Goal: Task Accomplishment & Management: Use online tool/utility

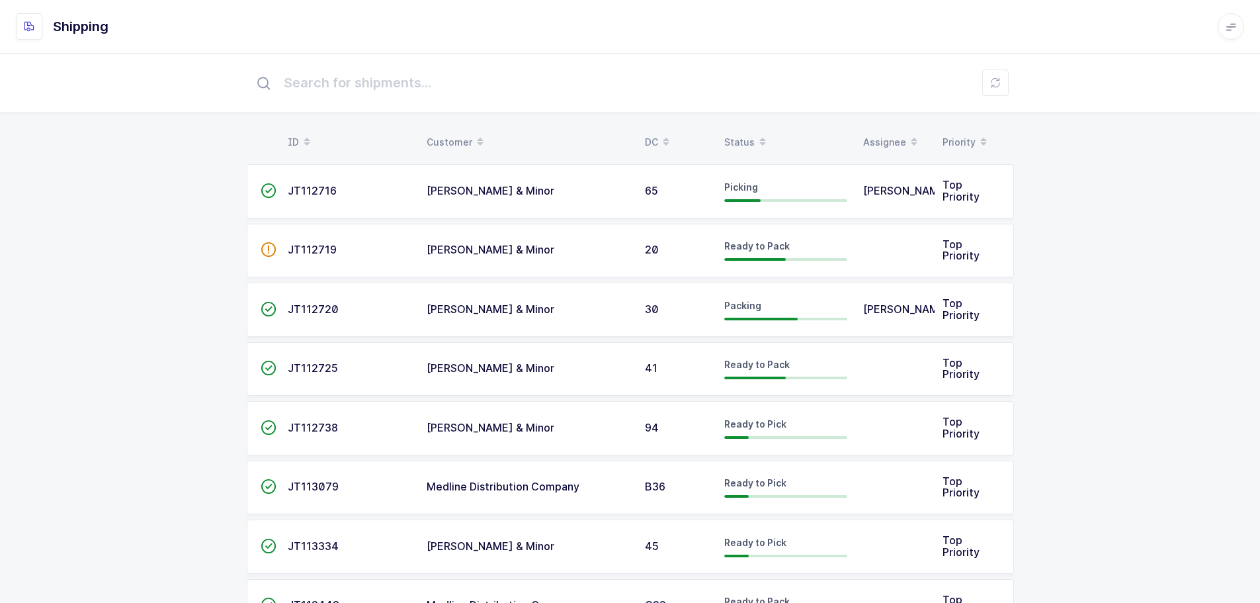
click at [755, 135] on span at bounding box center [763, 142] width 16 height 22
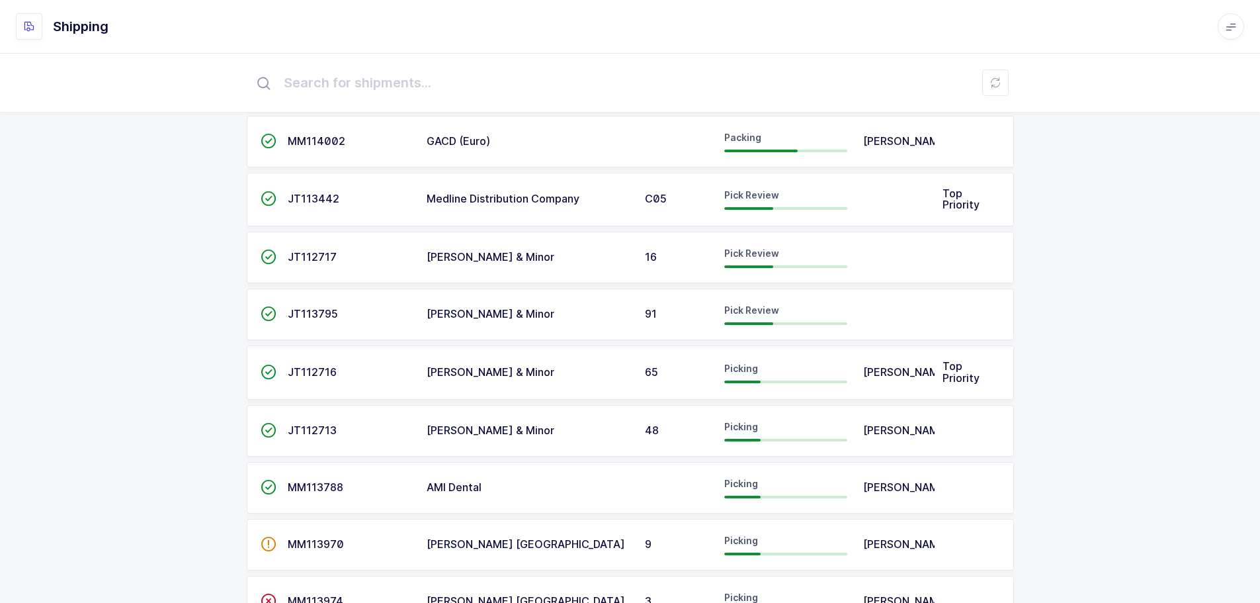
scroll to position [132, 0]
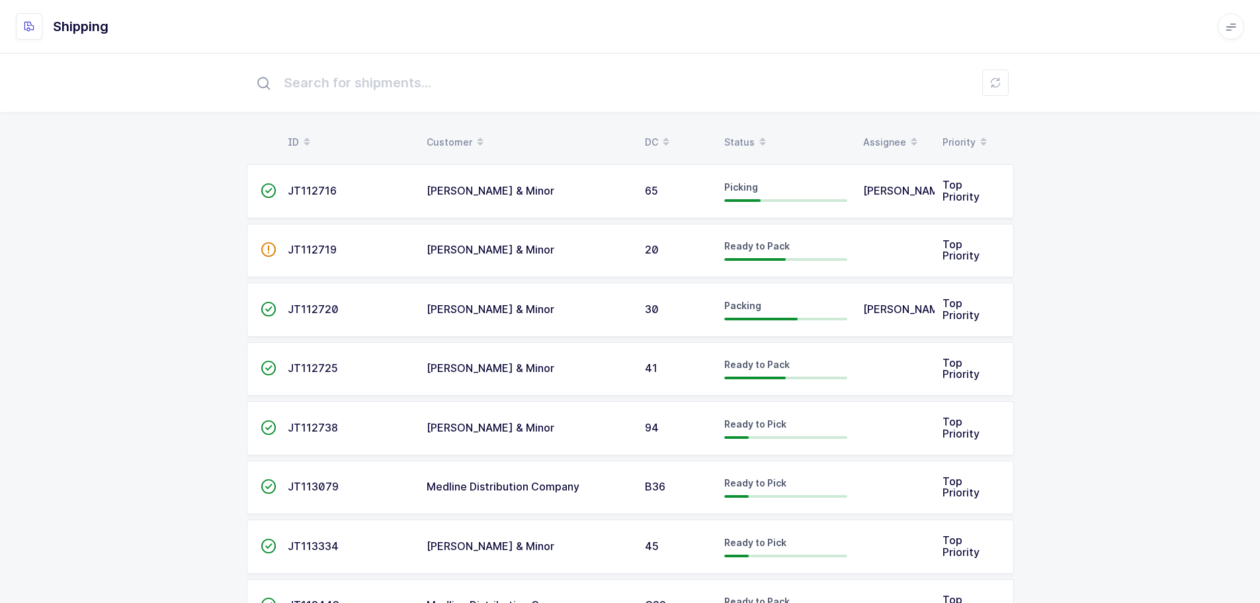
click at [727, 134] on div "Status" at bounding box center [786, 142] width 123 height 22
click at [730, 146] on div "Status" at bounding box center [786, 142] width 123 height 22
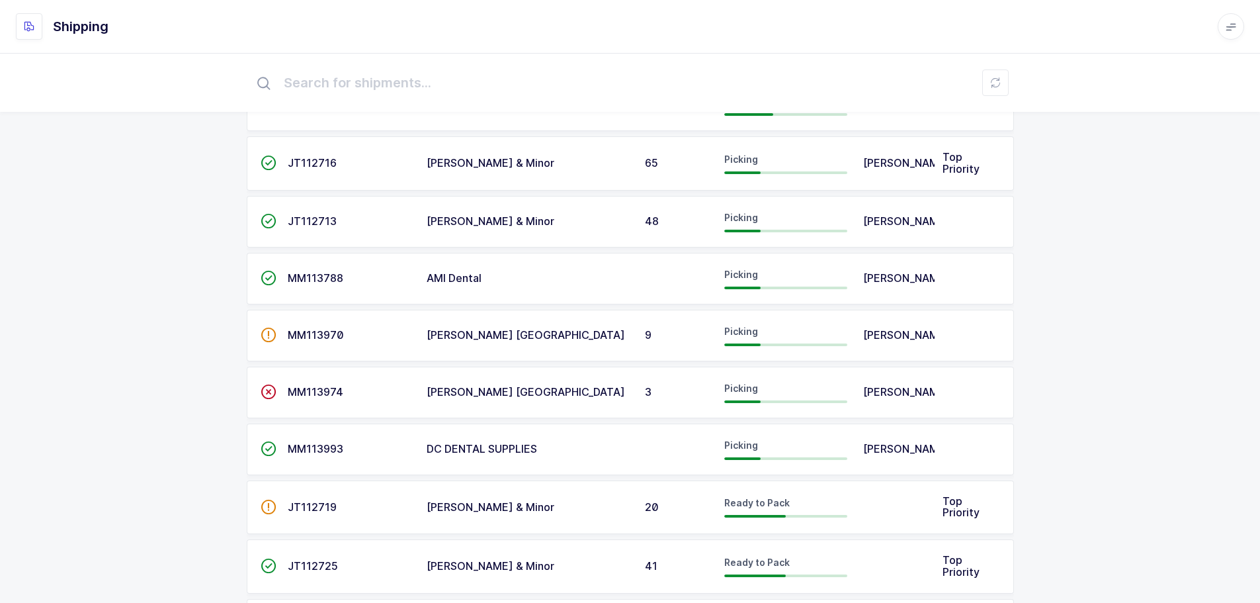
scroll to position [397, 0]
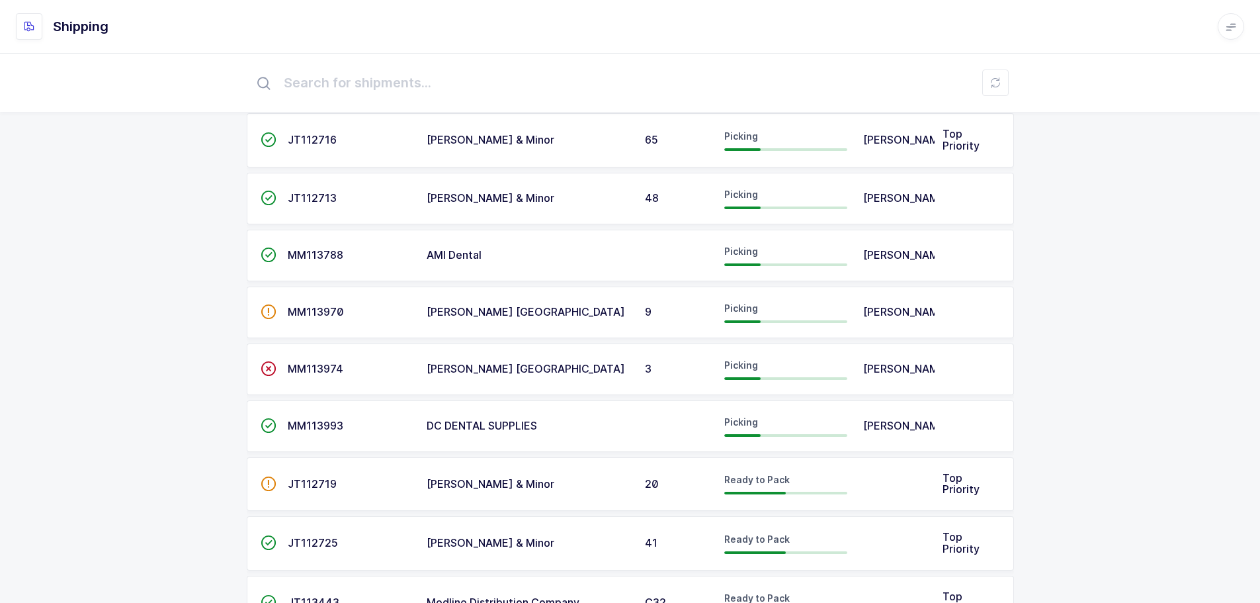
click at [306, 432] on span "MM113993" at bounding box center [316, 425] width 56 height 13
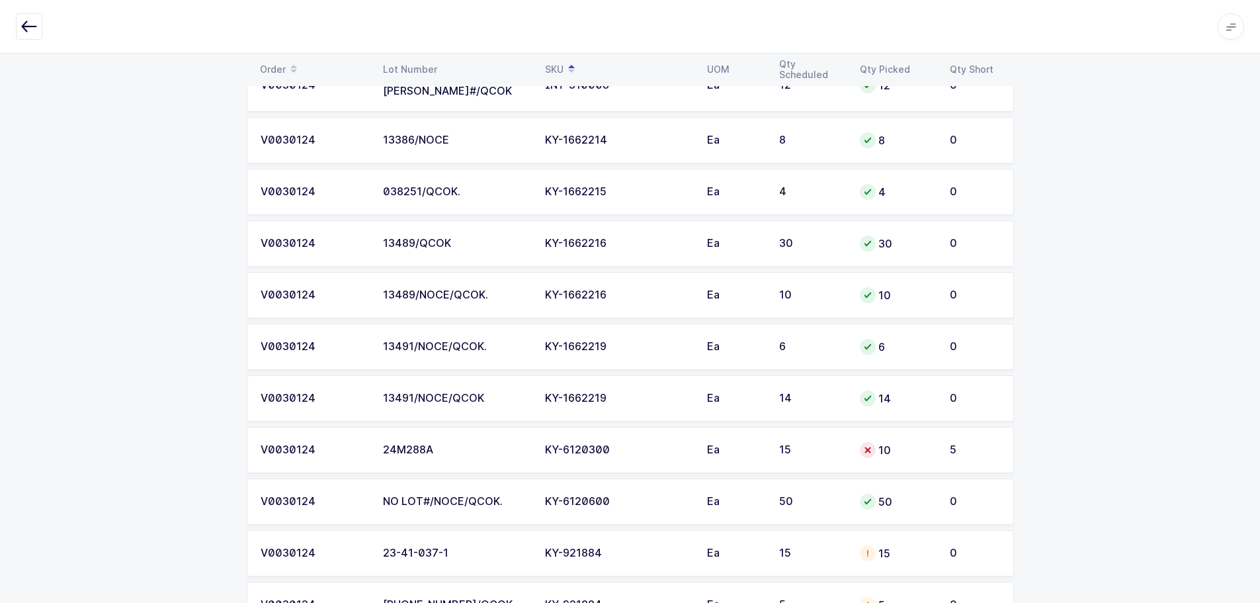
scroll to position [1588, 0]
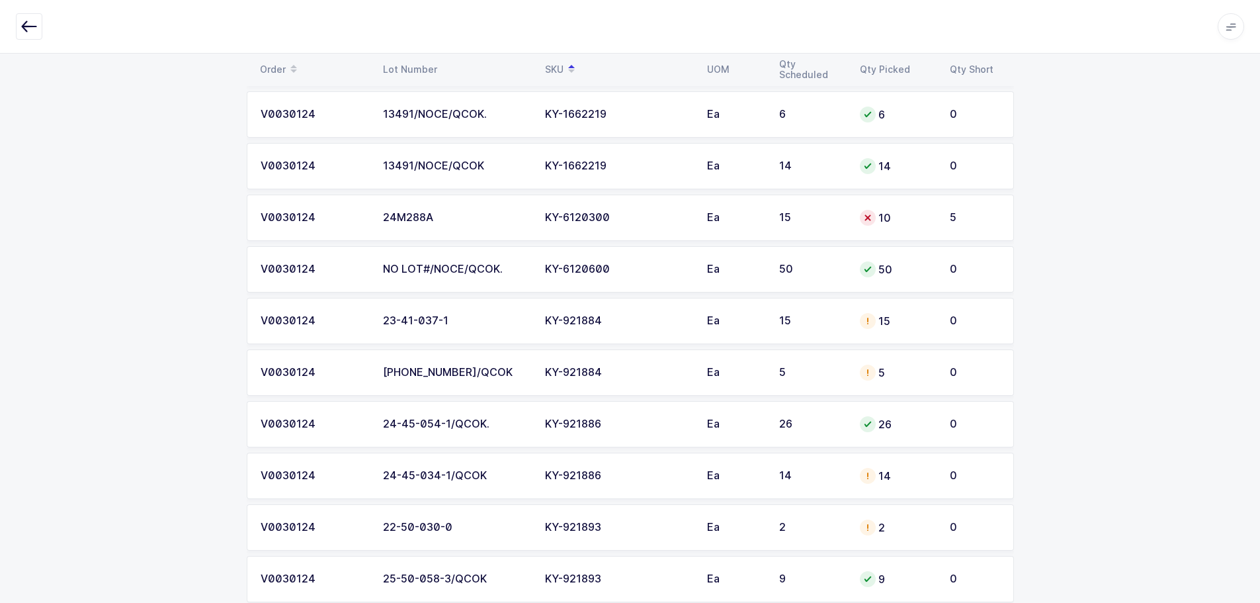
scroll to position [1853, 0]
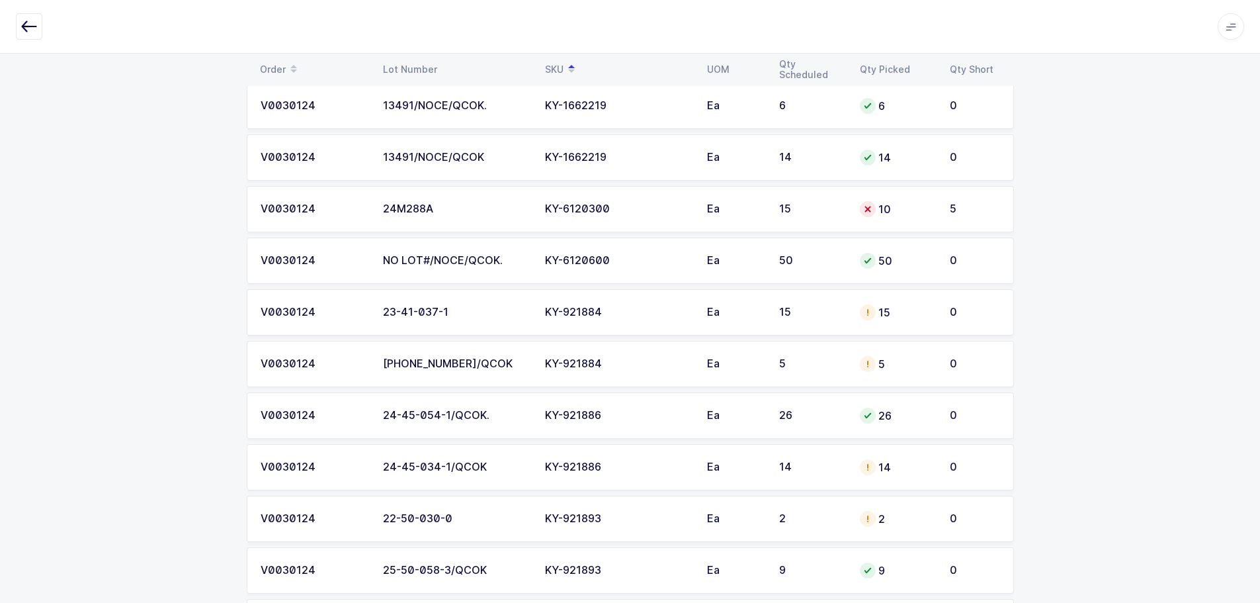
click at [591, 315] on td "KY-921884" at bounding box center [618, 312] width 162 height 46
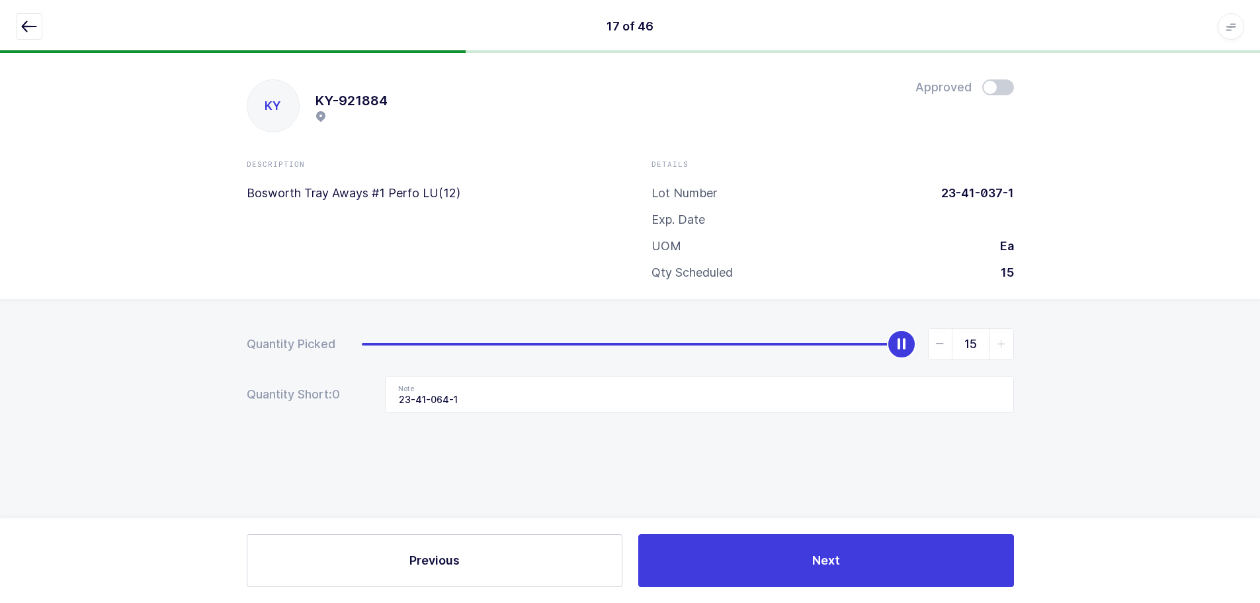
scroll to position [0, 0]
type input "0"
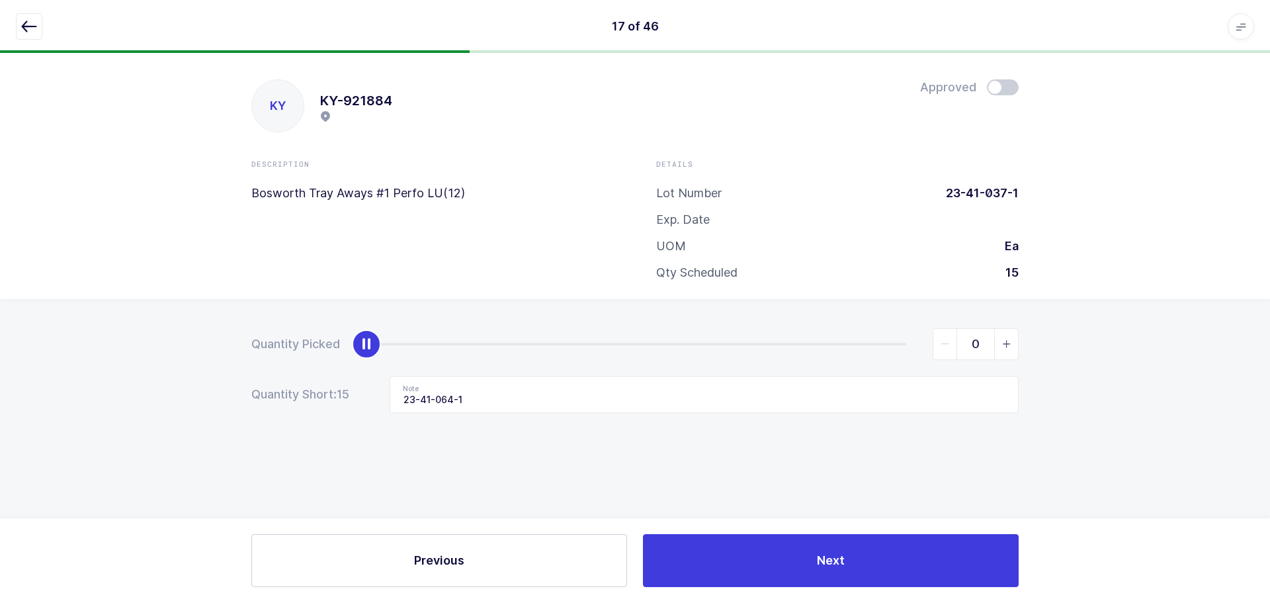
drag, startPoint x: 906, startPoint y: 342, endPoint x: 218, endPoint y: 402, distance: 690.7
click at [222, 402] on div "Quantity Picked 0 Quantity Short: 15 Note 23-41-064-1" at bounding box center [635, 417] width 1270 height 236
drag, startPoint x: 482, startPoint y: 391, endPoint x: 385, endPoint y: 402, distance: 97.9
click at [385, 402] on div "Quantity Short: 15 Note 23-41-064-1" at bounding box center [635, 394] width 768 height 37
click at [32, 33] on icon "button" at bounding box center [29, 27] width 16 height 16
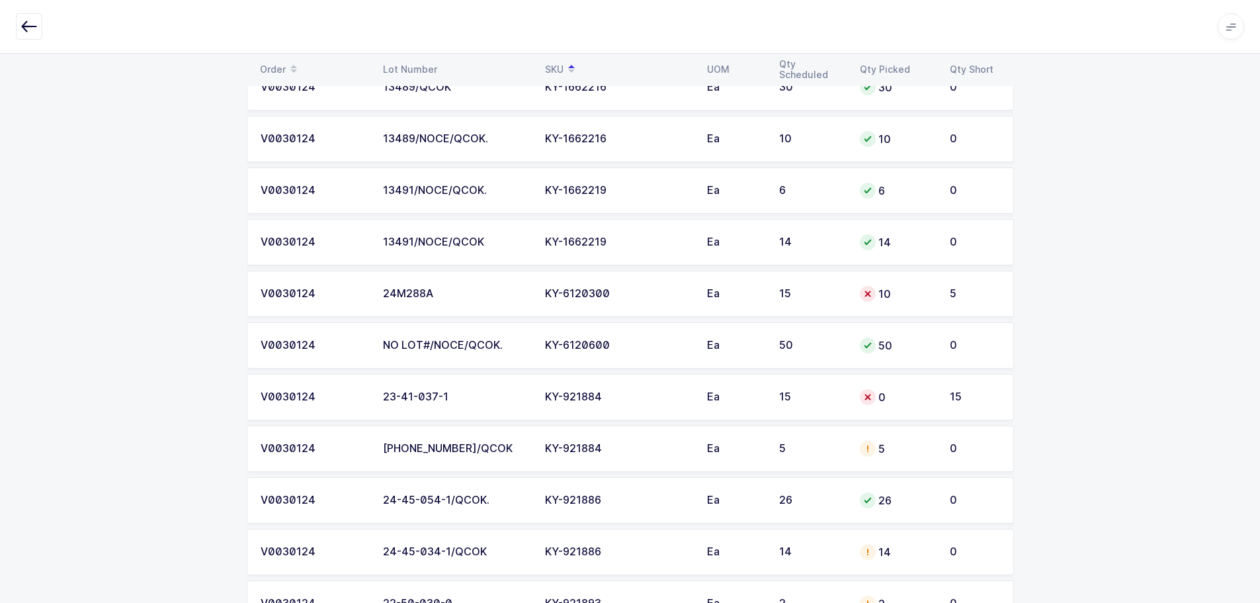
scroll to position [1853, 0]
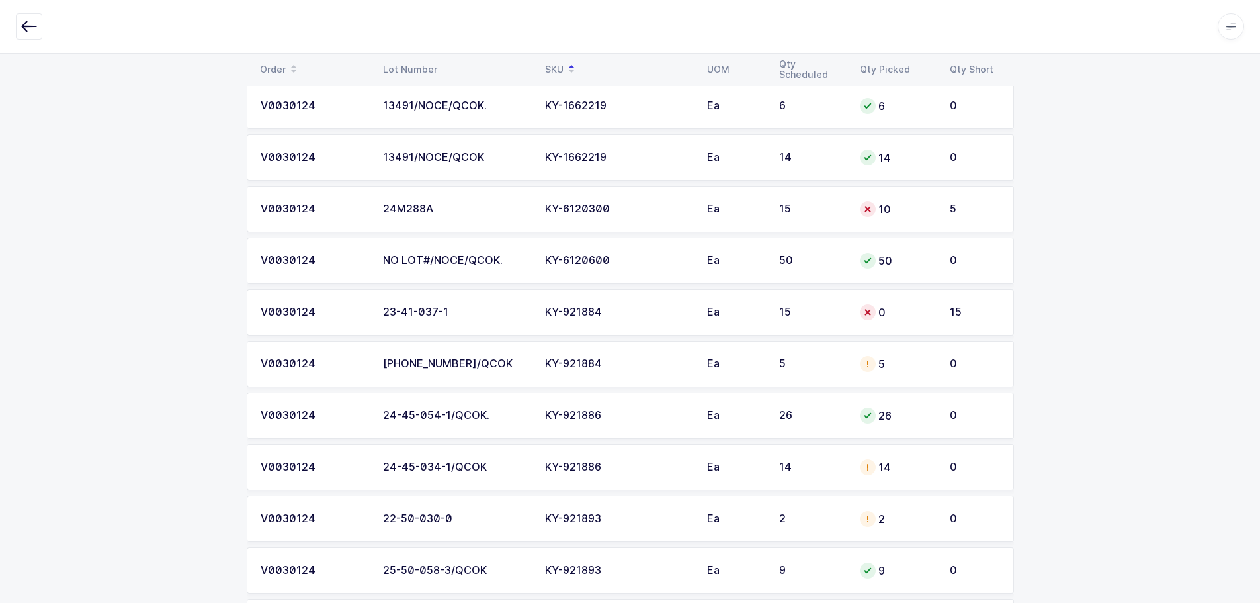
click at [606, 363] on td "KY-921884" at bounding box center [618, 364] width 162 height 46
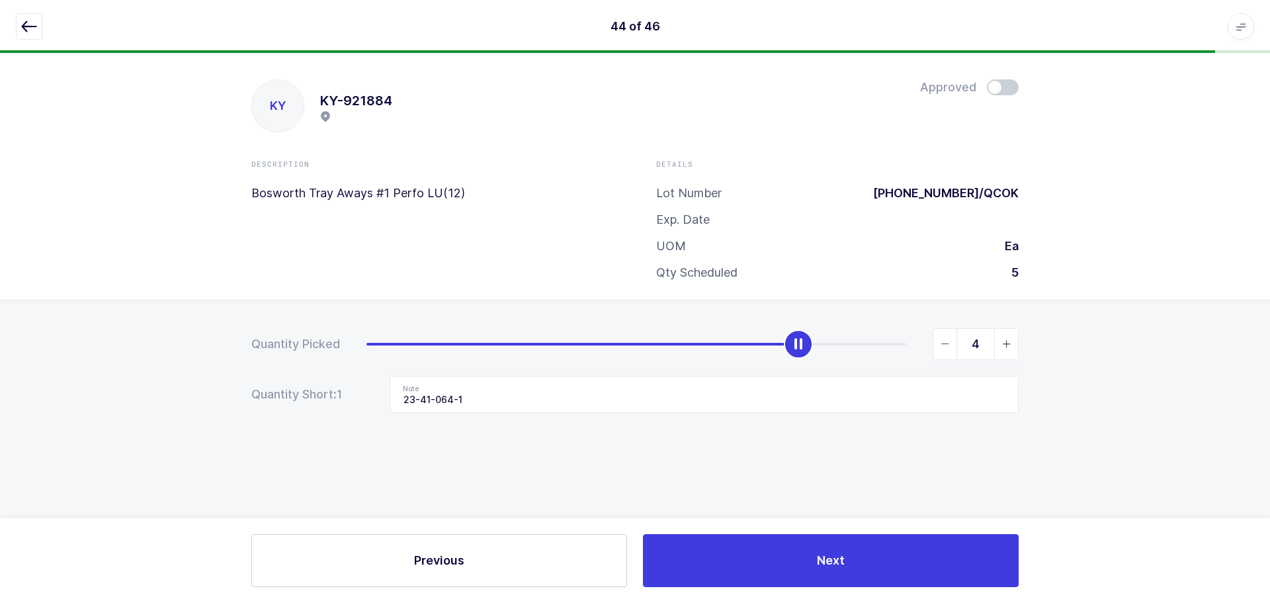
click at [952, 350] on span "slider between 0 and 5" at bounding box center [946, 344] width 24 height 30
type input "0"
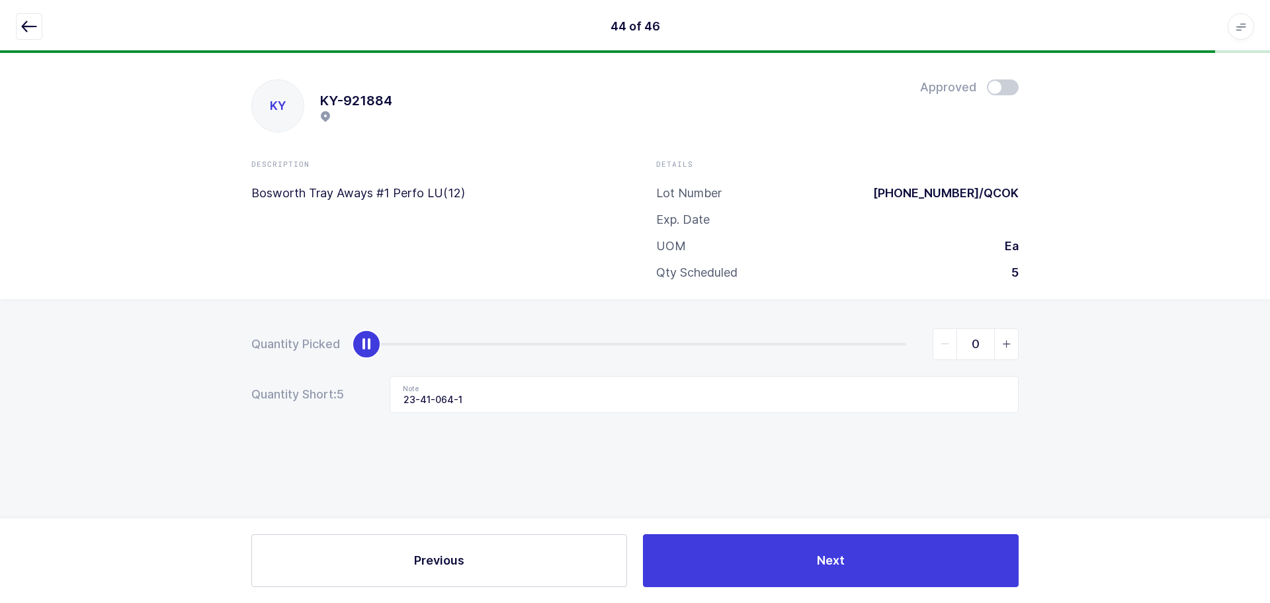
click at [952, 350] on span "slider between 0 and 5" at bounding box center [946, 344] width 24 height 30
drag, startPoint x: 734, startPoint y: 404, endPoint x: 324, endPoint y: 415, distance: 410.4
click at [324, 415] on div "Quantity Picked 0 Quantity Short: 5 Note 23-41-064-1" at bounding box center [635, 417] width 1270 height 236
click at [37, 26] on button "button" at bounding box center [29, 26] width 26 height 26
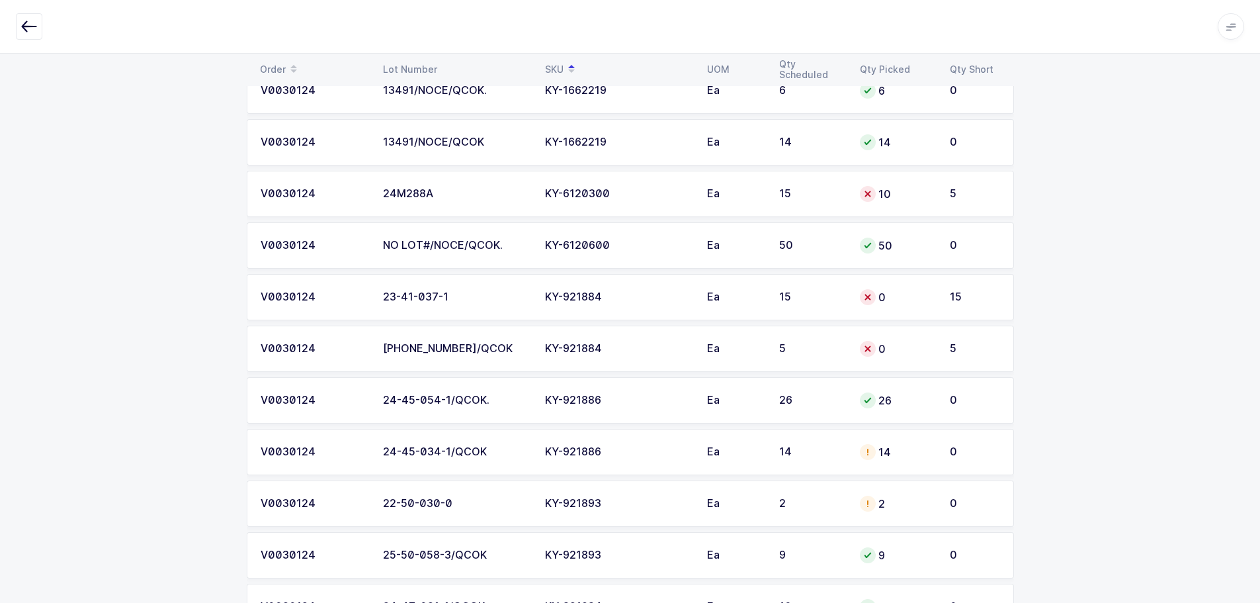
scroll to position [1919, 0]
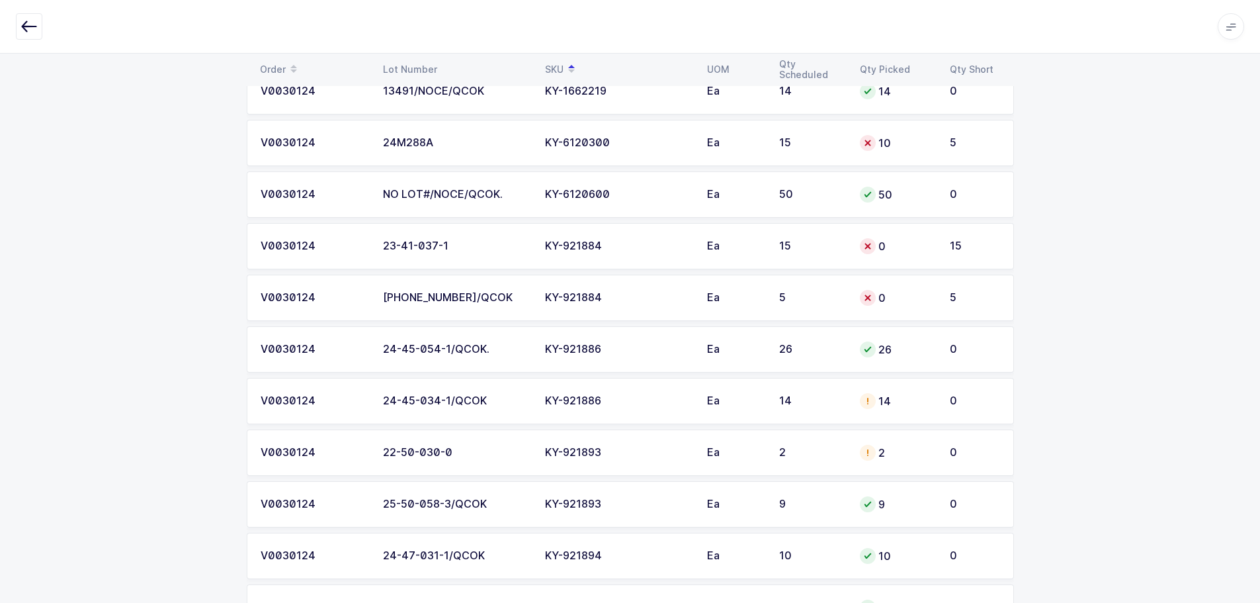
click at [837, 407] on td "14" at bounding box center [812, 401] width 81 height 46
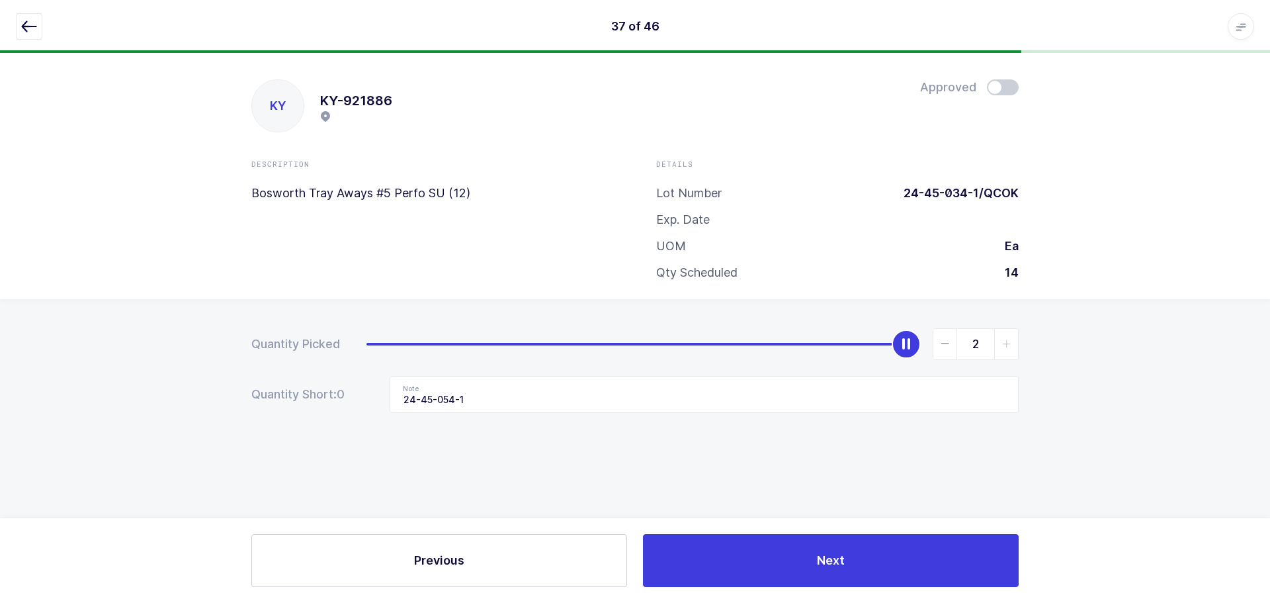
type input "0"
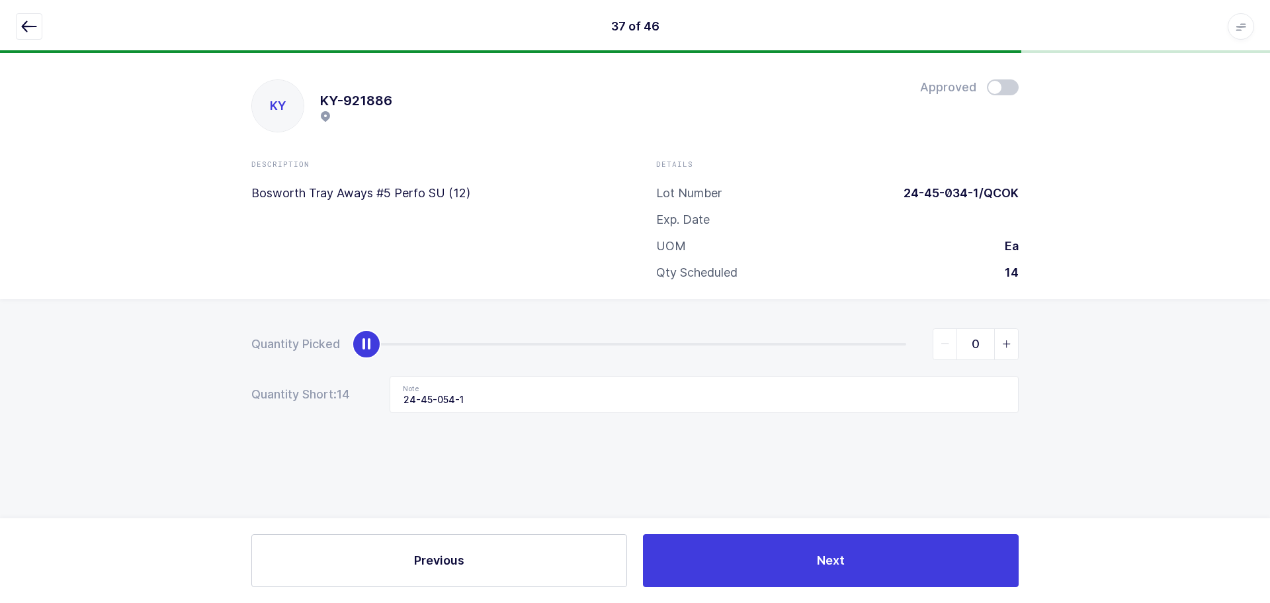
drag, startPoint x: 903, startPoint y: 347, endPoint x: 217, endPoint y: 346, distance: 686.1
click at [218, 347] on div "Quantity Picked 0 Quantity Short: 14 Note 24-45-054-1" at bounding box center [635, 417] width 1270 height 236
drag, startPoint x: 478, startPoint y: 398, endPoint x: 308, endPoint y: 394, distance: 170.1
click at [308, 394] on div "Quantity Short: 14 Note 24-45-054-1" at bounding box center [635, 394] width 768 height 37
click at [22, 27] on icon "button" at bounding box center [29, 27] width 16 height 16
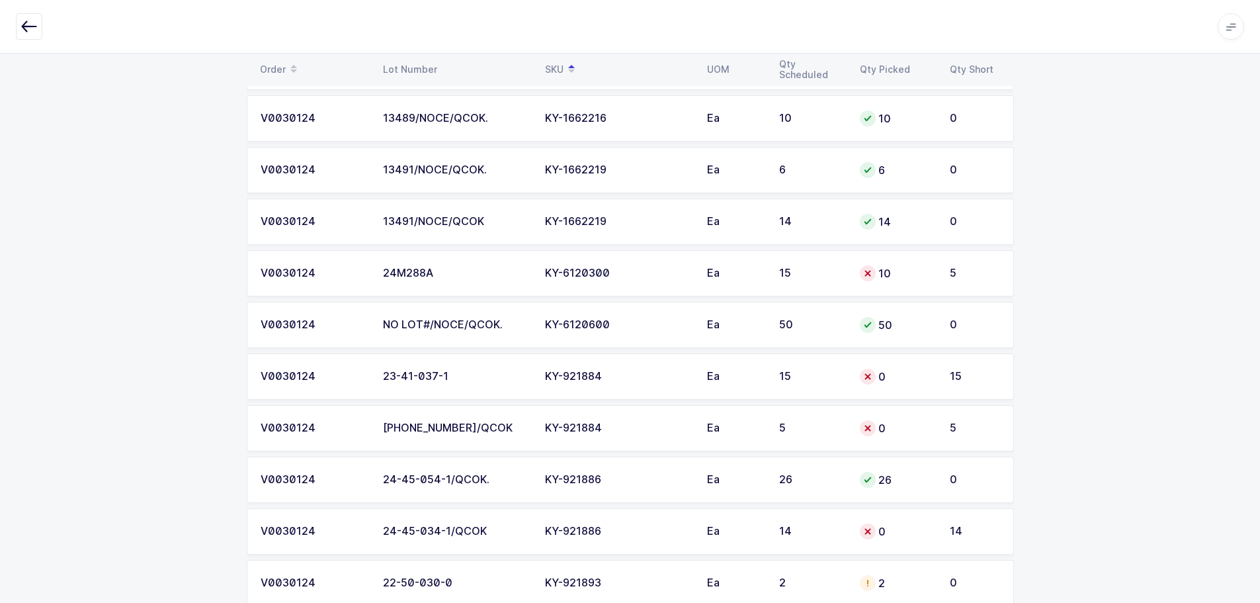
scroll to position [1919, 0]
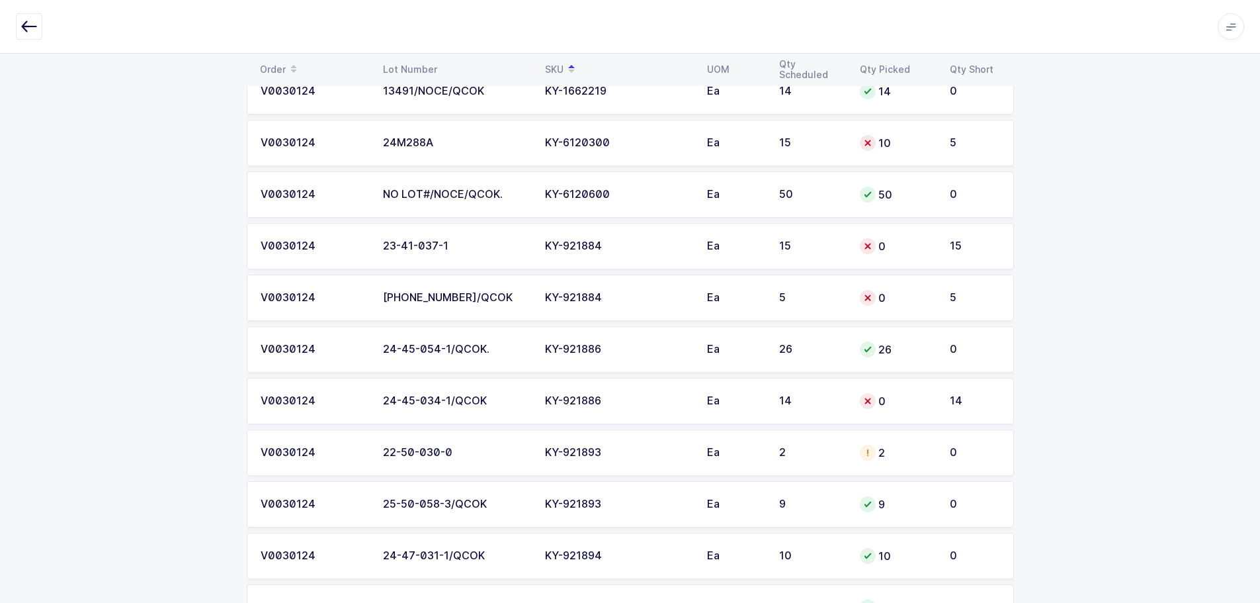
click at [751, 452] on td "Ea" at bounding box center [735, 452] width 72 height 46
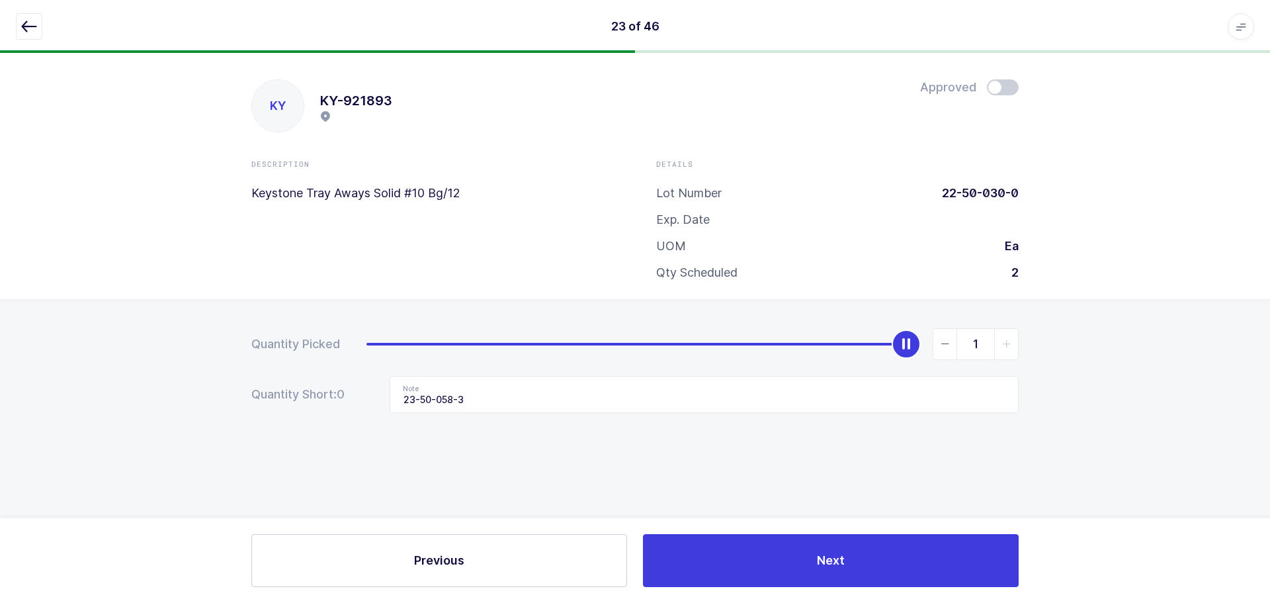
type input "0"
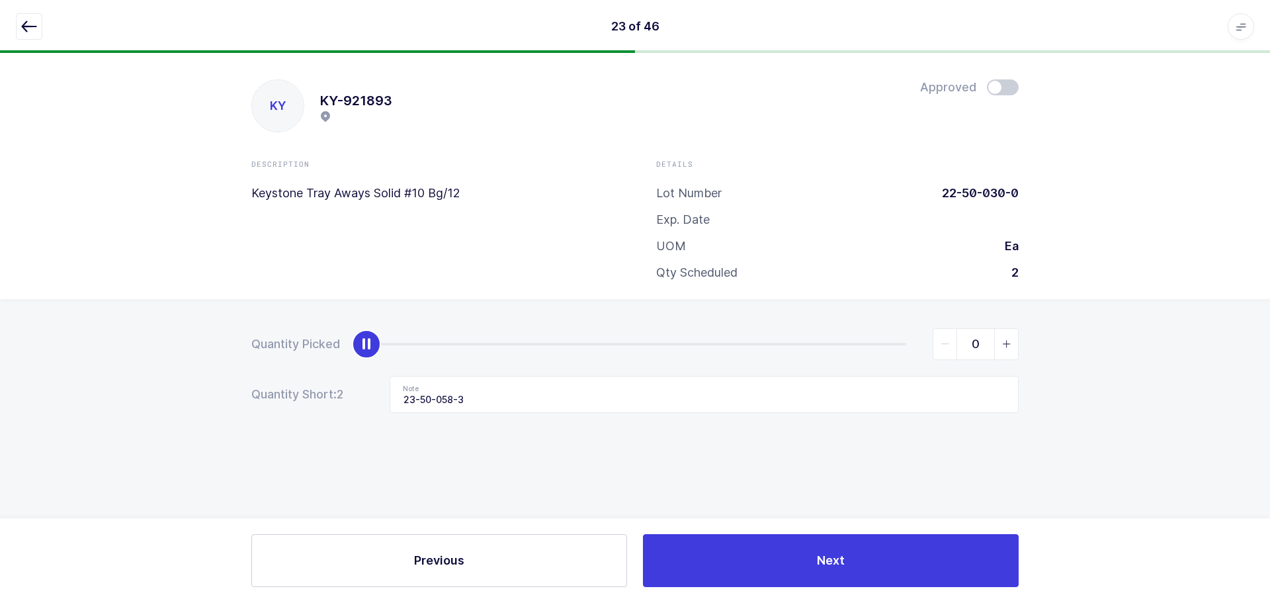
click at [935, 337] on span "slider between 0 and 2" at bounding box center [946, 344] width 24 height 30
drag, startPoint x: 477, startPoint y: 401, endPoint x: 379, endPoint y: 400, distance: 97.9
click at [379, 400] on div "Quantity Short: 2 Note 23-50-058-3" at bounding box center [635, 394] width 768 height 37
click at [38, 26] on button "button" at bounding box center [29, 26] width 26 height 26
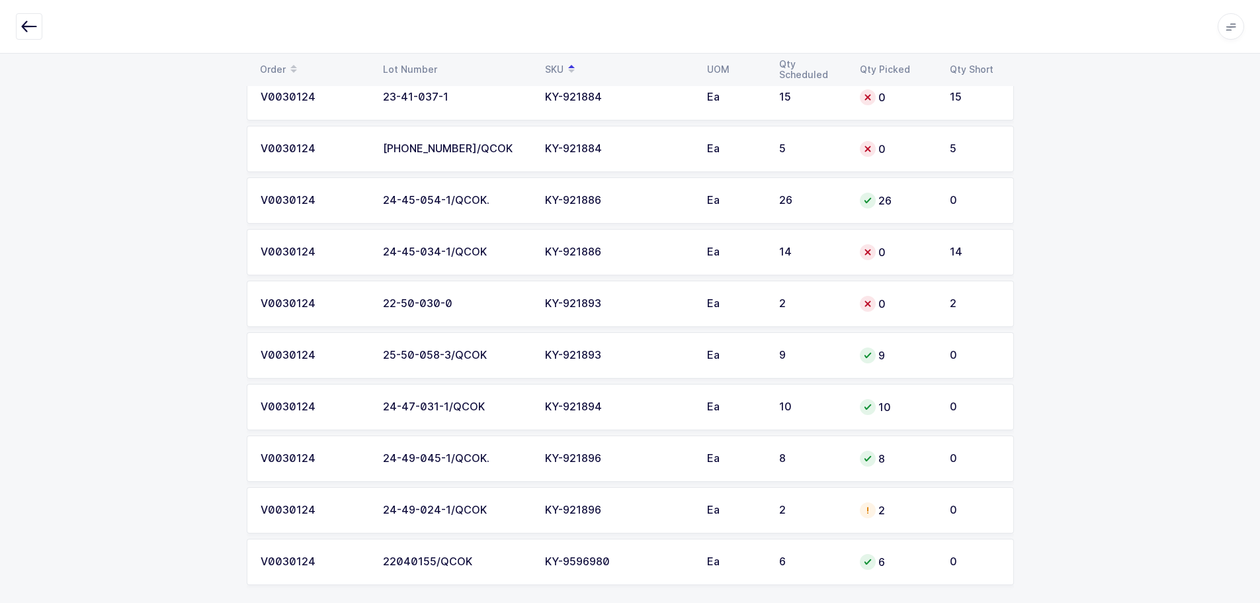
scroll to position [2074, 0]
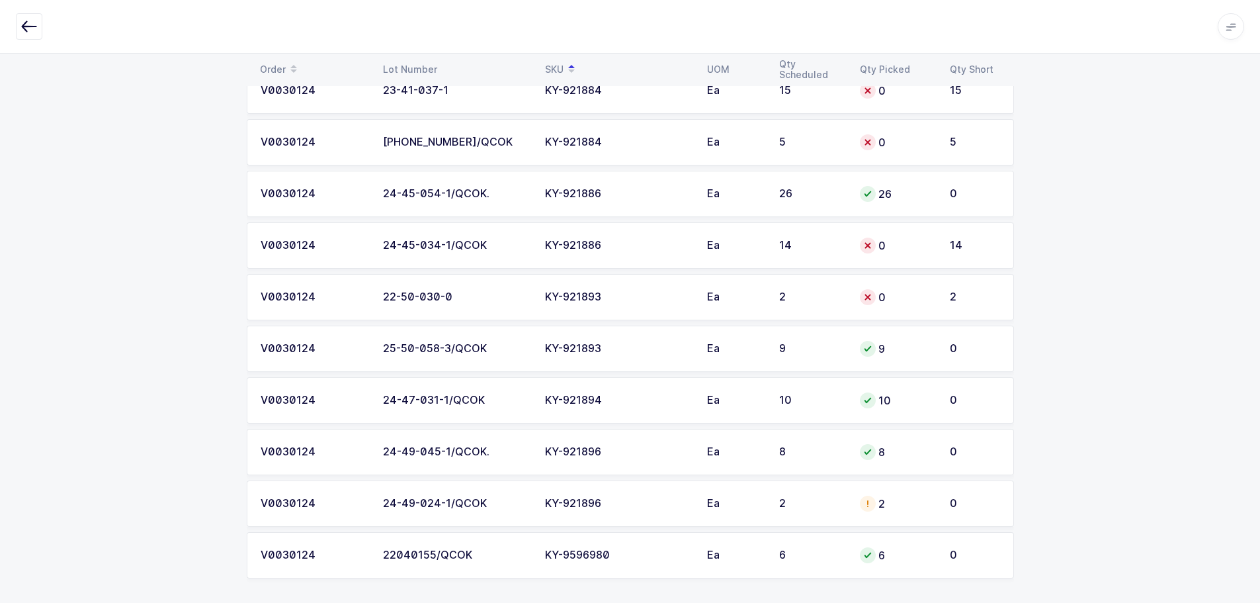
click at [819, 498] on div "2" at bounding box center [811, 504] width 65 height 12
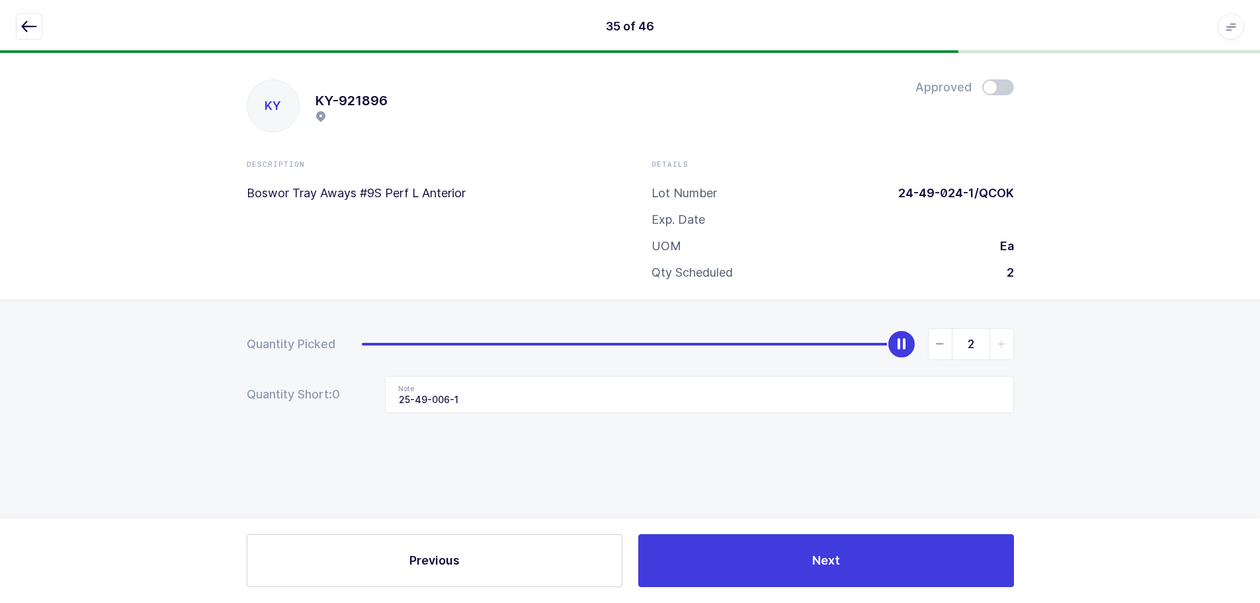
scroll to position [0, 0]
type input "0"
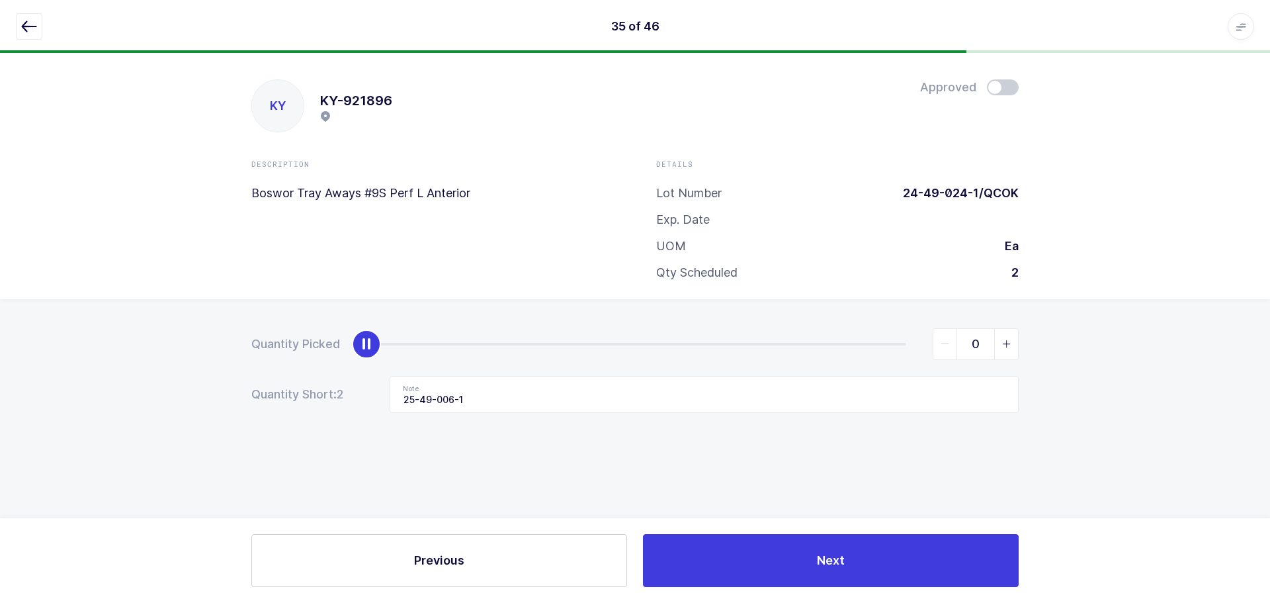
drag, startPoint x: 914, startPoint y: 340, endPoint x: 386, endPoint y: 390, distance: 529.7
click at [222, 361] on div "Quantity Picked 0 Quantity Short: 2 Note 25-49-006-1" at bounding box center [635, 417] width 1270 height 236
drag, startPoint x: 533, startPoint y: 404, endPoint x: 369, endPoint y: 395, distance: 164.3
click at [367, 399] on div "Quantity Short: 2 Note 25-49-006-1" at bounding box center [635, 394] width 768 height 37
click at [22, 22] on icon "button" at bounding box center [29, 27] width 16 height 16
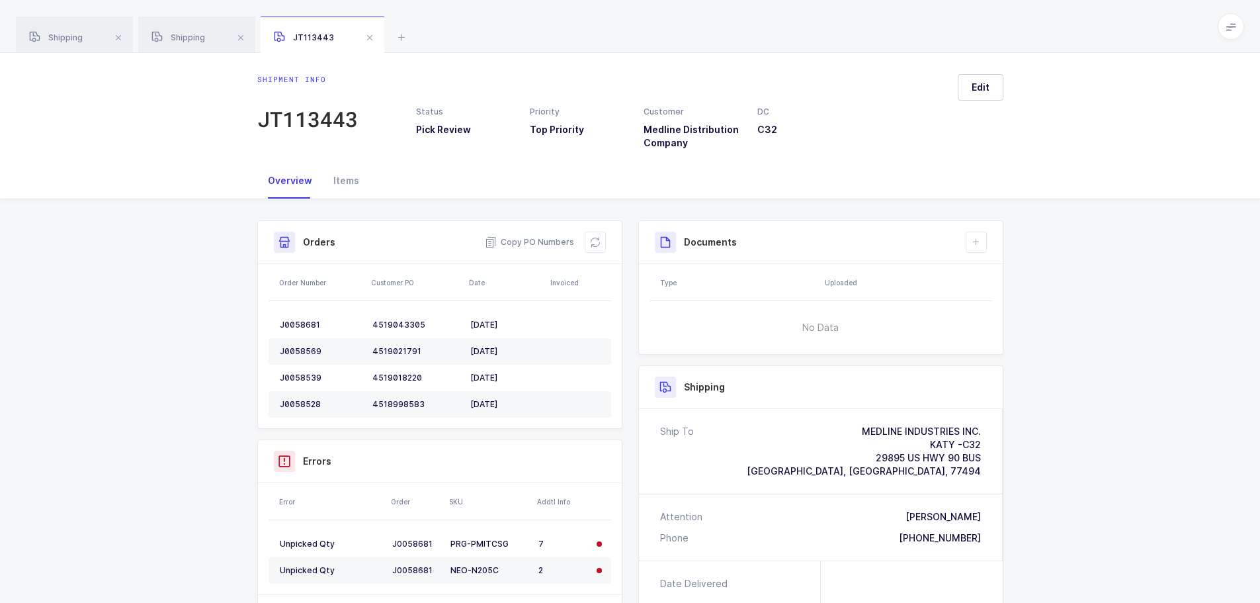
click at [376, 37] on span at bounding box center [370, 38] width 16 height 16
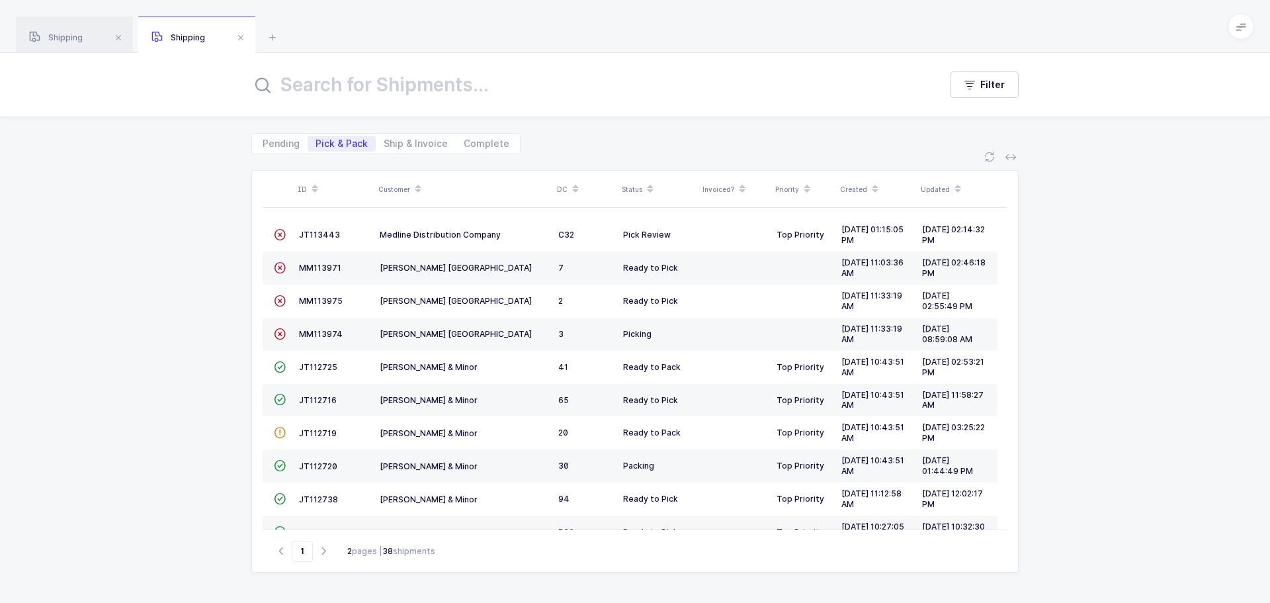
click at [246, 40] on span at bounding box center [241, 38] width 16 height 16
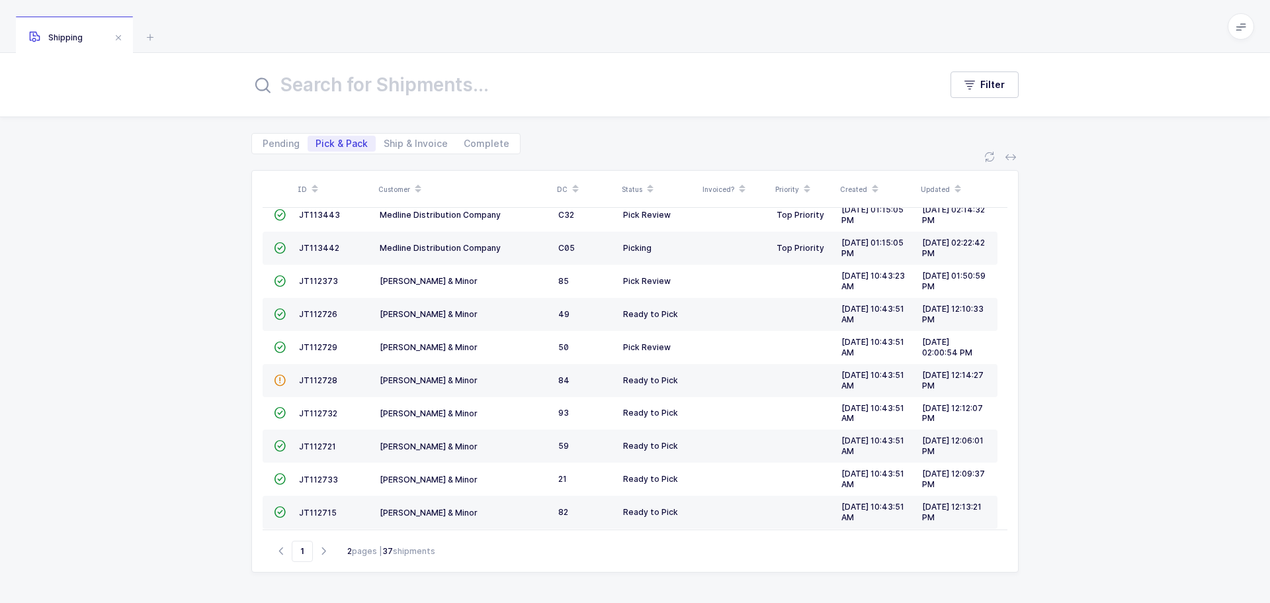
scroll to position [360, 0]
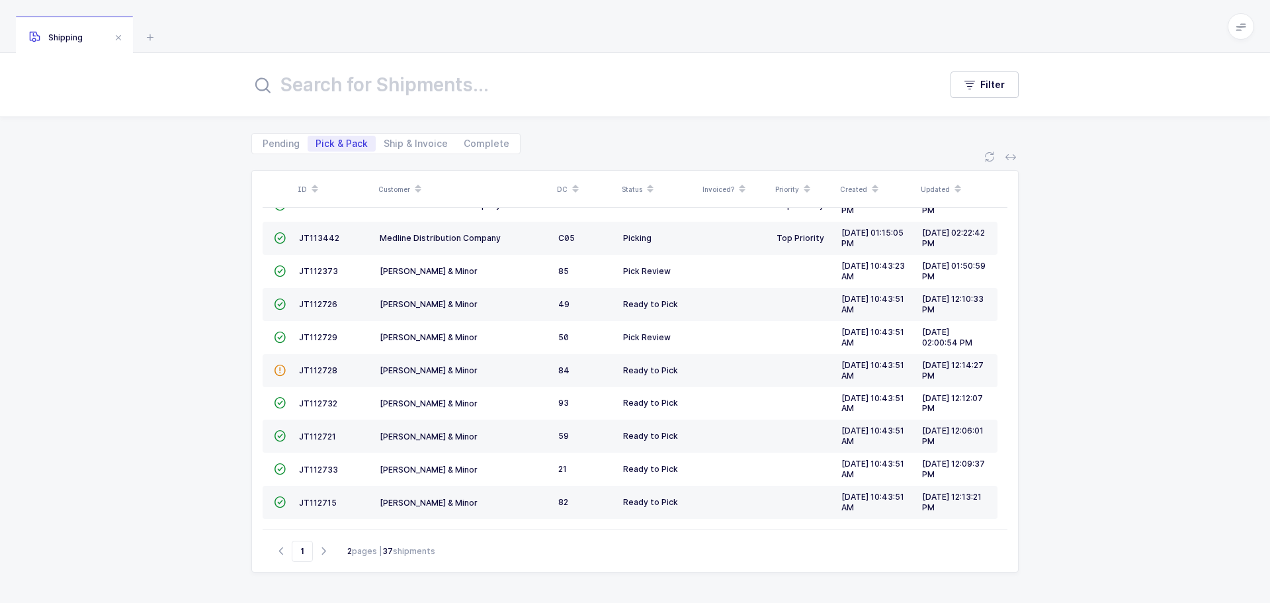
click at [323, 554] on icon "button" at bounding box center [324, 551] width 16 height 10
type input "2"
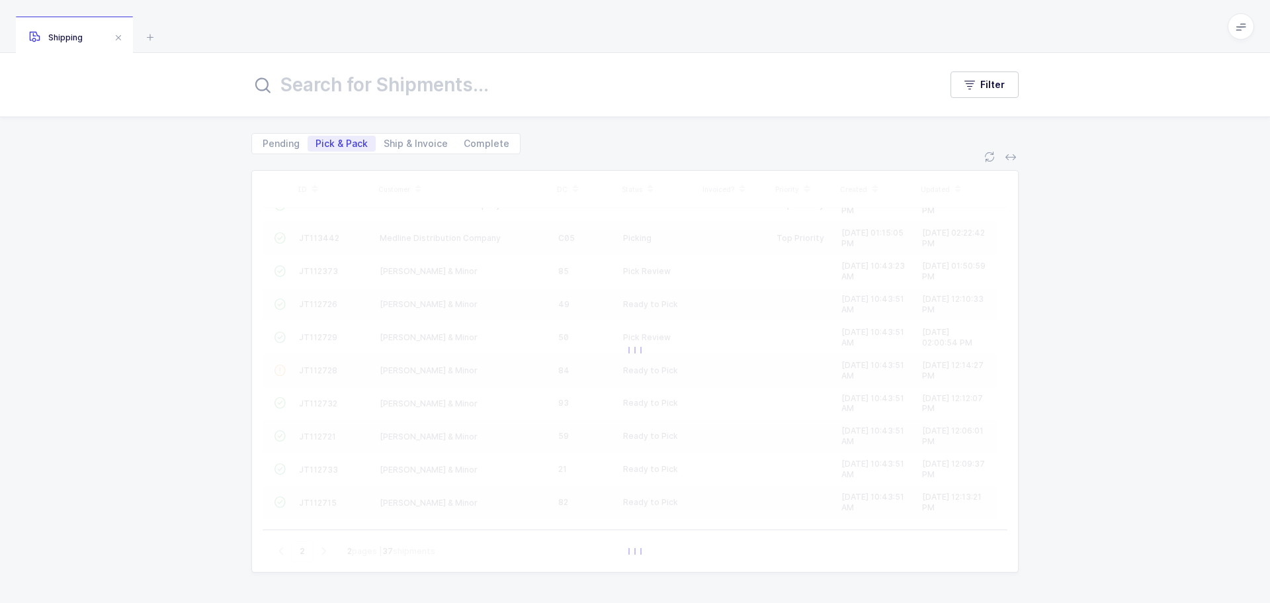
scroll to position [228, 0]
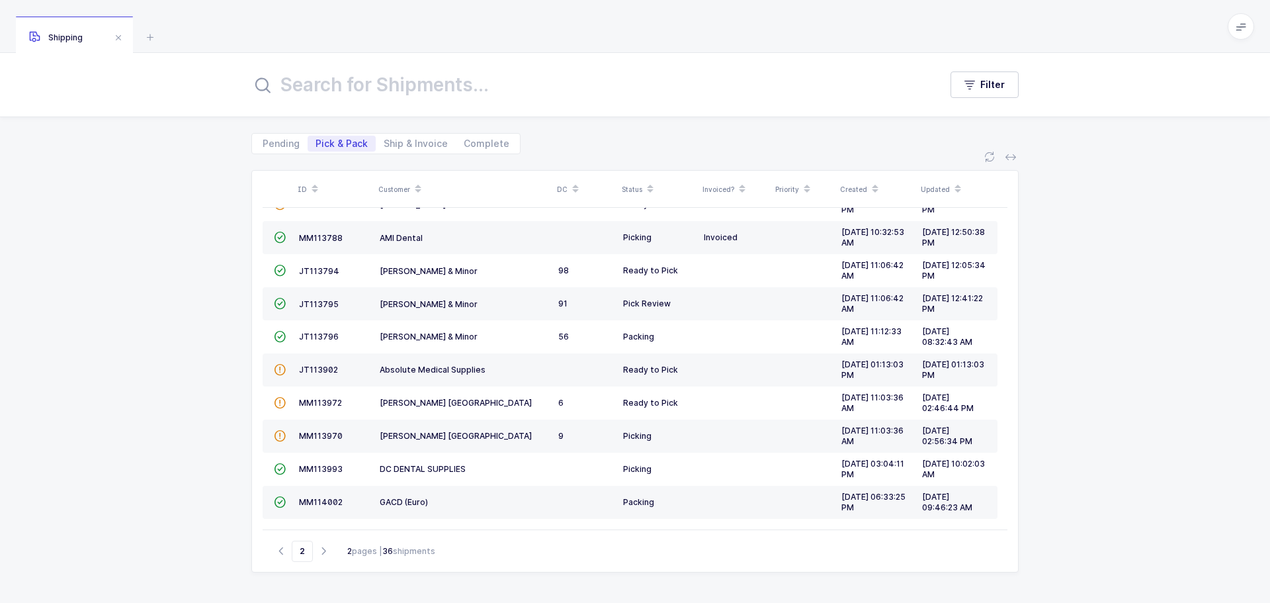
click at [306, 472] on span "MM113993" at bounding box center [321, 469] width 44 height 10
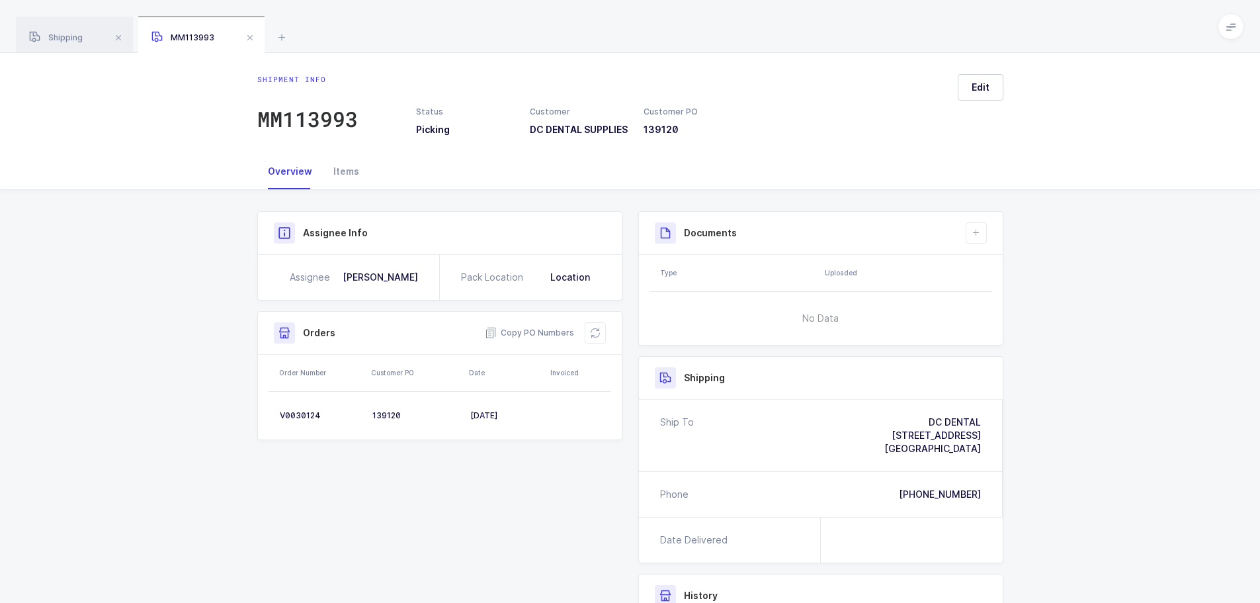
click at [592, 338] on icon at bounding box center [595, 333] width 11 height 11
click at [257, 36] on span at bounding box center [250, 38] width 16 height 16
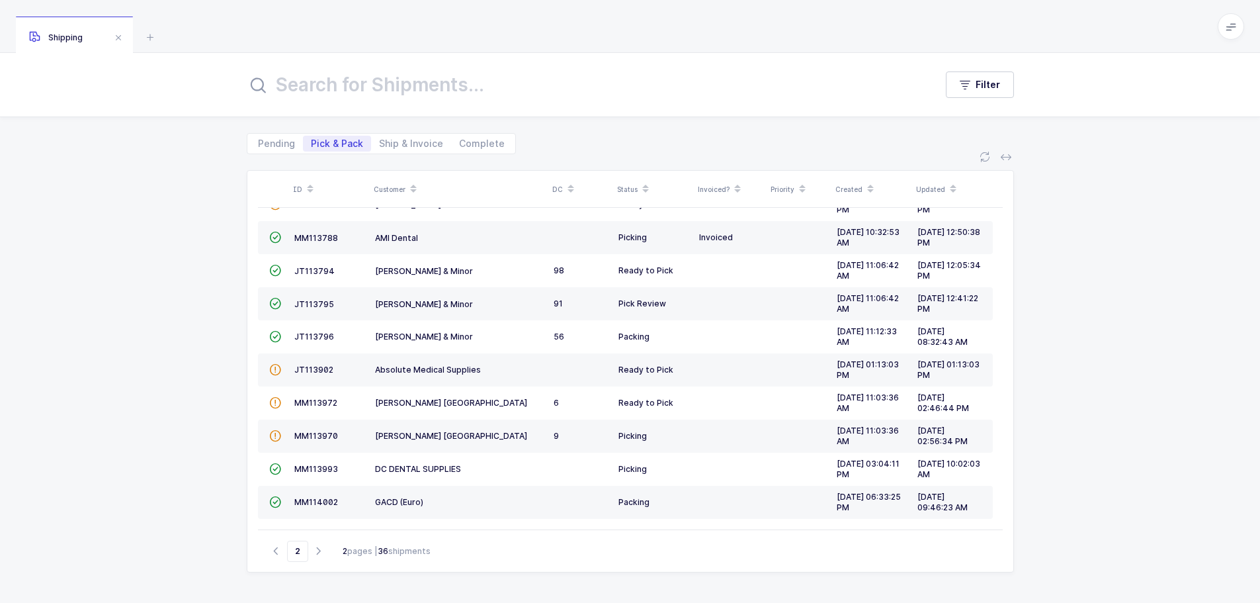
scroll to position [212, 0]
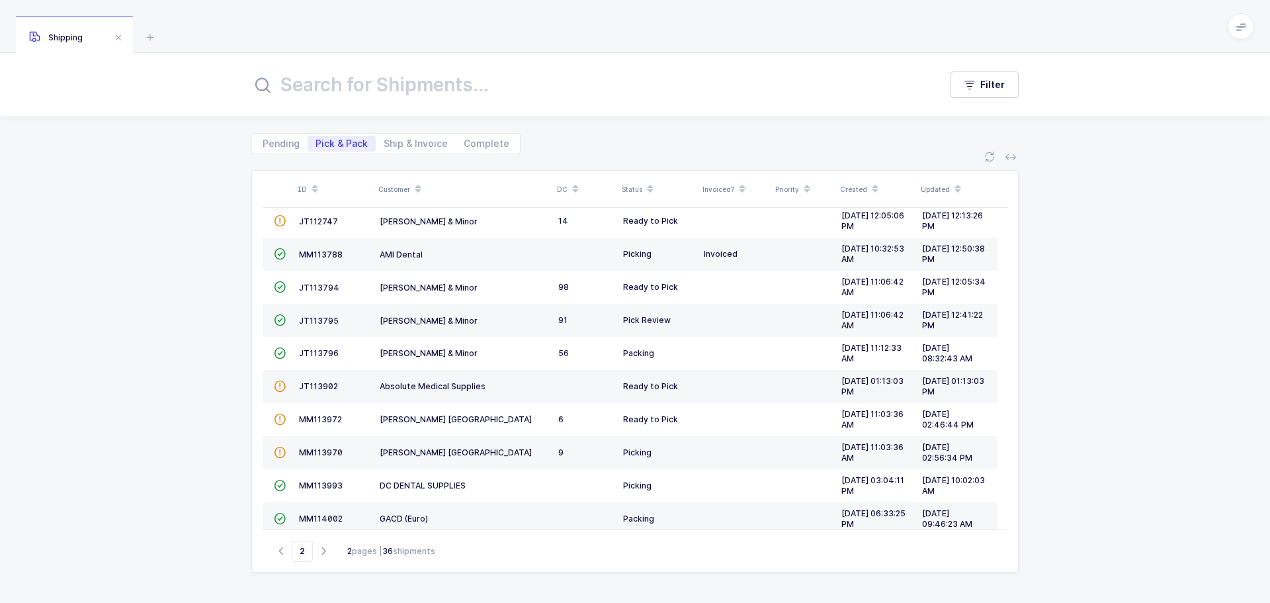
click at [147, 29] on icon at bounding box center [150, 37] width 16 height 16
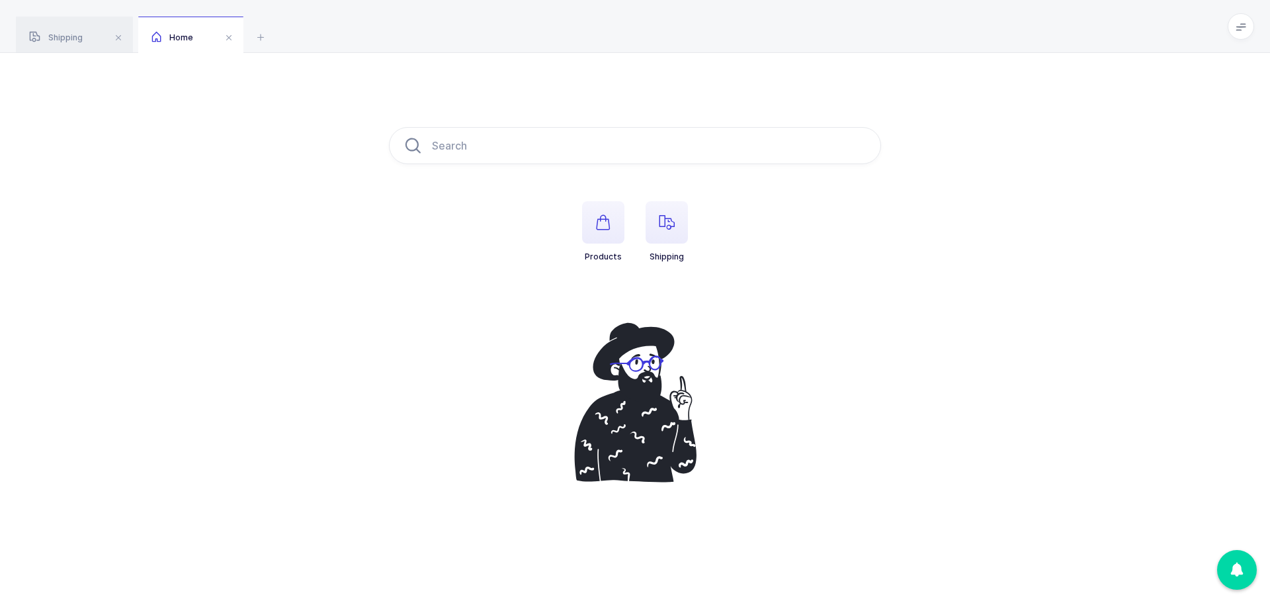
click at [648, 204] on span "button" at bounding box center [667, 222] width 42 height 42
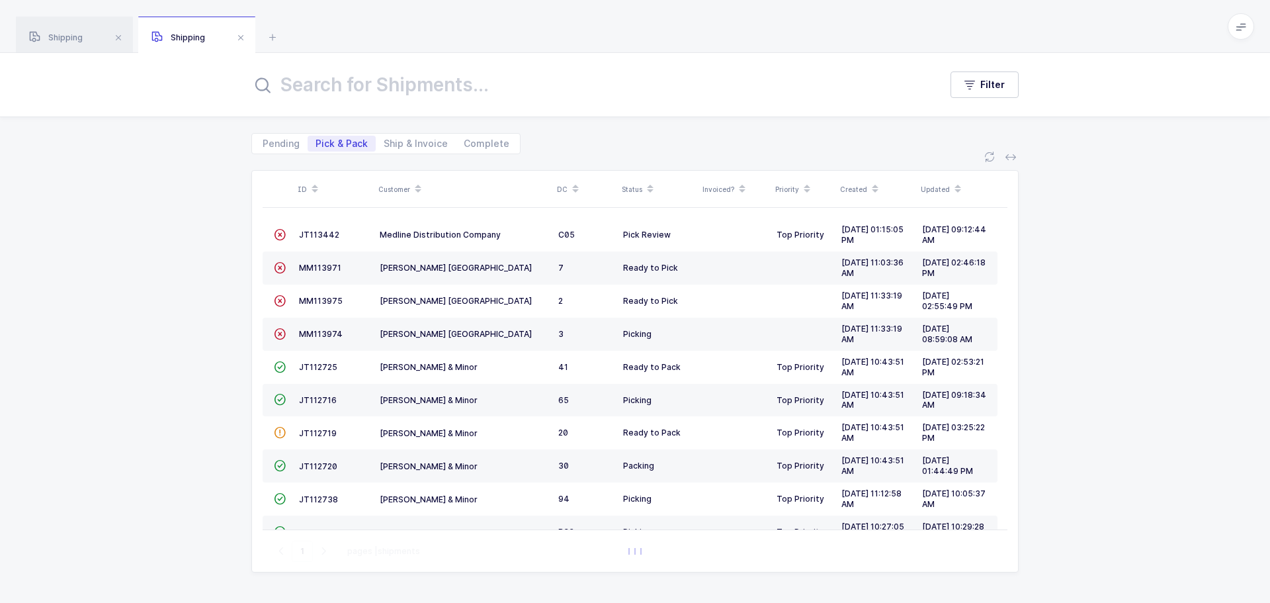
click at [320, 236] on span "JT113442" at bounding box center [319, 235] width 40 height 10
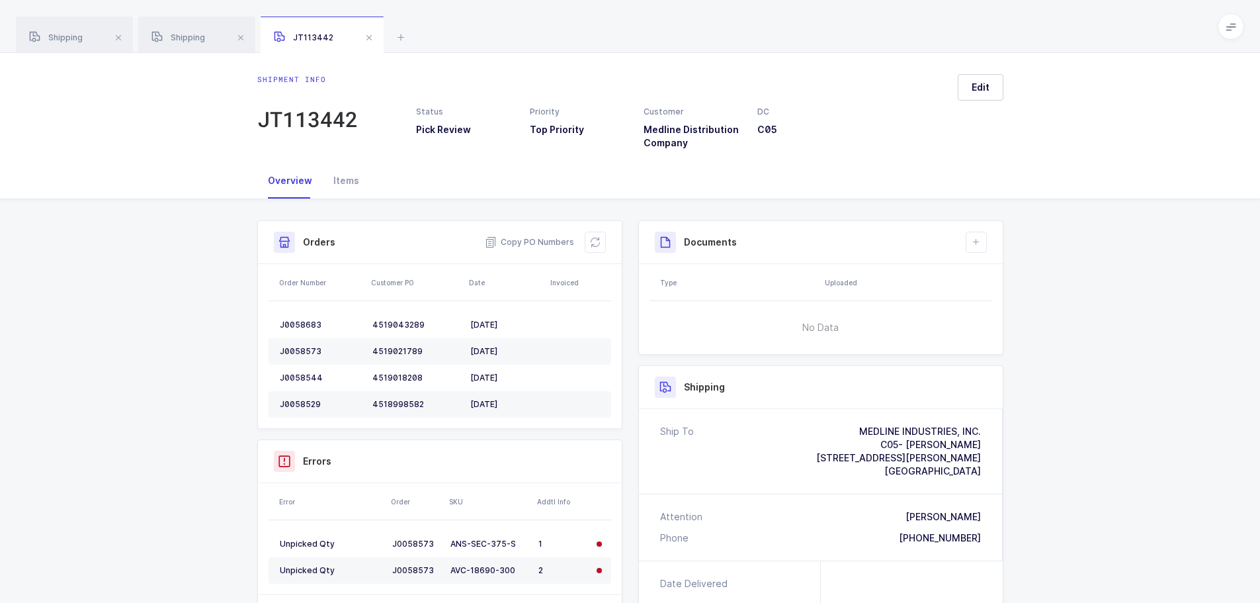
click at [590, 239] on icon at bounding box center [595, 242] width 11 height 11
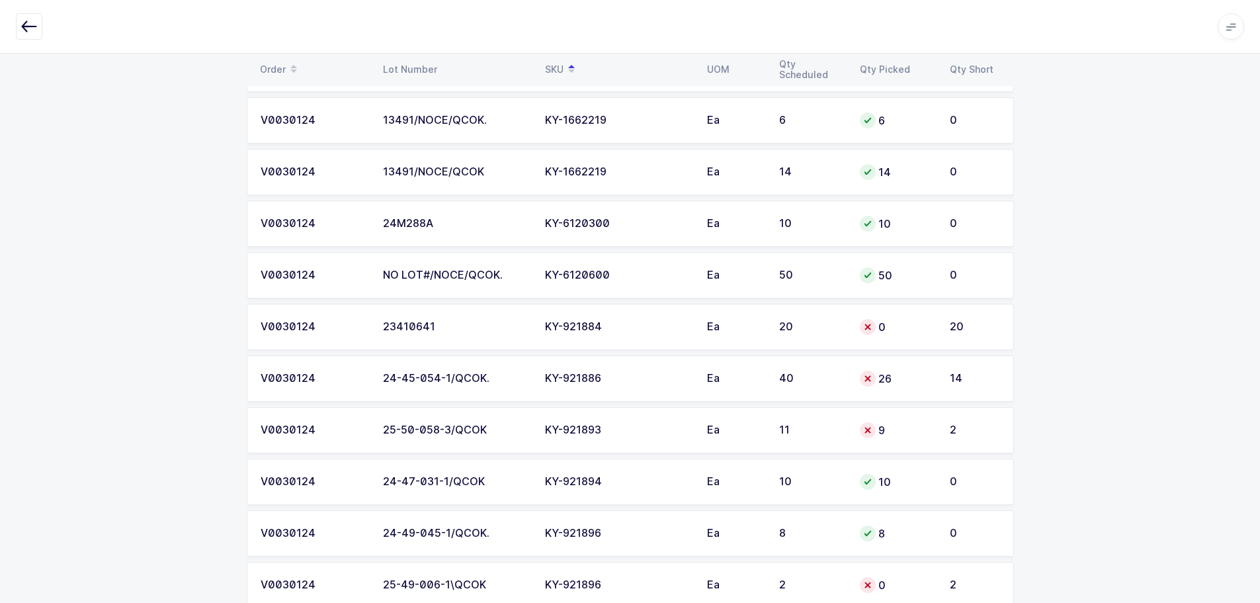
scroll to position [1853, 0]
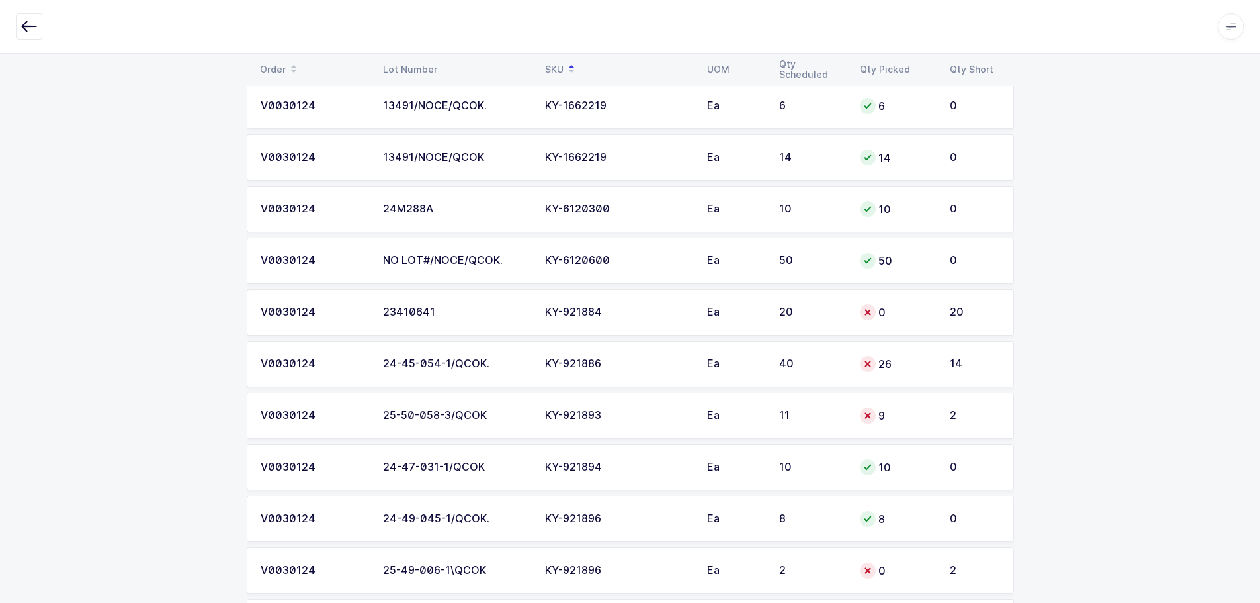
click at [916, 310] on div "0" at bounding box center [897, 312] width 74 height 16
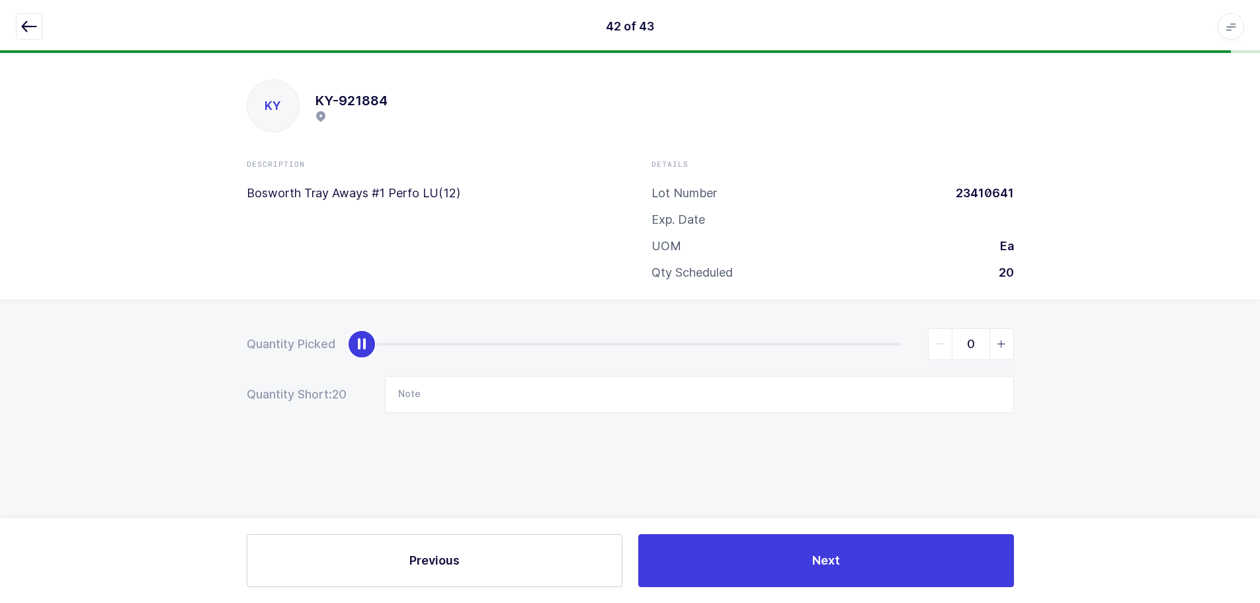
scroll to position [0, 0]
type input "20"
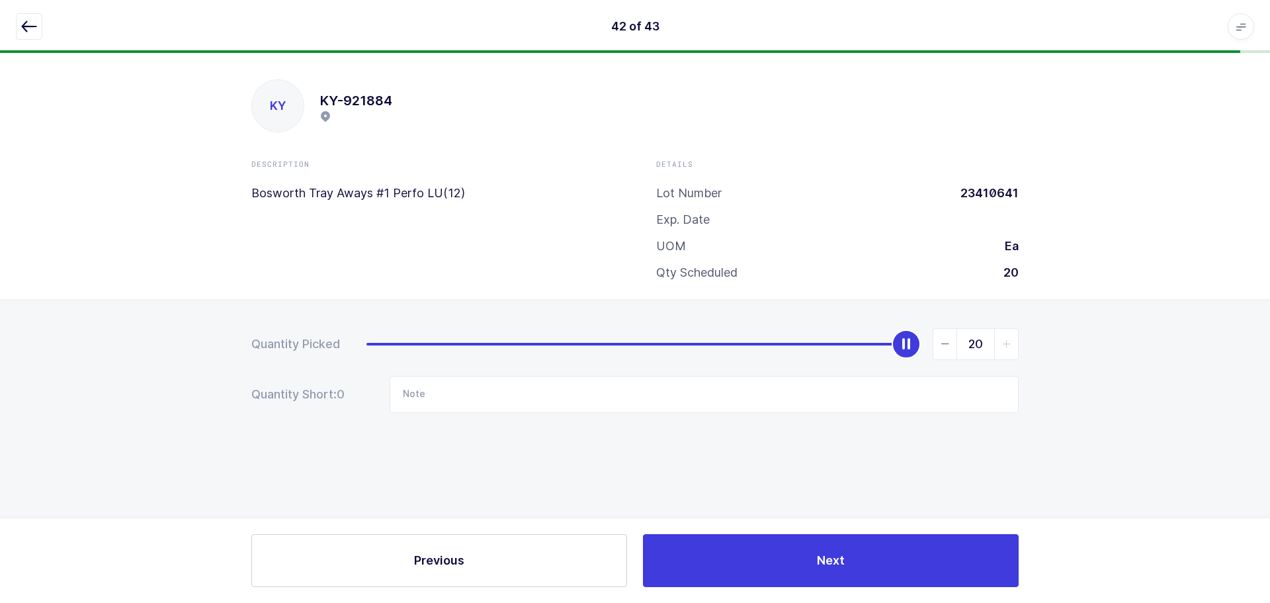
drag, startPoint x: 377, startPoint y: 341, endPoint x: 1049, endPoint y: 308, distance: 673.0
click at [1055, 314] on div "Quantity Picked 20 Quantity Short: 0 Note" at bounding box center [635, 417] width 1270 height 236
click at [37, 19] on button "button" at bounding box center [29, 26] width 26 height 26
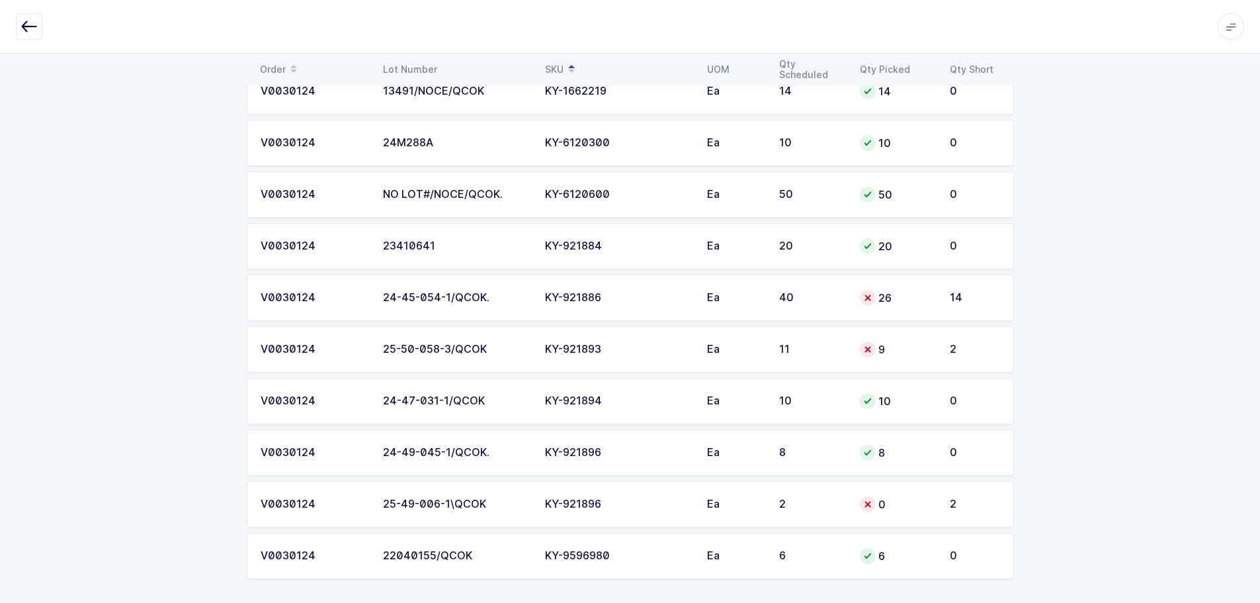
scroll to position [1919, 0]
click at [855, 300] on td "26" at bounding box center [897, 297] width 90 height 46
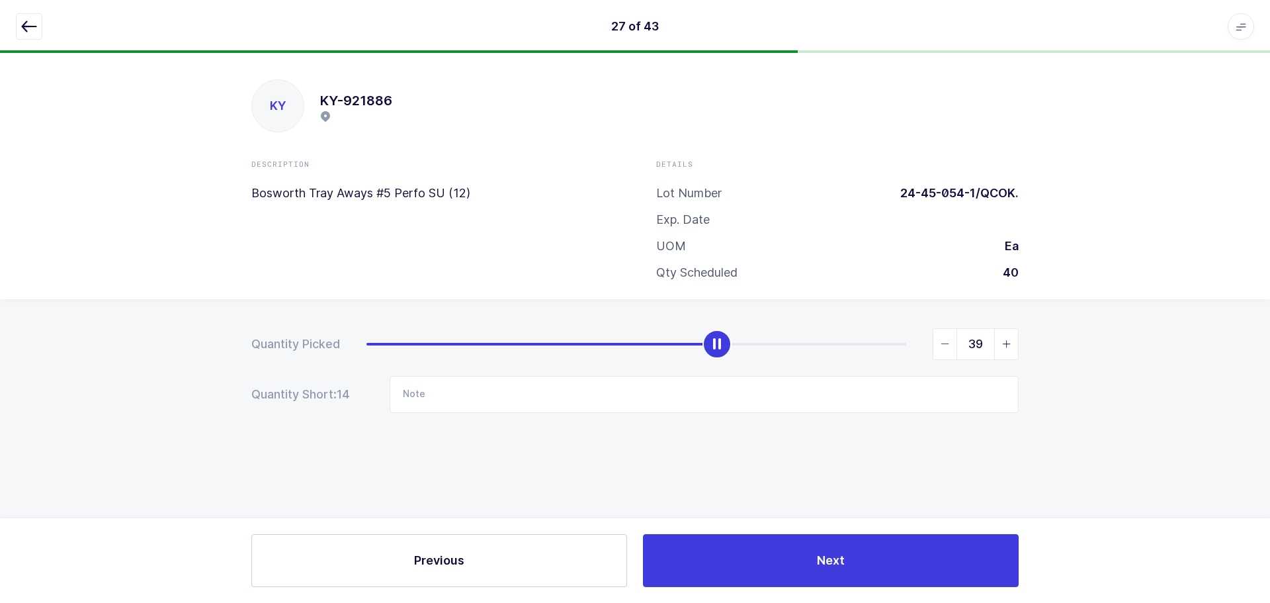
type input "40"
drag, startPoint x: 715, startPoint y: 341, endPoint x: 1193, endPoint y: 326, distance: 477.9
click at [1193, 326] on div "Quantity Picked 40 Quantity Short: 0 Note" at bounding box center [635, 417] width 1270 height 236
click at [37, 22] on button "button" at bounding box center [29, 26] width 26 height 26
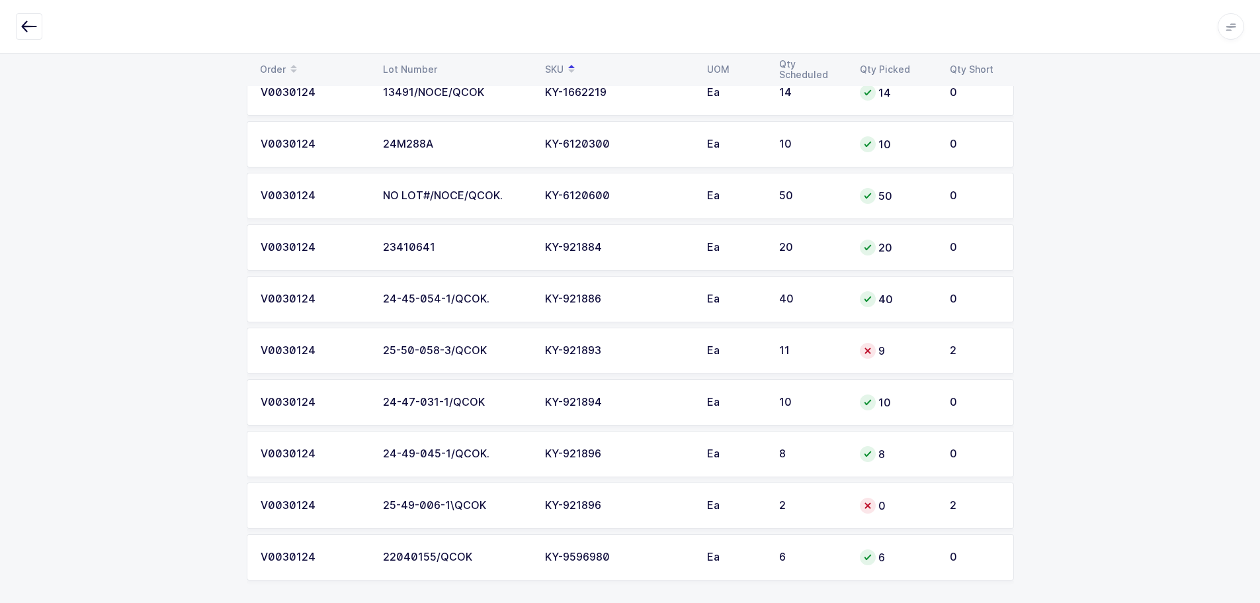
scroll to position [1919, 0]
click at [882, 341] on div "9" at bounding box center [897, 349] width 74 height 16
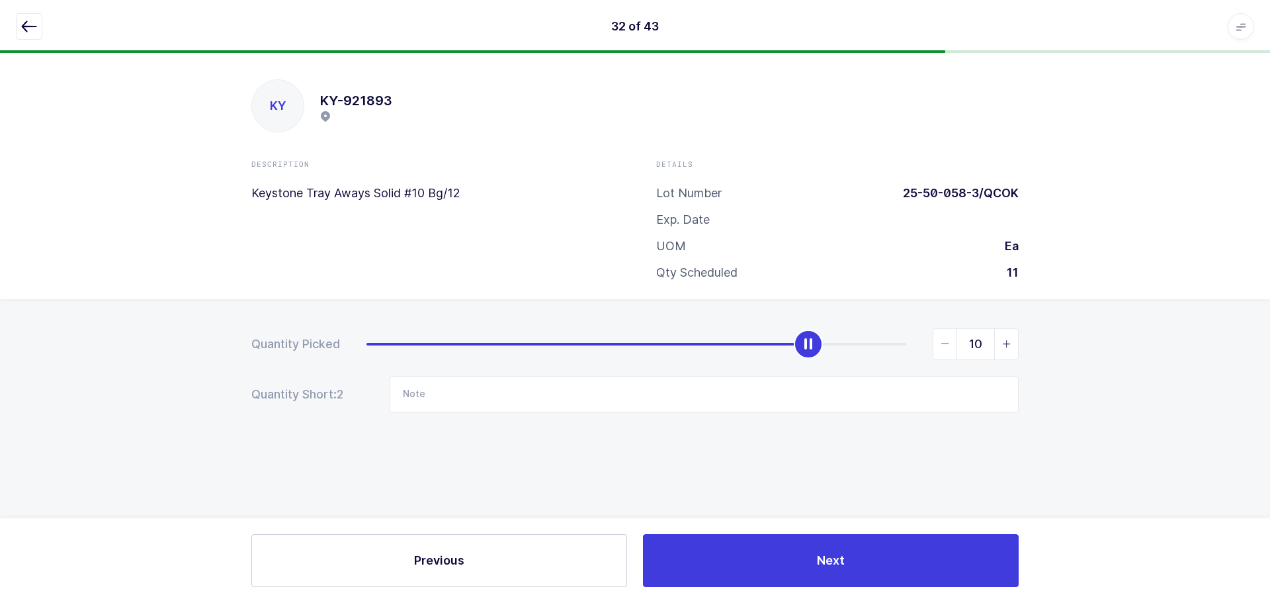
type input "11"
click at [1004, 343] on icon "slider between 0 and 11" at bounding box center [1006, 343] width 9 height 9
click at [26, 25] on icon "button" at bounding box center [29, 27] width 16 height 16
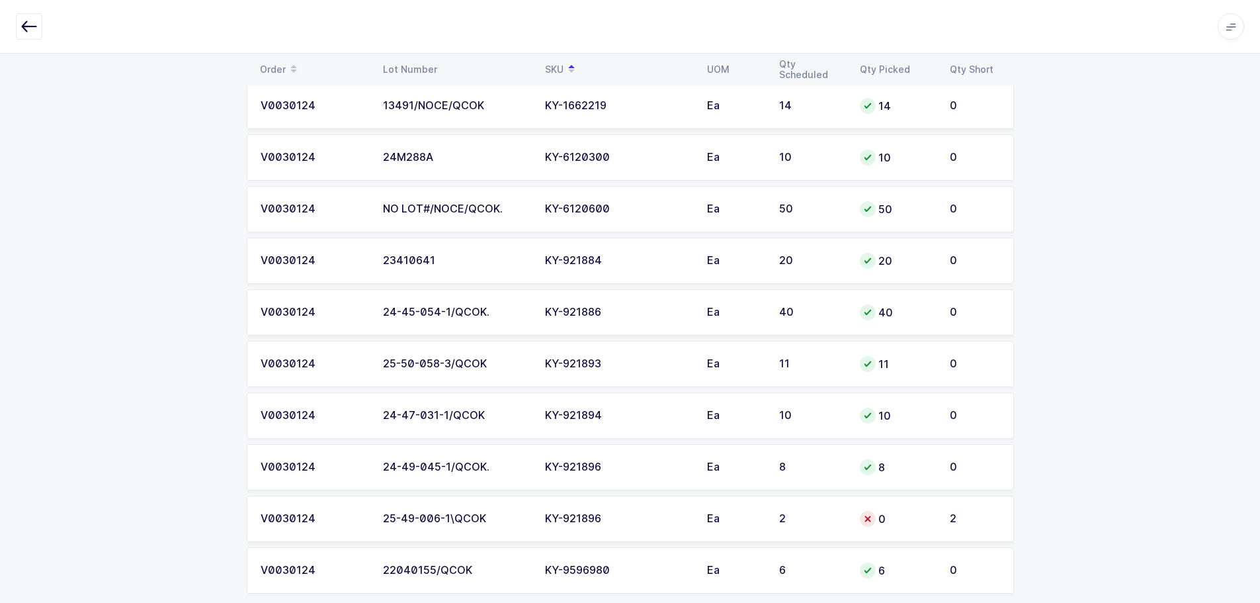
scroll to position [1919, 0]
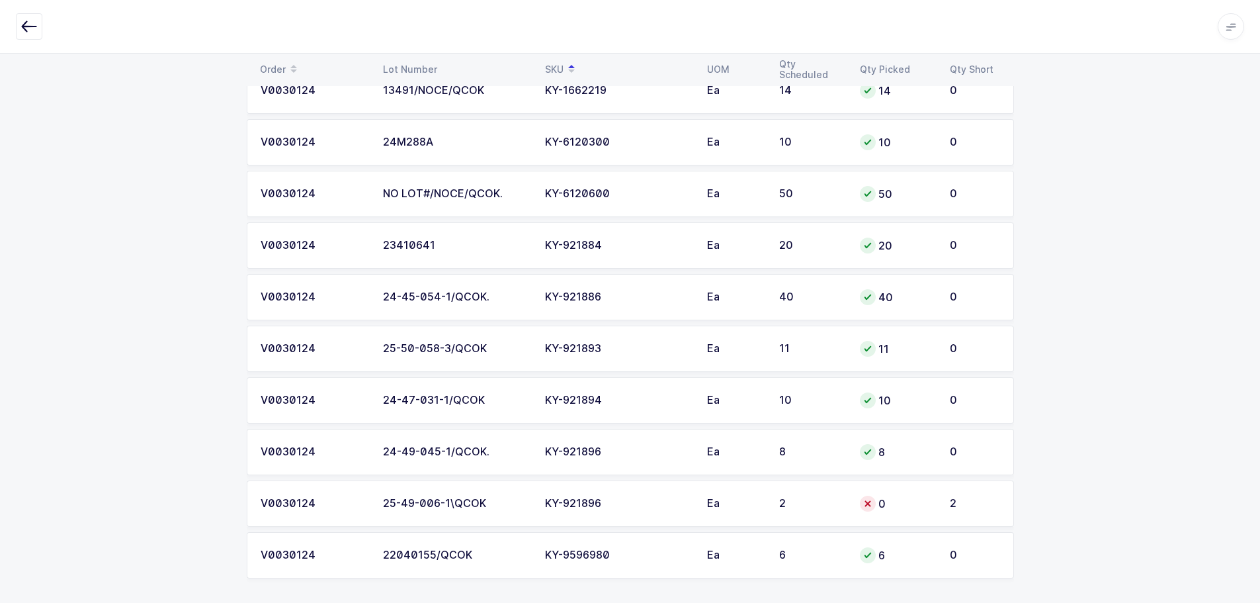
click at [893, 496] on div "0" at bounding box center [897, 504] width 74 height 16
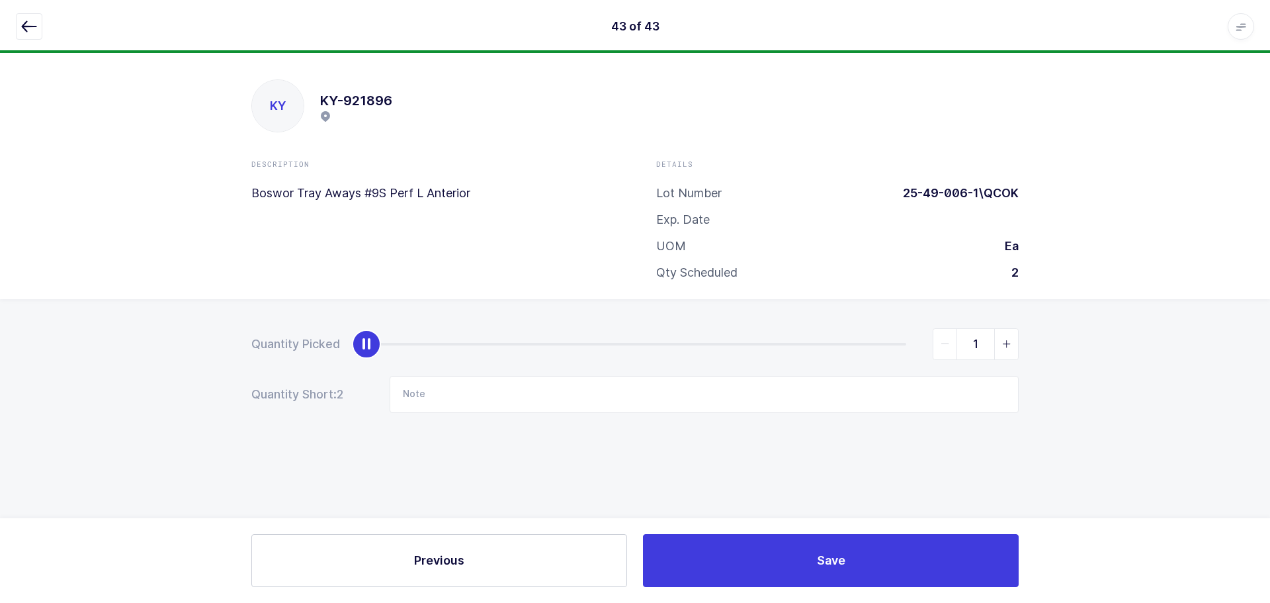
type input "2"
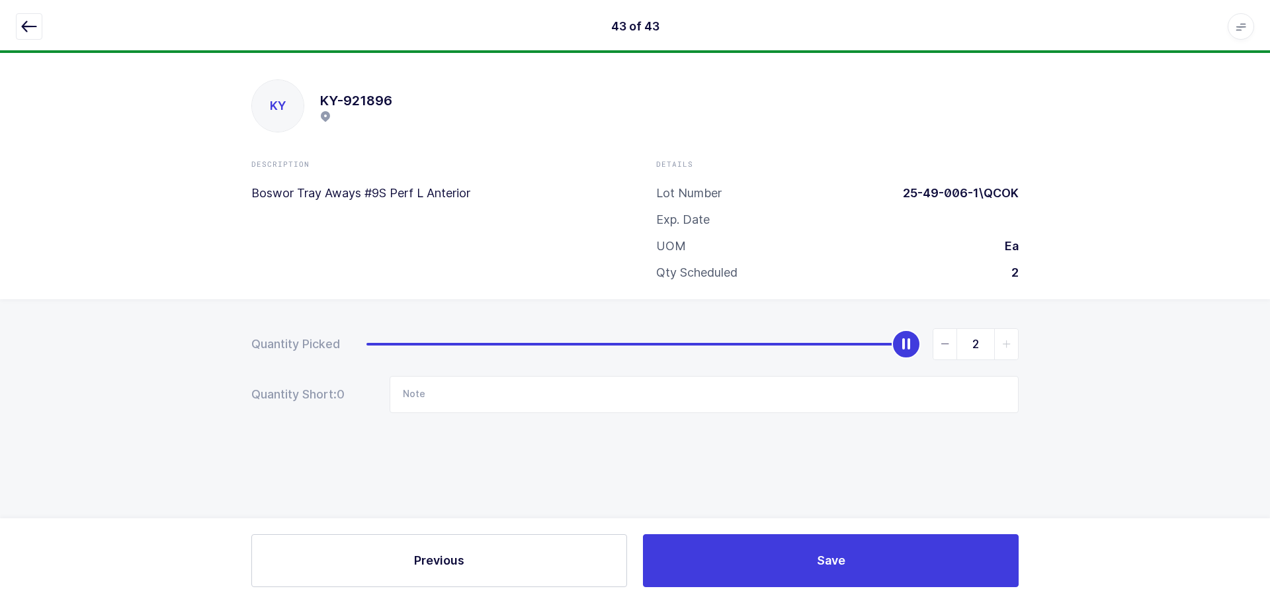
click at [996, 347] on span "slider between 0 and 2" at bounding box center [1006, 344] width 24 height 30
click at [32, 22] on icon "button" at bounding box center [29, 27] width 16 height 16
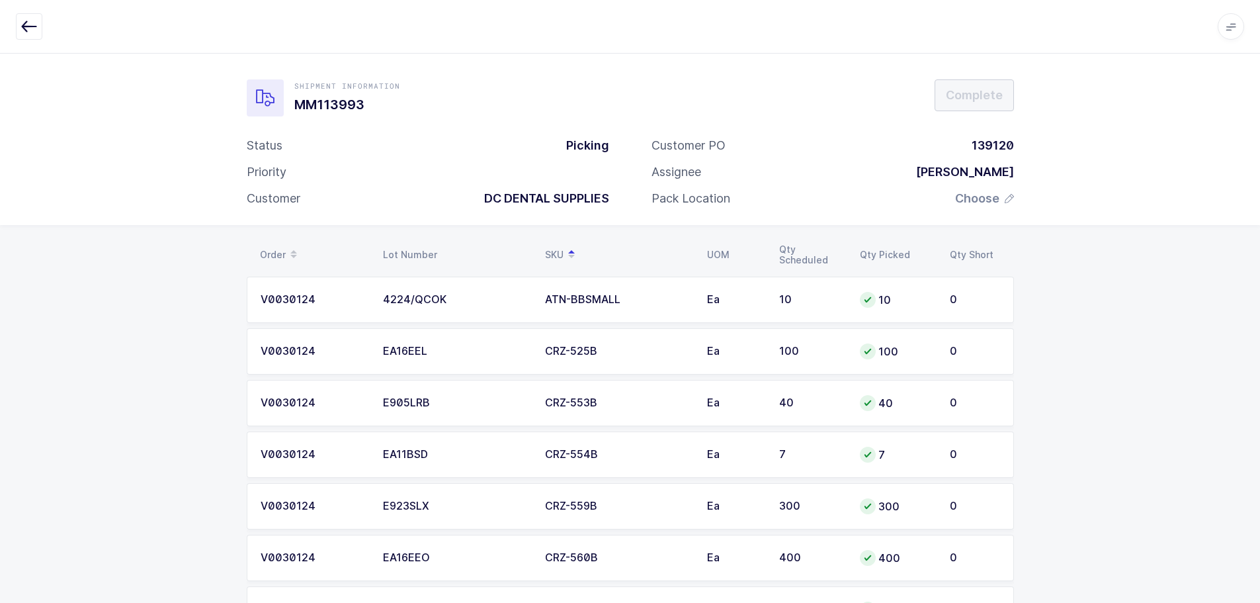
click at [975, 200] on span "Choose" at bounding box center [977, 199] width 44 height 16
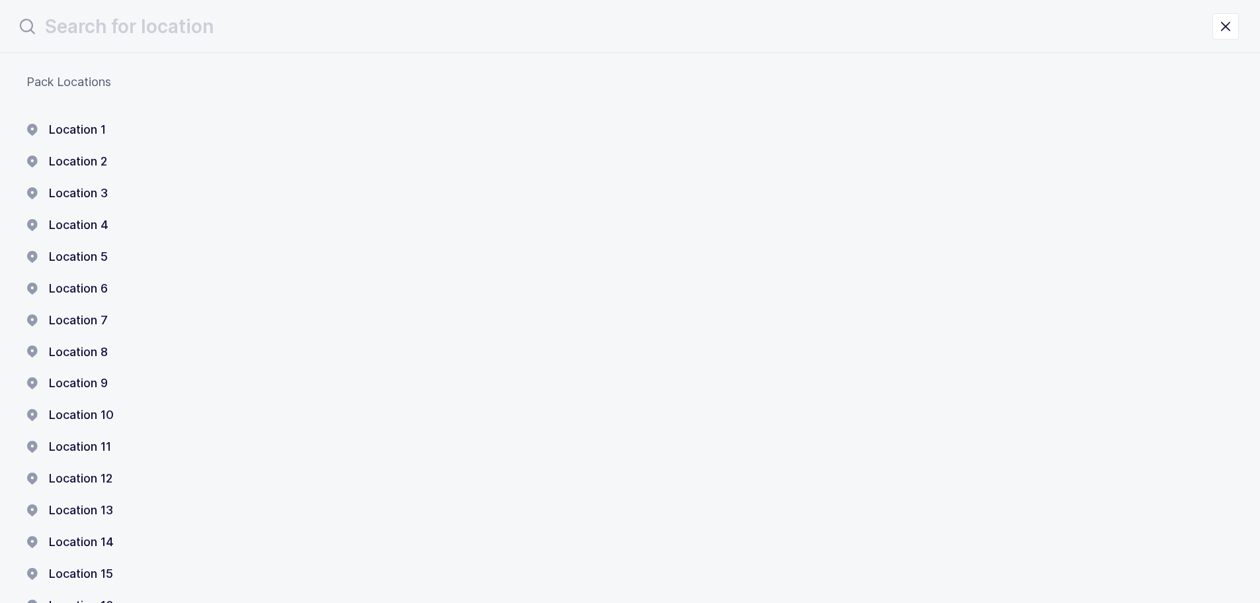
click at [97, 127] on button "Location 1" at bounding box center [65, 130] width 79 height 16
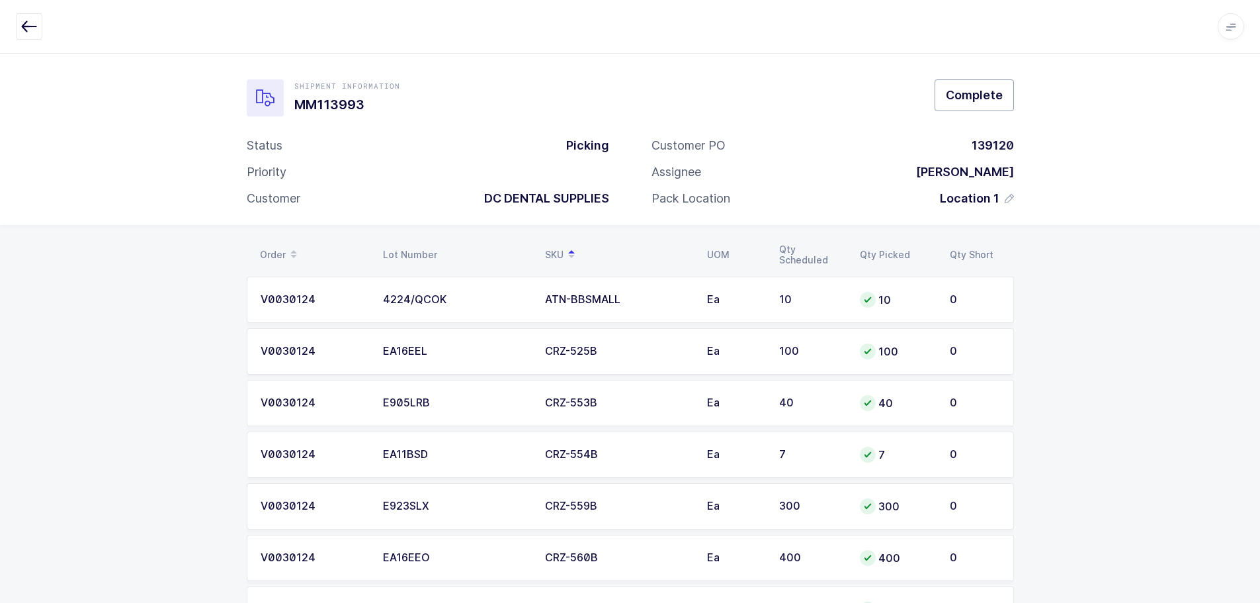
click at [985, 91] on span "Complete" at bounding box center [974, 95] width 57 height 17
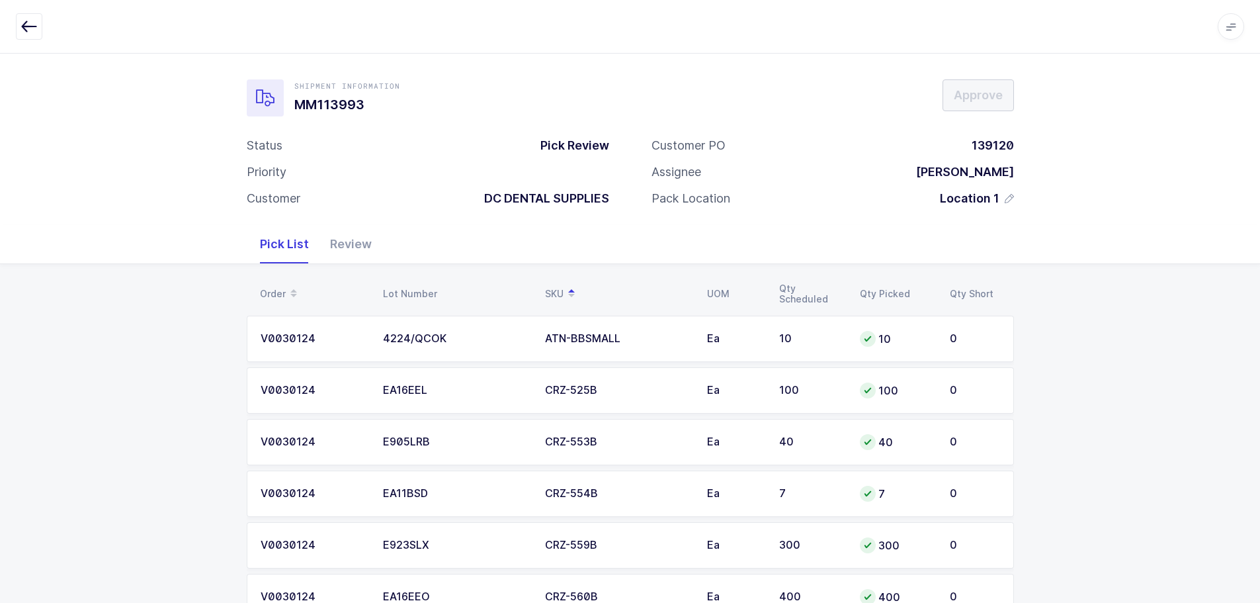
click at [29, 31] on icon "button" at bounding box center [29, 27] width 16 height 16
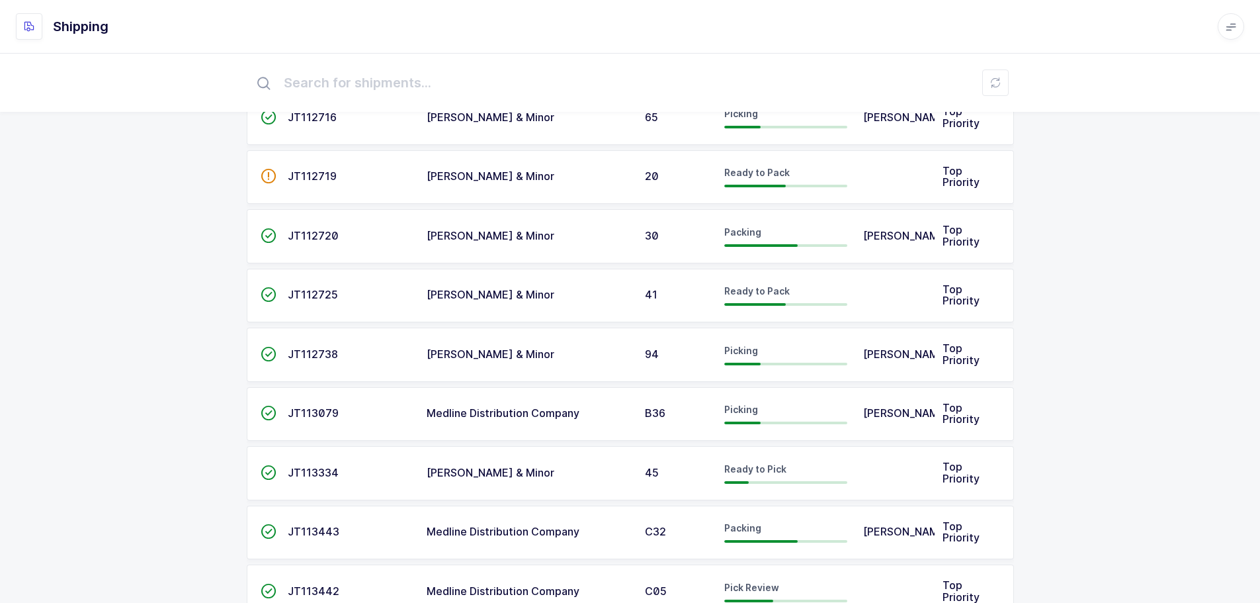
scroll to position [265, 0]
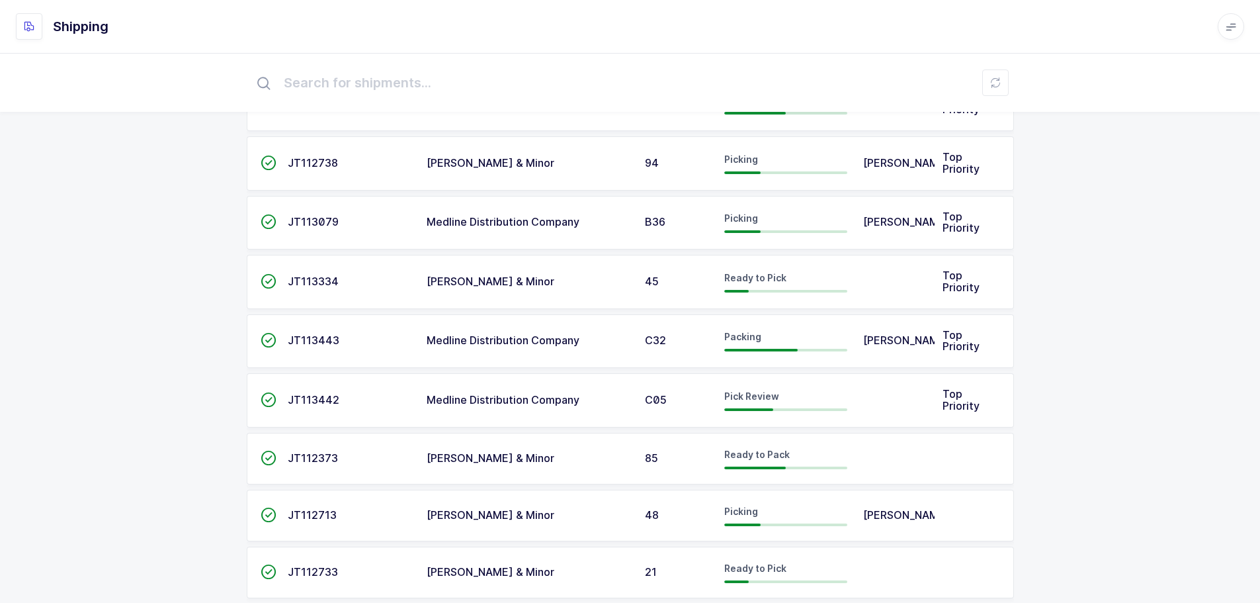
click at [324, 394] on span "JT113442" at bounding box center [314, 399] width 52 height 13
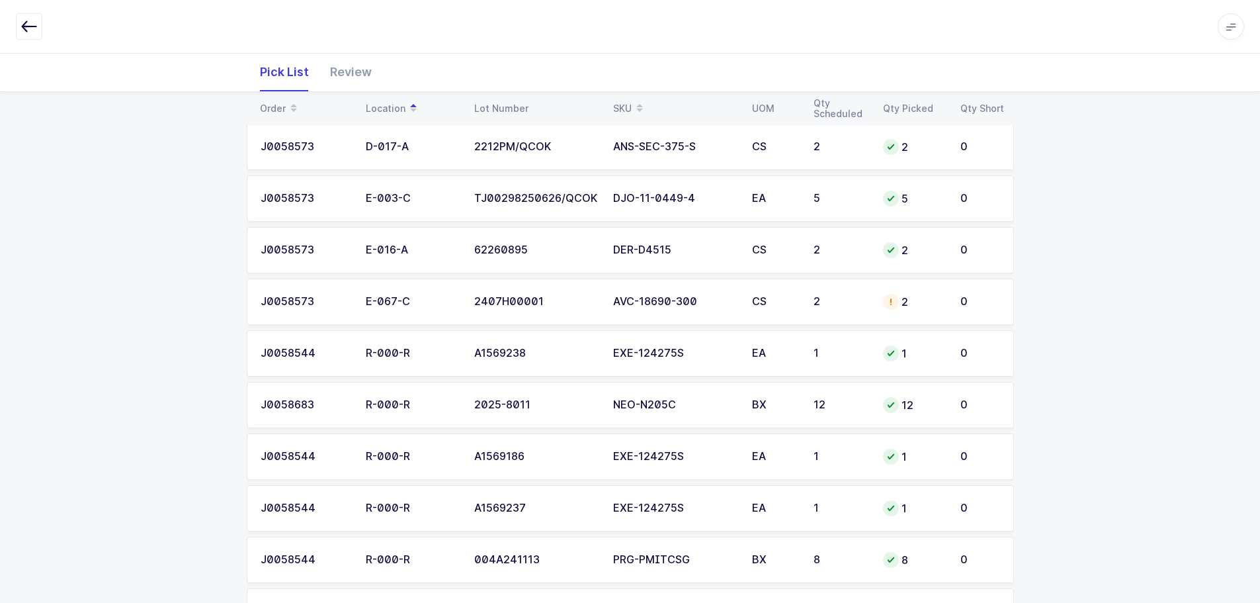
scroll to position [477, 0]
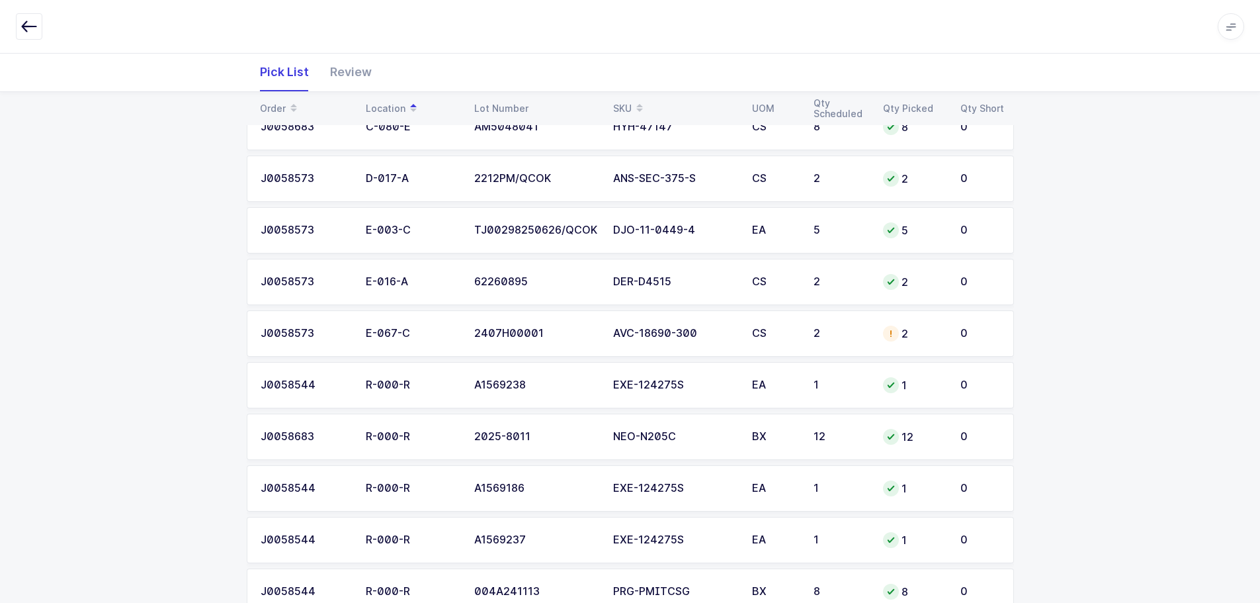
click at [858, 336] on div "2" at bounding box center [841, 334] width 54 height 12
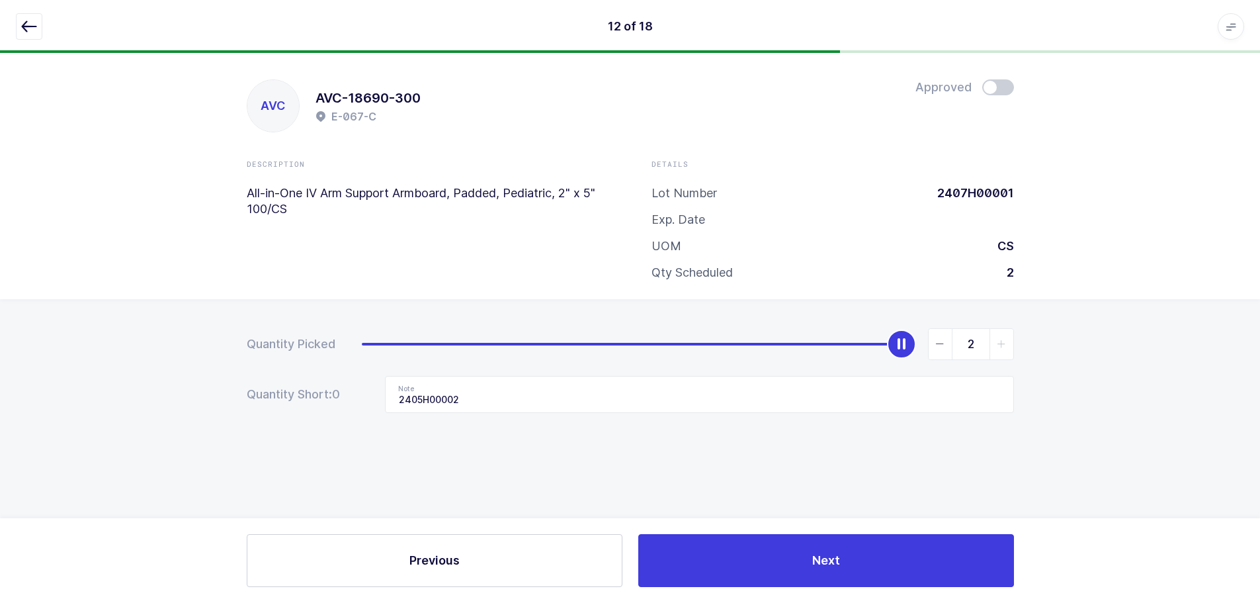
scroll to position [0, 0]
click at [31, 16] on button "button" at bounding box center [29, 26] width 26 height 26
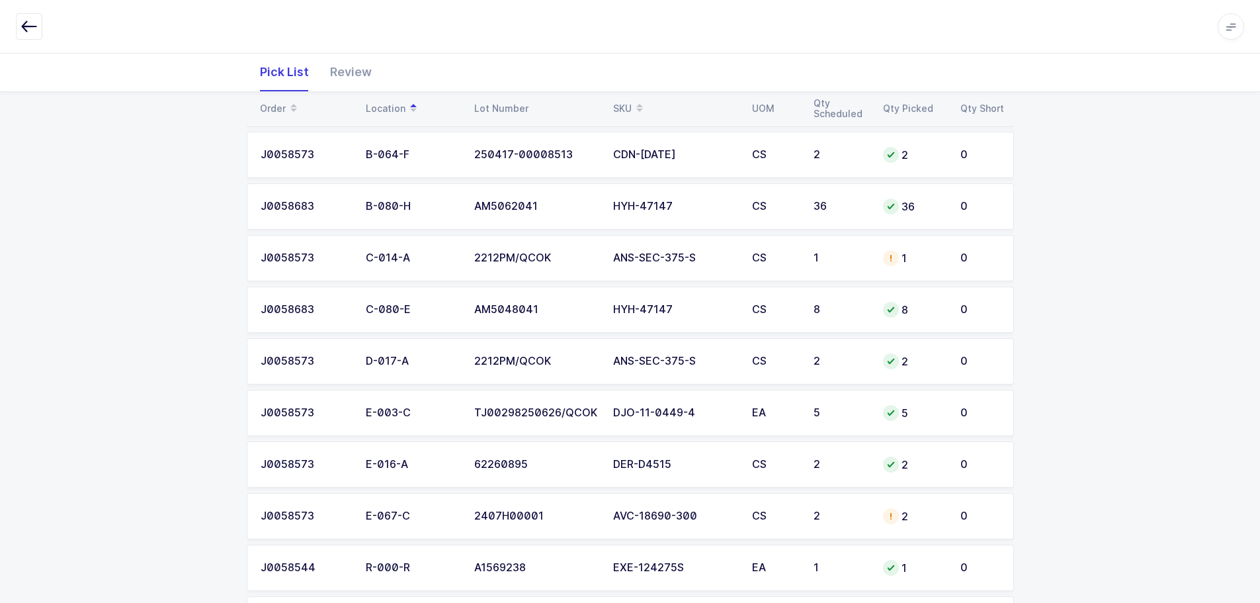
scroll to position [331, 0]
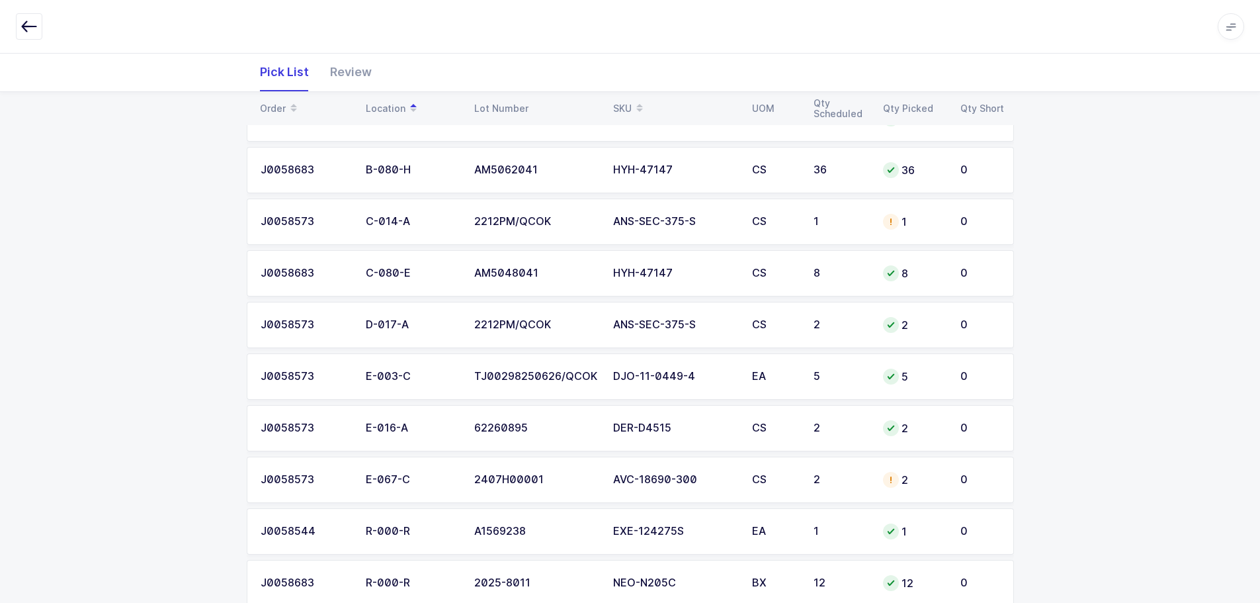
click at [877, 480] on td "2" at bounding box center [913, 480] width 77 height 46
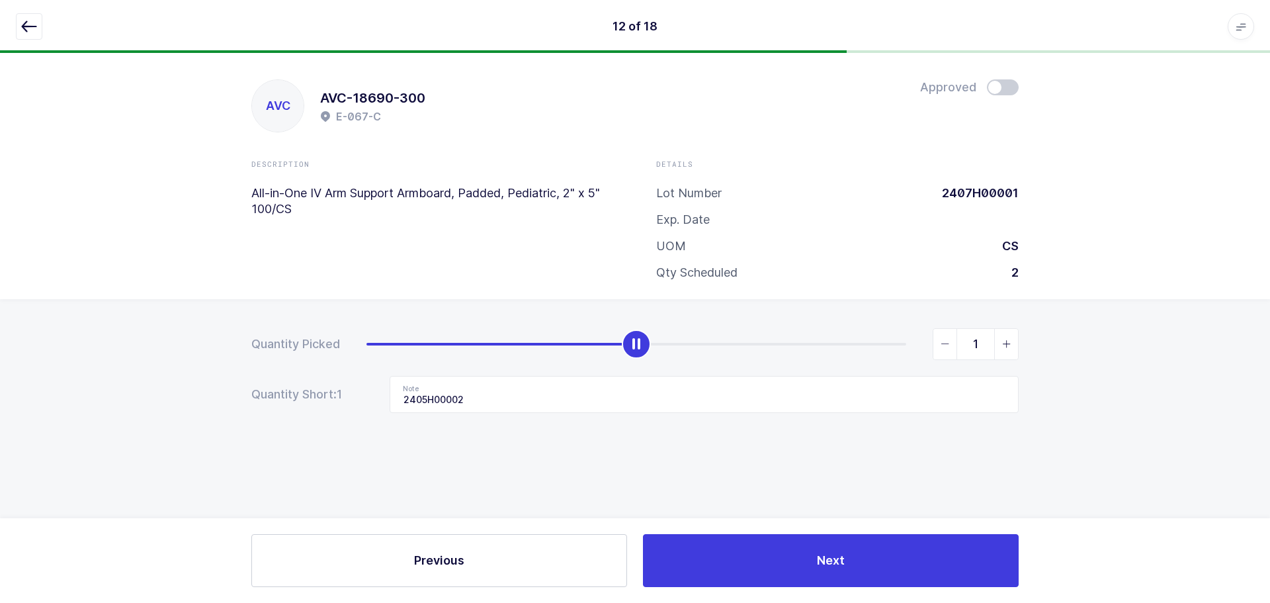
type input "0"
drag, startPoint x: 905, startPoint y: 342, endPoint x: 227, endPoint y: 389, distance: 679.8
click at [251, 399] on form "Quantity Picked 0 Quantity Short: 1 Note 2405H00002" at bounding box center [635, 370] width 768 height 85
drag, startPoint x: 488, startPoint y: 398, endPoint x: 283, endPoint y: 398, distance: 205.1
click at [283, 398] on div "Quantity Short: 2 Note 2405H00002" at bounding box center [635, 394] width 768 height 37
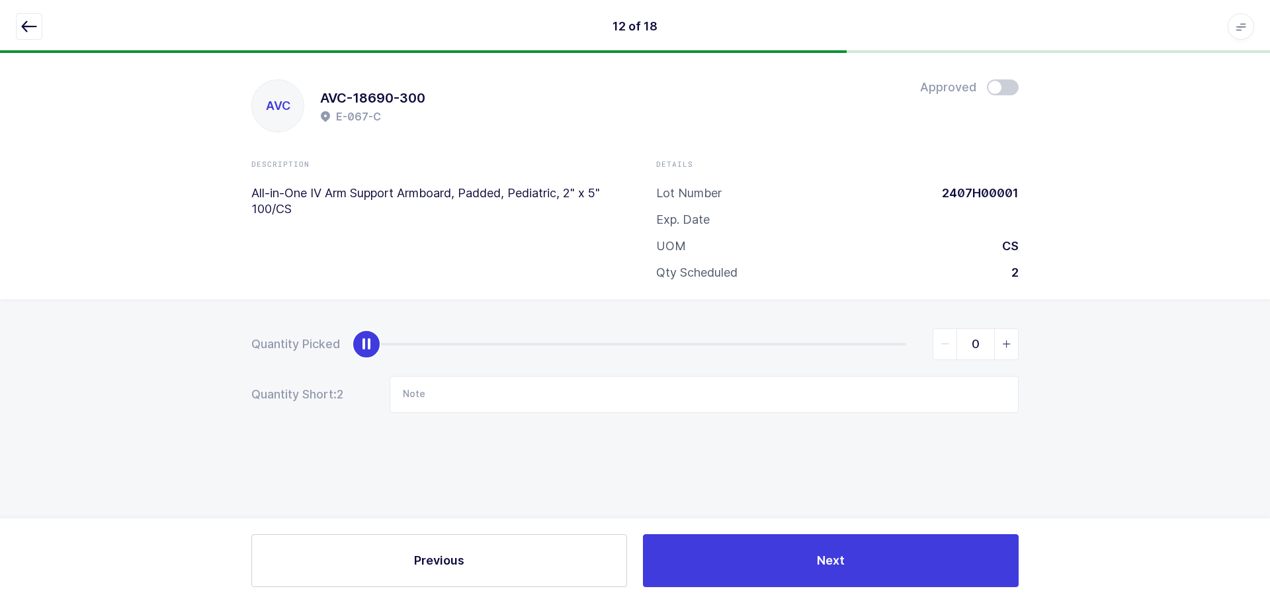
click at [23, 21] on icon "button" at bounding box center [29, 27] width 16 height 16
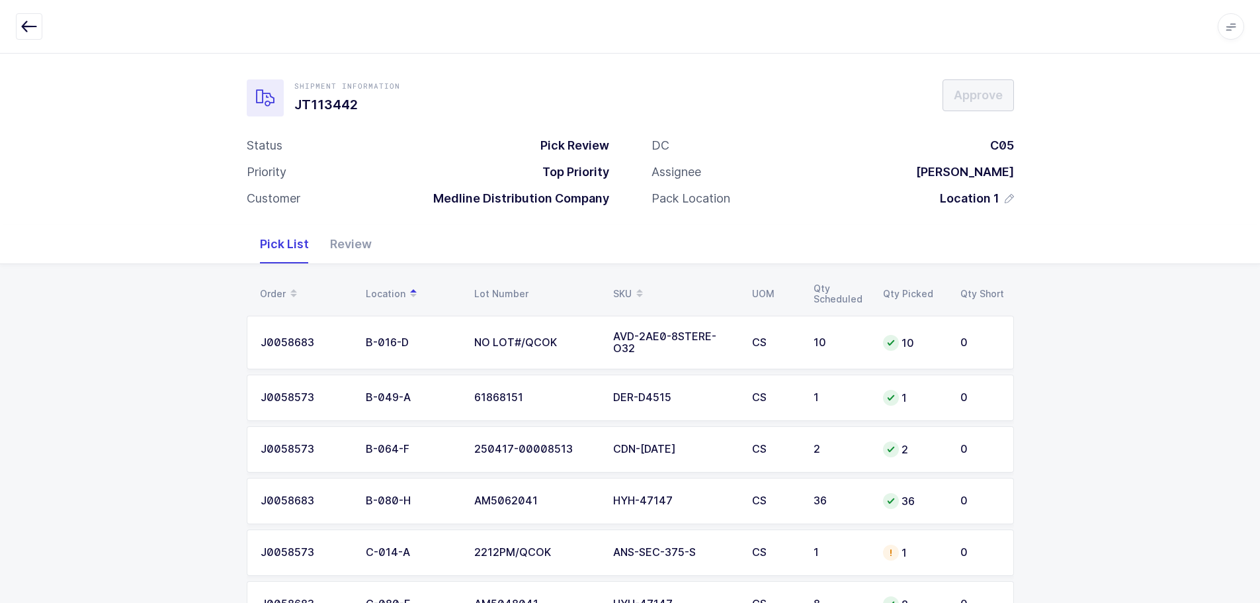
click at [618, 285] on div "SKU" at bounding box center [674, 294] width 123 height 22
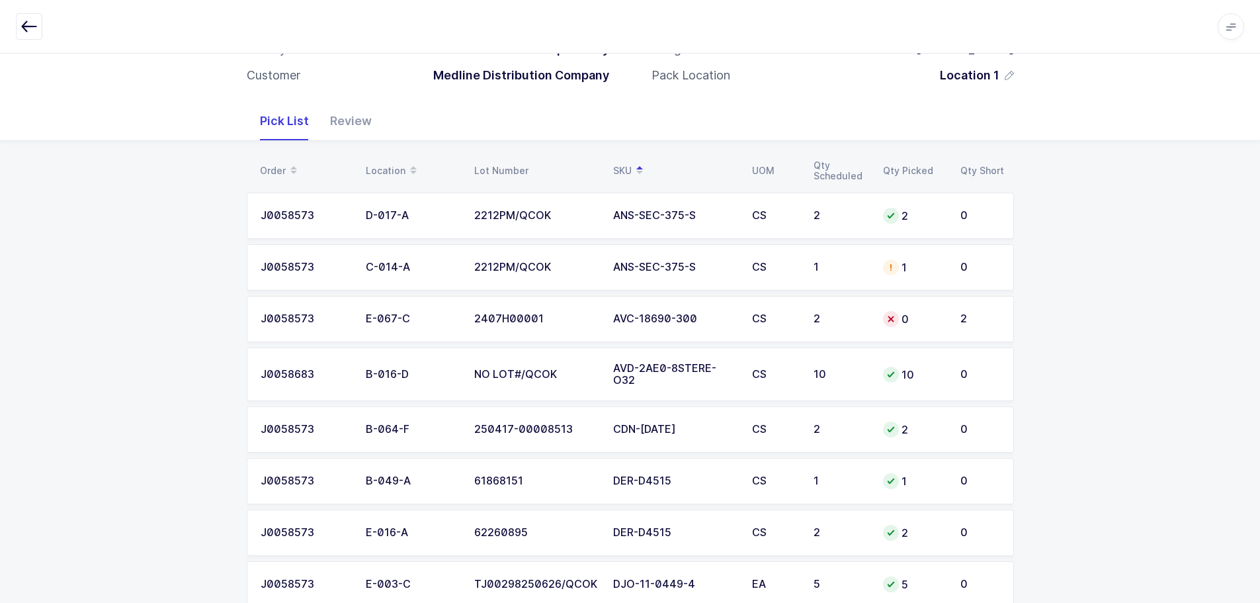
scroll to position [132, 0]
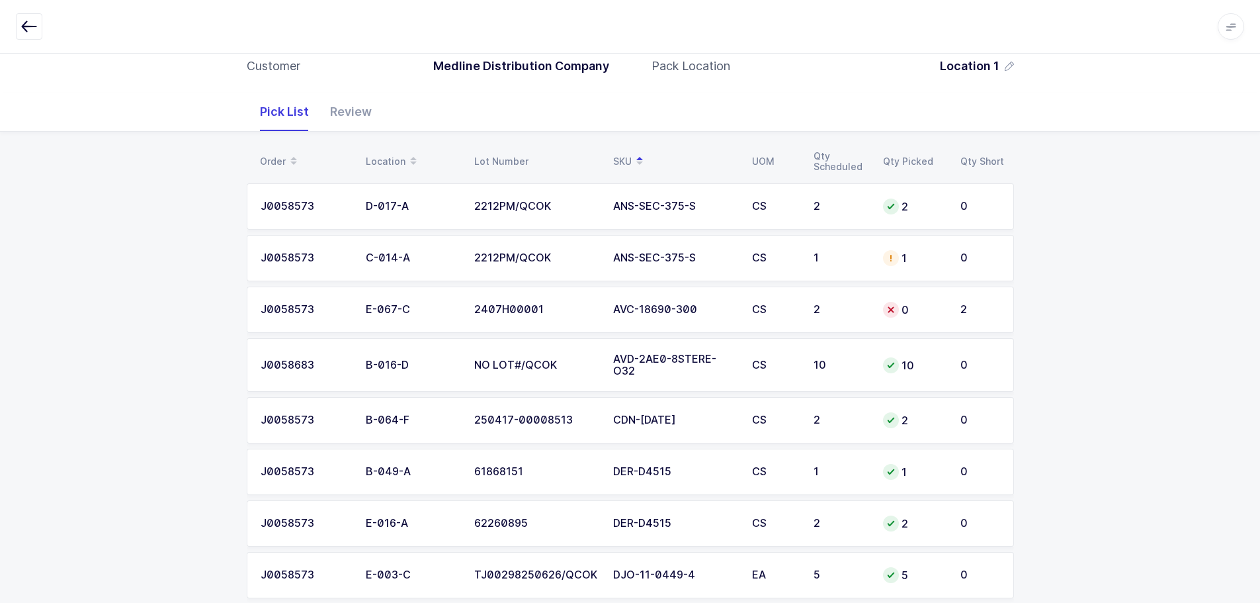
click at [736, 312] on div "AVC-18690-300" at bounding box center [674, 310] width 123 height 12
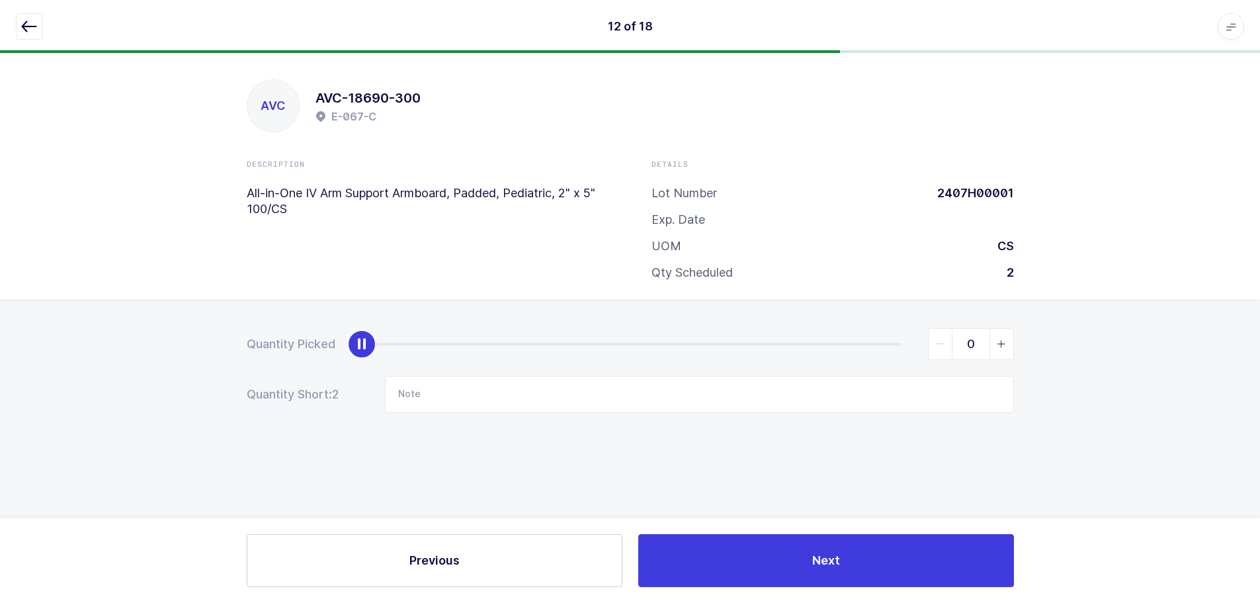
scroll to position [0, 0]
click at [40, 30] on button "button" at bounding box center [29, 26] width 26 height 26
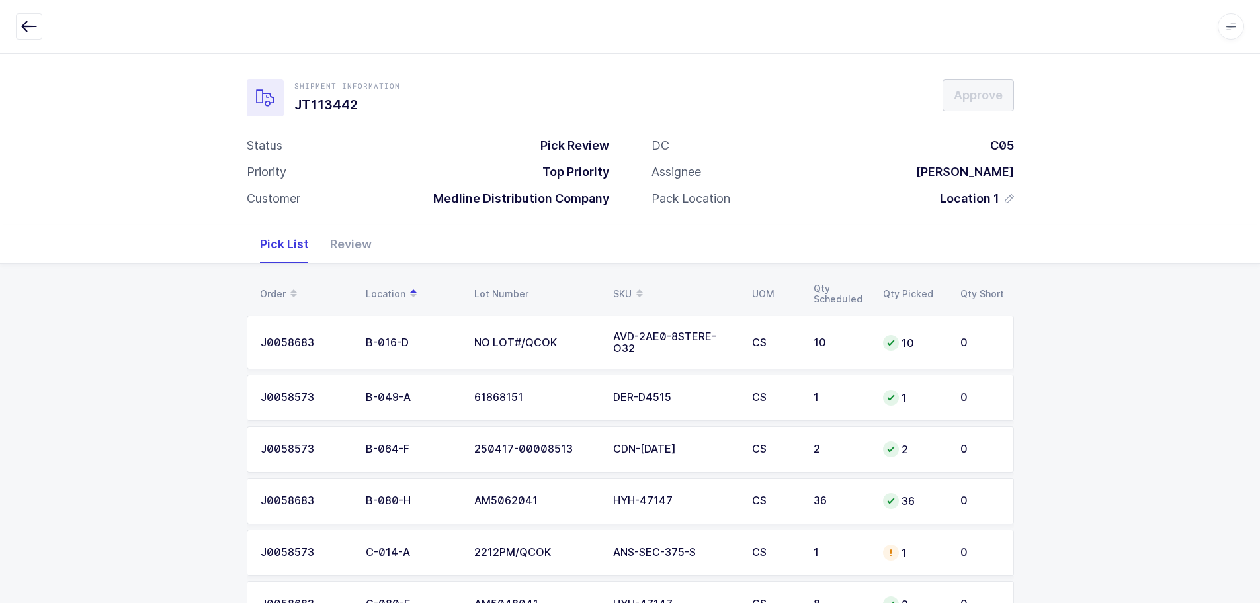
click at [631, 288] on div "SKU" at bounding box center [674, 294] width 123 height 22
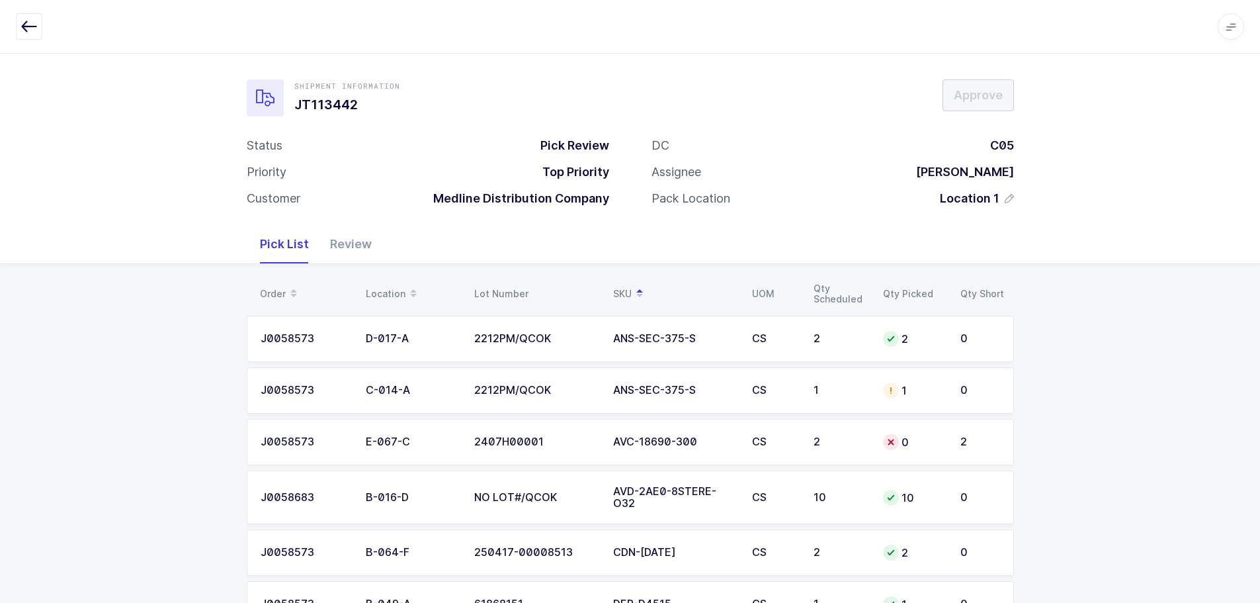
click at [908, 390] on div "1" at bounding box center [914, 390] width 62 height 16
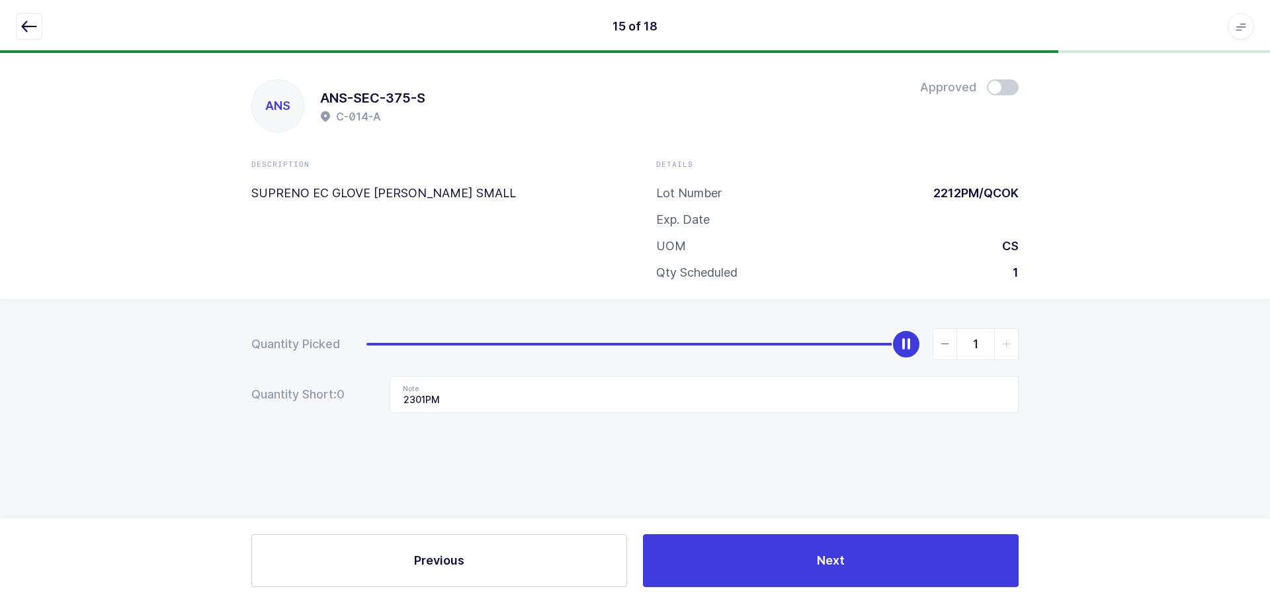
type input "0"
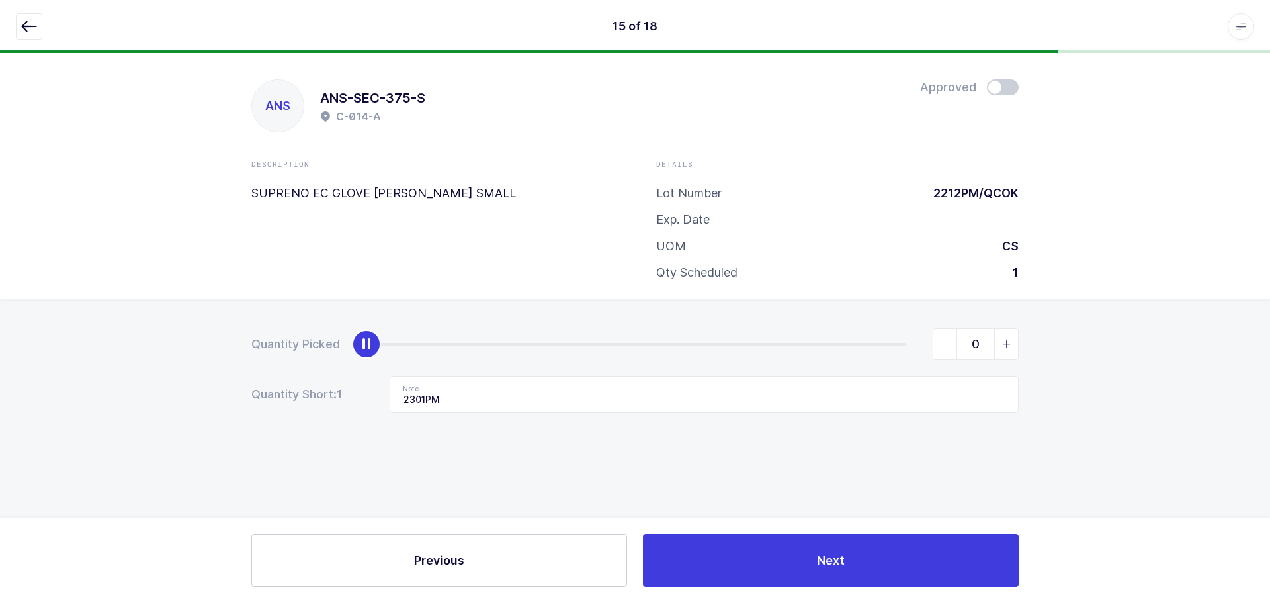
drag, startPoint x: 949, startPoint y: 341, endPoint x: 726, endPoint y: 382, distance: 227.4
click at [947, 343] on icon "slider between 0 and 1" at bounding box center [945, 343] width 9 height 9
drag, startPoint x: 435, startPoint y: 403, endPoint x: 333, endPoint y: 408, distance: 102.0
click at [325, 405] on div "Quantity Short: 1 Note 2301PM" at bounding box center [635, 394] width 768 height 37
drag, startPoint x: 457, startPoint y: 401, endPoint x: 341, endPoint y: 397, distance: 115.9
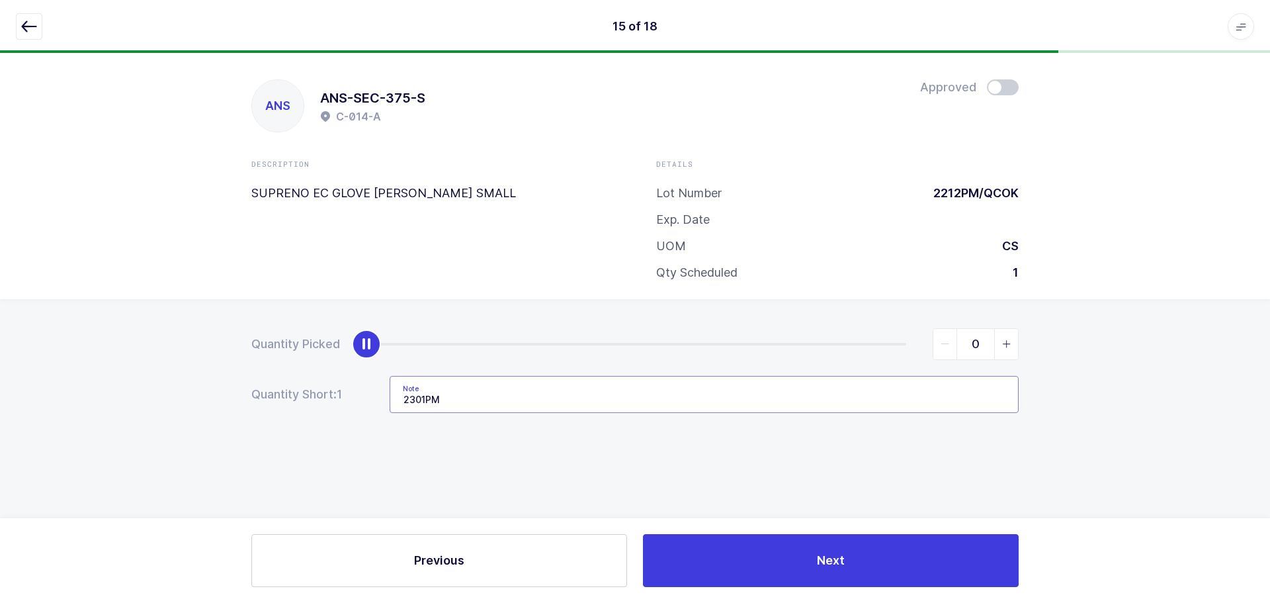
click at [341, 397] on div "Quantity Short: 1 Note 2301PM" at bounding box center [635, 394] width 768 height 37
click at [36, 25] on icon "button" at bounding box center [29, 27] width 16 height 16
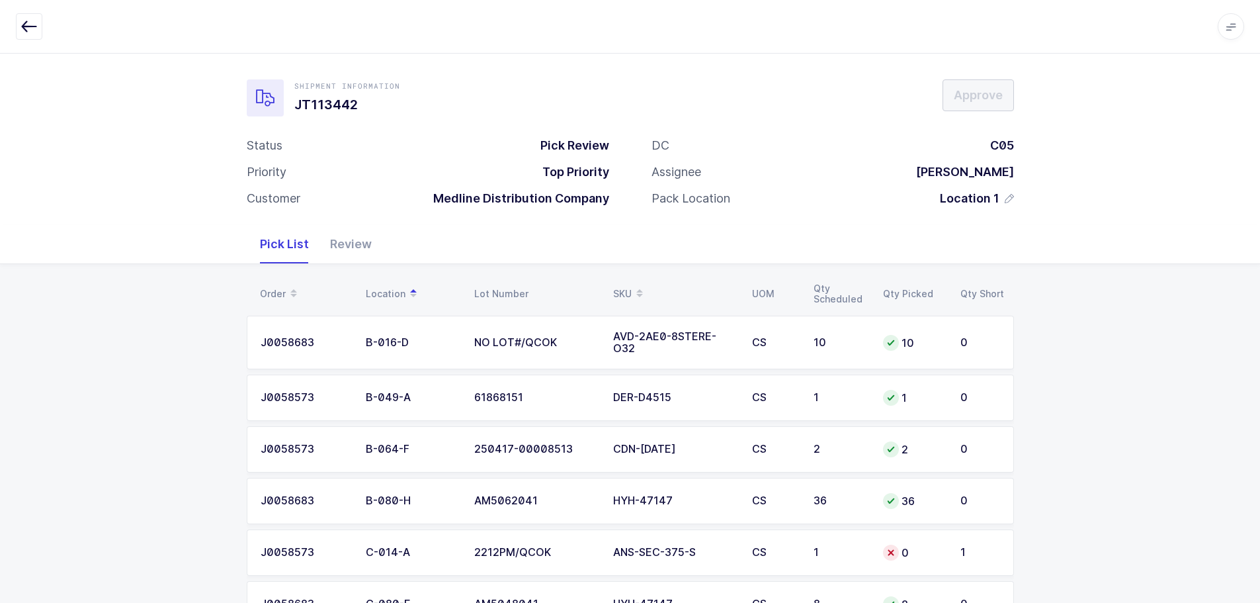
click at [638, 289] on icon at bounding box center [640, 289] width 7 height 7
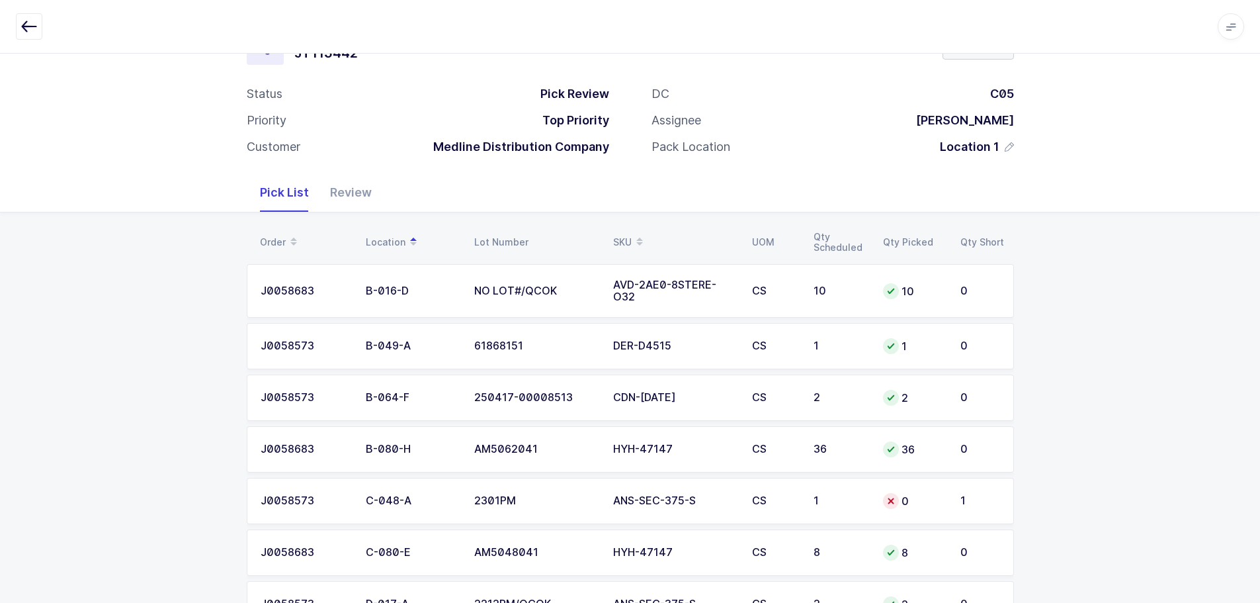
scroll to position [66, 0]
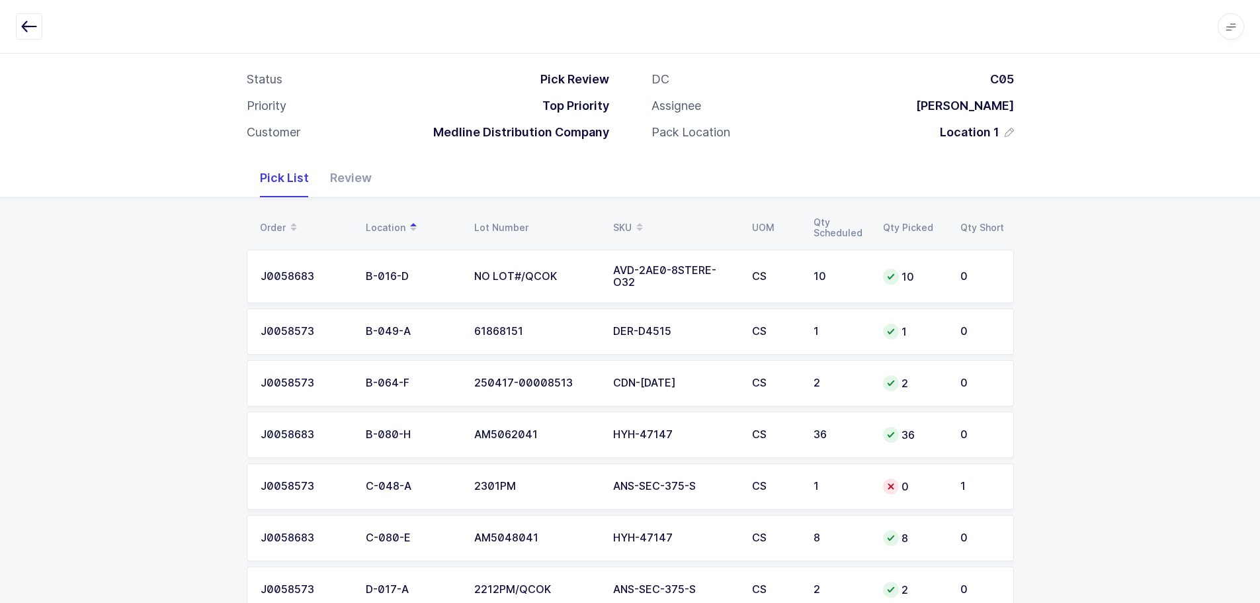
click at [775, 492] on div "CS" at bounding box center [775, 486] width 46 height 12
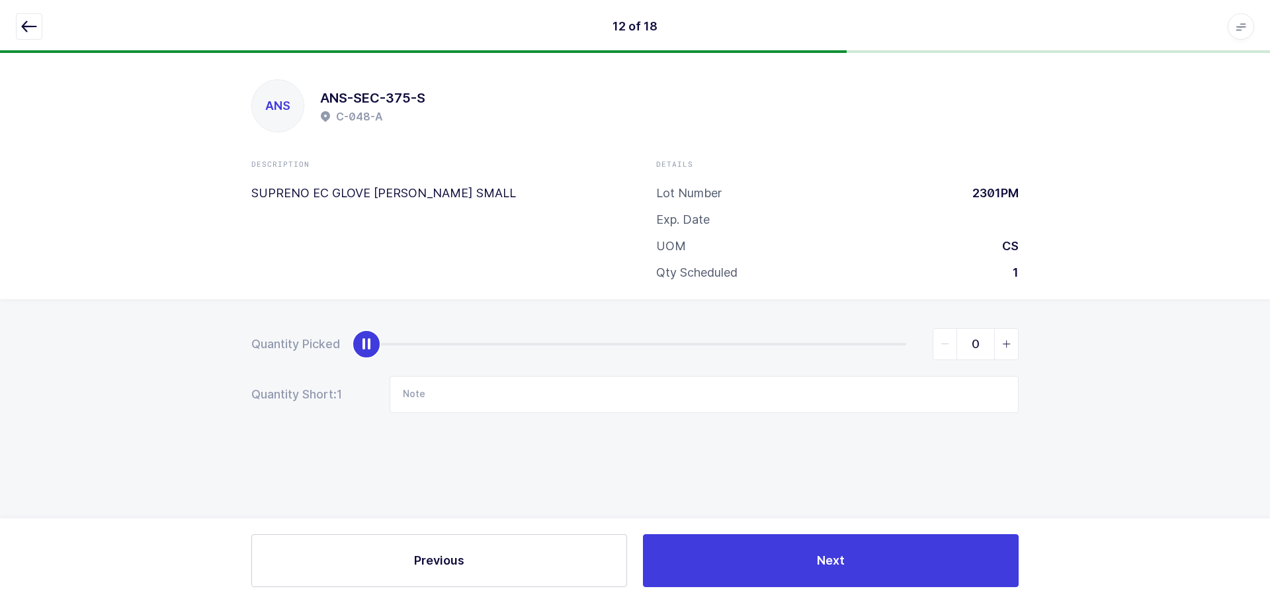
click at [997, 344] on span "slider between 0 and 1" at bounding box center [1006, 344] width 24 height 30
type input "1"
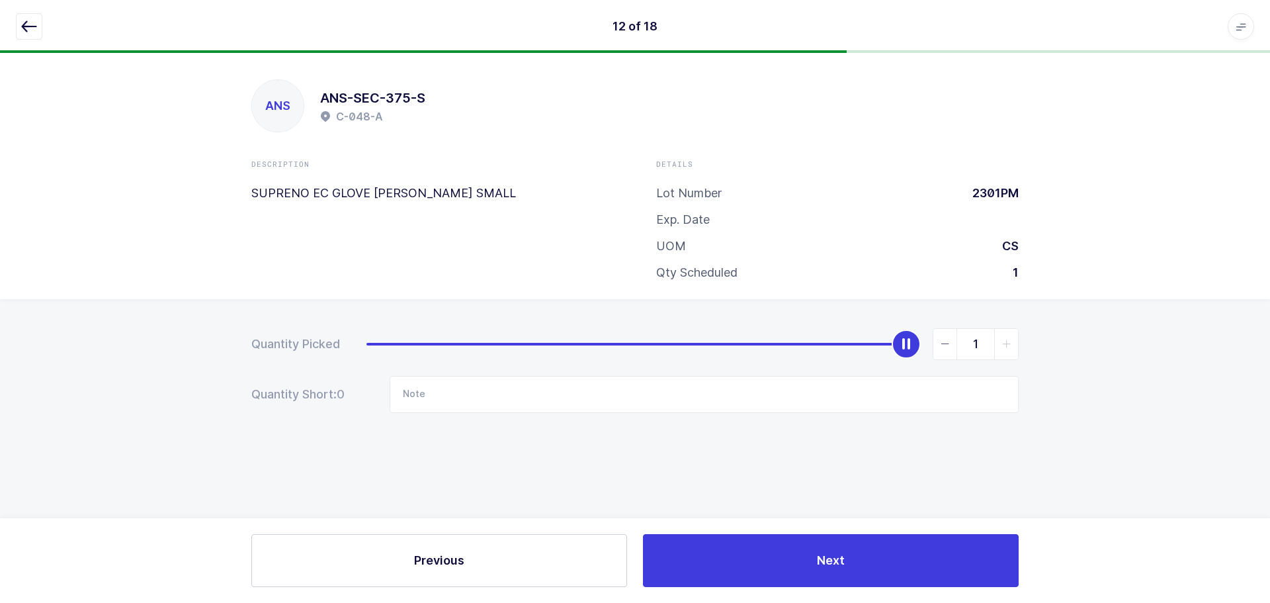
click at [19, 32] on button "button" at bounding box center [29, 26] width 26 height 26
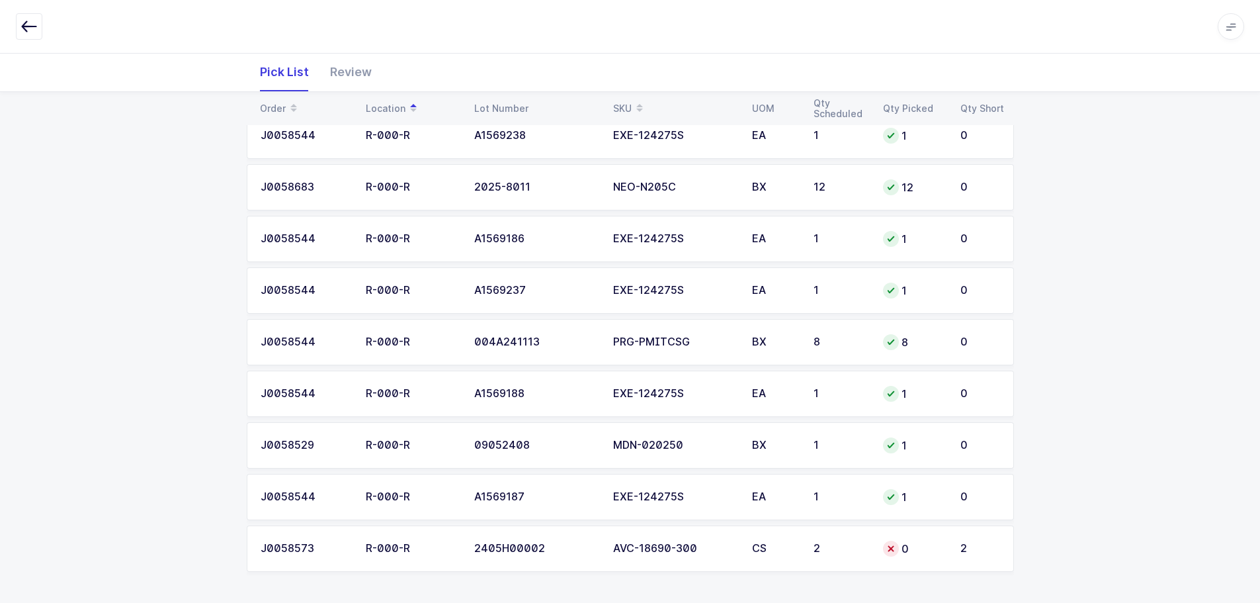
scroll to position [676, 0]
click at [793, 557] on td "CS" at bounding box center [775, 548] width 62 height 46
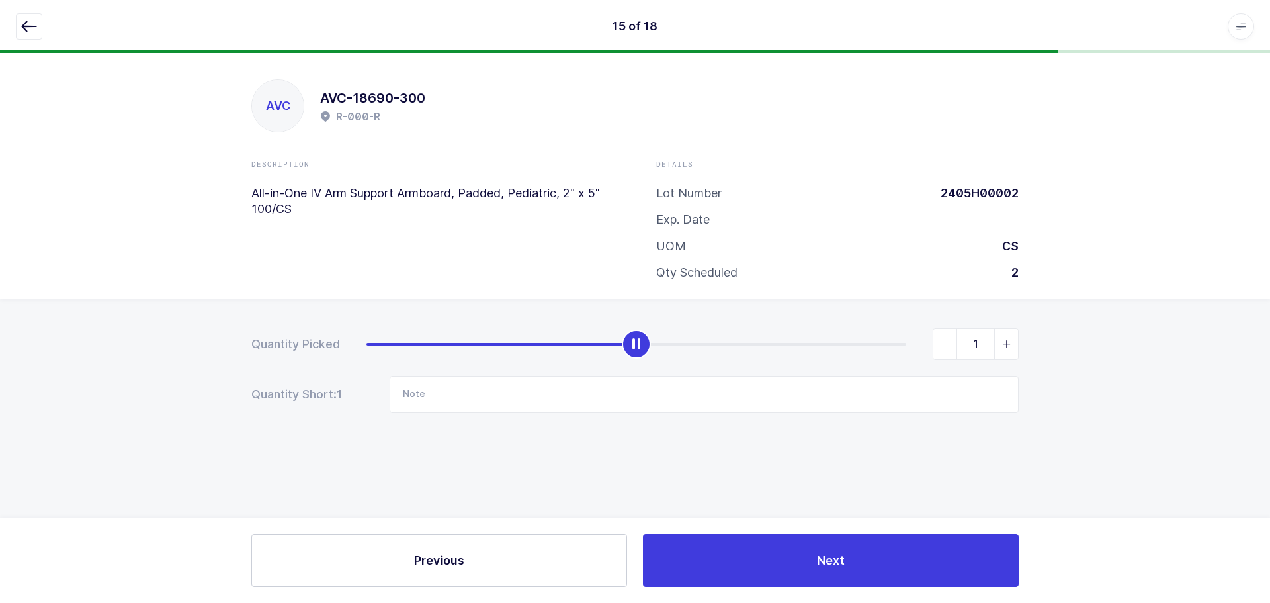
type input "2"
click at [999, 351] on span "slider between 0 and 2" at bounding box center [1006, 344] width 24 height 30
click at [24, 24] on icon "button" at bounding box center [29, 27] width 16 height 16
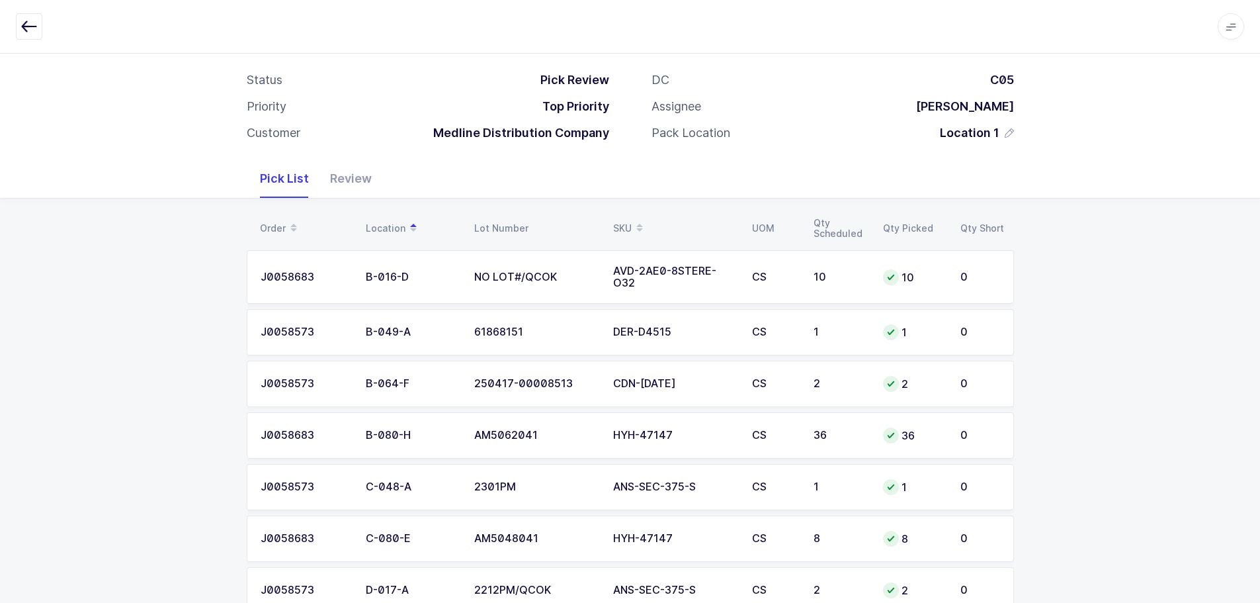
scroll to position [66, 0]
click at [339, 177] on div "Review" at bounding box center [351, 178] width 63 height 38
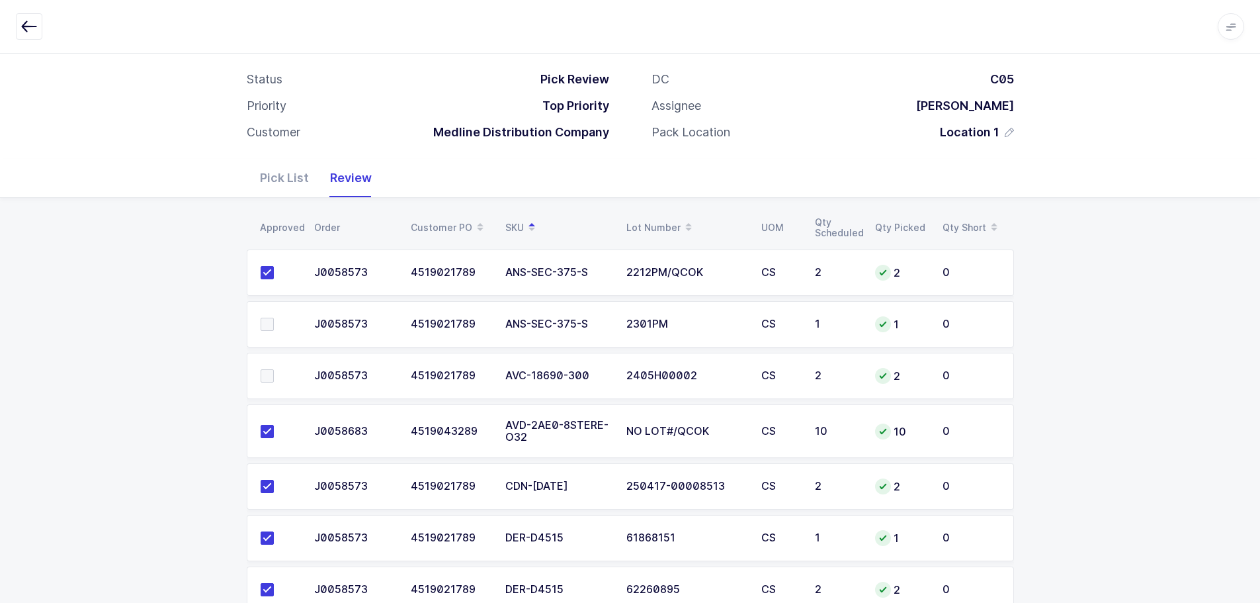
click at [267, 321] on span at bounding box center [267, 324] width 13 height 13
click at [274, 318] on input "checkbox" at bounding box center [274, 318] width 0 height 0
click at [265, 372] on span at bounding box center [267, 375] width 13 height 13
click at [274, 369] on input "checkbox" at bounding box center [274, 369] width 0 height 0
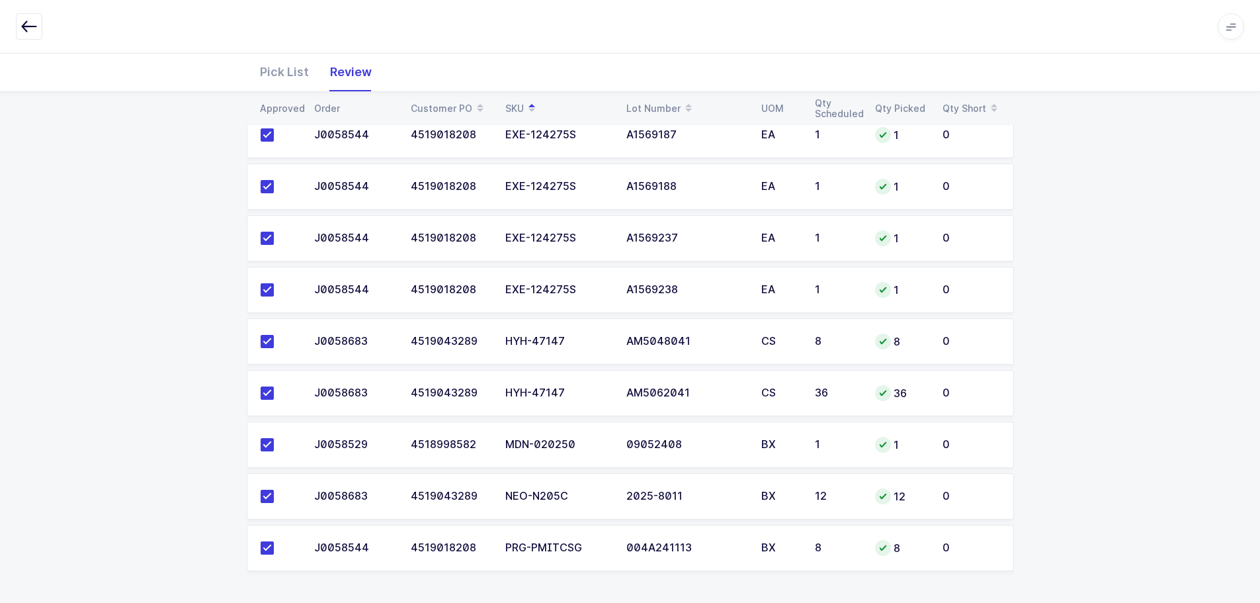
scroll to position [0, 0]
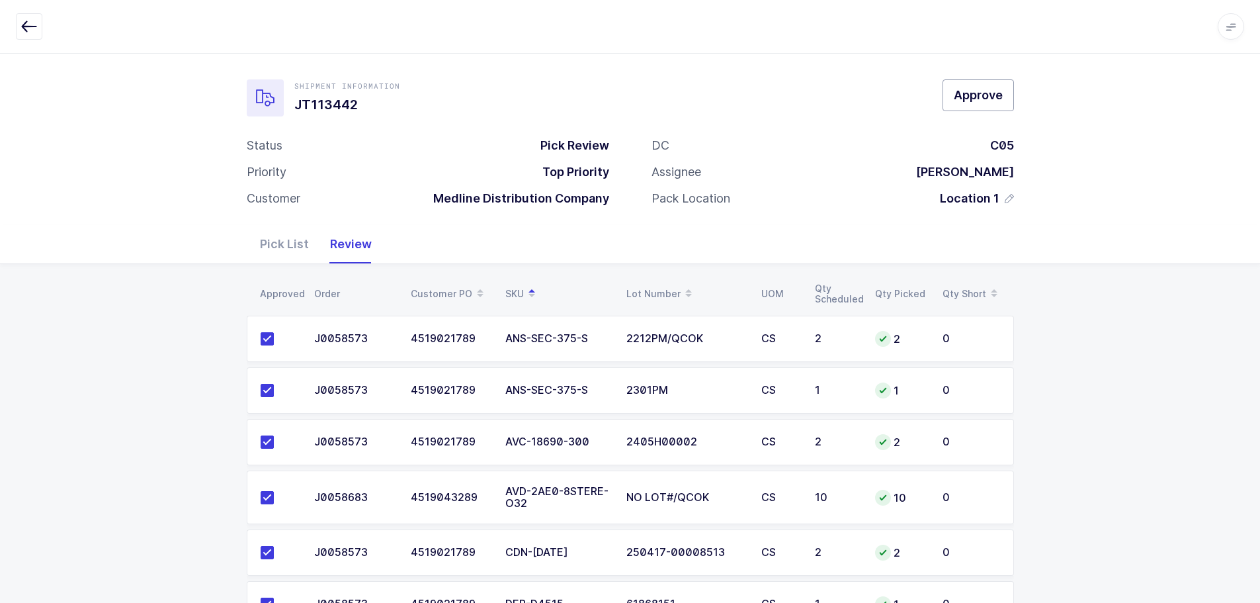
click at [990, 107] on button "Approve" at bounding box center [978, 95] width 71 height 32
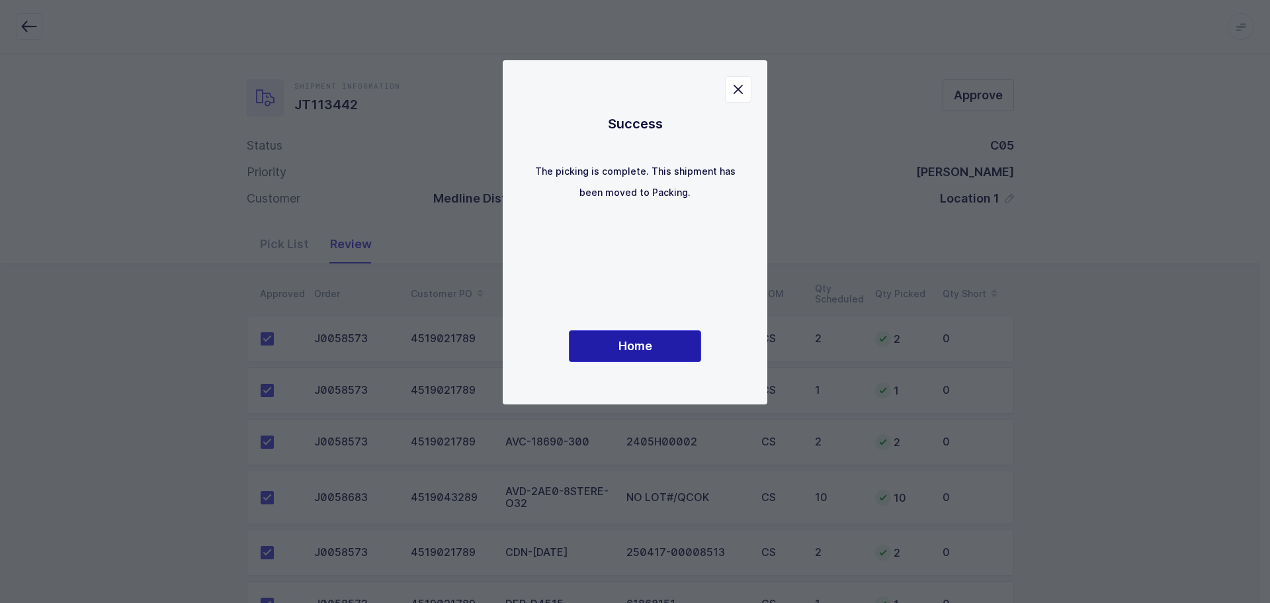
click at [616, 332] on button "Home" at bounding box center [635, 346] width 132 height 32
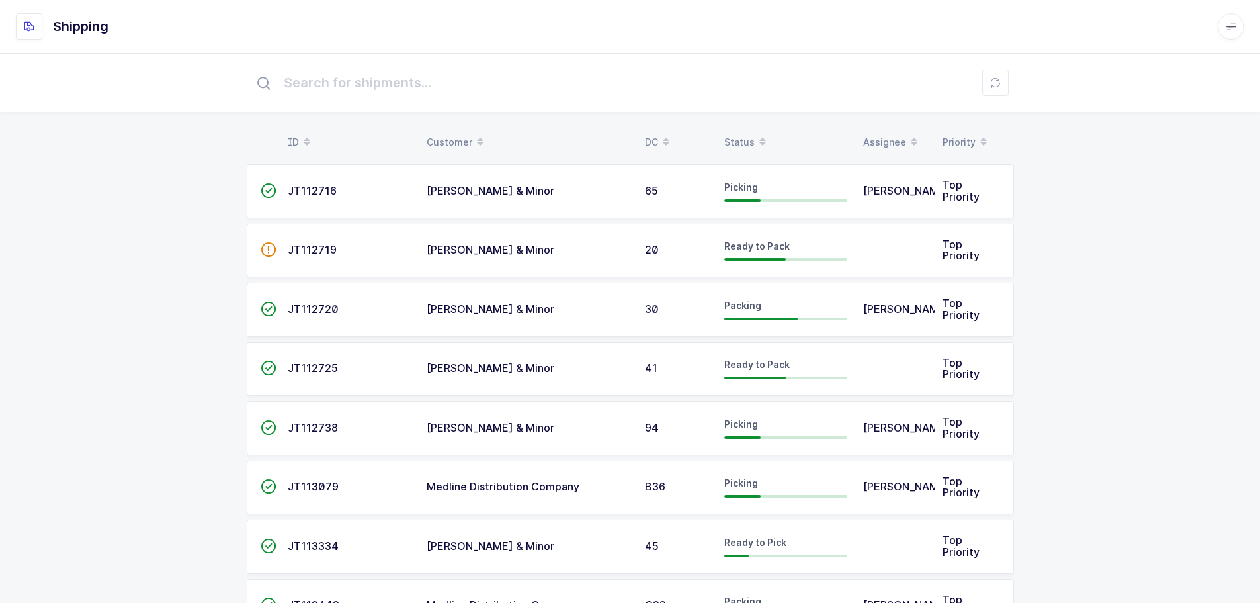
click at [761, 140] on icon at bounding box center [763, 137] width 7 height 7
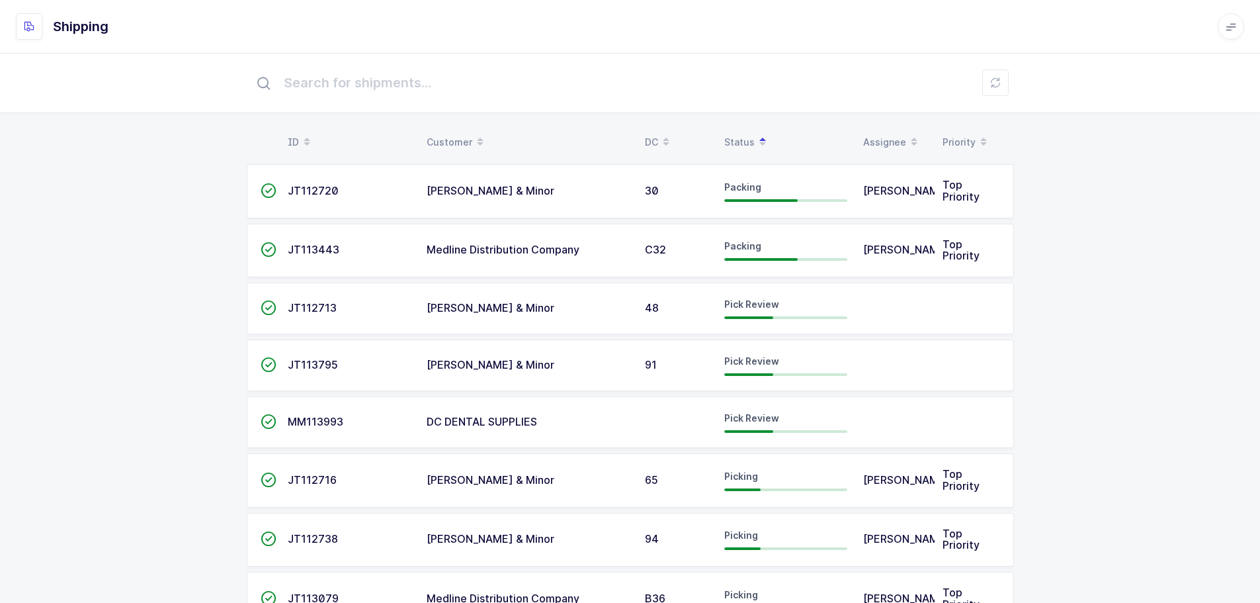
click at [341, 361] on div "JT113795" at bounding box center [349, 365] width 123 height 12
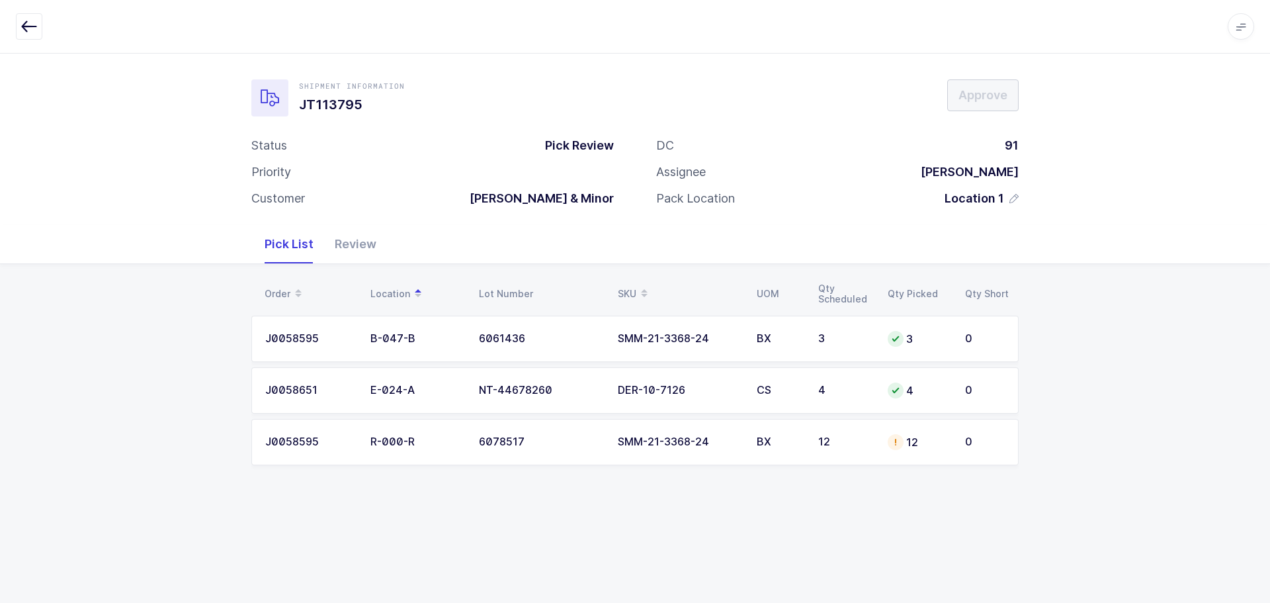
click at [579, 443] on div "6078517" at bounding box center [540, 442] width 123 height 12
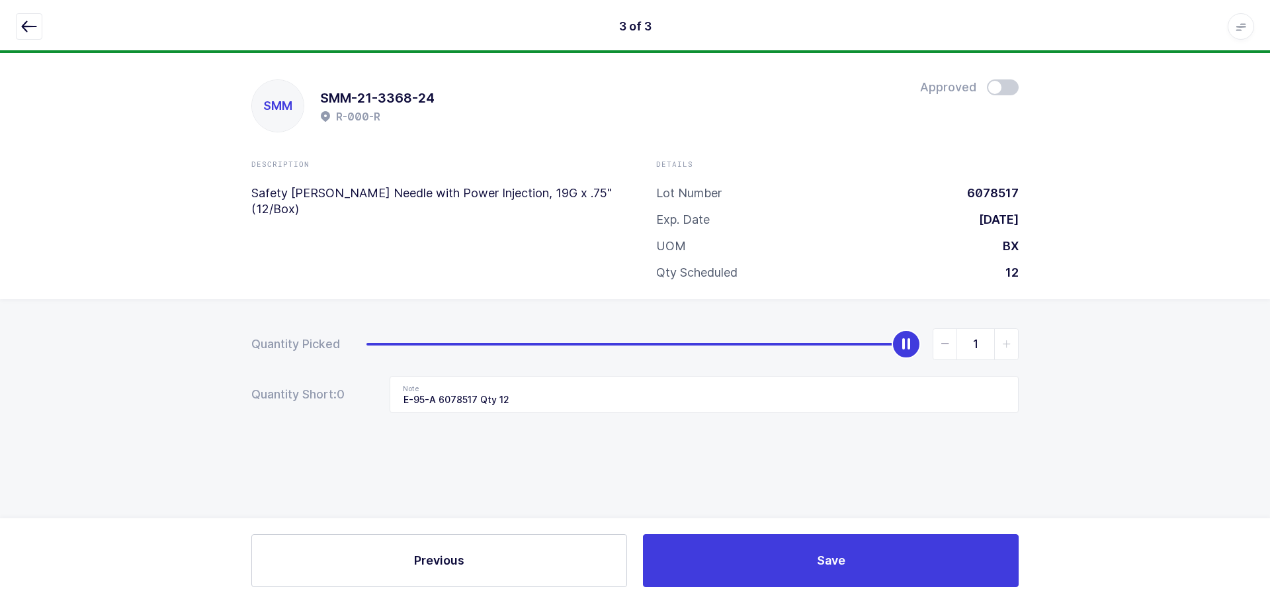
type input "0"
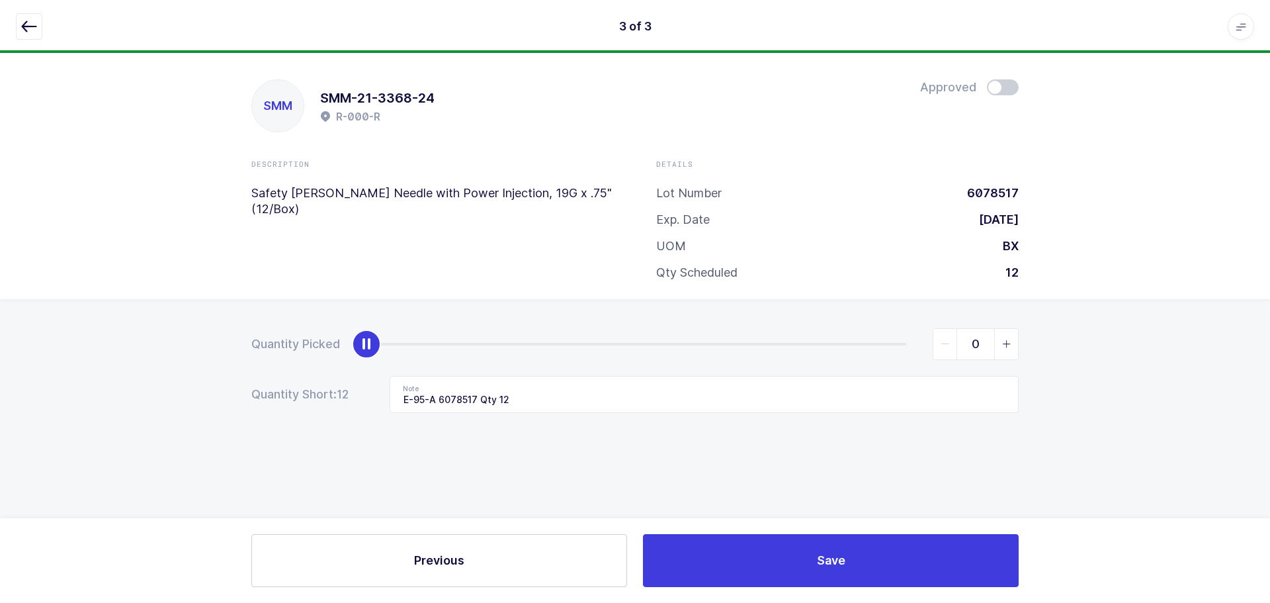
drag, startPoint x: 907, startPoint y: 346, endPoint x: 177, endPoint y: 341, distance: 730.5
click at [175, 342] on div "Quantity Picked 0 Quantity Short: 12 Note E-95-A 6078517 Qty 12" at bounding box center [635, 417] width 1270 height 236
drag, startPoint x: 554, startPoint y: 400, endPoint x: 318, endPoint y: 412, distance: 236.5
click at [318, 412] on div "Quantity Short: 12 Note E-95-A 6078517 Qty 12" at bounding box center [635, 394] width 768 height 37
click at [27, 25] on icon "button" at bounding box center [29, 27] width 16 height 16
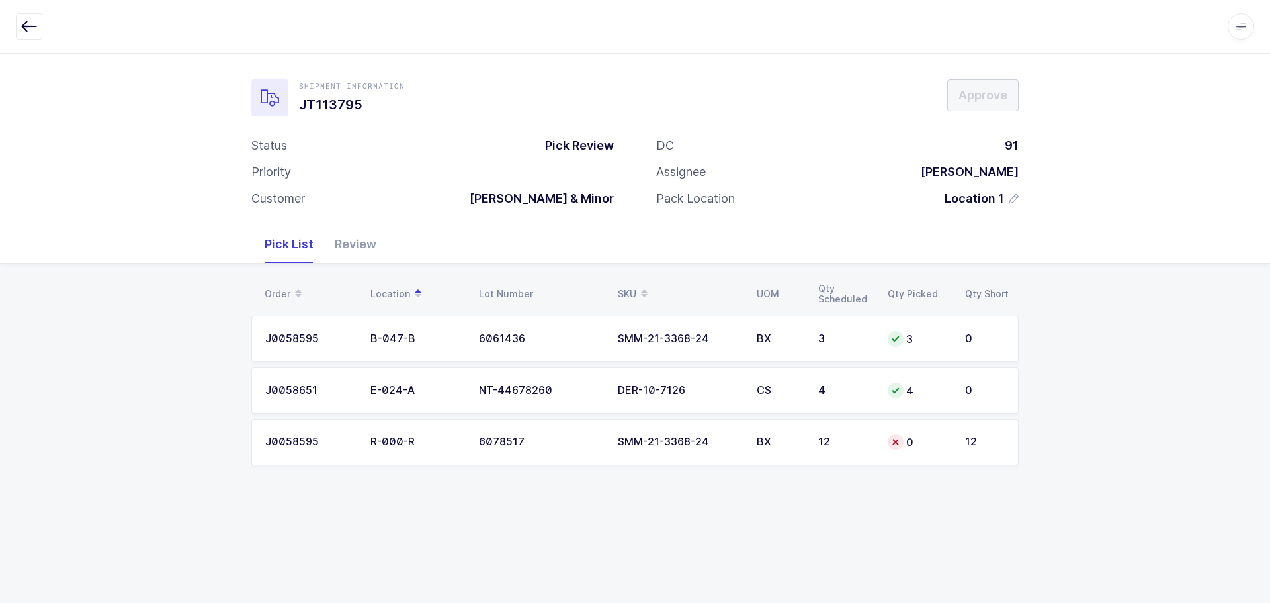
click at [860, 456] on td "12" at bounding box center [845, 442] width 69 height 46
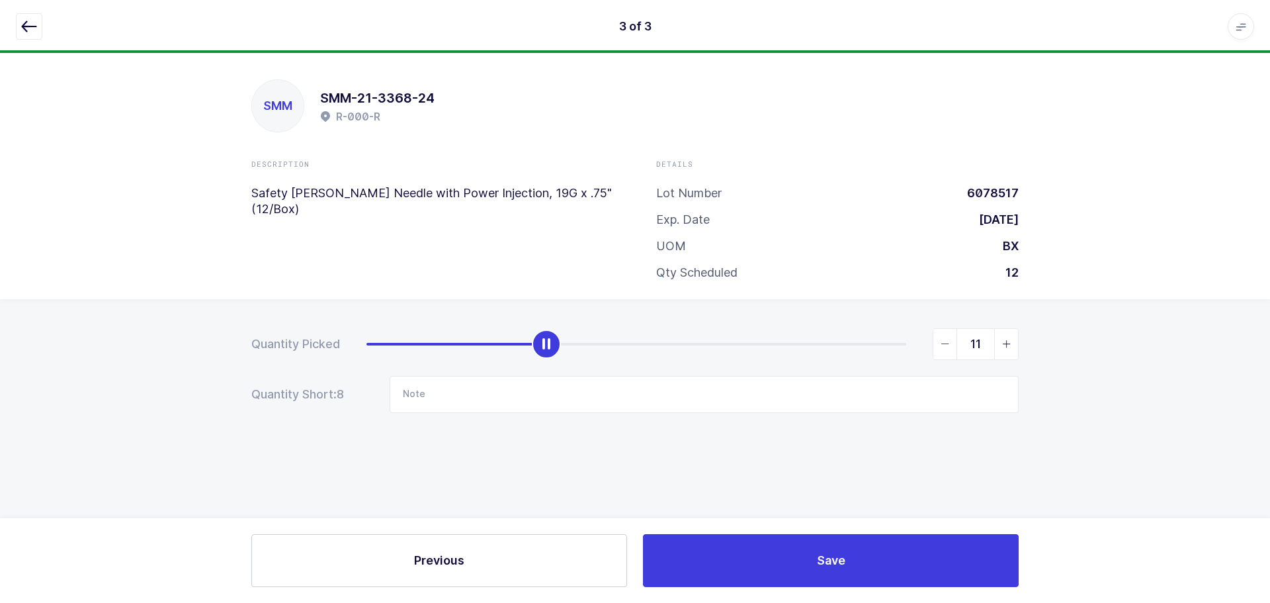
type input "12"
drag, startPoint x: 368, startPoint y: 344, endPoint x: 958, endPoint y: 310, distance: 591.2
click at [958, 310] on div "Quantity Picked 12 Quantity Short: 0 Note" at bounding box center [635, 417] width 1270 height 236
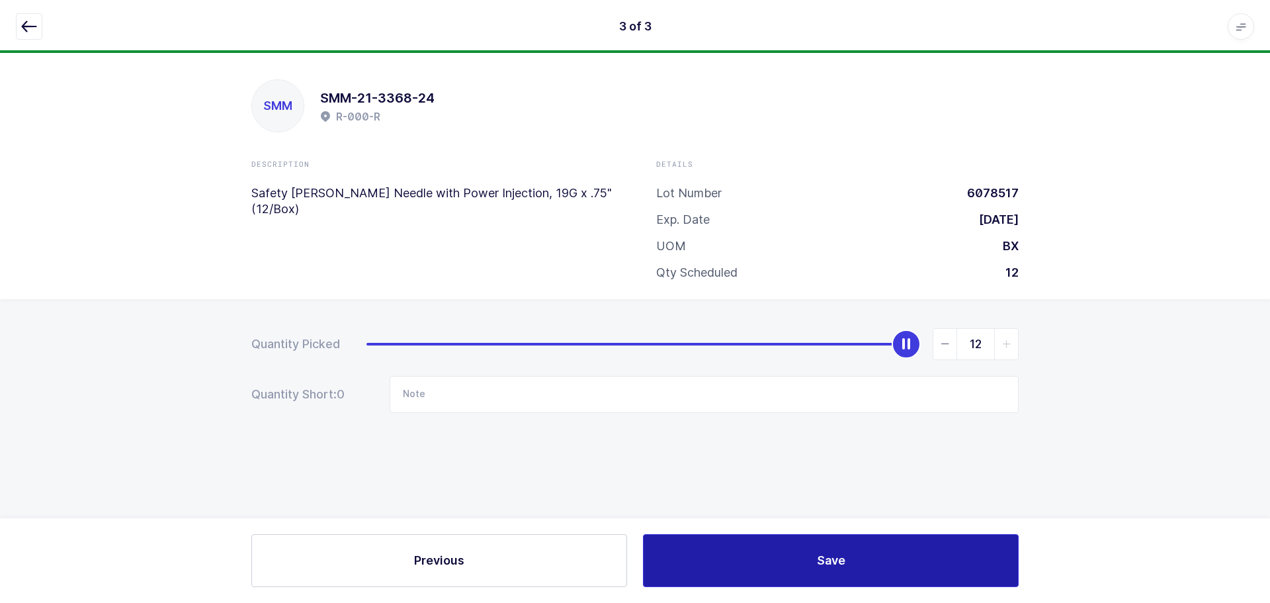
click at [848, 547] on button "Save" at bounding box center [831, 560] width 376 height 53
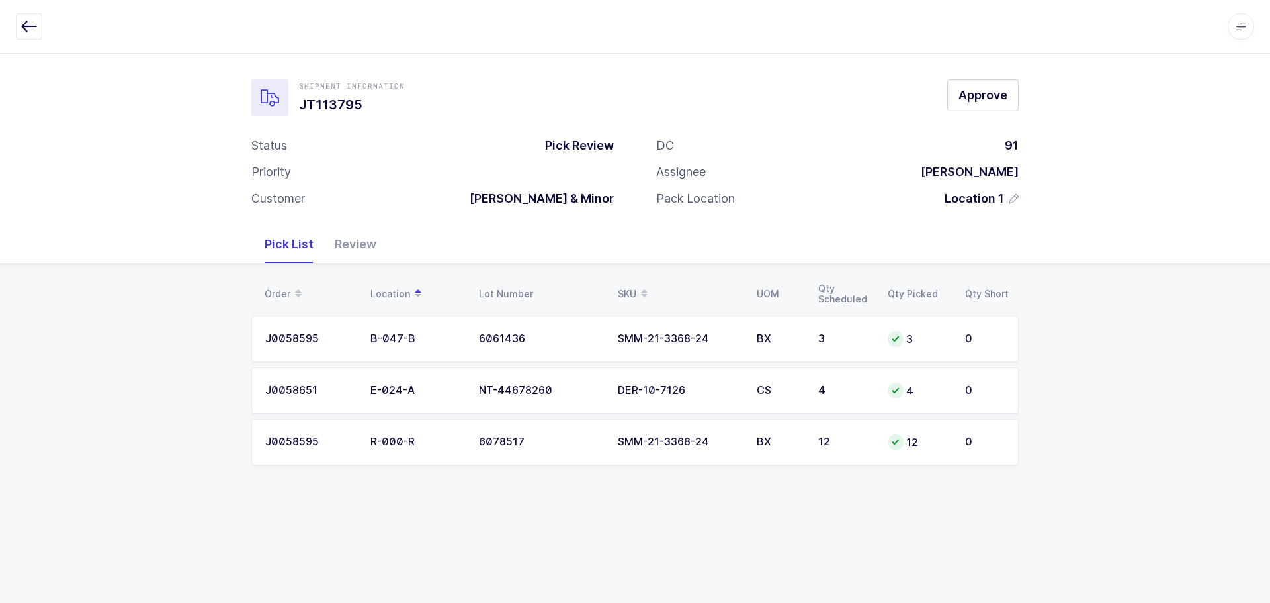
click at [349, 249] on div "Review" at bounding box center [355, 244] width 63 height 38
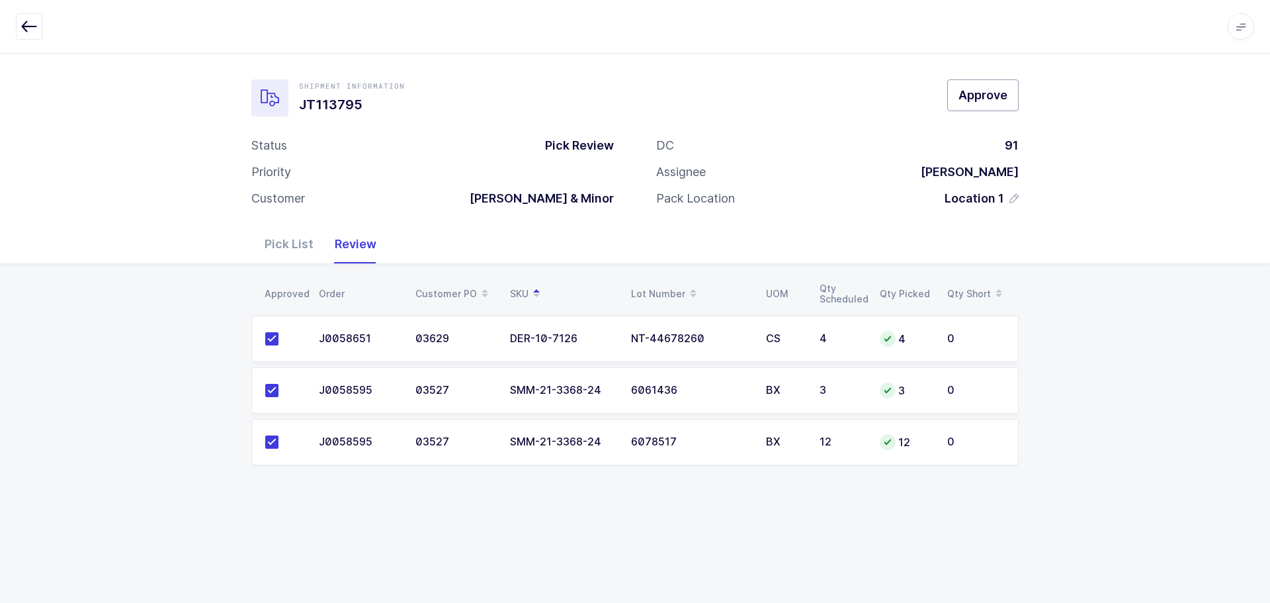
click at [998, 93] on span "Approve" at bounding box center [983, 95] width 49 height 17
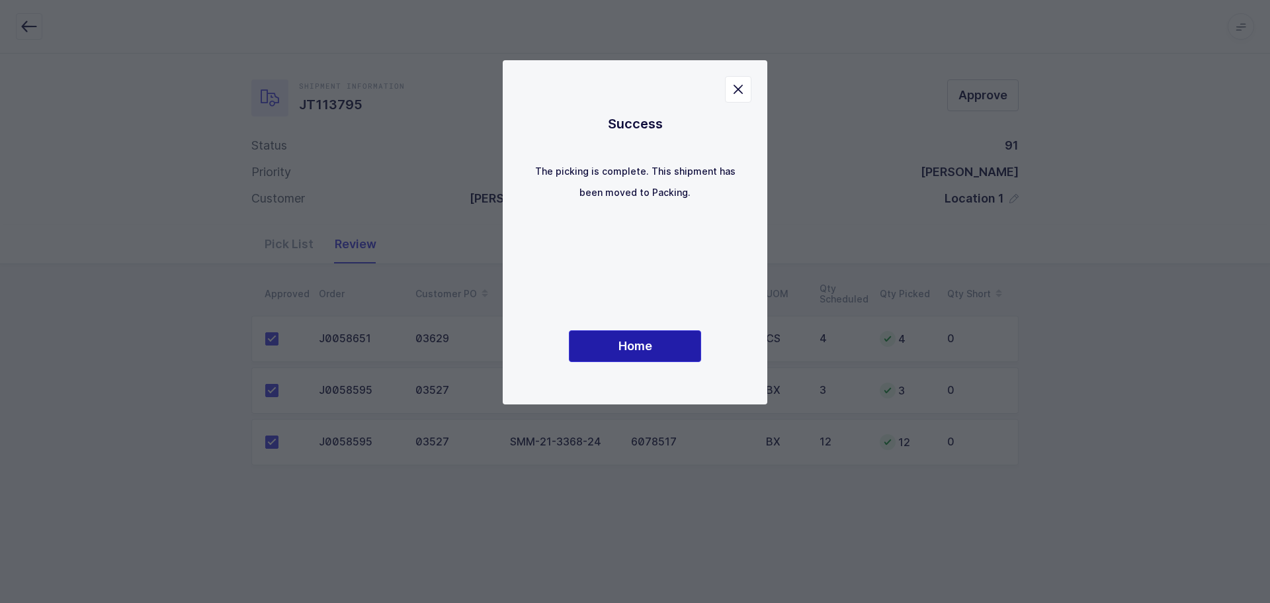
click at [682, 334] on button "Home" at bounding box center [635, 346] width 132 height 32
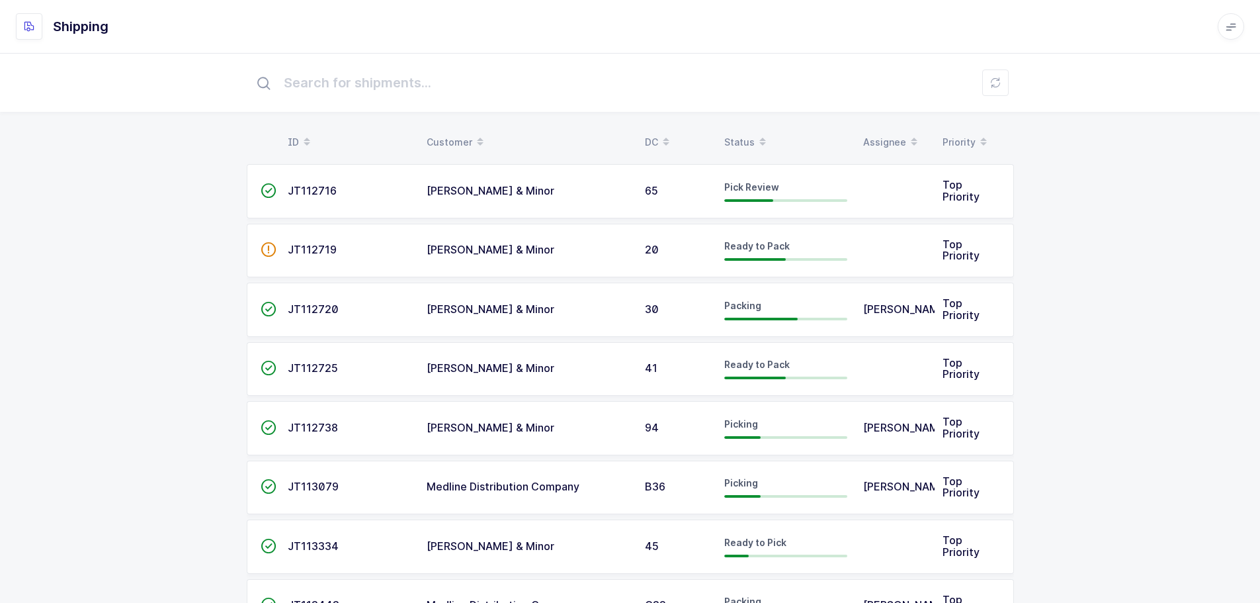
click at [738, 130] on table "ID Customer DC Status Assignee Priority" at bounding box center [631, 142] width 768 height 33
click at [736, 137] on div "Status" at bounding box center [786, 142] width 123 height 22
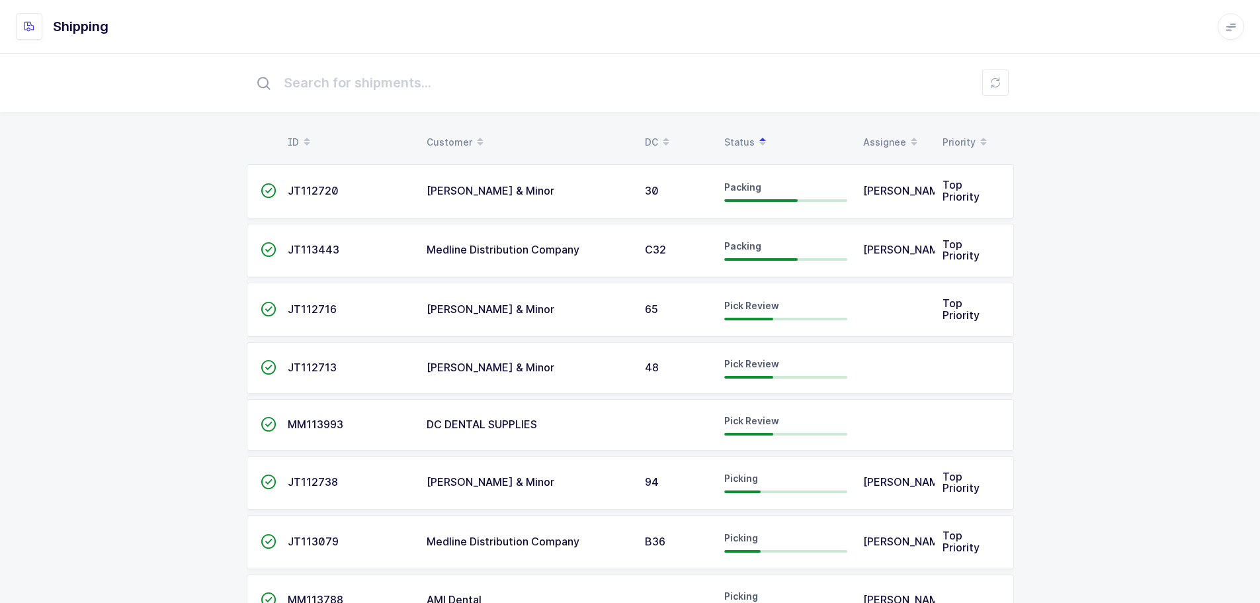
click at [314, 370] on span "JT112713" at bounding box center [312, 367] width 49 height 13
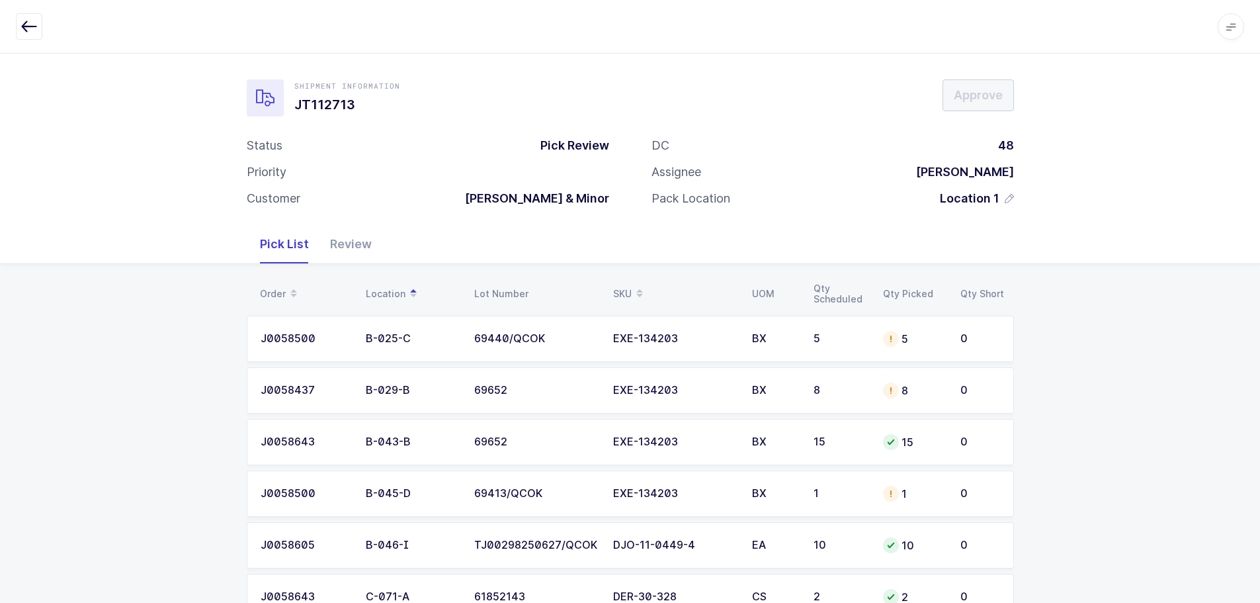
click at [727, 350] on td "EXE-134203" at bounding box center [674, 339] width 139 height 46
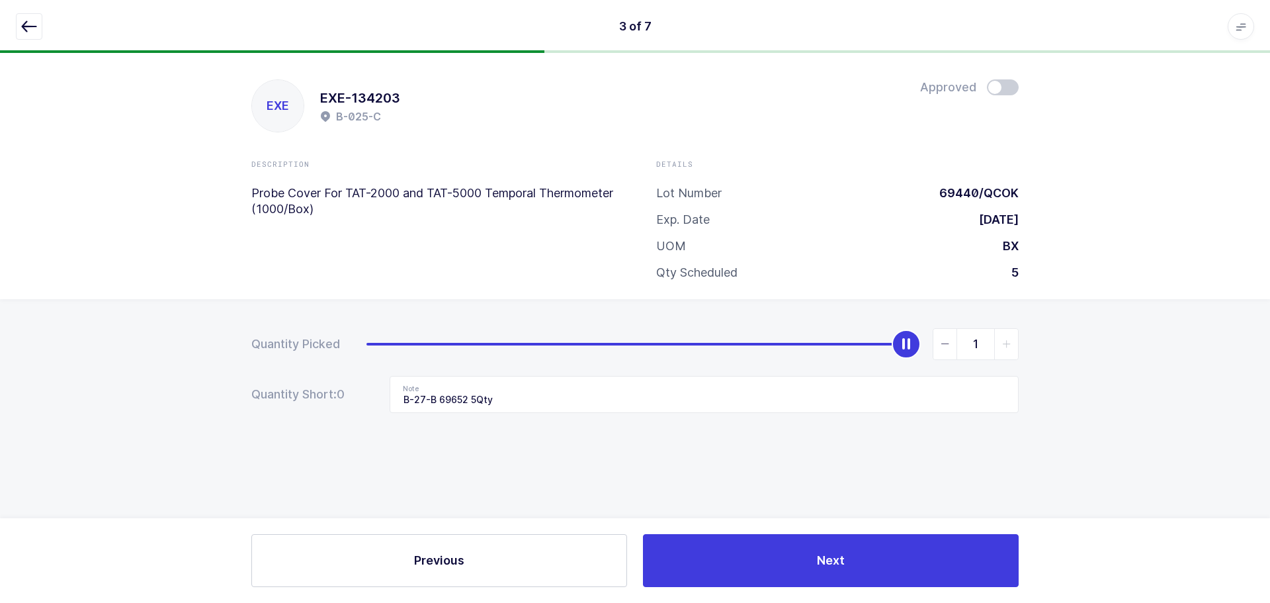
type input "0"
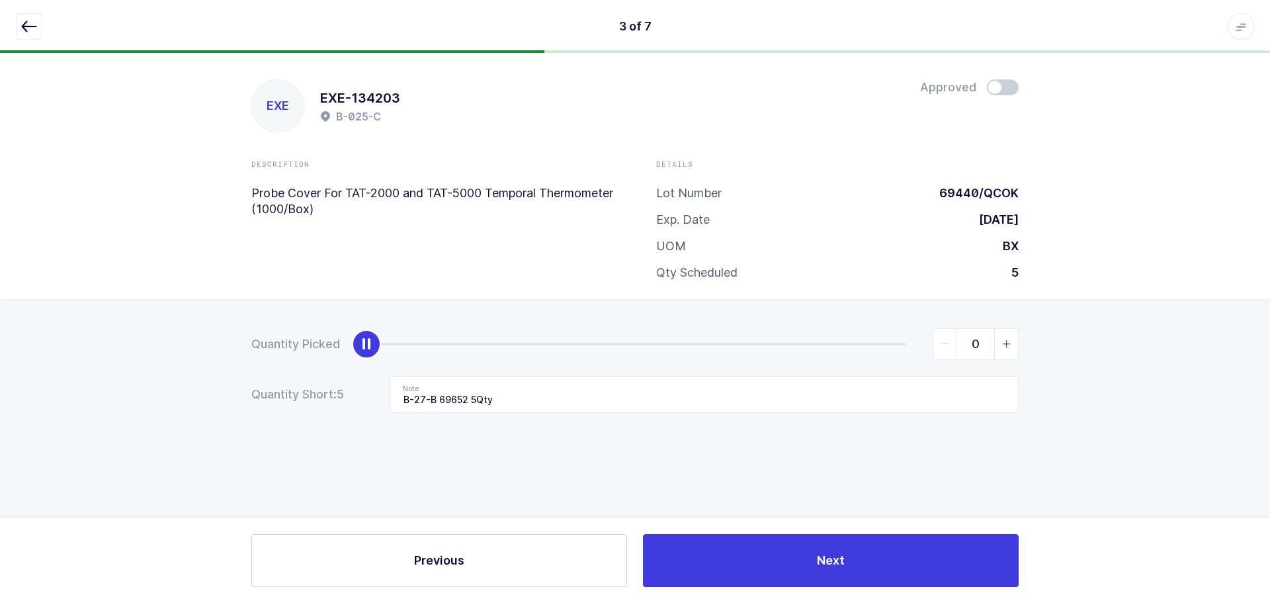
drag, startPoint x: 900, startPoint y: 343, endPoint x: 344, endPoint y: 373, distance: 556.6
click at [344, 373] on form "Quantity Picked 0 Quantity Short: 5 Note B-27-B 69652 5Qty" at bounding box center [635, 370] width 768 height 85
drag, startPoint x: 495, startPoint y: 404, endPoint x: 363, endPoint y: 403, distance: 132.3
click at [363, 403] on div "Quantity Short: 5 Note B-27-B 69652 5Qty" at bounding box center [635, 394] width 768 height 37
click at [26, 26] on icon "button" at bounding box center [29, 27] width 16 height 16
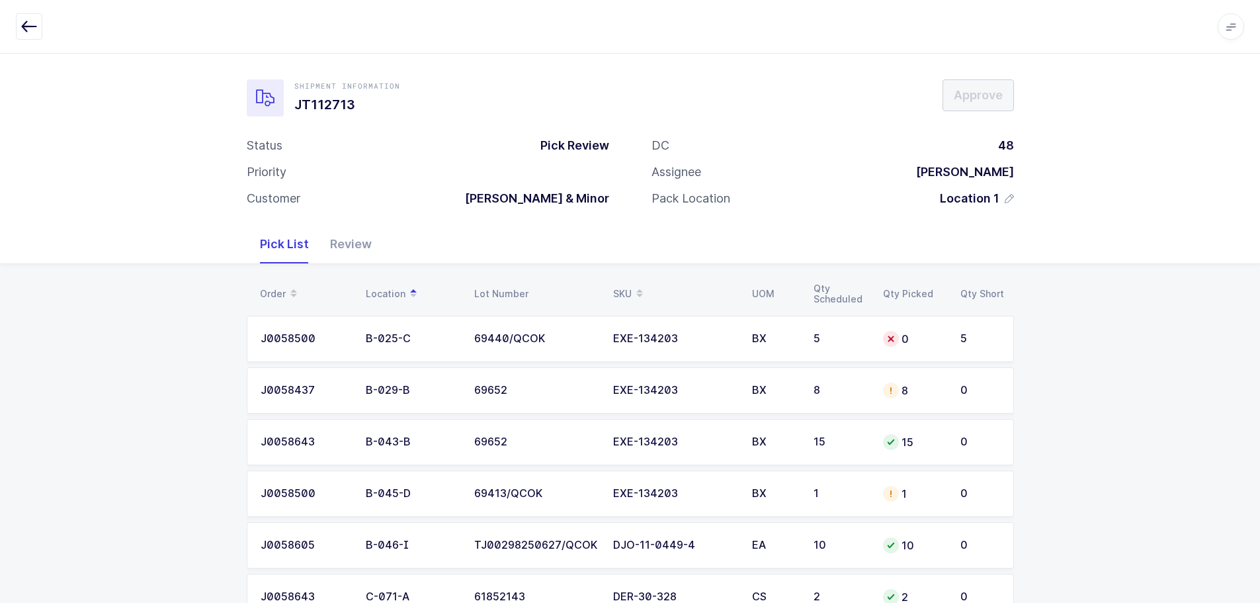
click at [809, 390] on td "8" at bounding box center [840, 390] width 69 height 46
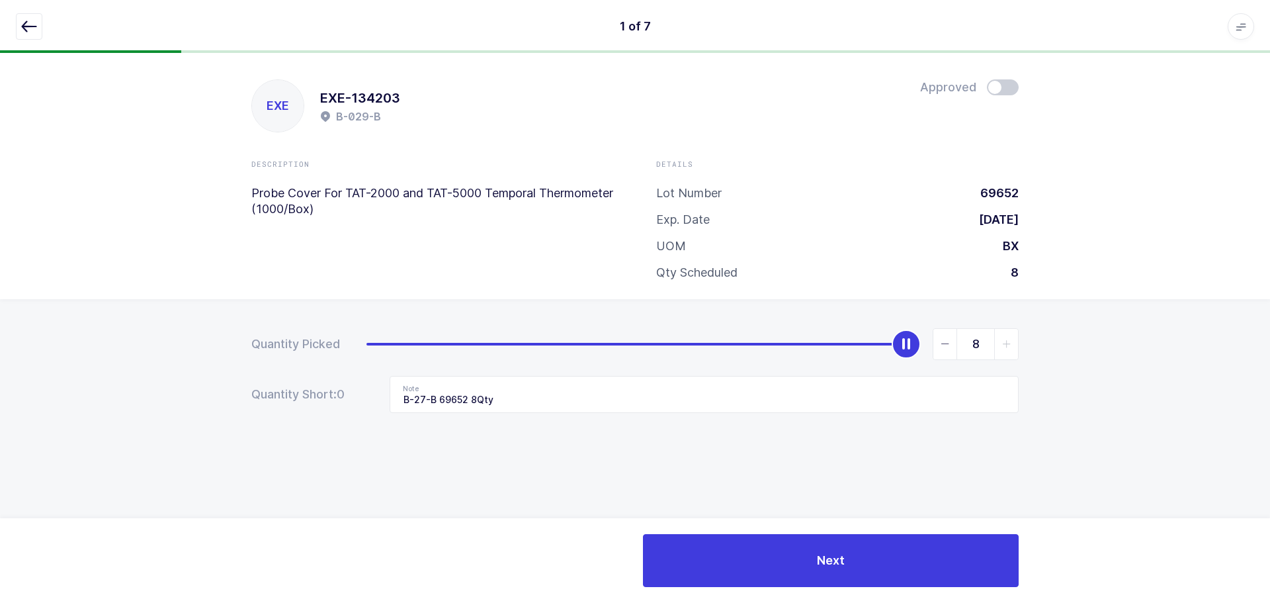
click at [995, 90] on span at bounding box center [1003, 87] width 32 height 16
click at [26, 25] on icon "button" at bounding box center [29, 27] width 16 height 16
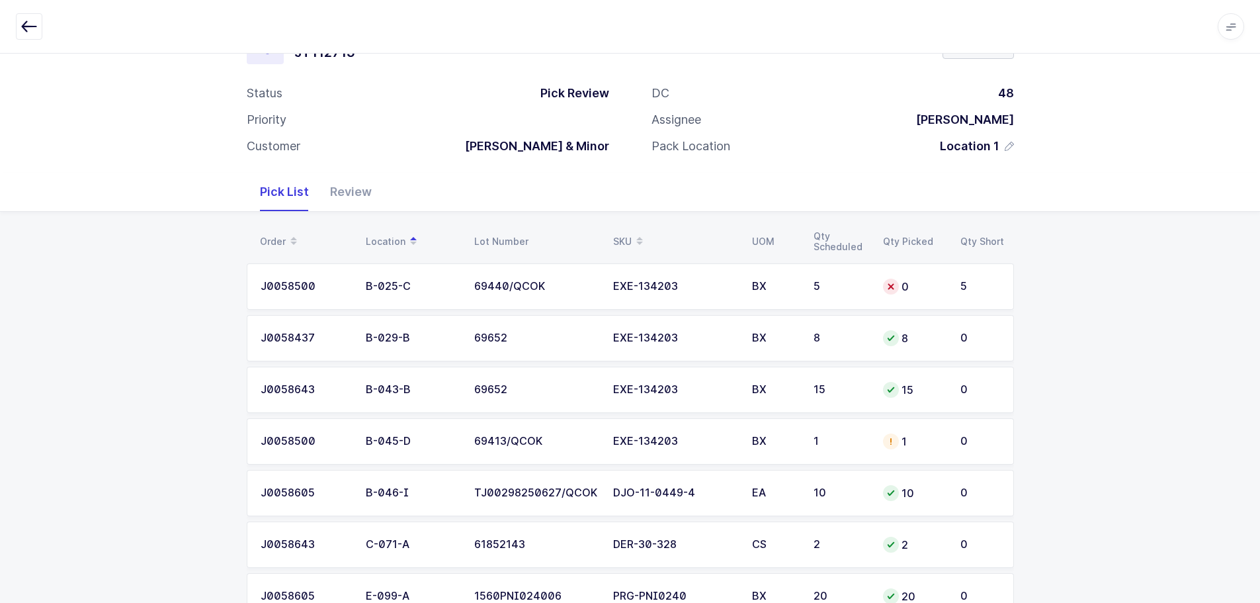
scroll to position [101, 0]
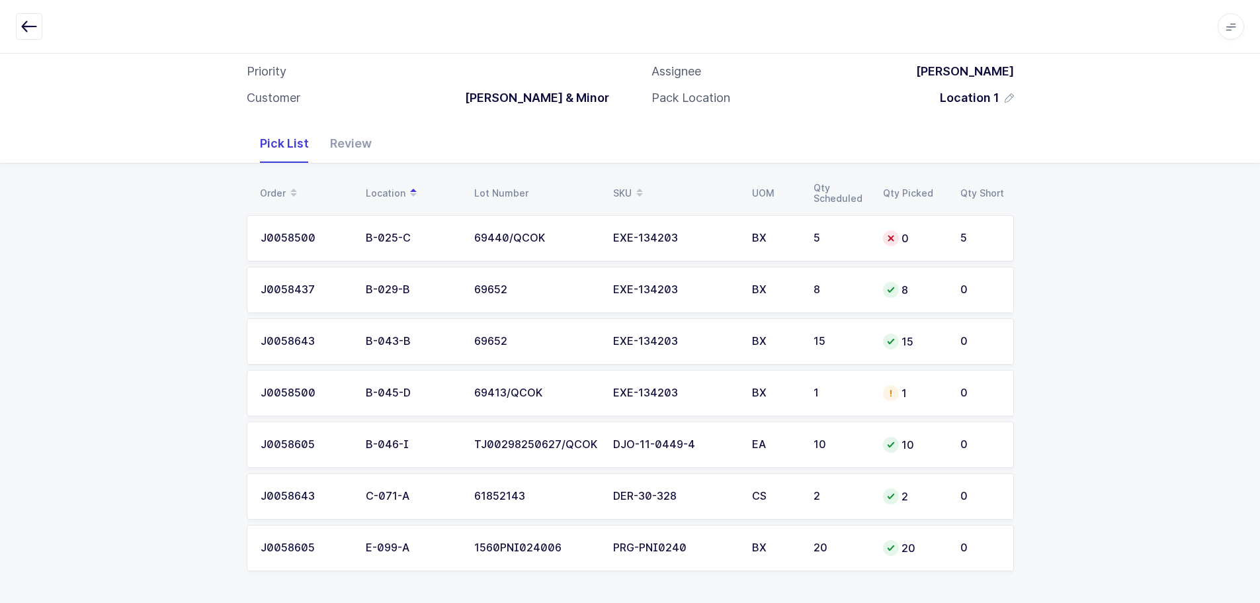
click at [685, 388] on div "EXE-134203" at bounding box center [674, 393] width 123 height 12
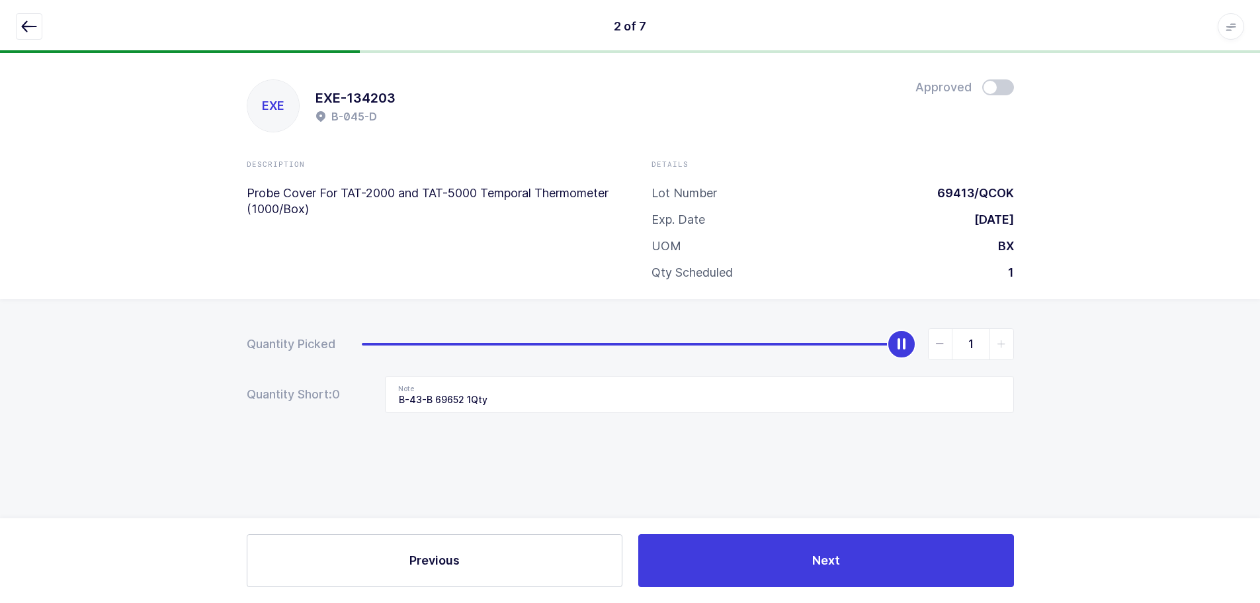
scroll to position [0, 0]
click at [31, 26] on icon "button" at bounding box center [29, 27] width 16 height 16
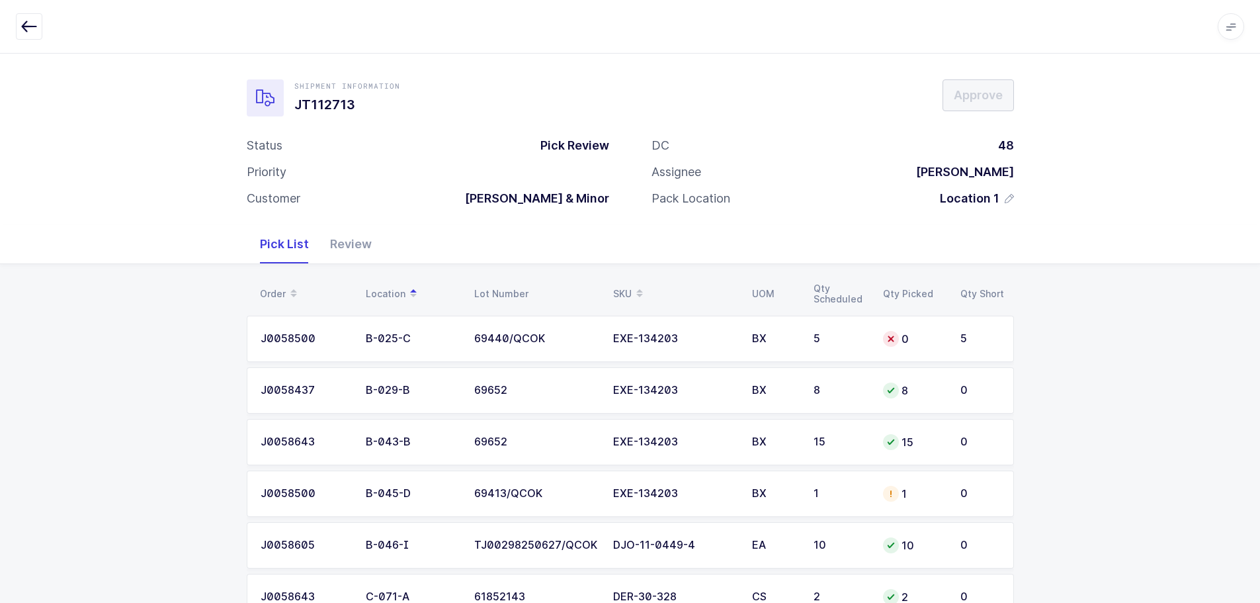
click at [777, 495] on div "BX" at bounding box center [775, 494] width 46 height 12
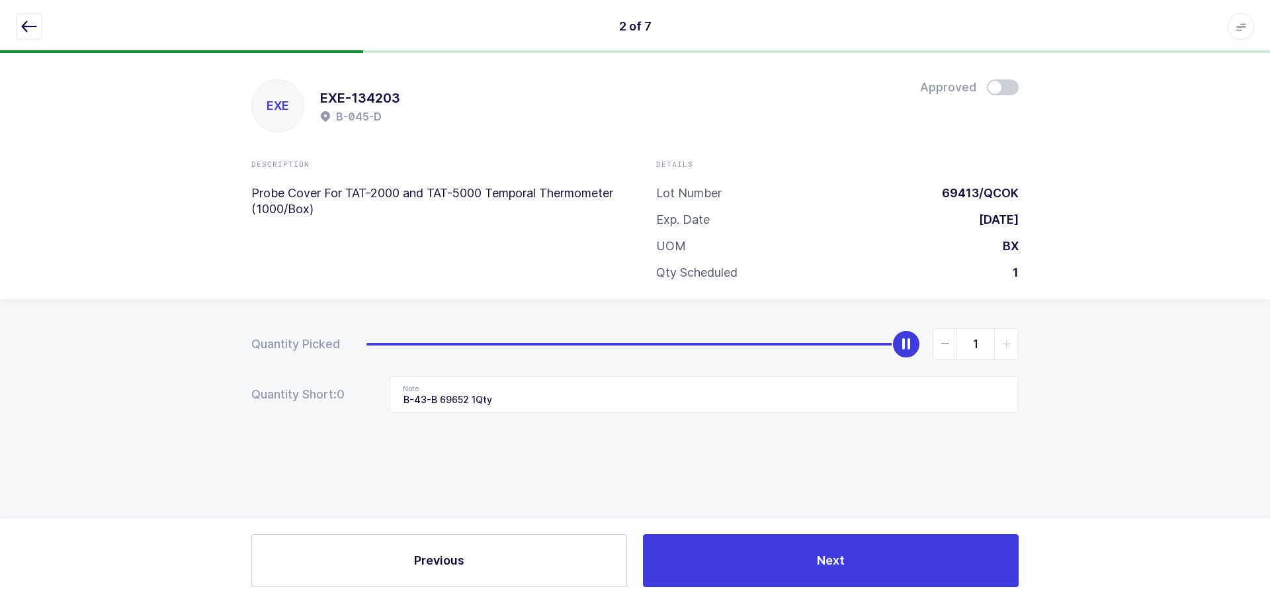
click at [23, 17] on button "button" at bounding box center [29, 26] width 26 height 26
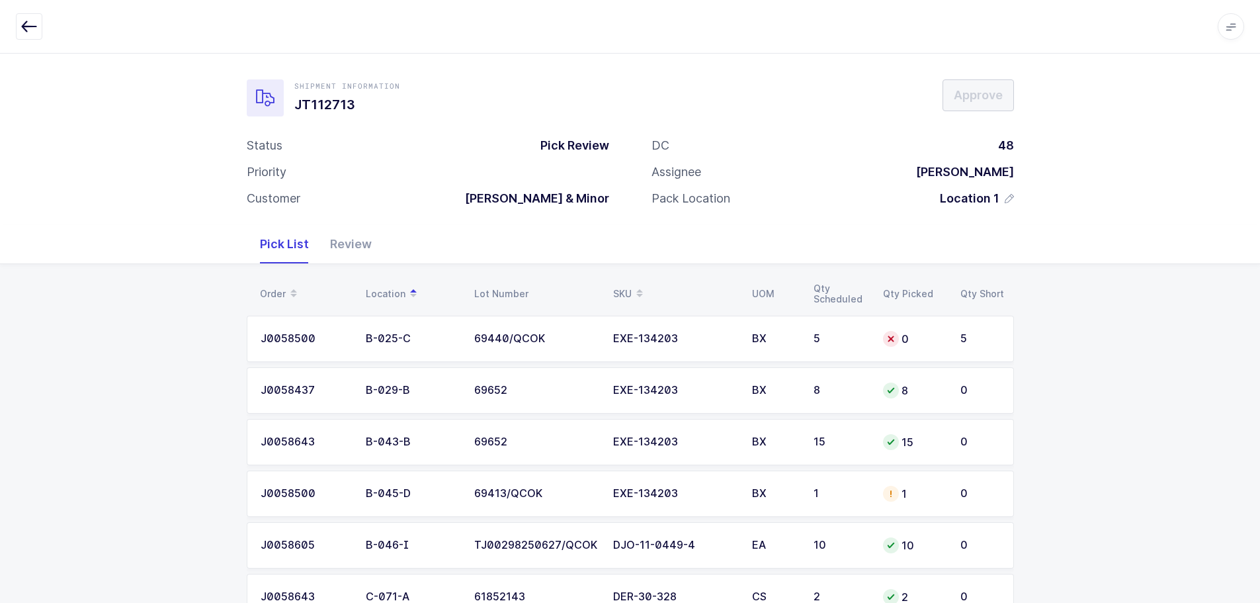
click at [766, 480] on td "BX" at bounding box center [775, 493] width 62 height 46
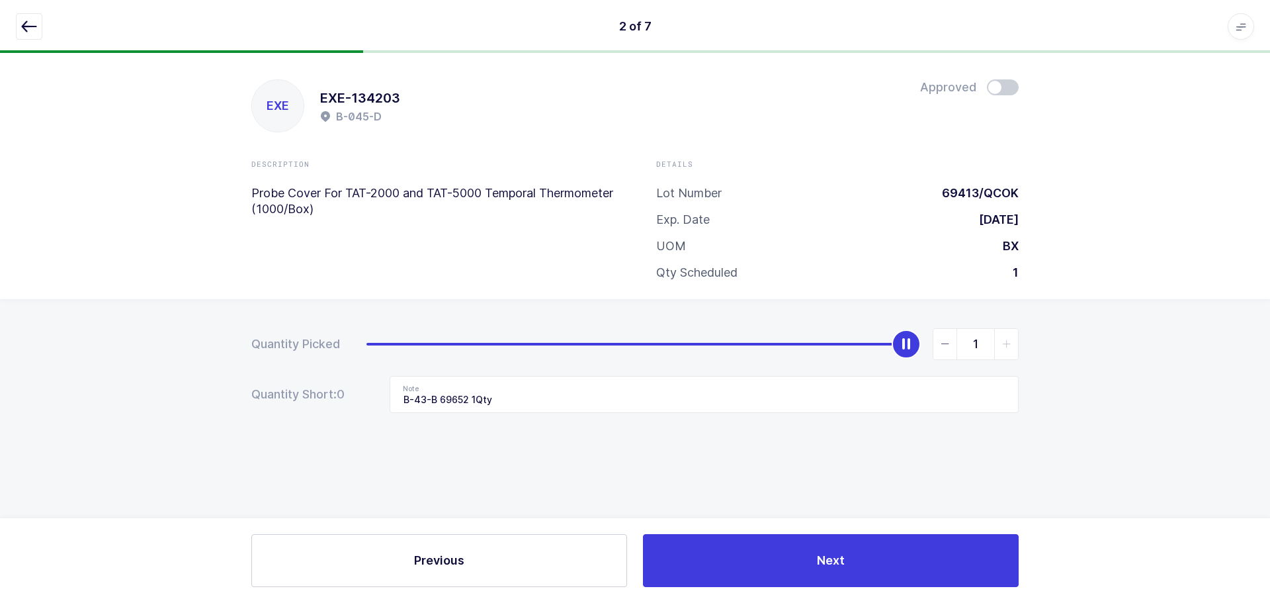
type input "0"
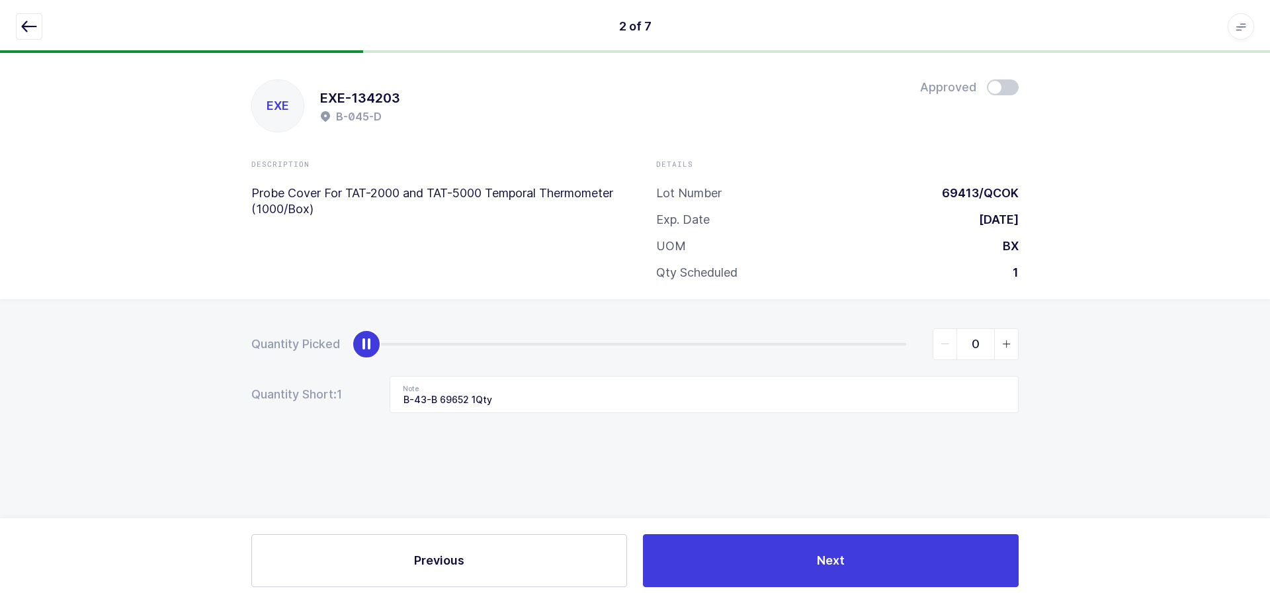
drag, startPoint x: 908, startPoint y: 345, endPoint x: -59, endPoint y: 356, distance: 966.8
click at [0, 356] on html "2 of 7 Apps Core Warehouse Admin Mission Control Purchasing Baltazar N. Logout …" at bounding box center [635, 301] width 1270 height 603
drag, startPoint x: 512, startPoint y: 388, endPoint x: 224, endPoint y: 389, distance: 288.5
click at [224, 389] on div "Quantity Picked 0 Quantity Short: 1 Note B-43-B 69652 1Qty" at bounding box center [635, 417] width 1270 height 236
click at [28, 27] on icon "button" at bounding box center [29, 27] width 16 height 16
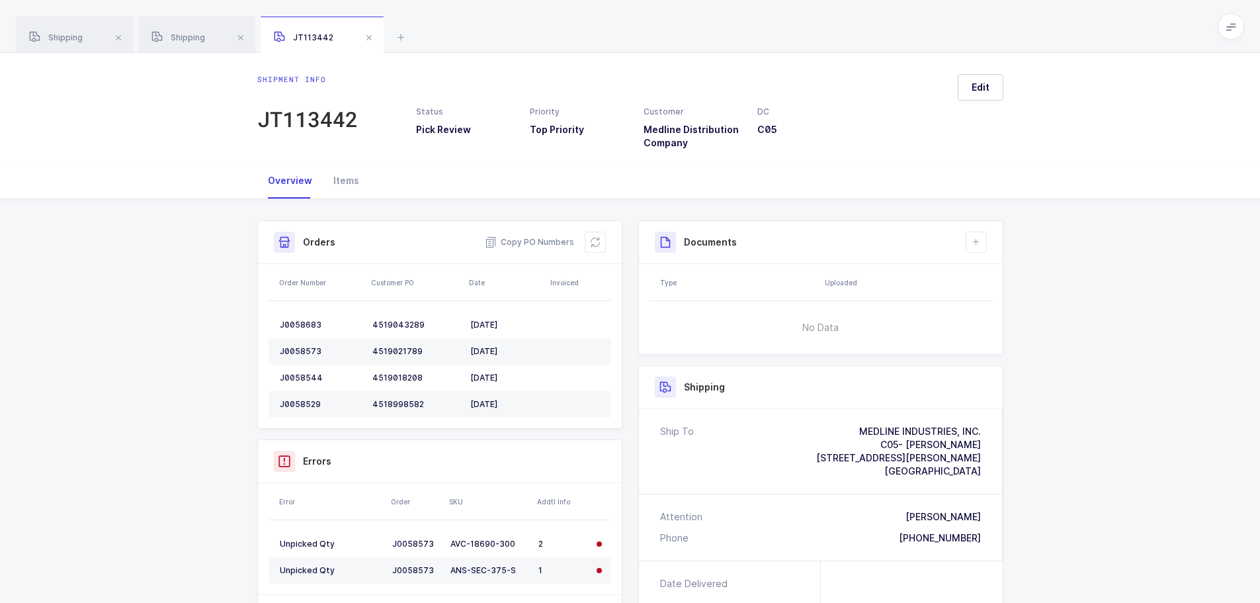
click at [244, 34] on span at bounding box center [241, 38] width 16 height 16
click at [240, 35] on span at bounding box center [247, 38] width 16 height 16
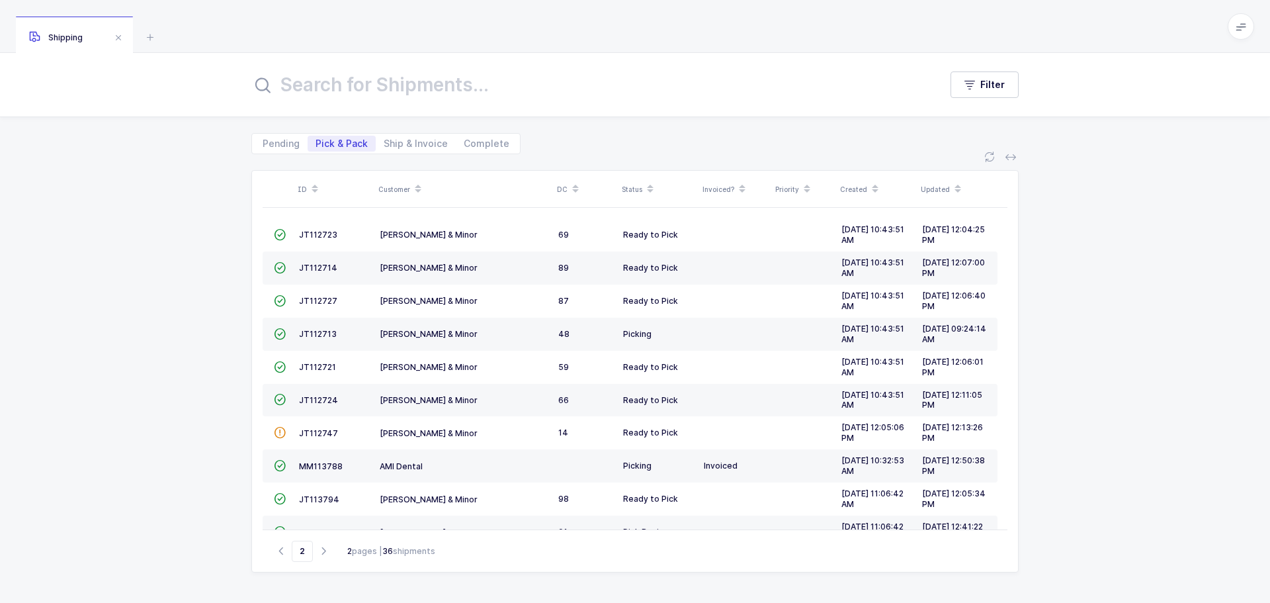
click at [327, 335] on span "JT112713" at bounding box center [318, 334] width 38 height 10
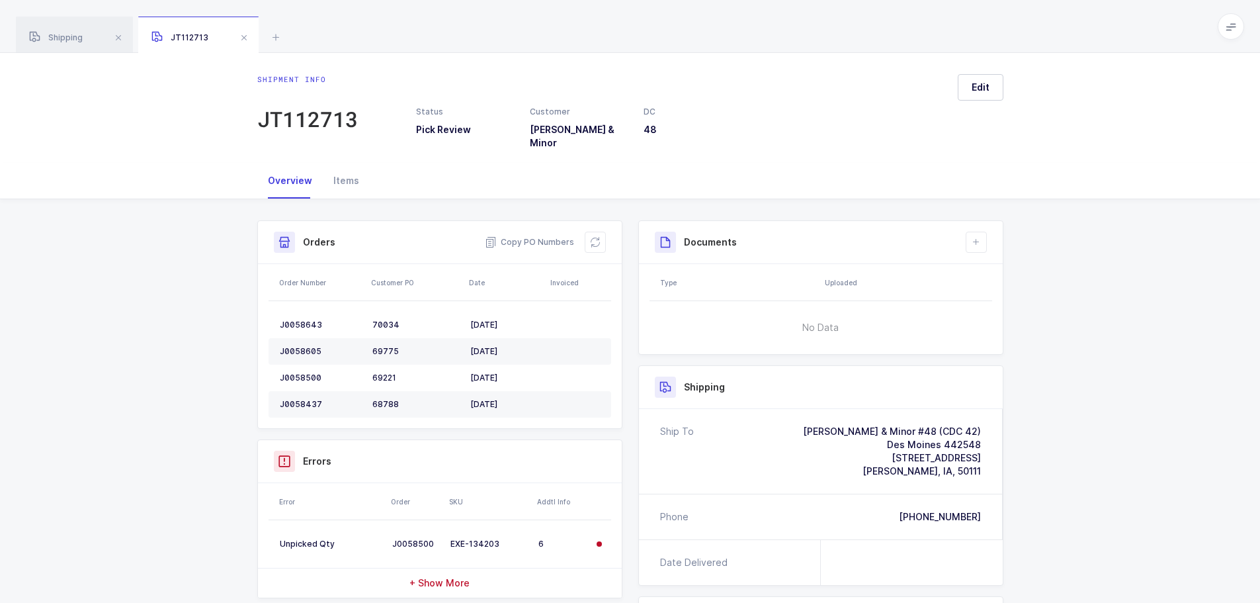
click at [594, 238] on button at bounding box center [595, 242] width 21 height 21
click at [592, 237] on icon at bounding box center [595, 242] width 11 height 11
click at [248, 40] on span at bounding box center [244, 38] width 16 height 16
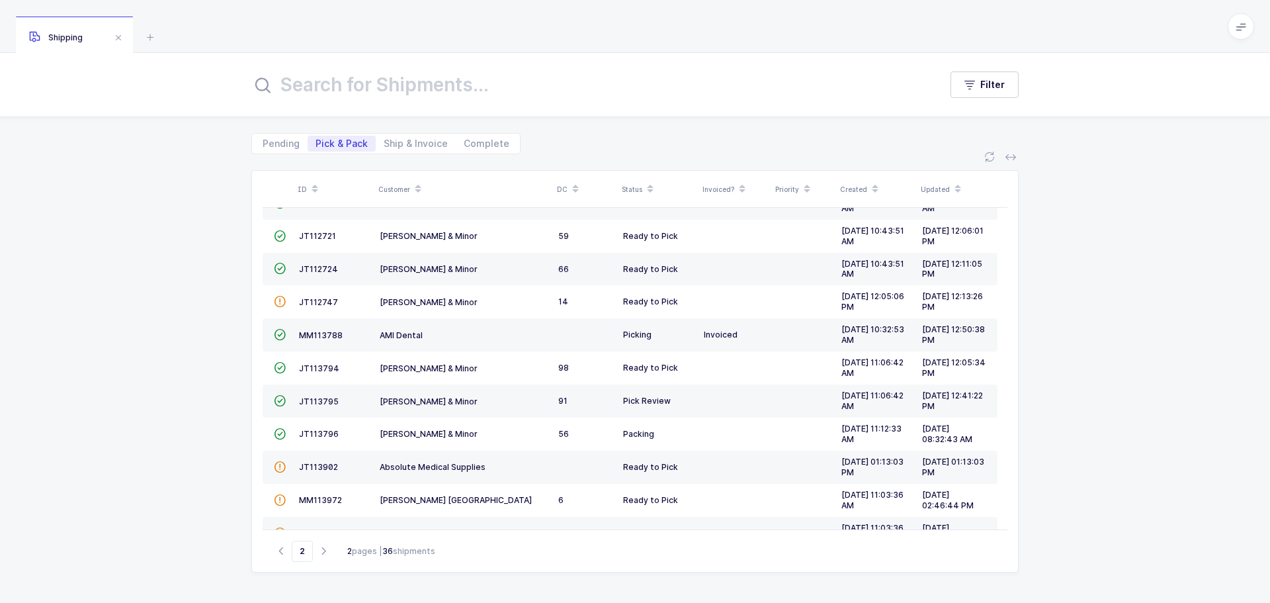
scroll to position [228, 0]
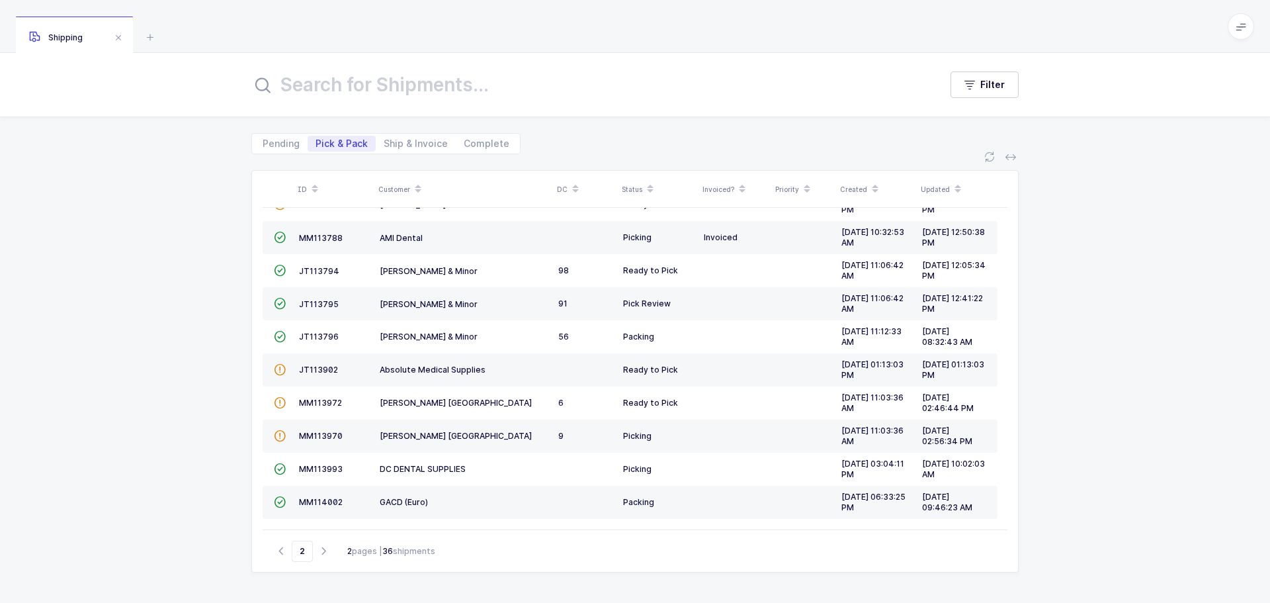
click at [322, 547] on icon "button" at bounding box center [324, 551] width 16 height 10
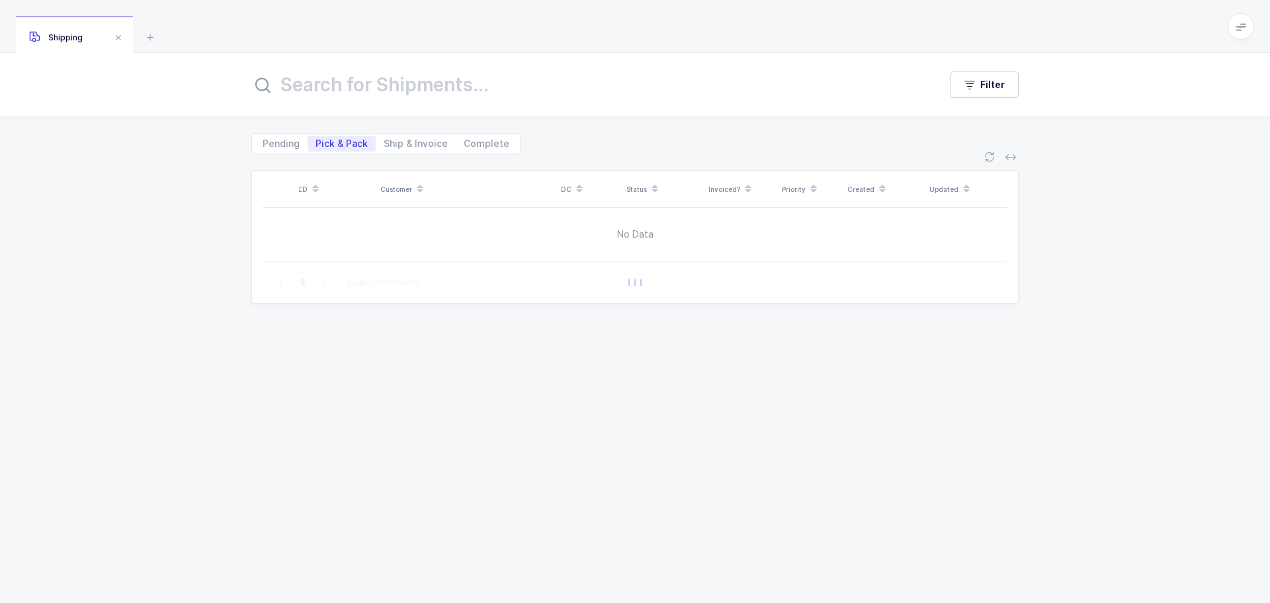
scroll to position [0, 0]
click at [283, 287] on button "button" at bounding box center [281, 283] width 16 height 16
click at [283, 287] on div at bounding box center [635, 282] width 745 height 42
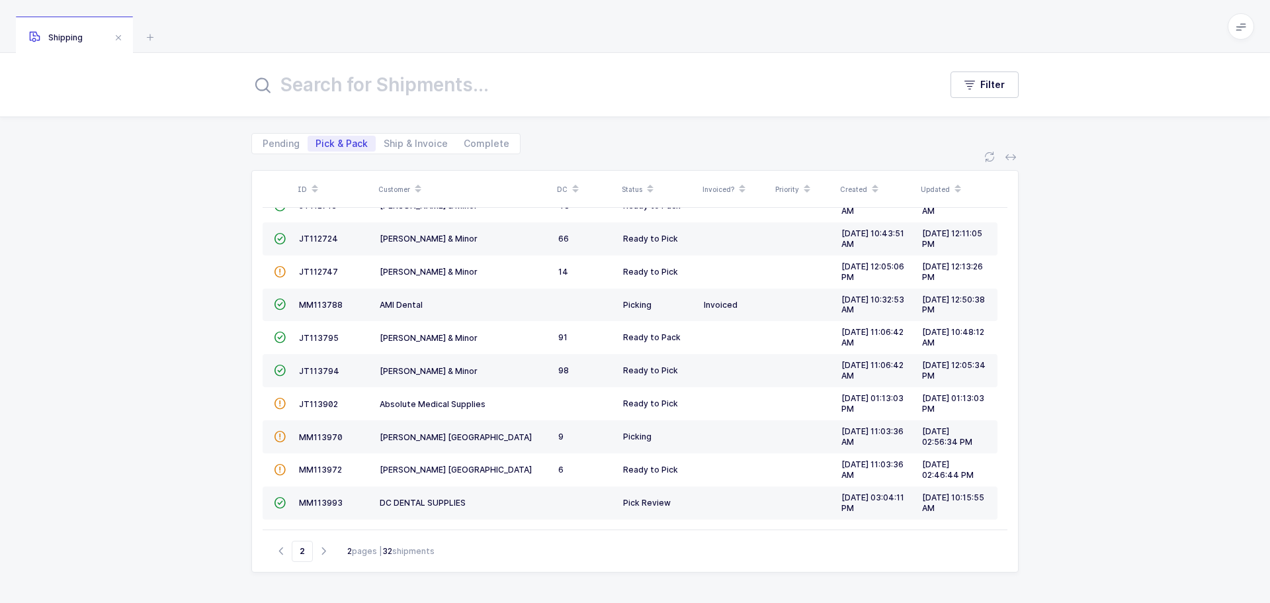
scroll to position [96, 0]
click at [325, 552] on icon "button" at bounding box center [324, 551] width 16 height 10
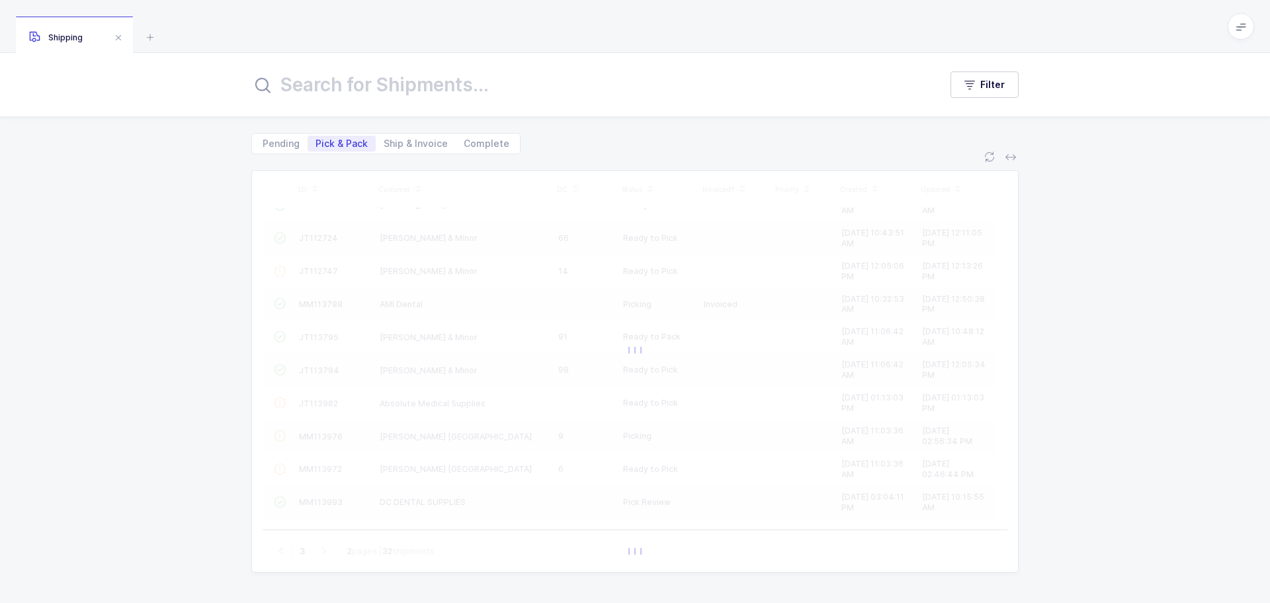
scroll to position [0, 0]
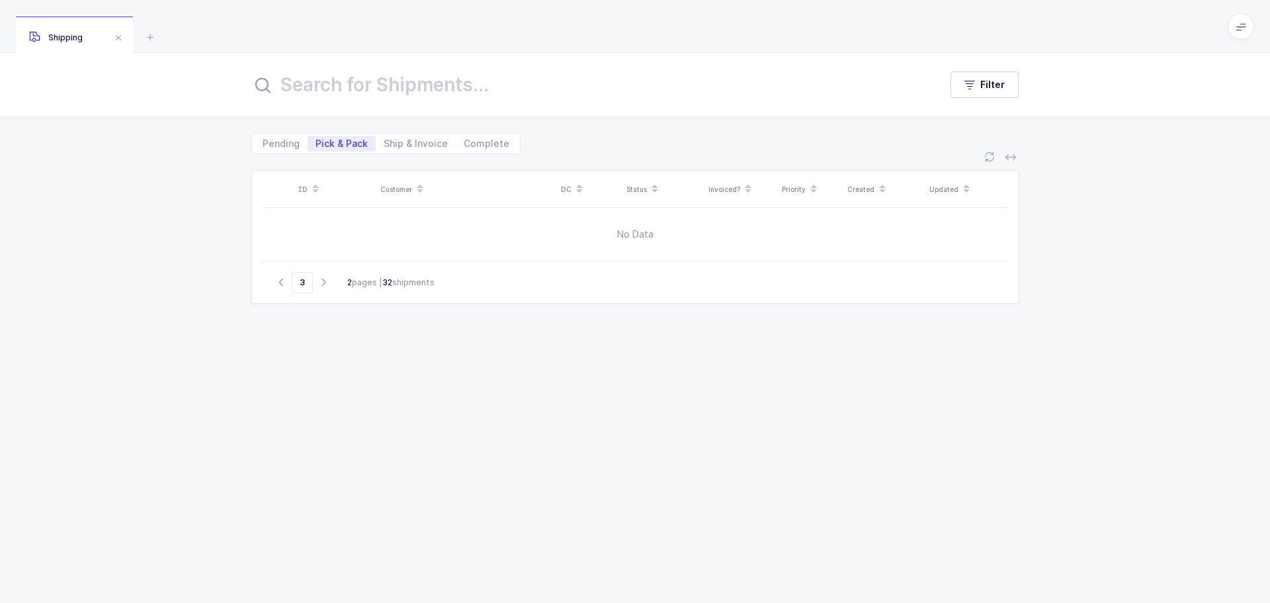
click at [287, 287] on button "button" at bounding box center [281, 283] width 16 height 16
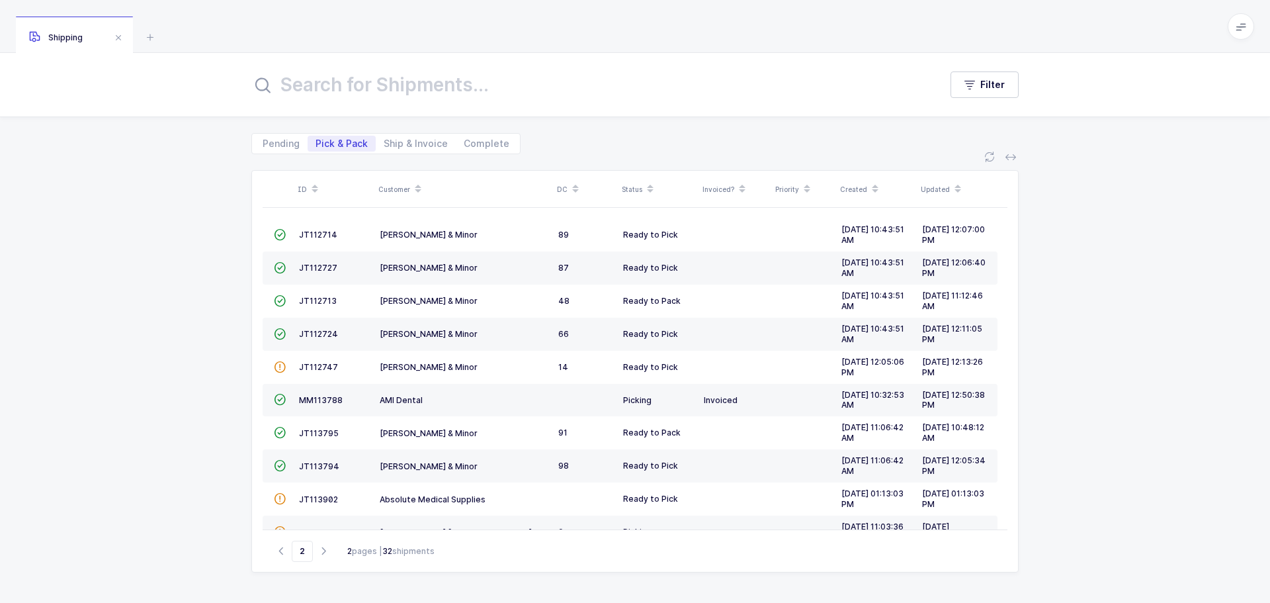
click at [284, 552] on icon "button" at bounding box center [281, 551] width 16 height 10
type input "1"
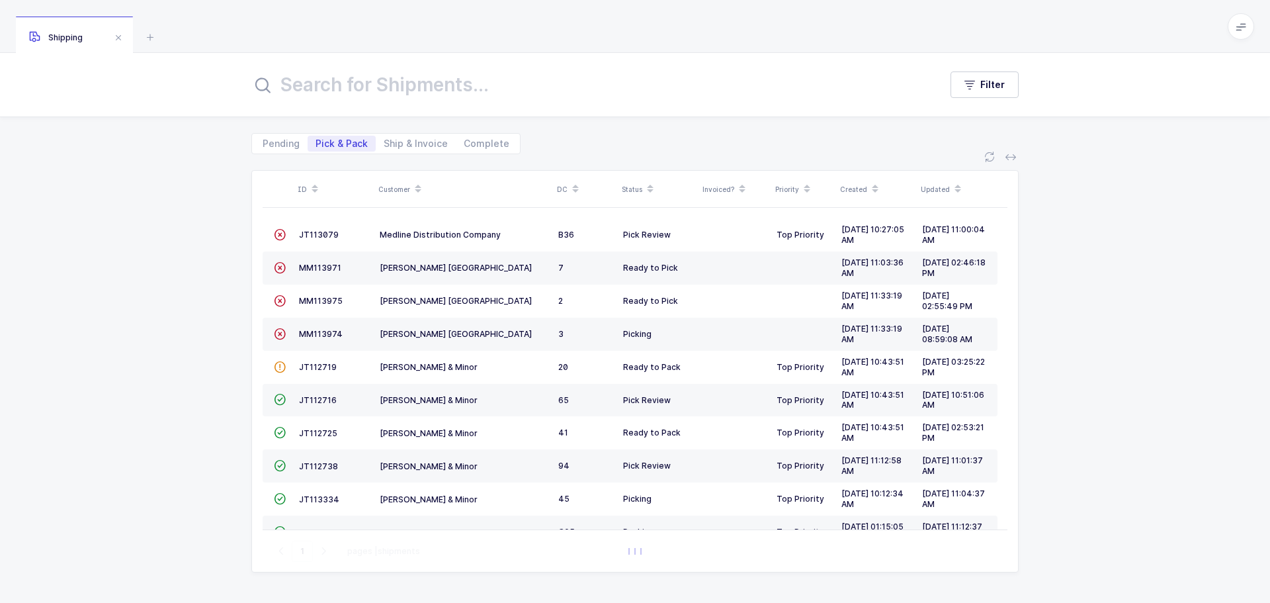
click at [330, 238] on span "JT113079" at bounding box center [319, 235] width 40 height 10
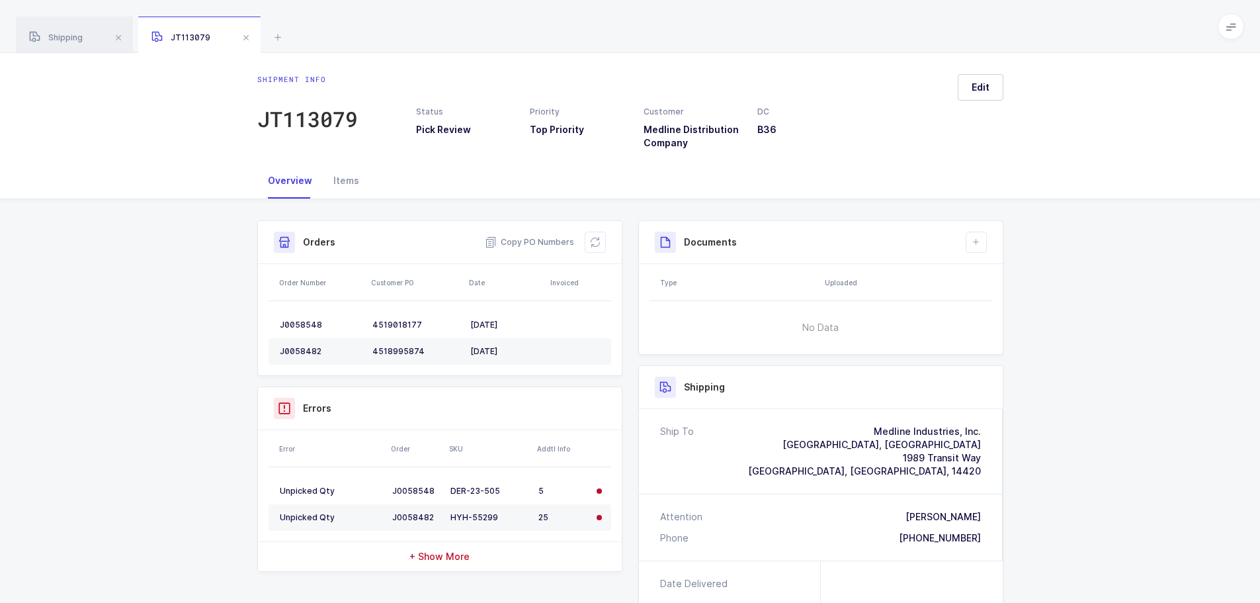
click at [598, 239] on icon at bounding box center [595, 242] width 11 height 11
click at [594, 250] on button at bounding box center [595, 242] width 21 height 21
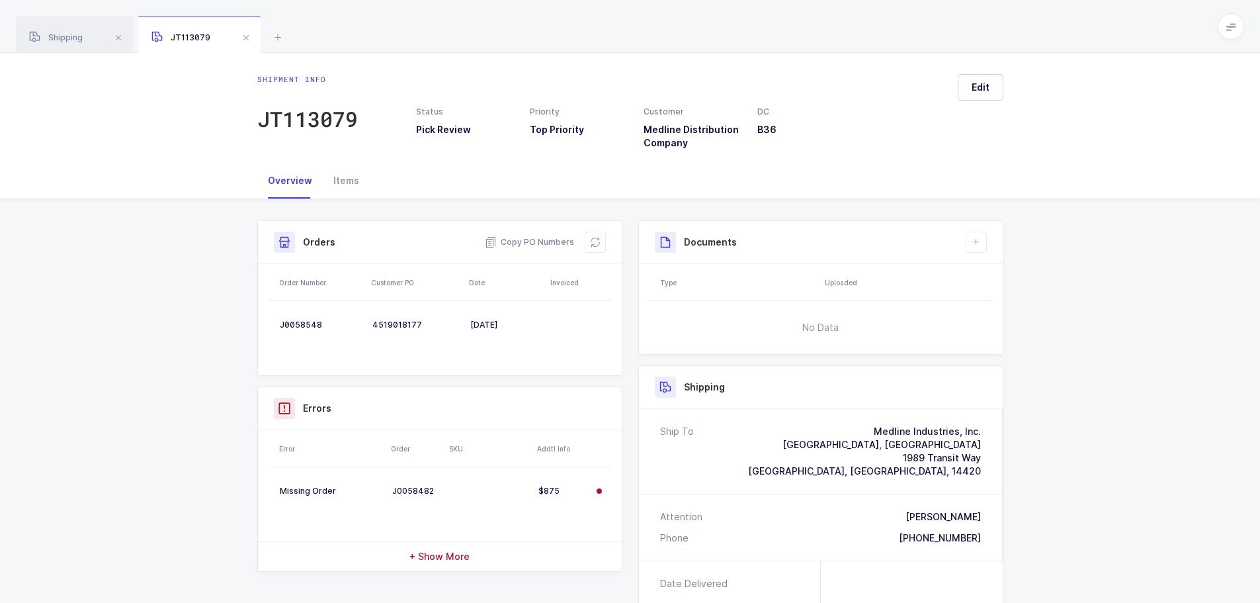
click at [459, 557] on span "+ Show More" at bounding box center [440, 556] width 60 height 13
click at [981, 94] on button "Edit" at bounding box center [981, 87] width 46 height 26
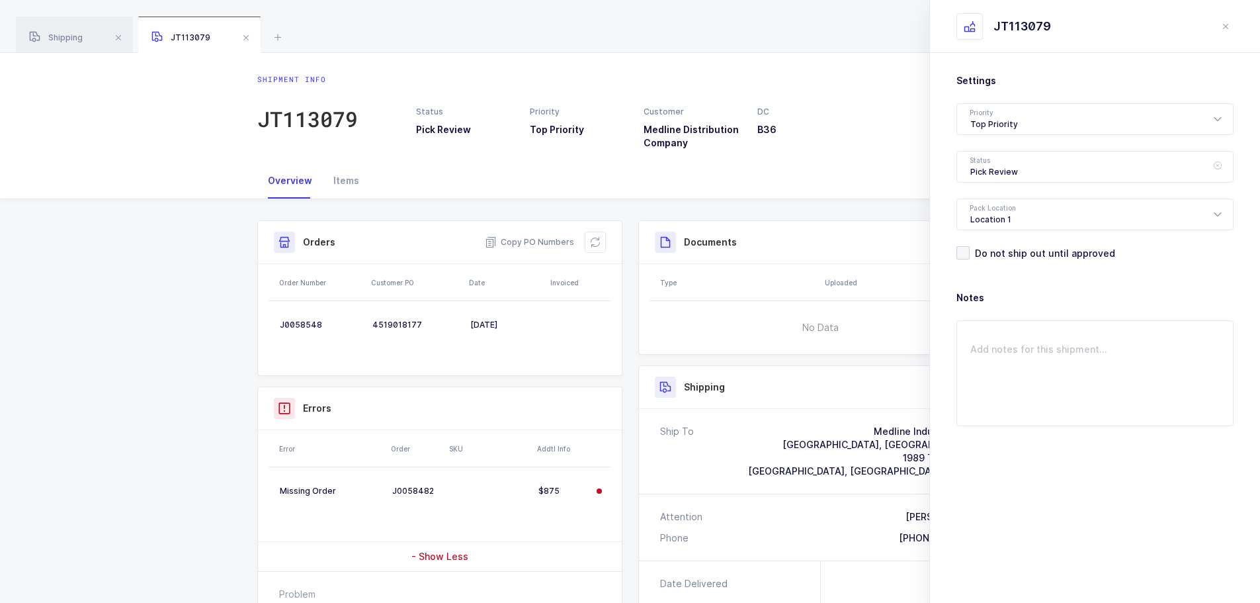
click at [1217, 157] on icon at bounding box center [1218, 167] width 17 height 32
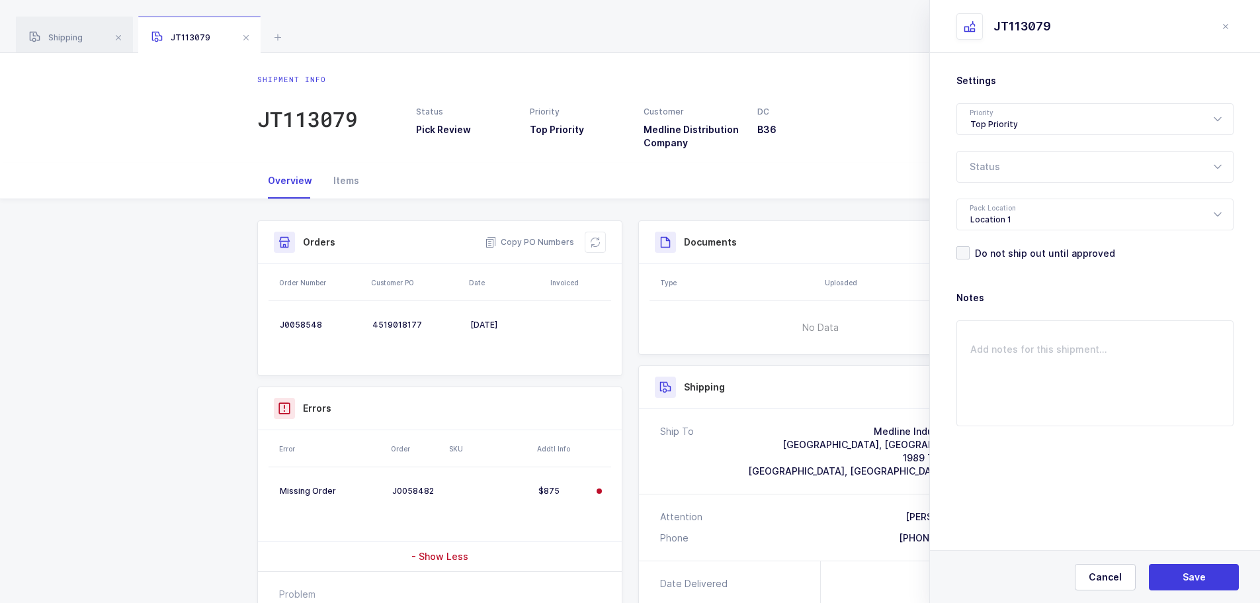
click at [1218, 159] on icon at bounding box center [1218, 167] width 17 height 32
click at [972, 251] on span "Picking" at bounding box center [987, 250] width 33 height 11
type input "Picking"
click at [1217, 214] on icon at bounding box center [1218, 214] width 17 height 32
click at [1172, 574] on button "Save" at bounding box center [1194, 577] width 90 height 26
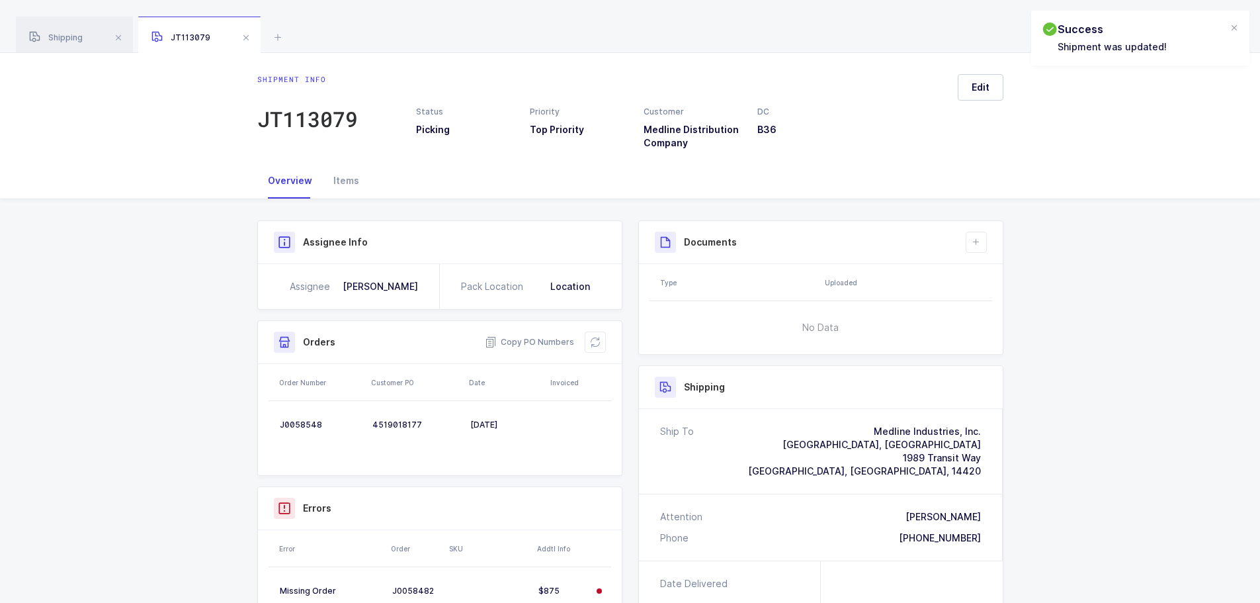
click at [588, 346] on button at bounding box center [595, 341] width 21 height 21
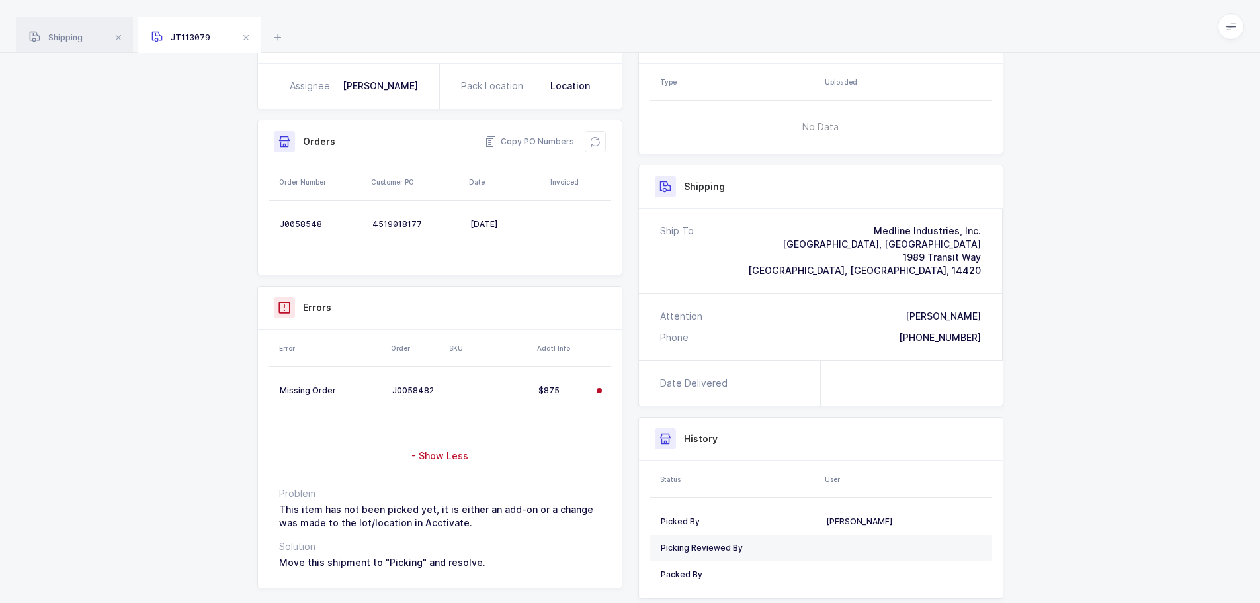
scroll to position [239, 0]
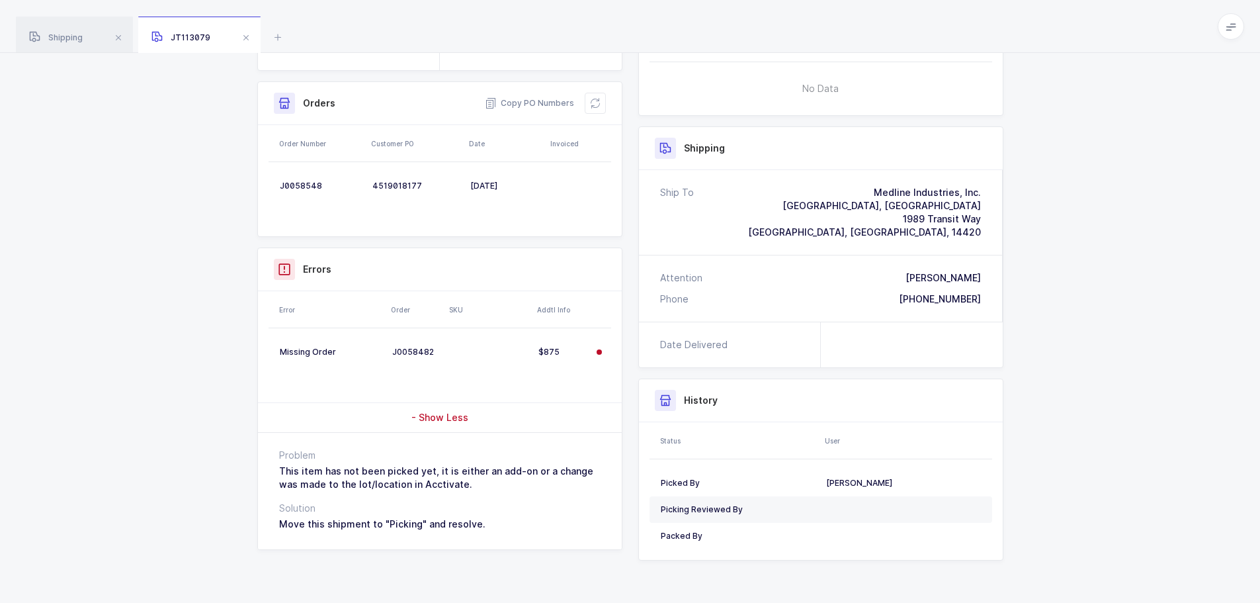
click at [598, 107] on icon at bounding box center [596, 103] width 12 height 12
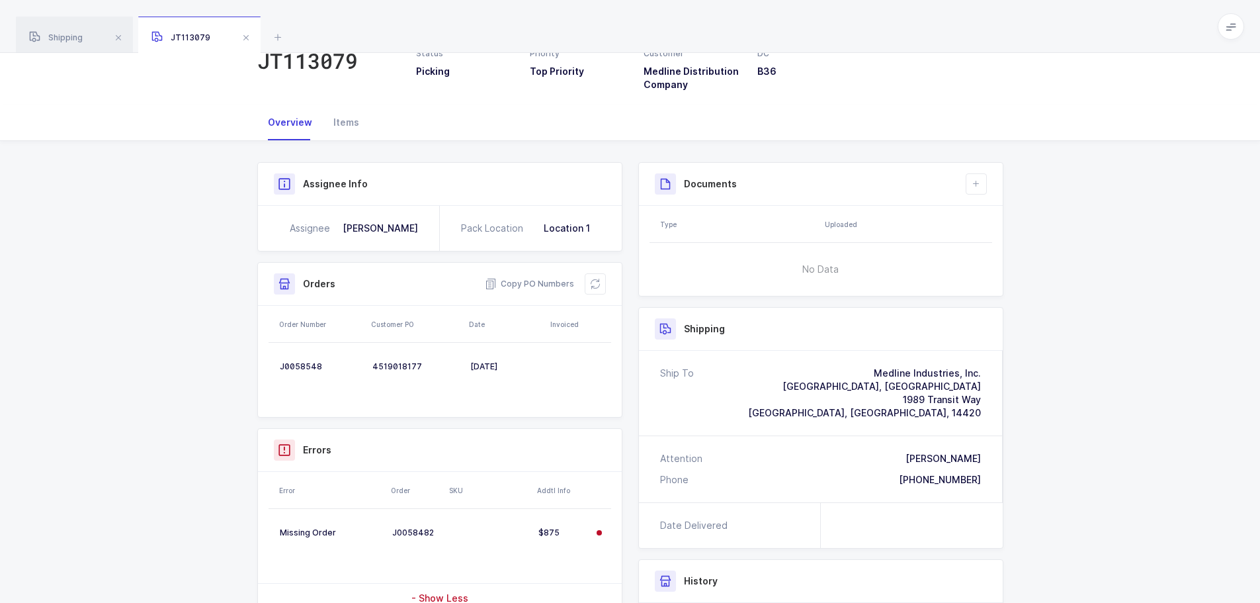
scroll to position [0, 0]
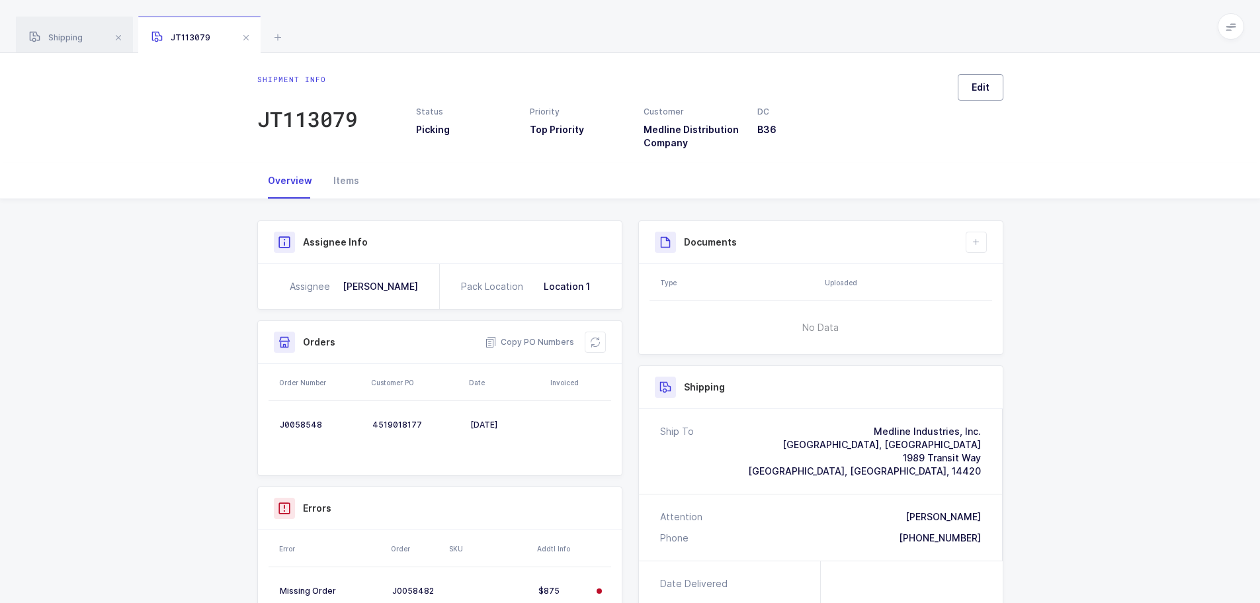
click at [969, 84] on button "Edit" at bounding box center [981, 87] width 46 height 26
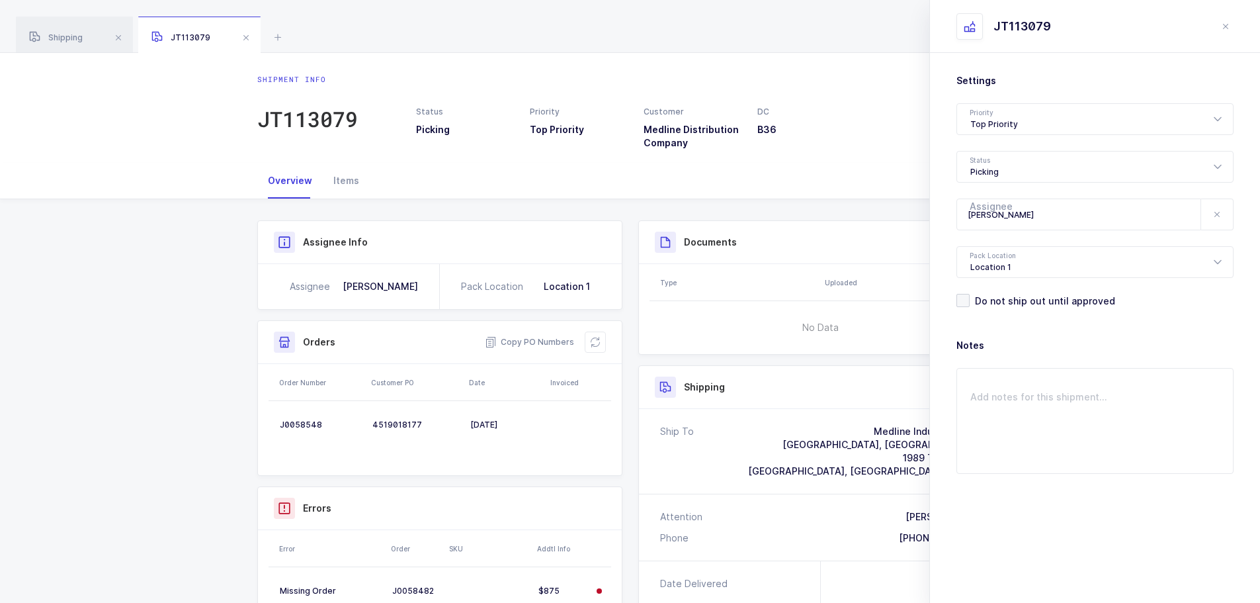
click at [1224, 214] on button at bounding box center [1218, 214] width 32 height 30
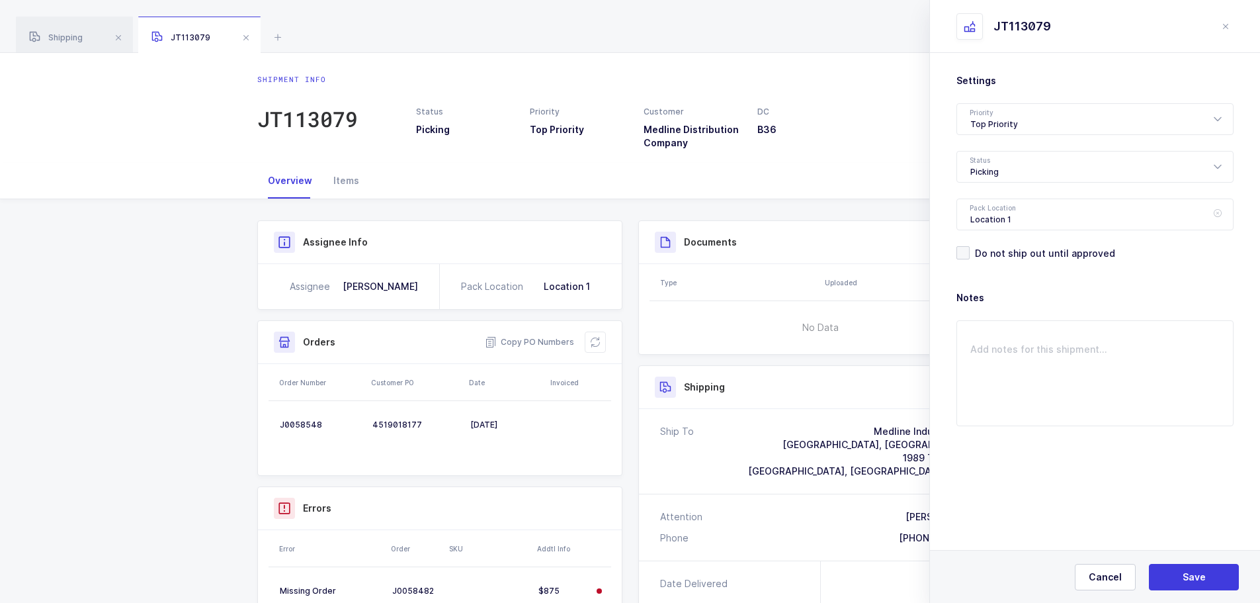
click at [1221, 214] on icon at bounding box center [1218, 214] width 17 height 32
click at [1181, 570] on button "Save" at bounding box center [1194, 577] width 90 height 26
type input "Ready to Pick"
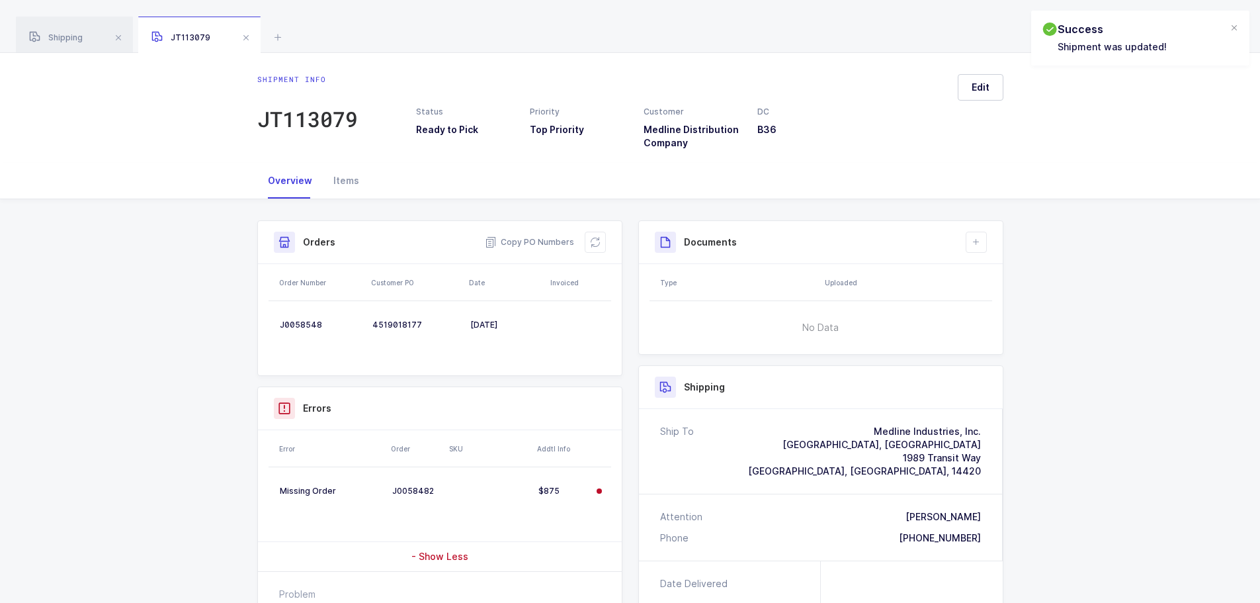
click at [594, 240] on icon at bounding box center [595, 242] width 15 height 15
click at [600, 236] on button at bounding box center [595, 242] width 21 height 21
click at [979, 96] on button "Edit" at bounding box center [981, 87] width 46 height 26
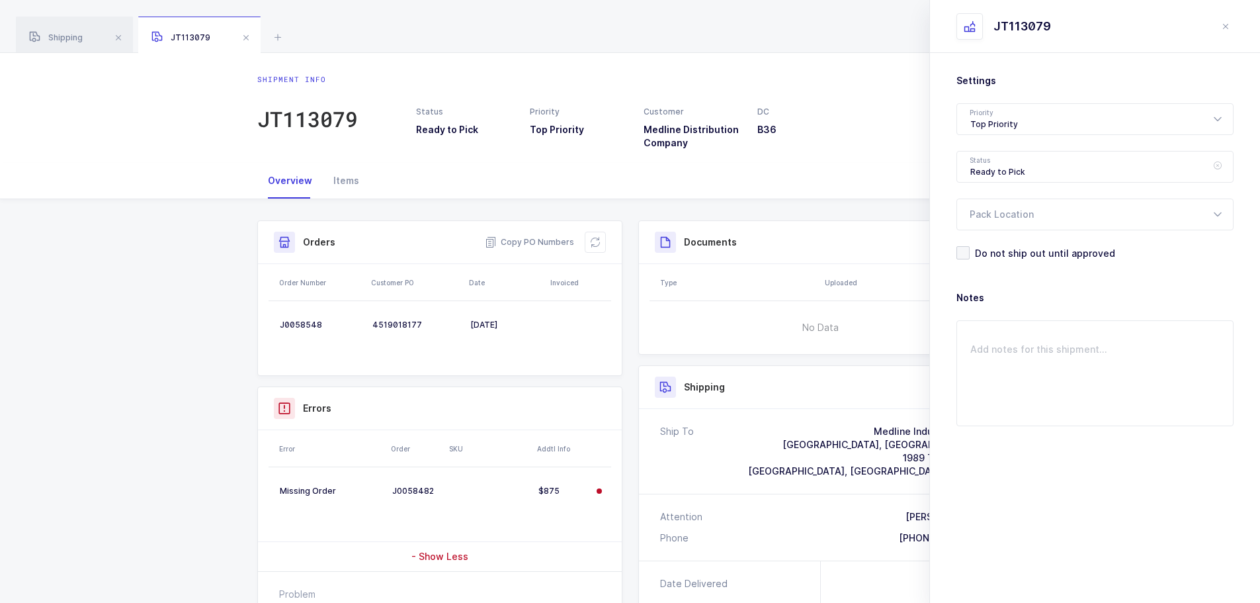
click at [1223, 165] on icon at bounding box center [1218, 167] width 17 height 32
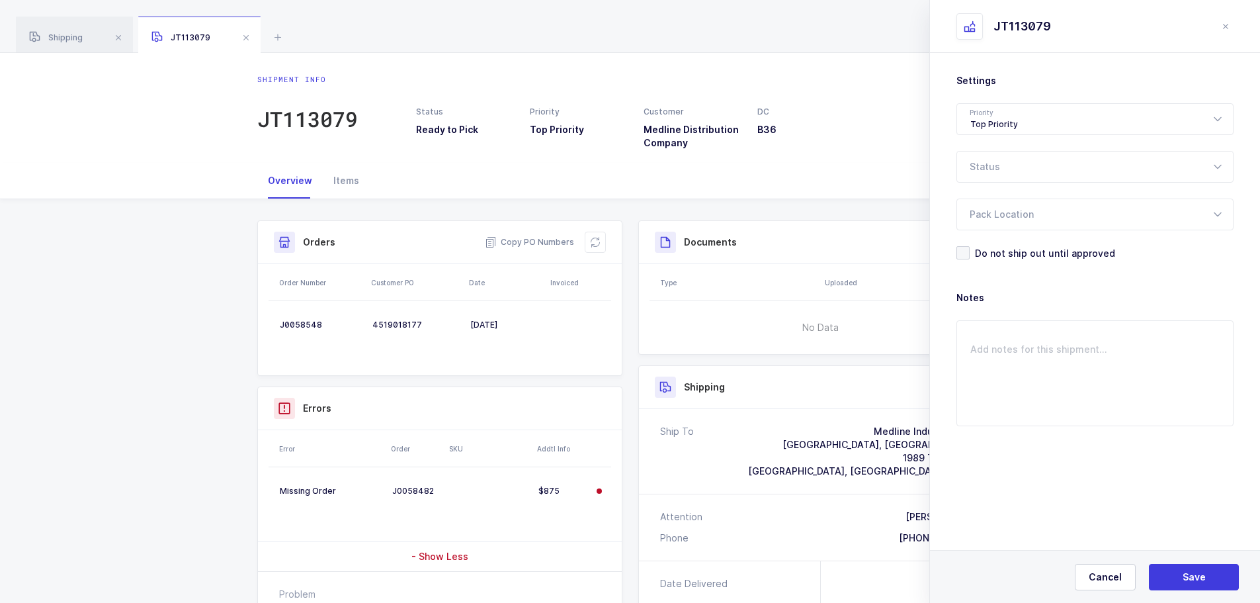
click at [1228, 165] on div at bounding box center [1095, 167] width 277 height 32
click at [995, 247] on span "Picking" at bounding box center [987, 250] width 33 height 11
type input "Picking"
click at [1175, 566] on button "Save" at bounding box center [1194, 577] width 90 height 26
click at [1223, 214] on icon at bounding box center [1218, 214] width 17 height 32
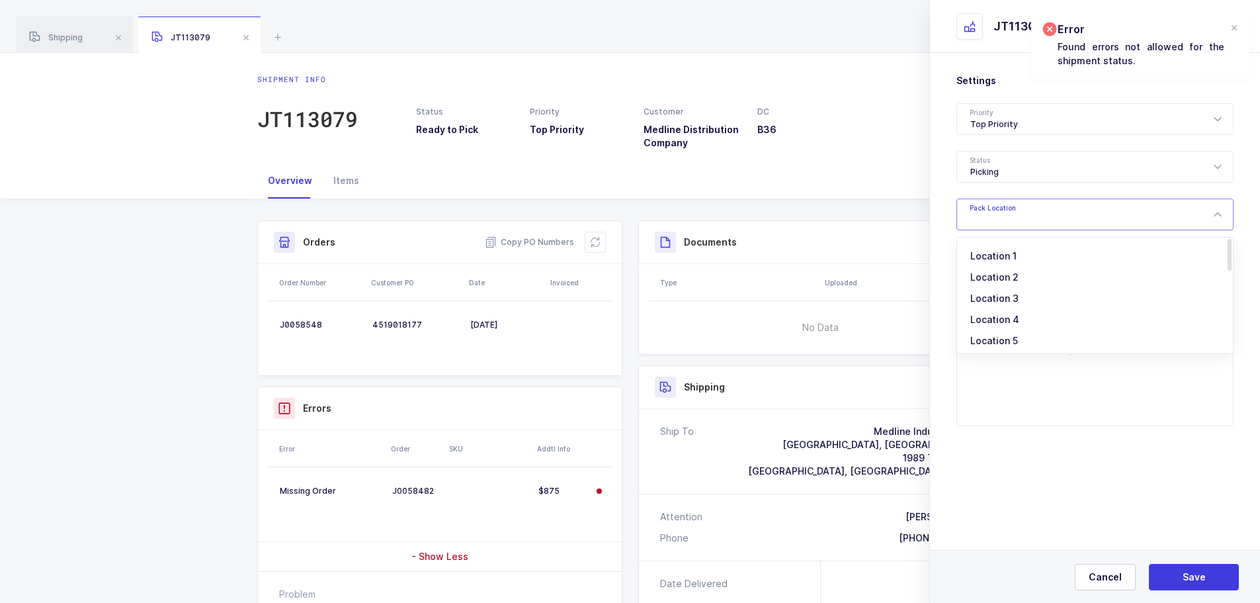
drag, startPoint x: 999, startPoint y: 254, endPoint x: 1008, endPoint y: 253, distance: 9.3
click at [998, 254] on span "Location 1" at bounding box center [994, 255] width 46 height 11
type input "Location 1"
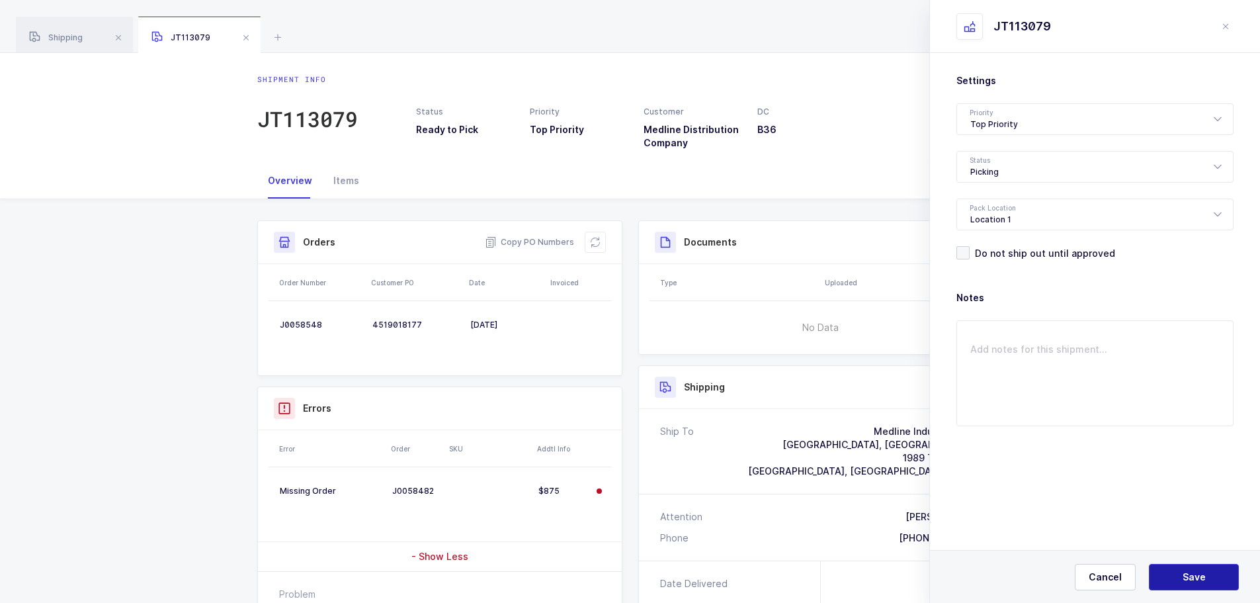
click at [1210, 574] on button "Save" at bounding box center [1194, 577] width 90 height 26
click at [897, 177] on div "Overview Items" at bounding box center [630, 181] width 746 height 36
click at [1190, 572] on span "Save" at bounding box center [1194, 576] width 23 height 13
click at [1233, 34] on div at bounding box center [1234, 28] width 11 height 12
click at [883, 139] on div "Status Ready to Pick Priority Top Priority Customer Medline Distribution Compan…" at bounding box center [681, 128] width 547 height 44
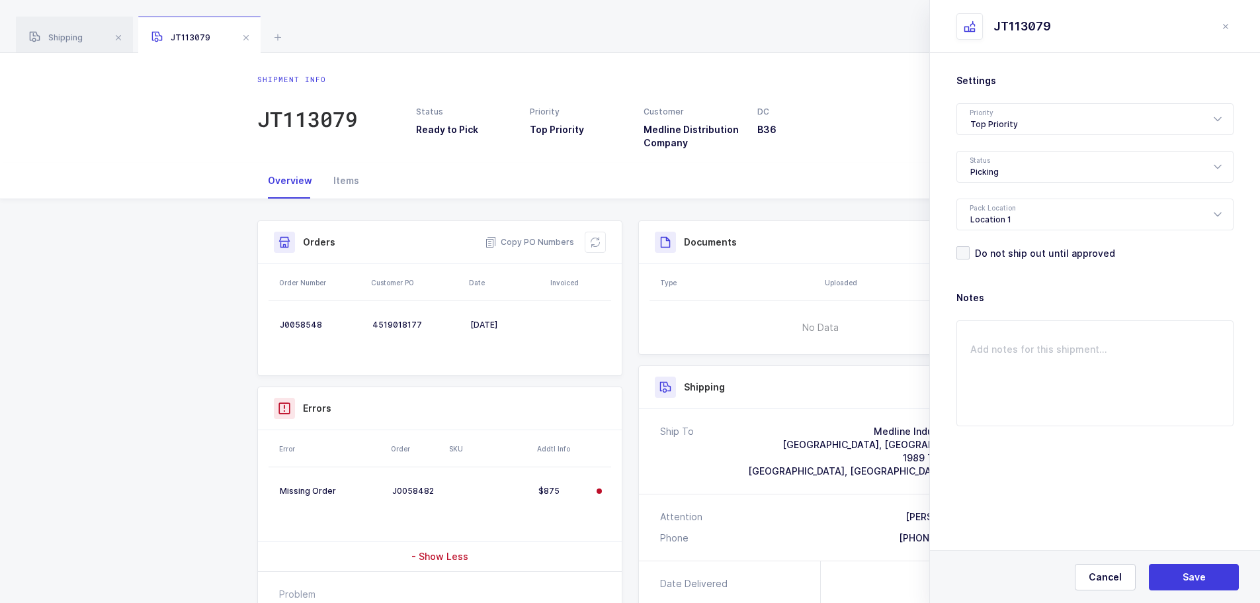
click at [1227, 25] on icon "close drawer" at bounding box center [1226, 26] width 11 height 11
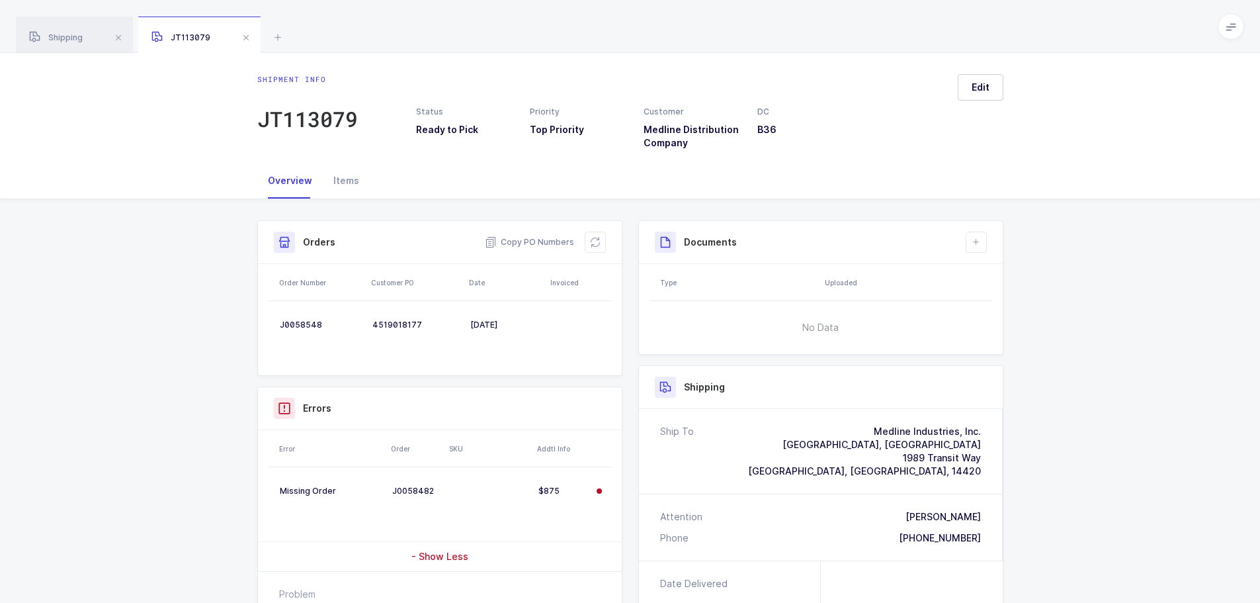
click at [598, 240] on icon at bounding box center [595, 242] width 15 height 15
click at [595, 240] on icon at bounding box center [595, 242] width 15 height 15
click at [594, 247] on icon at bounding box center [594, 242] width 13 height 13
click at [590, 238] on icon at bounding box center [595, 242] width 15 height 15
click at [347, 489] on div "Missing Order" at bounding box center [331, 491] width 102 height 11
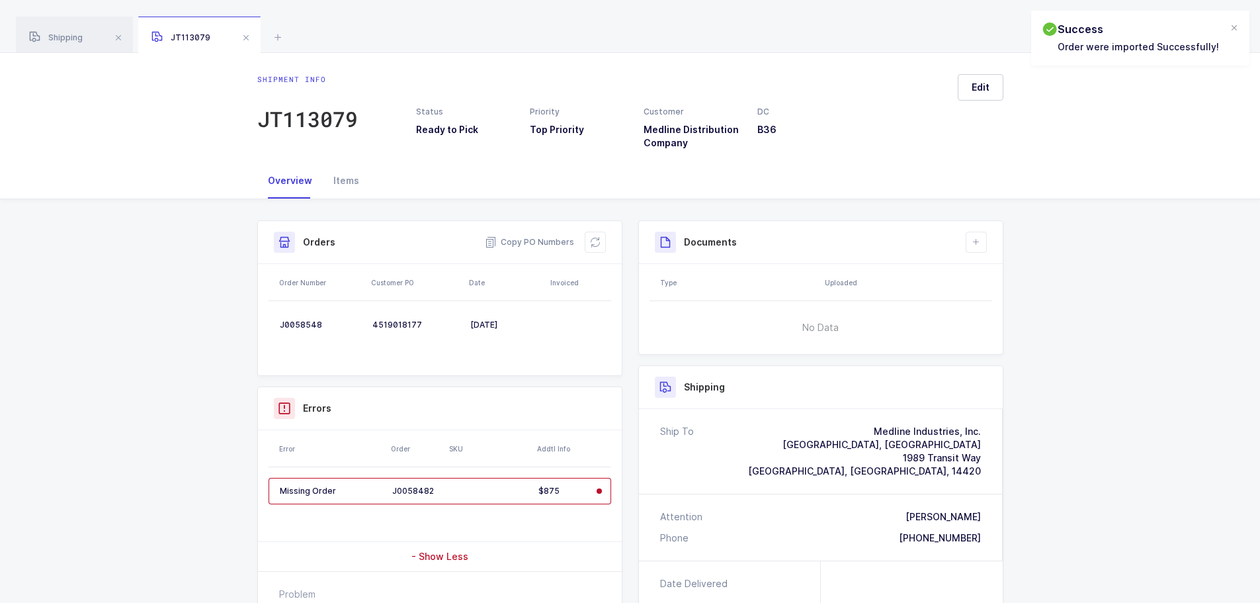
click at [479, 483] on td at bounding box center [489, 491] width 88 height 26
click at [481, 483] on td at bounding box center [489, 491] width 88 height 26
click at [594, 487] on td at bounding box center [602, 491] width 20 height 26
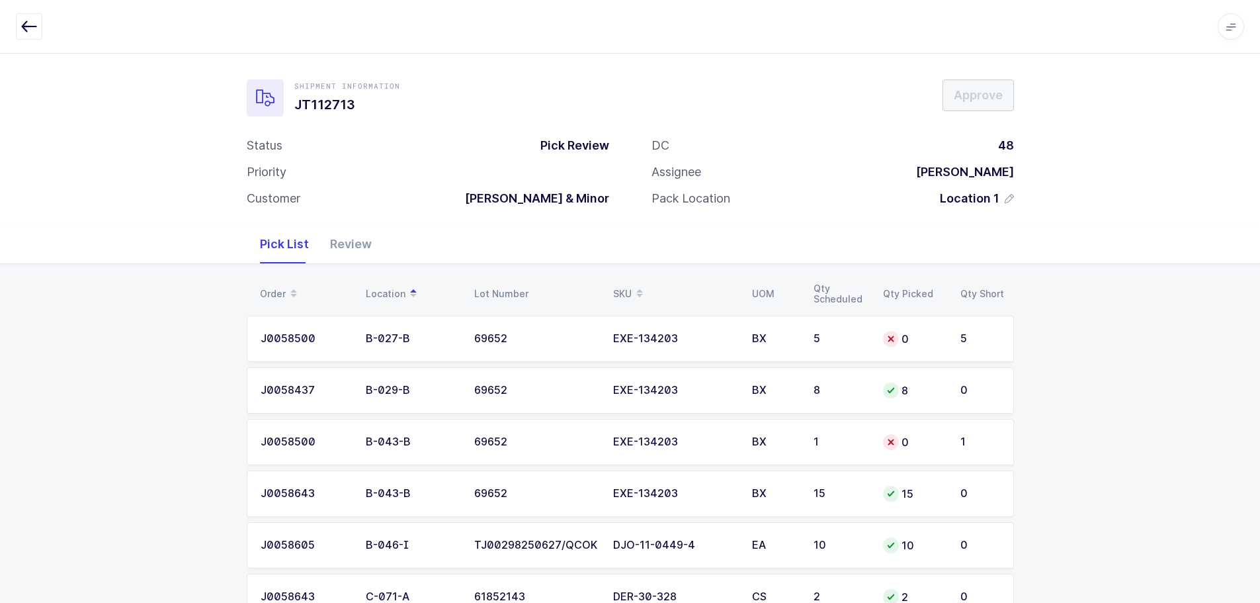
click at [740, 333] on td "EXE-134203" at bounding box center [674, 339] width 139 height 46
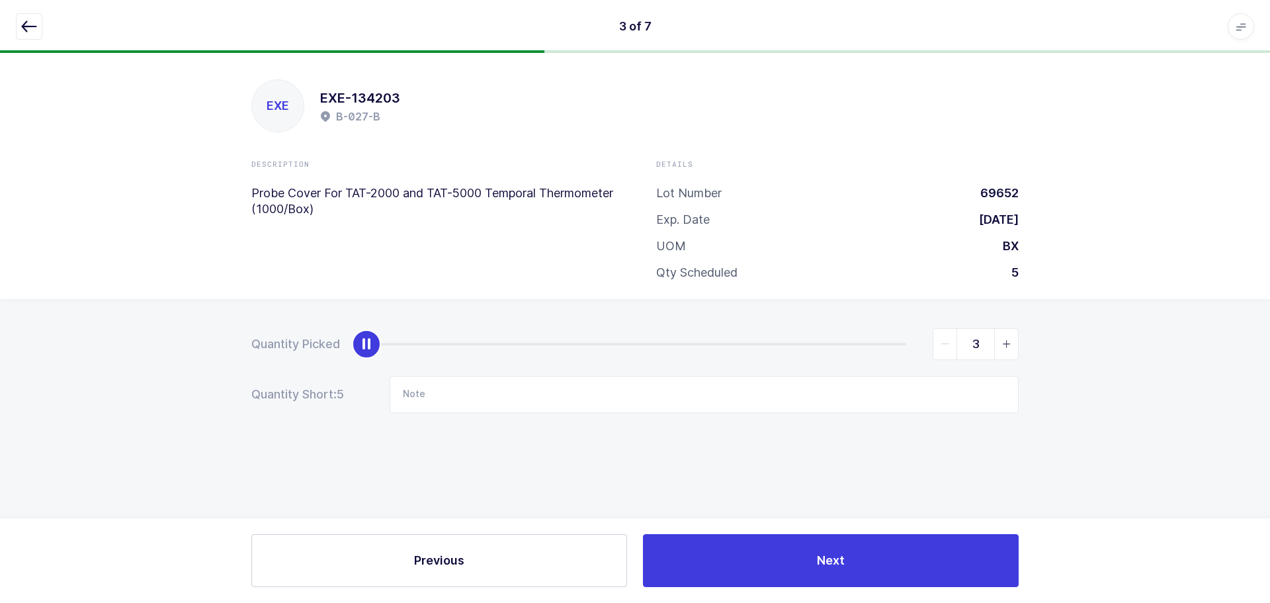
type input "5"
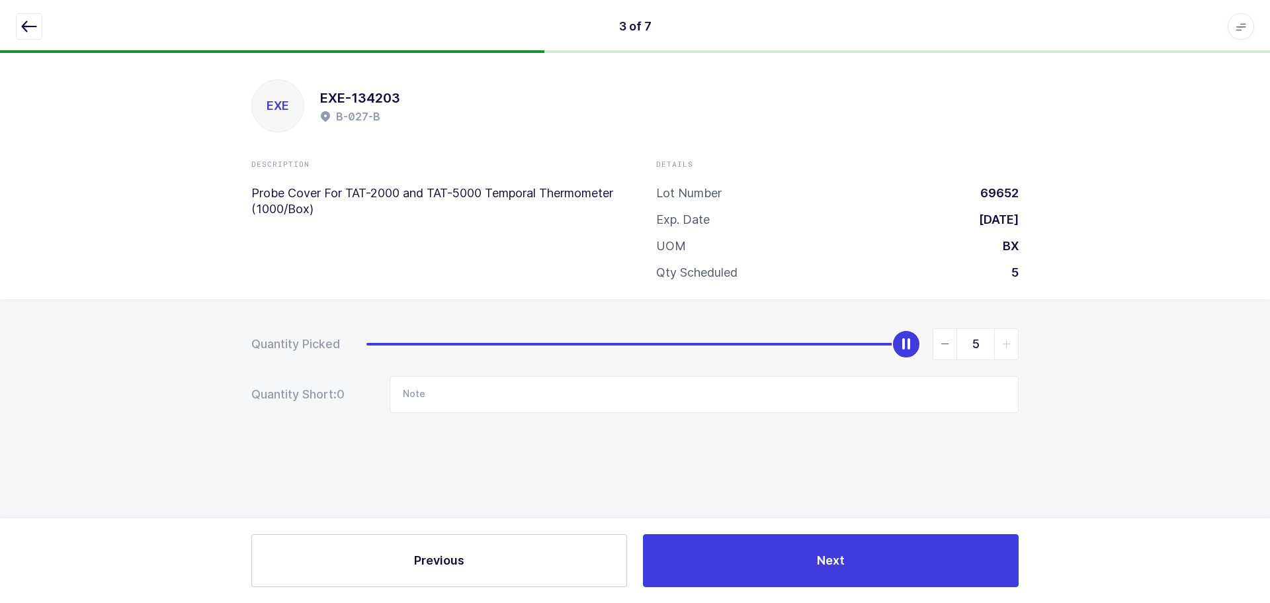
drag, startPoint x: 365, startPoint y: 338, endPoint x: 1191, endPoint y: 325, distance: 825.9
click at [1254, 270] on div "EXE EXE-134203 B-027-B Description Probe Cover For TAT-2000 and TAT-5000 Tempor…" at bounding box center [635, 328] width 1270 height 550
click at [22, 24] on icon "button" at bounding box center [29, 27] width 16 height 16
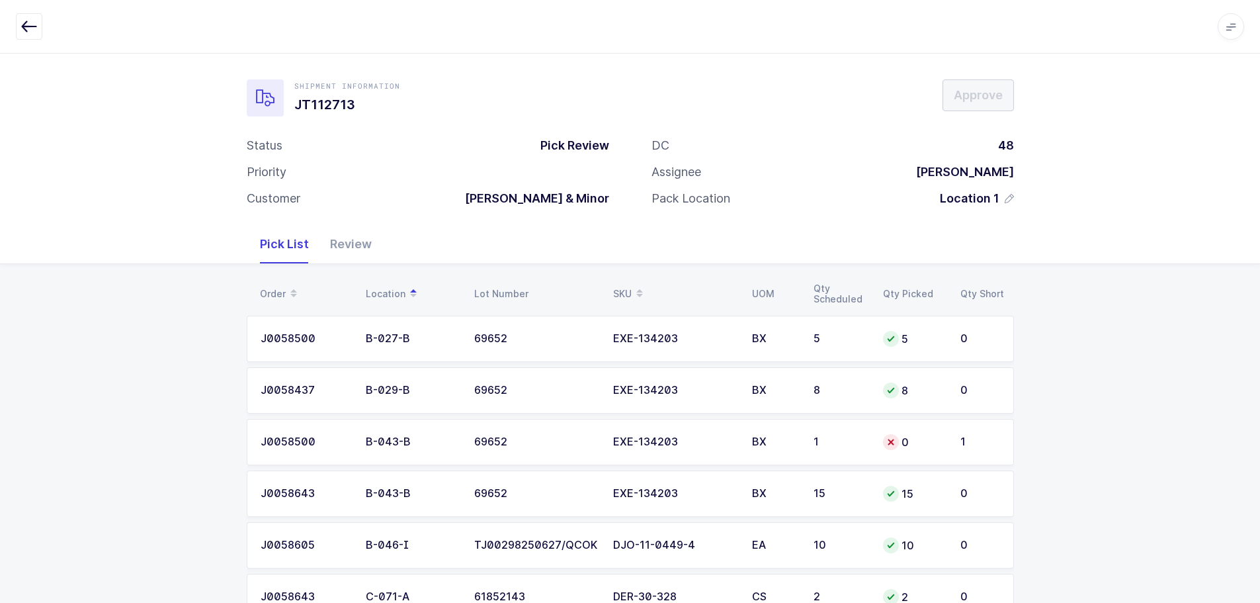
click at [852, 441] on div "1" at bounding box center [841, 442] width 54 height 12
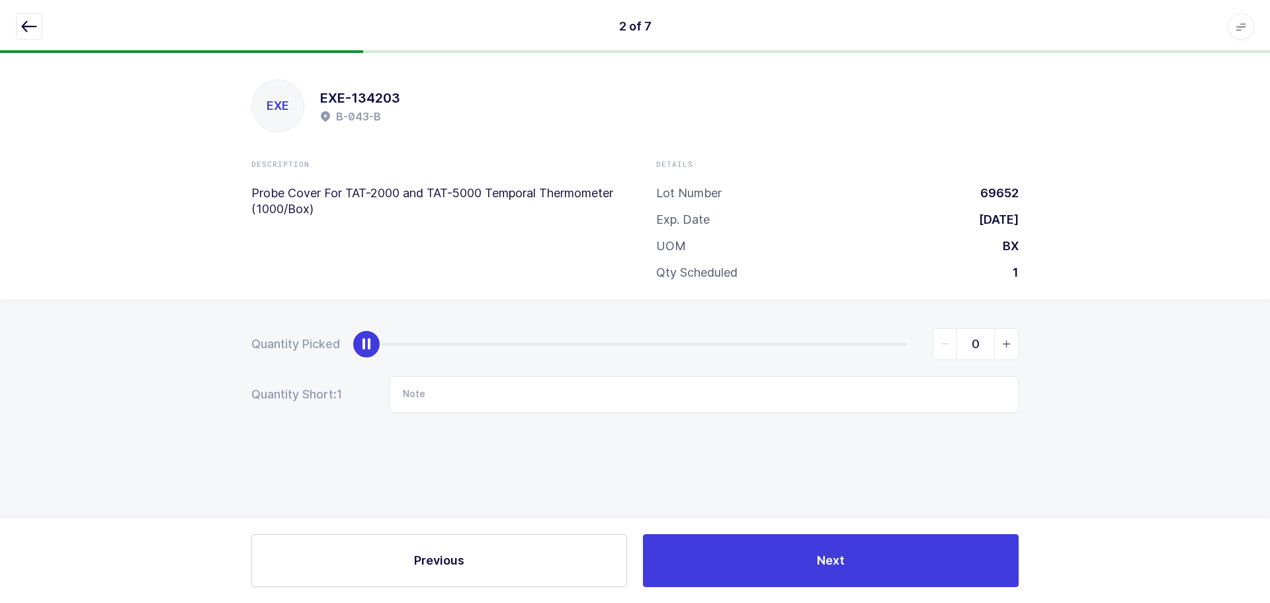
click at [1007, 343] on icon "slider between 0 and 1" at bounding box center [1006, 343] width 9 height 9
type input "1"
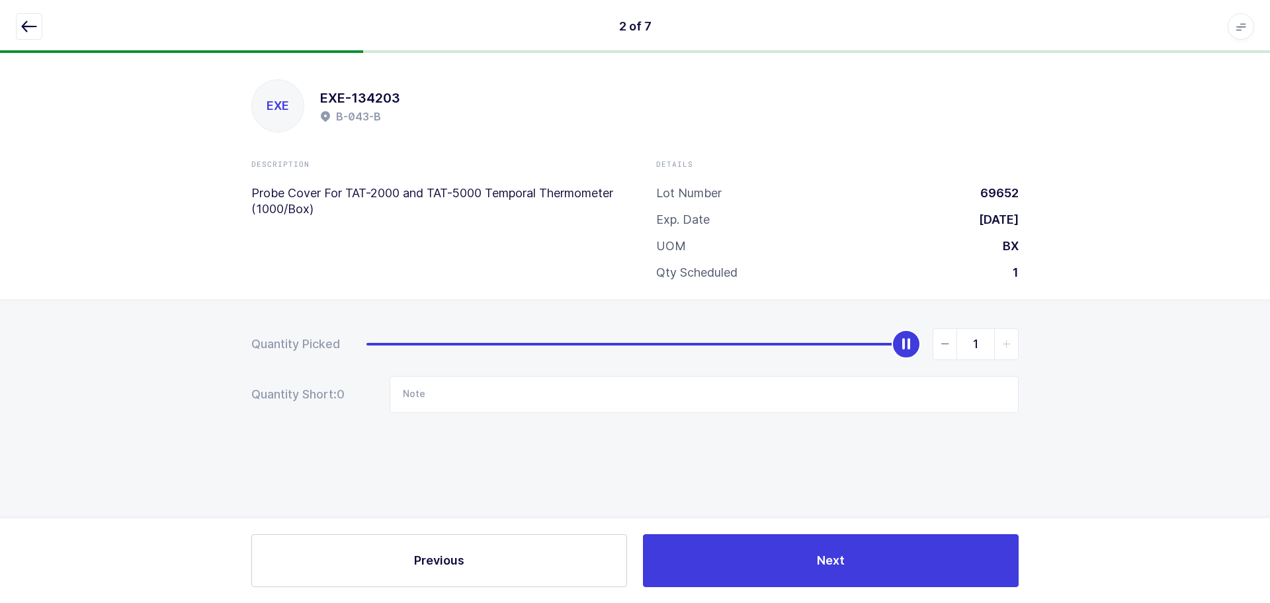
click at [22, 29] on icon "button" at bounding box center [29, 27] width 16 height 16
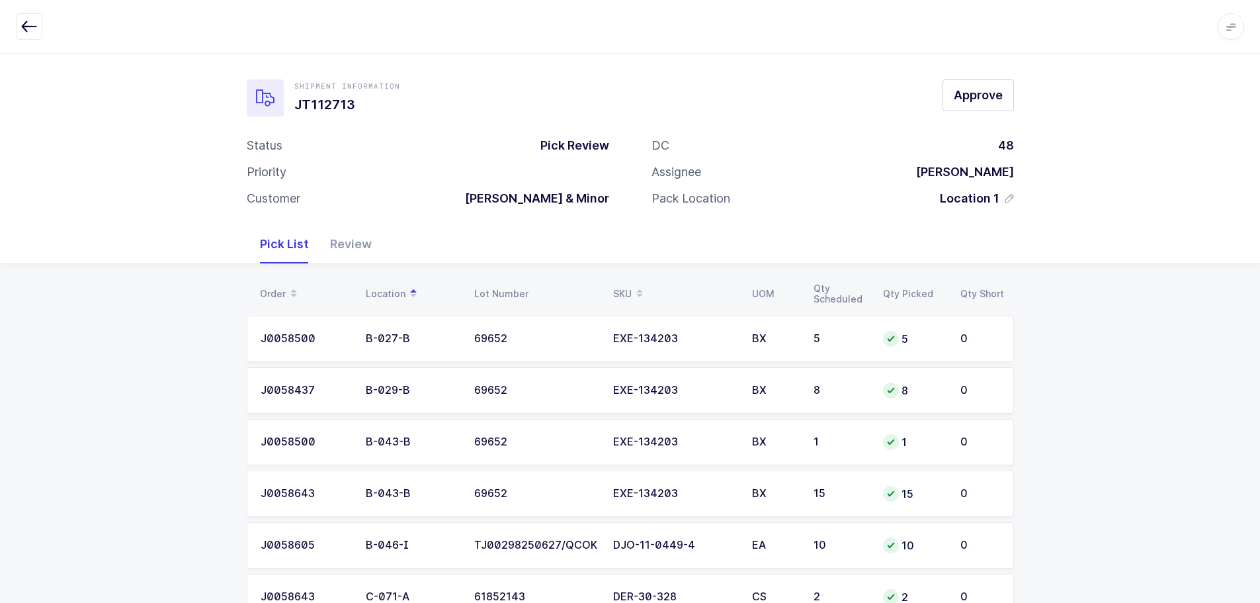
click at [347, 234] on div "Review" at bounding box center [351, 244] width 63 height 38
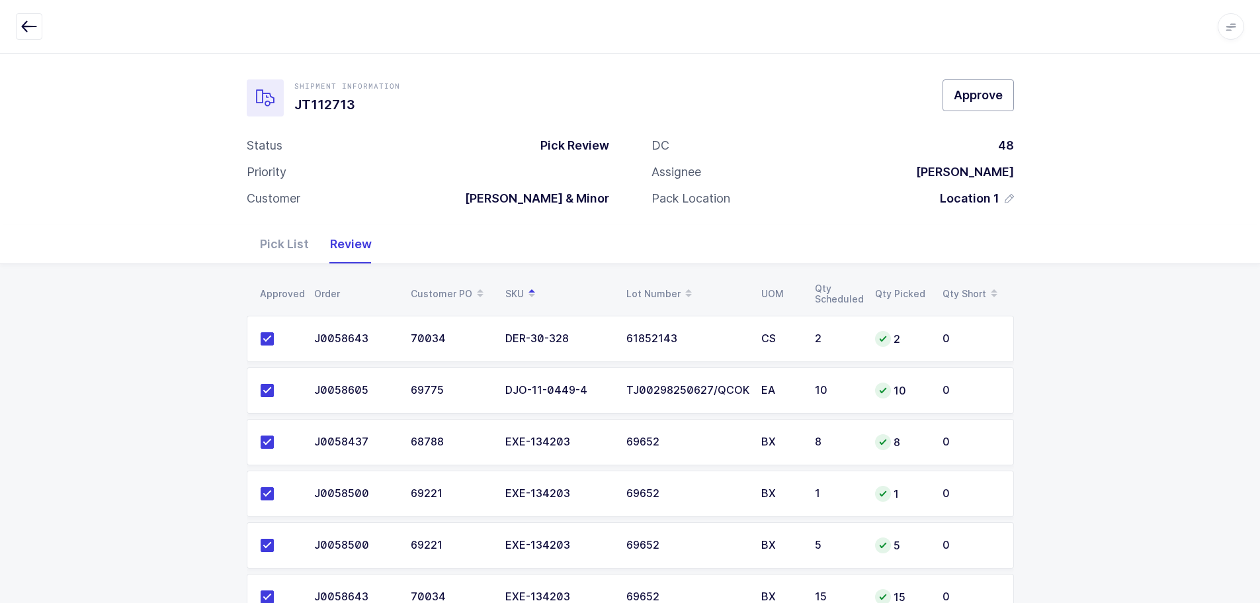
click at [961, 104] on button "Approve" at bounding box center [978, 95] width 71 height 32
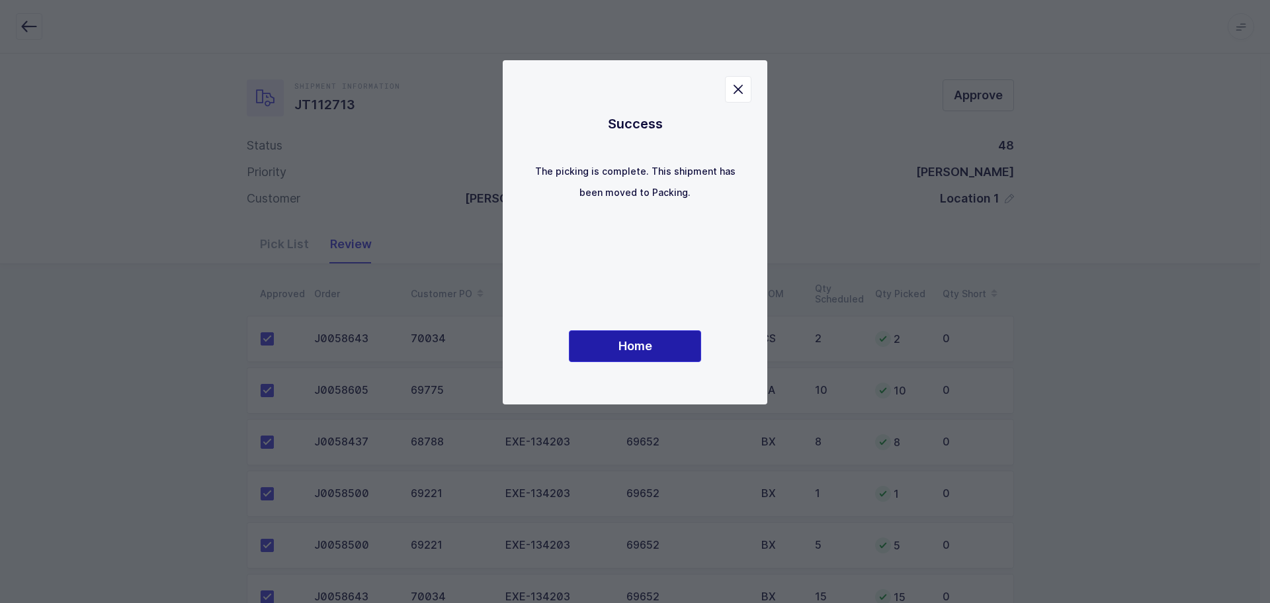
click at [678, 347] on button "Home" at bounding box center [635, 346] width 132 height 32
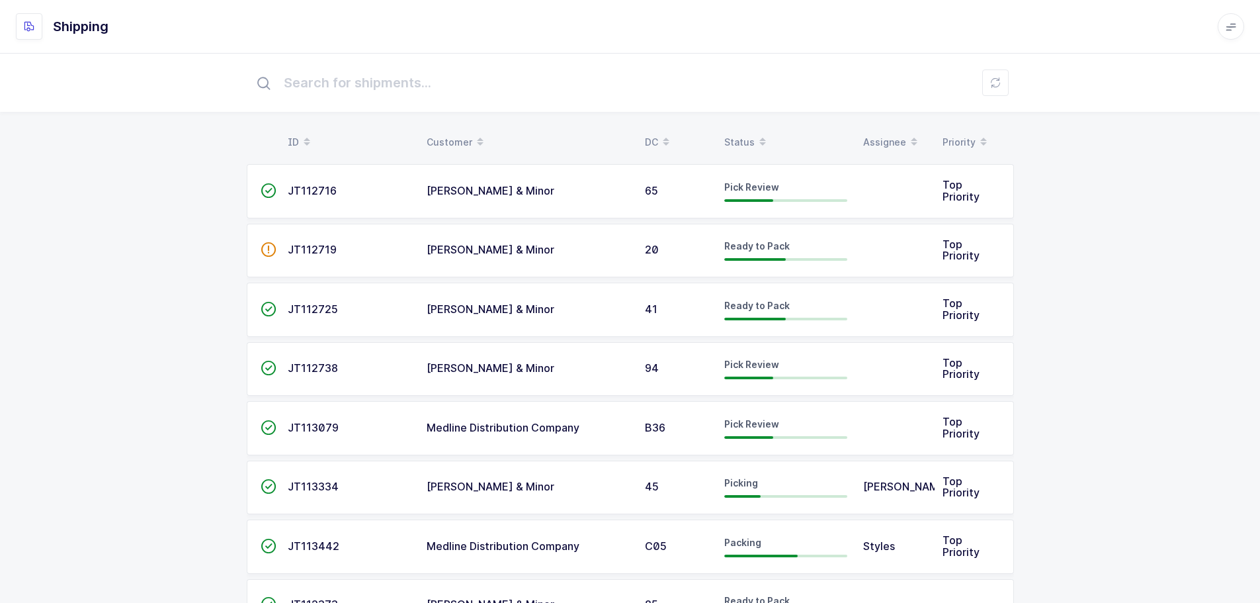
click at [755, 133] on span at bounding box center [763, 142] width 16 height 22
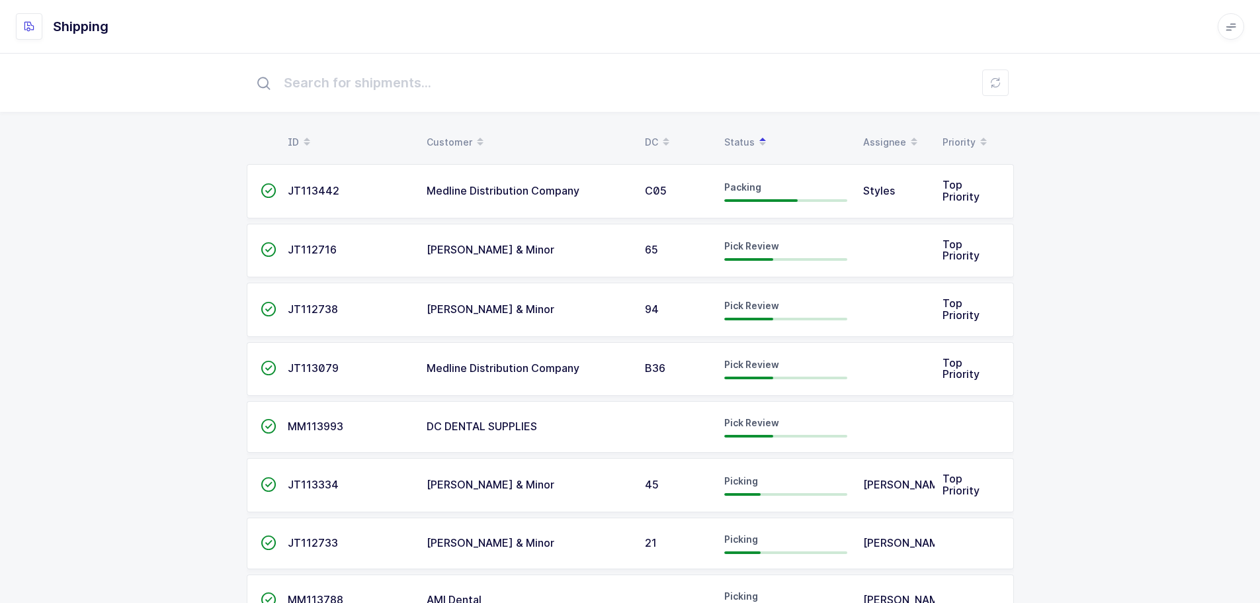
click at [292, 370] on span "JT113079" at bounding box center [313, 367] width 51 height 13
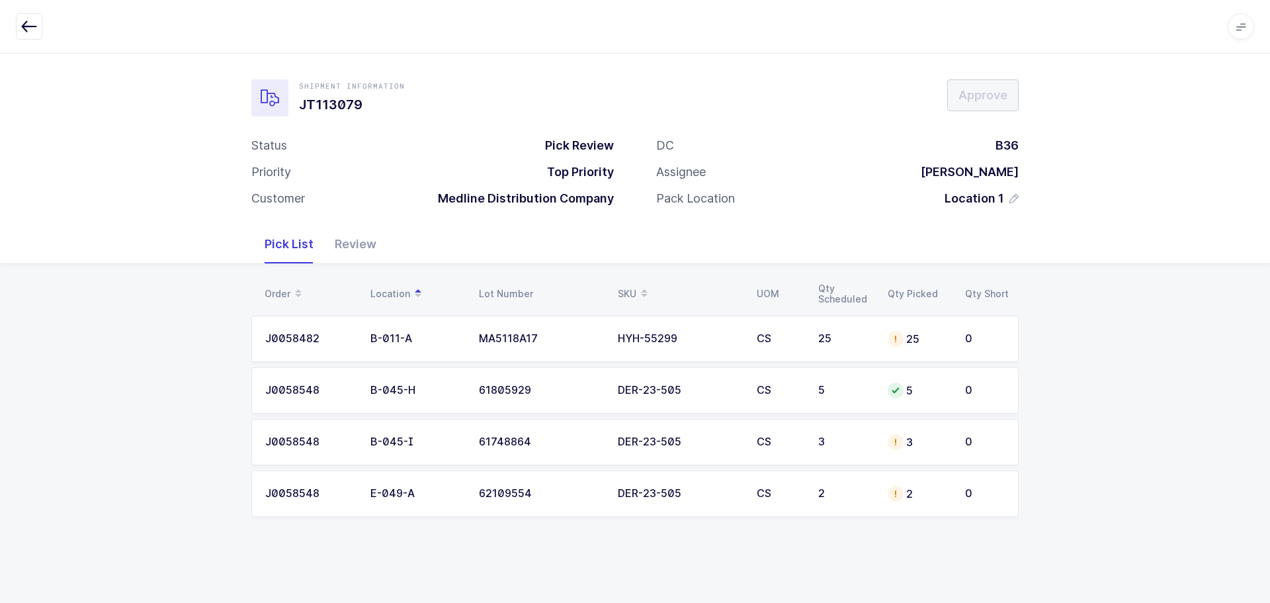
click at [800, 342] on div "CS" at bounding box center [780, 339] width 46 height 12
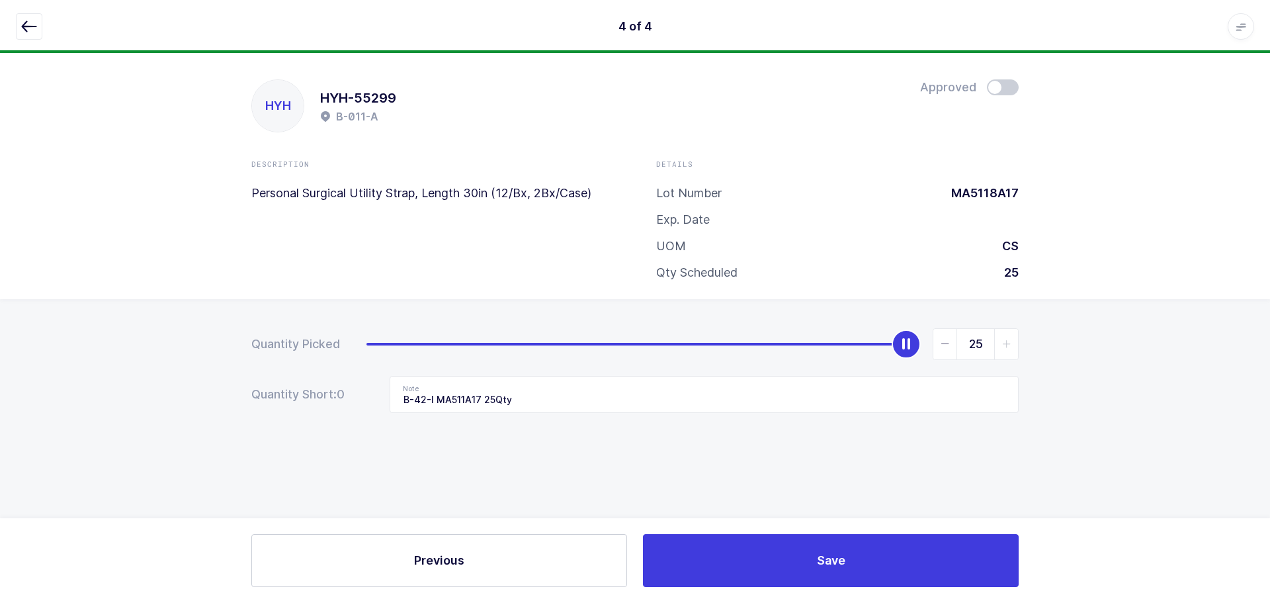
click at [35, 21] on icon "button" at bounding box center [29, 27] width 16 height 16
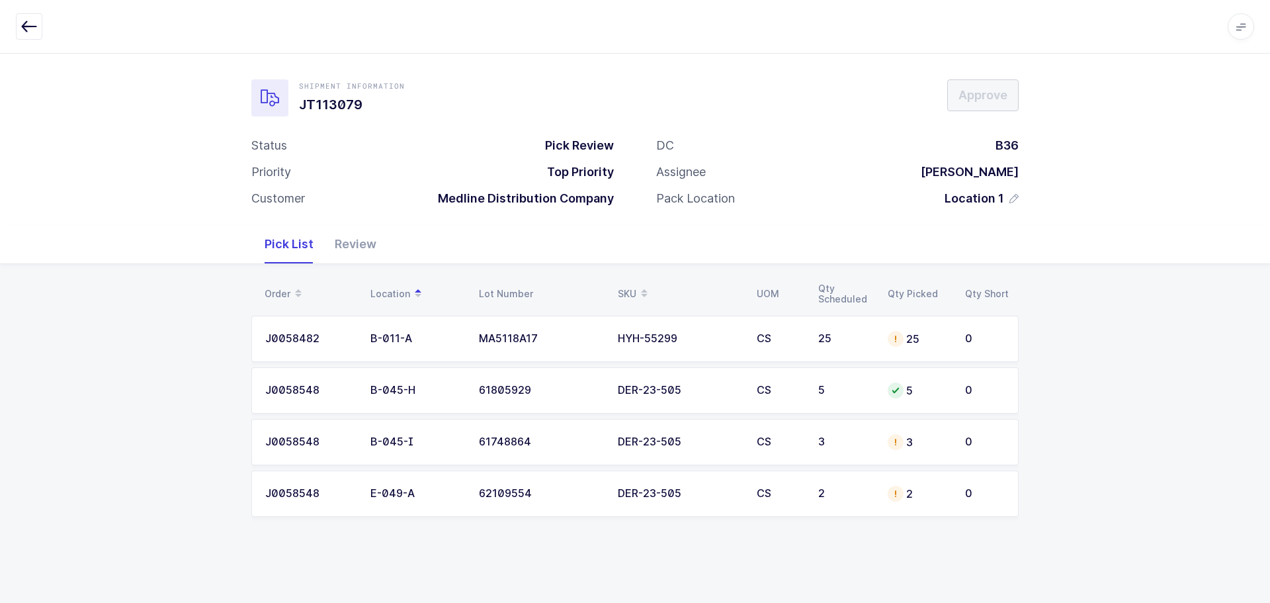
click at [687, 340] on div "HYH-55299" at bounding box center [679, 339] width 123 height 12
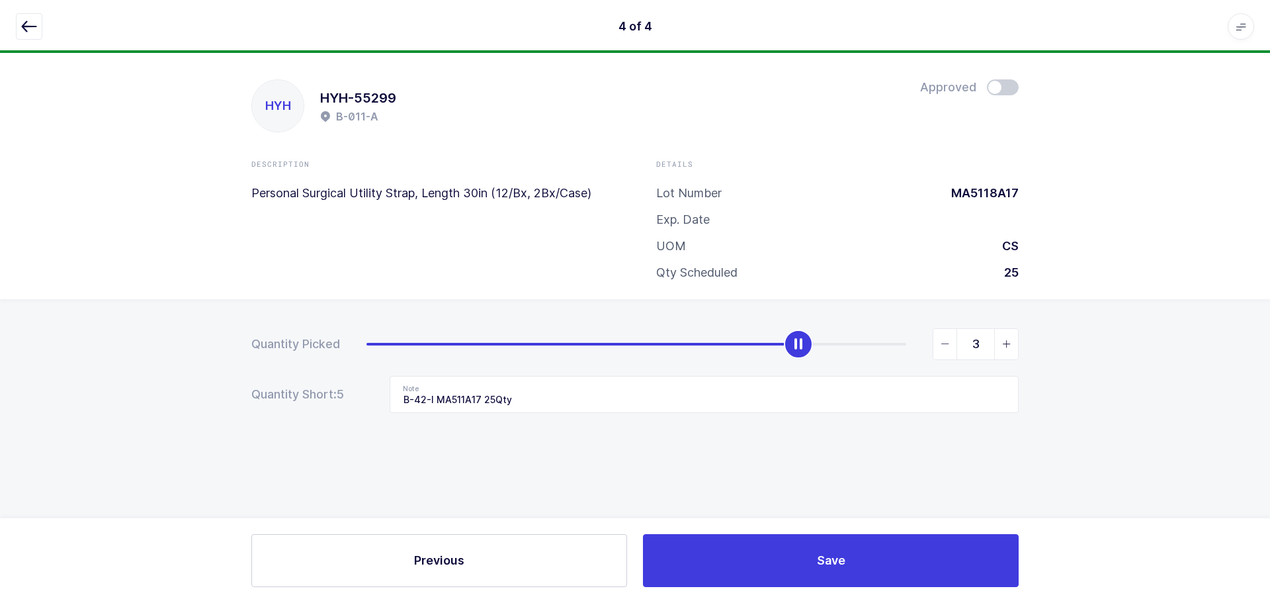
type input "0"
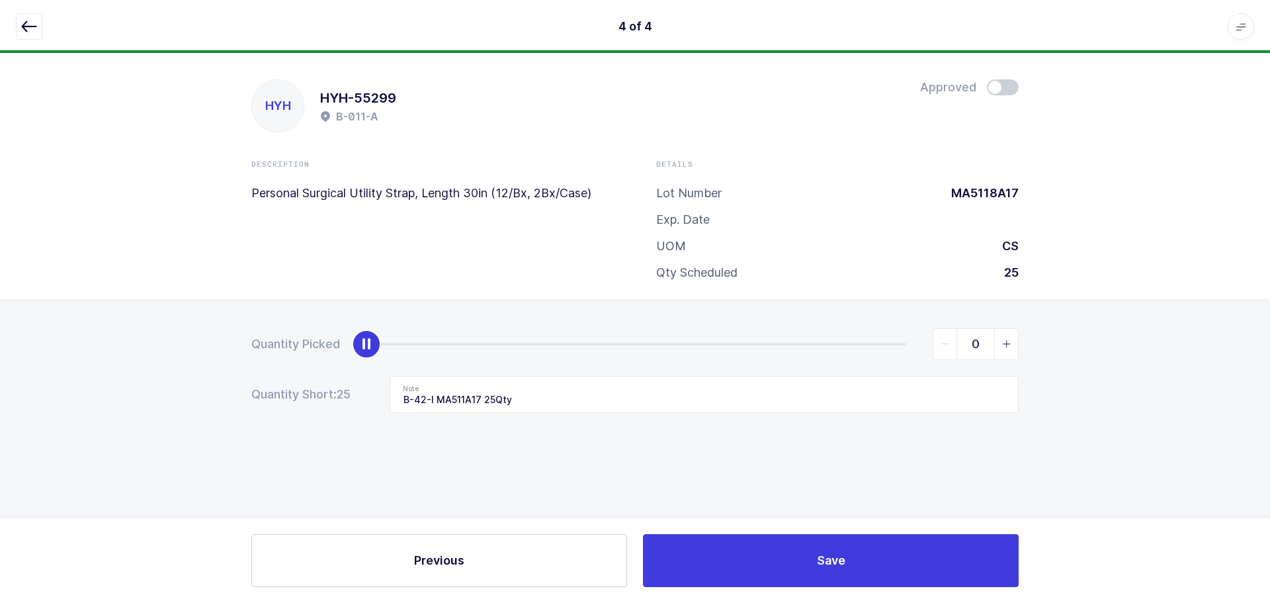
drag, startPoint x: 908, startPoint y: 340, endPoint x: 67, endPoint y: 391, distance: 841.9
click at [0, 367] on html "4 of 4 Apps Core Warehouse Admin Mission Control Purchasing Baltazar N. Logout …" at bounding box center [635, 301] width 1270 height 603
drag, startPoint x: 580, startPoint y: 394, endPoint x: 272, endPoint y: 406, distance: 307.9
click at [272, 406] on div "Quantity Short: 25 Note B-42-I MA511A17 25Qty" at bounding box center [635, 394] width 768 height 37
drag, startPoint x: 21, startPoint y: 23, endPoint x: 282, endPoint y: 219, distance: 326.1
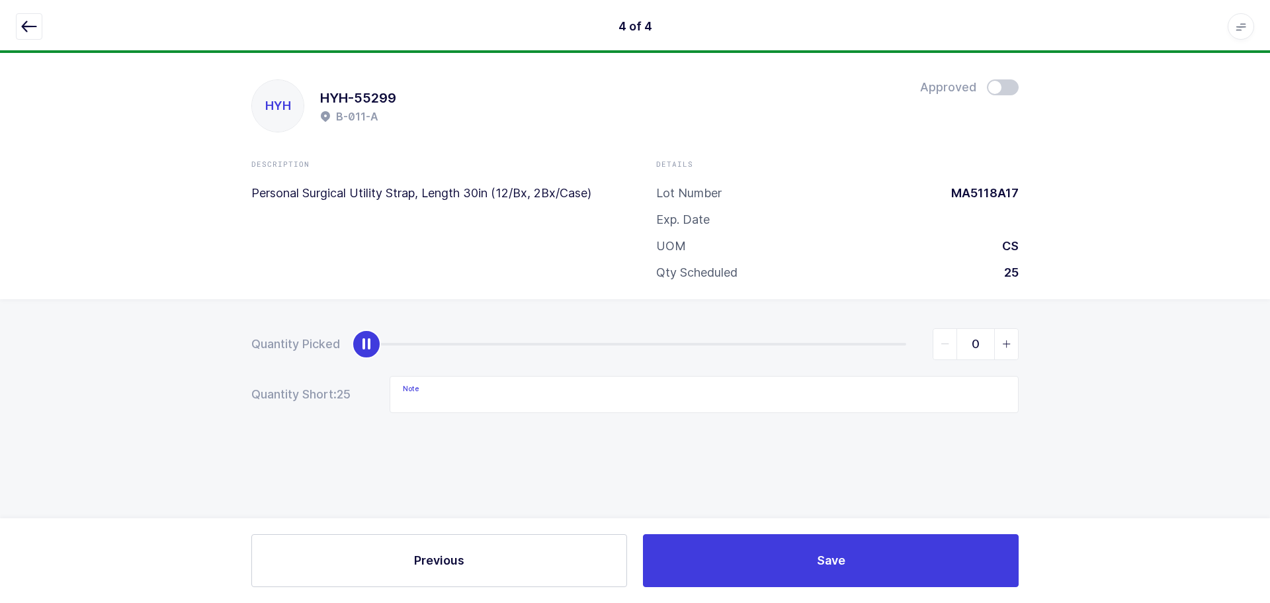
click at [21, 22] on icon "button" at bounding box center [29, 27] width 16 height 16
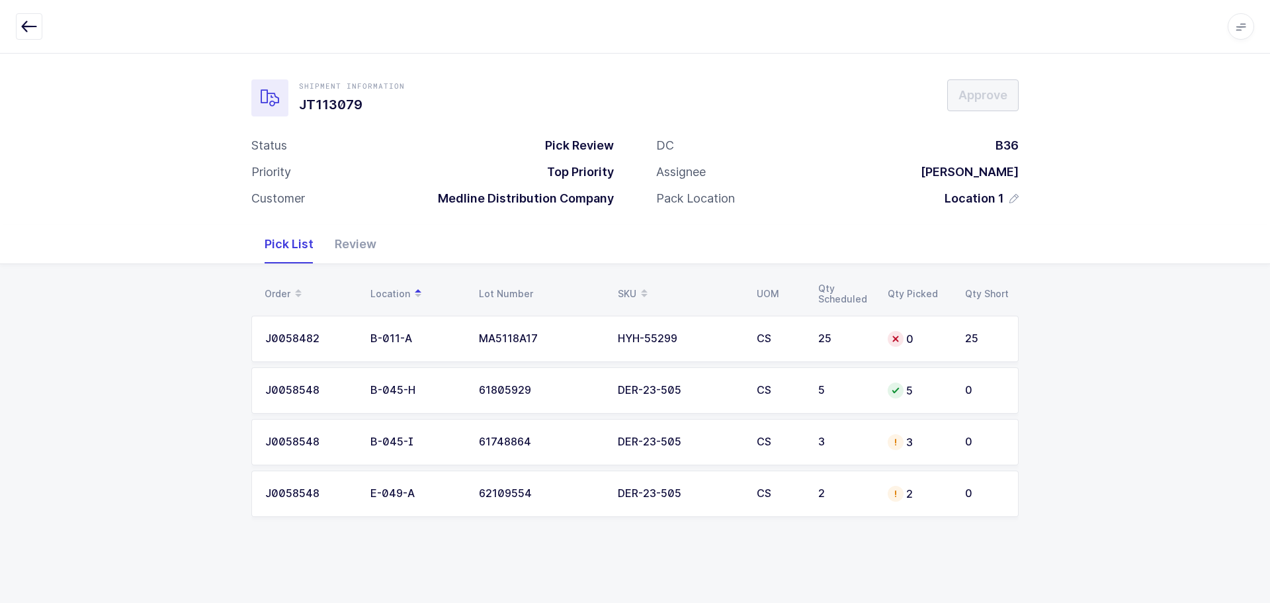
click at [355, 443] on td "J0058548" at bounding box center [306, 442] width 111 height 46
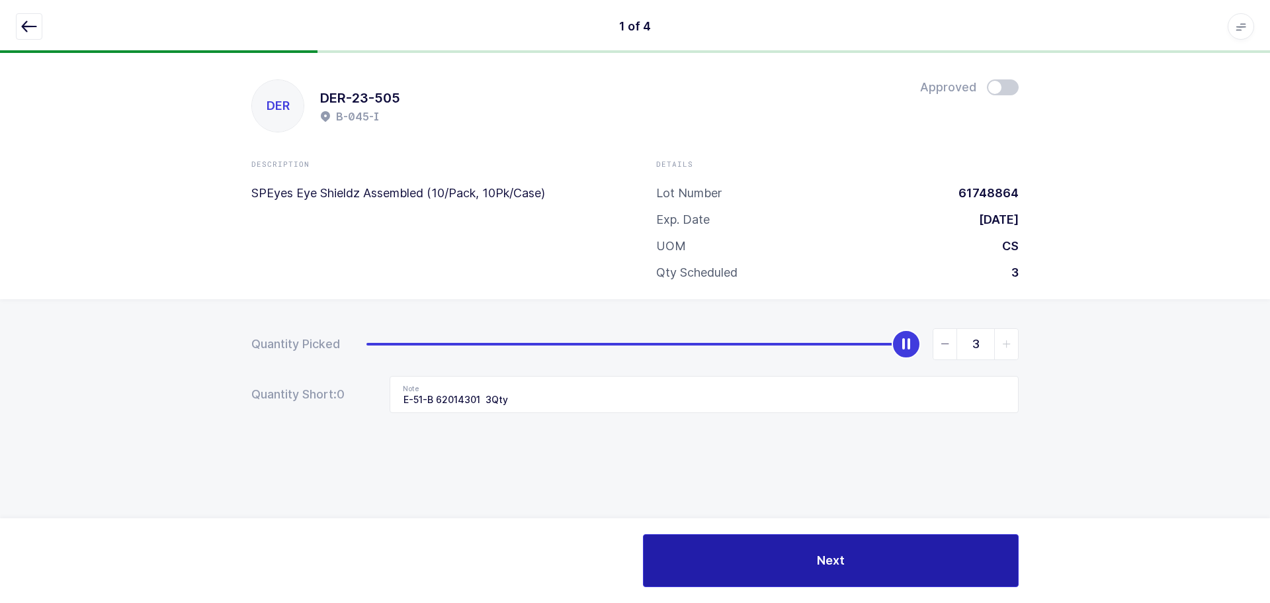
click at [865, 568] on button "Next" at bounding box center [831, 560] width 376 height 53
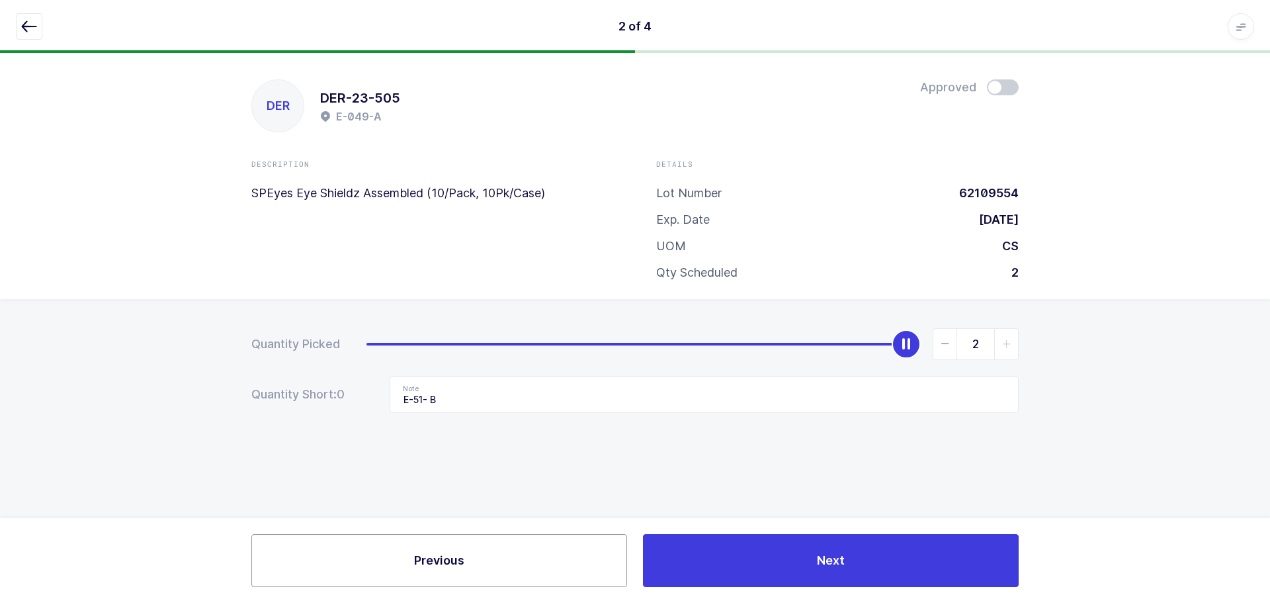
click at [503, 547] on button "Previous" at bounding box center [439, 560] width 376 height 53
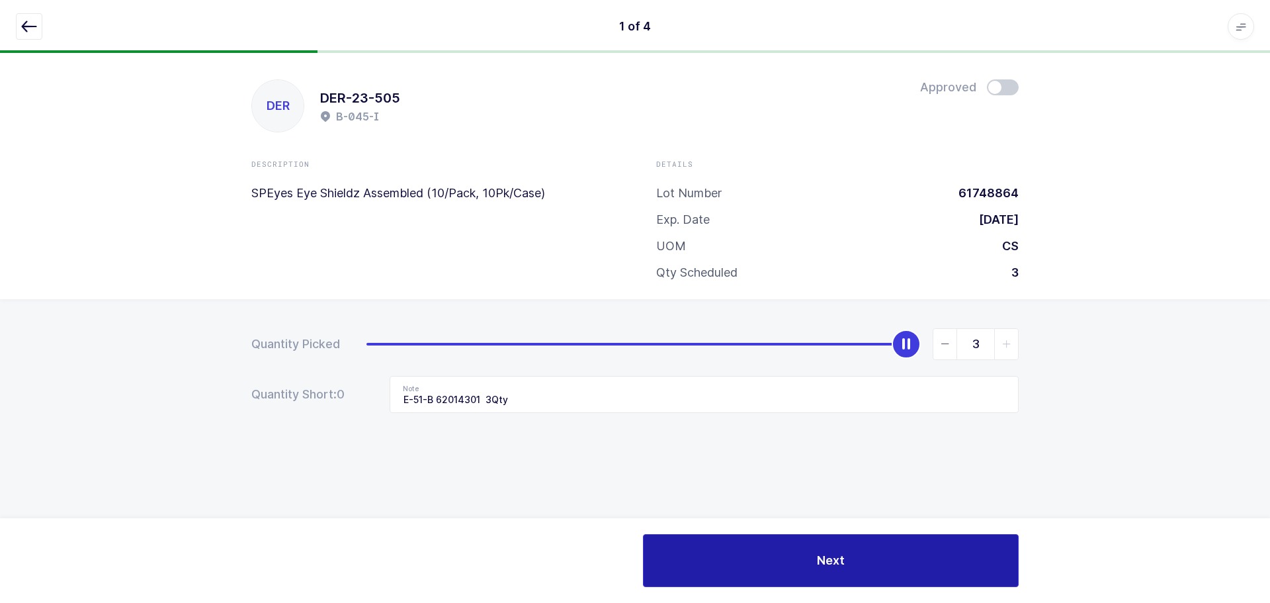
click at [825, 566] on span "Next" at bounding box center [831, 560] width 28 height 17
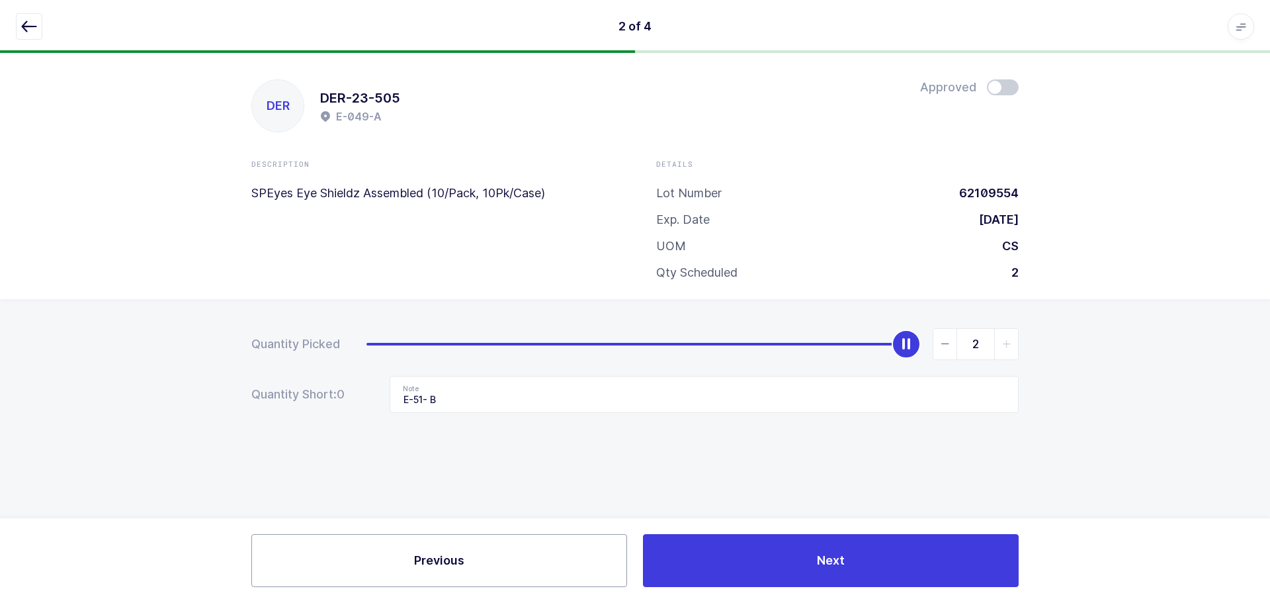
click at [547, 562] on button "Previous" at bounding box center [439, 560] width 376 height 53
type input "E-51-B 62014301 3Qty"
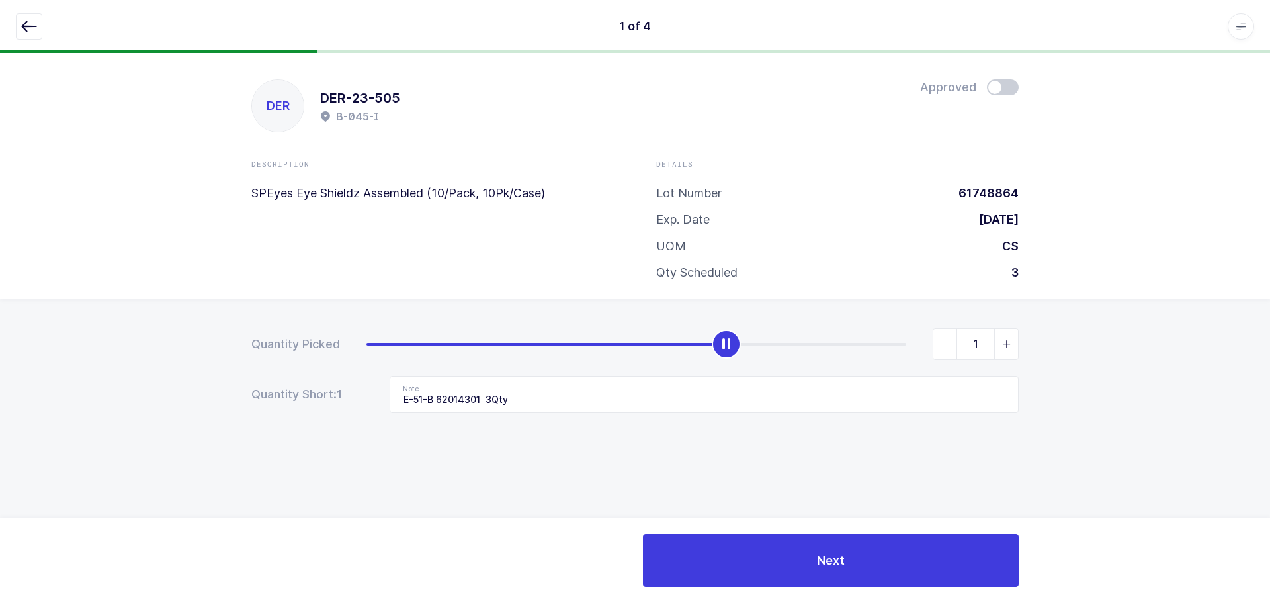
type input "0"
drag, startPoint x: 908, startPoint y: 339, endPoint x: 1, endPoint y: 353, distance: 907.2
click at [5, 355] on div "Quantity Picked 0 Quantity Short: 1 Note E-51-B 62014301 3Qty" at bounding box center [635, 417] width 1270 height 236
drag, startPoint x: 556, startPoint y: 401, endPoint x: 226, endPoint y: 393, distance: 330.3
click at [226, 393] on div "Quantity Picked 0 Quantity Short: 3 Note E-51-B 62014301 3Qty" at bounding box center [635, 417] width 1270 height 236
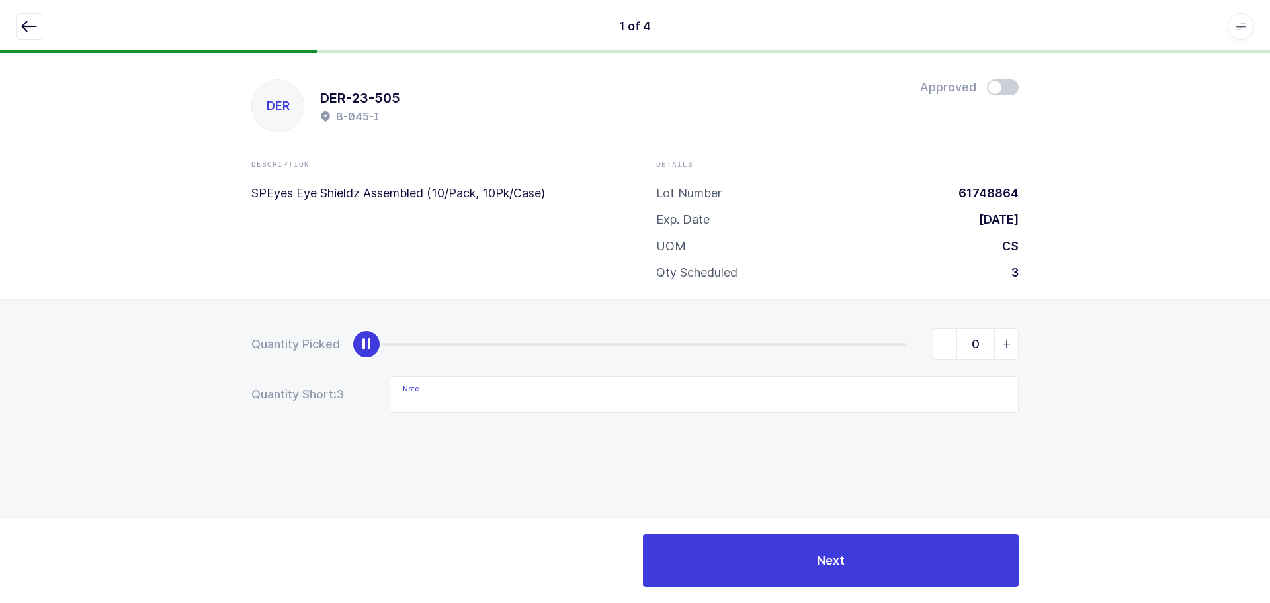
click at [26, 26] on icon "button" at bounding box center [29, 27] width 16 height 16
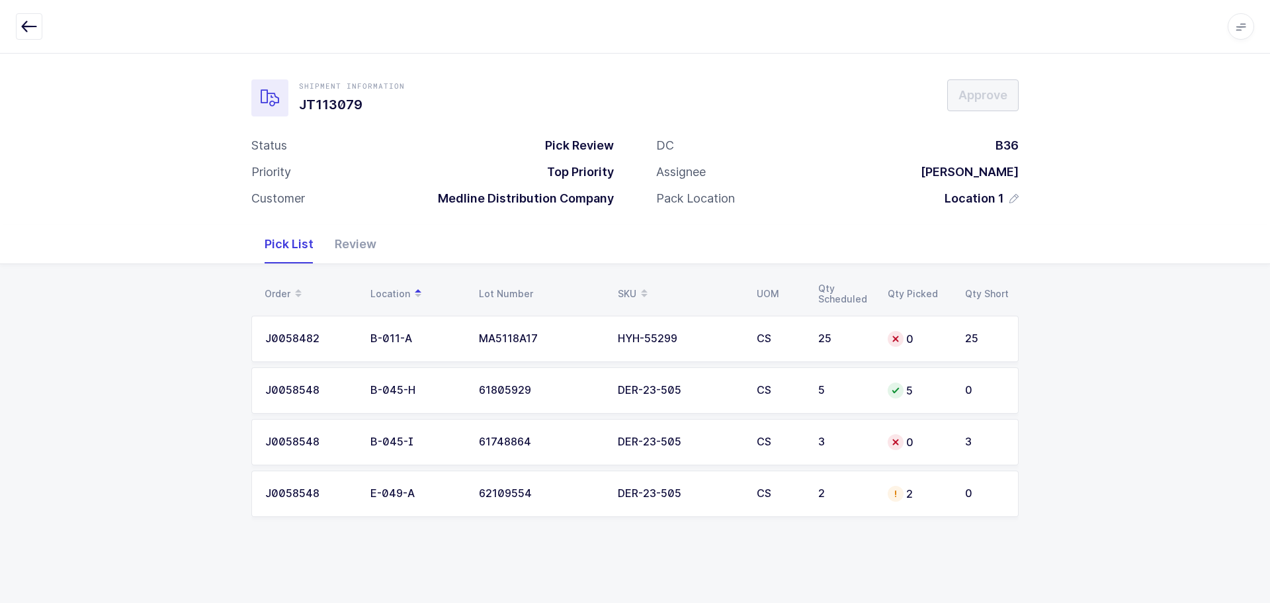
click at [821, 492] on div "2" at bounding box center [845, 494] width 54 height 12
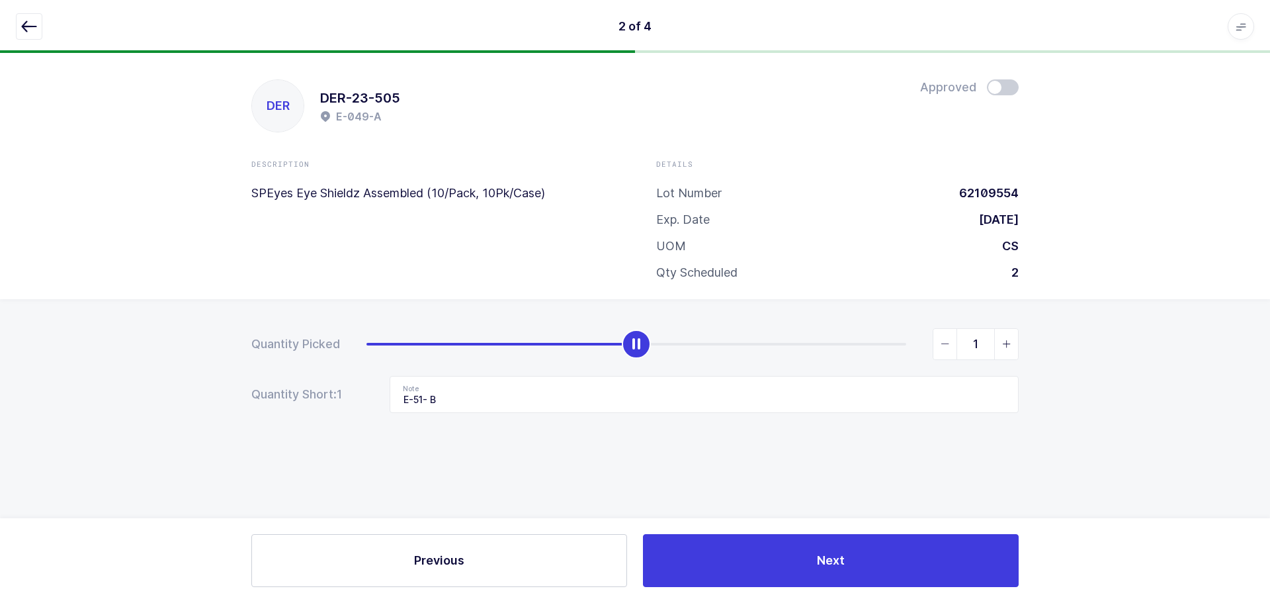
type input "0"
click at [944, 340] on icon "slider between 0 and 2" at bounding box center [945, 343] width 9 height 9
drag, startPoint x: 523, startPoint y: 404, endPoint x: 216, endPoint y: 396, distance: 306.5
click at [216, 396] on div "Quantity Picked 0 Quantity Short: 2 Note E-51- B" at bounding box center [635, 417] width 1270 height 236
drag, startPoint x: 30, startPoint y: 26, endPoint x: 67, endPoint y: 38, distance: 39.1
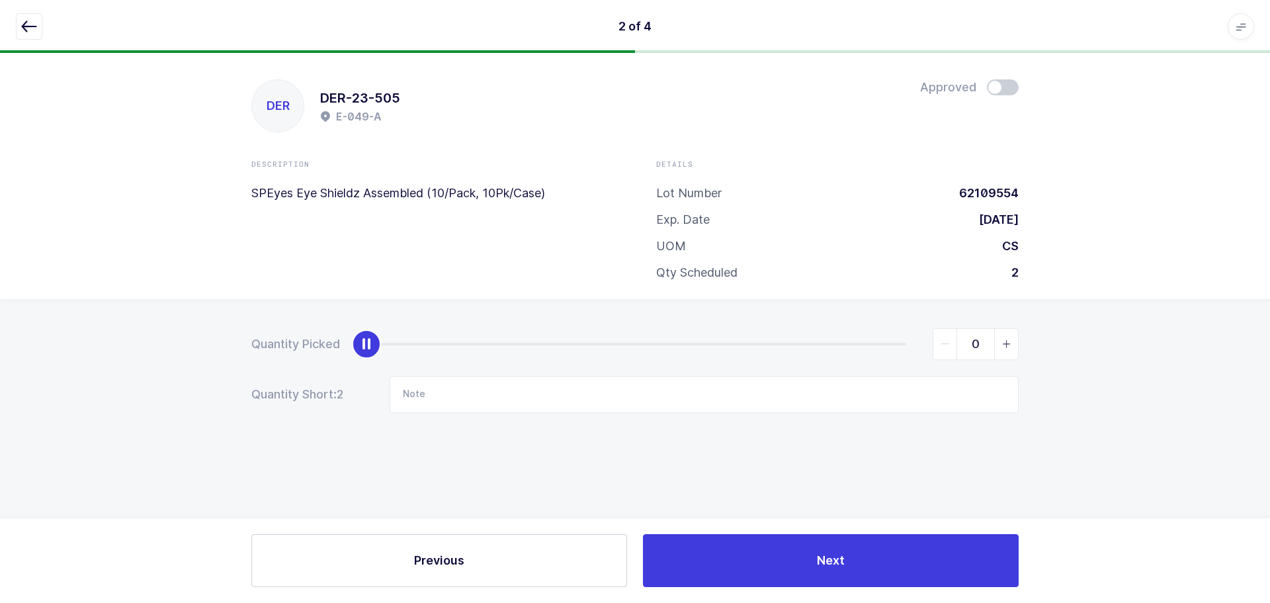
click at [29, 24] on icon "button" at bounding box center [29, 27] width 16 height 16
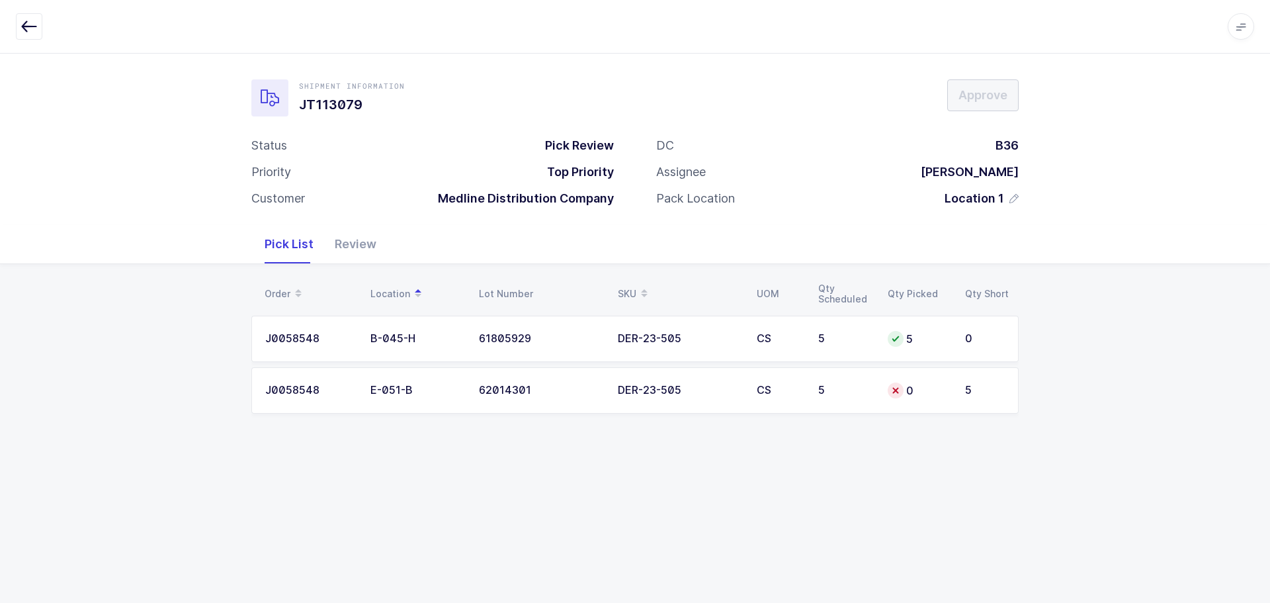
click at [663, 385] on div "DER-23-505" at bounding box center [679, 390] width 123 height 12
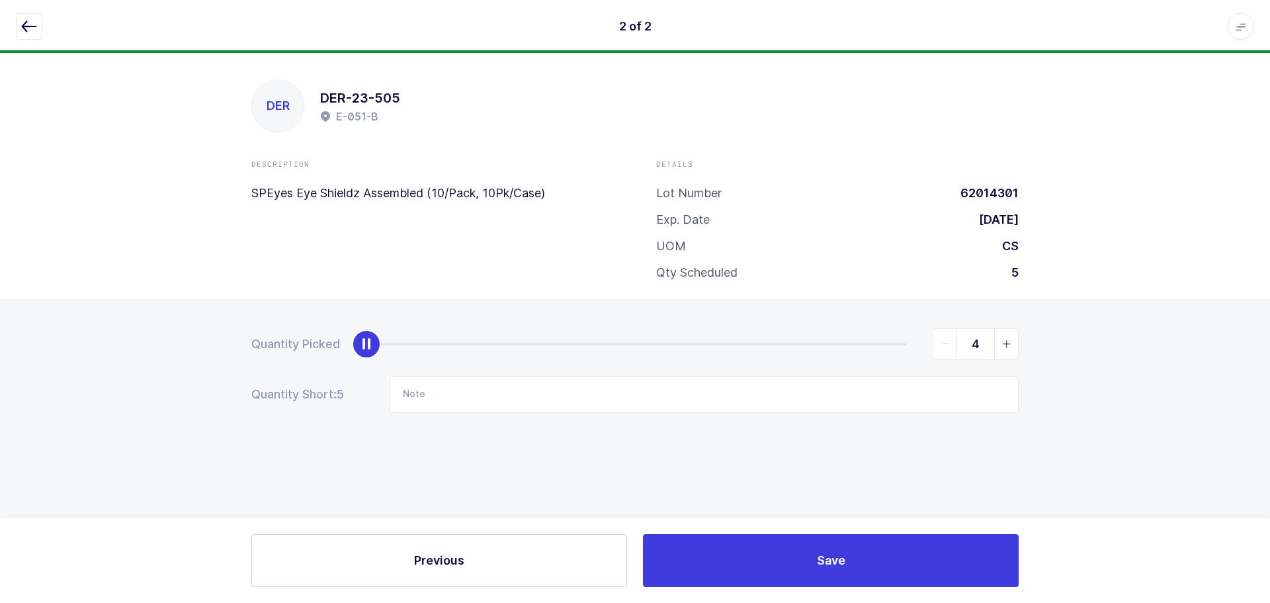
type input "5"
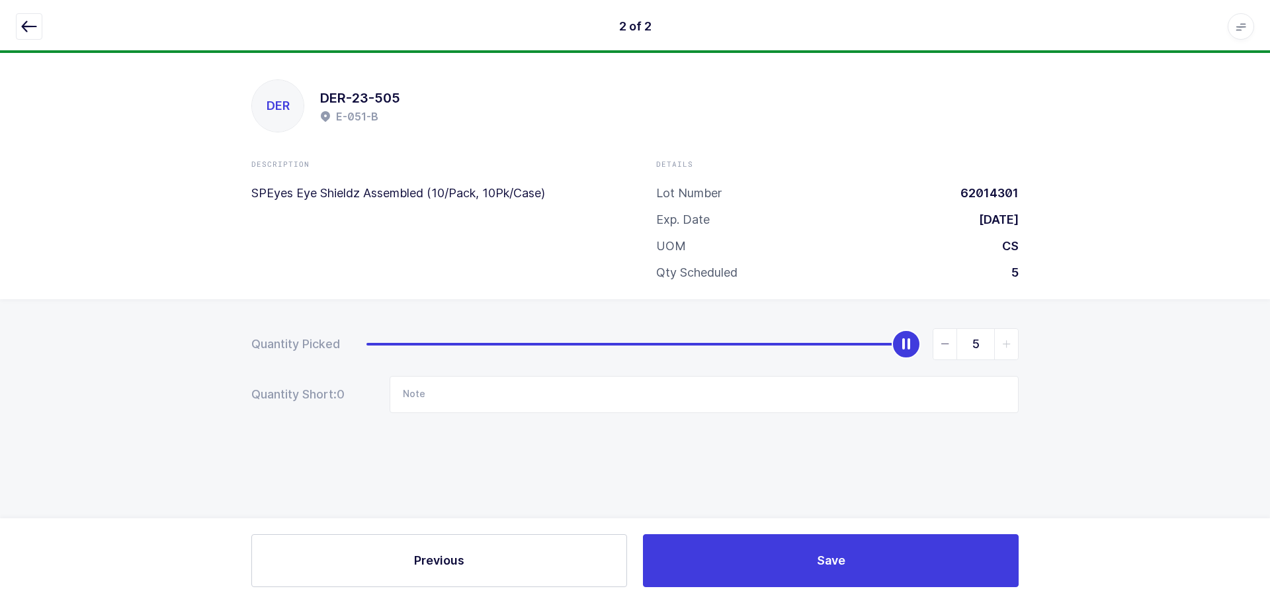
drag, startPoint x: 364, startPoint y: 340, endPoint x: 882, endPoint y: 300, distance: 519.6
click at [944, 331] on div "5" at bounding box center [693, 344] width 652 height 32
click at [24, 21] on icon "button" at bounding box center [29, 27] width 16 height 16
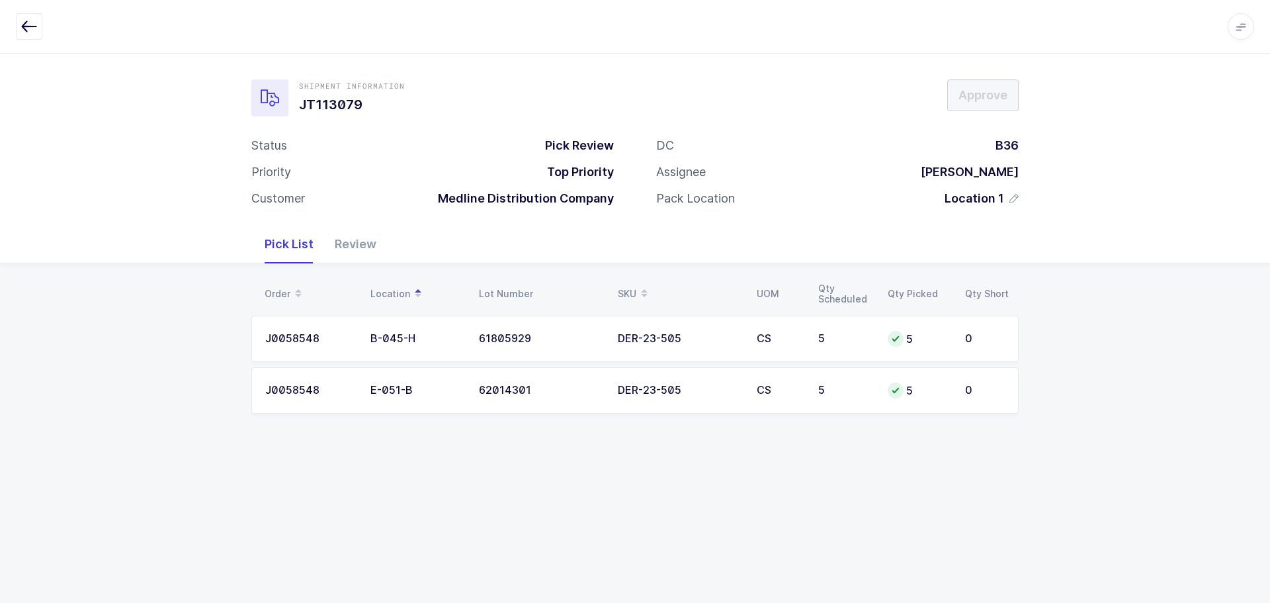
click at [336, 234] on div "Review" at bounding box center [355, 244] width 63 height 38
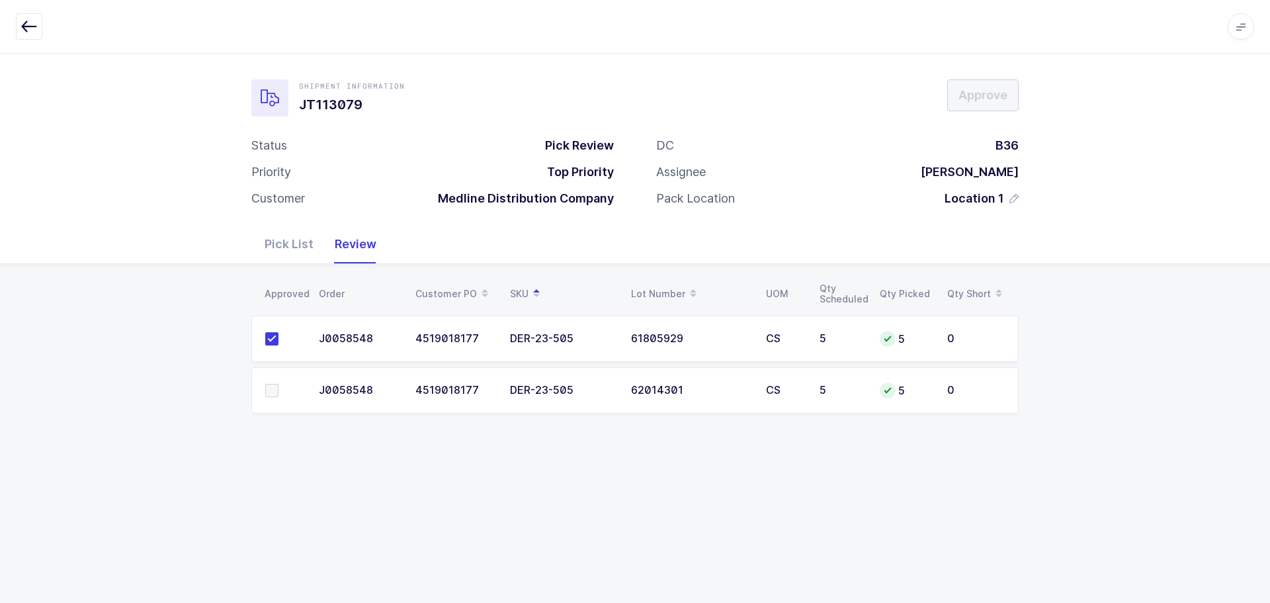
click at [273, 390] on span at bounding box center [271, 390] width 13 height 13
click at [279, 384] on input "checkbox" at bounding box center [279, 384] width 0 height 0
click at [979, 90] on span "Approve" at bounding box center [983, 95] width 49 height 17
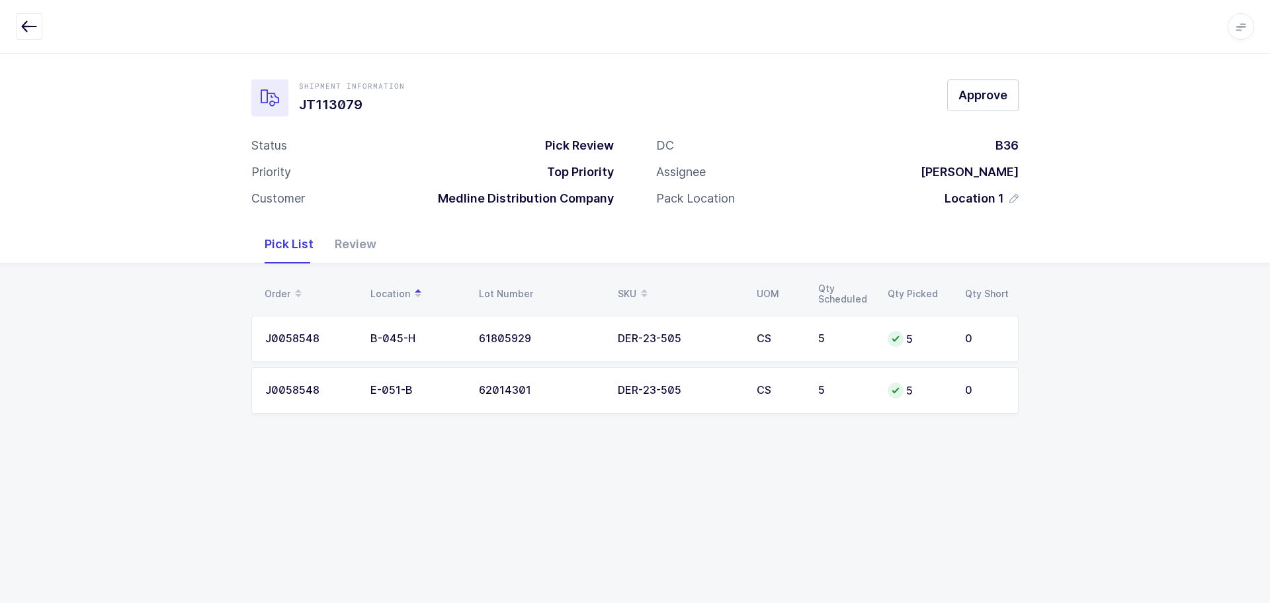
click at [369, 251] on div "Review" at bounding box center [355, 244] width 63 height 38
click at [365, 247] on div "Review" at bounding box center [355, 244] width 63 height 38
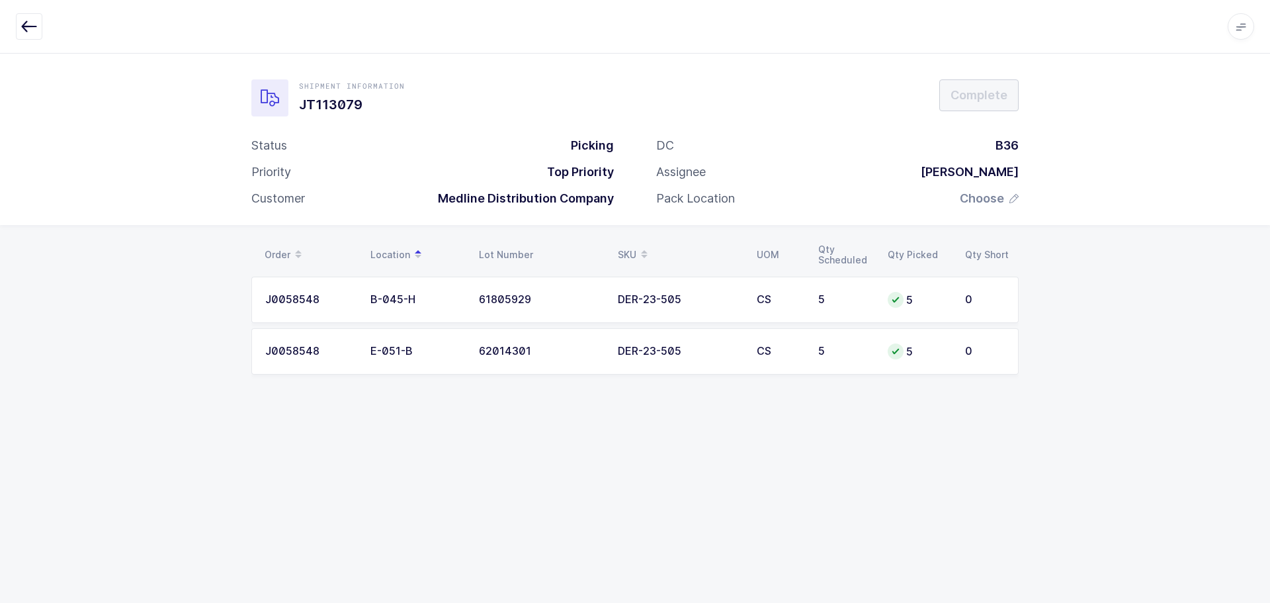
click at [993, 196] on span "Choose" at bounding box center [982, 199] width 44 height 16
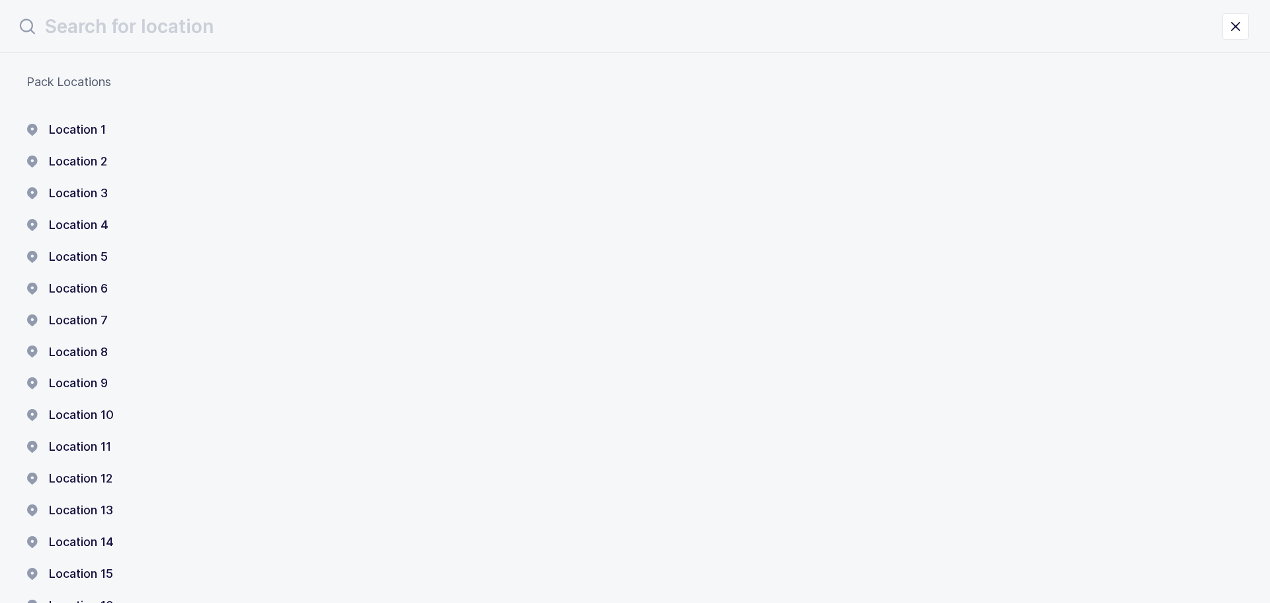
click at [81, 122] on button "Location 1" at bounding box center [65, 130] width 79 height 16
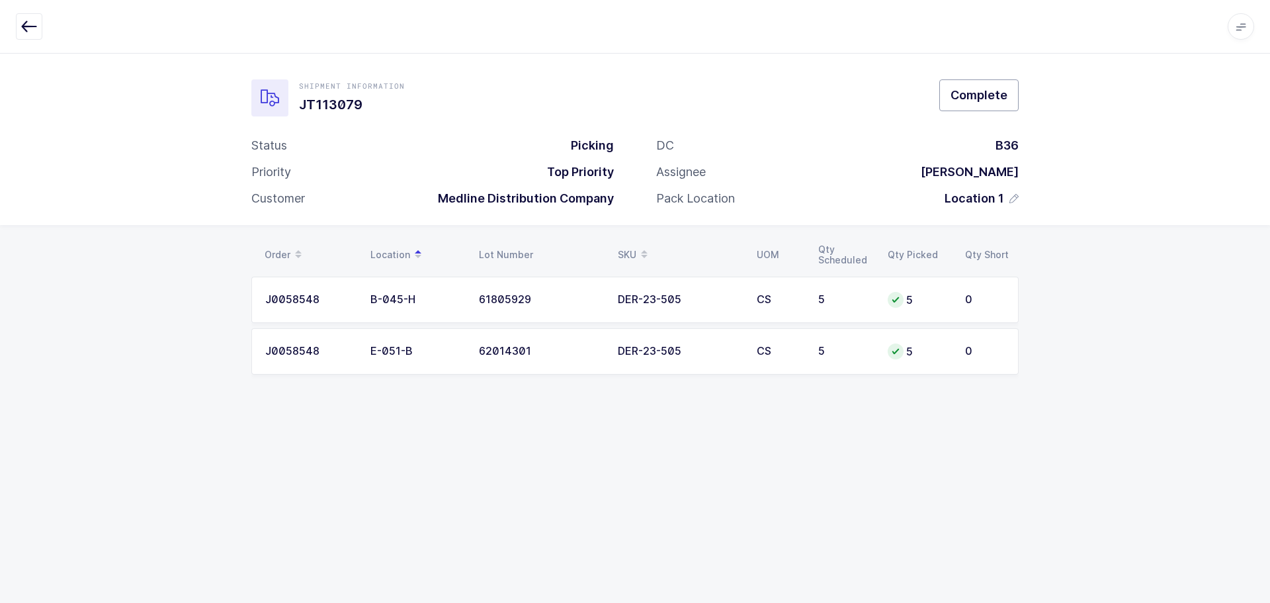
click at [977, 108] on button "Complete" at bounding box center [979, 95] width 79 height 32
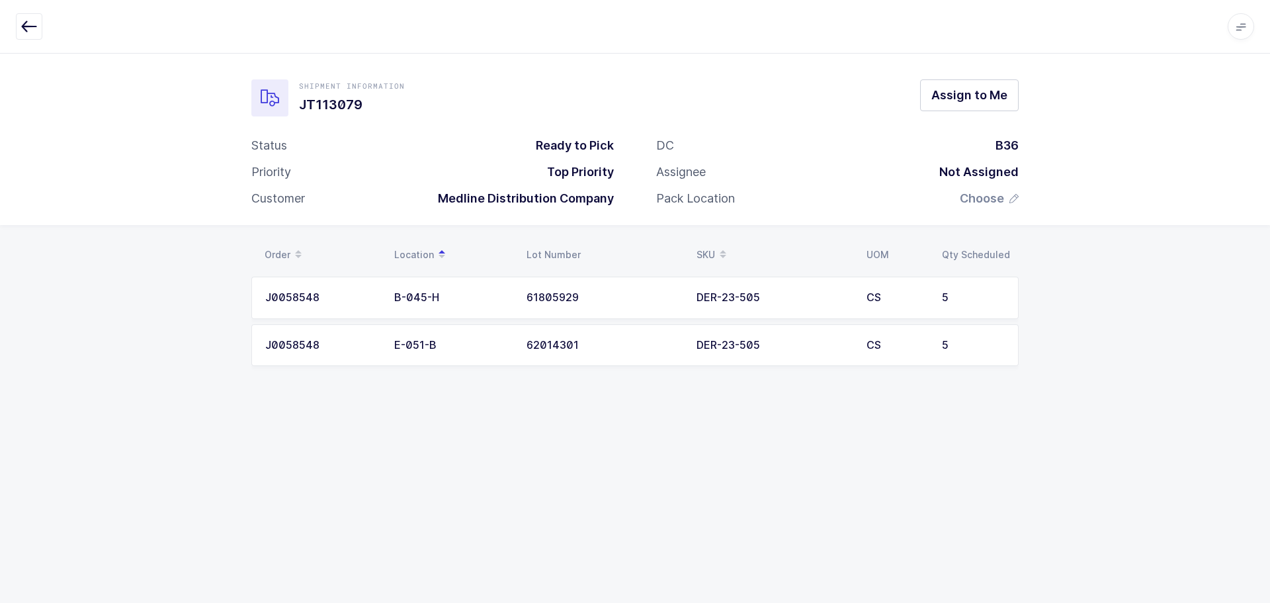
click at [20, 26] on button "button" at bounding box center [29, 26] width 26 height 26
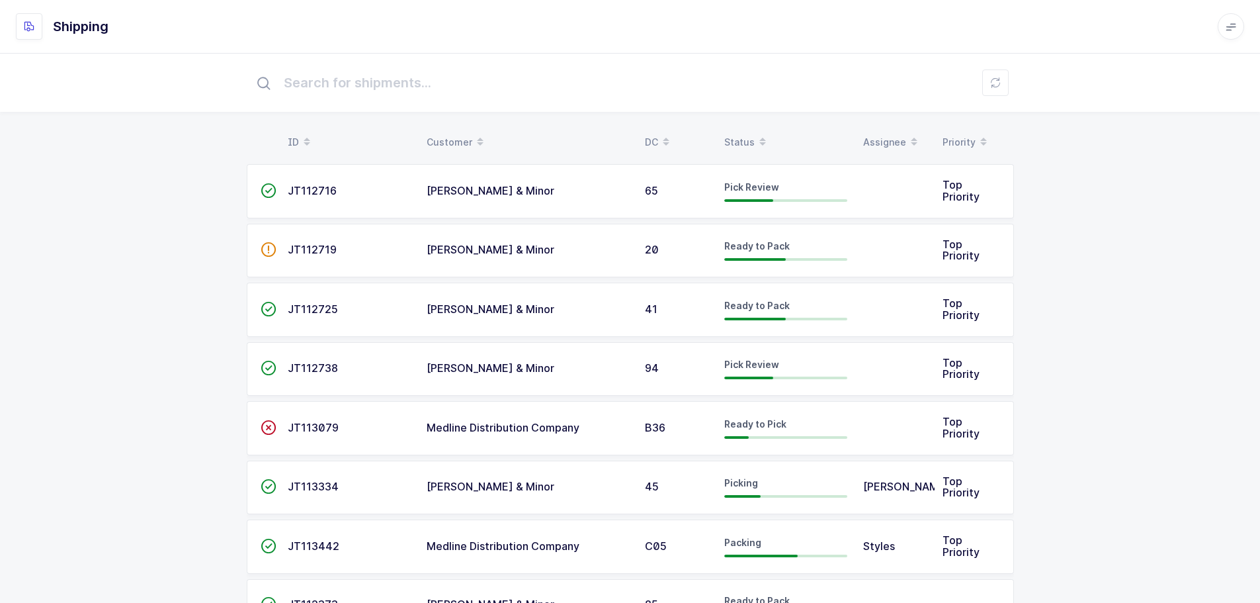
click at [738, 128] on table "ID Customer DC Status Assignee Priority" at bounding box center [631, 142] width 768 height 33
click at [740, 136] on div "Status" at bounding box center [786, 142] width 123 height 22
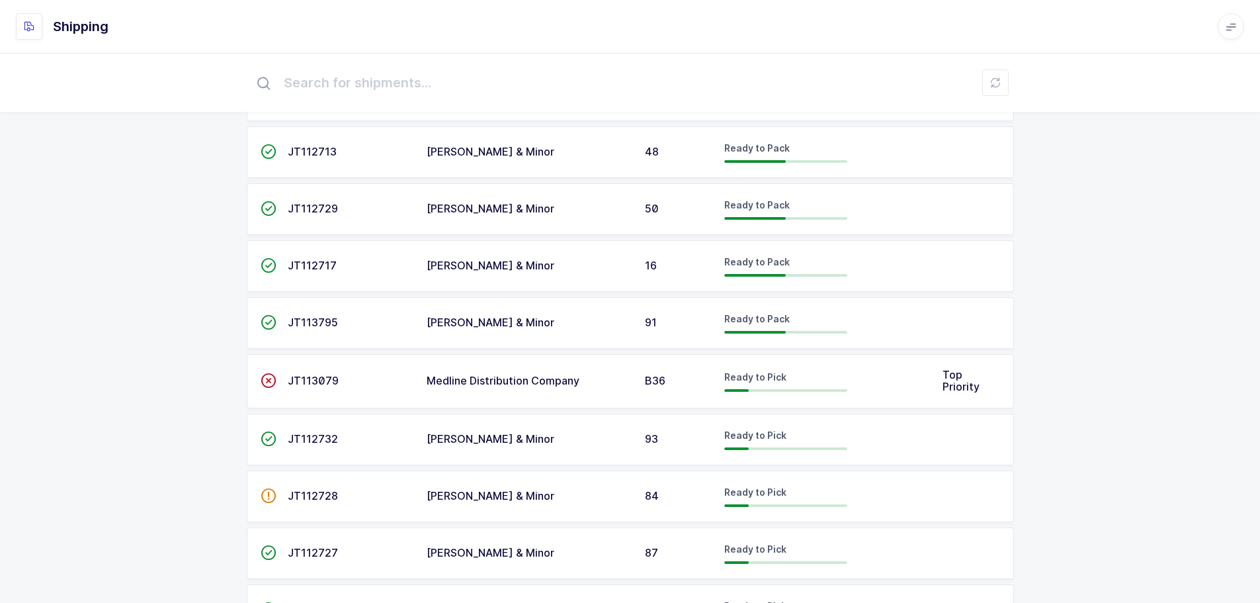
scroll to position [860, 0]
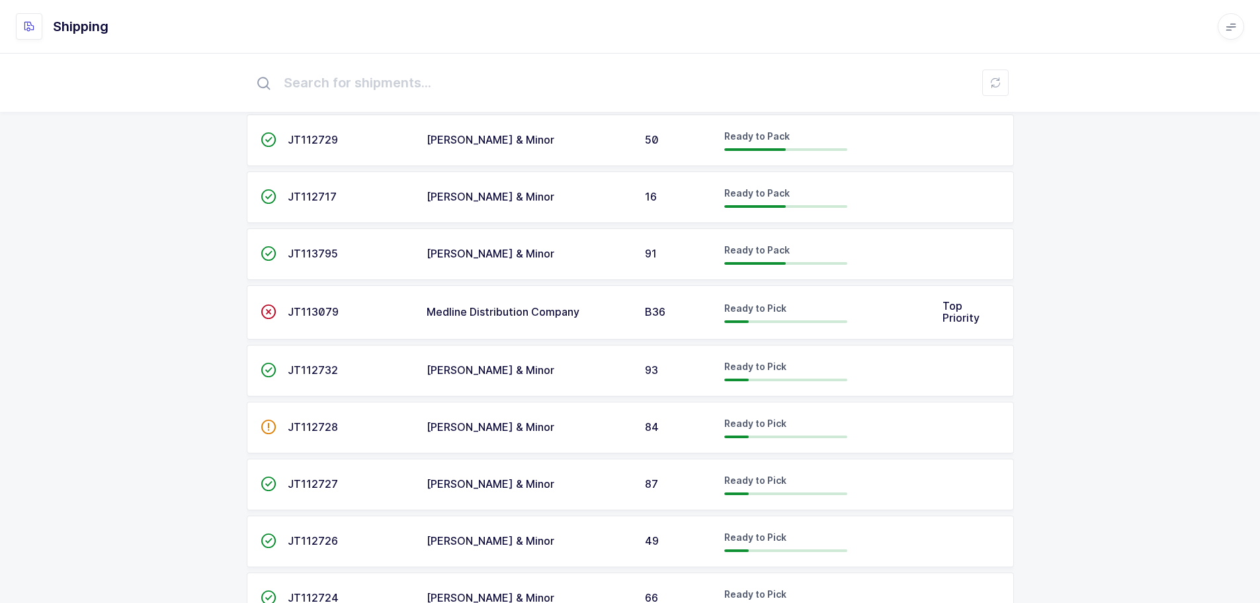
click at [326, 318] on span "JT113079" at bounding box center [313, 311] width 51 height 13
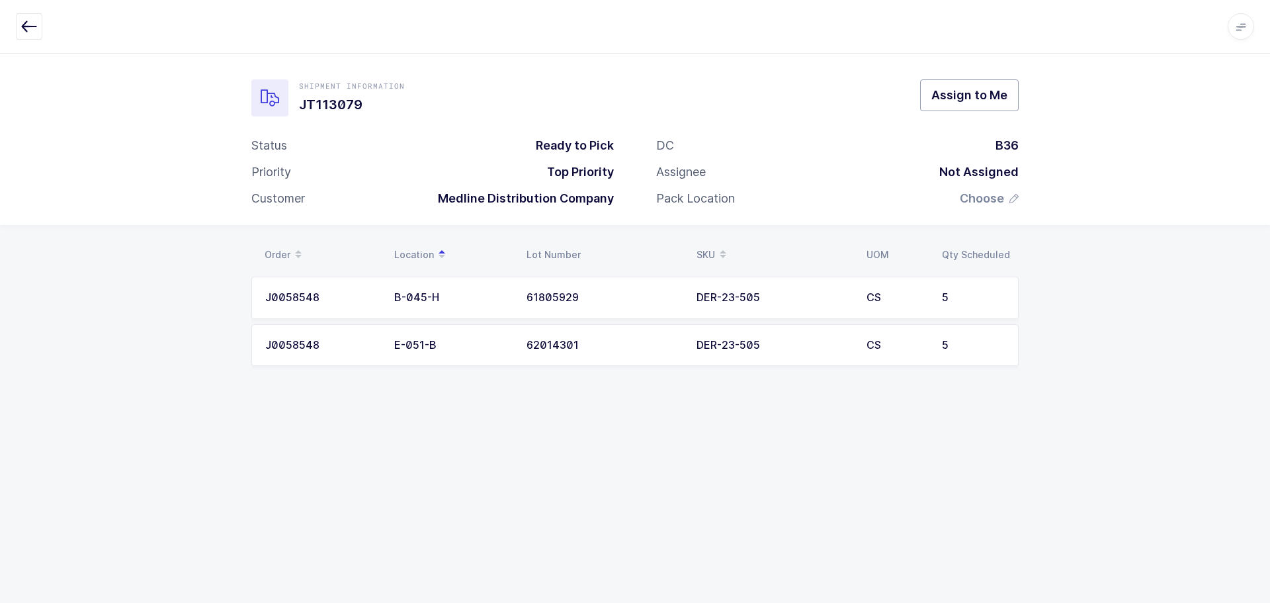
click at [952, 100] on span "Assign to Me" at bounding box center [970, 95] width 76 height 17
click at [967, 105] on button "Assign to Me" at bounding box center [969, 95] width 99 height 32
click at [1244, 28] on div at bounding box center [1244, 28] width 11 height 12
click at [1243, 35] on div "Error Server Error" at bounding box center [1150, 38] width 218 height 55
click at [1246, 34] on div at bounding box center [1244, 28] width 11 height 12
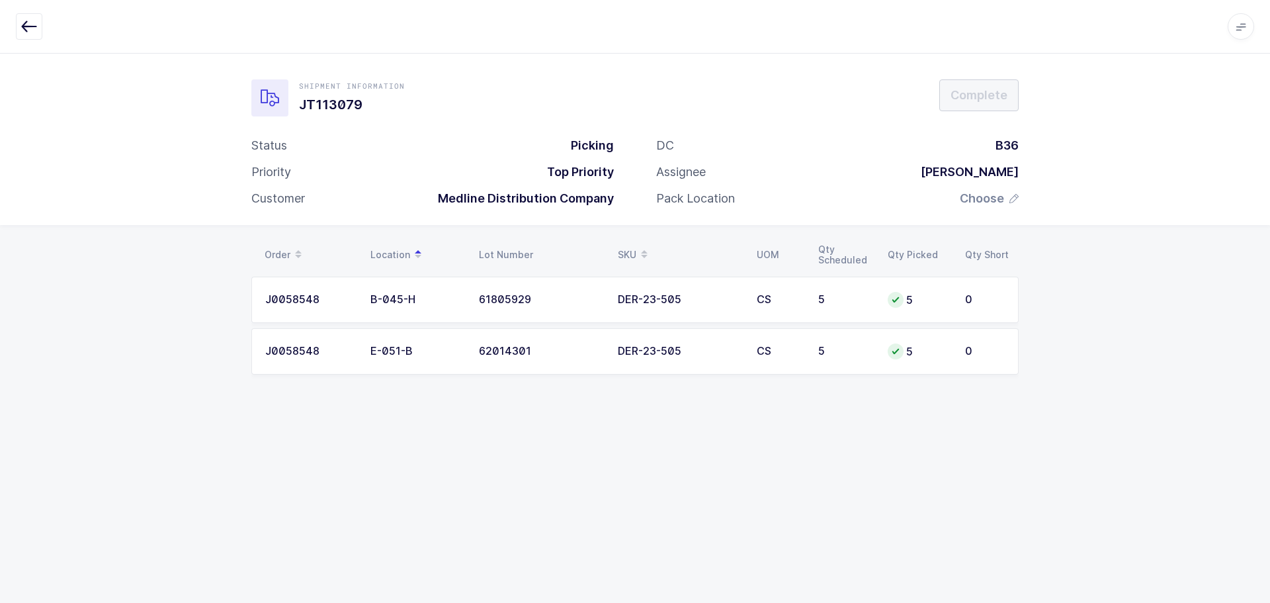
click at [36, 40] on div "Apps Core [GEOGRAPHIC_DATA] Admin Mission Control Purchasing [PERSON_NAME] Logo…" at bounding box center [635, 27] width 1270 height 54
click at [36, 21] on icon "button" at bounding box center [29, 27] width 16 height 16
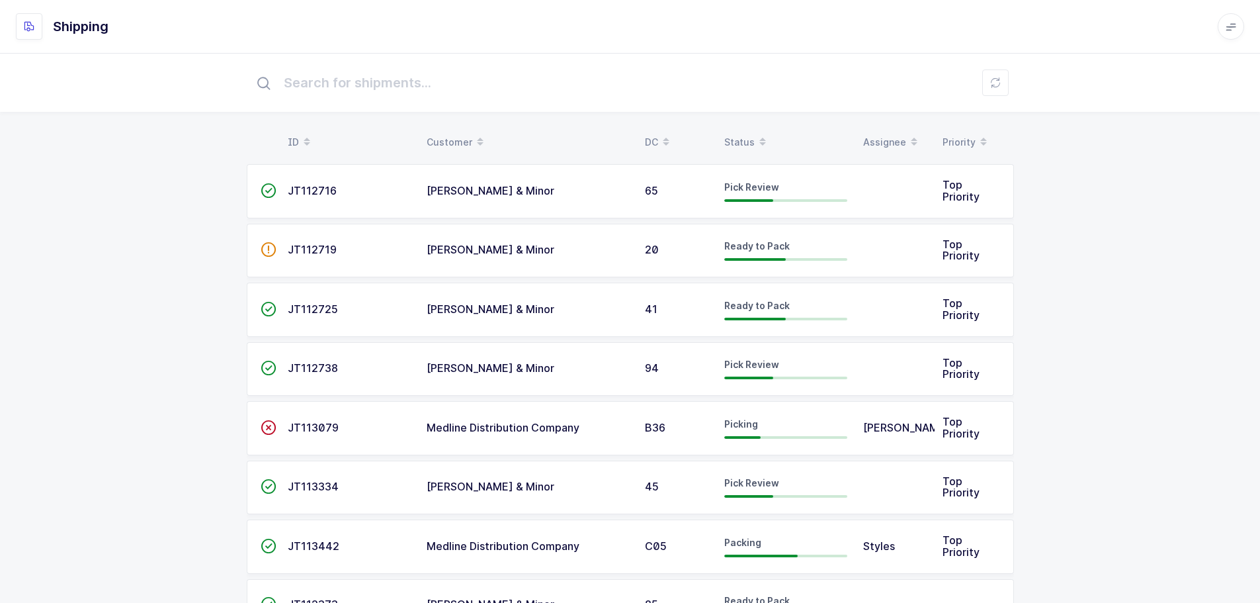
click at [746, 140] on div "Status" at bounding box center [786, 142] width 123 height 22
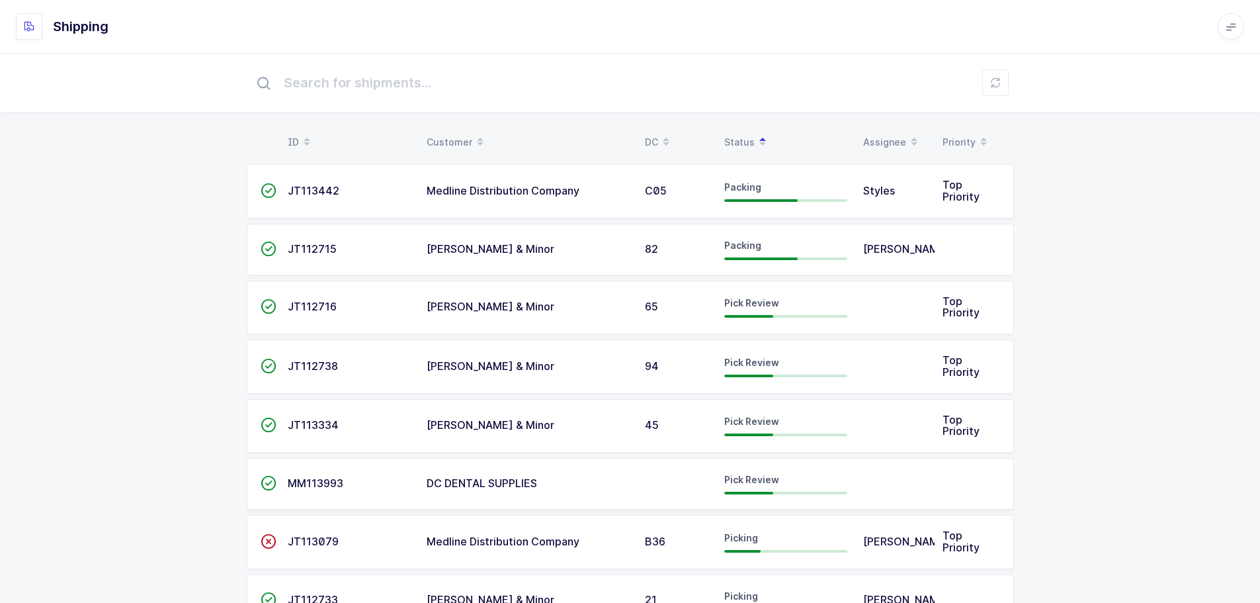
click at [319, 300] on td "JT112716" at bounding box center [349, 308] width 139 height 54
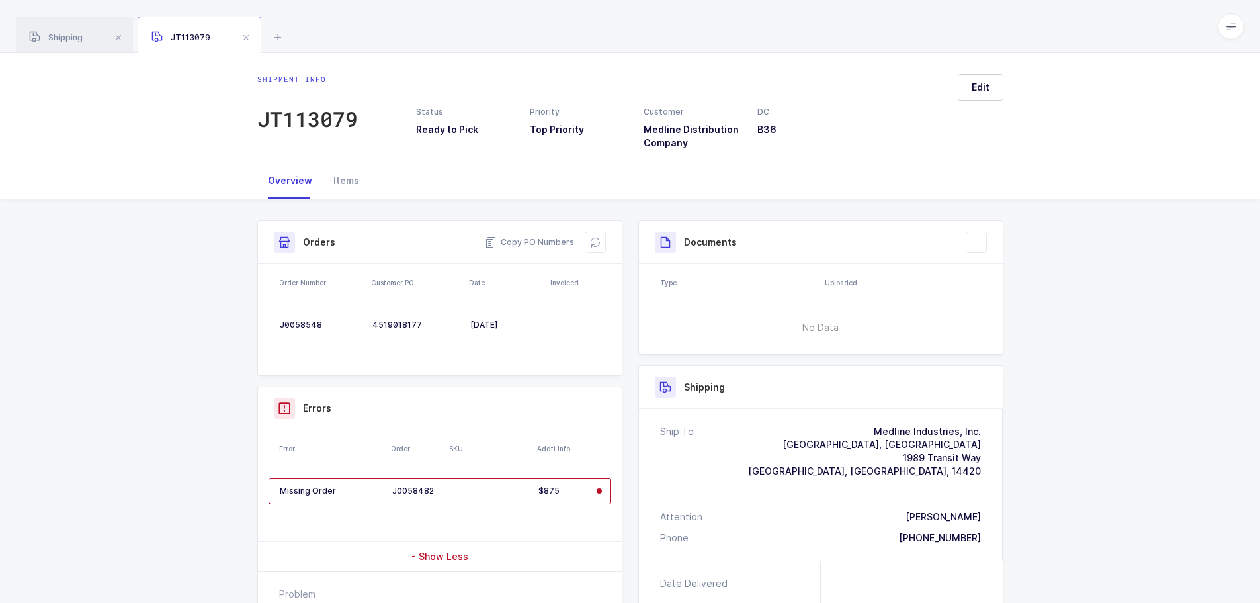
click at [245, 42] on span at bounding box center [246, 38] width 16 height 16
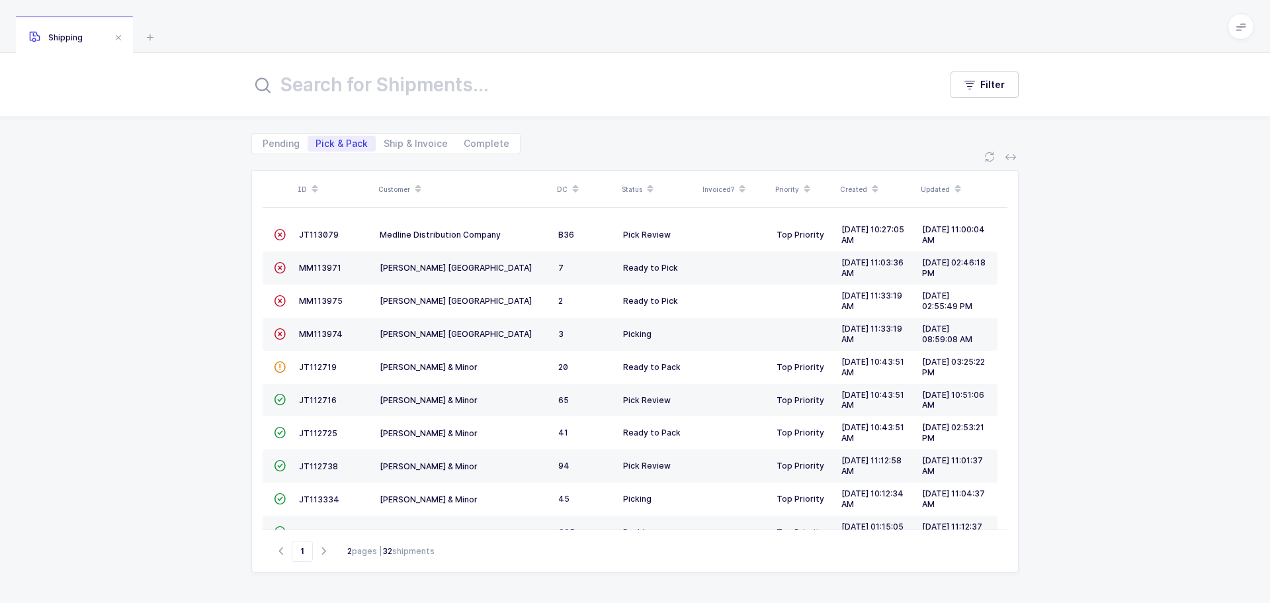
click at [318, 398] on span "JT112716" at bounding box center [318, 400] width 38 height 10
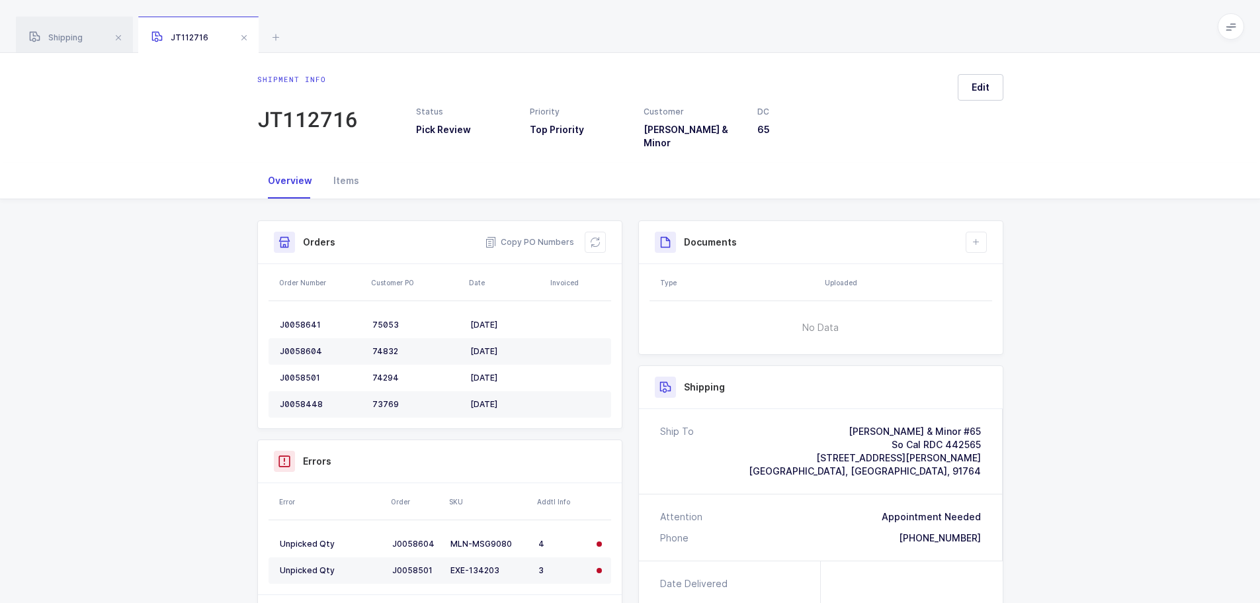
click at [587, 232] on button at bounding box center [595, 242] width 21 height 21
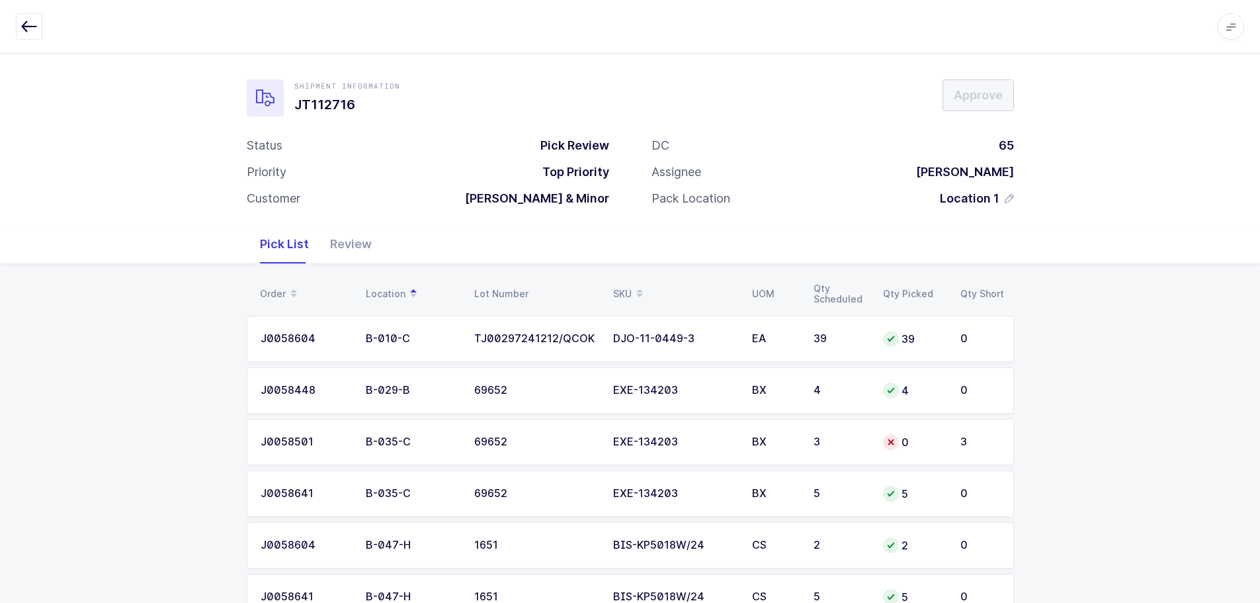
click at [864, 459] on td "3" at bounding box center [840, 442] width 69 height 46
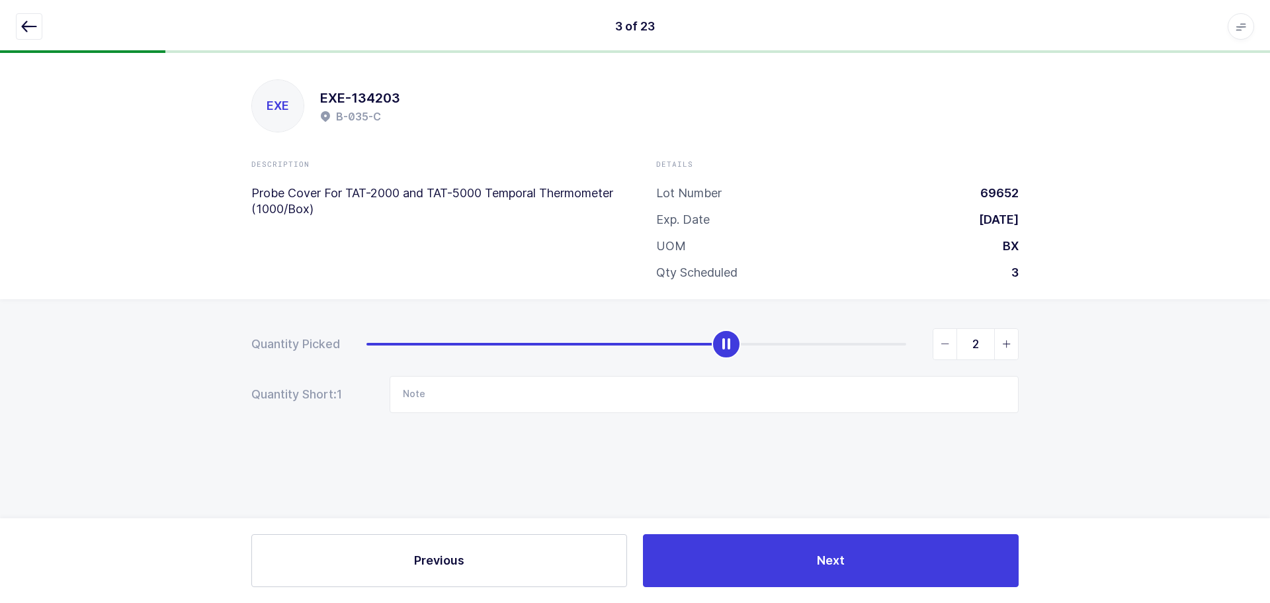
type input "3"
click at [1006, 347] on icon "slider between 0 and 3" at bounding box center [1006, 343] width 9 height 9
click at [33, 24] on icon "button" at bounding box center [29, 27] width 16 height 16
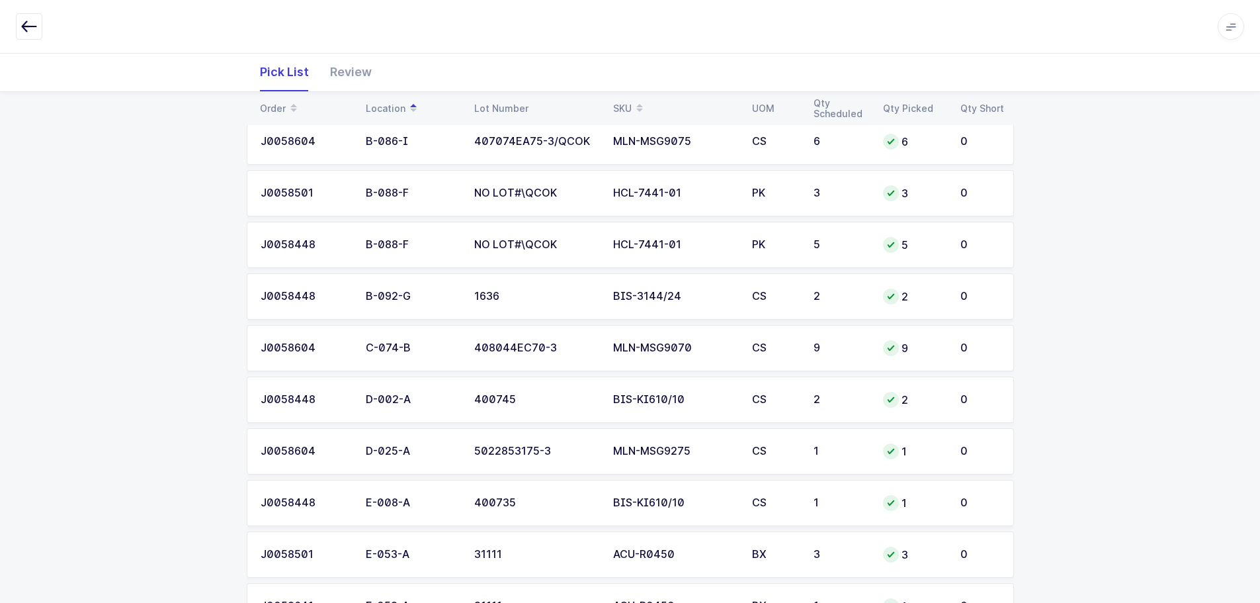
scroll to position [331, 0]
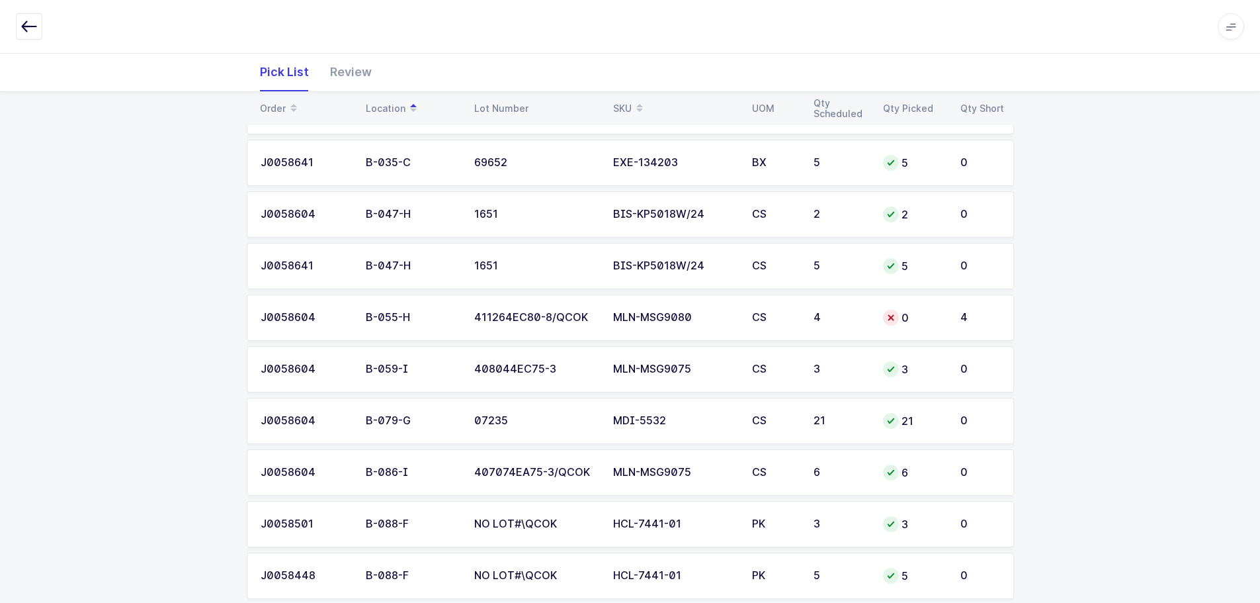
click at [830, 319] on div "4" at bounding box center [841, 318] width 54 height 12
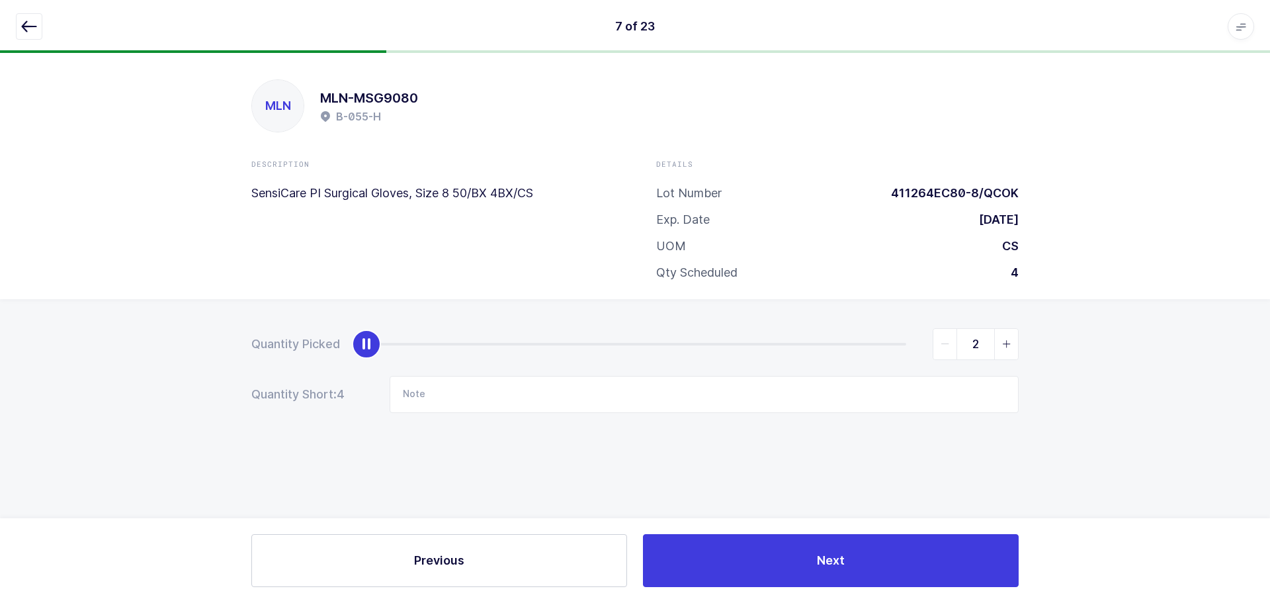
type input "4"
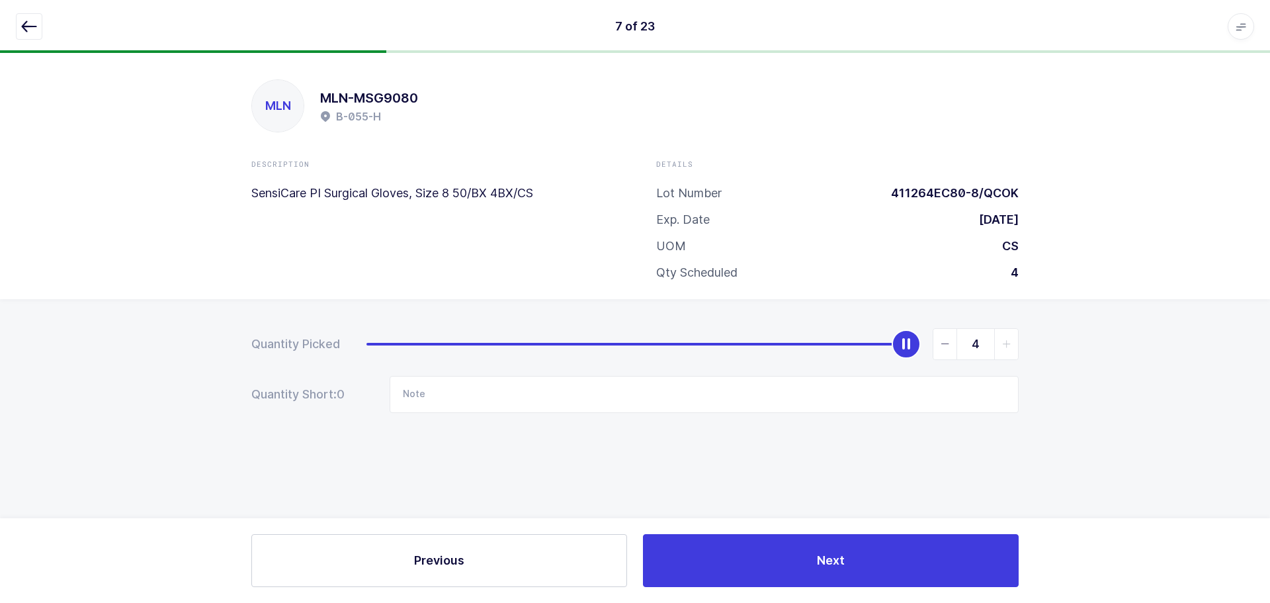
drag, startPoint x: 369, startPoint y: 344, endPoint x: 1075, endPoint y: 300, distance: 707.4
click at [1096, 303] on div "Quantity Picked 4 Quantity Short: 0 Note" at bounding box center [635, 417] width 1270 height 236
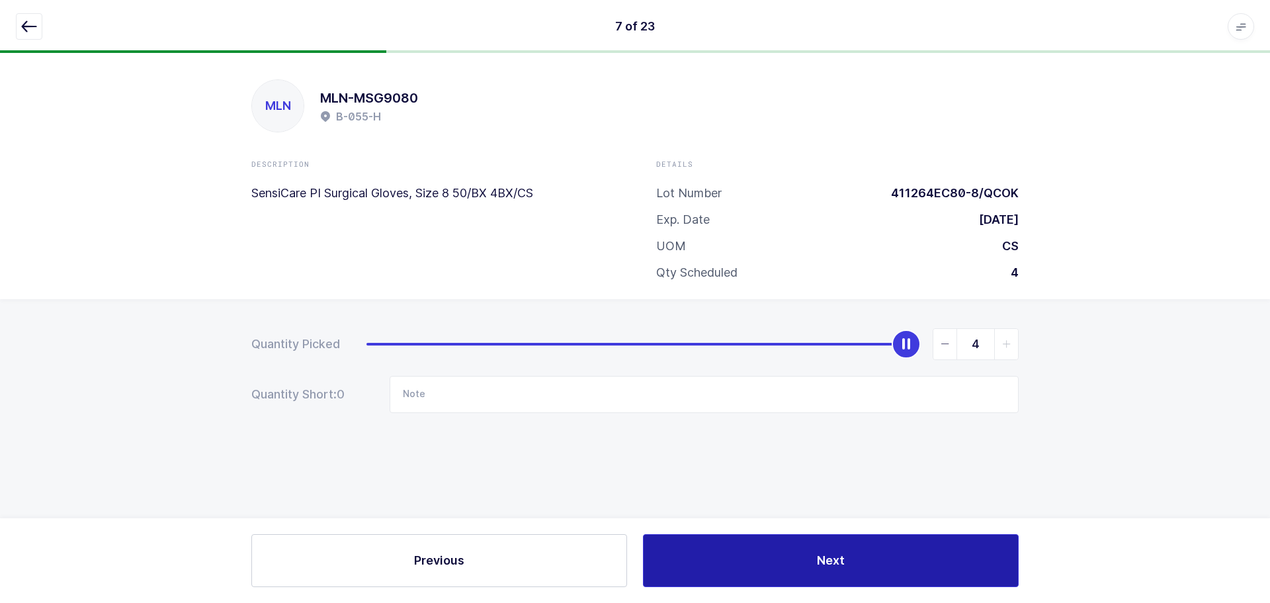
click at [873, 566] on button "Next" at bounding box center [831, 560] width 376 height 53
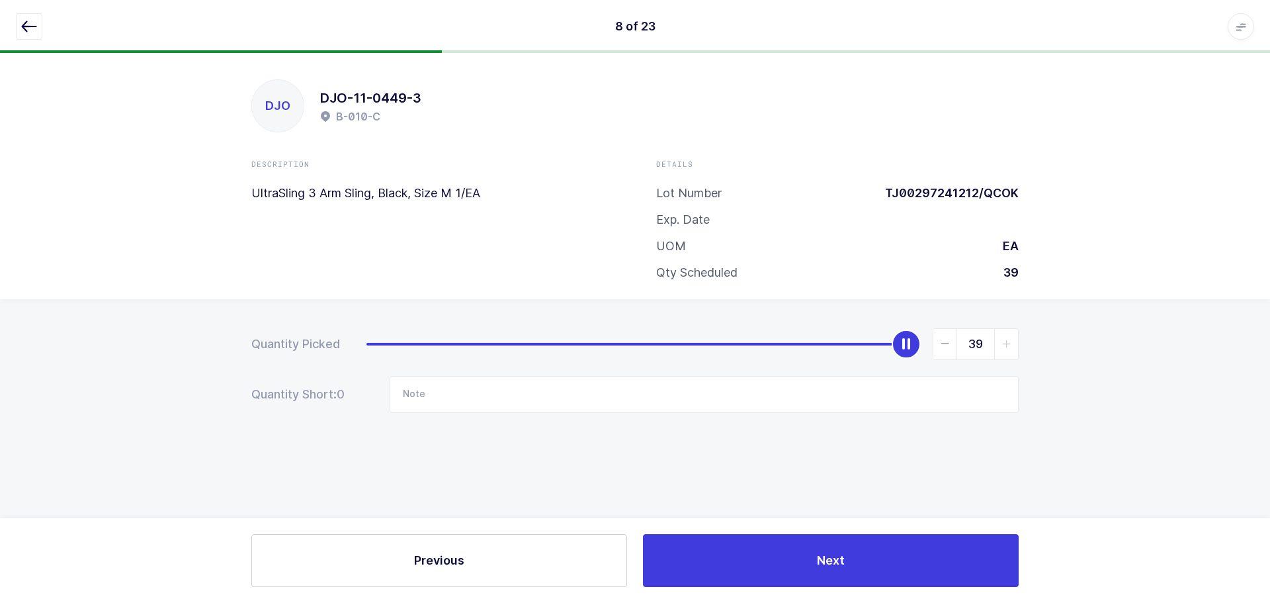
click at [21, 16] on button "button" at bounding box center [29, 26] width 26 height 26
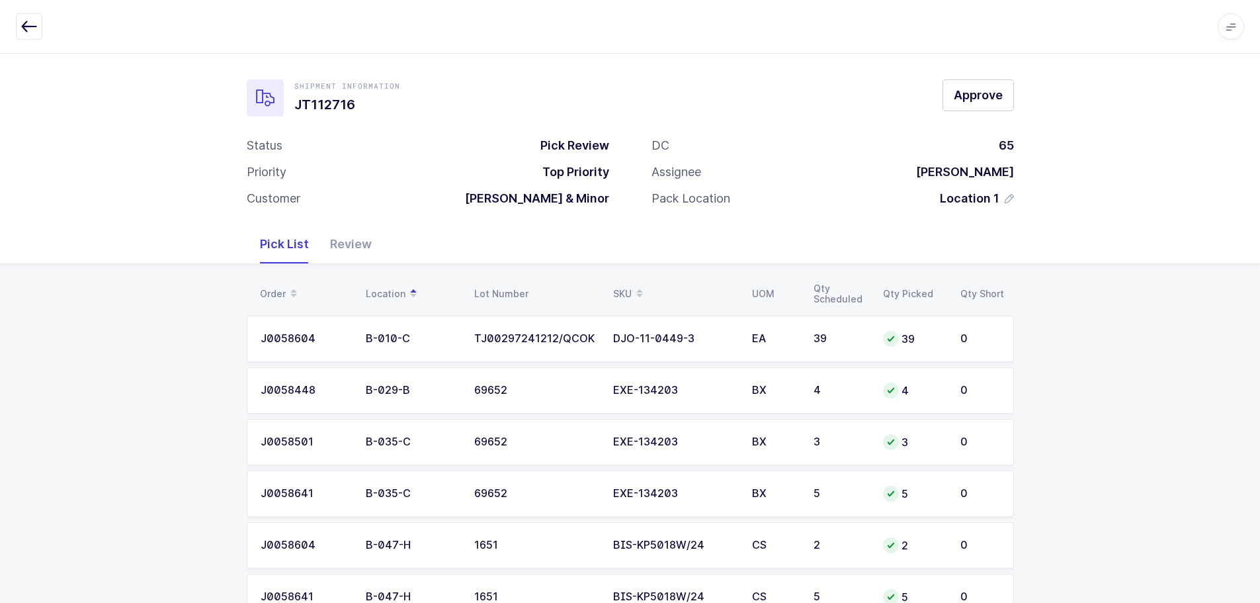
click at [337, 226] on div "Review" at bounding box center [351, 244] width 63 height 38
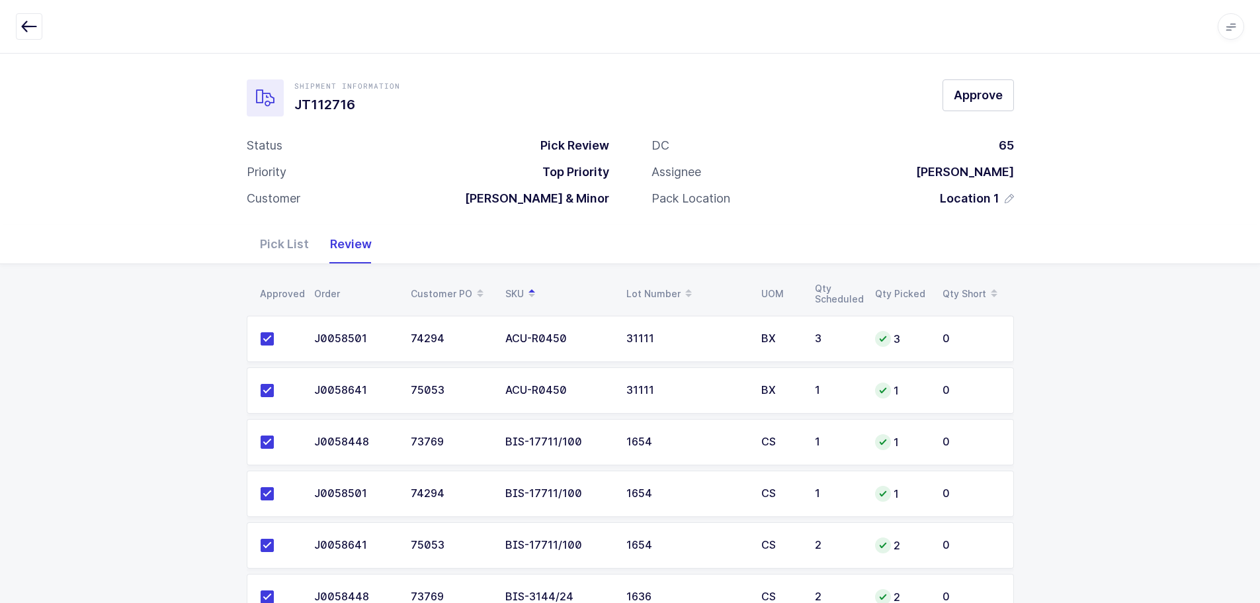
click at [337, 232] on div "Review" at bounding box center [351, 244] width 63 height 38
click at [971, 99] on span "Approve" at bounding box center [978, 95] width 49 height 17
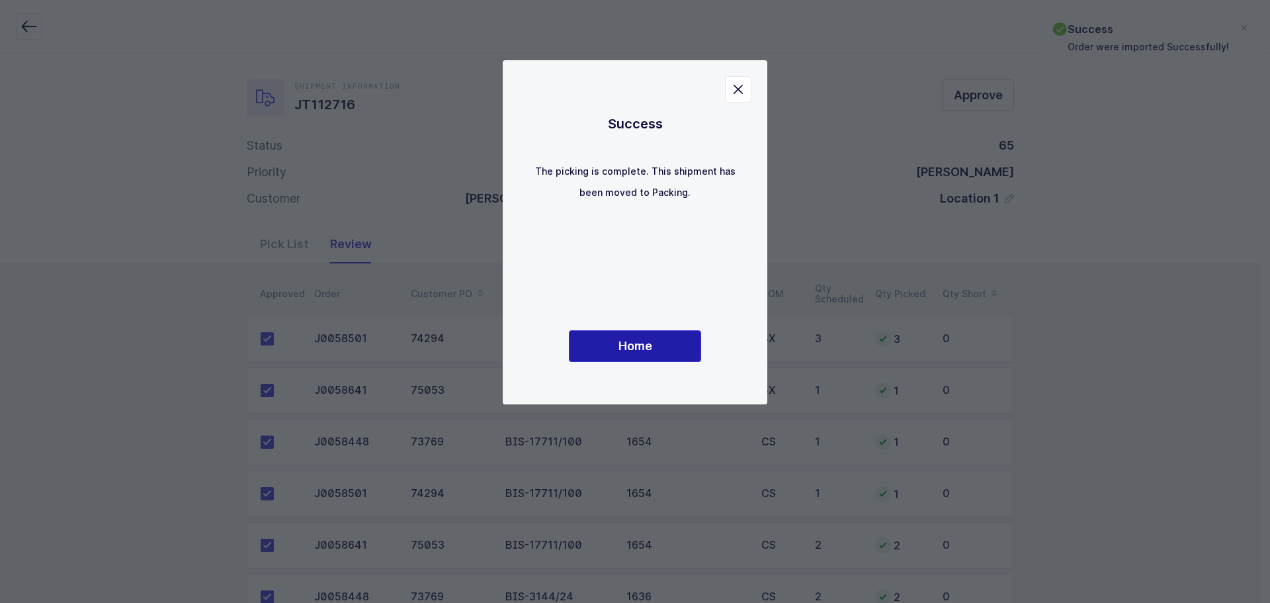
click at [638, 337] on button "Home" at bounding box center [635, 346] width 132 height 32
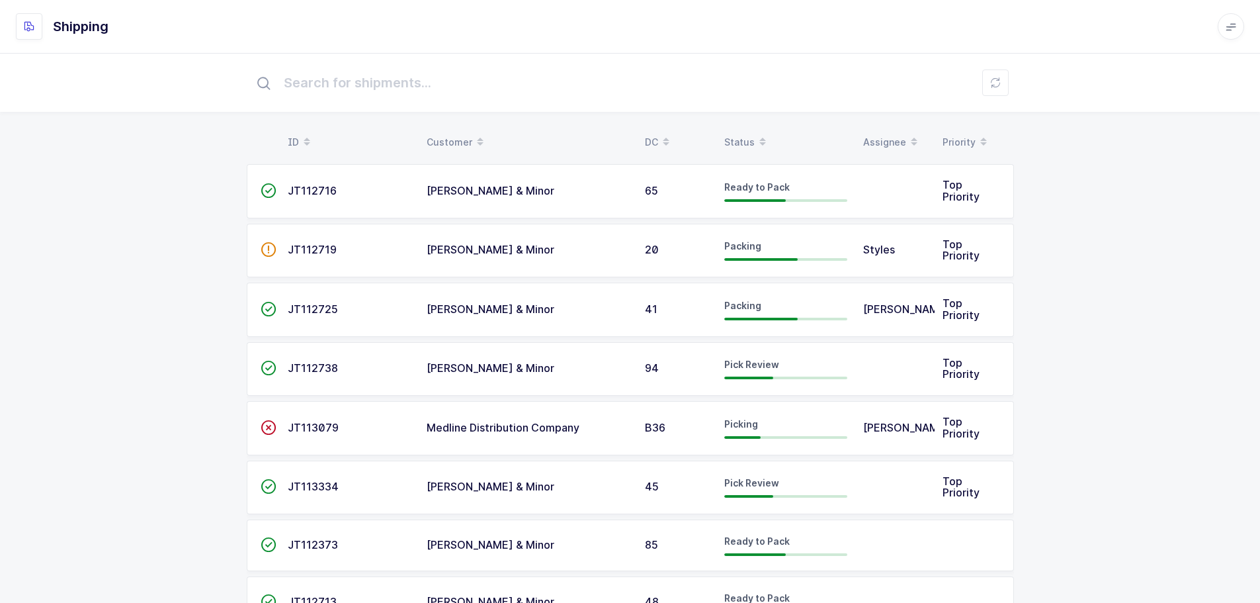
click at [325, 366] on span "JT112738" at bounding box center [313, 367] width 50 height 13
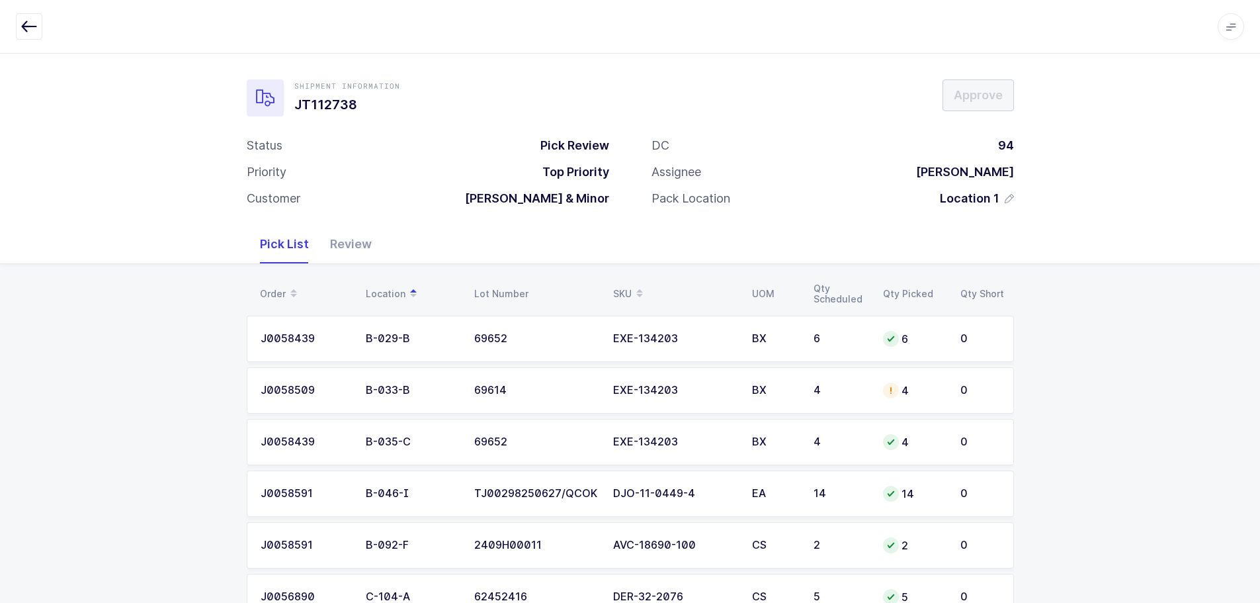
click at [797, 398] on td "BX" at bounding box center [775, 390] width 62 height 46
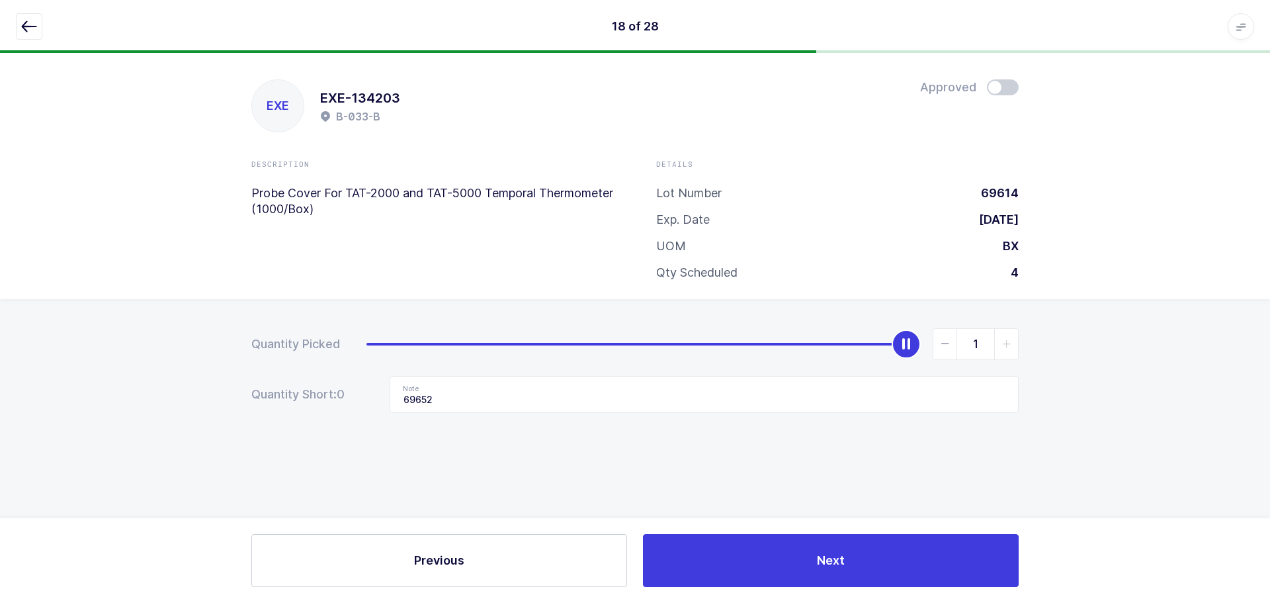
type input "0"
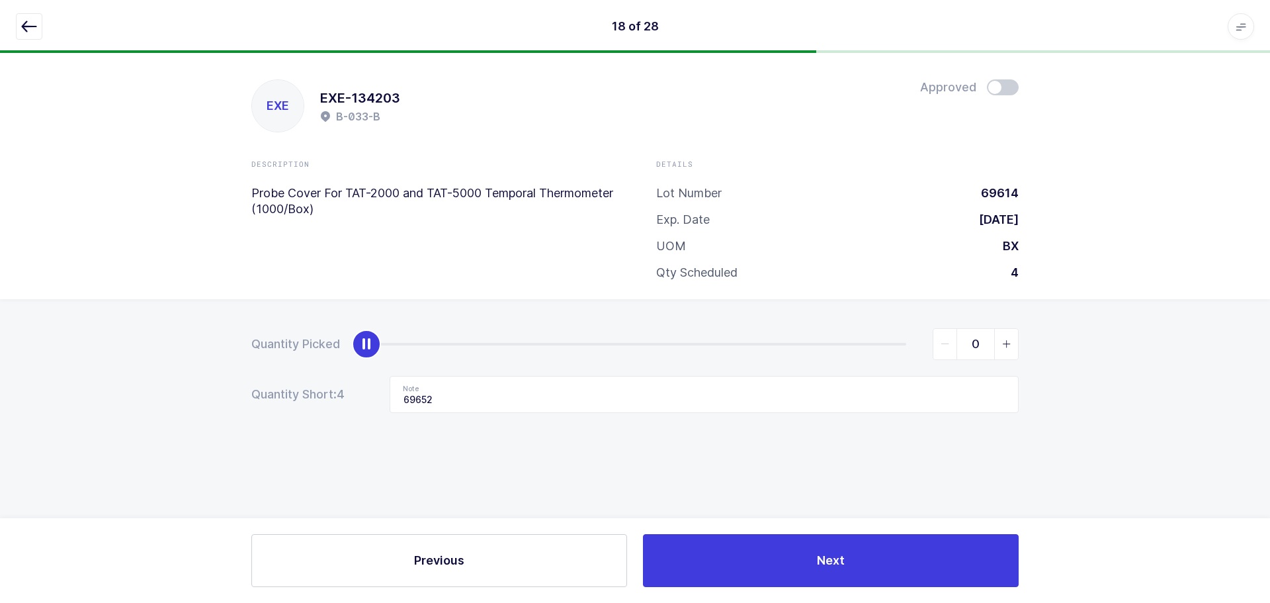
drag, startPoint x: 901, startPoint y: 344, endPoint x: 84, endPoint y: 420, distance: 820.0
click at [78, 420] on div "Quantity Picked 0 Quantity Short: 4 Note 69652" at bounding box center [635, 417] width 1270 height 236
drag, startPoint x: 445, startPoint y: 397, endPoint x: 382, endPoint y: 399, distance: 63.6
click at [375, 404] on div "Quantity Short: 4 Note 69652" at bounding box center [635, 394] width 768 height 37
click at [28, 28] on icon "button" at bounding box center [29, 27] width 16 height 16
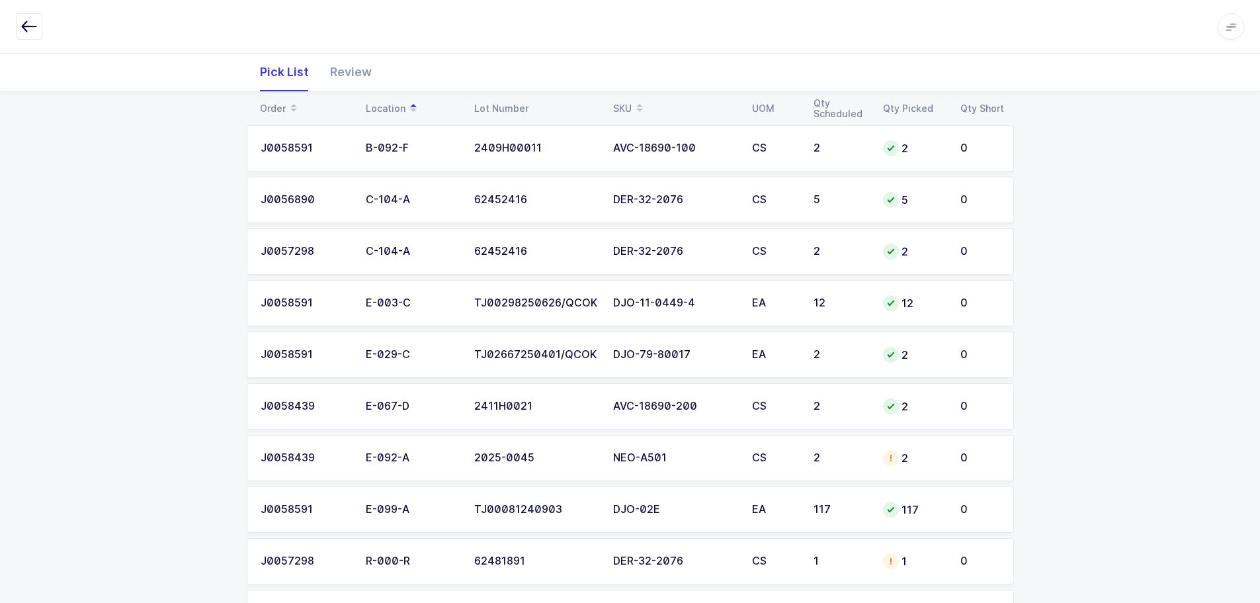
scroll to position [331, 0]
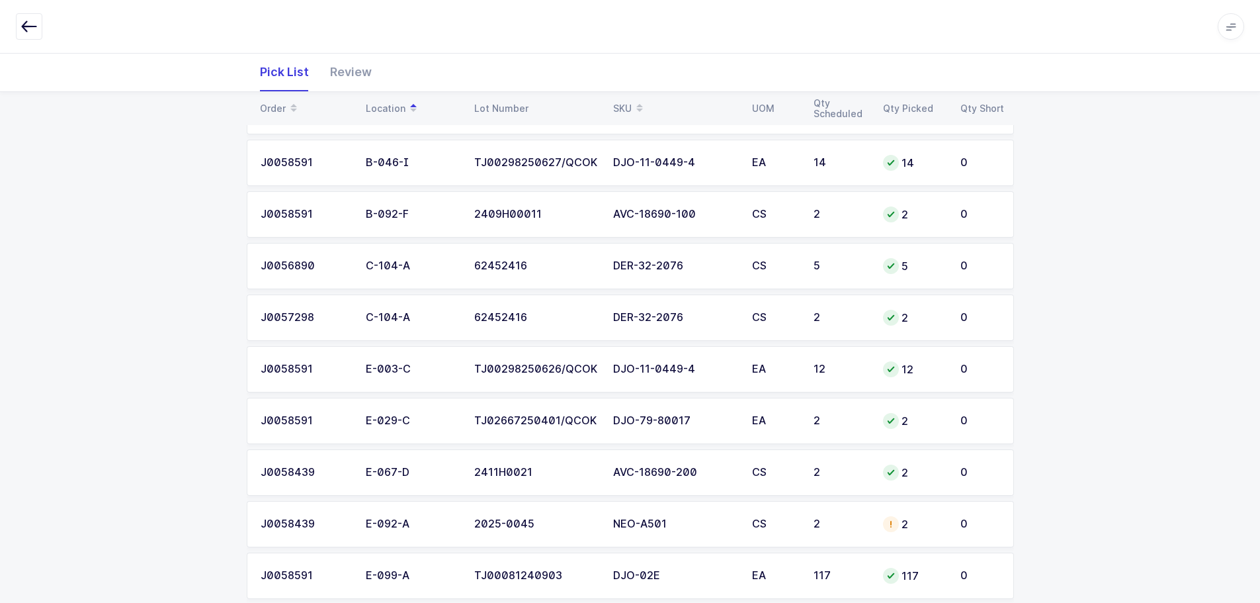
click at [708, 529] on div "NEO-A501" at bounding box center [674, 524] width 123 height 12
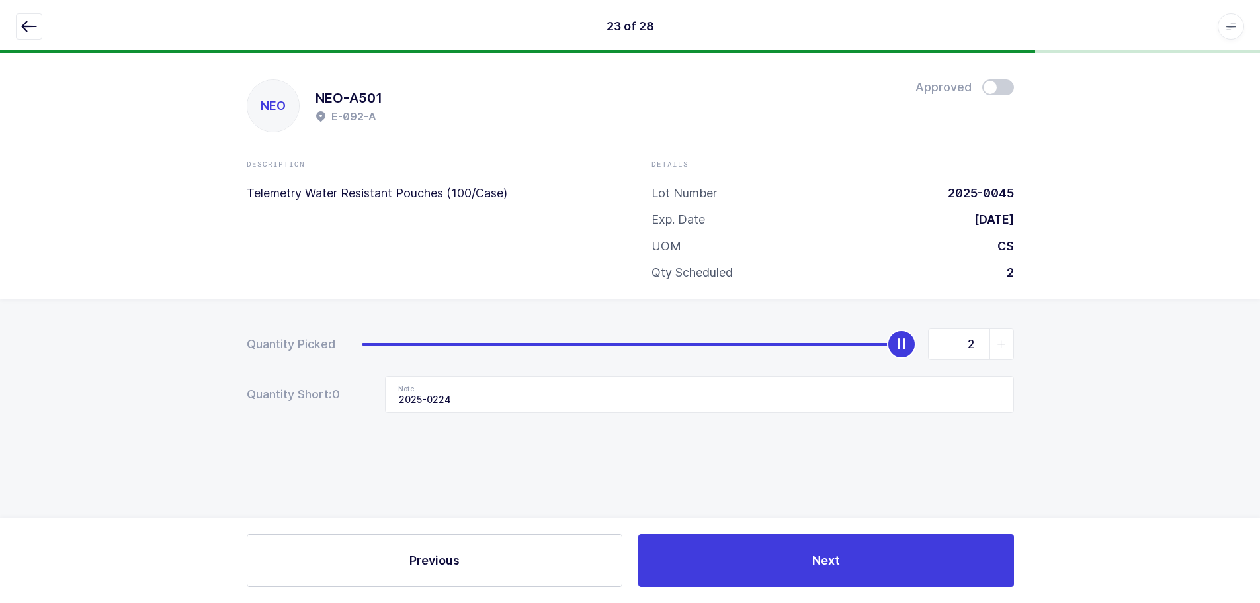
scroll to position [0, 0]
drag, startPoint x: 922, startPoint y: 341, endPoint x: 916, endPoint y: 341, distance: 6.6
click at [922, 341] on div "2" at bounding box center [693, 344] width 652 height 32
type input "0"
drag, startPoint x: 912, startPoint y: 343, endPoint x: 192, endPoint y: 373, distance: 720.5
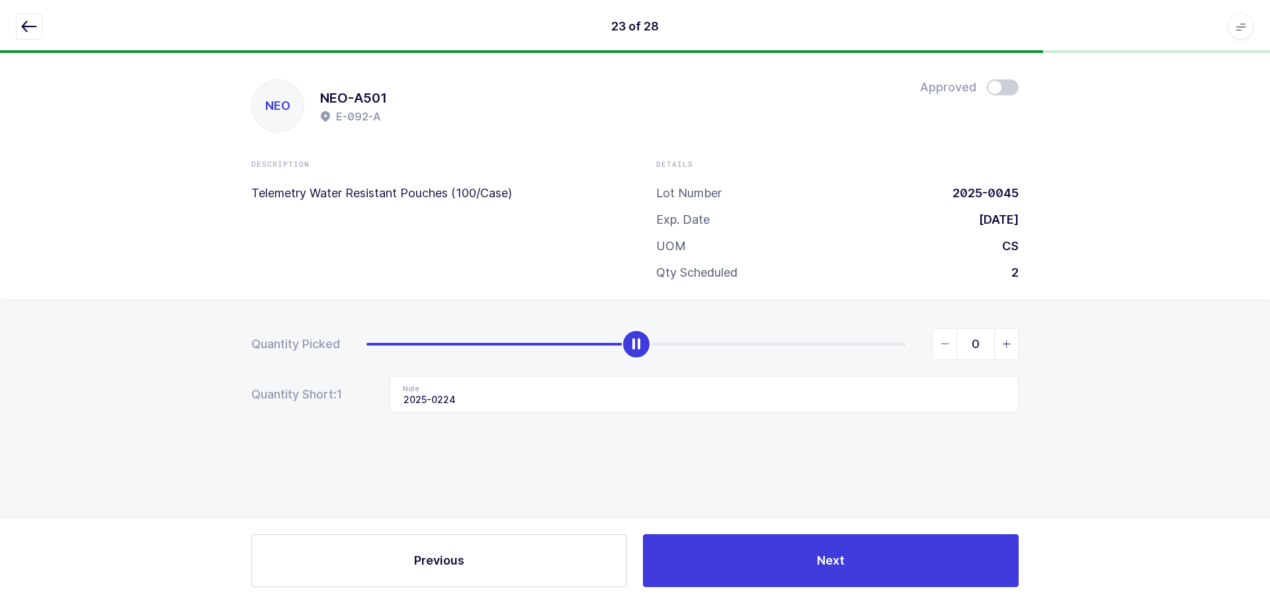
click at [97, 360] on div "Quantity Picked 0 Quantity Short: 1 Note 2025-0224" at bounding box center [635, 417] width 1270 height 236
drag, startPoint x: 500, startPoint y: 390, endPoint x: 356, endPoint y: 390, distance: 143.6
click at [356, 390] on div "Quantity Short: 2 Note 2025-0224" at bounding box center [635, 394] width 768 height 37
click at [24, 22] on icon "button" at bounding box center [29, 27] width 16 height 16
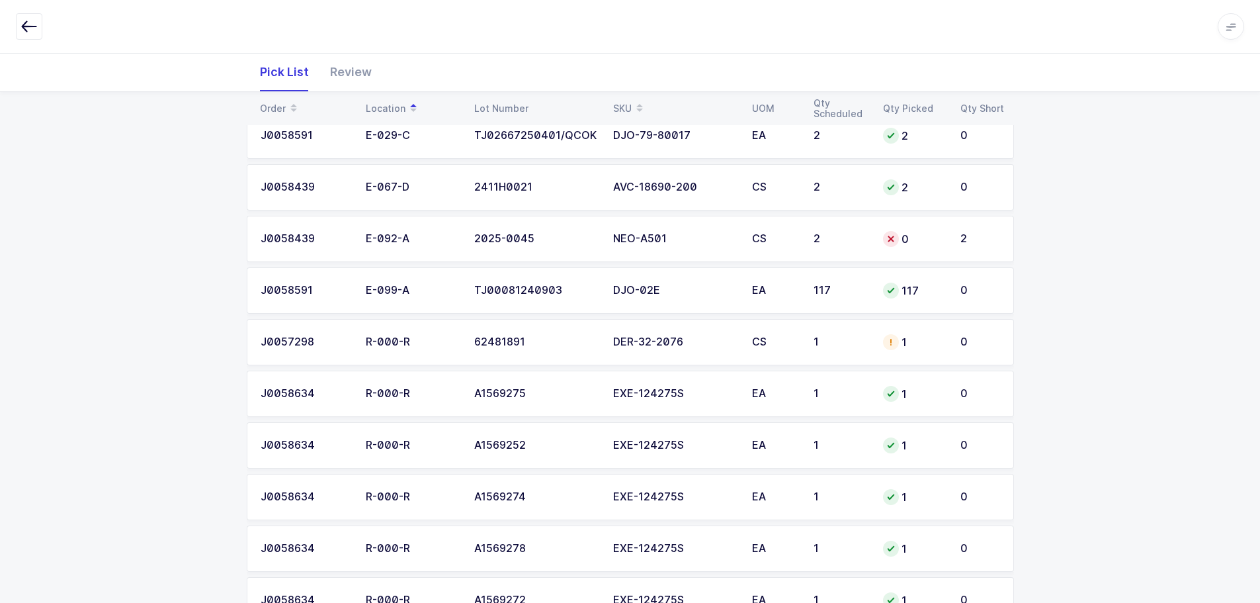
scroll to position [662, 0]
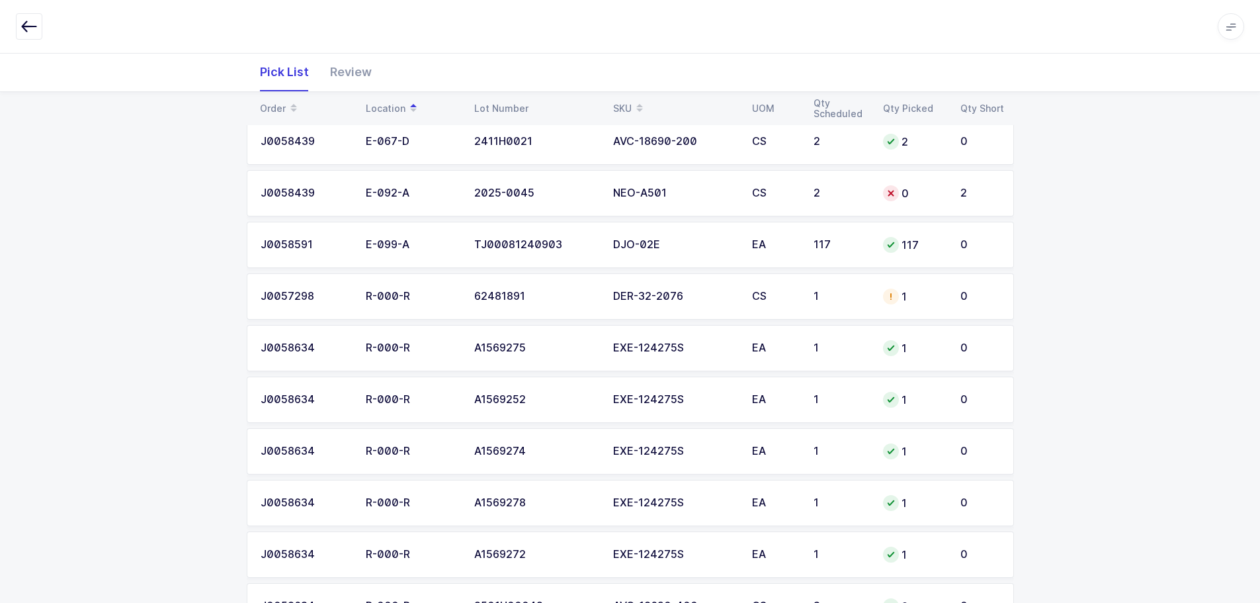
click at [572, 292] on div "62481891" at bounding box center [535, 296] width 123 height 12
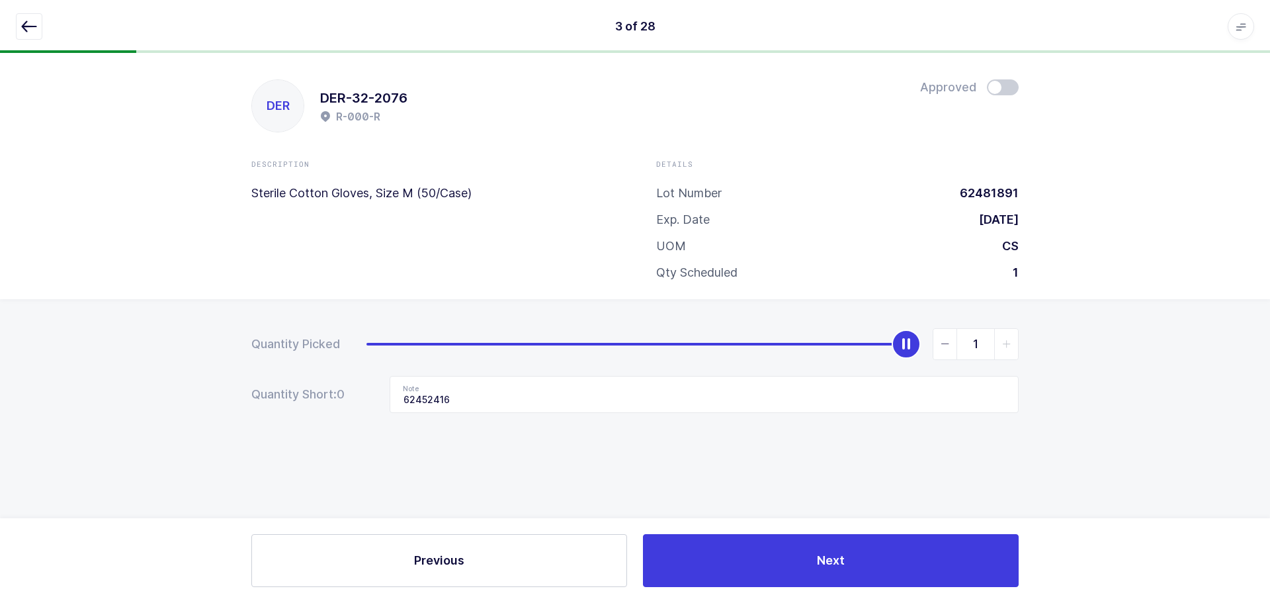
drag, startPoint x: 936, startPoint y: 341, endPoint x: 880, endPoint y: 417, distance: 94.6
click at [937, 341] on span "slider between 0 and 1" at bounding box center [946, 344] width 24 height 30
type input "0"
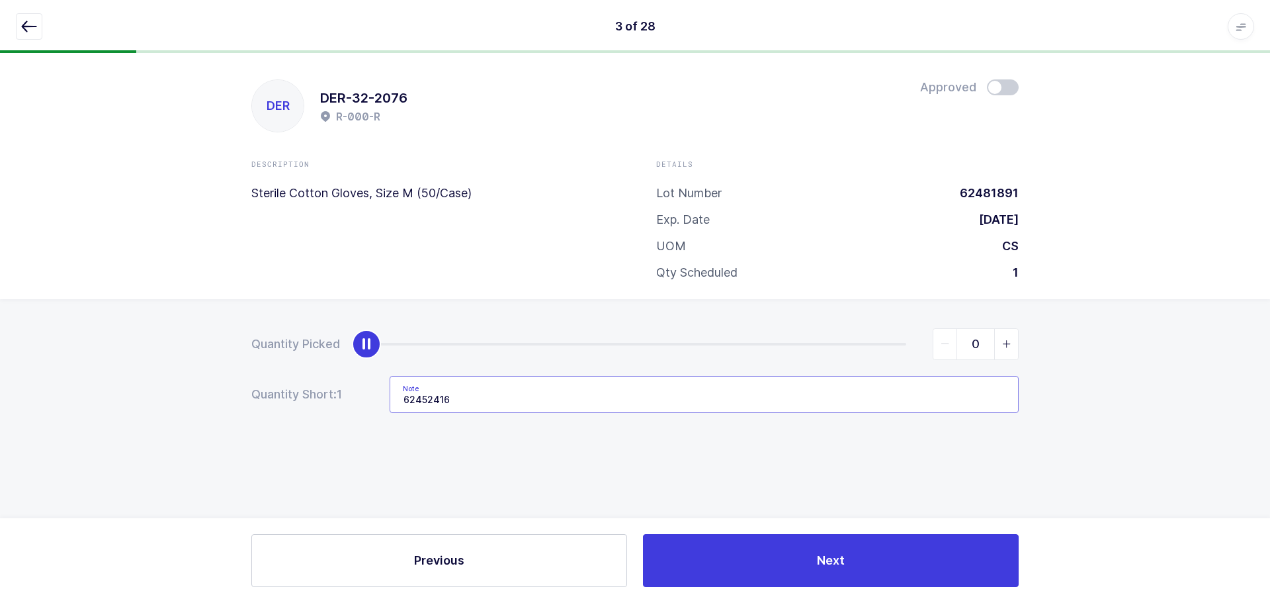
drag, startPoint x: 527, startPoint y: 391, endPoint x: 349, endPoint y: 390, distance: 178.0
click at [349, 390] on div "Quantity Short: 1 Note 62452416" at bounding box center [635, 394] width 768 height 37
click at [21, 23] on icon "button" at bounding box center [29, 27] width 16 height 16
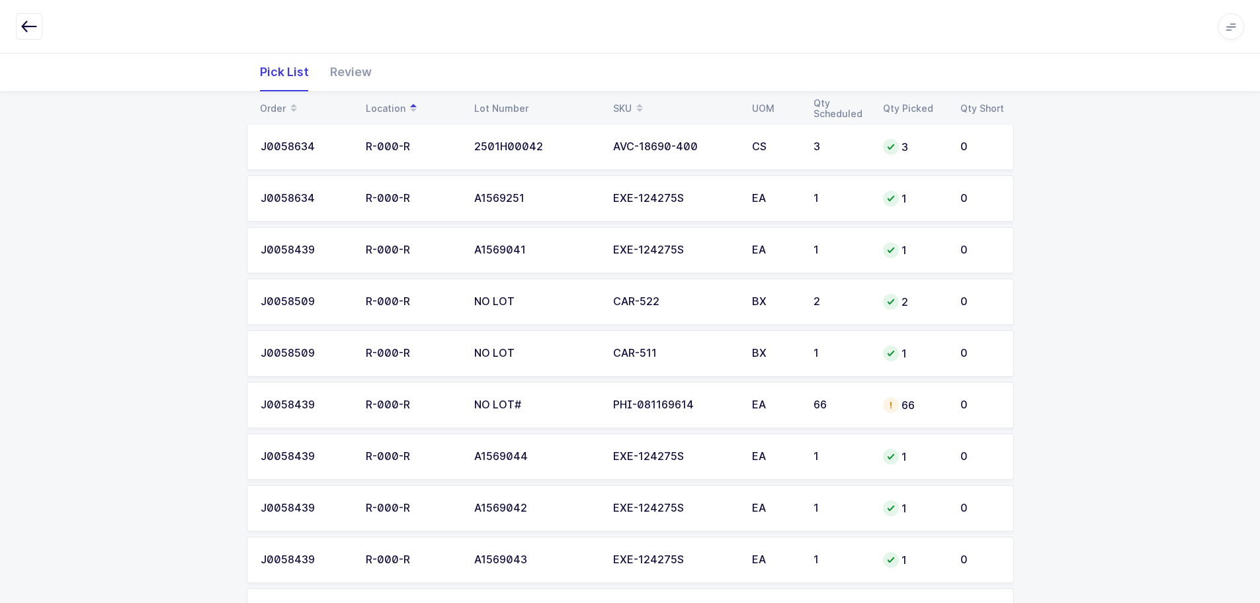
scroll to position [1059, 0]
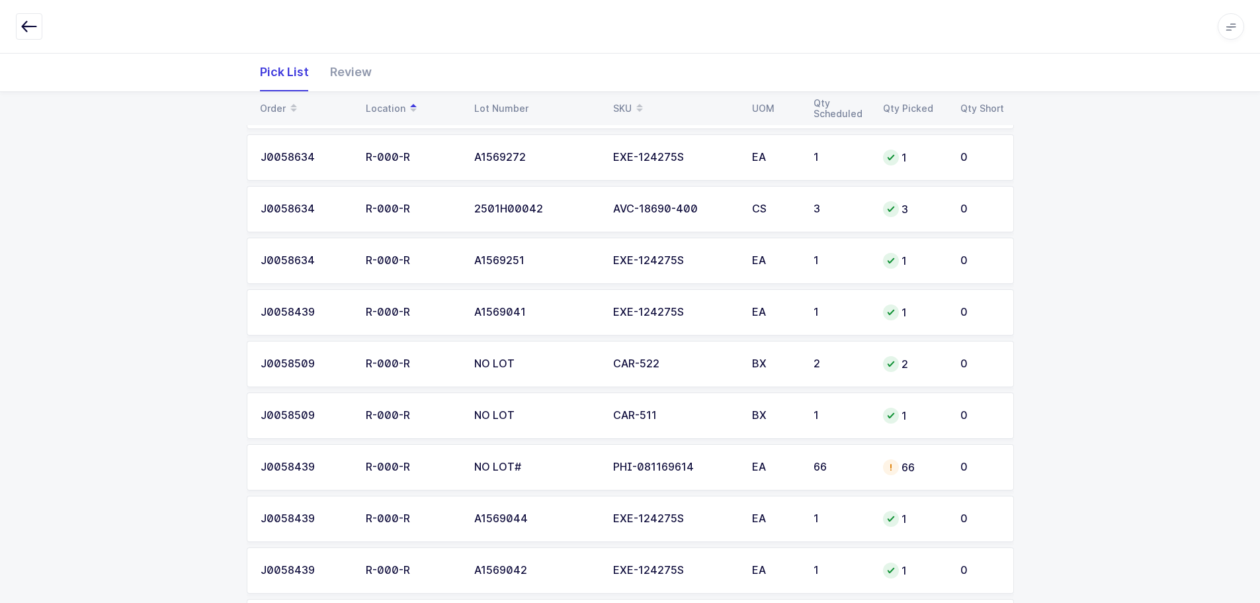
click at [412, 473] on td "R-000-R" at bounding box center [412, 467] width 109 height 46
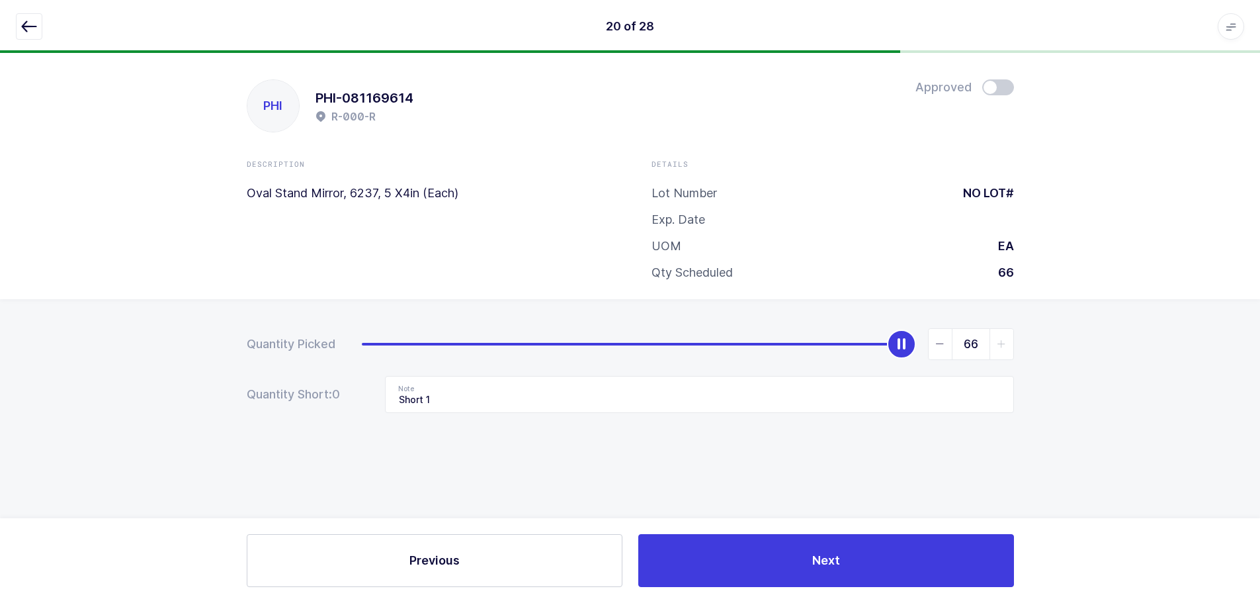
scroll to position [0, 0]
drag, startPoint x: 26, startPoint y: 24, endPoint x: 41, endPoint y: 25, distance: 15.3
click at [26, 24] on icon "button" at bounding box center [29, 27] width 16 height 16
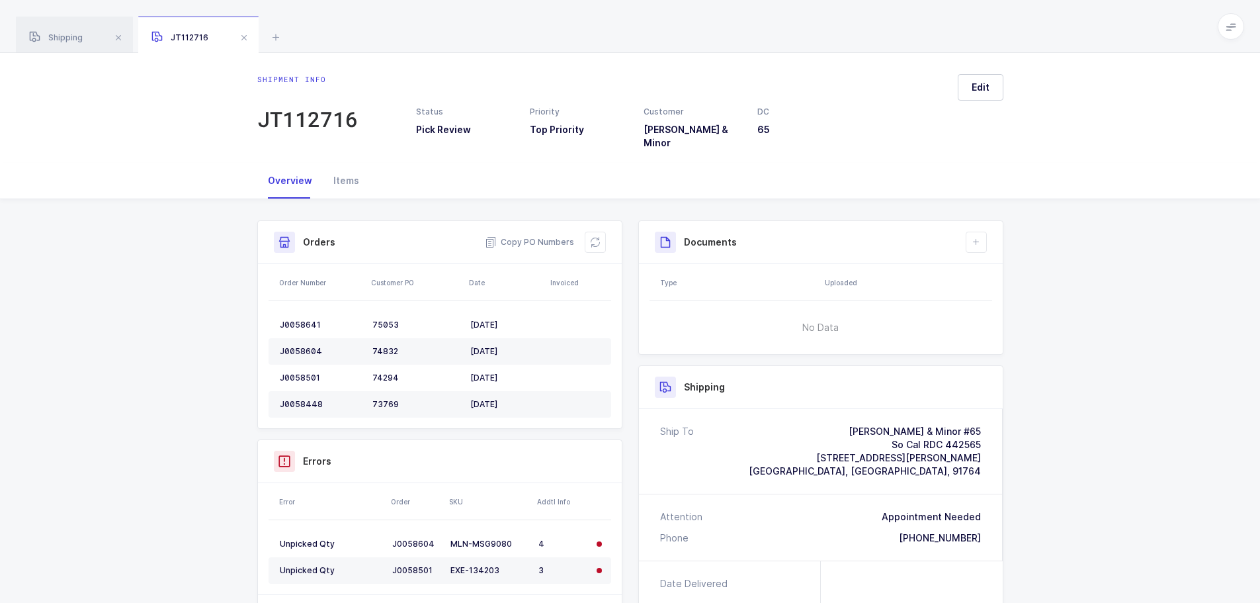
click at [244, 36] on span at bounding box center [244, 38] width 16 height 16
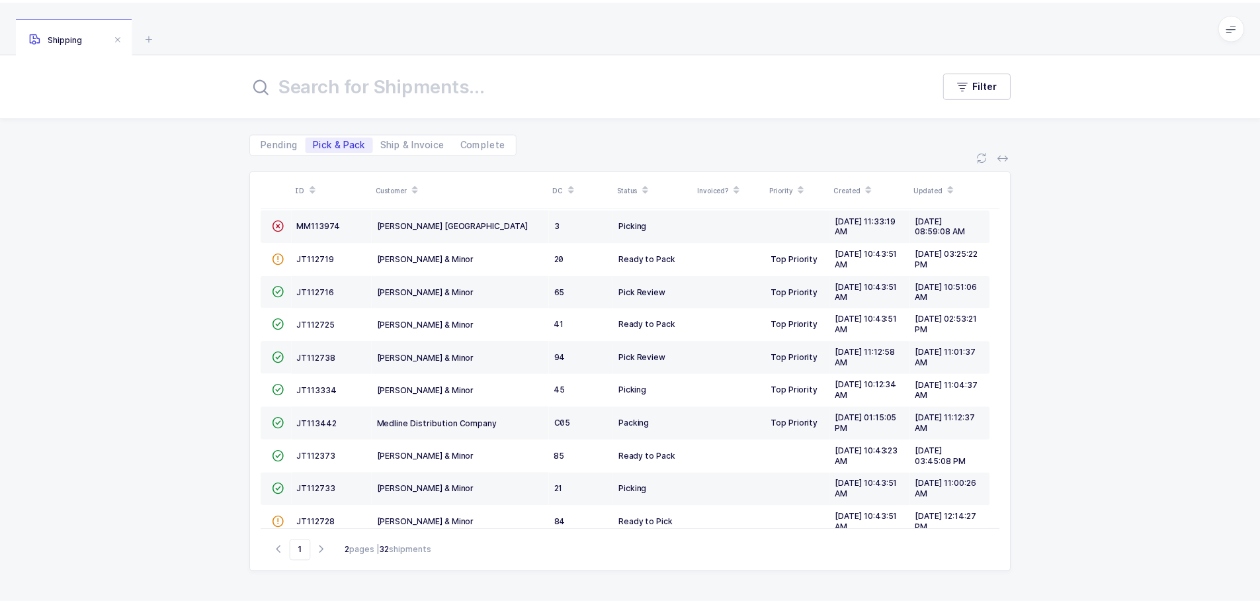
scroll to position [132, 0]
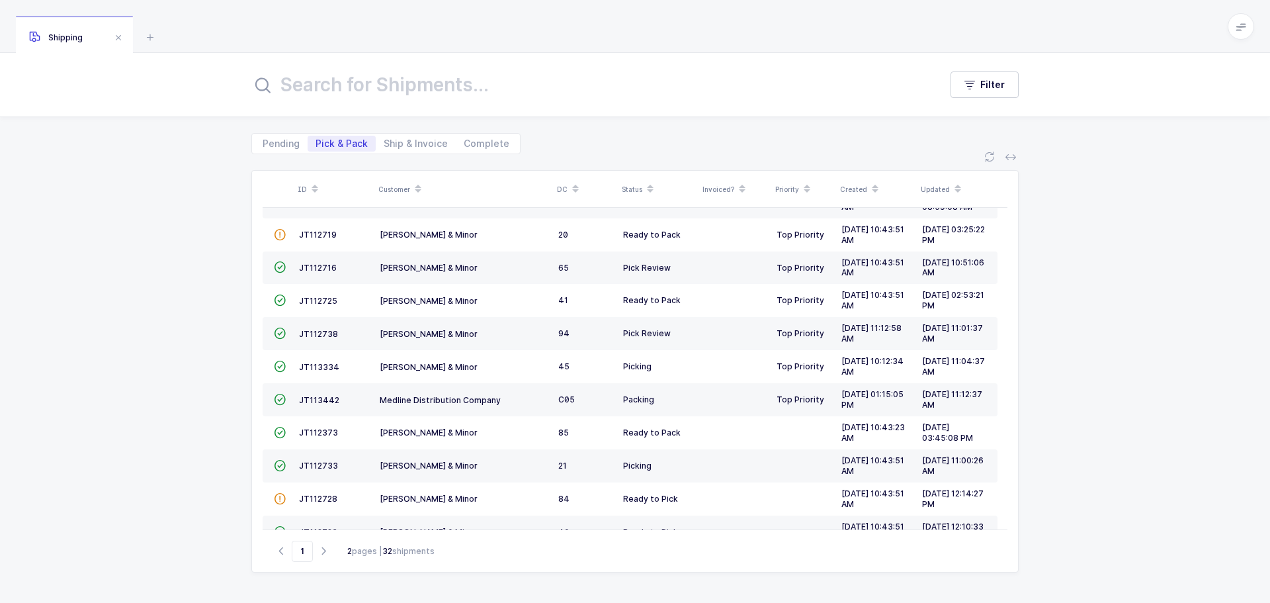
click at [317, 330] on span "JT112738" at bounding box center [318, 334] width 39 height 10
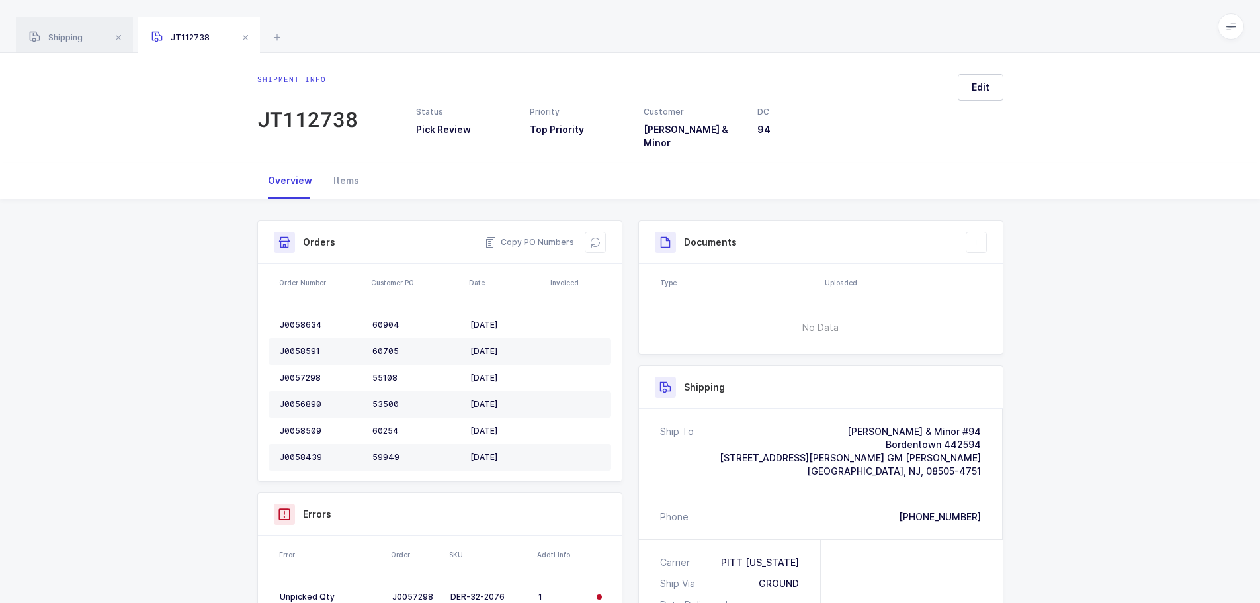
click at [596, 237] on icon at bounding box center [595, 242] width 11 height 11
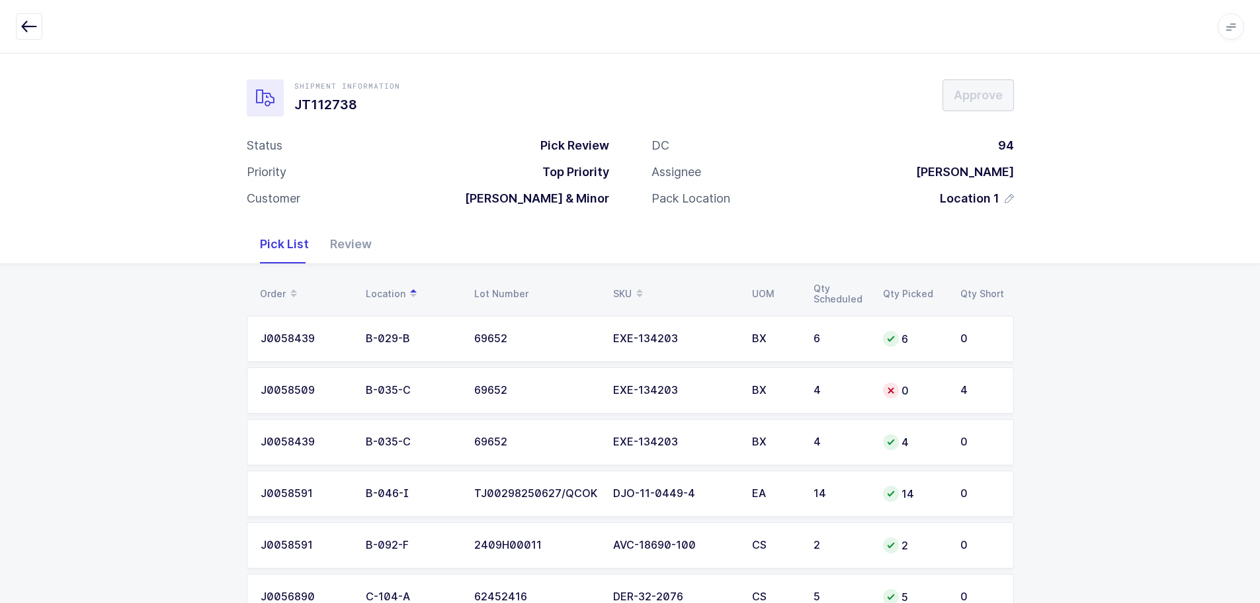
click at [813, 392] on td "4" at bounding box center [840, 390] width 69 height 46
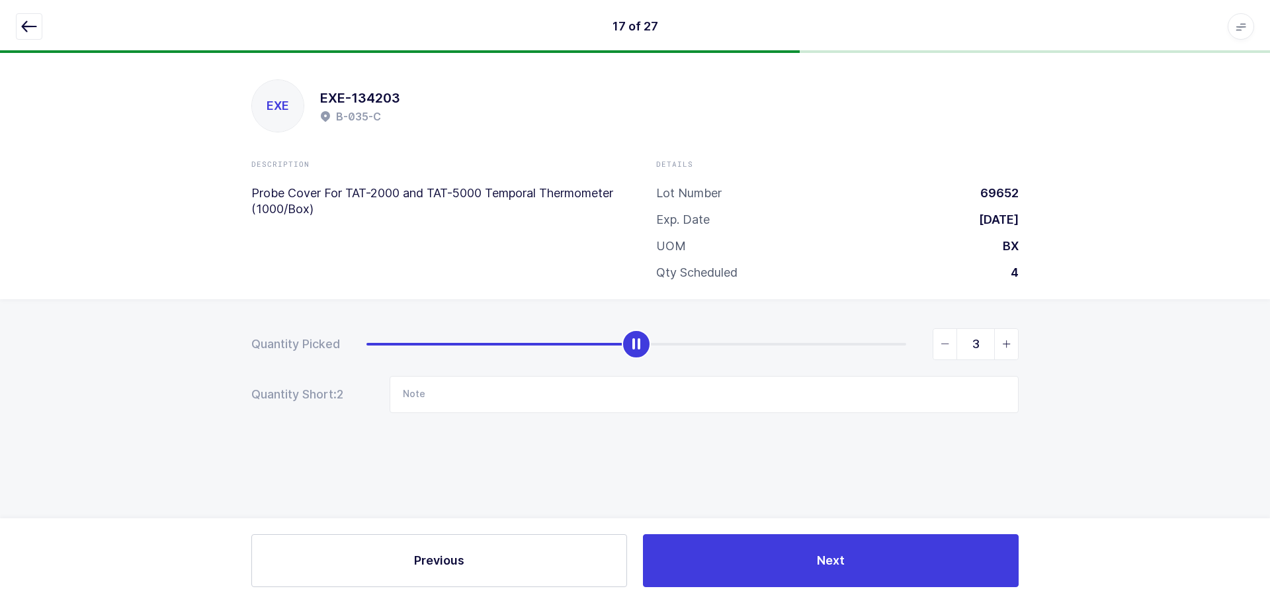
type input "4"
click at [998, 347] on span "slider between 0 and 4" at bounding box center [1006, 344] width 24 height 30
click at [27, 25] on icon "button" at bounding box center [29, 27] width 16 height 16
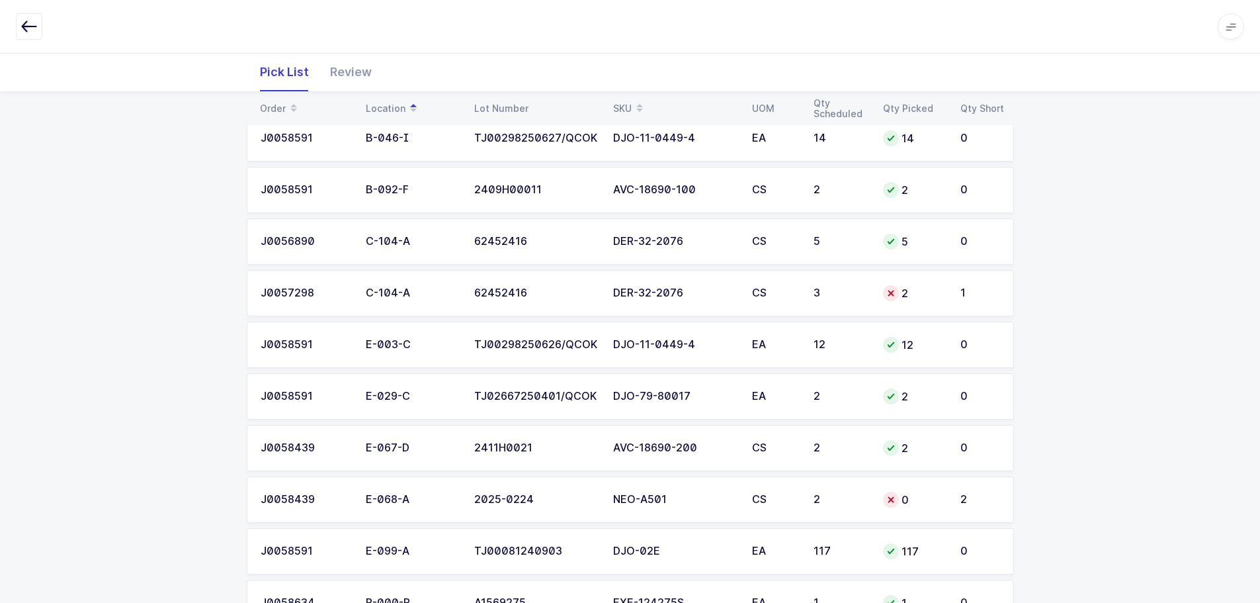
scroll to position [397, 0]
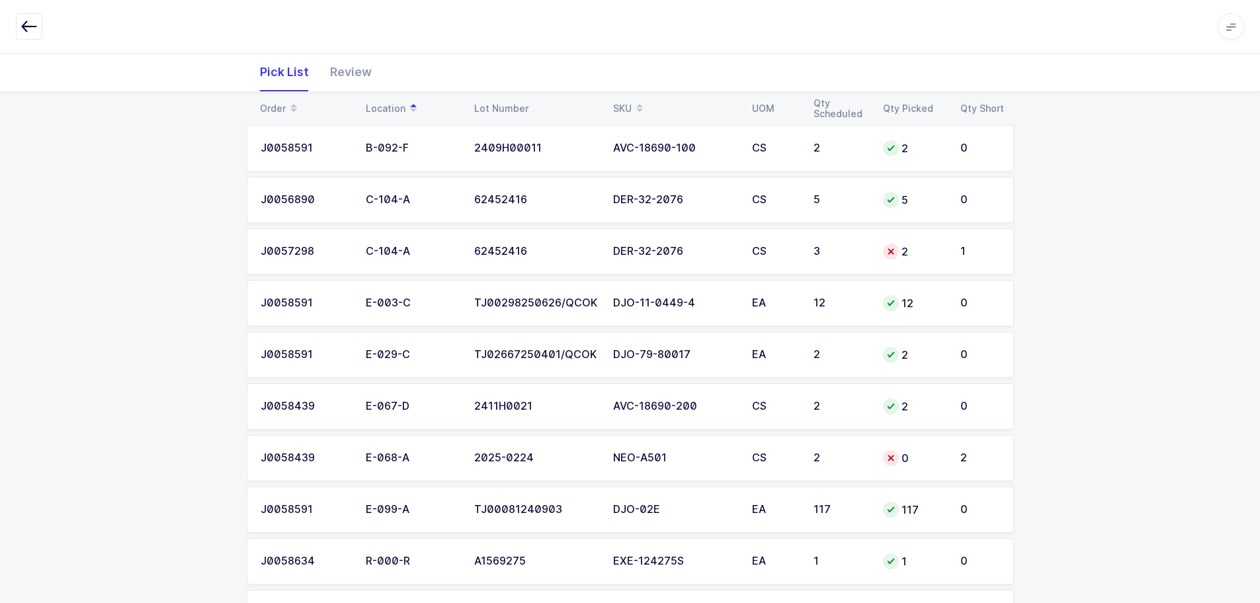
click at [854, 261] on td "3" at bounding box center [840, 251] width 69 height 46
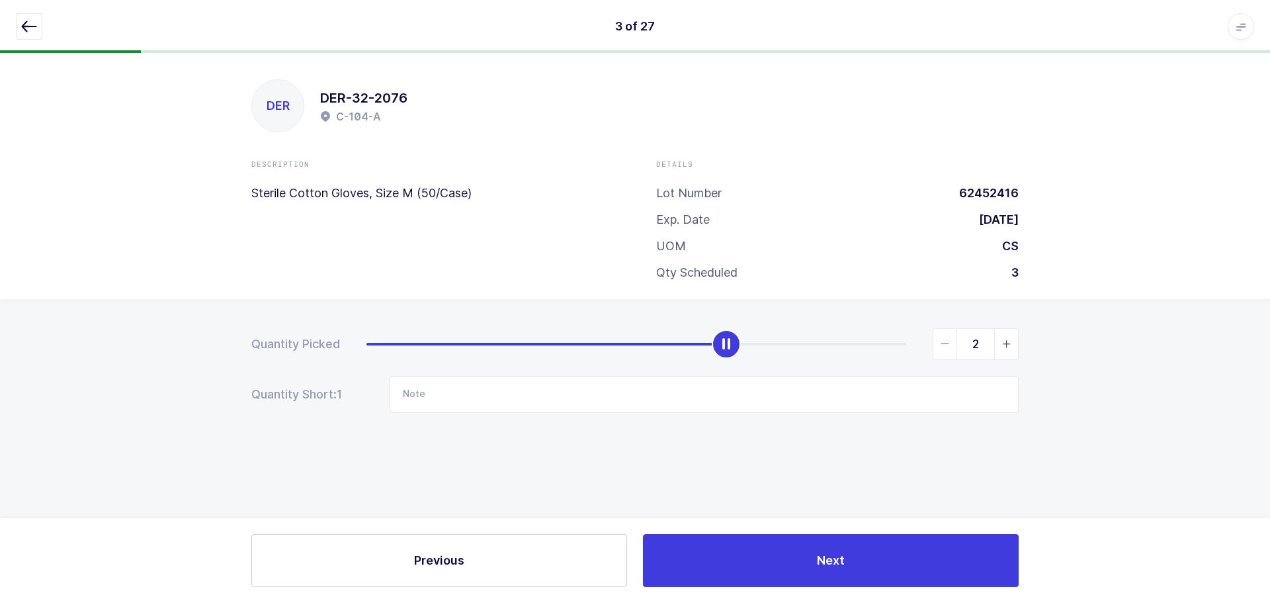
click at [999, 343] on span "slider between 0 and 3" at bounding box center [1006, 344] width 24 height 30
type input "3"
click at [35, 24] on icon "button" at bounding box center [29, 27] width 16 height 16
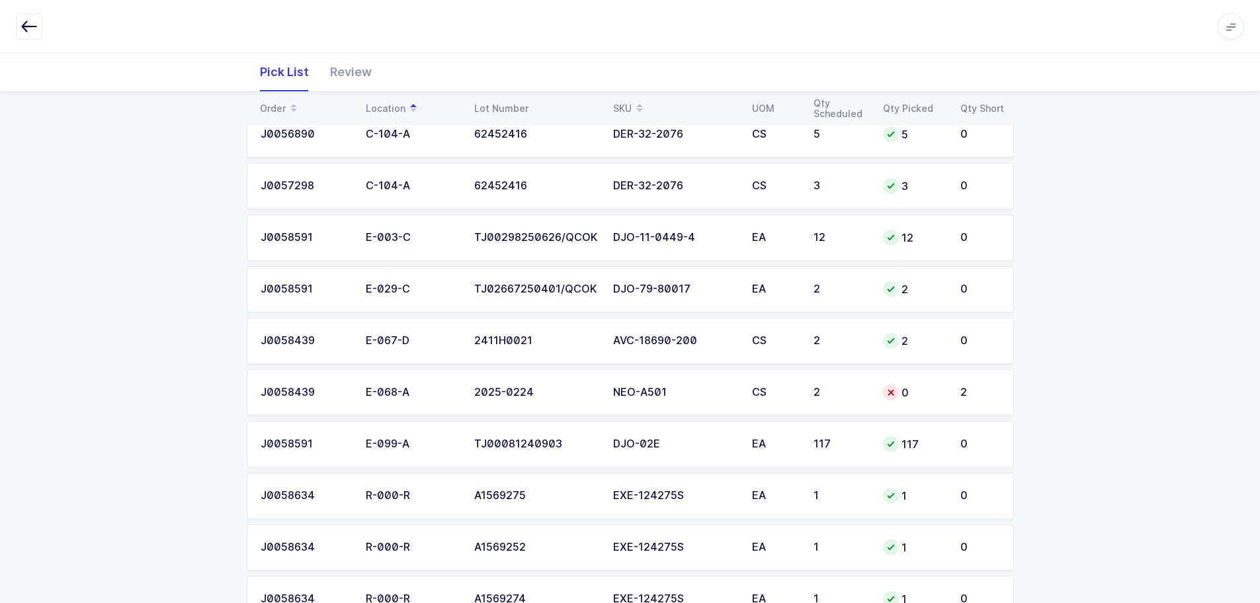
scroll to position [463, 0]
click at [881, 380] on td "0" at bounding box center [913, 392] width 77 height 46
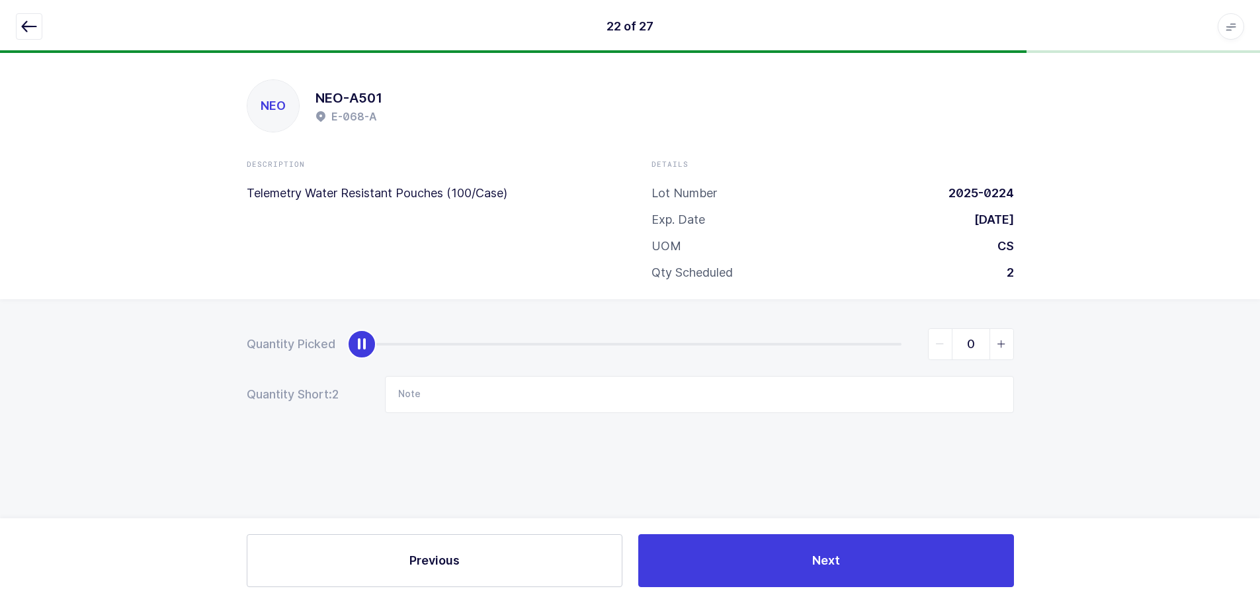
scroll to position [0, 0]
type input "2"
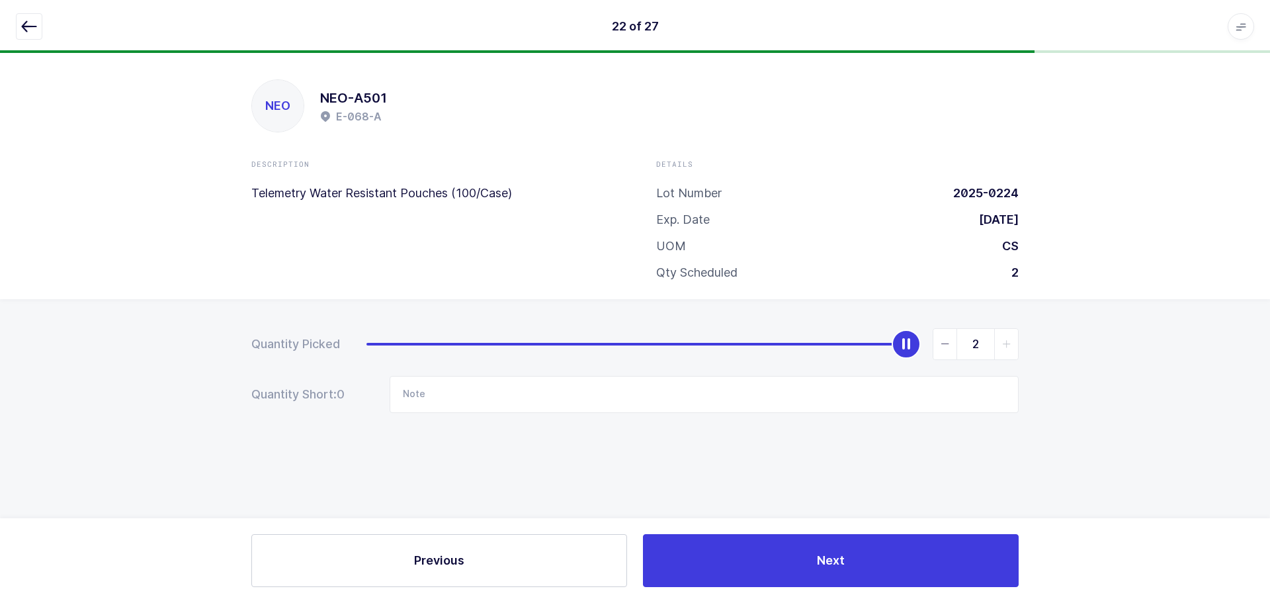
click at [1008, 351] on span "slider between 0 and 2" at bounding box center [1006, 344] width 24 height 30
click at [36, 20] on icon "button" at bounding box center [29, 27] width 16 height 16
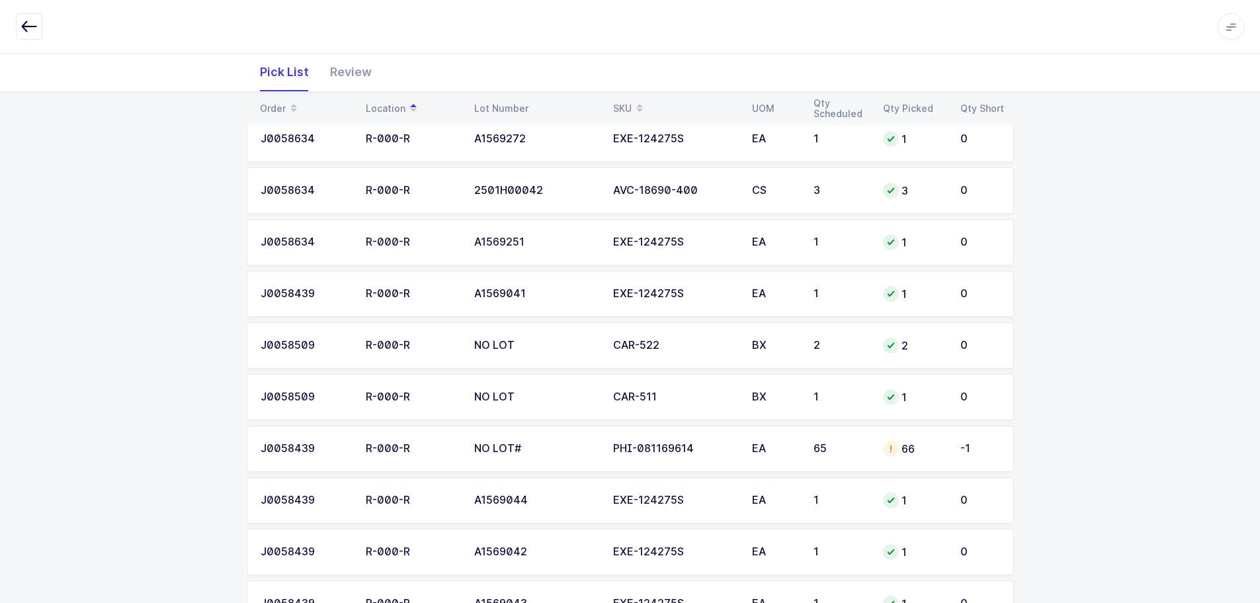
scroll to position [1133, 0]
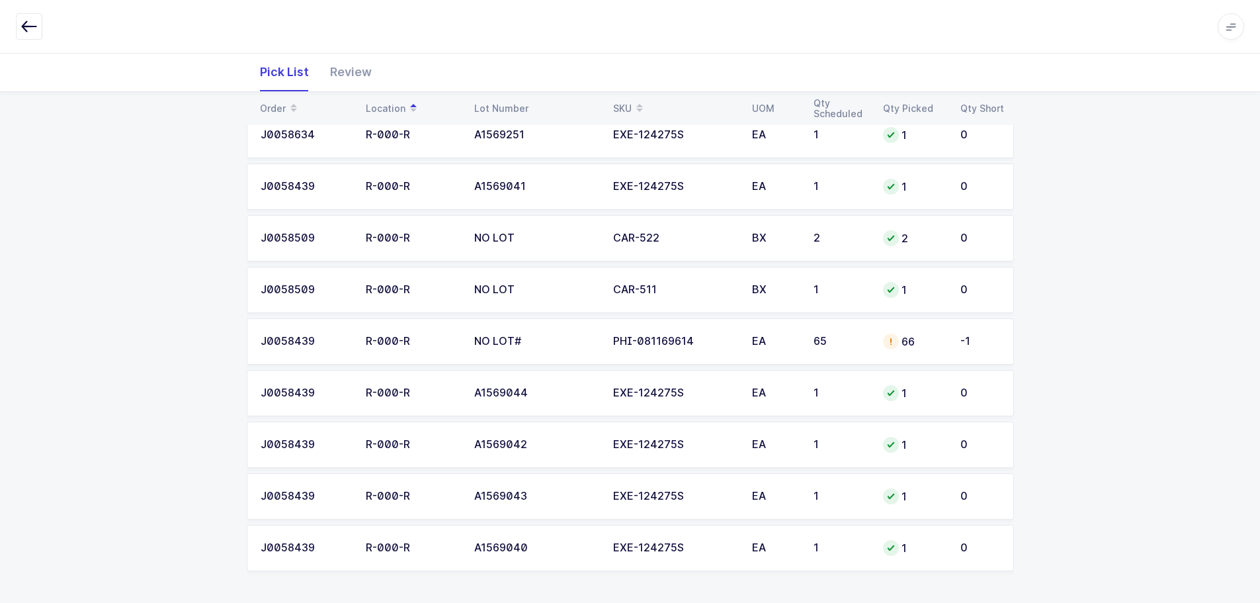
click at [914, 353] on td "66" at bounding box center [913, 341] width 77 height 46
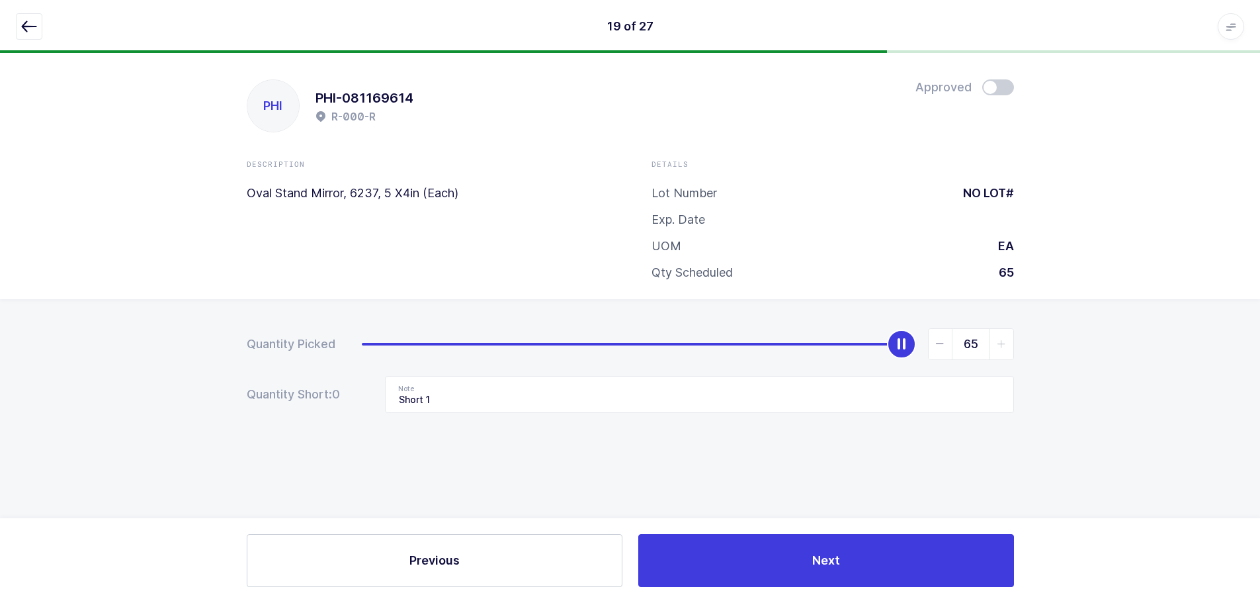
scroll to position [0, 0]
click at [1004, 91] on span at bounding box center [1003, 87] width 32 height 16
drag, startPoint x: 25, startPoint y: 17, endPoint x: 144, endPoint y: 41, distance: 120.9
click at [25, 19] on button "button" at bounding box center [29, 26] width 26 height 26
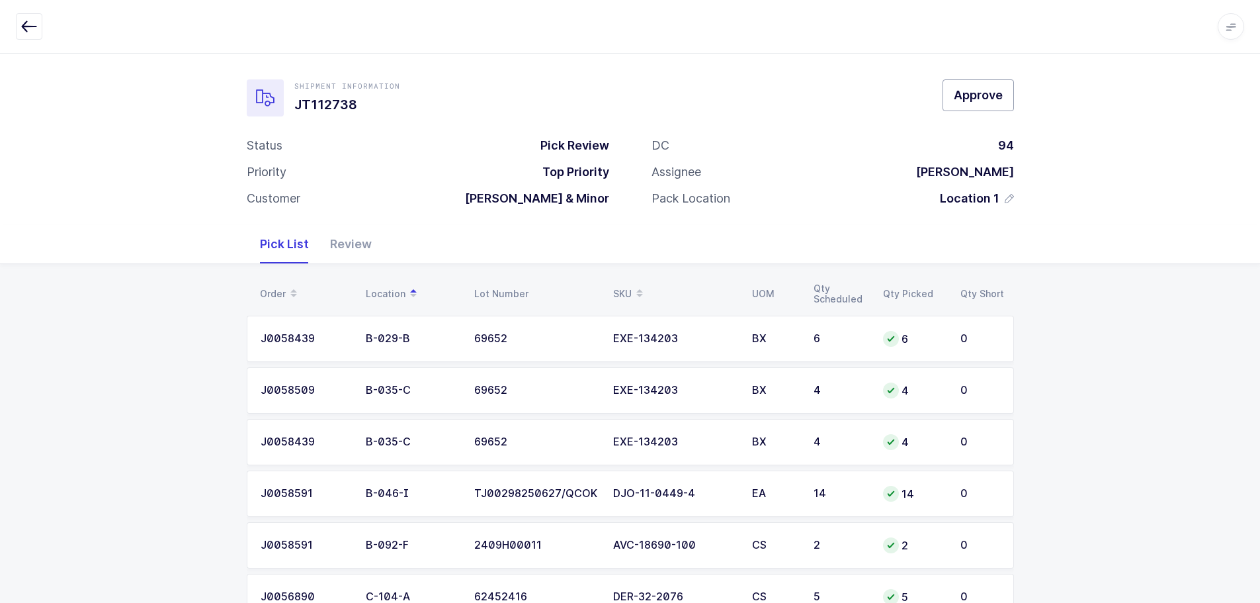
click at [989, 100] on span "Approve" at bounding box center [978, 95] width 49 height 17
click at [361, 253] on div "Review" at bounding box center [351, 244] width 63 height 38
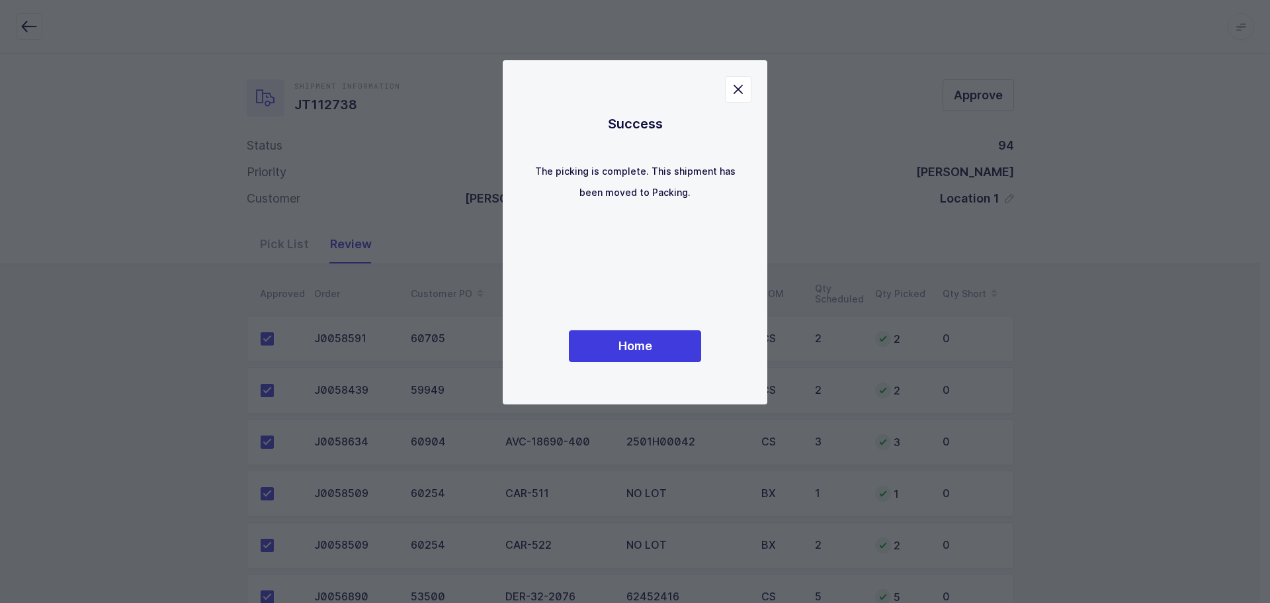
click at [665, 365] on div "Success The picking is complete. This shipment has been moved to Packing. Home" at bounding box center [635, 232] width 212 height 291
click at [662, 363] on div "Success The picking is complete. This shipment has been moved to Packing. Home" at bounding box center [635, 232] width 212 height 291
click at [639, 340] on span "Home" at bounding box center [636, 345] width 34 height 17
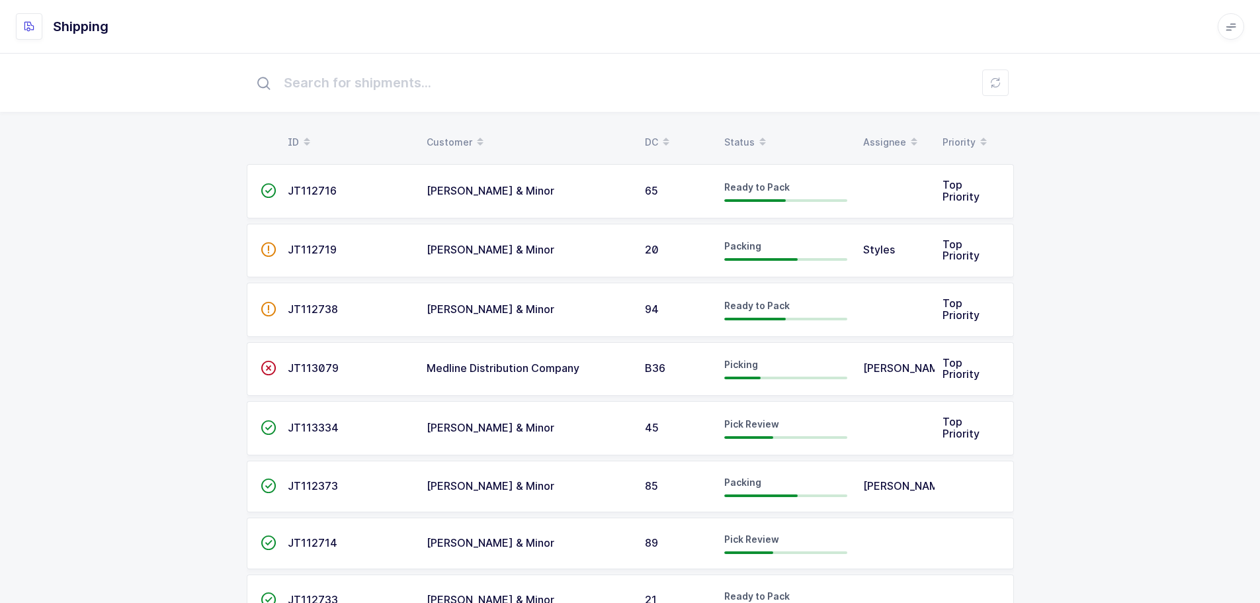
click at [740, 129] on table "ID Customer DC Status Assignee Priority" at bounding box center [631, 142] width 768 height 33
click at [718, 144] on th "Status" at bounding box center [786, 142] width 139 height 22
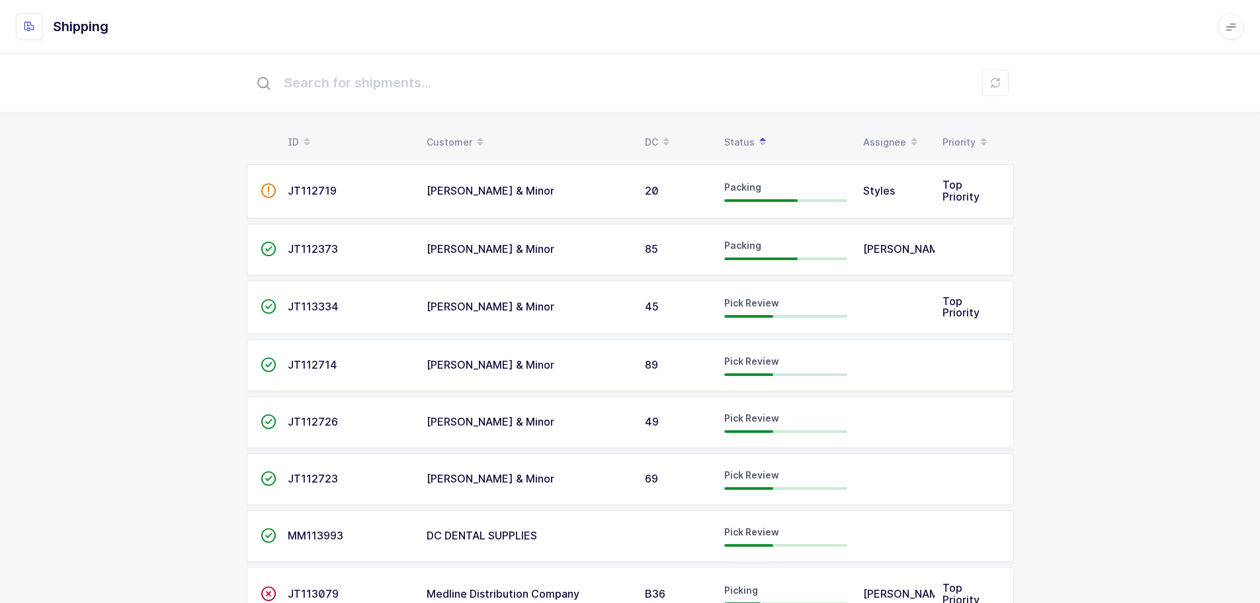
click at [732, 141] on div "Status" at bounding box center [786, 142] width 123 height 22
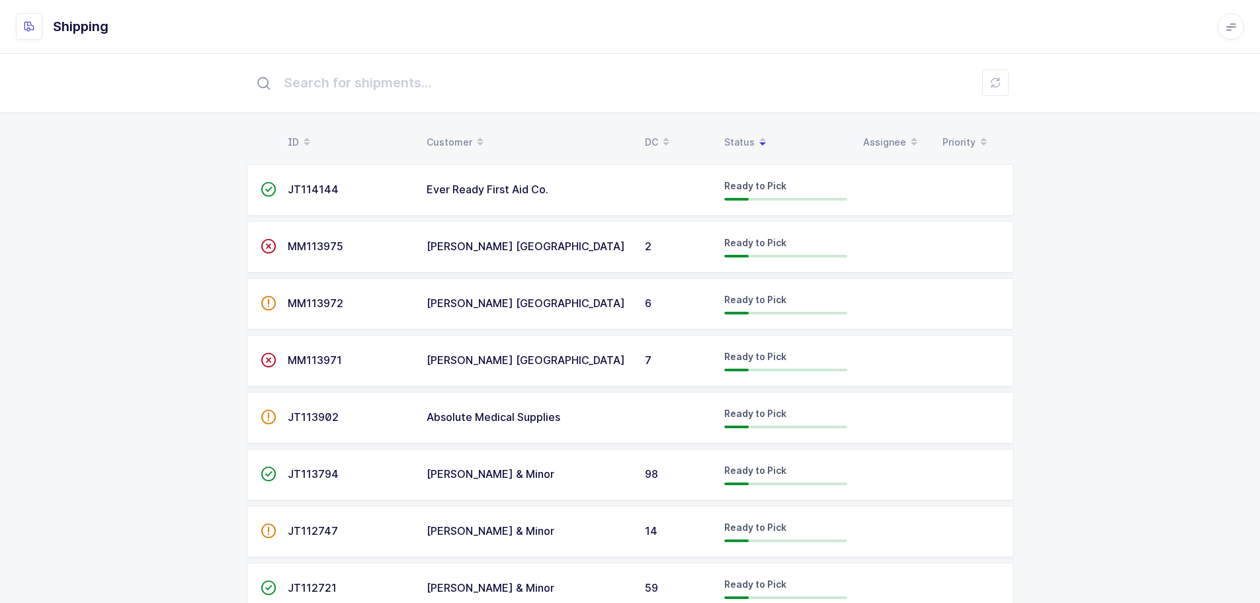
click at [736, 136] on div "Status" at bounding box center [786, 142] width 123 height 22
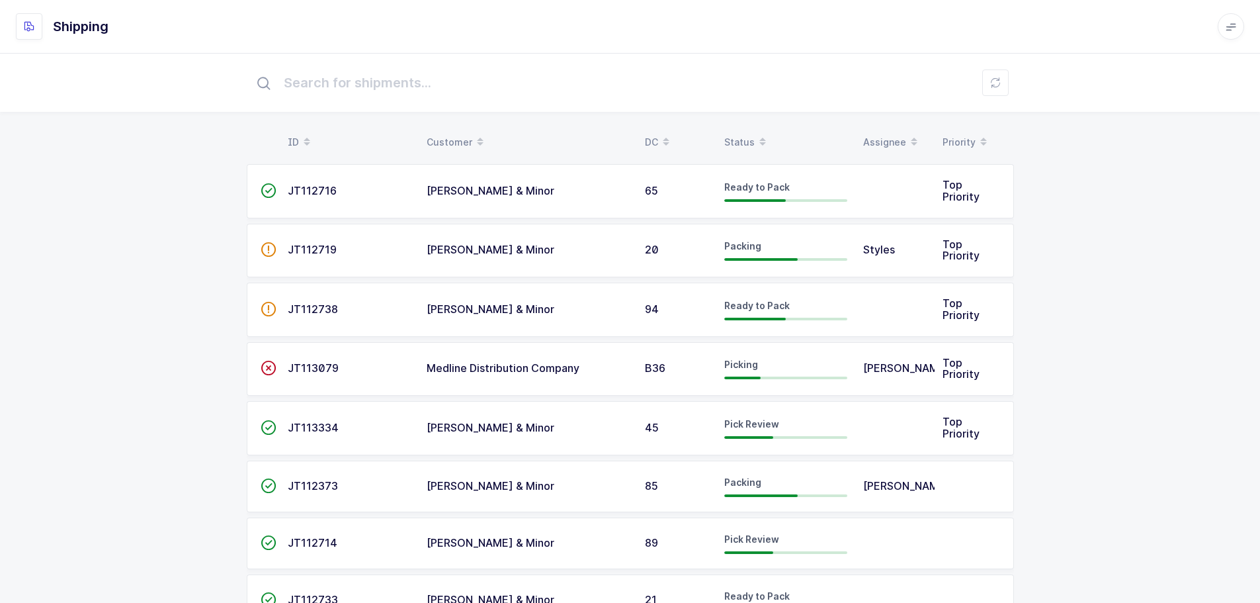
click at [736, 136] on div "Status" at bounding box center [786, 142] width 123 height 22
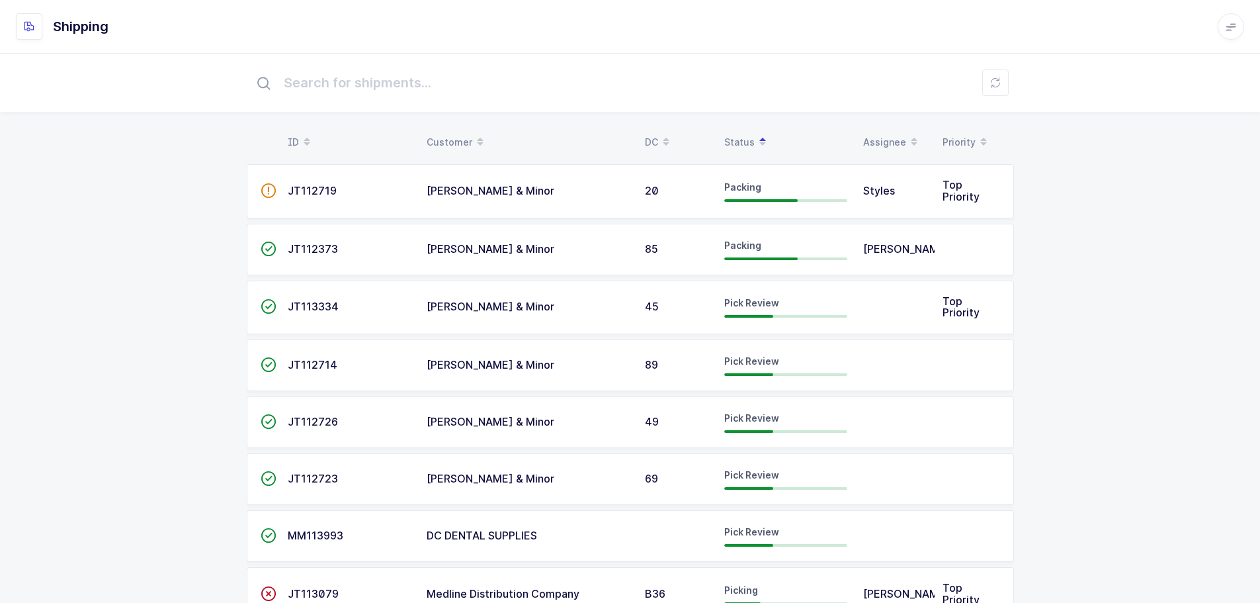
drag, startPoint x: 1135, startPoint y: 272, endPoint x: 1133, endPoint y: 281, distance: 9.5
drag, startPoint x: 511, startPoint y: 320, endPoint x: 538, endPoint y: 312, distance: 28.1
click at [510, 319] on td "[PERSON_NAME] & Minor" at bounding box center [528, 308] width 218 height 54
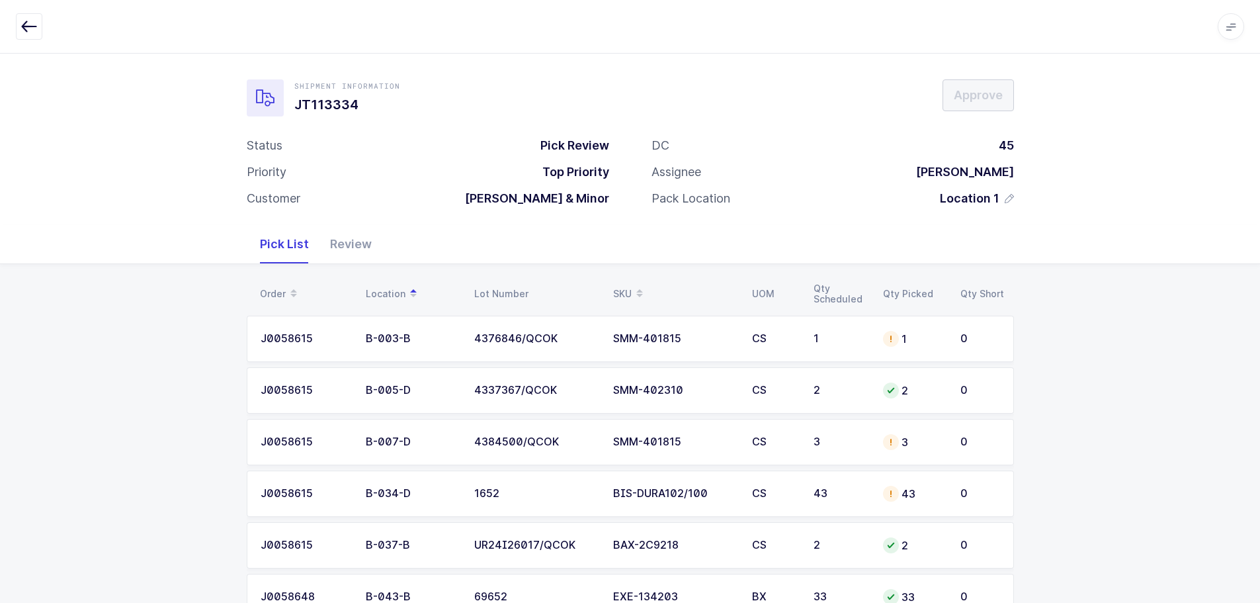
click at [644, 292] on span at bounding box center [640, 294] width 16 height 22
click at [539, 394] on div "2501H00043" at bounding box center [535, 390] width 123 height 12
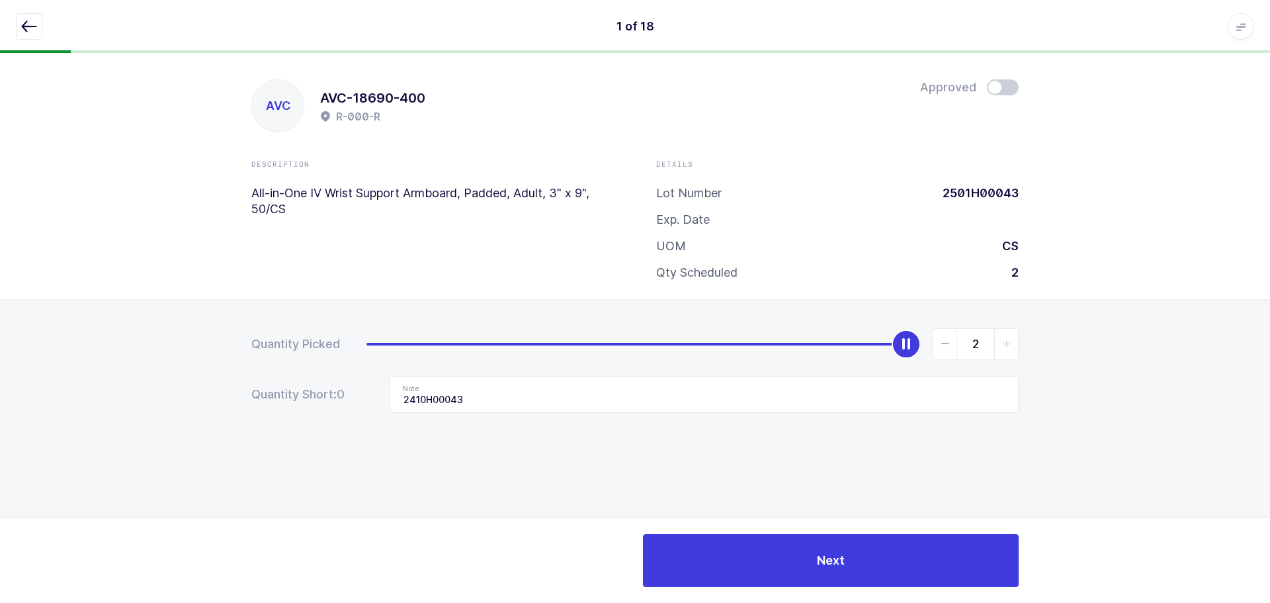
click at [954, 341] on span "slider between 0 and 2" at bounding box center [946, 344] width 24 height 30
click at [953, 343] on span "slider between 0 and 2" at bounding box center [946, 344] width 24 height 30
type input "0"
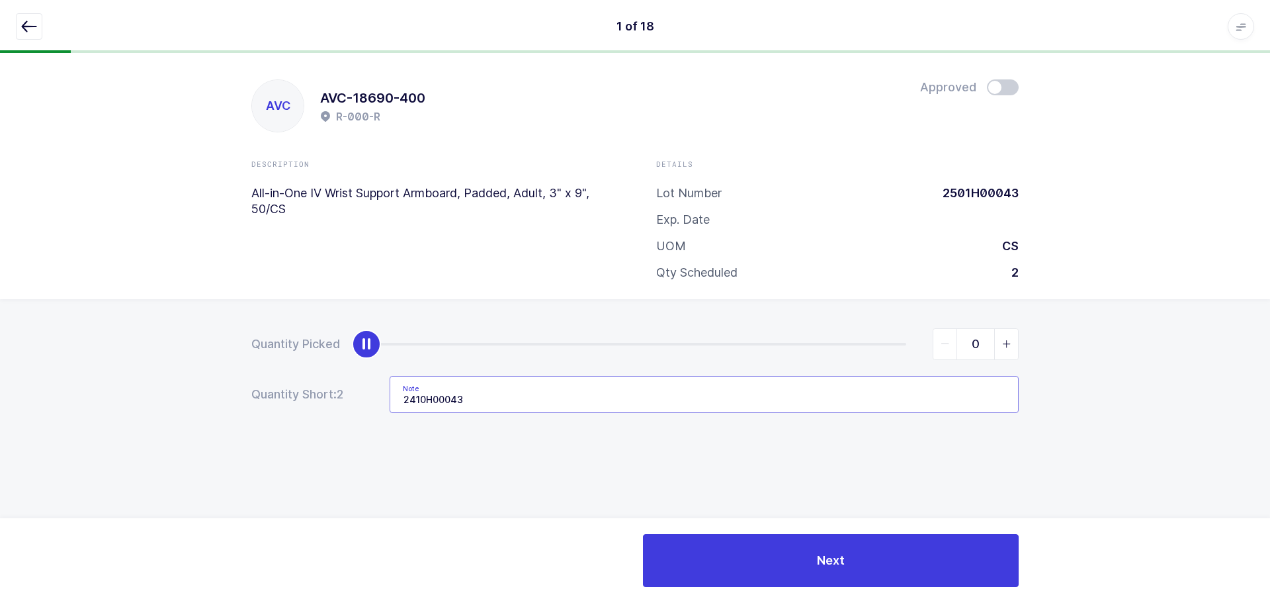
drag, startPoint x: 502, startPoint y: 396, endPoint x: 378, endPoint y: 404, distance: 124.0
click at [378, 404] on div "Quantity Short: 2 Note 2410H00043" at bounding box center [635, 394] width 768 height 37
click at [19, 21] on button "button" at bounding box center [29, 26] width 26 height 26
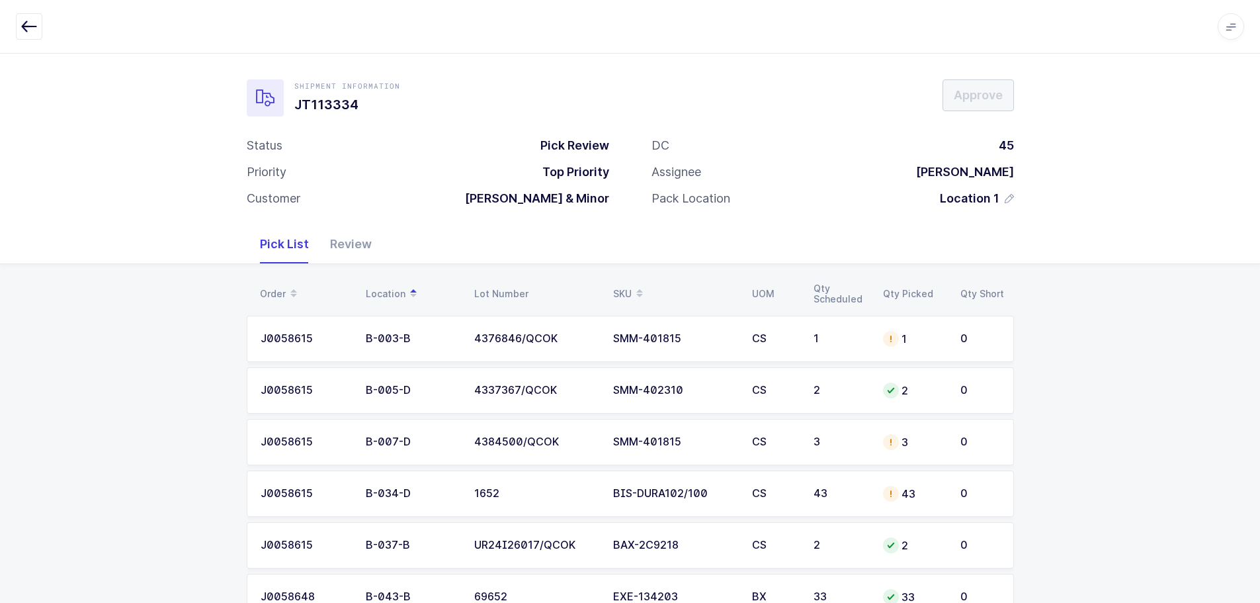
click at [636, 289] on span at bounding box center [640, 294] width 16 height 22
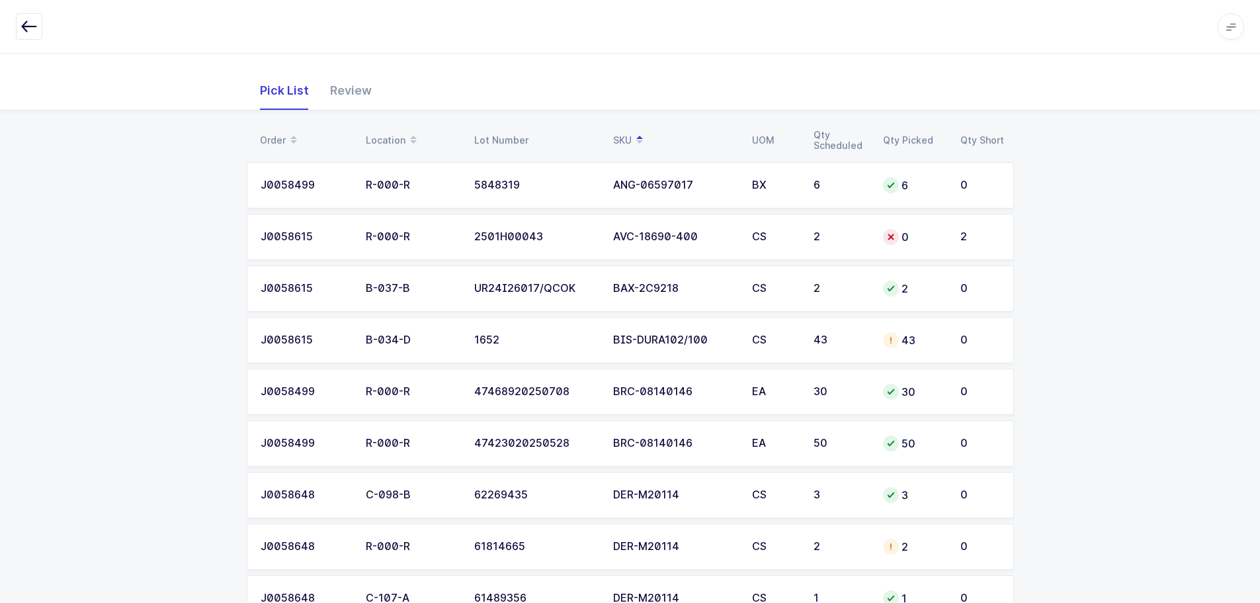
scroll to position [132, 0]
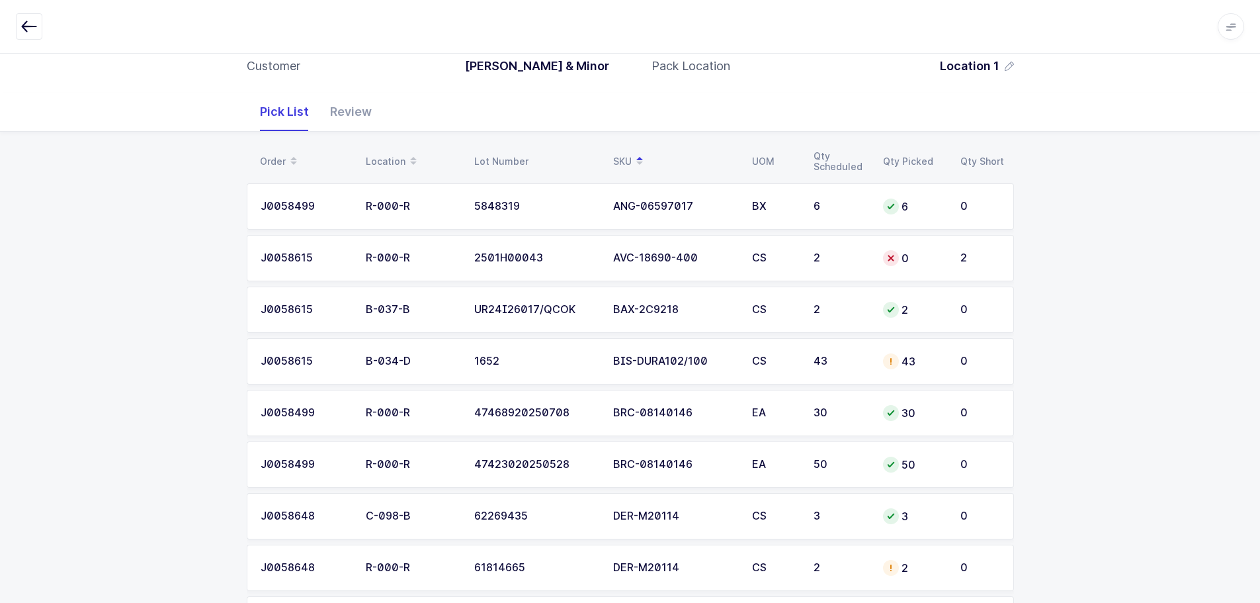
click at [822, 370] on td "43" at bounding box center [840, 361] width 69 height 46
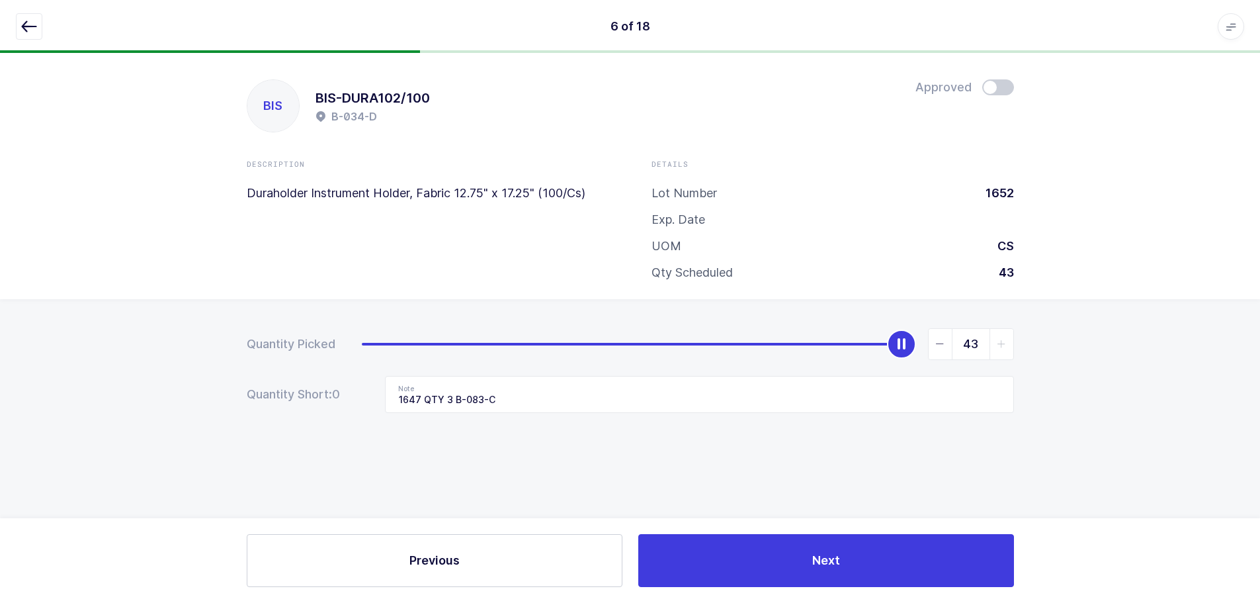
scroll to position [0, 0]
click at [933, 351] on input "43" at bounding box center [976, 344] width 86 height 32
click at [938, 351] on span "slider between 0 and 43" at bounding box center [946, 344] width 24 height 30
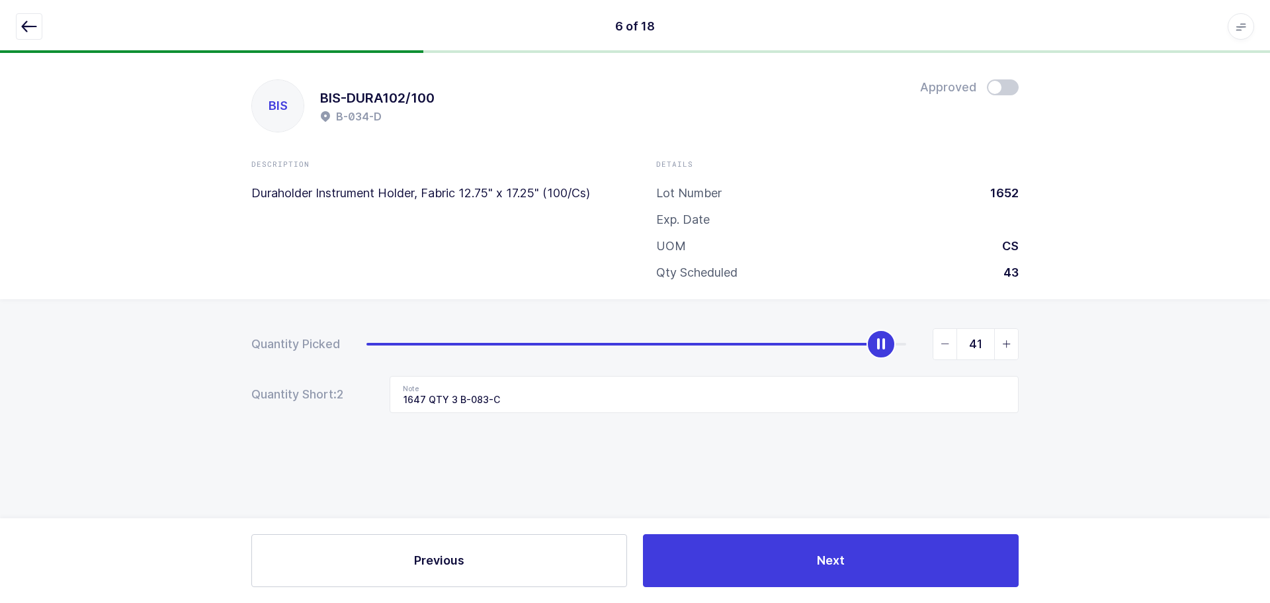
click at [938, 351] on span "slider between 0 and 43" at bounding box center [946, 344] width 24 height 30
type input "40"
click at [1008, 83] on span at bounding box center [1003, 87] width 32 height 16
click at [26, 18] on button "button" at bounding box center [29, 26] width 26 height 26
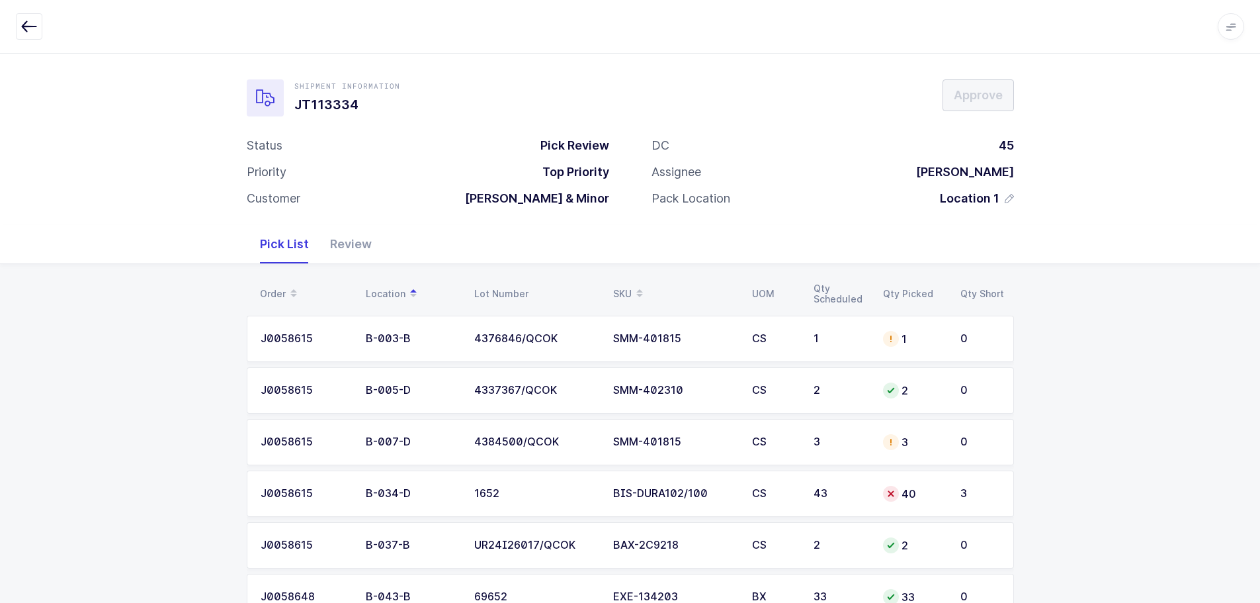
click at [619, 291] on div "SKU" at bounding box center [674, 294] width 123 height 22
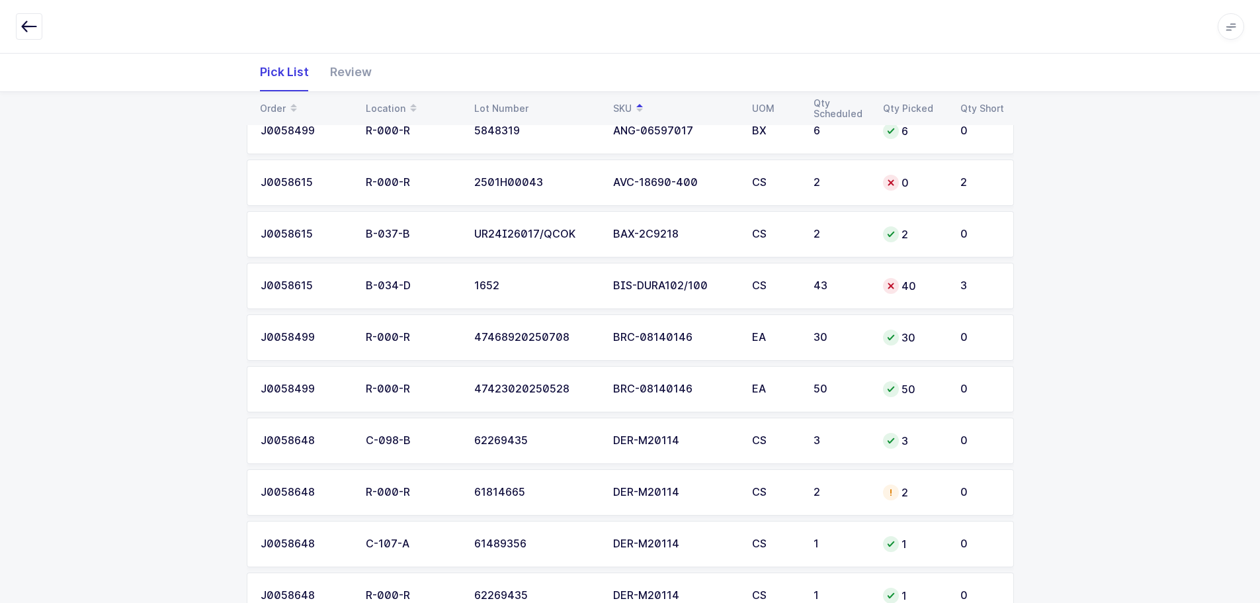
scroll to position [265, 0]
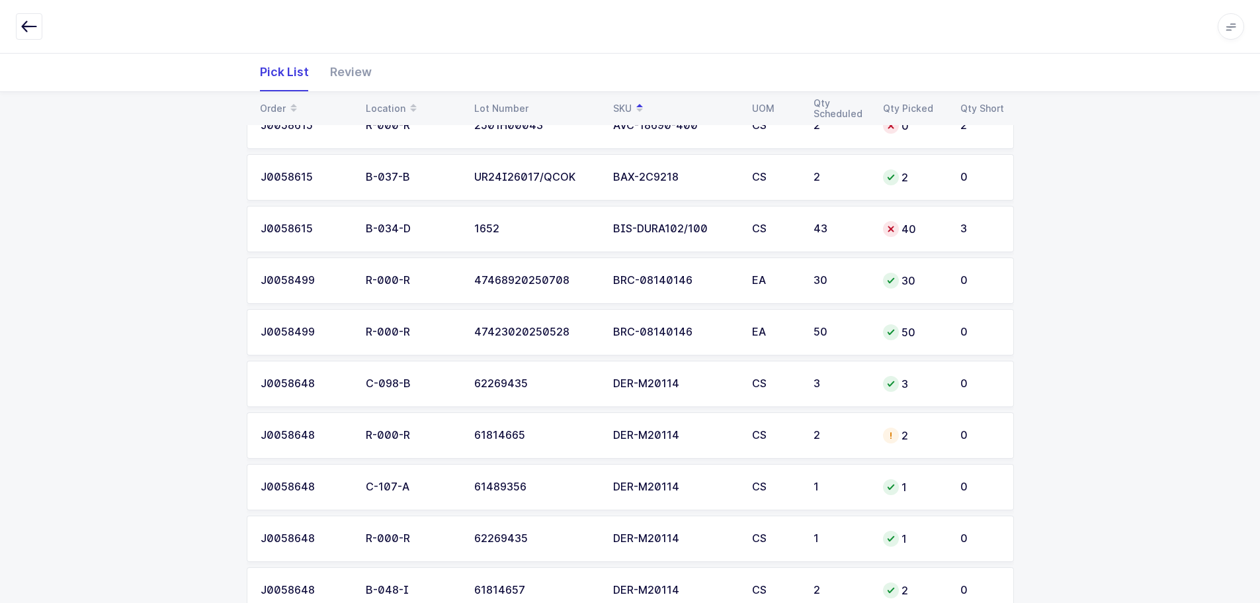
click at [783, 451] on td "CS" at bounding box center [775, 435] width 62 height 46
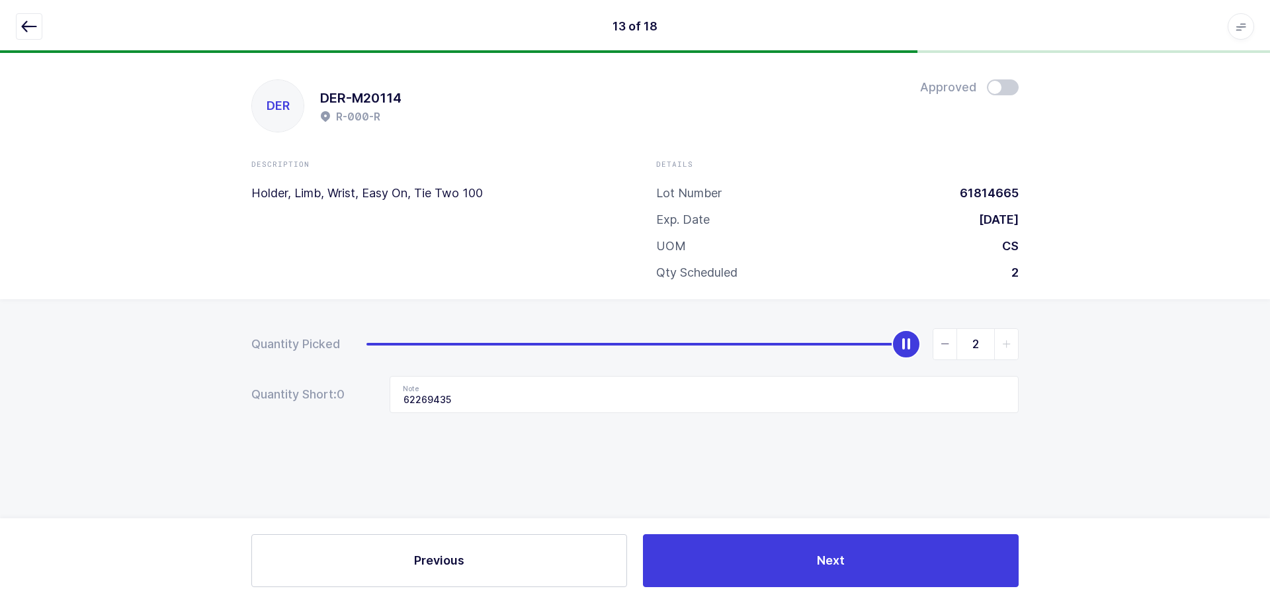
click at [930, 355] on div "2" at bounding box center [693, 344] width 652 height 32
click at [941, 345] on icon "slider between 0 and 2" at bounding box center [945, 343] width 9 height 9
type input "0"
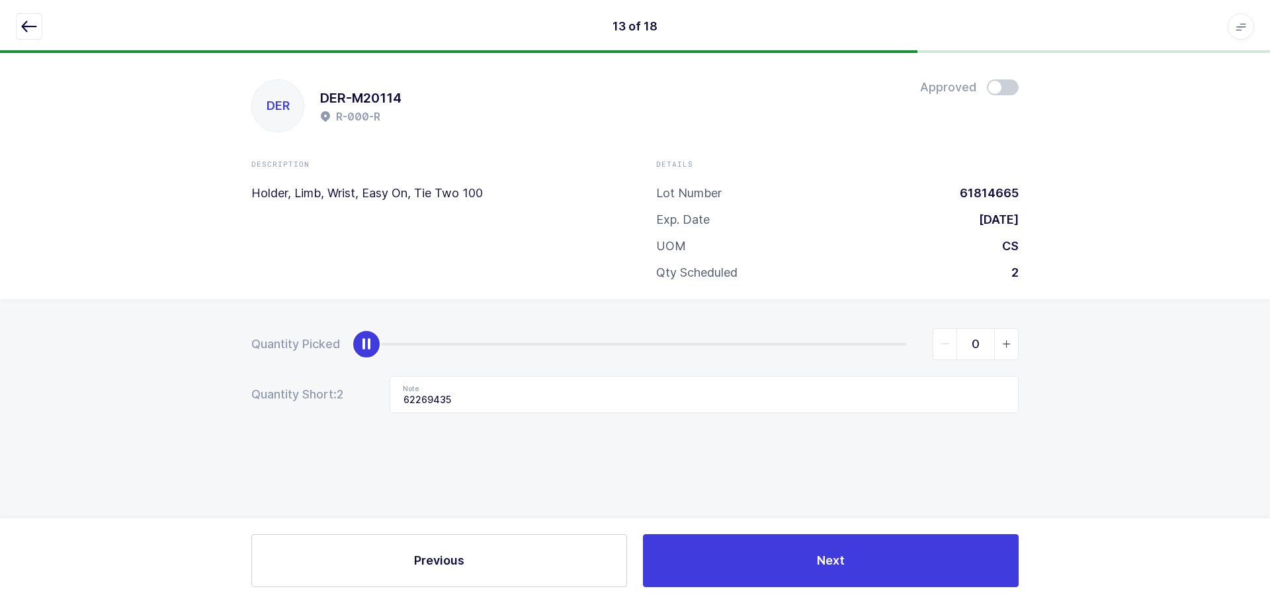
click at [941, 345] on icon "slider between 0 and 2" at bounding box center [945, 343] width 9 height 9
drag, startPoint x: 679, startPoint y: 397, endPoint x: 296, endPoint y: 399, distance: 382.4
click at [296, 399] on div "Quantity Short: 2 Note 62269435" at bounding box center [635, 394] width 768 height 37
drag, startPoint x: 34, startPoint y: 26, endPoint x: 248, endPoint y: 68, distance: 218.4
click at [34, 26] on icon "button" at bounding box center [29, 27] width 16 height 16
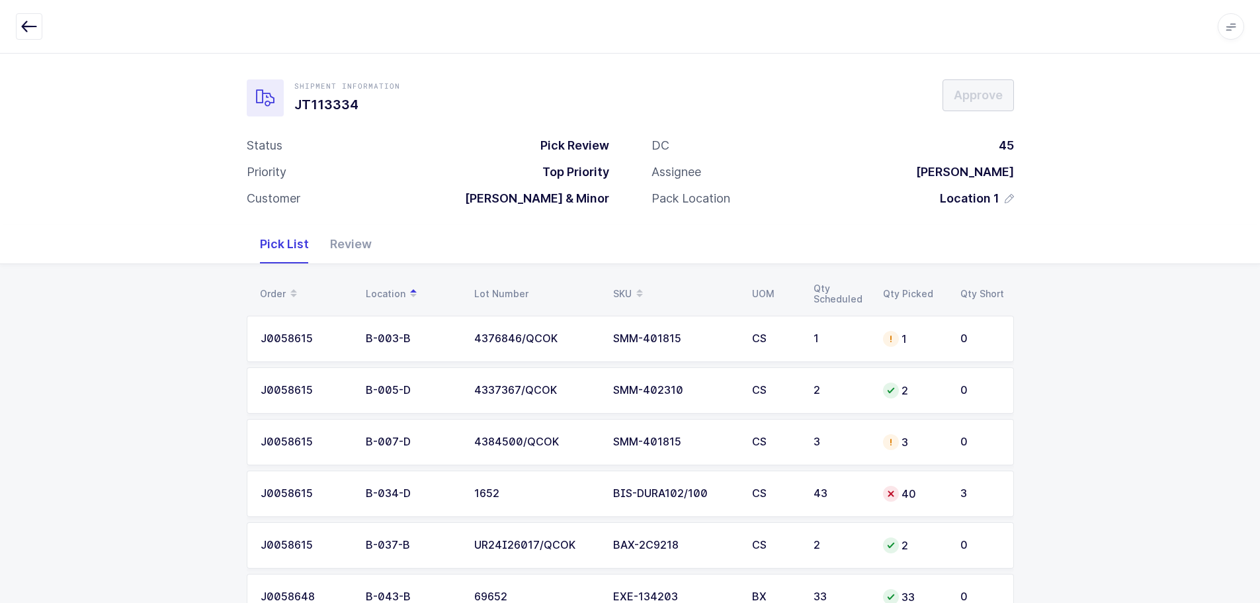
click at [621, 287] on div "SKU" at bounding box center [674, 294] width 123 height 22
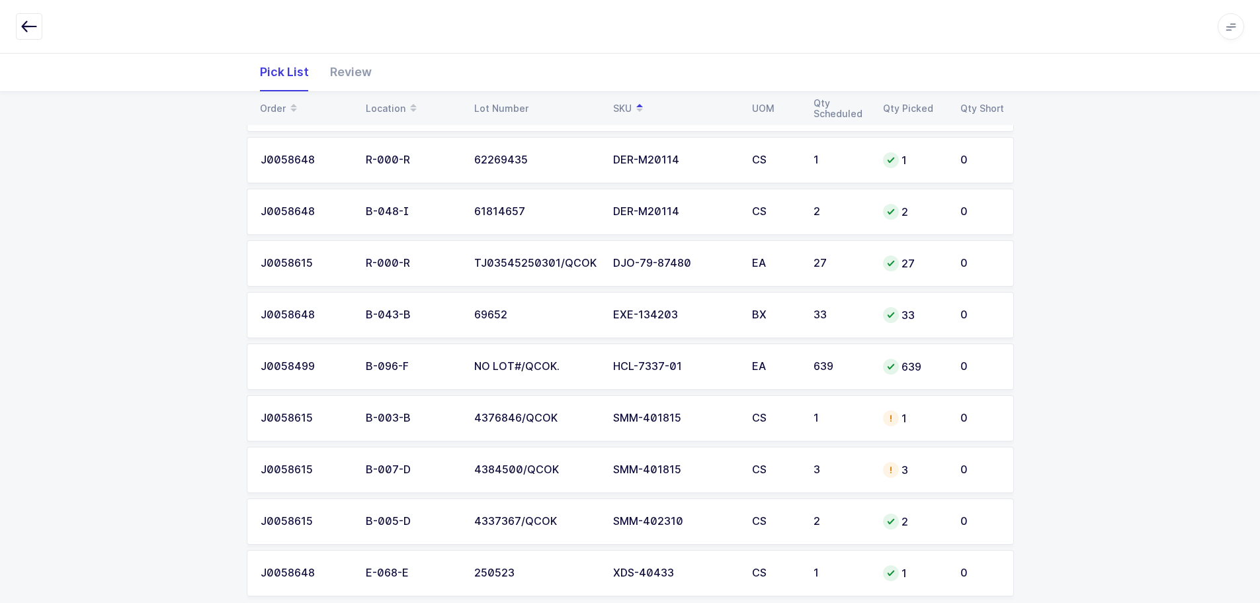
scroll to position [662, 0]
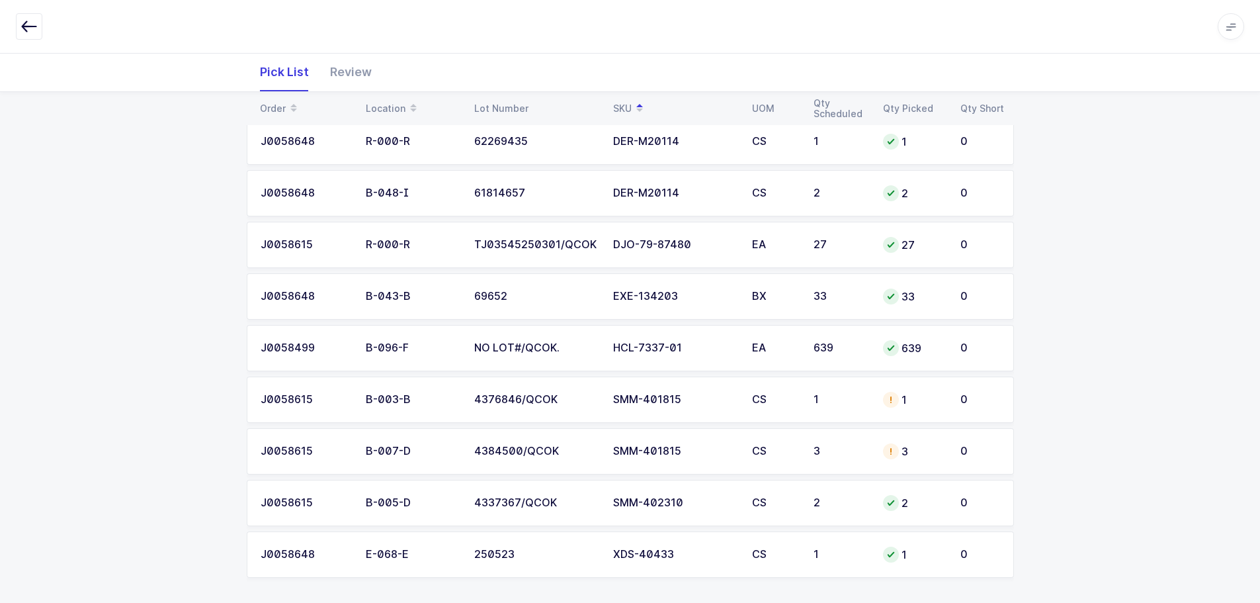
click at [737, 392] on td "SMM-401815" at bounding box center [674, 399] width 139 height 46
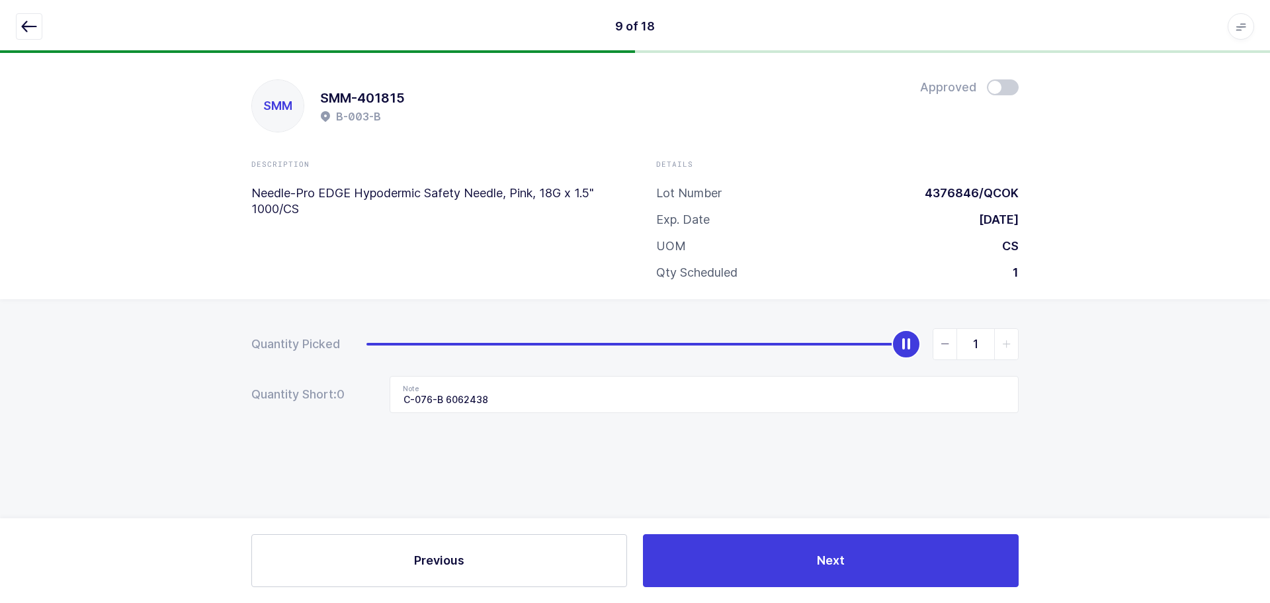
click at [944, 341] on icon "slider between 0 and 1" at bounding box center [945, 343] width 9 height 9
type input "0"
click at [944, 341] on icon "slider between 0 and 1" at bounding box center [945, 343] width 9 height 9
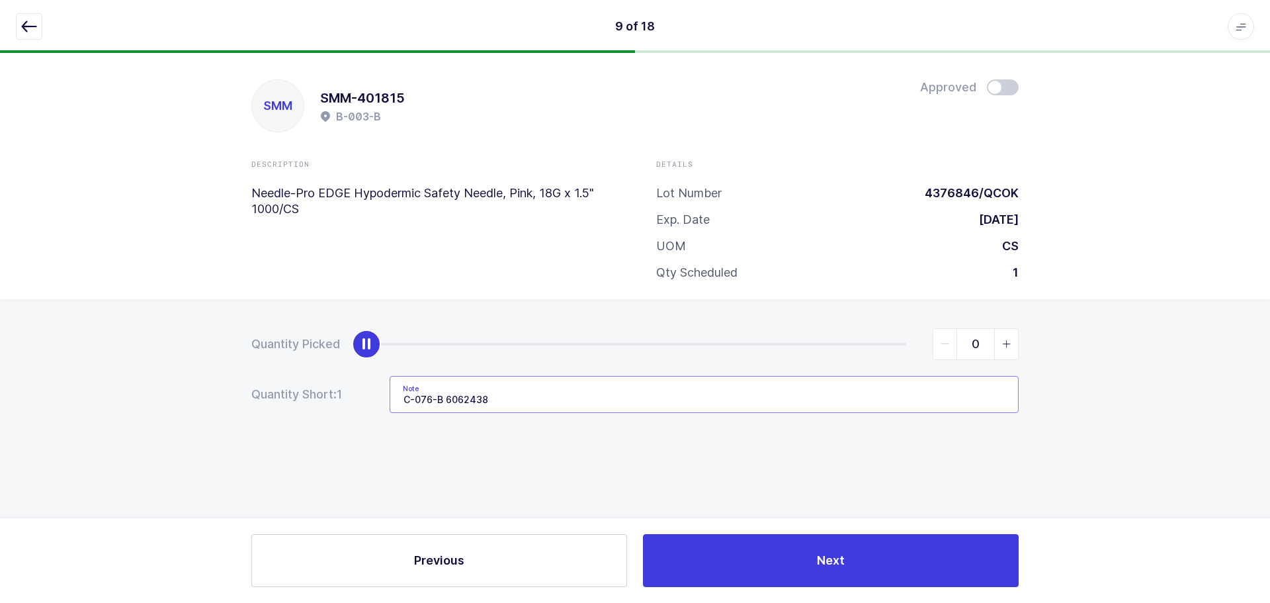
drag, startPoint x: 599, startPoint y: 398, endPoint x: 271, endPoint y: 392, distance: 328.2
click at [271, 392] on div "Quantity Short: 1 Note C-076-B 6062438" at bounding box center [635, 394] width 768 height 37
click at [31, 22] on icon "button" at bounding box center [29, 27] width 16 height 16
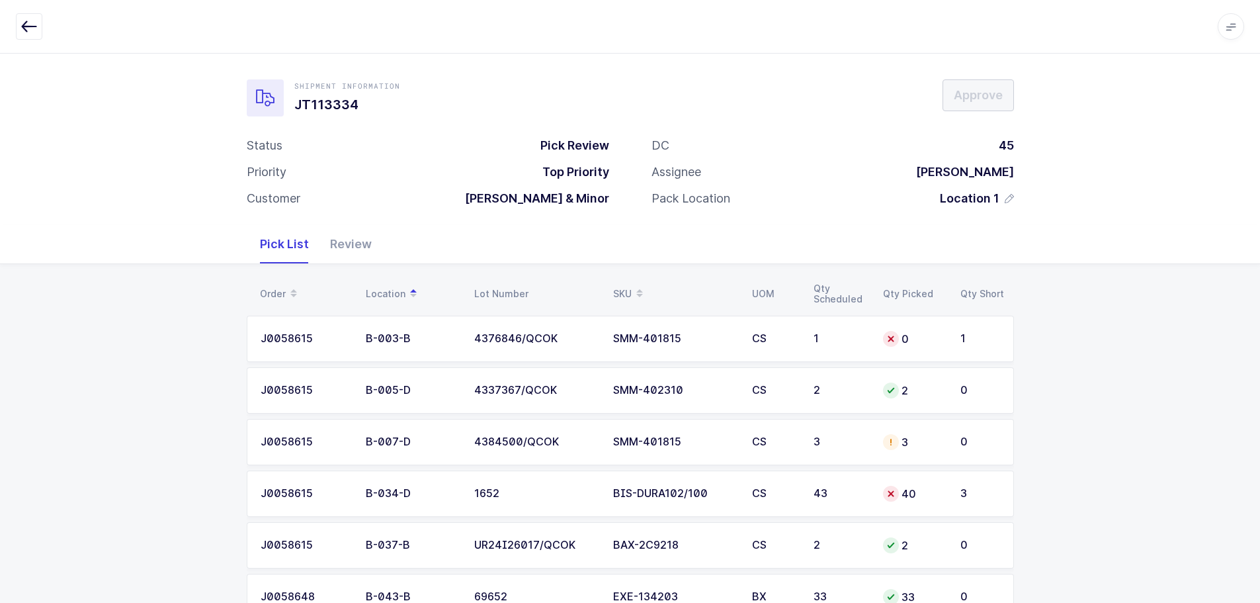
click at [631, 280] on table "Order Location Lot Number SKU UOM Qty Scheduled Qty Picked Qty Short" at bounding box center [631, 293] width 768 height 33
click at [630, 286] on div "SKU" at bounding box center [674, 294] width 123 height 22
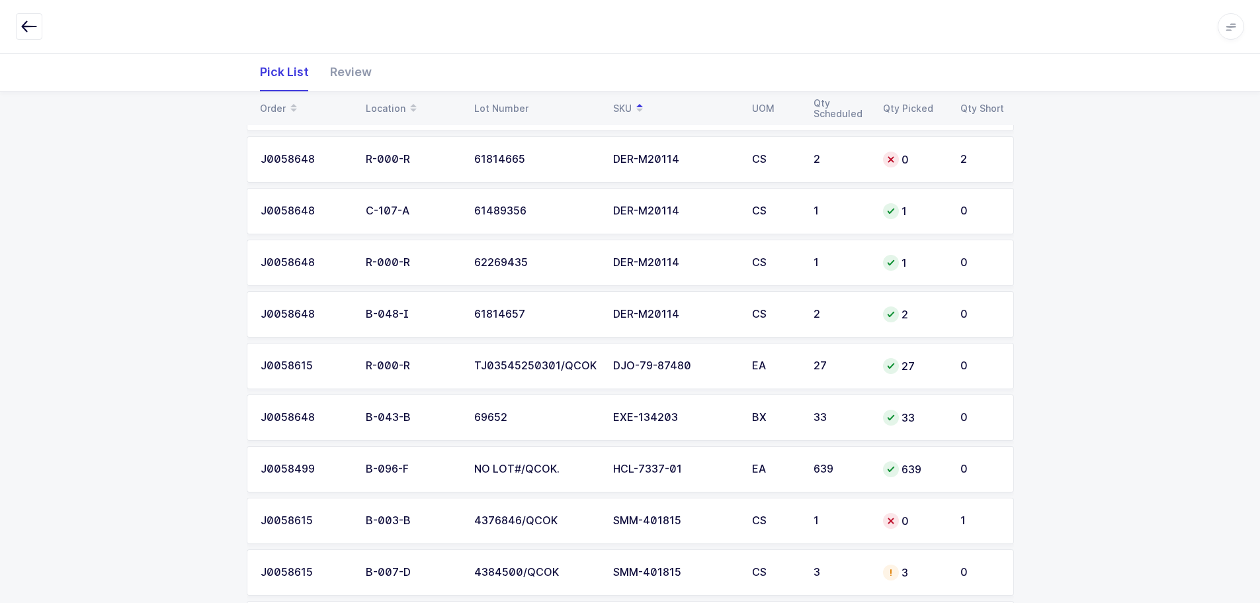
scroll to position [668, 0]
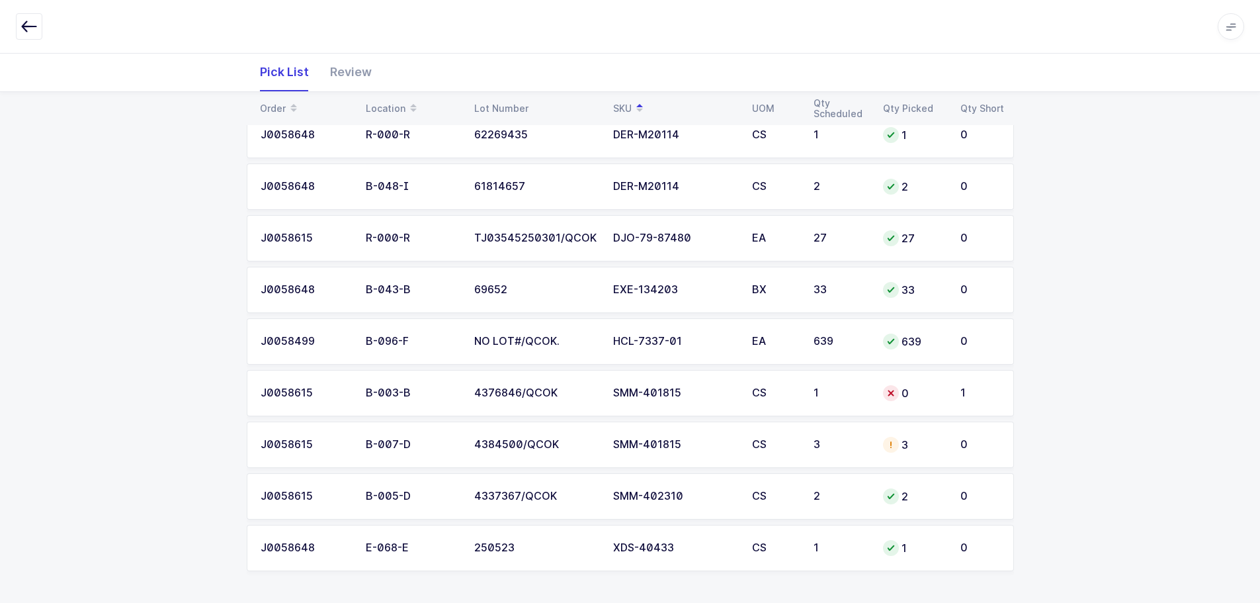
click at [875, 453] on td "3" at bounding box center [913, 444] width 77 height 46
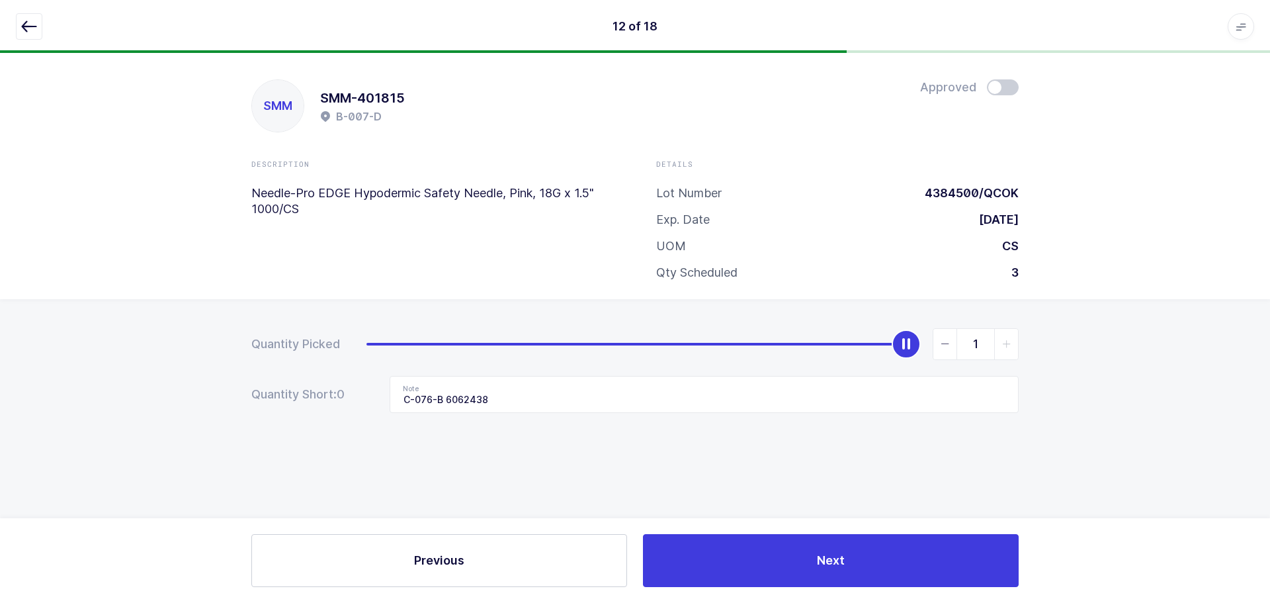
type input "0"
drag, startPoint x: 913, startPoint y: 345, endPoint x: 167, endPoint y: 354, distance: 746.4
click at [165, 354] on div "Quantity Picked 0 Quantity Short: 0 Note C-076-B 6062438" at bounding box center [635, 417] width 1270 height 236
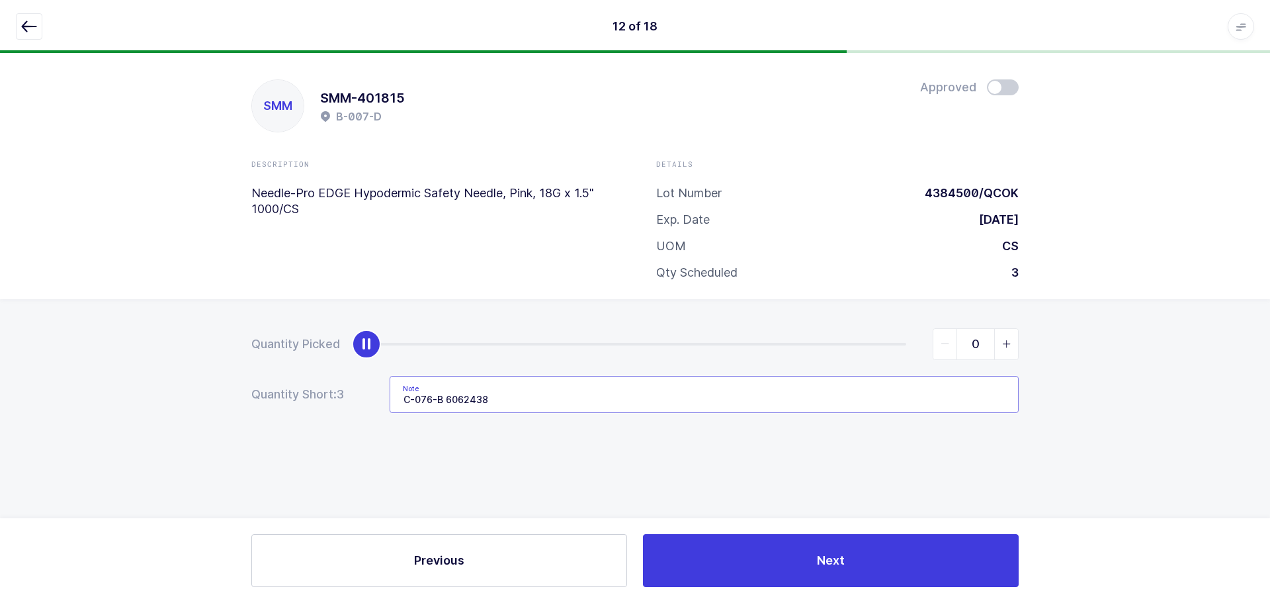
click at [487, 398] on input "C-076-B 6062438" at bounding box center [704, 394] width 629 height 37
drag, startPoint x: 488, startPoint y: 398, endPoint x: 345, endPoint y: 400, distance: 143.6
click at [345, 400] on div "Quantity Short: 3 Note C-076-B 6062438" at bounding box center [635, 394] width 768 height 37
click at [17, 26] on button "button" at bounding box center [29, 26] width 26 height 26
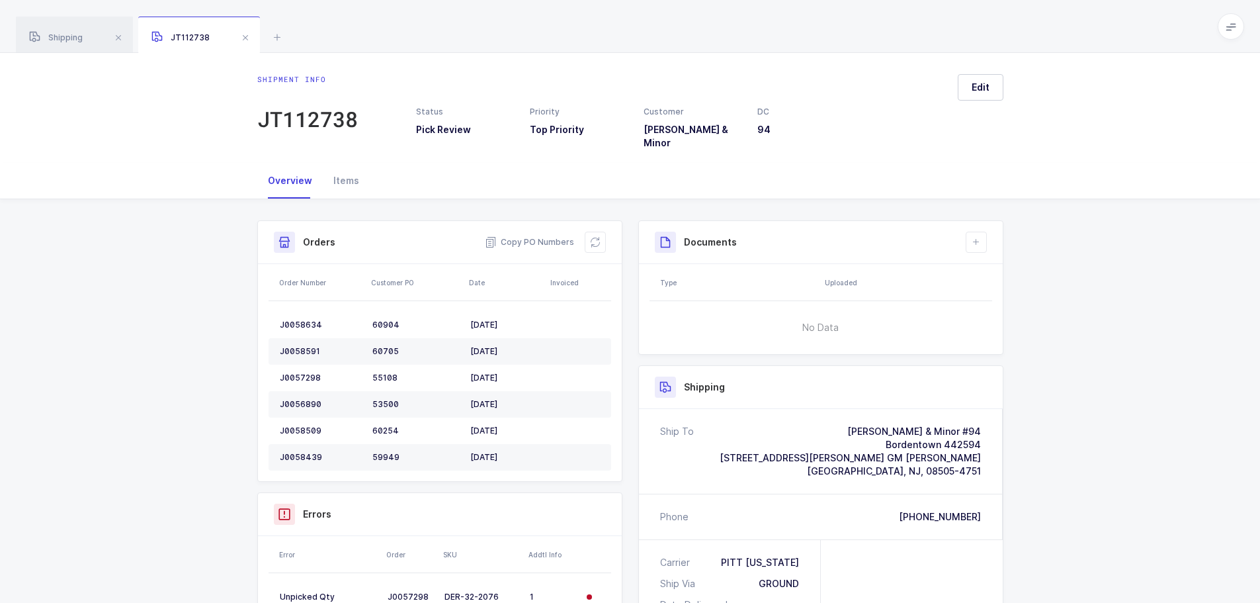
click at [244, 32] on span at bounding box center [246, 38] width 16 height 16
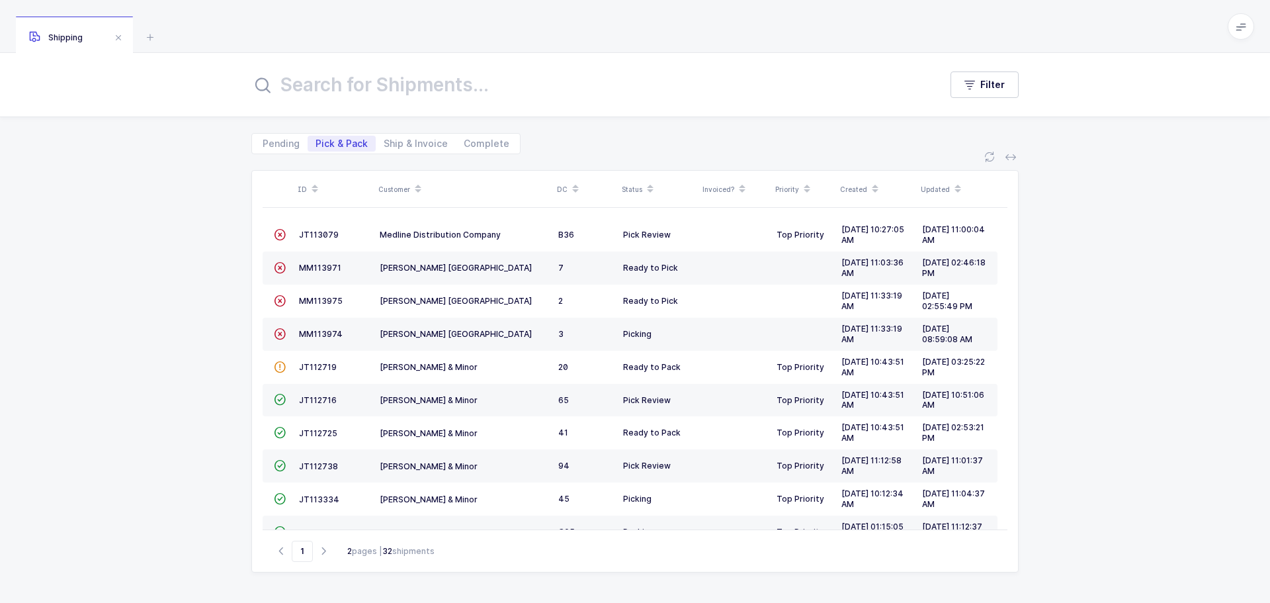
click at [326, 494] on span "JT113334" at bounding box center [319, 499] width 40 height 10
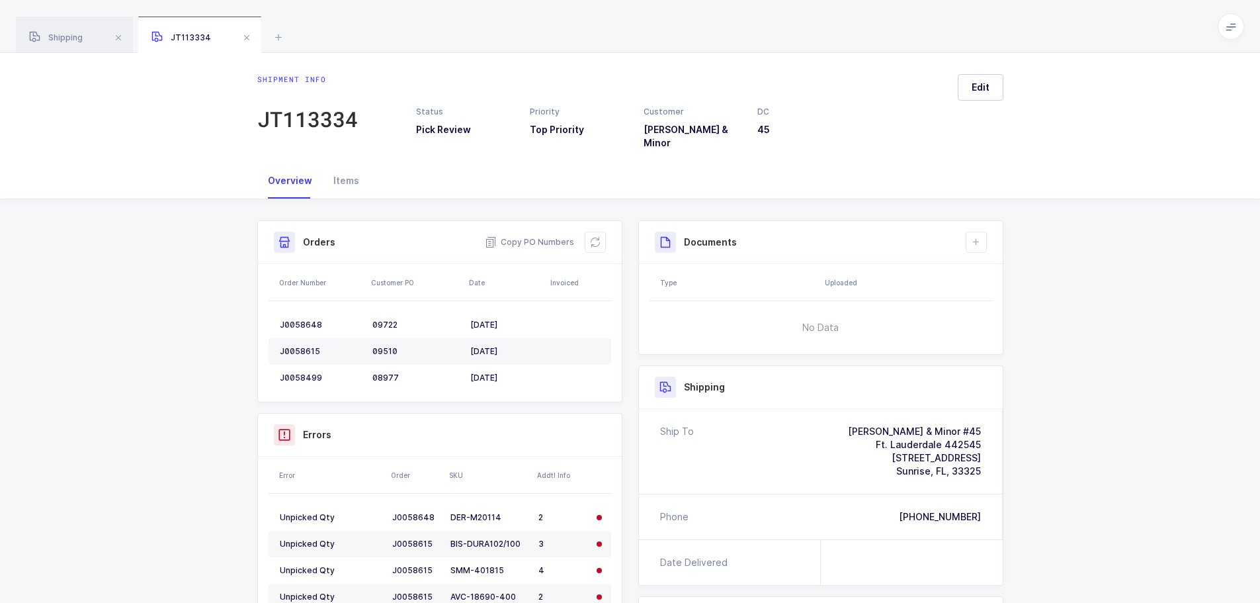
click at [609, 221] on div "Orders Copy PO Numbers" at bounding box center [440, 242] width 364 height 43
click at [595, 237] on icon at bounding box center [595, 242] width 11 height 11
click at [246, 37] on span at bounding box center [247, 38] width 16 height 16
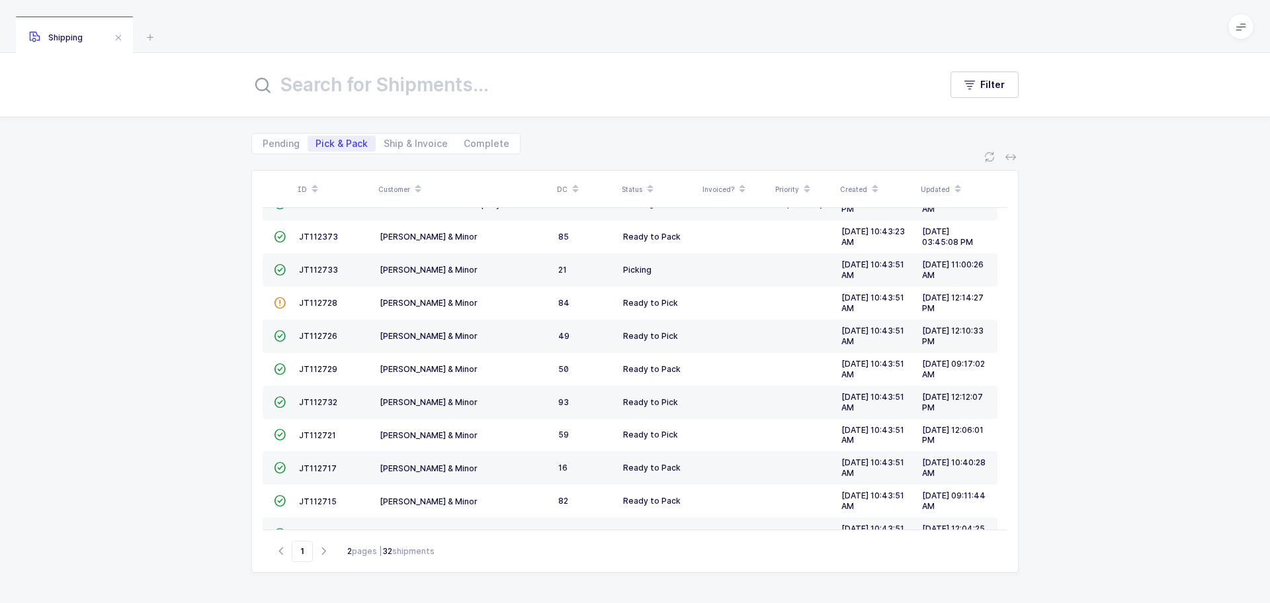
scroll to position [360, 0]
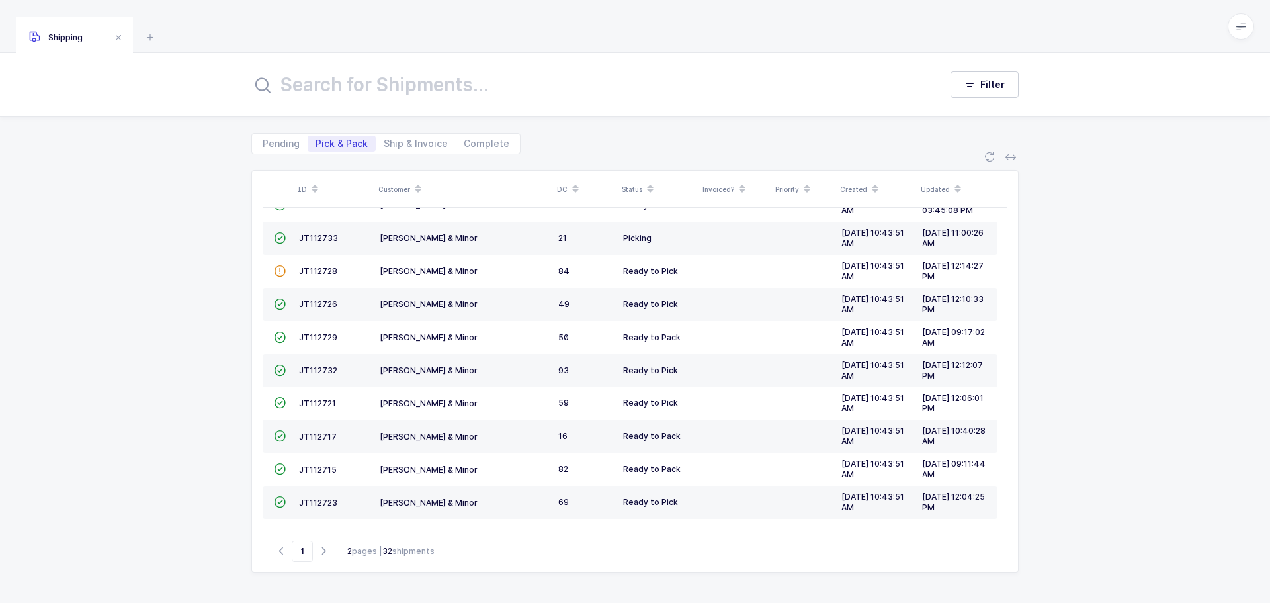
click at [324, 502] on span "JT112723" at bounding box center [318, 503] width 38 height 10
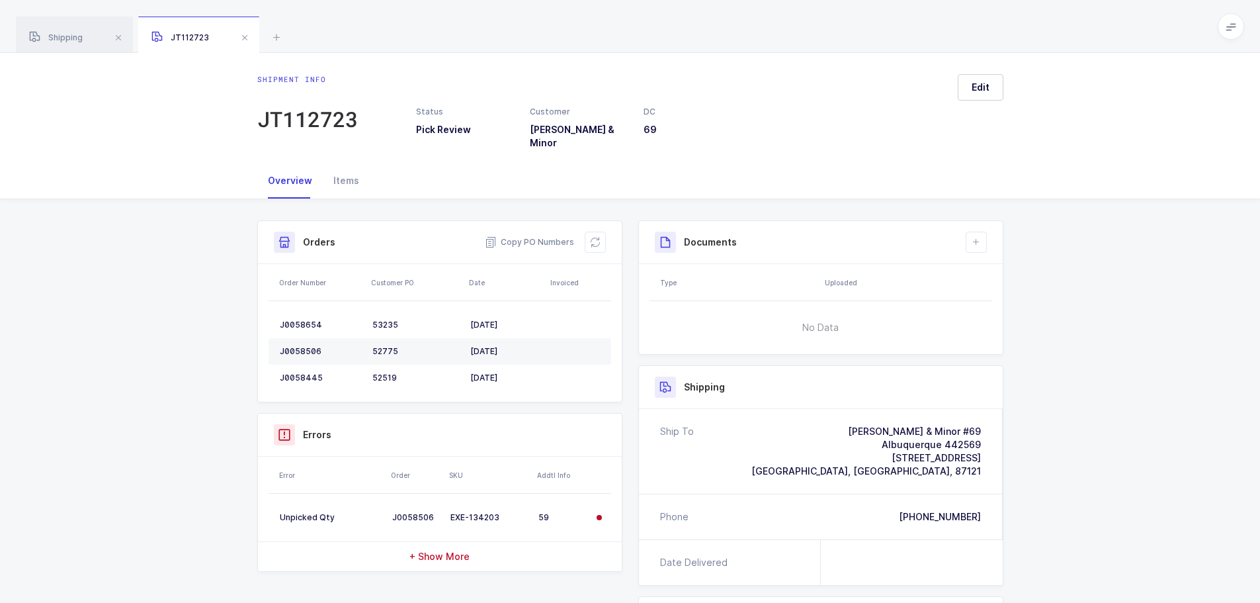
click at [588, 234] on button at bounding box center [595, 242] width 21 height 21
click at [248, 36] on div "JT112723" at bounding box center [198, 35] width 121 height 37
click at [248, 36] on span at bounding box center [245, 38] width 16 height 16
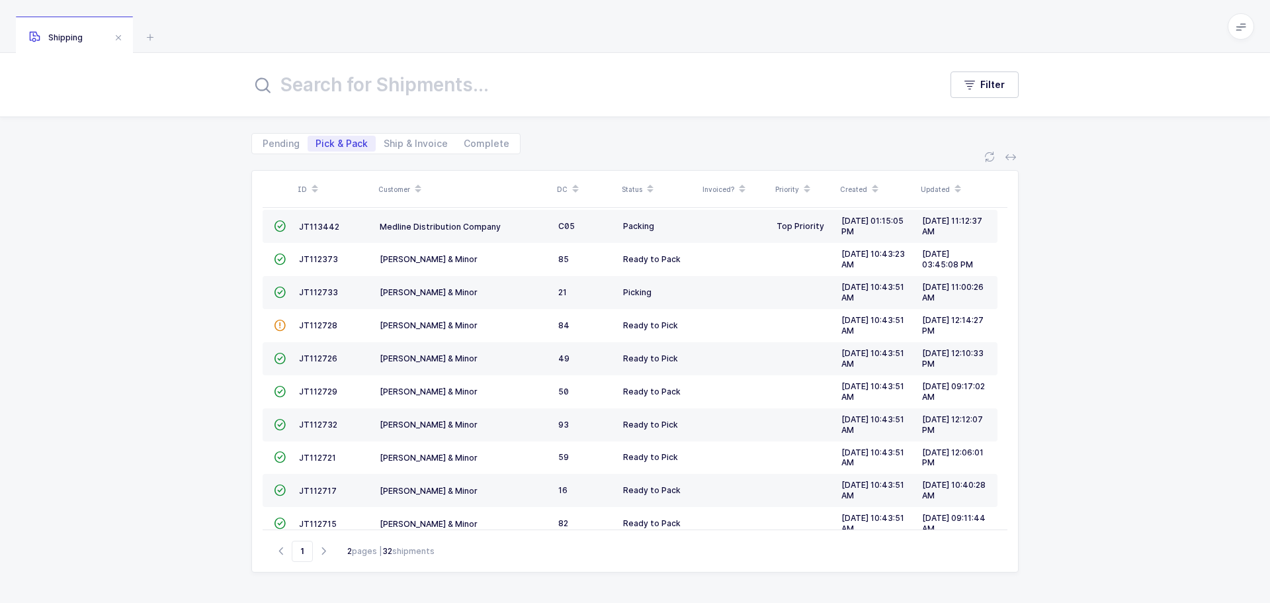
scroll to position [360, 0]
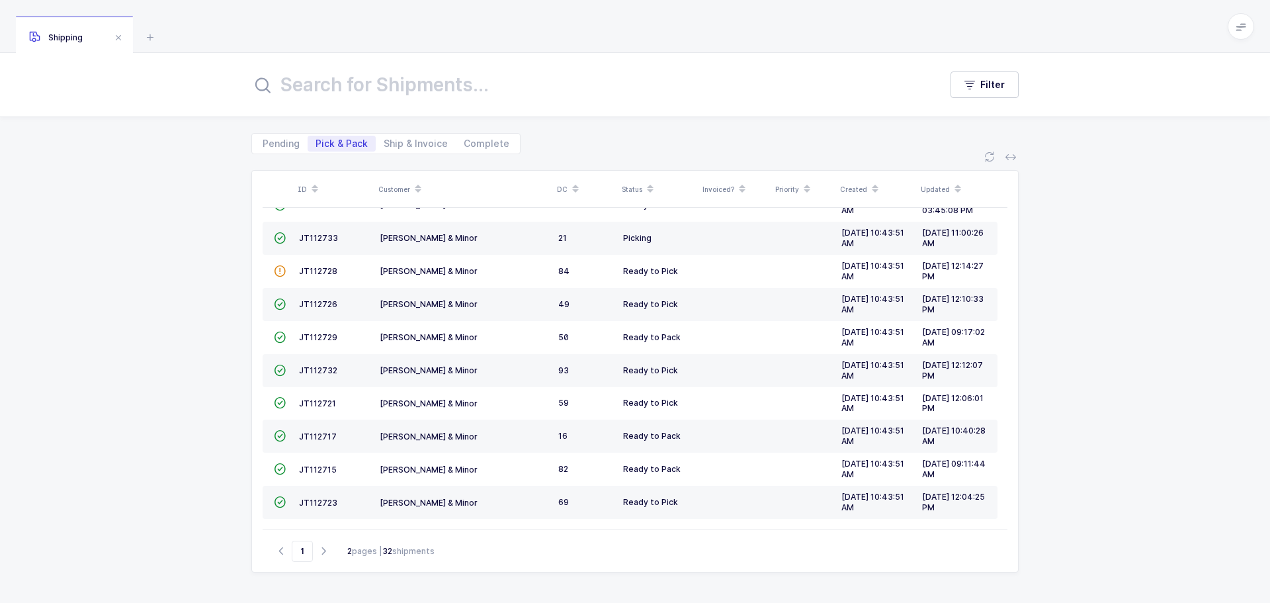
click at [328, 556] on button "button" at bounding box center [324, 551] width 16 height 16
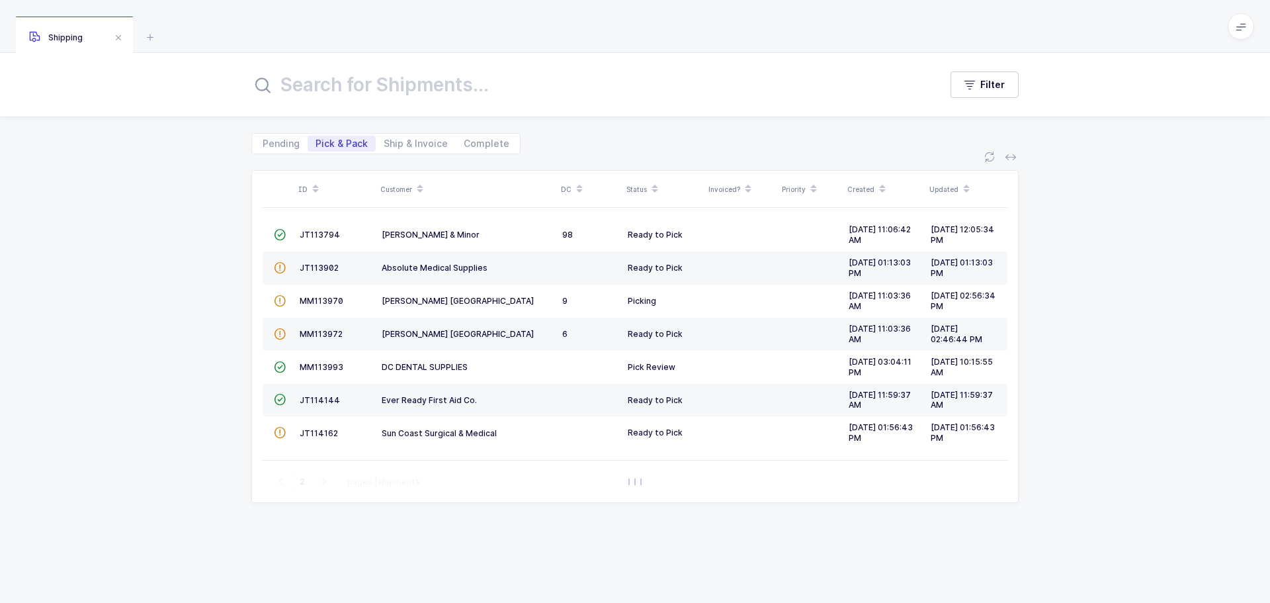
scroll to position [0, 0]
click at [285, 488] on button "button" at bounding box center [281, 482] width 16 height 16
type input "1"
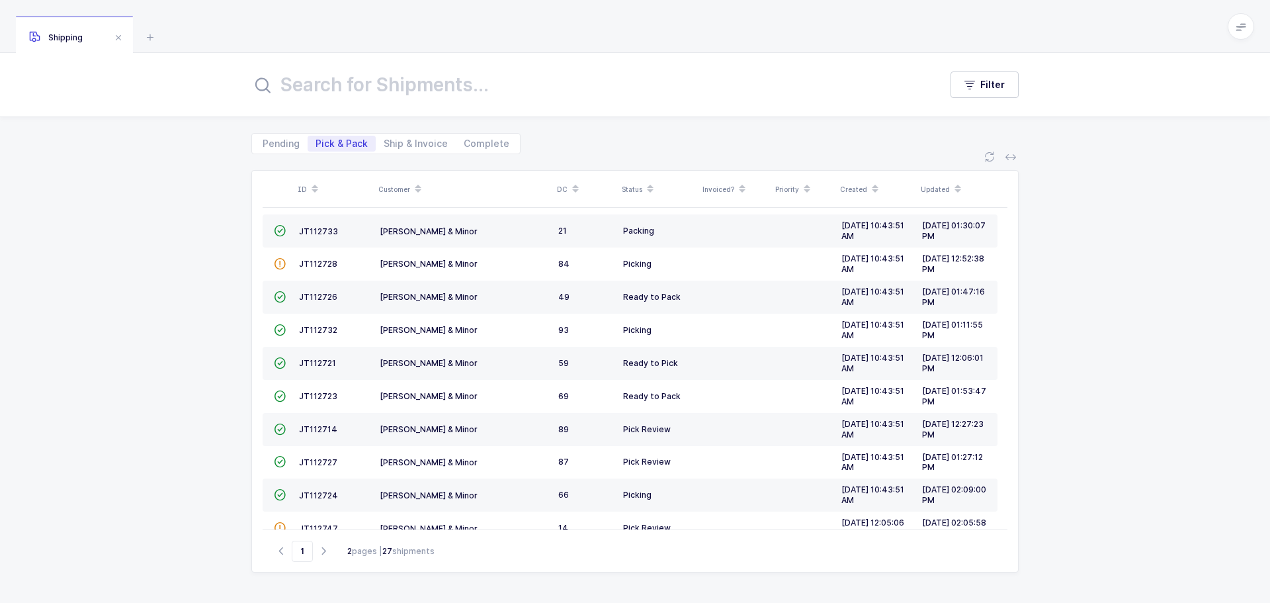
scroll to position [331, 0]
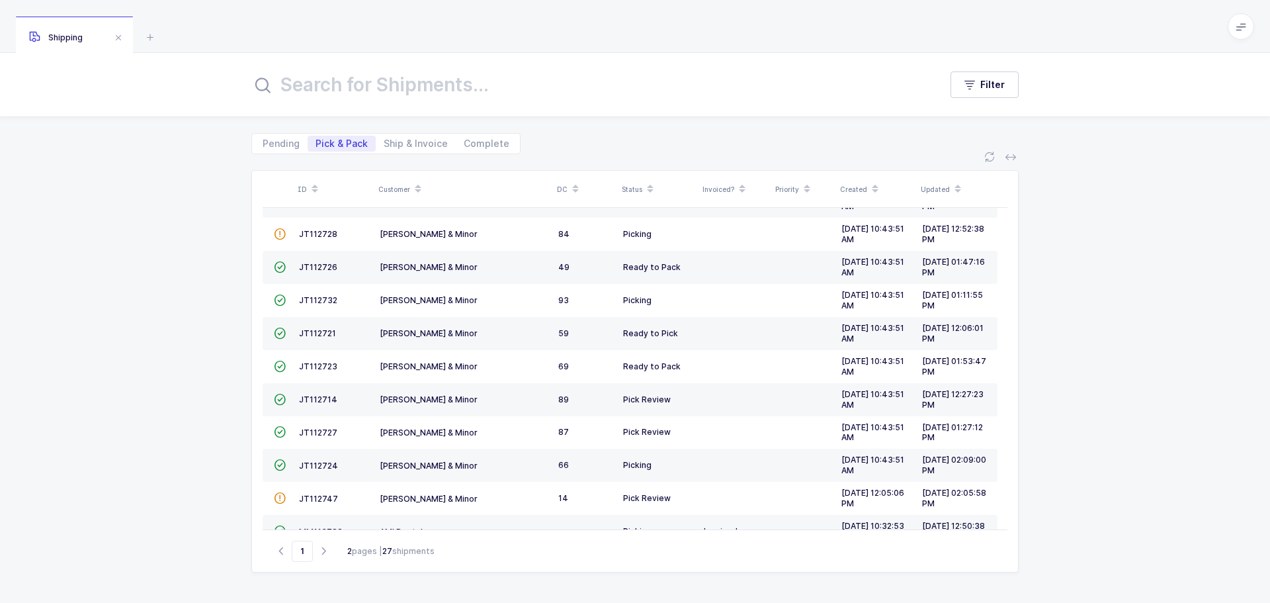
click at [320, 396] on span "JT112714" at bounding box center [318, 399] width 38 height 10
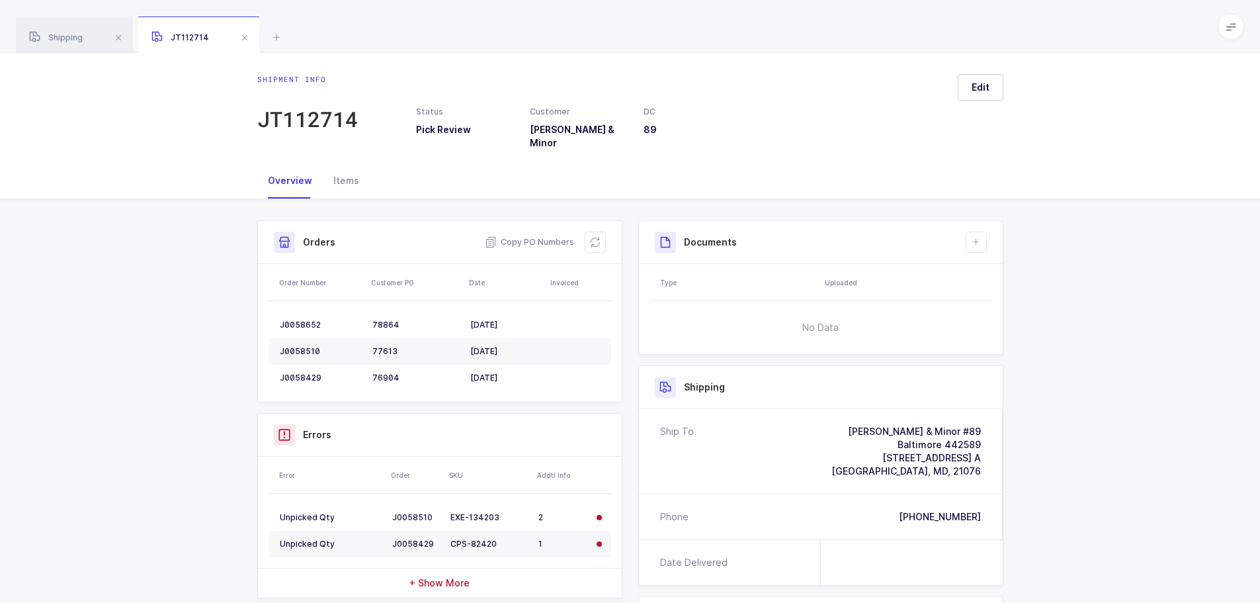
click at [601, 232] on button at bounding box center [595, 242] width 21 height 21
click at [589, 232] on button at bounding box center [595, 242] width 21 height 21
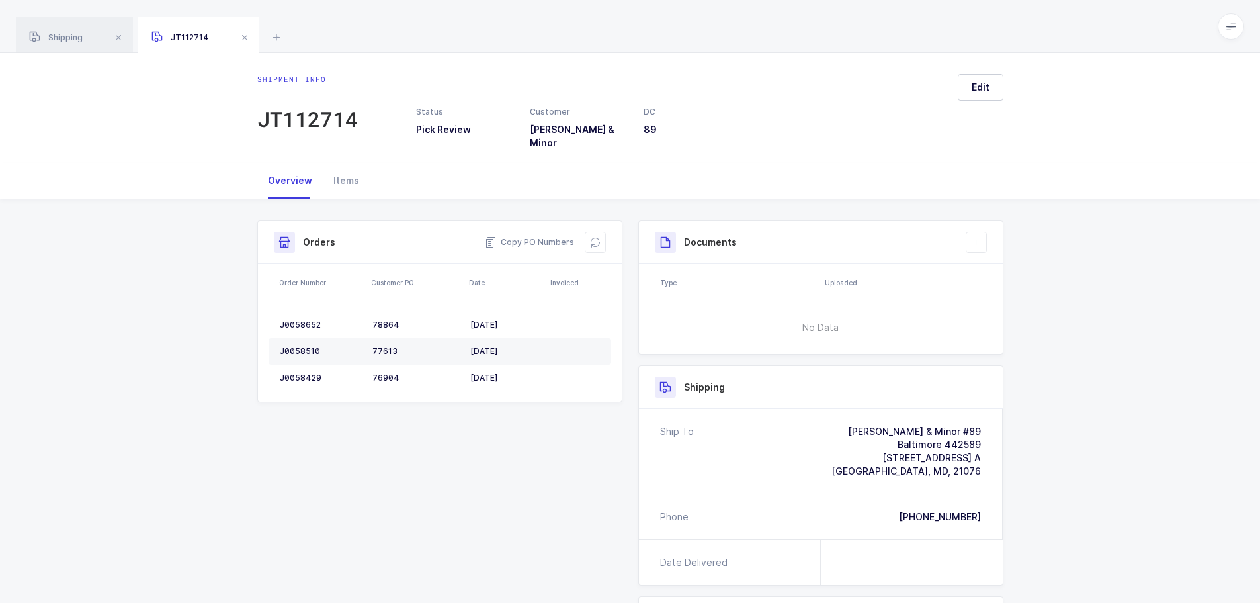
click at [246, 34] on span at bounding box center [245, 38] width 16 height 16
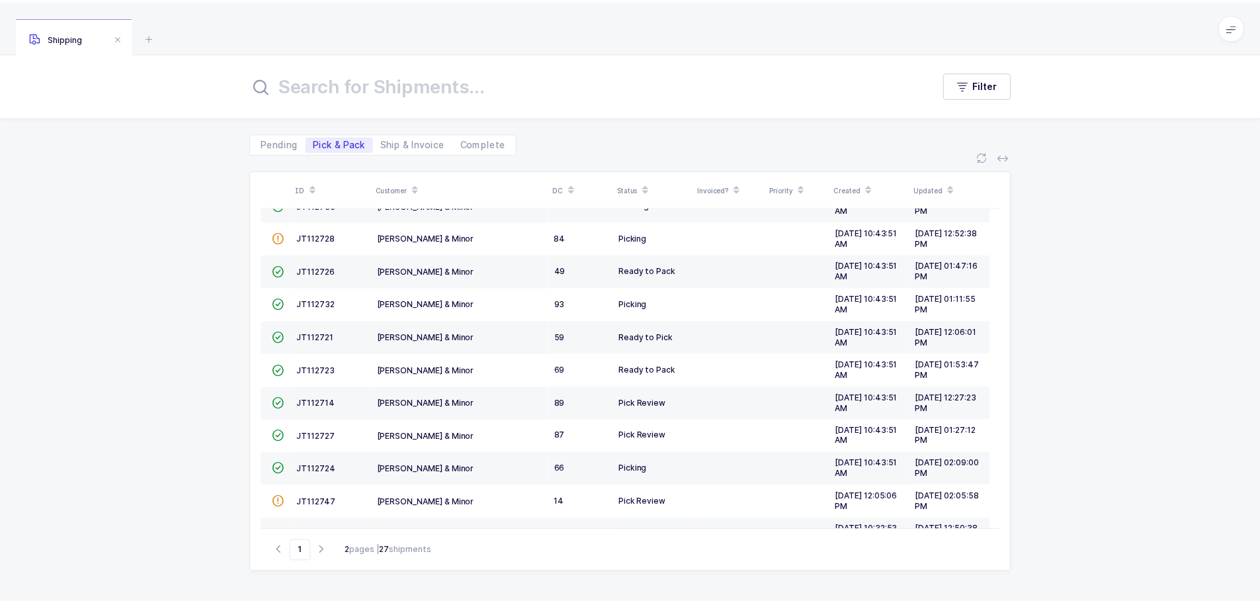
scroll to position [360, 0]
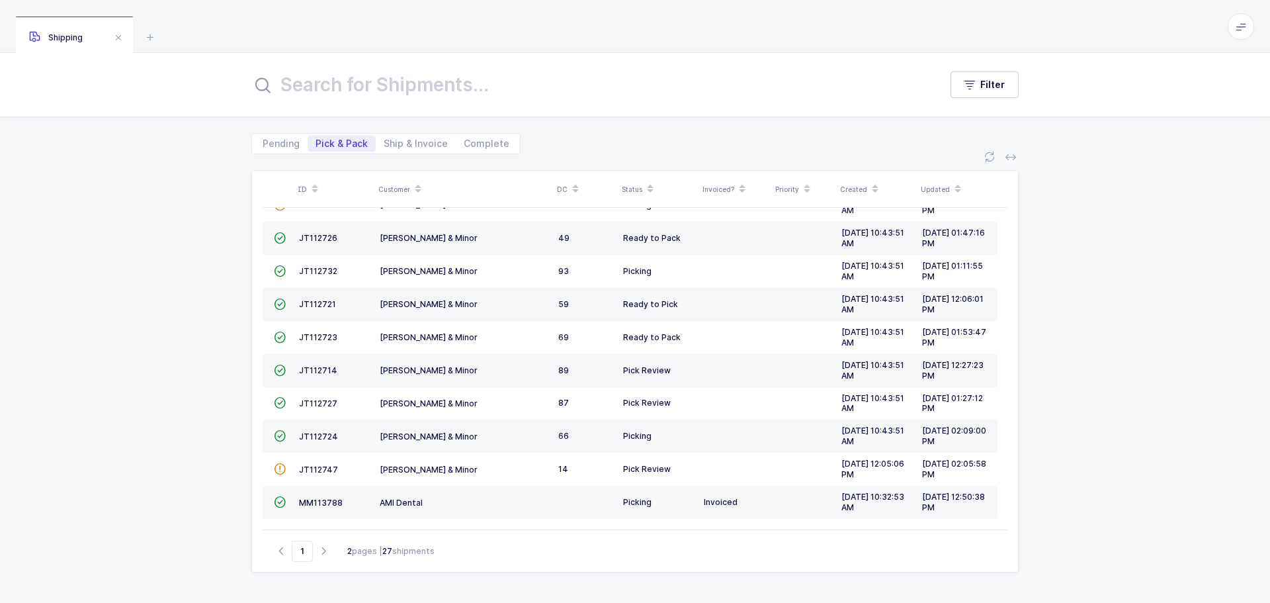
click at [301, 398] on span "JT112727" at bounding box center [318, 403] width 38 height 10
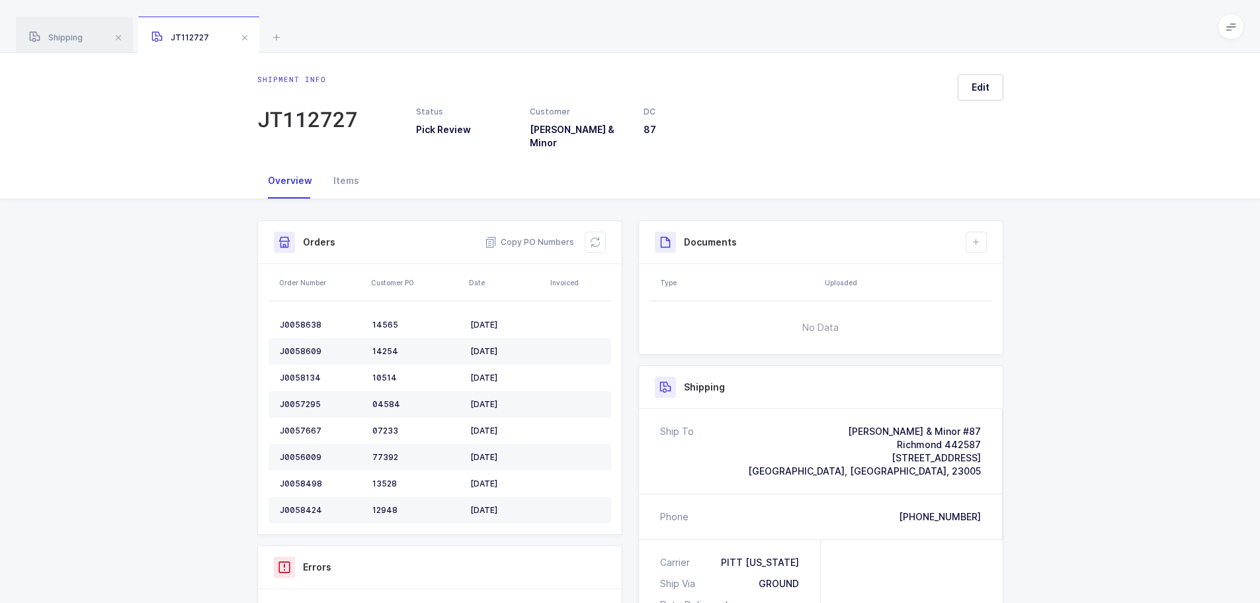
click at [588, 221] on div "Orders Copy PO Numbers" at bounding box center [440, 242] width 364 height 43
click at [601, 232] on button at bounding box center [595, 242] width 21 height 21
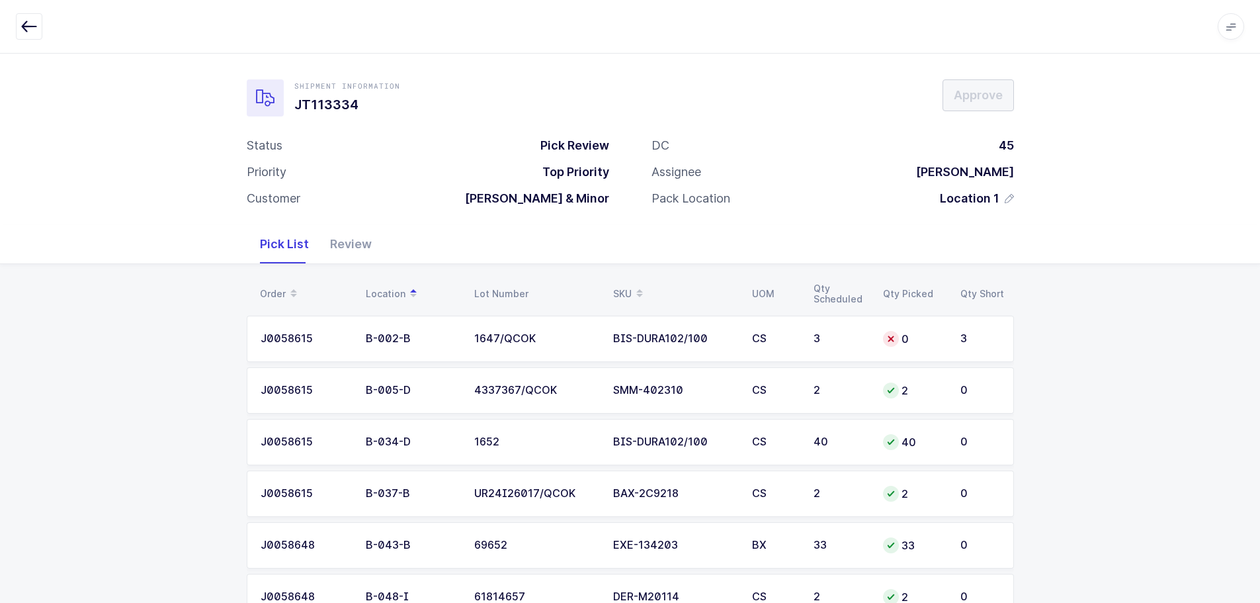
click at [835, 339] on div "3" at bounding box center [841, 339] width 54 height 12
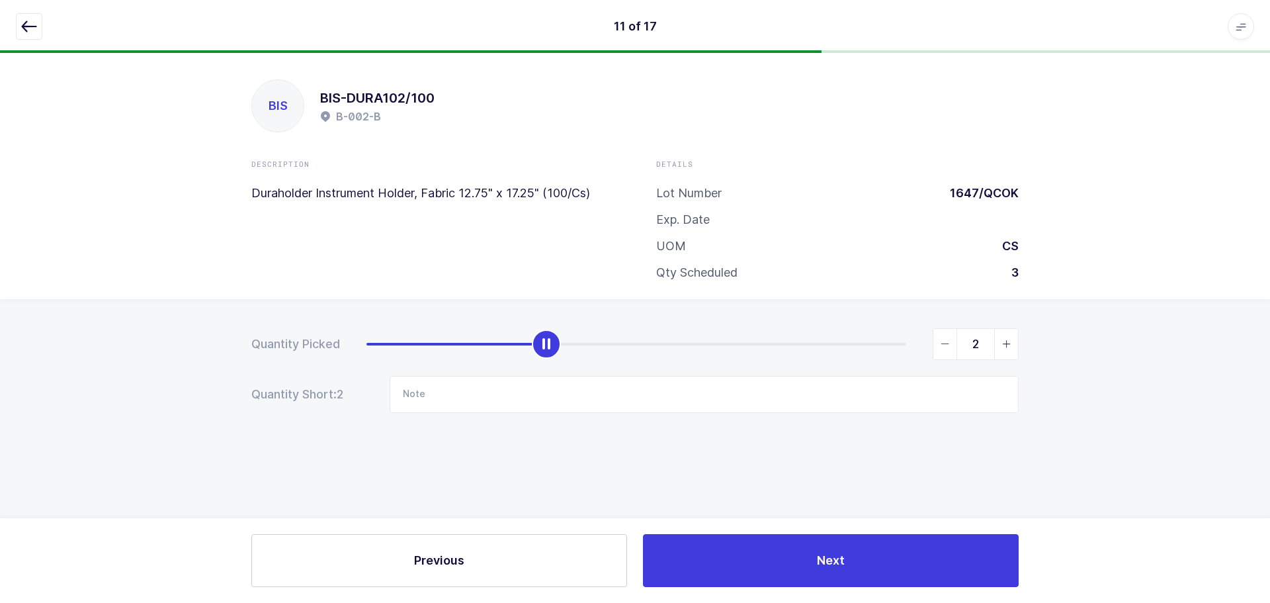
type input "3"
drag, startPoint x: 374, startPoint y: 343, endPoint x: 1177, endPoint y: 367, distance: 803.6
click at [1177, 367] on div "Quantity Picked 3 Quantity Short: 2 Note" at bounding box center [635, 417] width 1270 height 236
click at [26, 21] on icon "button" at bounding box center [29, 27] width 16 height 16
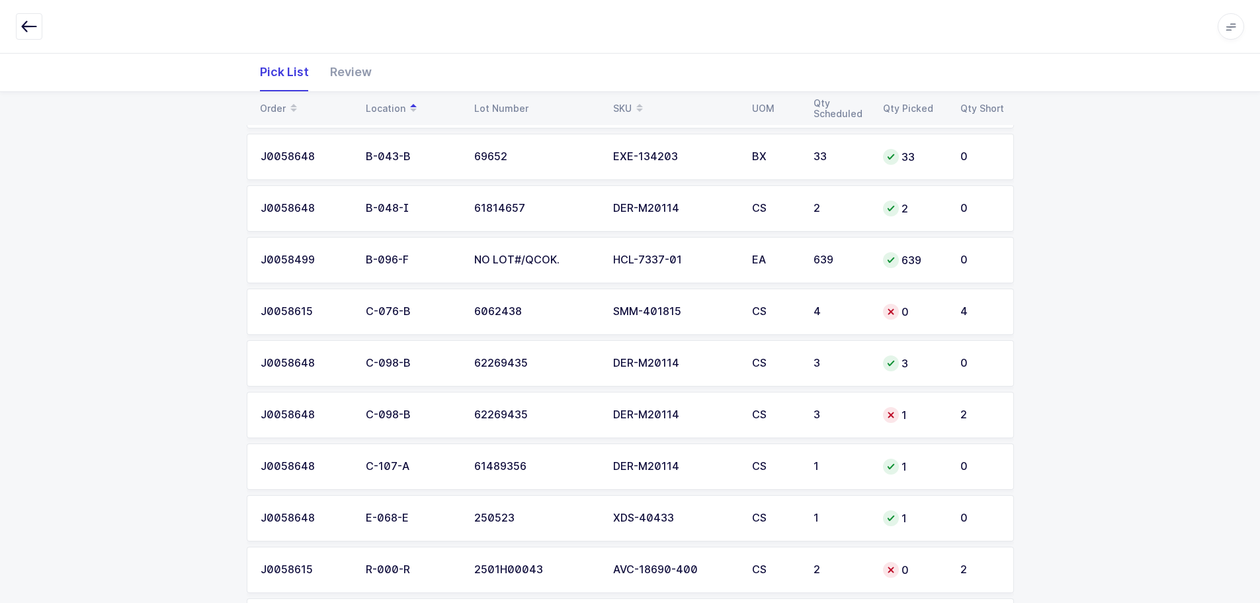
scroll to position [463, 0]
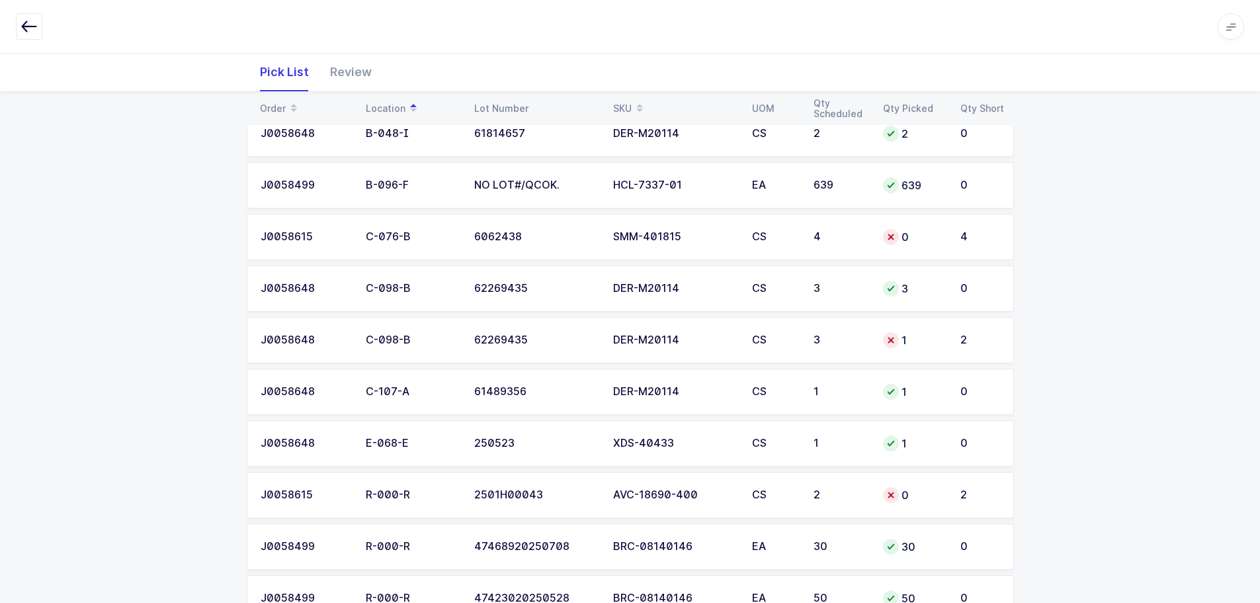
click at [911, 226] on td "0" at bounding box center [913, 237] width 77 height 46
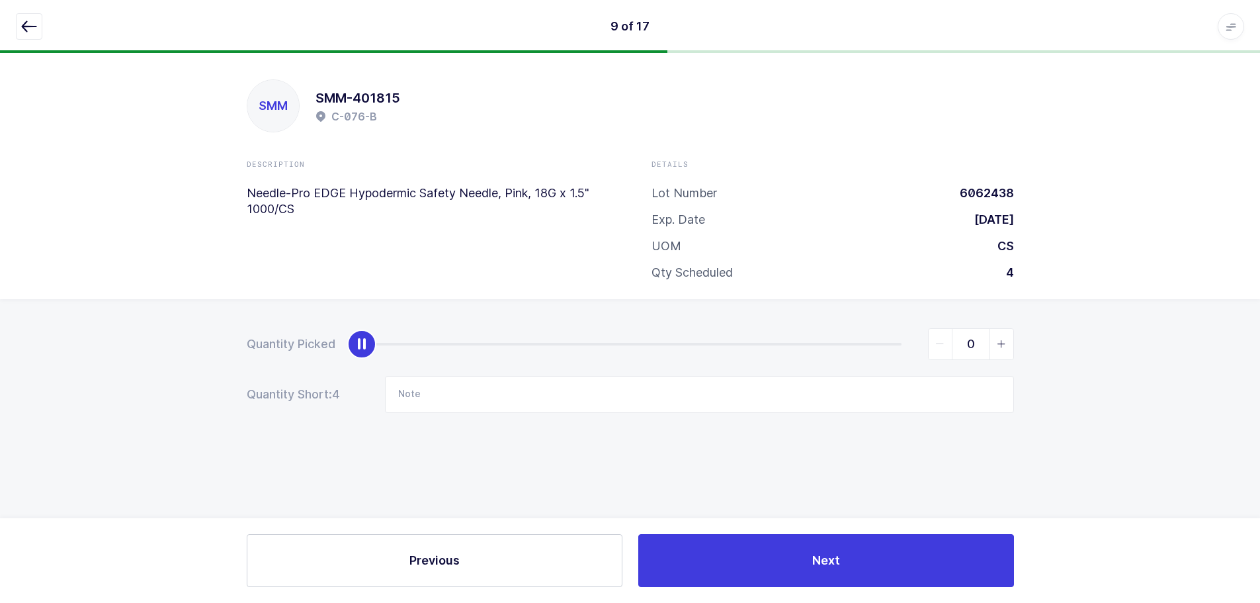
scroll to position [0, 0]
type input "4"
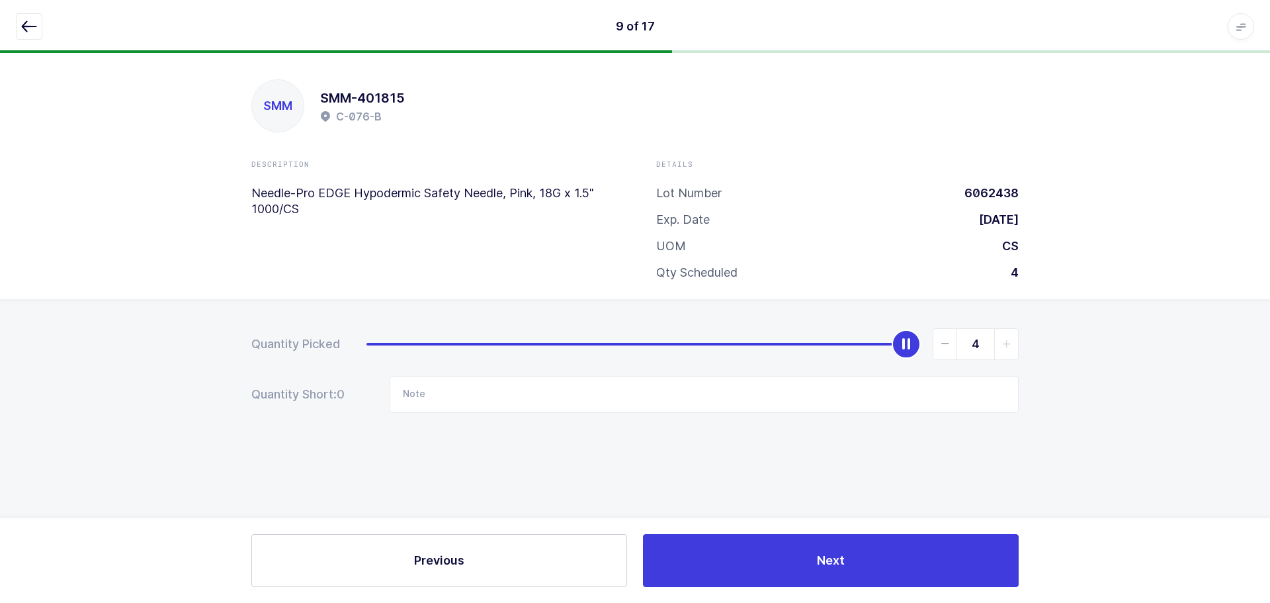
drag, startPoint x: 370, startPoint y: 350, endPoint x: 1129, endPoint y: 353, distance: 759.6
click at [1129, 353] on div "Quantity Picked 4 Quantity Short: 0 Note" at bounding box center [635, 417] width 1270 height 236
click at [38, 22] on button "button" at bounding box center [29, 26] width 26 height 26
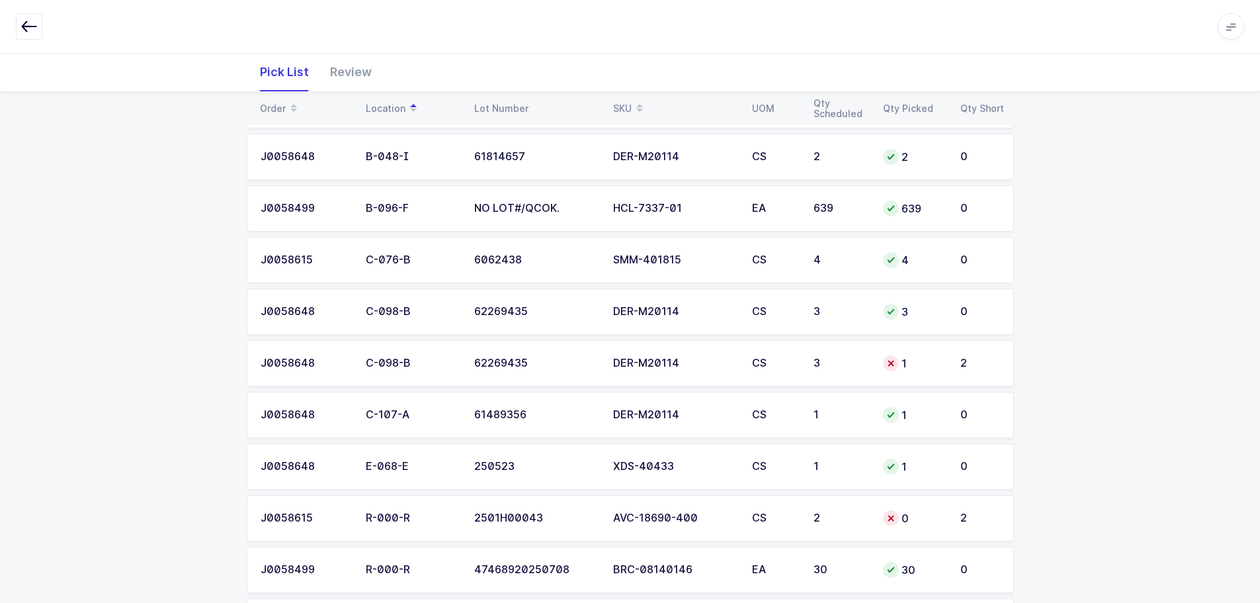
scroll to position [463, 0]
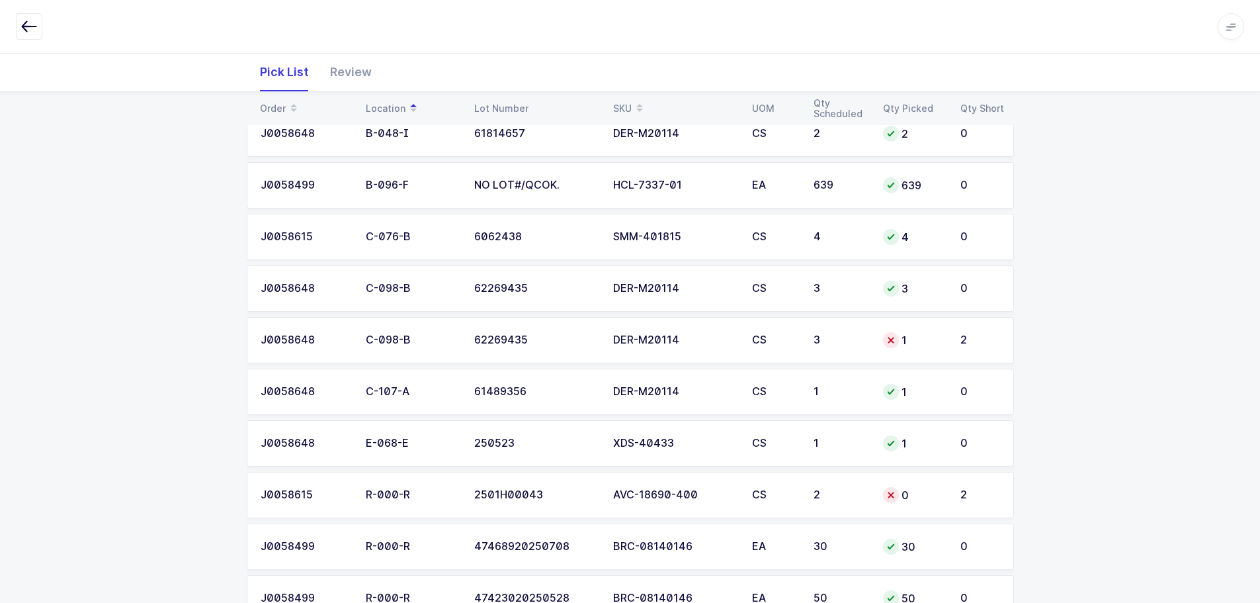
click at [834, 334] on div "3" at bounding box center [841, 340] width 54 height 12
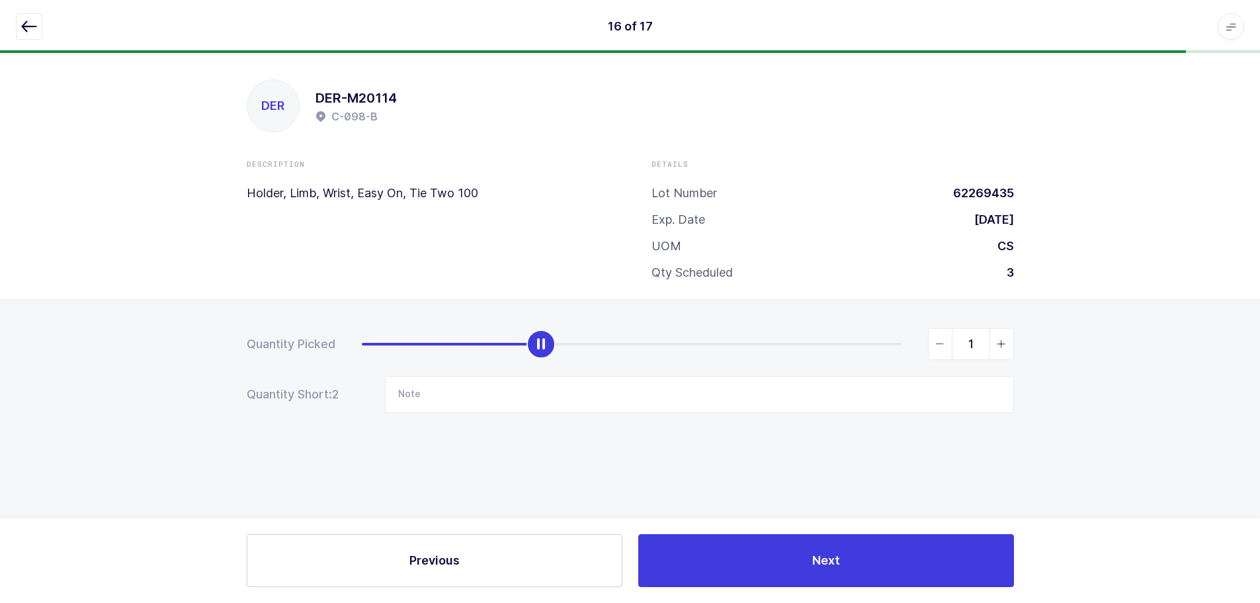
scroll to position [0, 0]
type input "3"
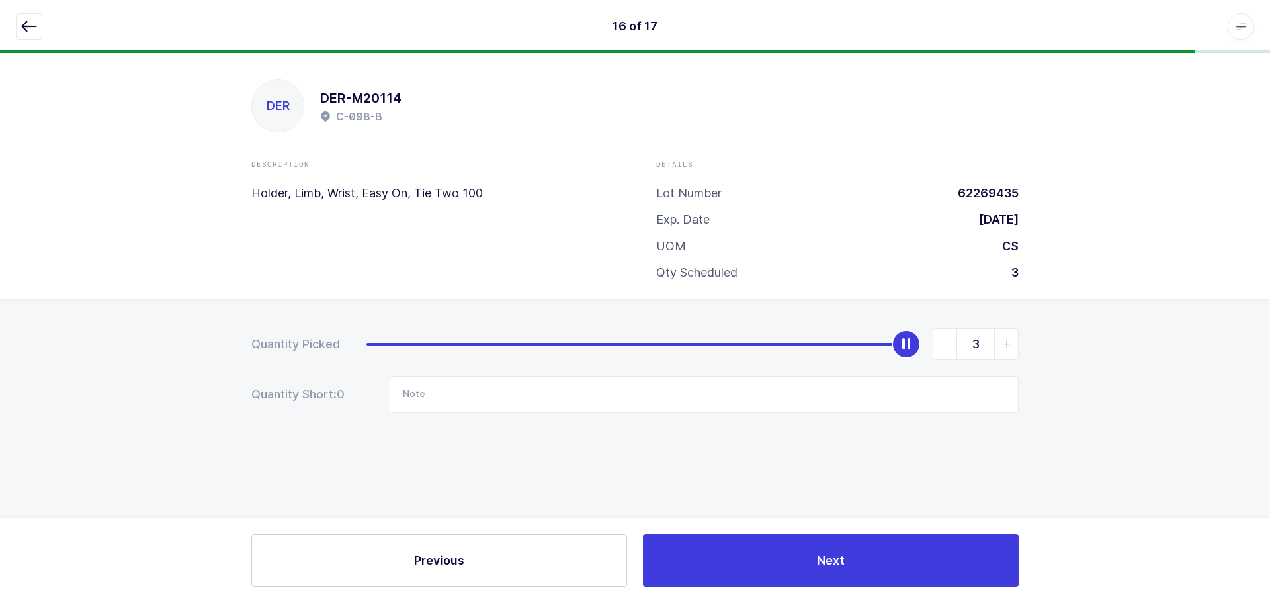
drag, startPoint x: 1012, startPoint y: 351, endPoint x: 766, endPoint y: 279, distance: 256.5
click at [1008, 349] on span "slider between 0 and 3" at bounding box center [1006, 344] width 24 height 30
click at [34, 28] on icon "button" at bounding box center [29, 27] width 16 height 16
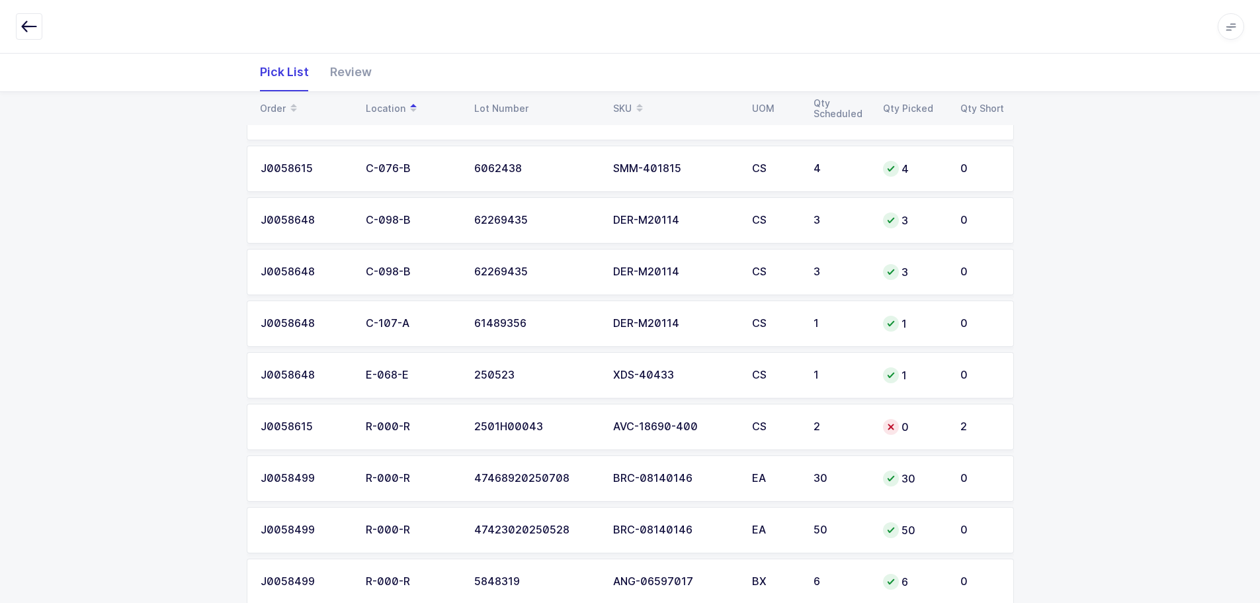
scroll to position [617, 0]
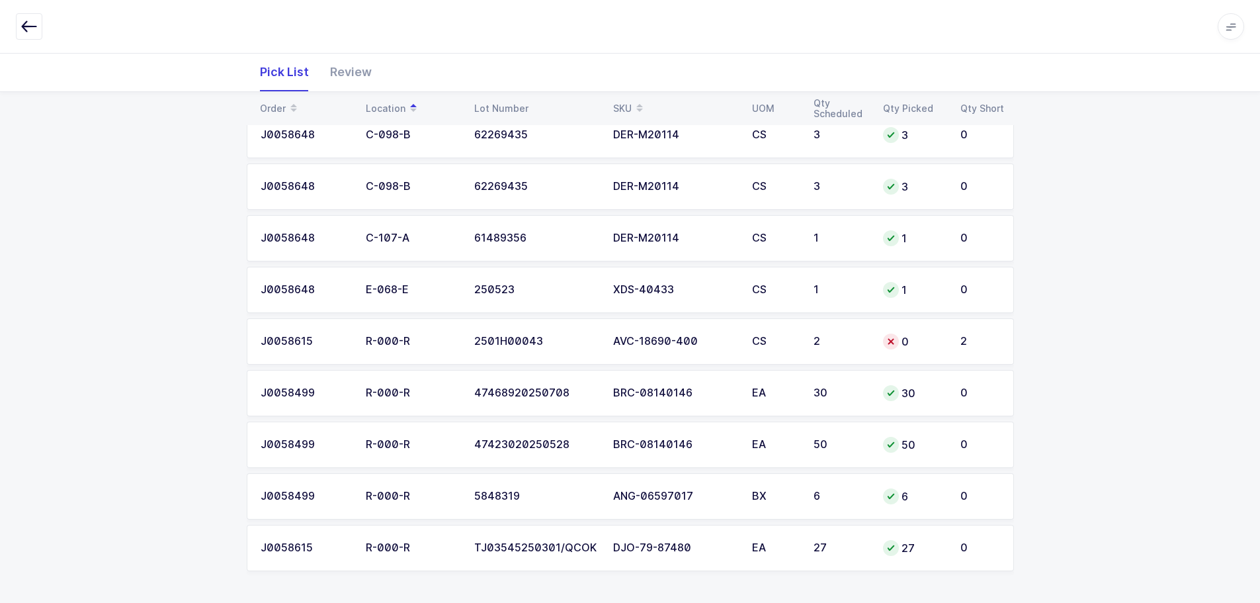
click at [900, 346] on div "0" at bounding box center [914, 341] width 62 height 16
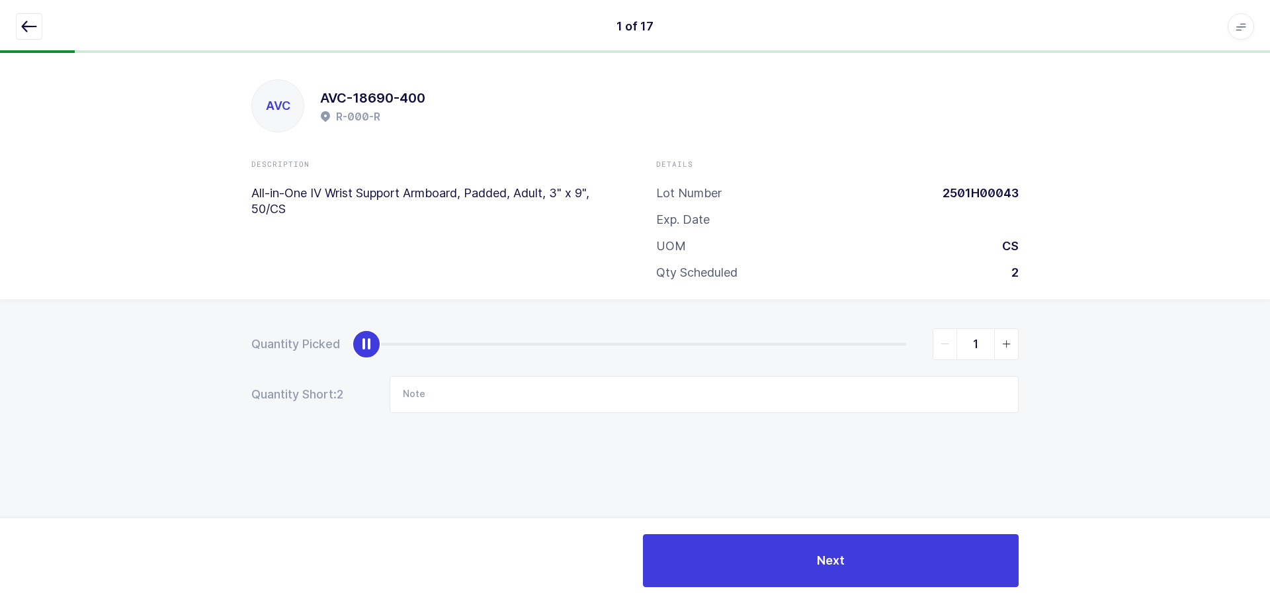
type input "2"
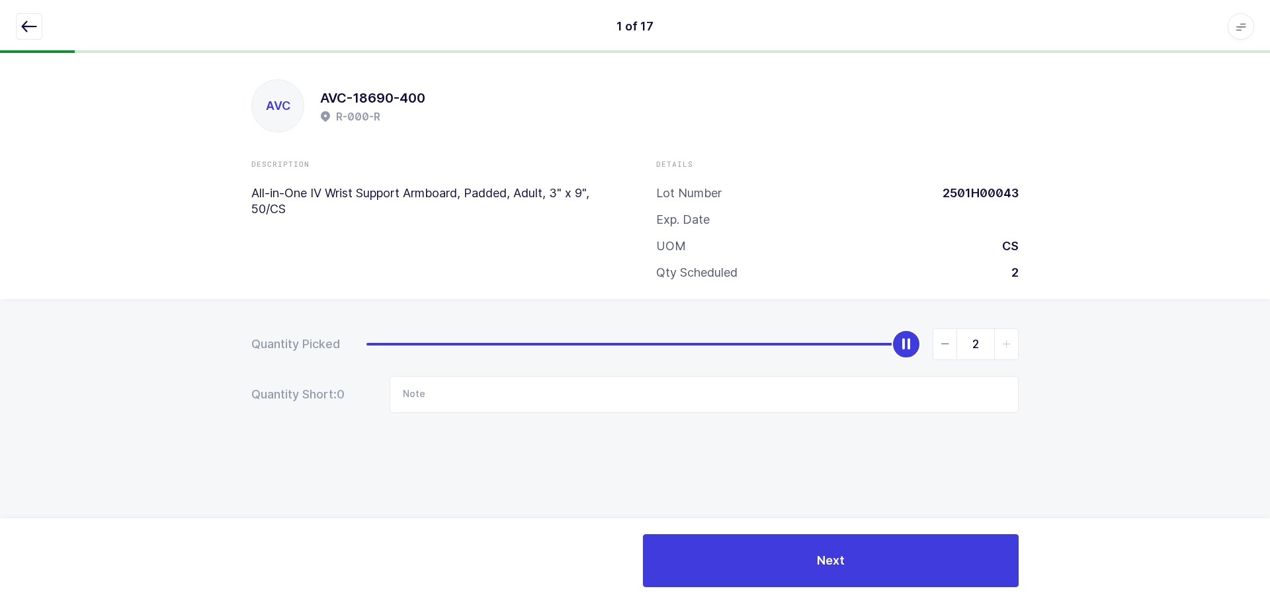
drag, startPoint x: 373, startPoint y: 345, endPoint x: 1163, endPoint y: 337, distance: 790.1
click at [1163, 337] on div "Quantity Picked 2 Quantity Short: 0 Note" at bounding box center [635, 417] width 1270 height 236
click at [38, 26] on button "button" at bounding box center [29, 26] width 26 height 26
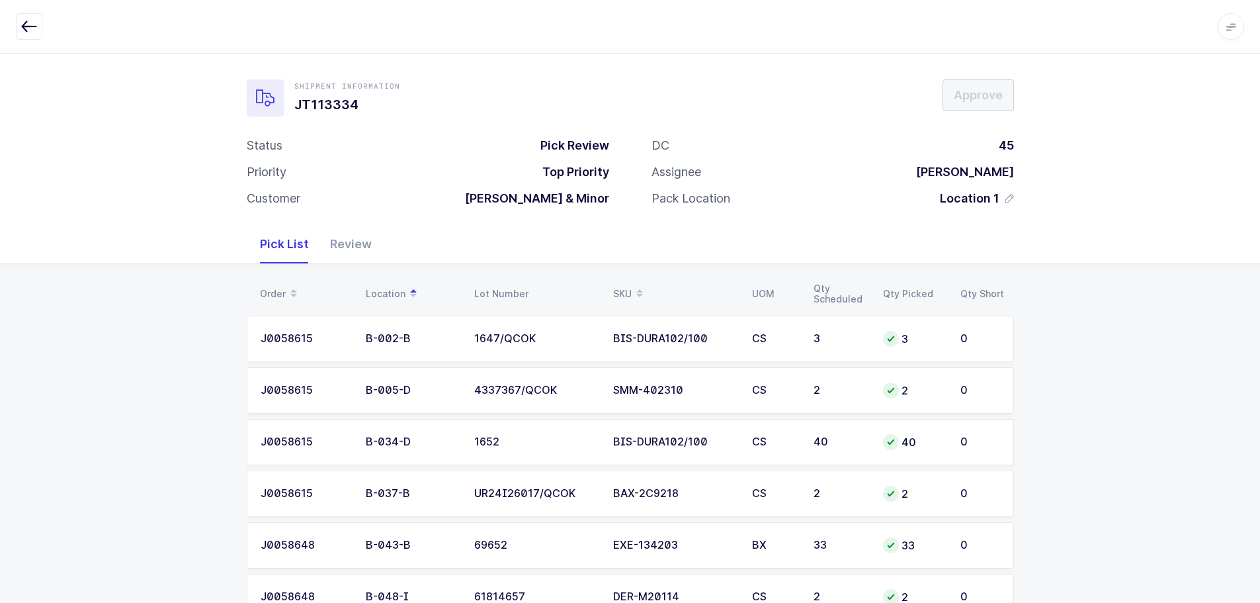
click at [350, 229] on div "Review" at bounding box center [351, 244] width 63 height 38
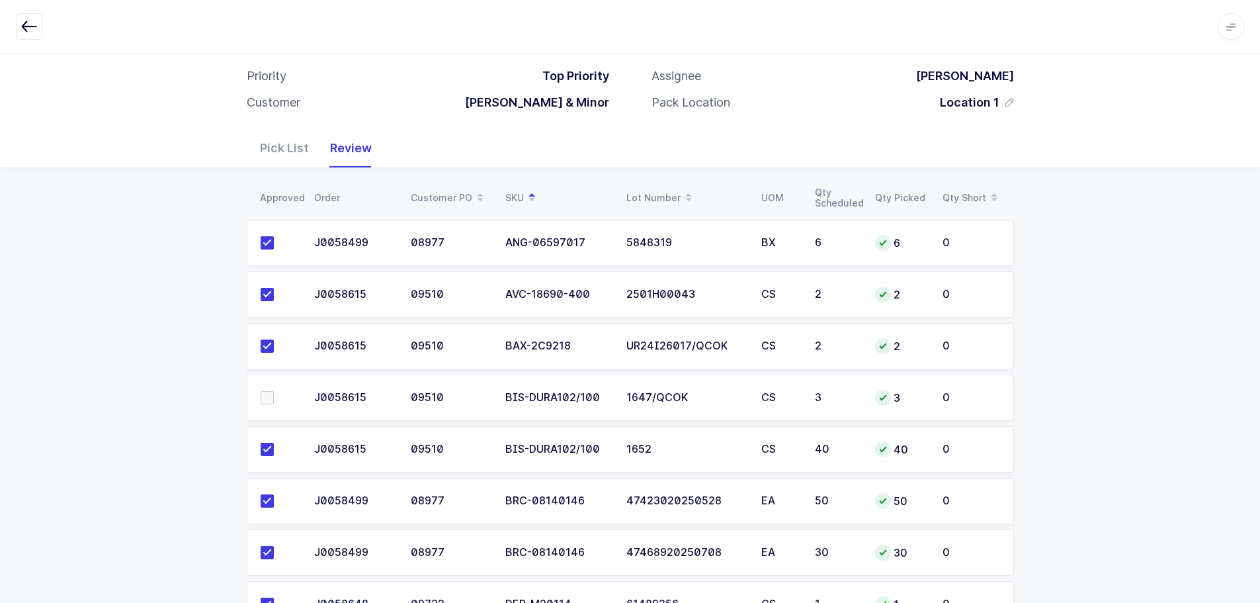
scroll to position [198, 0]
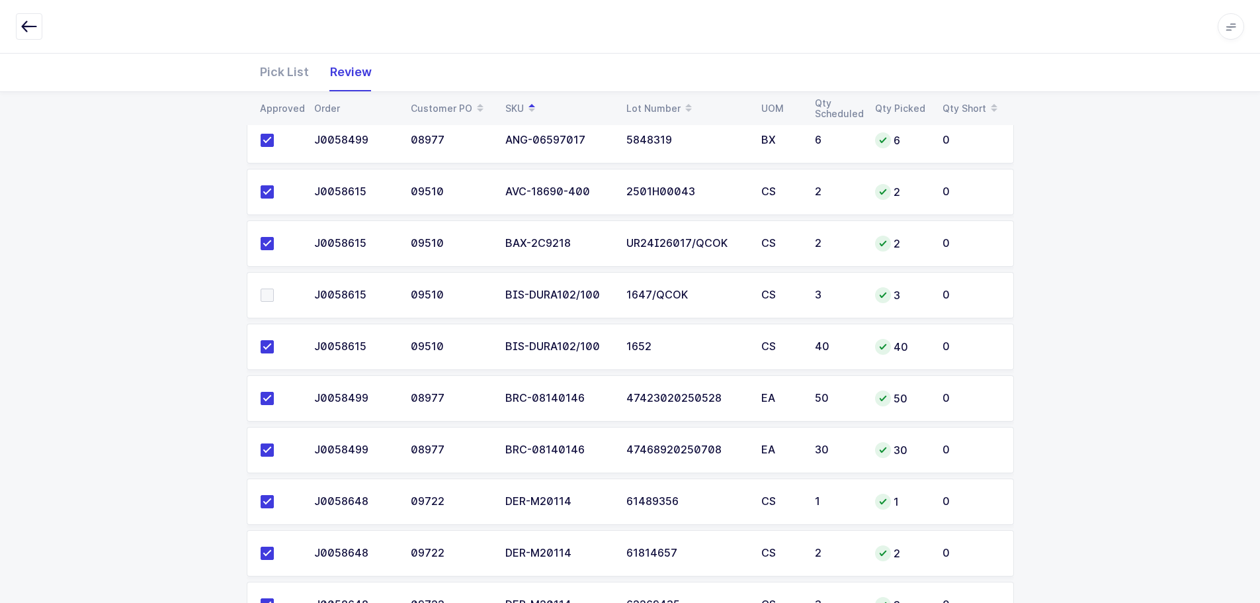
click at [271, 293] on span at bounding box center [267, 294] width 13 height 13
click at [274, 288] on input "checkbox" at bounding box center [274, 288] width 0 height 0
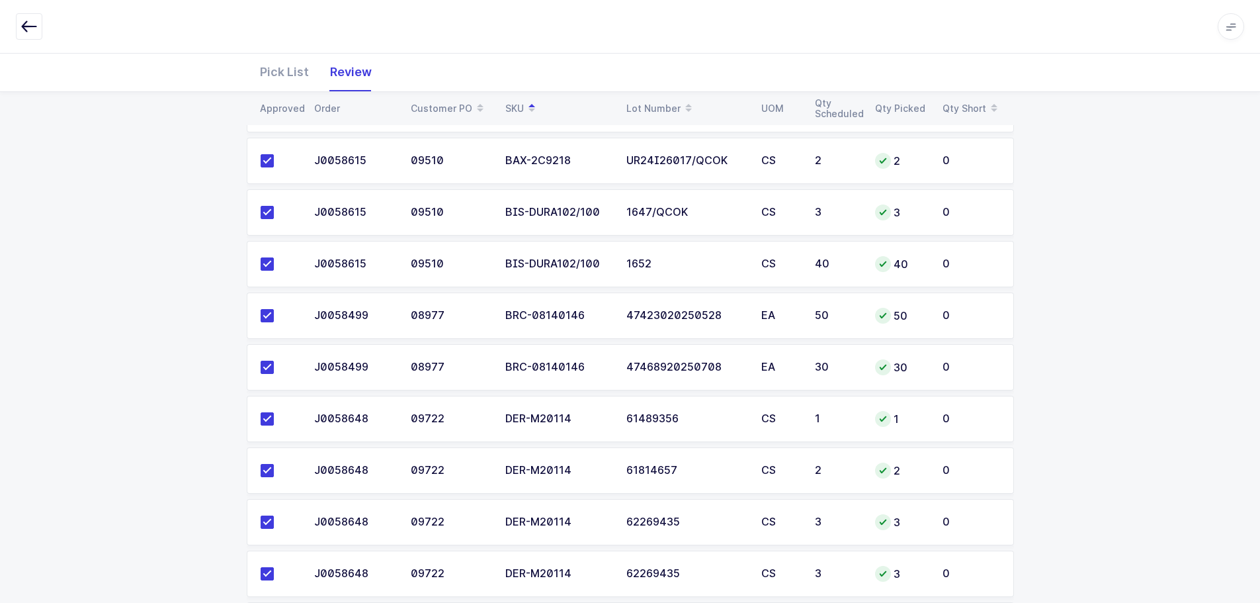
scroll to position [0, 0]
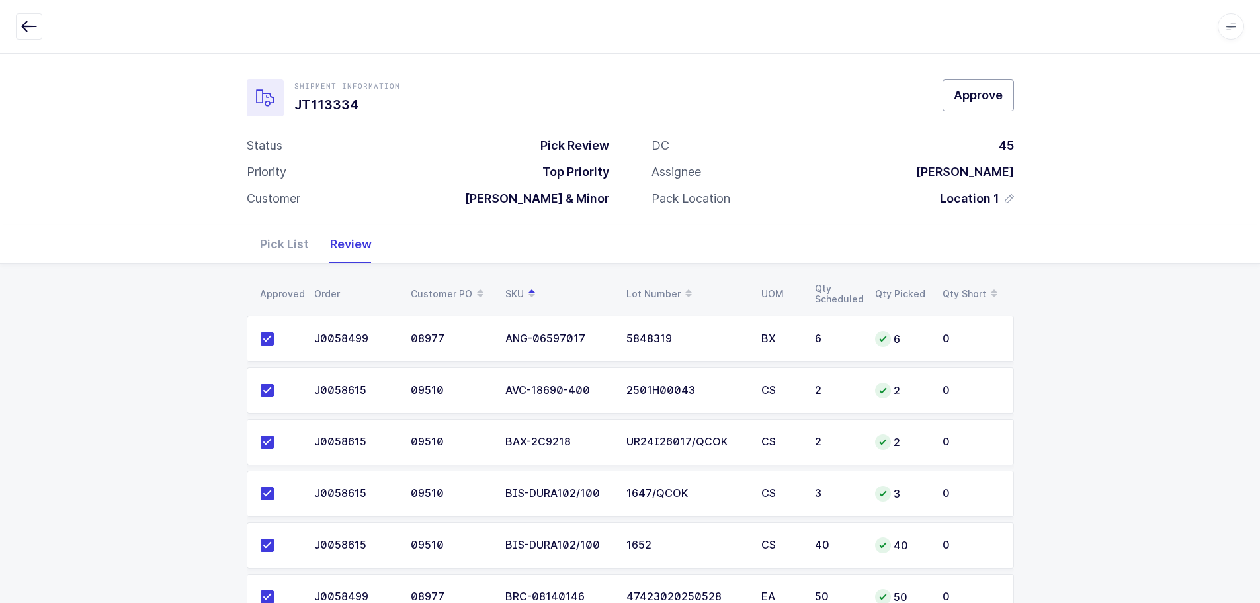
click at [999, 89] on span "Approve" at bounding box center [978, 95] width 49 height 17
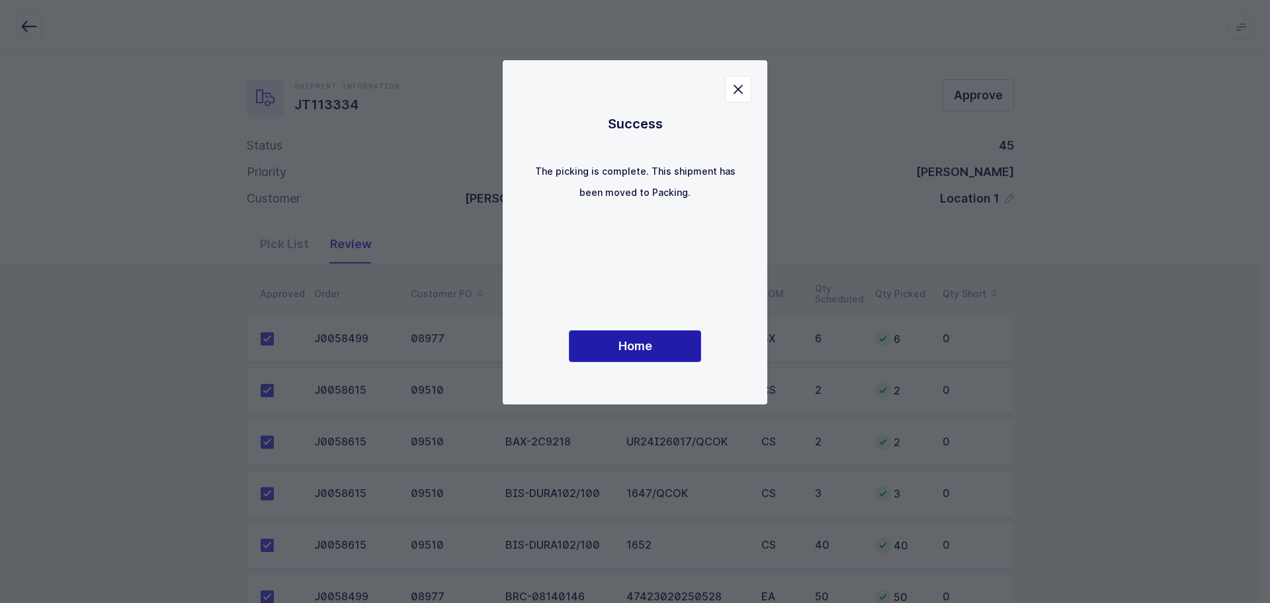
click at [605, 330] on button "Home" at bounding box center [635, 346] width 132 height 32
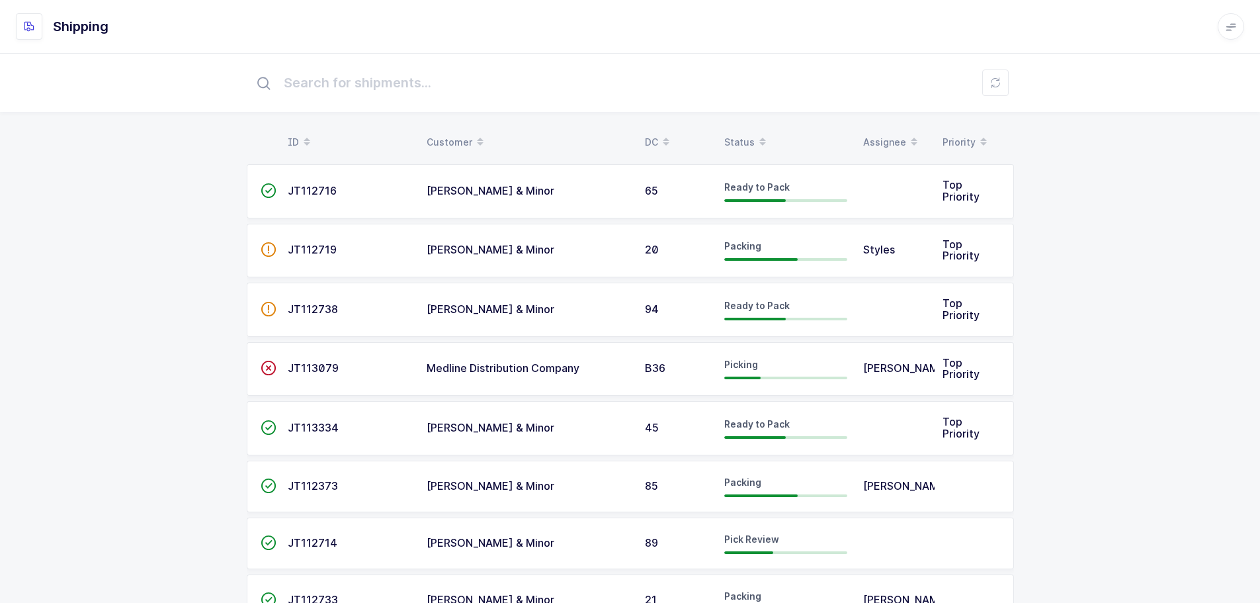
click at [741, 129] on table "ID Customer DC Status Assignee Priority" at bounding box center [631, 142] width 768 height 33
click at [742, 136] on div "Status" at bounding box center [786, 142] width 123 height 22
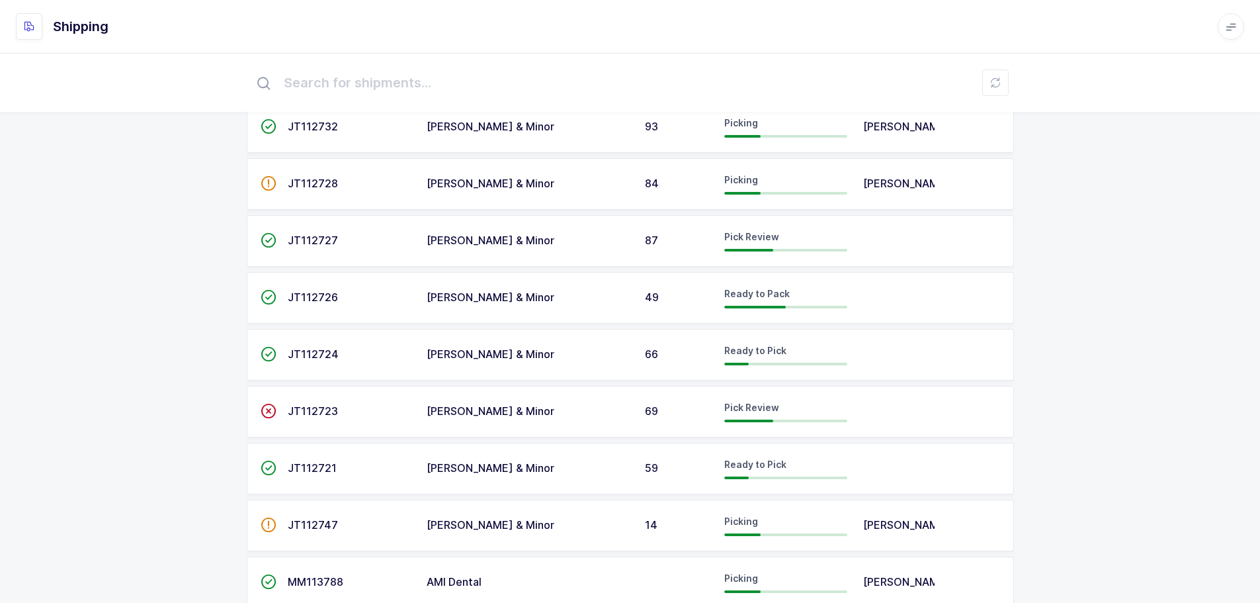
scroll to position [529, 0]
click at [300, 429] on td "JT112723" at bounding box center [349, 412] width 139 height 52
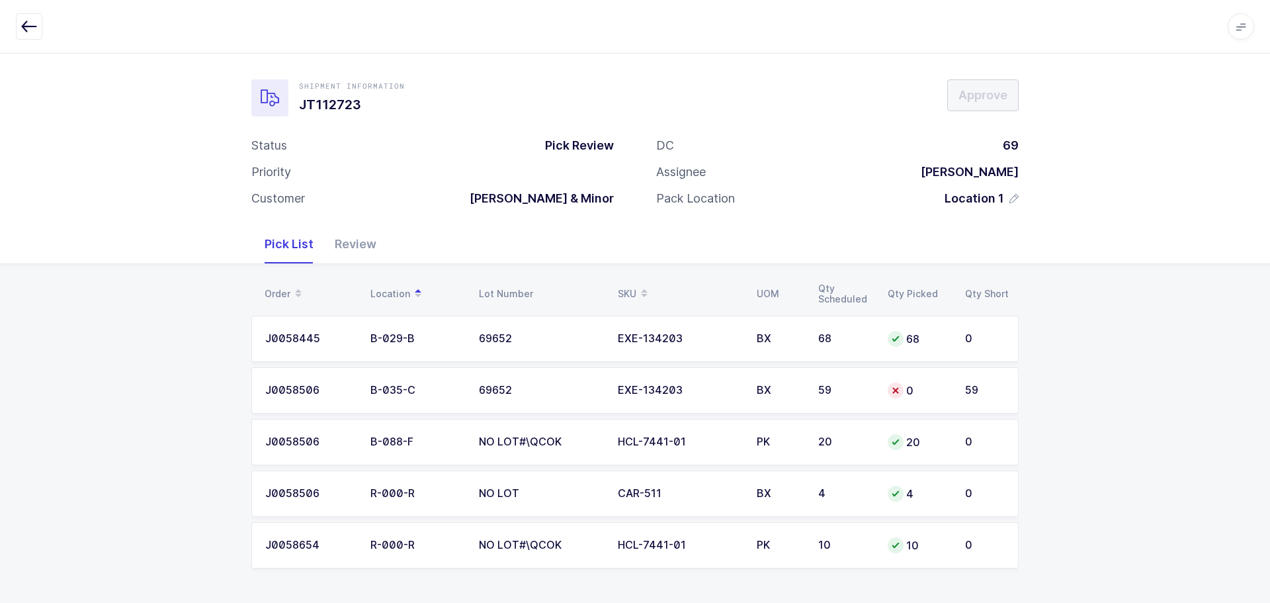
click at [756, 399] on td "BX" at bounding box center [780, 390] width 62 height 46
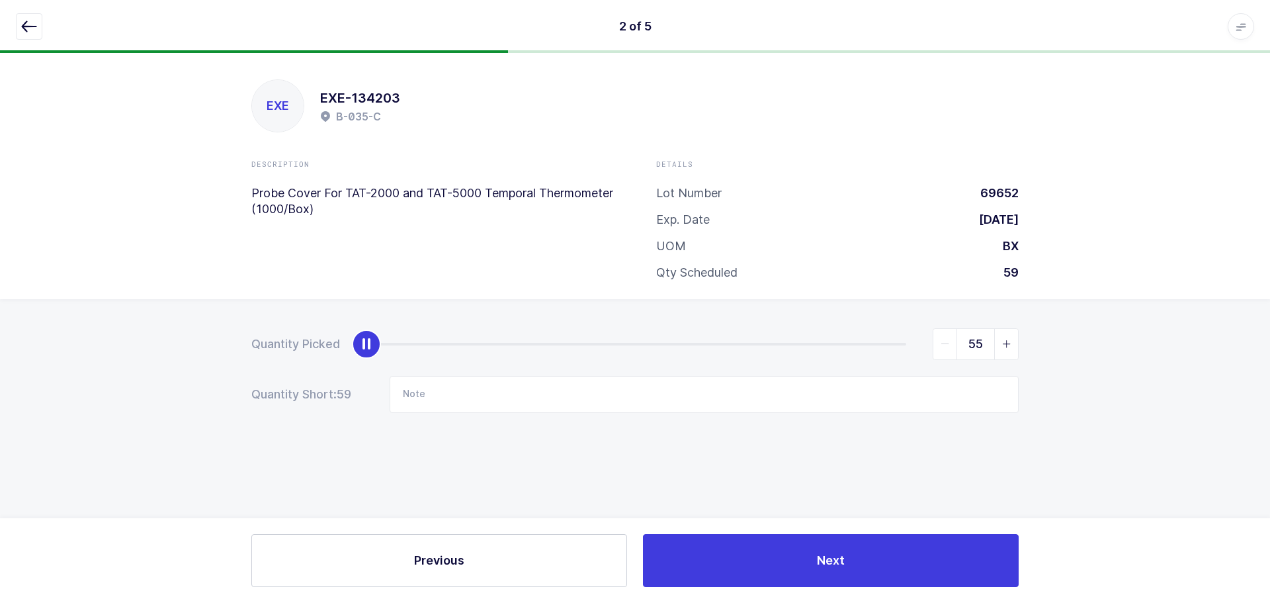
type input "59"
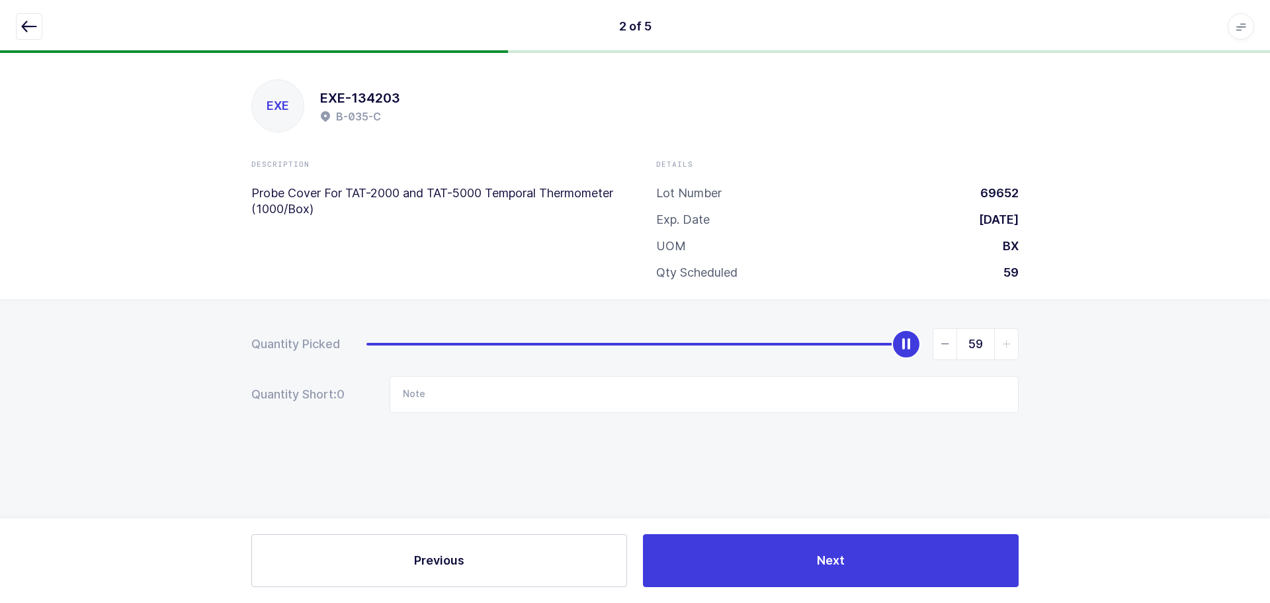
drag, startPoint x: 369, startPoint y: 343, endPoint x: 1002, endPoint y: 354, distance: 632.7
click at [1002, 354] on div "59" at bounding box center [693, 344] width 652 height 32
click at [34, 21] on icon "button" at bounding box center [29, 27] width 16 height 16
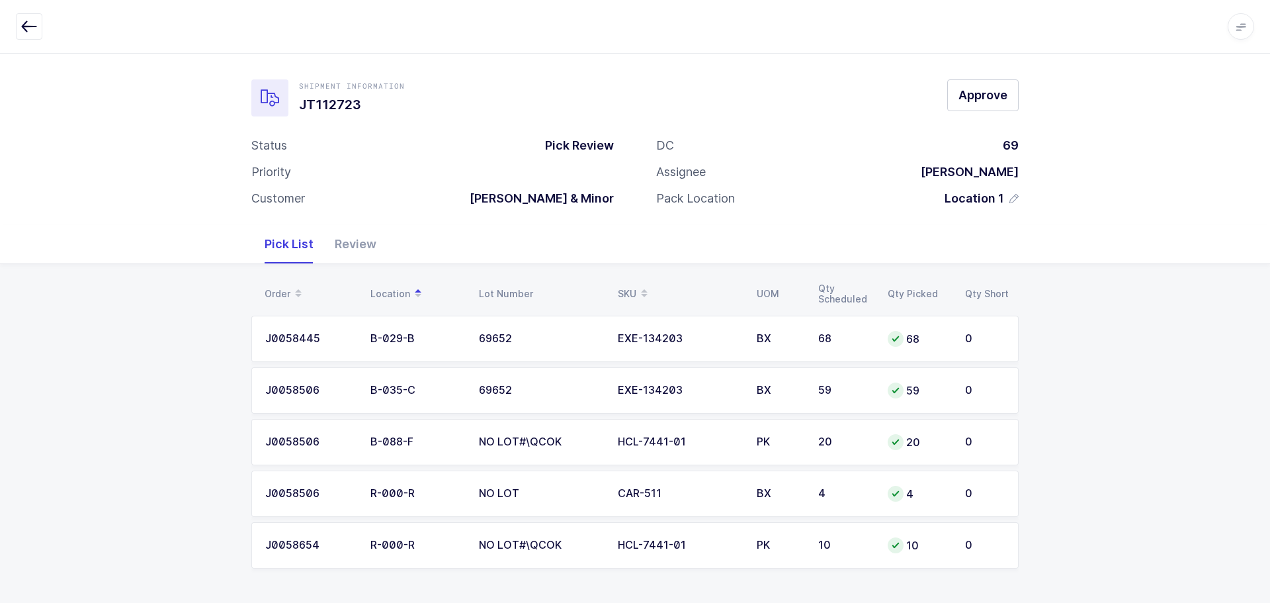
click at [353, 245] on div "Review" at bounding box center [355, 244] width 63 height 38
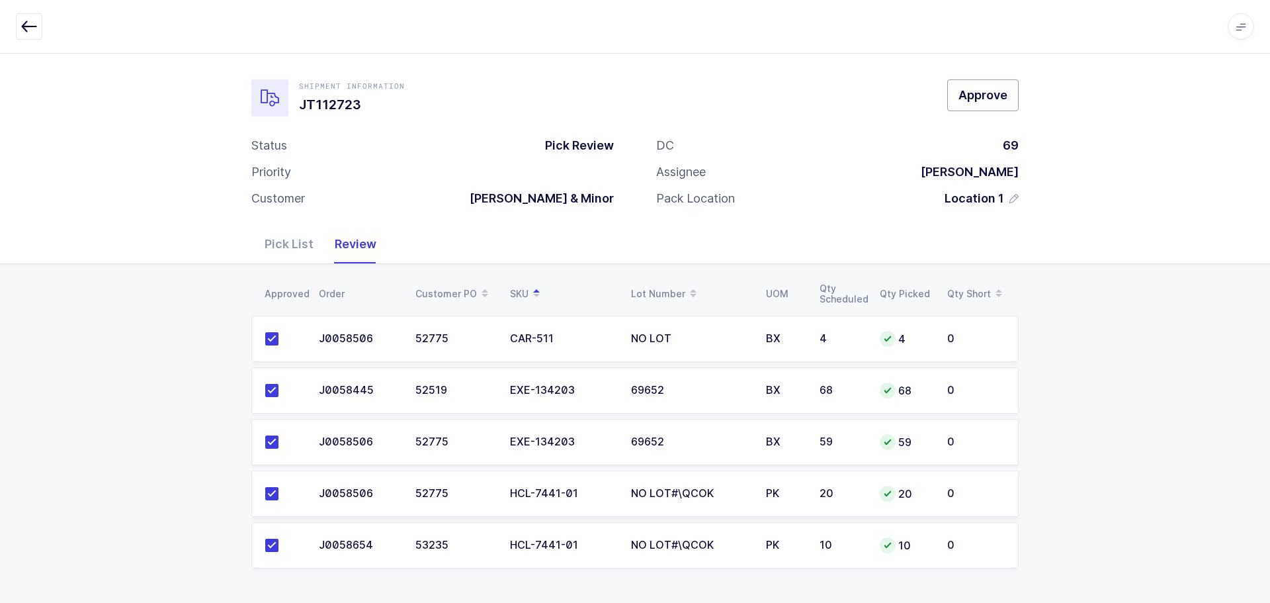
click at [966, 102] on span "Approve" at bounding box center [983, 95] width 49 height 17
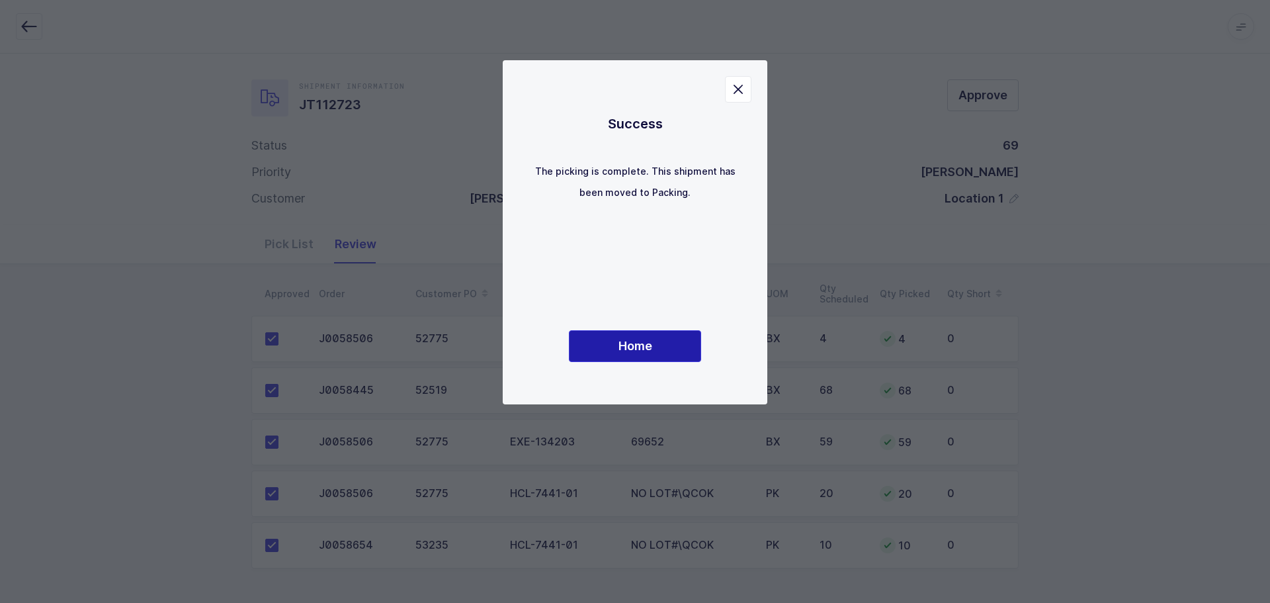
drag, startPoint x: 639, startPoint y: 342, endPoint x: 646, endPoint y: 343, distance: 6.7
click at [639, 342] on span "Home" at bounding box center [636, 345] width 34 height 17
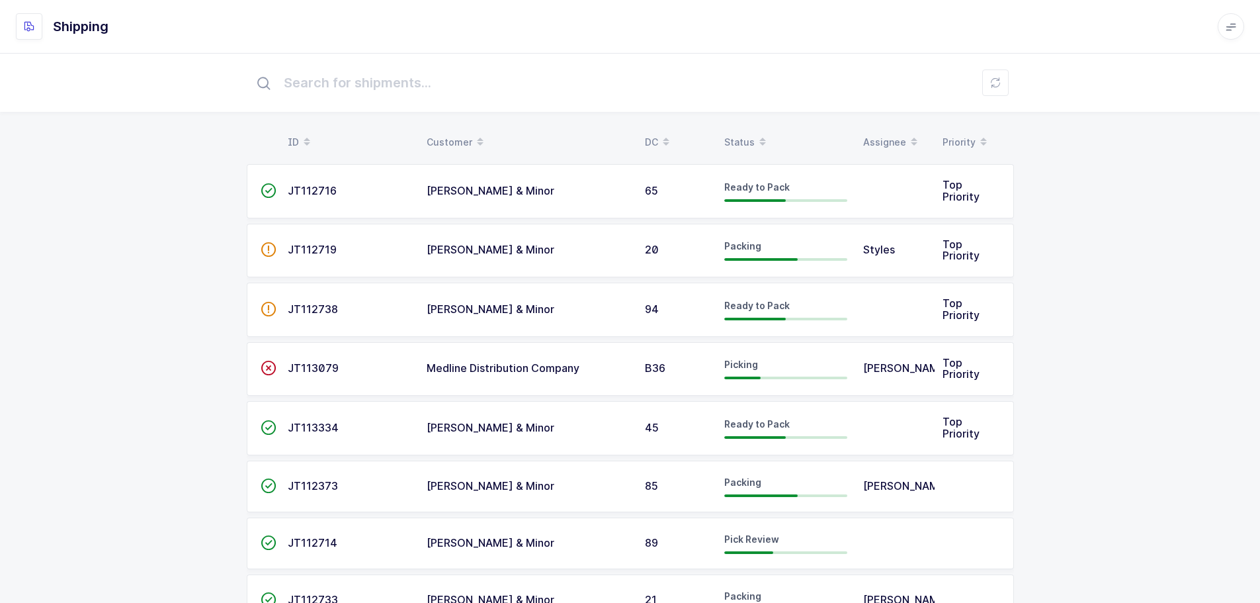
drag, startPoint x: 298, startPoint y: 538, endPoint x: 387, endPoint y: 504, distance: 95.1
click at [298, 538] on span "JT112714" at bounding box center [313, 542] width 50 height 13
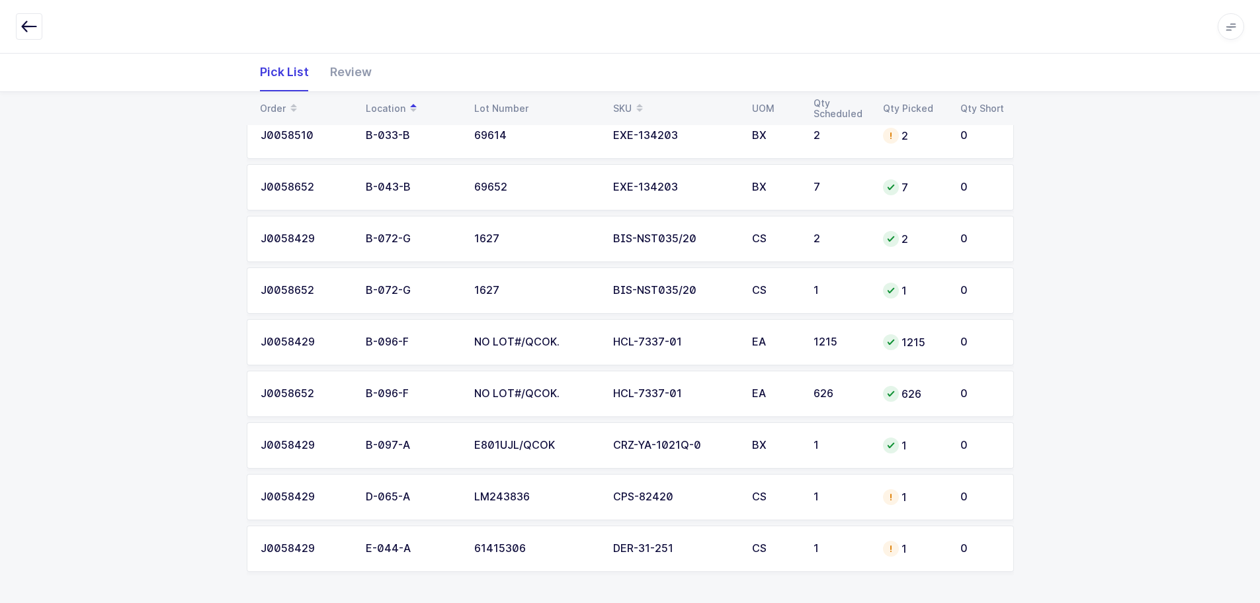
scroll to position [204, 0]
click at [695, 549] on div "DER-31-251" at bounding box center [674, 548] width 123 height 12
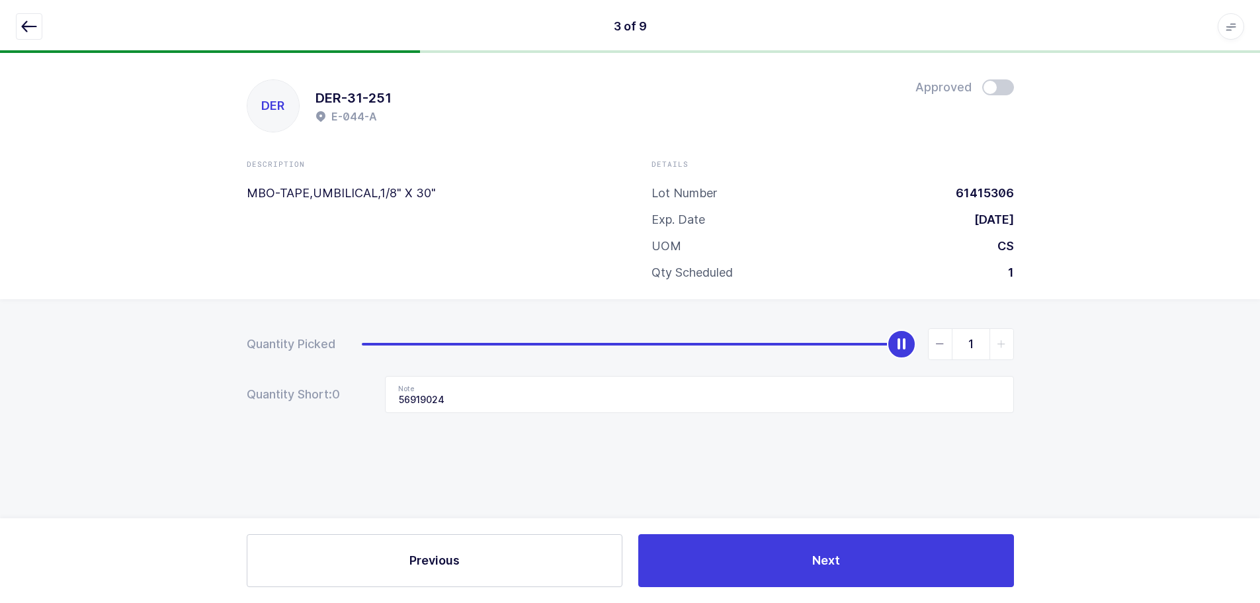
scroll to position [0, 0]
drag, startPoint x: 469, startPoint y: 402, endPoint x: 361, endPoint y: 419, distance: 109.1
click at [361, 419] on div "Quantity Picked 1 Quantity Short: 0 Note 56919024" at bounding box center [635, 417] width 1270 height 236
type input "61105965"
click at [26, 26] on icon "button" at bounding box center [29, 27] width 16 height 16
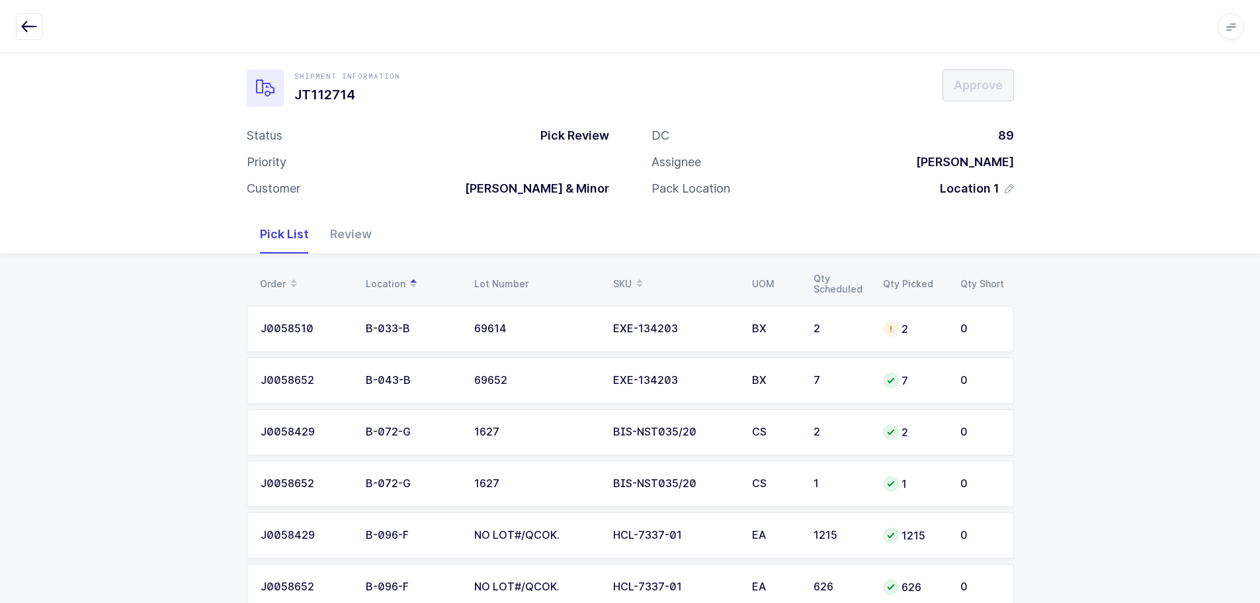
scroll to position [204, 0]
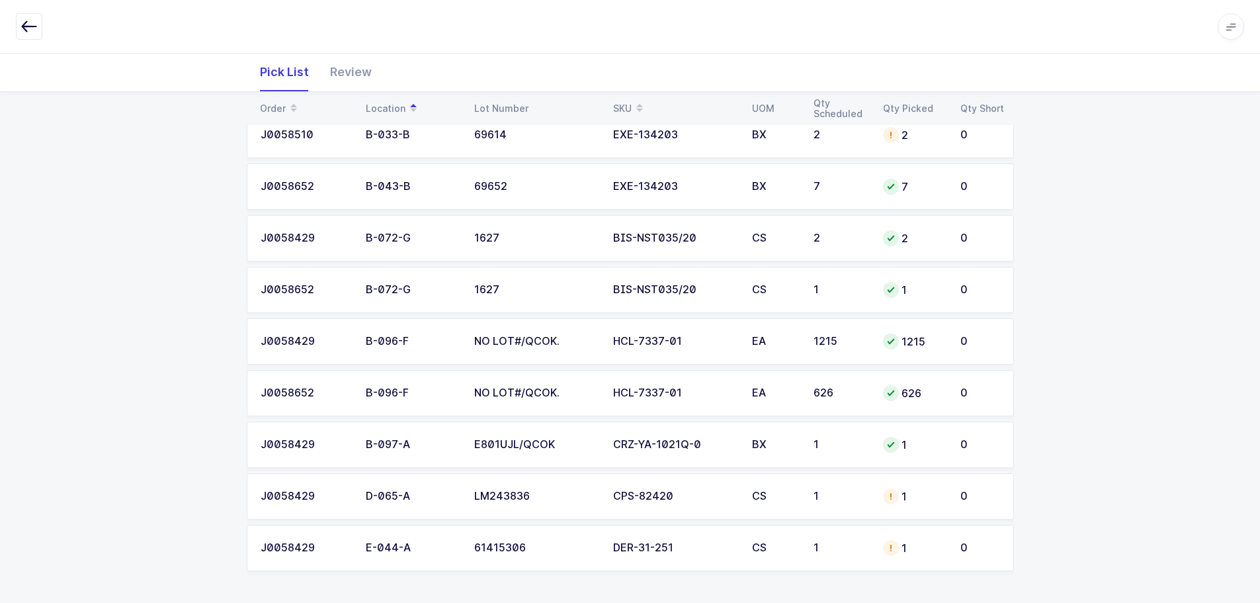
click at [787, 495] on div "CS" at bounding box center [775, 496] width 46 height 12
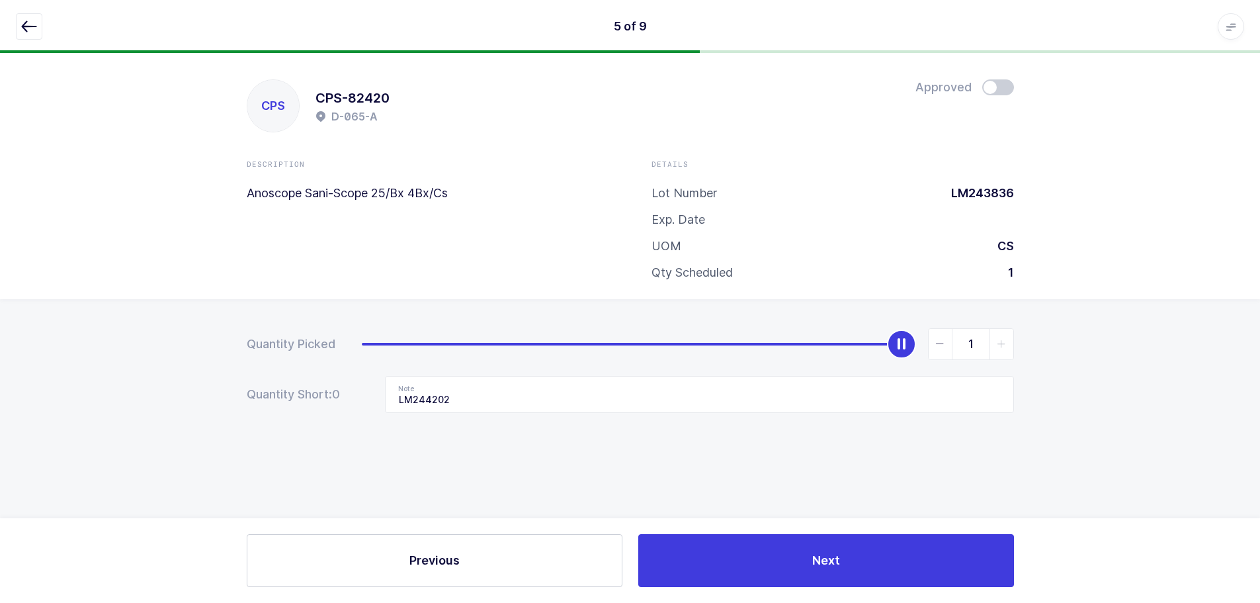
scroll to position [0, 0]
type input "0"
drag, startPoint x: 903, startPoint y: 349, endPoint x: 174, endPoint y: 334, distance: 729.3
click at [180, 335] on div "Quantity Picked 0 Quantity Short: 0 Note LM244202" at bounding box center [635, 417] width 1270 height 236
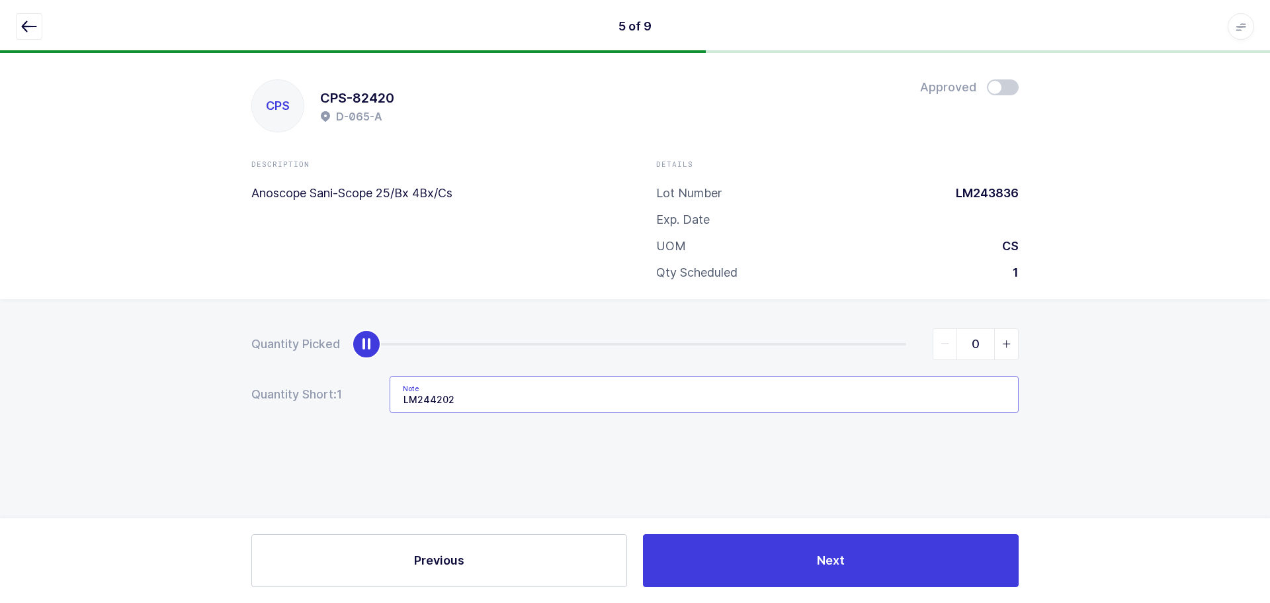
drag, startPoint x: 471, startPoint y: 396, endPoint x: 241, endPoint y: 398, distance: 230.3
click at [241, 398] on div "Quantity Picked 0 Quantity Short: 1 Note LM244202" at bounding box center [635, 417] width 1270 height 236
drag, startPoint x: 22, startPoint y: 17, endPoint x: 120, endPoint y: 107, distance: 133.0
click at [22, 18] on button "button" at bounding box center [29, 26] width 26 height 26
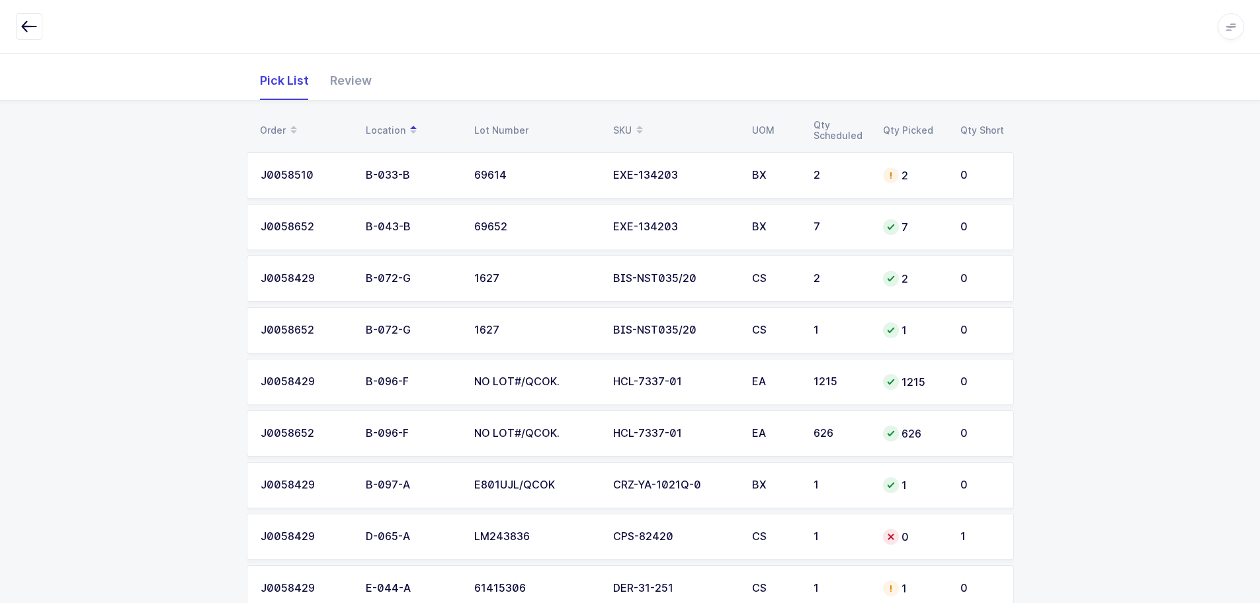
scroll to position [204, 0]
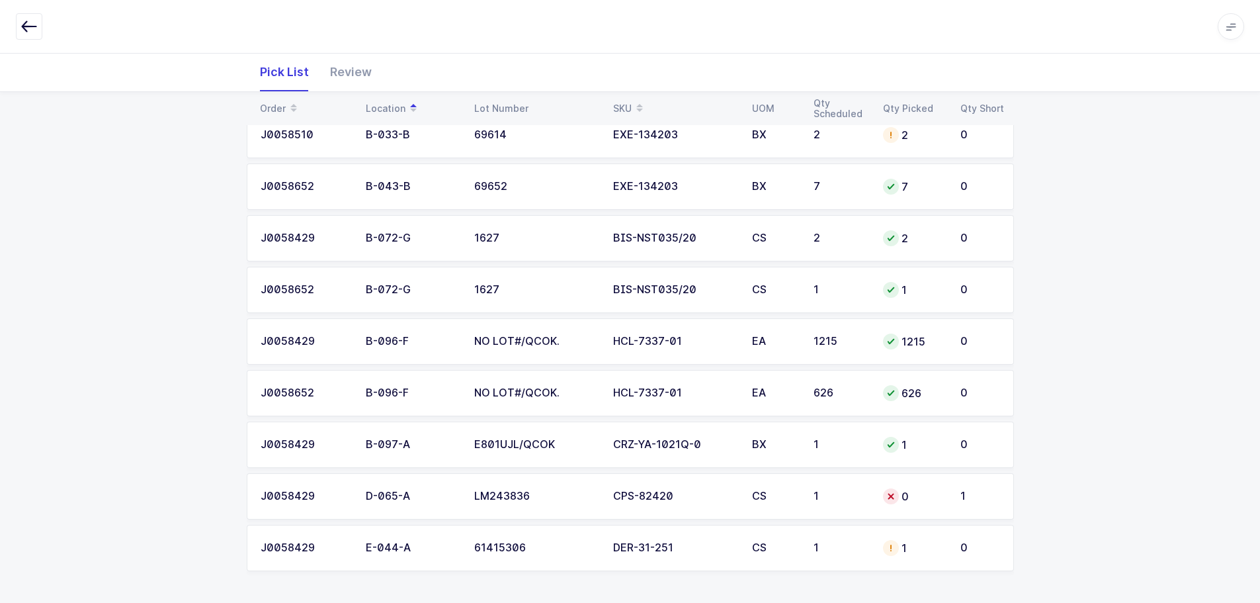
click at [838, 555] on td "1" at bounding box center [840, 548] width 69 height 46
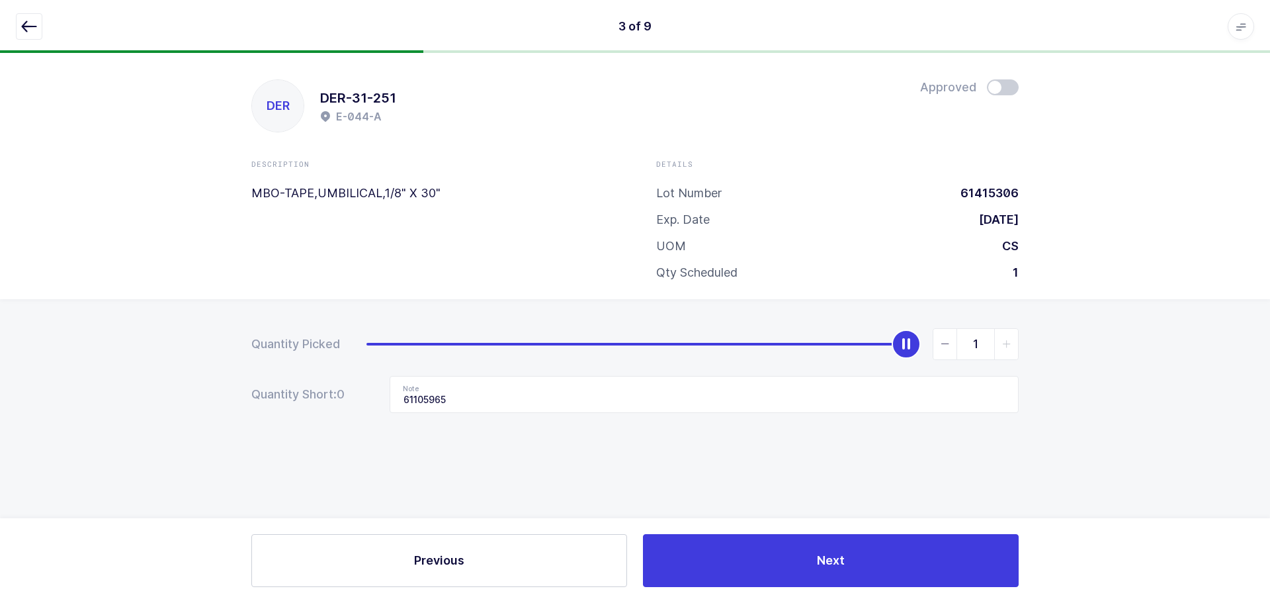
click at [1010, 79] on div "DER DER-31-251 E-044-A Approved Description MBO-TAPE,UMBILICAL,1/8" X 30" Detai…" at bounding box center [635, 176] width 1270 height 246
click at [1008, 84] on span at bounding box center [1003, 87] width 32 height 16
click at [30, 29] on icon "button" at bounding box center [29, 27] width 16 height 16
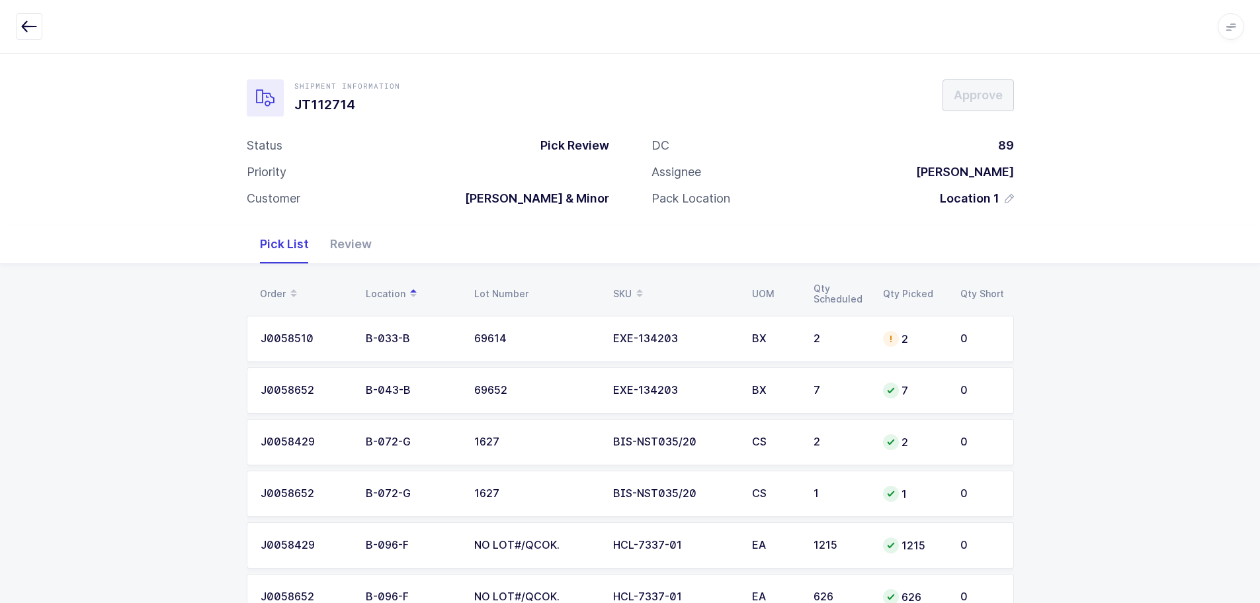
click at [620, 289] on div "SKU" at bounding box center [674, 294] width 123 height 22
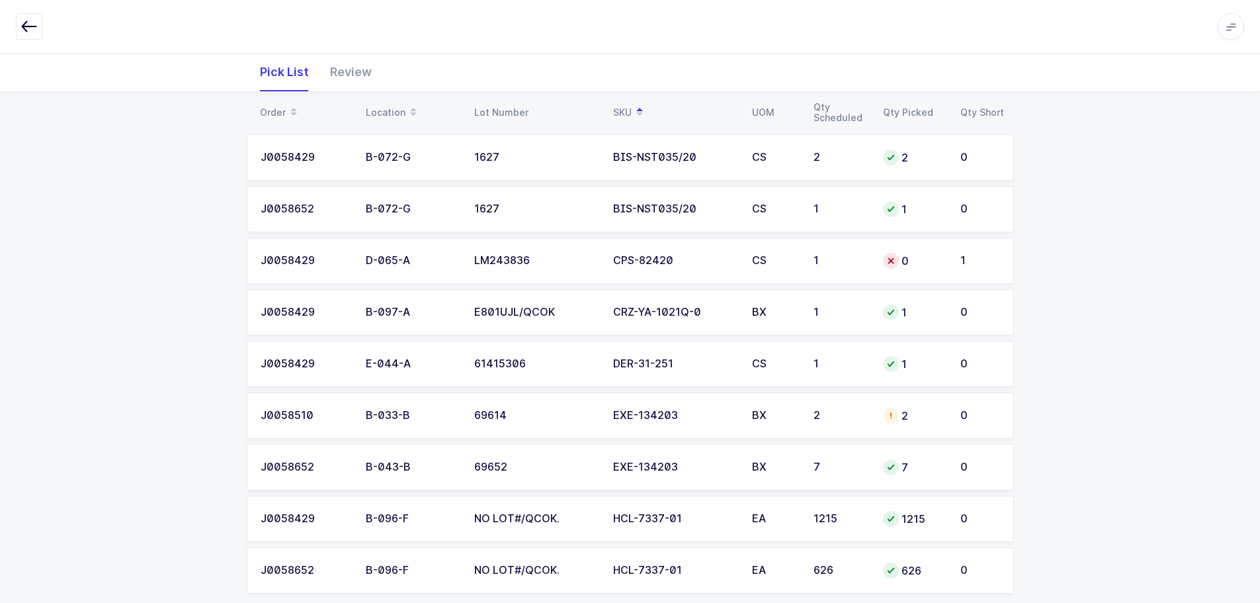
scroll to position [204, 0]
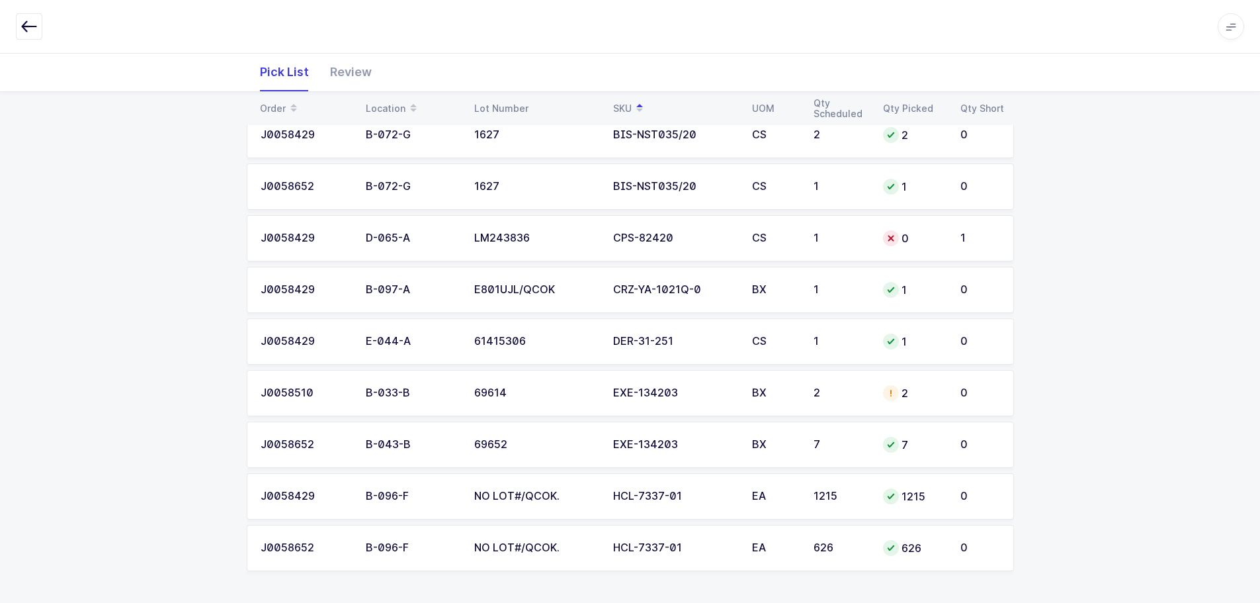
click at [834, 393] on div "2" at bounding box center [841, 393] width 54 height 12
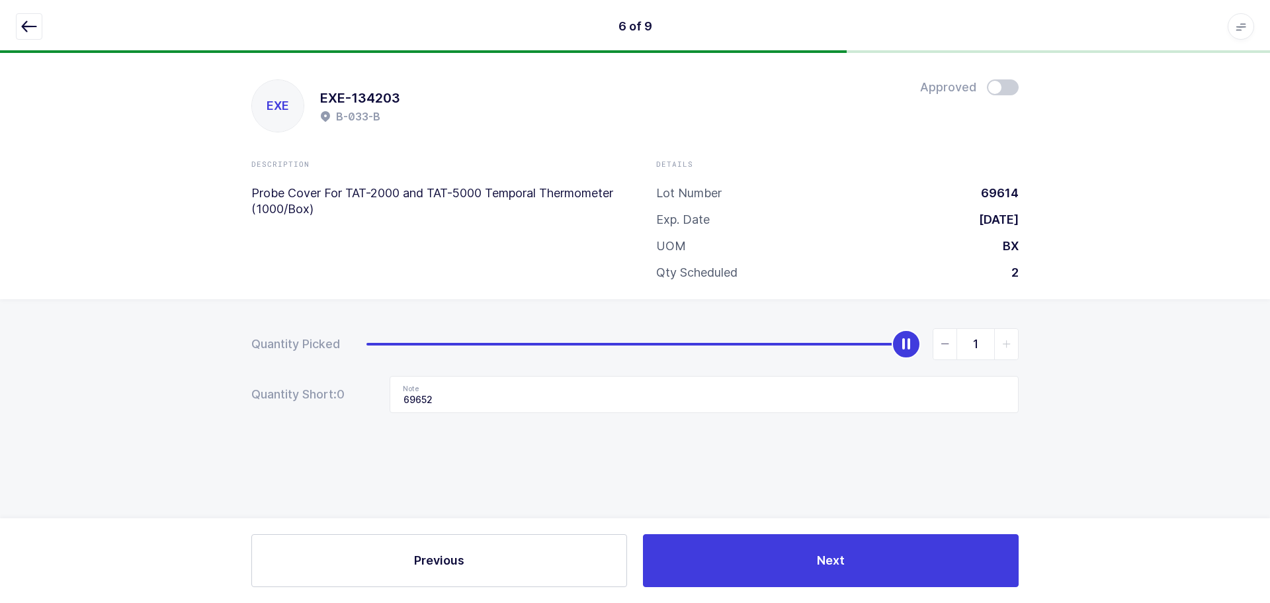
type input "0"
drag, startPoint x: 914, startPoint y: 346, endPoint x: 141, endPoint y: 253, distance: 779.1
click at [143, 254] on div "EXE EXE-134203 B-033-B Approved Description Probe Cover For TAT-2000 and TAT-50…" at bounding box center [635, 328] width 1270 height 550
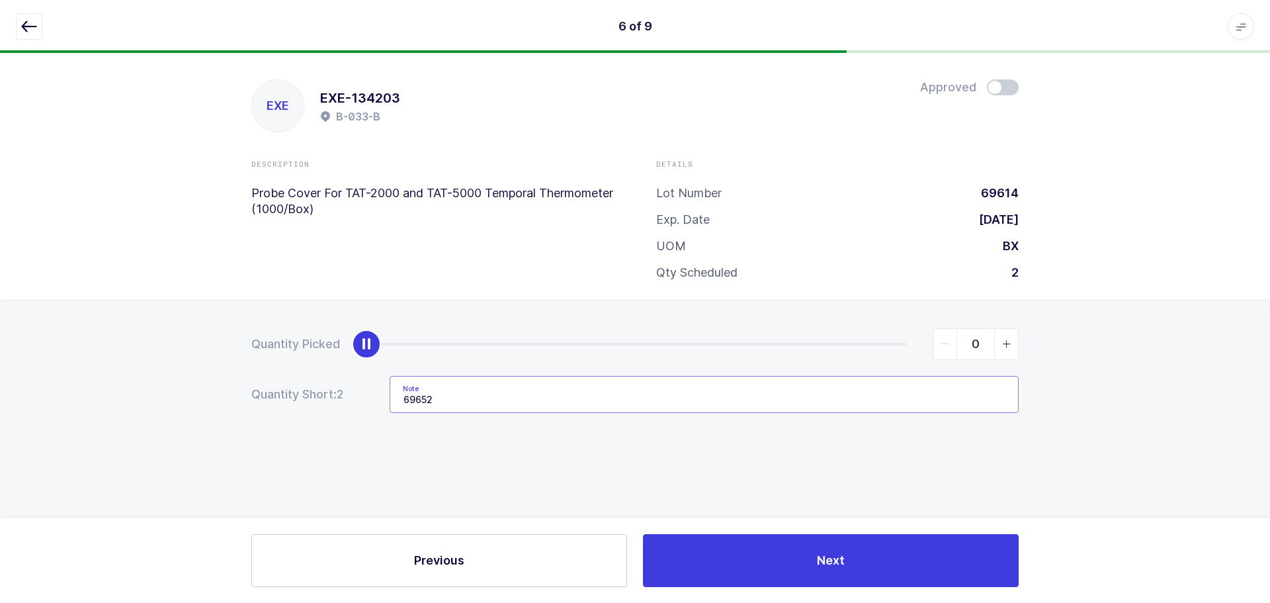
drag, startPoint x: 510, startPoint y: 394, endPoint x: 301, endPoint y: 390, distance: 209.1
click at [300, 392] on div "Quantity Short: 2 Note 69652" at bounding box center [635, 394] width 768 height 37
click at [41, 19] on button "button" at bounding box center [29, 26] width 26 height 26
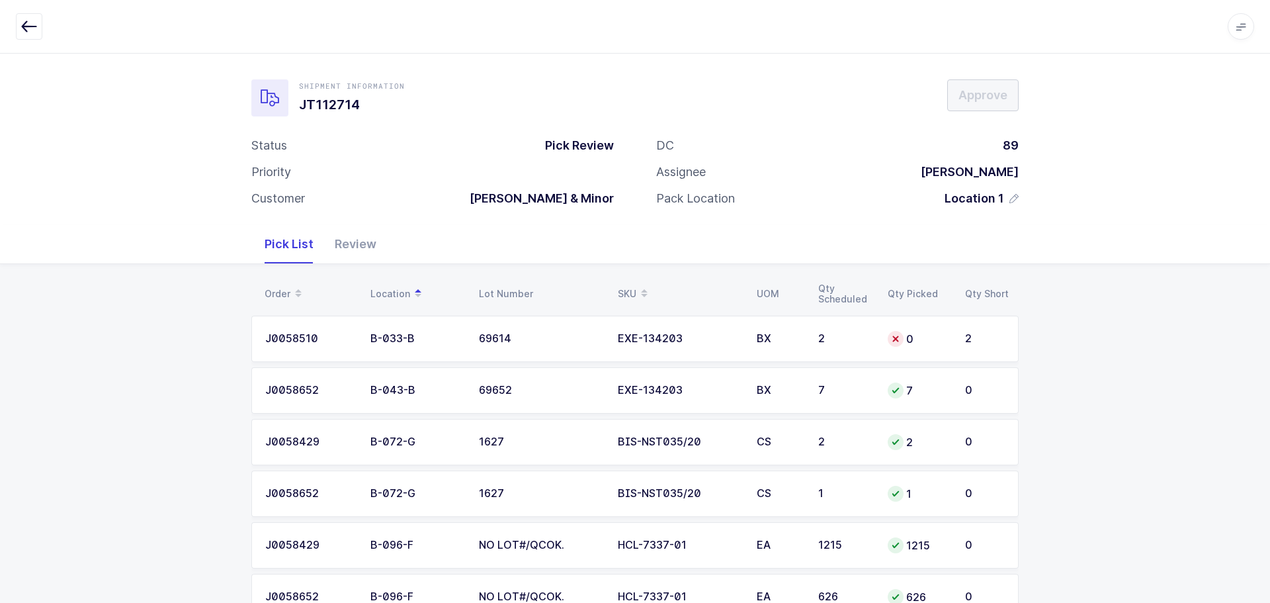
click at [38, 21] on button "button" at bounding box center [29, 26] width 26 height 26
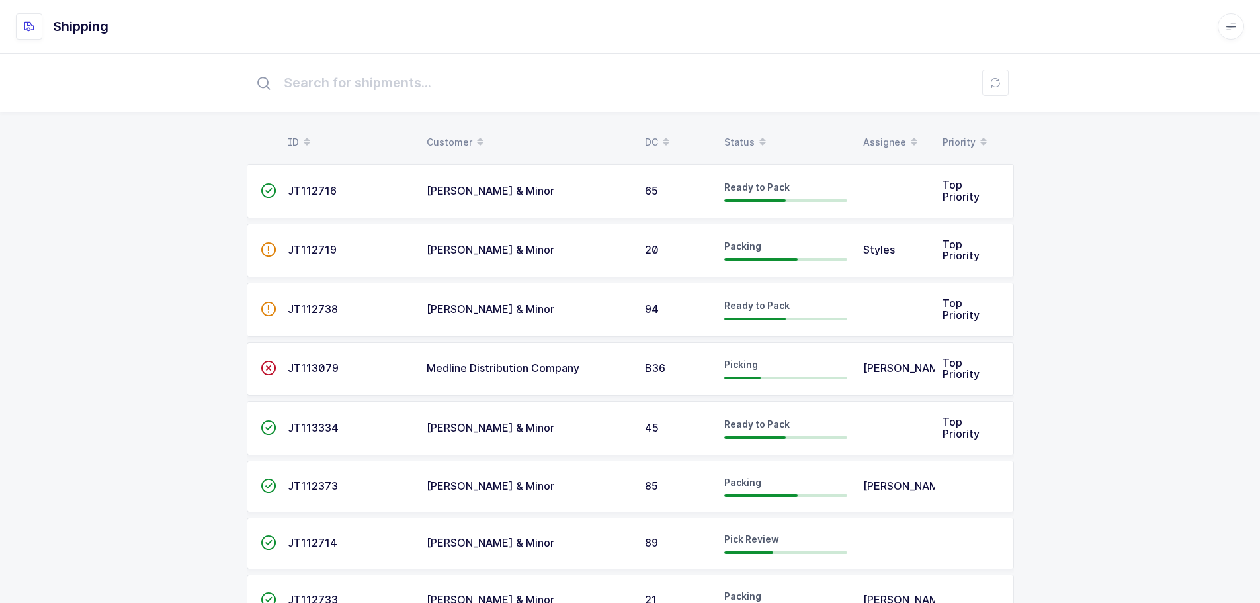
click at [742, 140] on div "Status" at bounding box center [786, 142] width 123 height 22
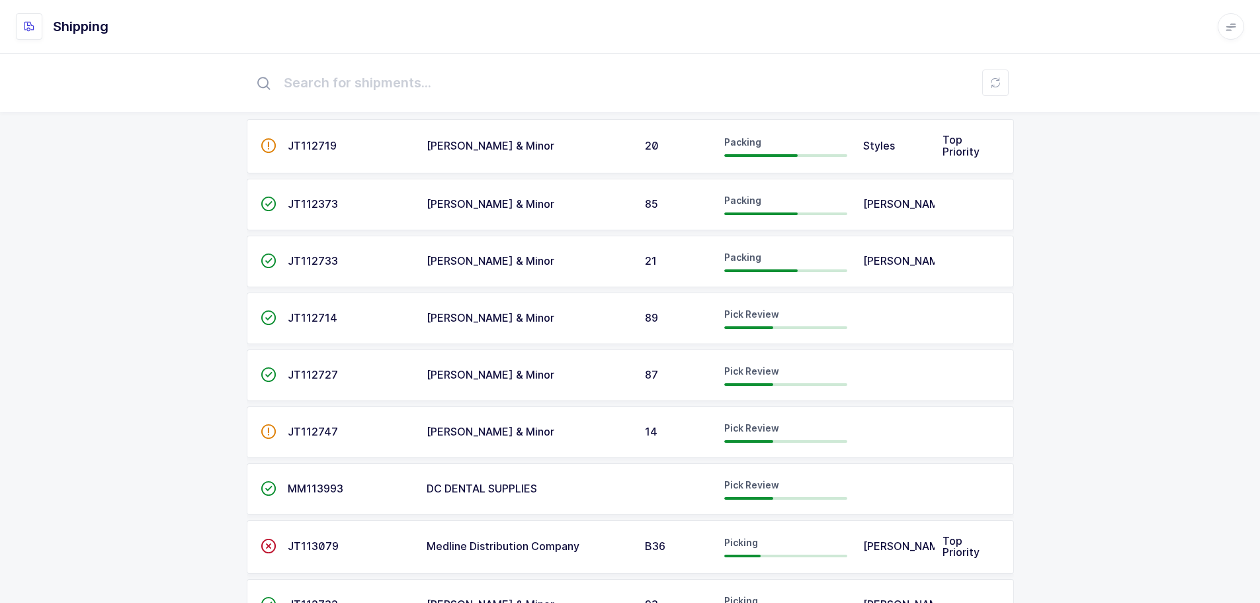
scroll to position [66, 0]
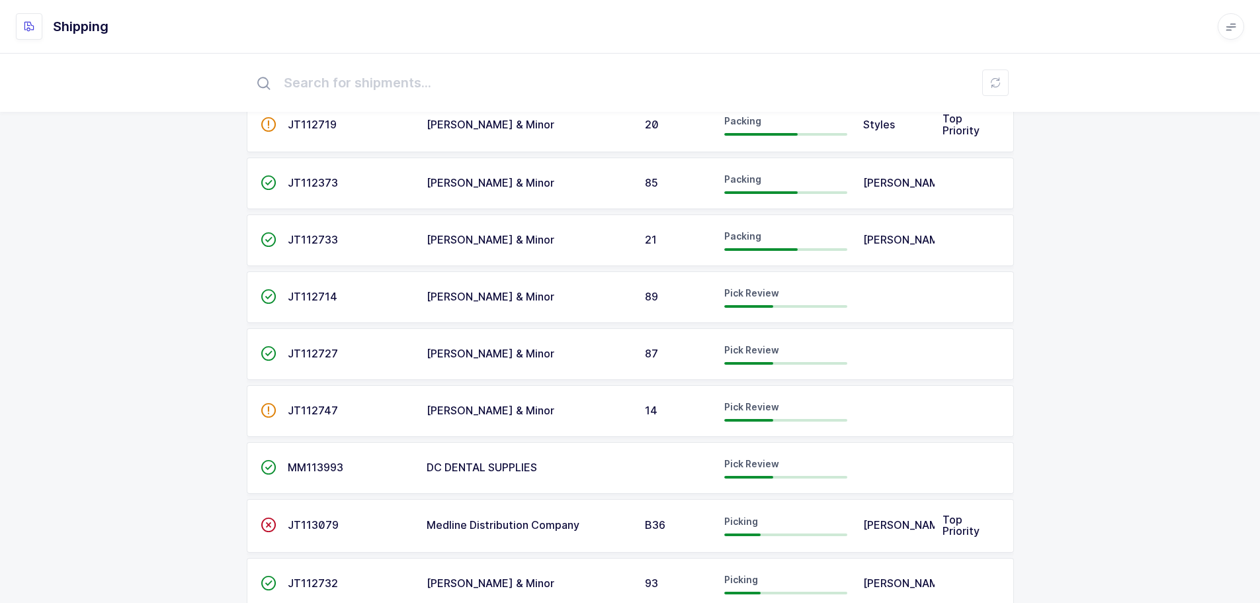
click at [322, 288] on td "JT112714" at bounding box center [349, 297] width 139 height 52
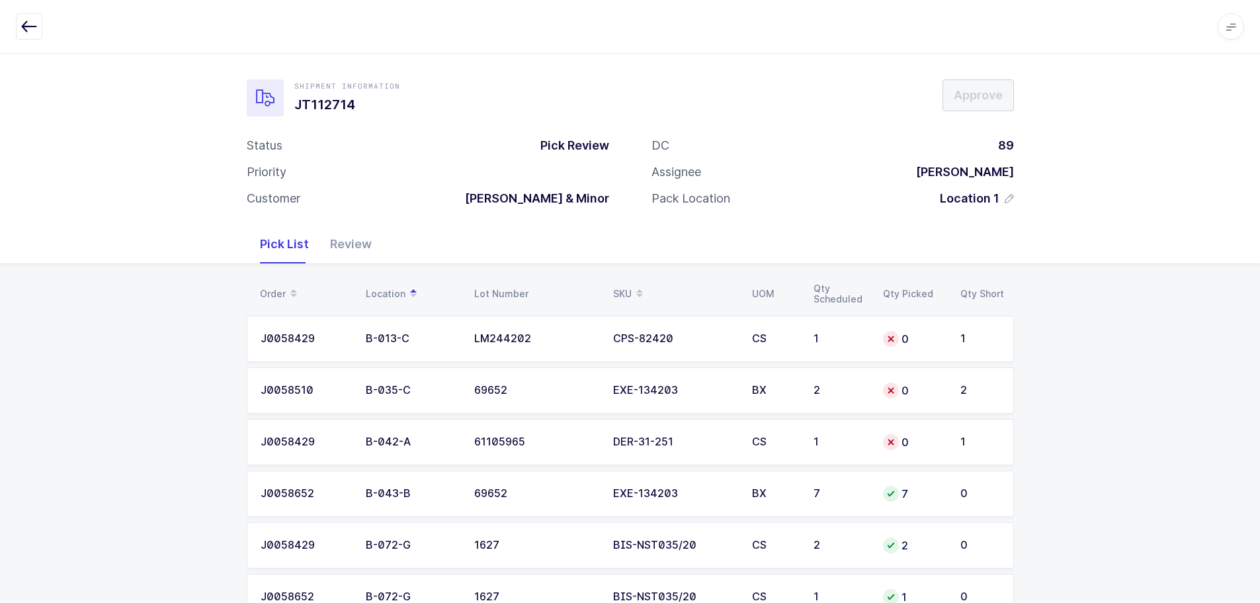
click at [763, 336] on div "CS" at bounding box center [775, 339] width 46 height 12
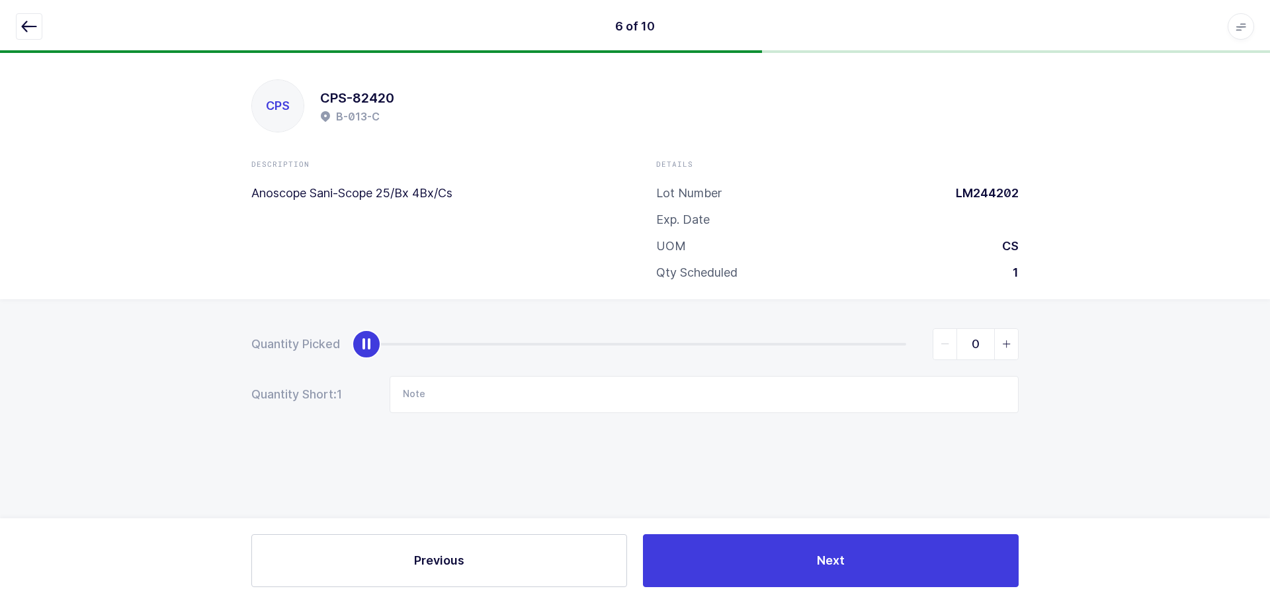
click at [997, 345] on span "slider between 0 and 1" at bounding box center [1006, 344] width 24 height 30
type input "1"
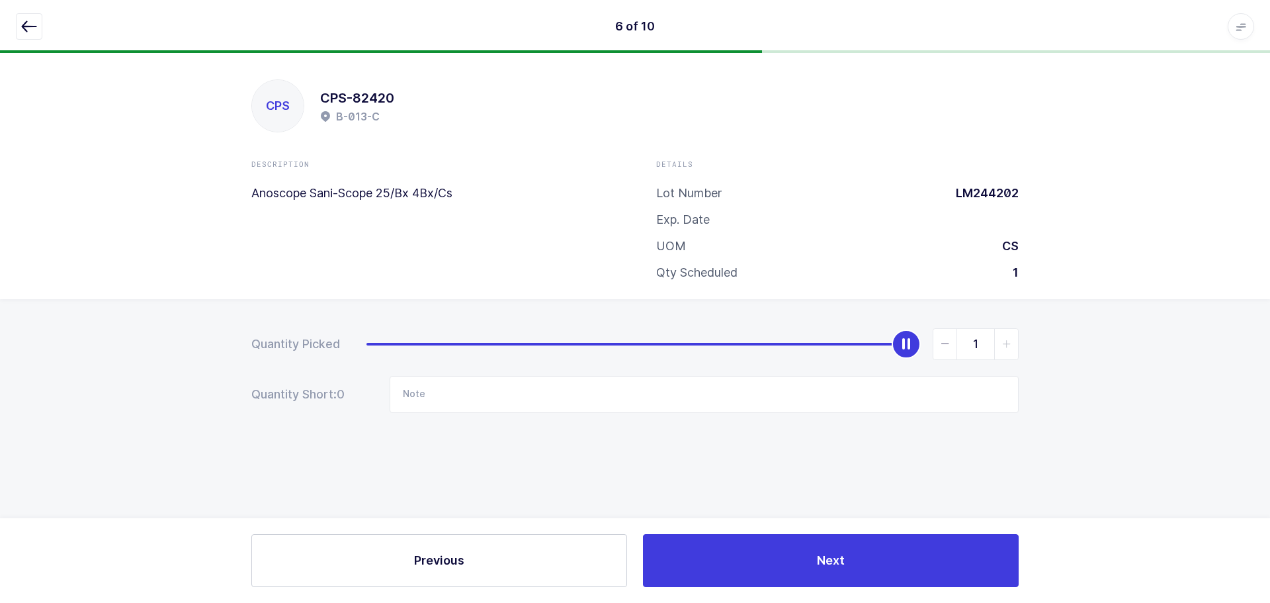
click at [31, 28] on icon "button" at bounding box center [29, 27] width 16 height 16
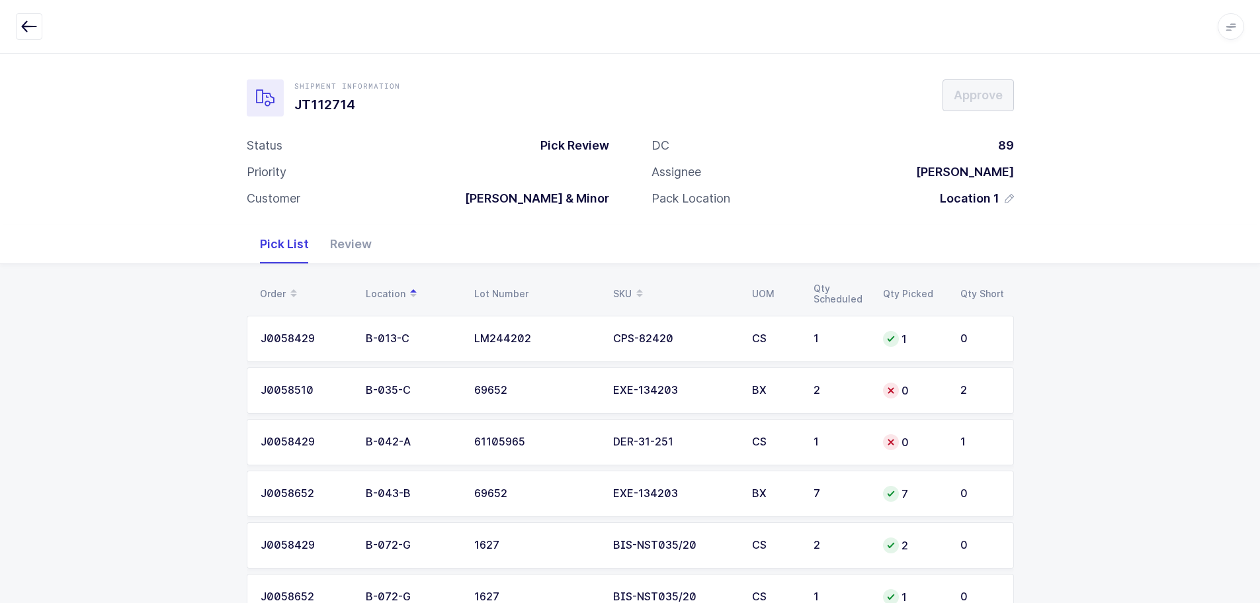
click at [912, 395] on div "0" at bounding box center [914, 390] width 62 height 16
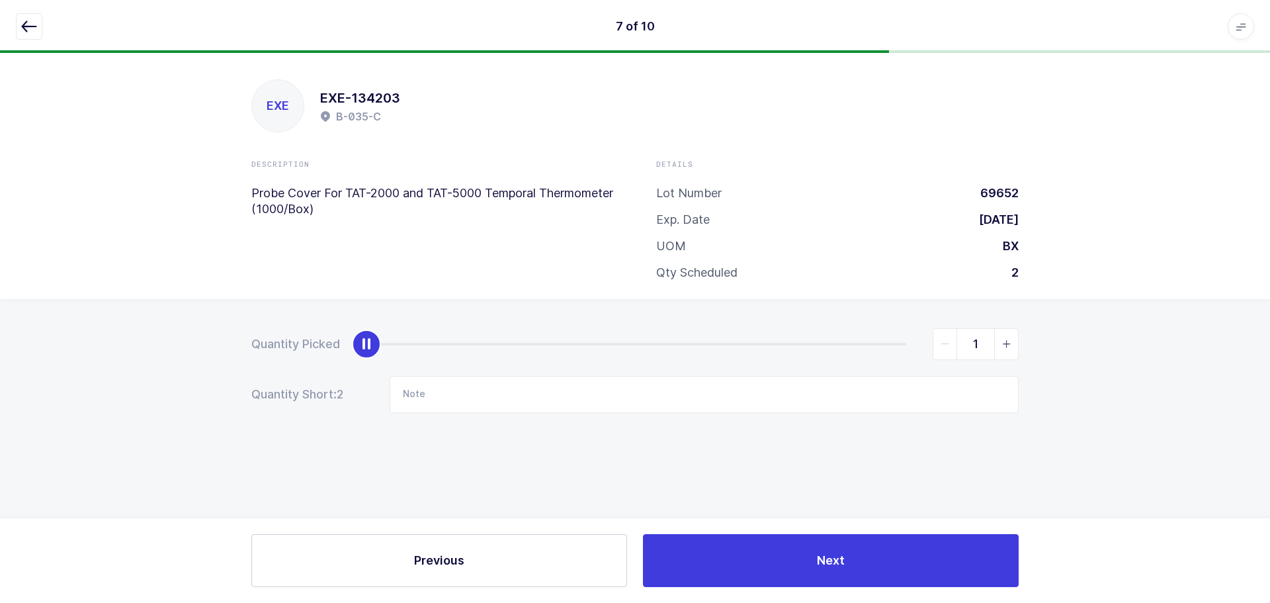
type input "2"
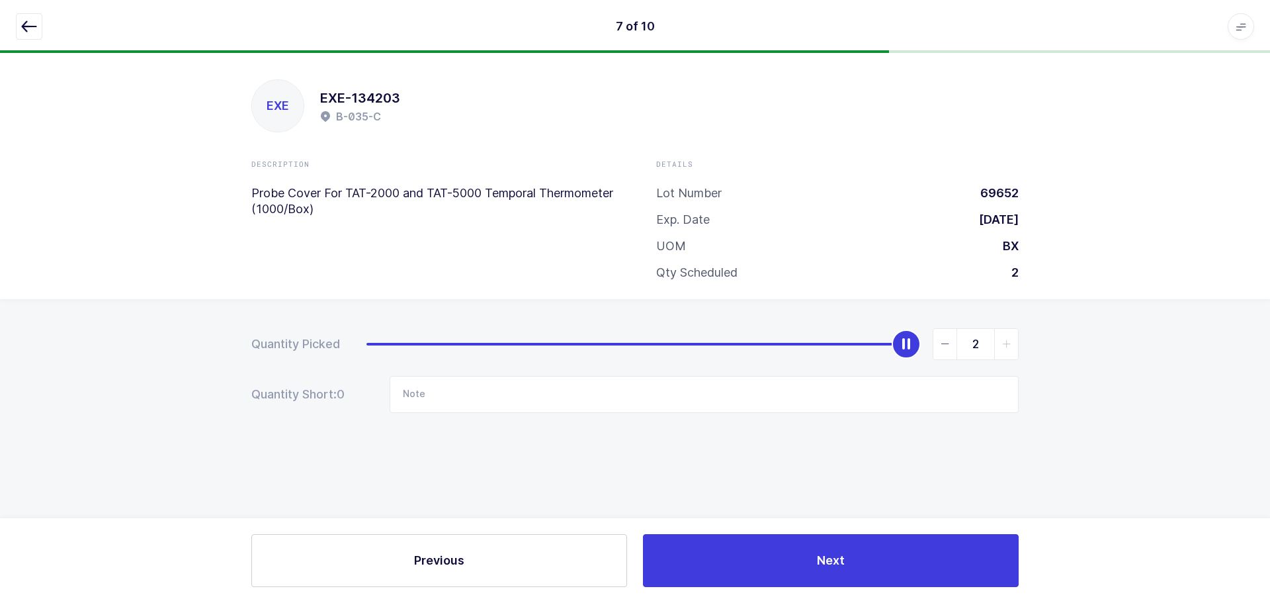
drag, startPoint x: 367, startPoint y: 343, endPoint x: 1117, endPoint y: 356, distance: 749.8
click at [1129, 360] on div "Quantity Picked 2 Quantity Short: 0 Note" at bounding box center [635, 417] width 1270 height 236
click at [40, 30] on button "button" at bounding box center [29, 26] width 26 height 26
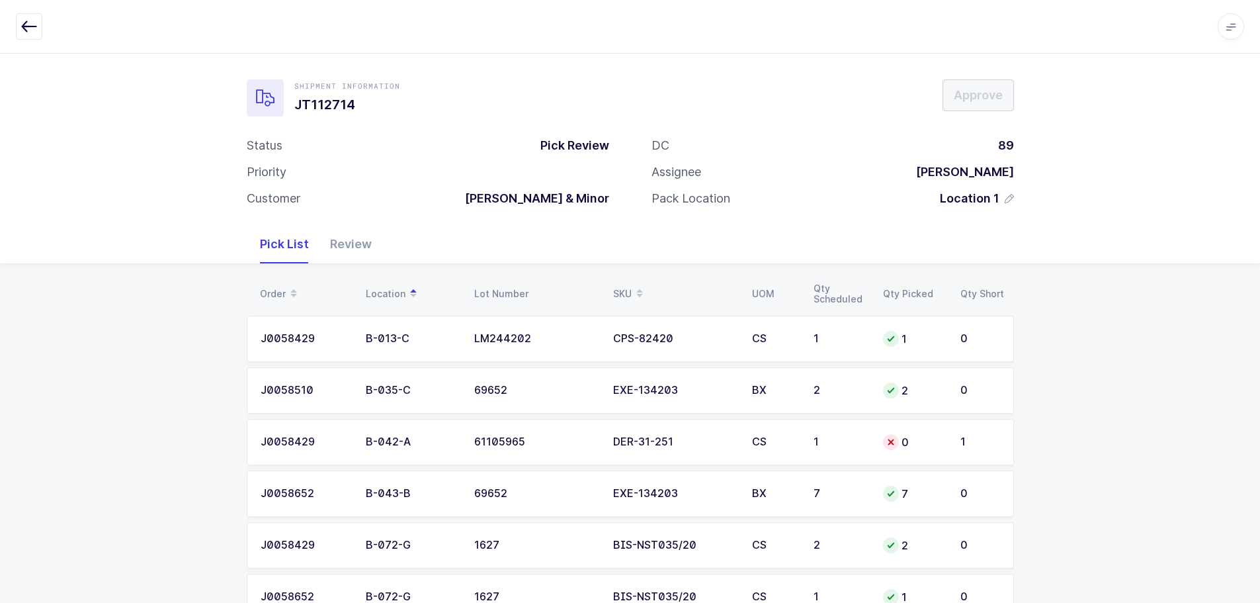
click at [904, 443] on div "0" at bounding box center [914, 442] width 62 height 16
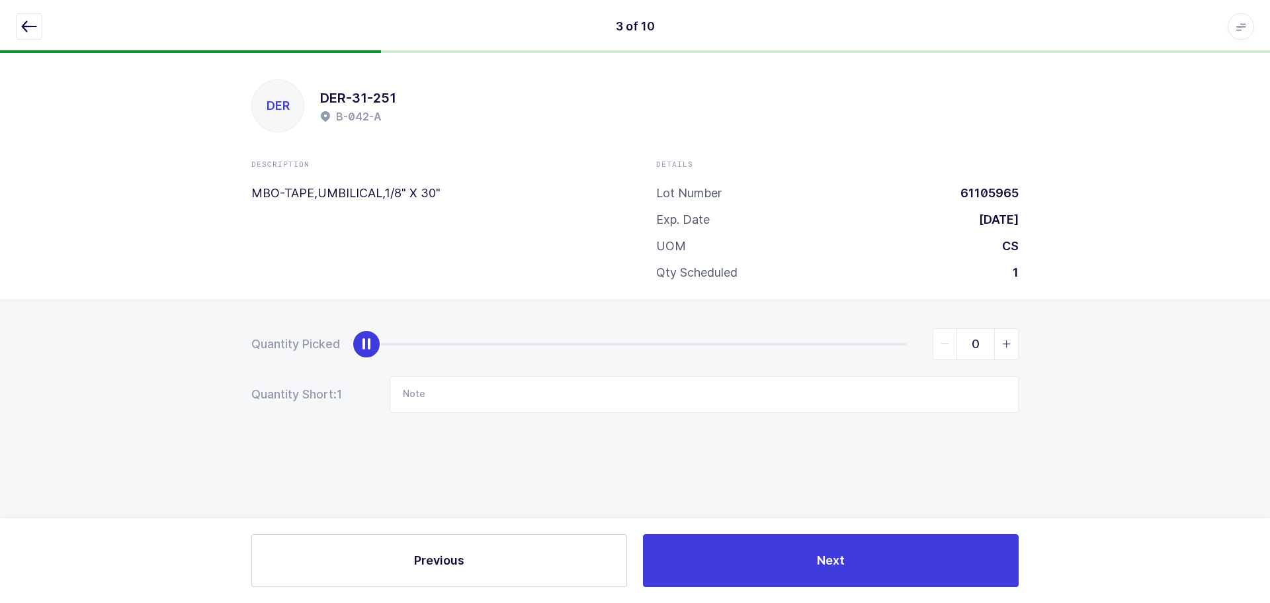
click at [1002, 345] on icon "slider between 0 and 1" at bounding box center [1006, 343] width 9 height 9
type input "1"
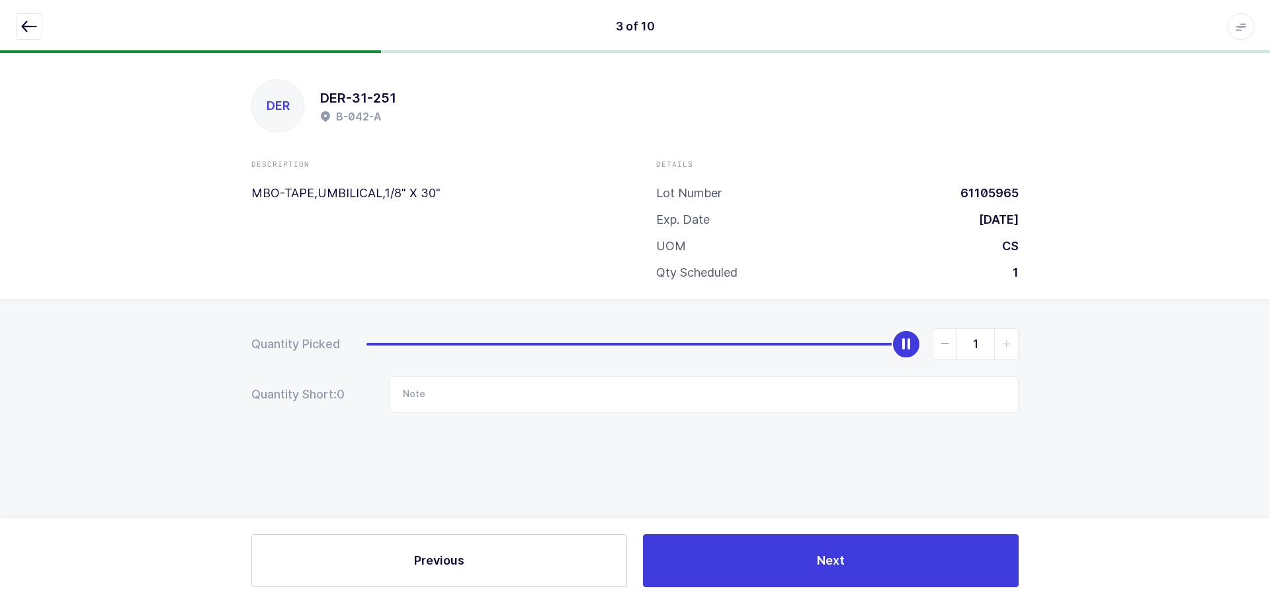
click at [28, 22] on icon "button" at bounding box center [29, 27] width 16 height 16
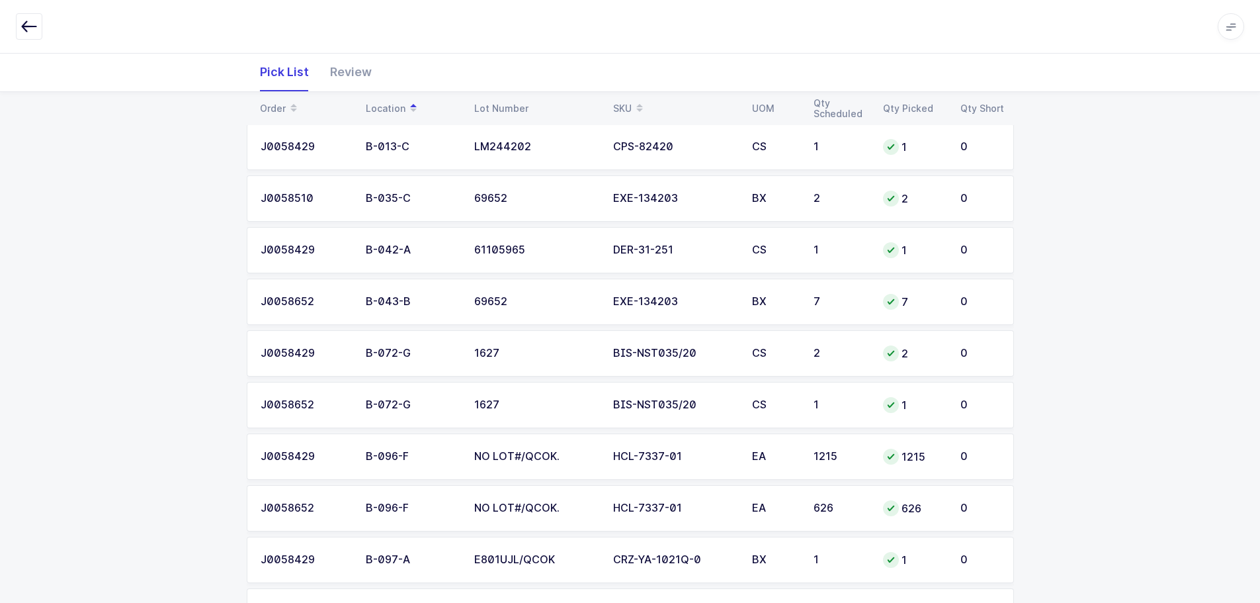
scroll to position [255, 0]
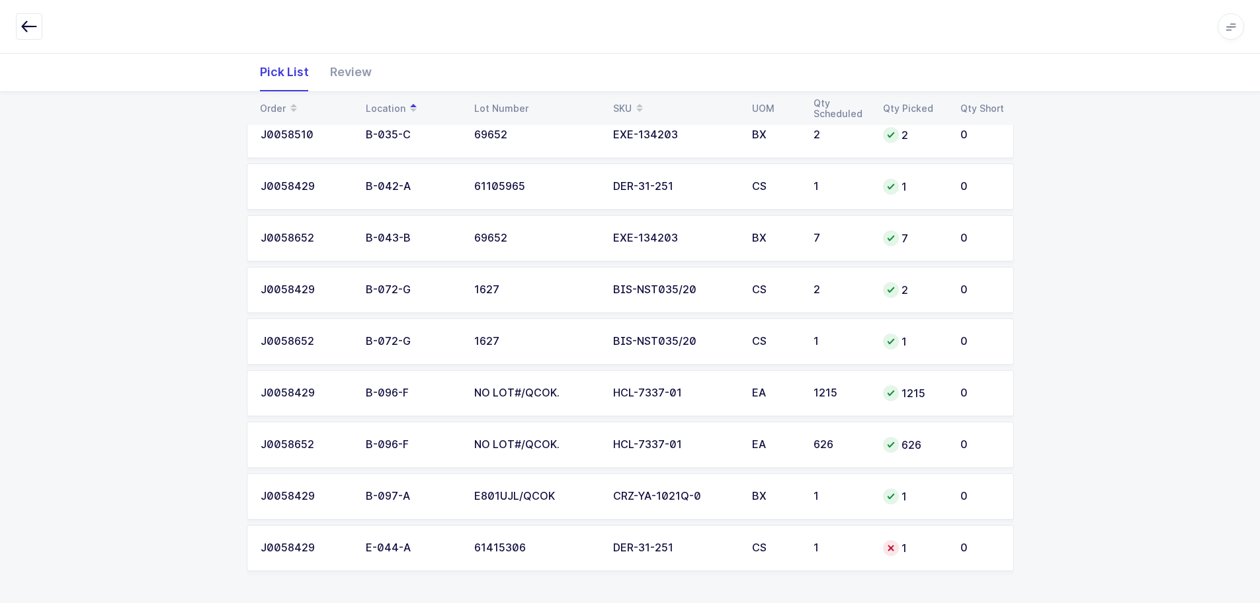
click at [860, 551] on div "1" at bounding box center [841, 548] width 54 height 12
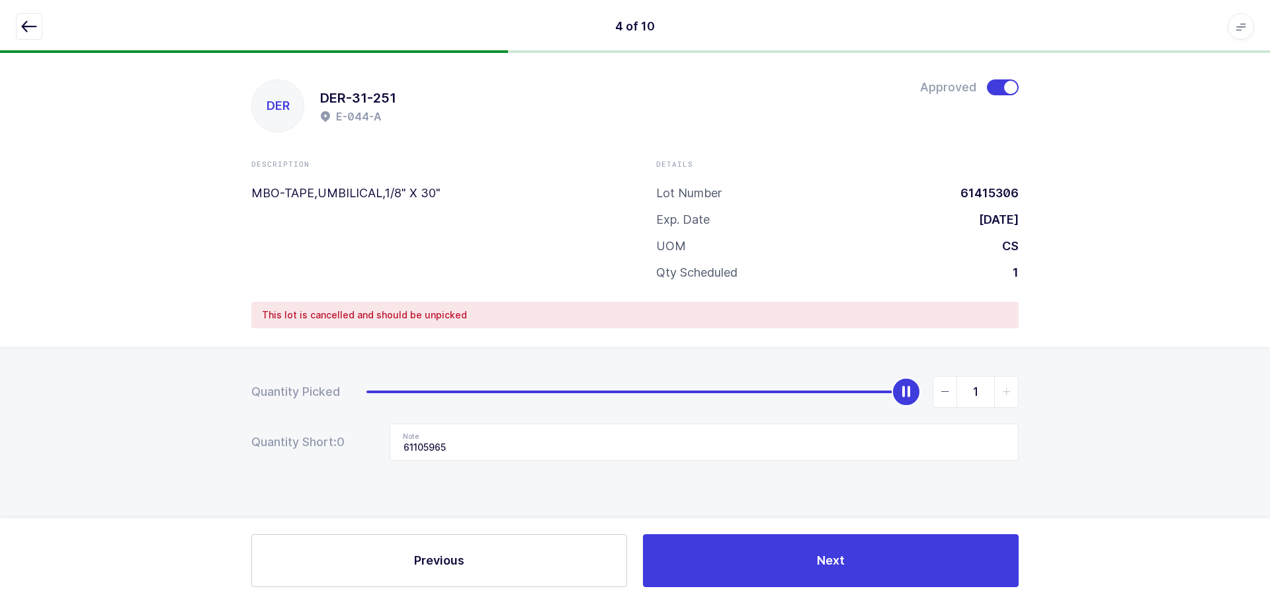
type input "0"
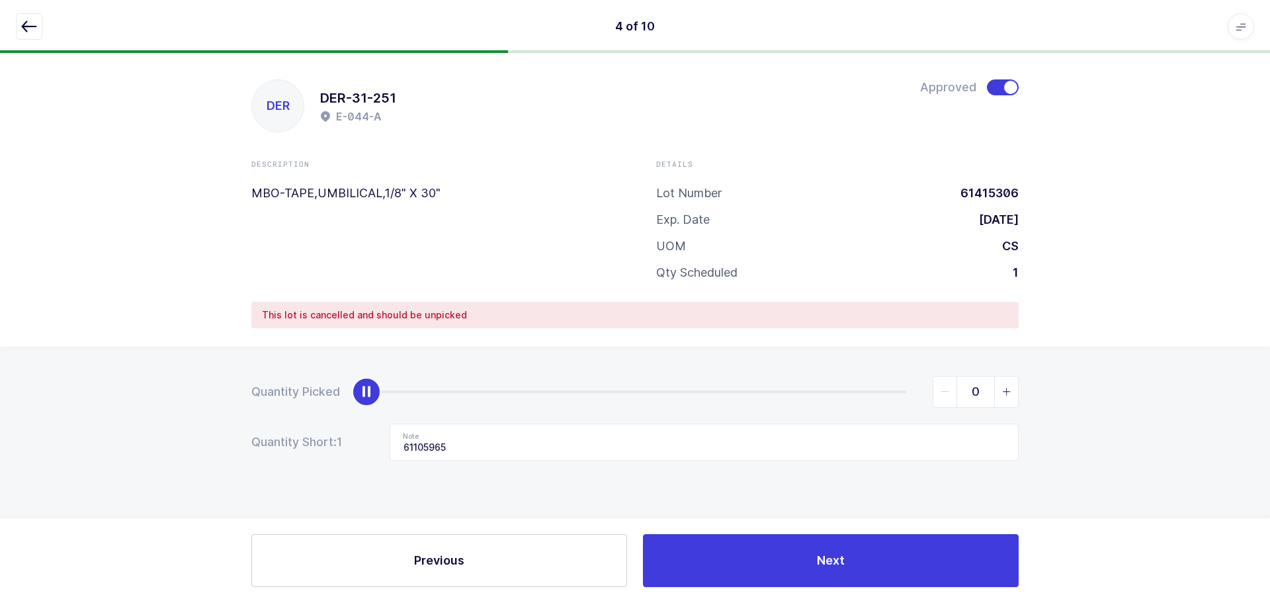
drag, startPoint x: 920, startPoint y: 394, endPoint x: 62, endPoint y: 345, distance: 859.5
click at [62, 345] on div "DER DER-31-251 E-044-A Approved Description MBO-TAPE,UMBILICAL,1/8" X 30" Detai…" at bounding box center [635, 328] width 1270 height 550
click at [1003, 87] on span at bounding box center [1003, 87] width 32 height 16
drag, startPoint x: 460, startPoint y: 444, endPoint x: 273, endPoint y: 436, distance: 186.8
click at [269, 441] on div "Quantity Short: 1 Note 61105965" at bounding box center [635, 441] width 768 height 37
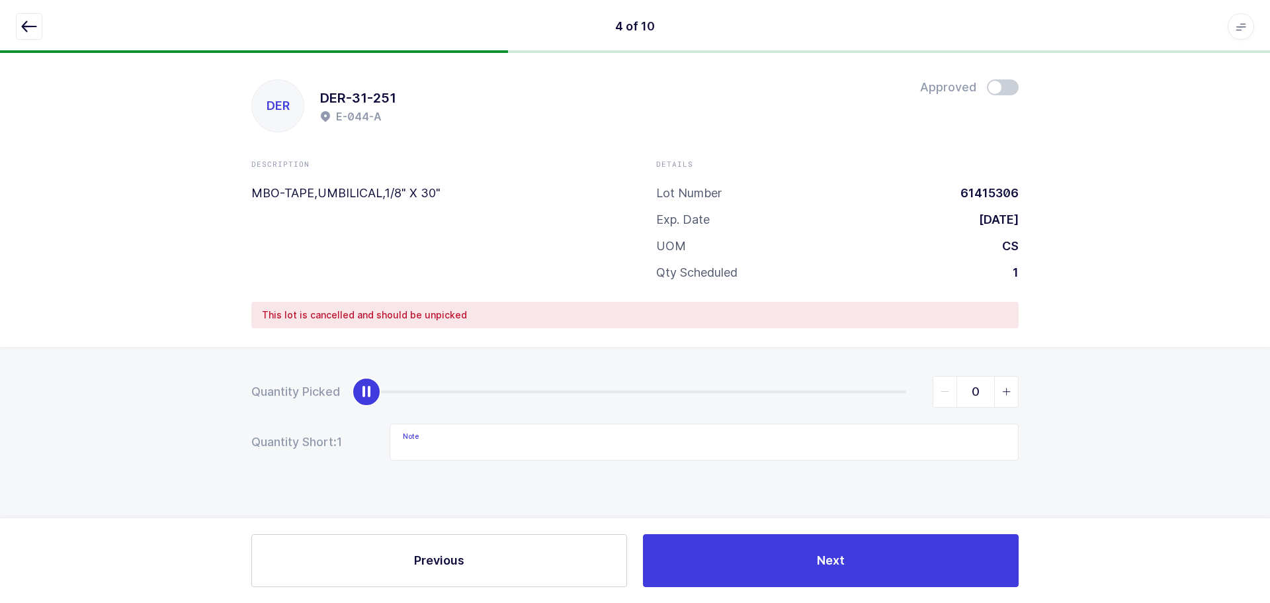
click at [28, 26] on icon "button" at bounding box center [29, 27] width 16 height 16
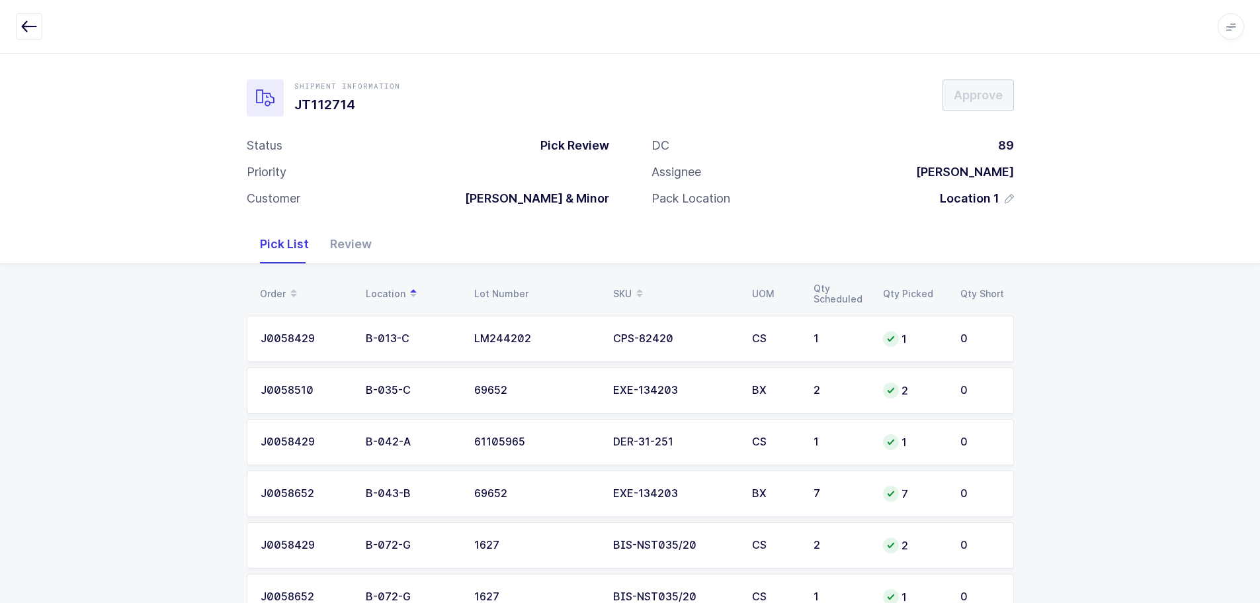
click at [347, 248] on div "Review" at bounding box center [351, 244] width 63 height 38
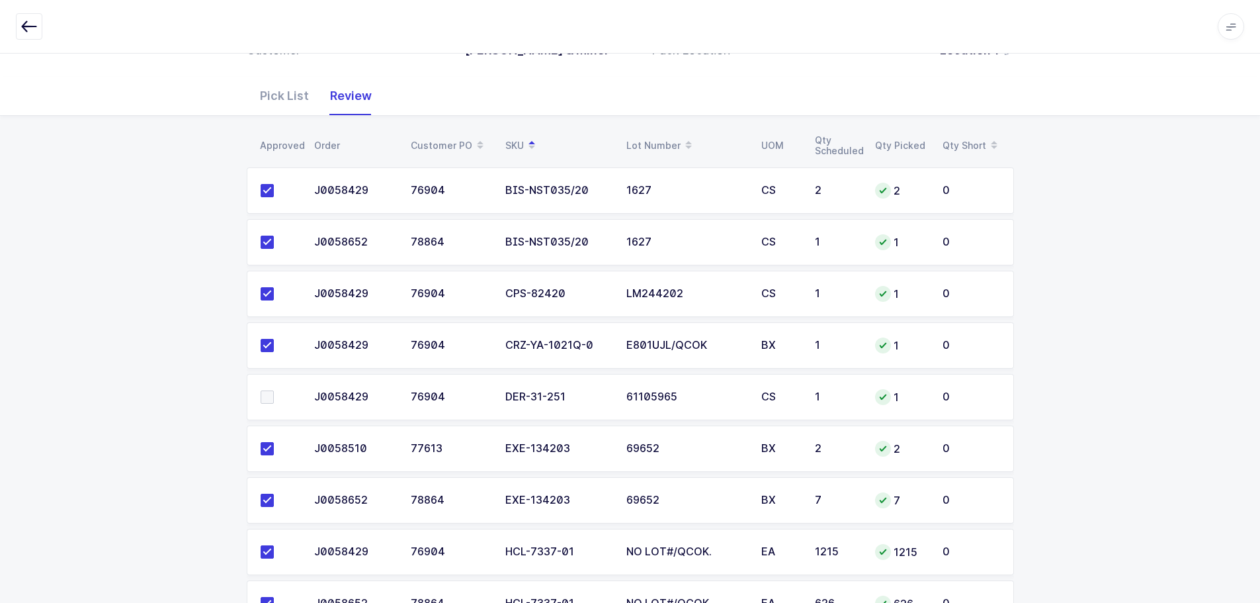
scroll to position [204, 0]
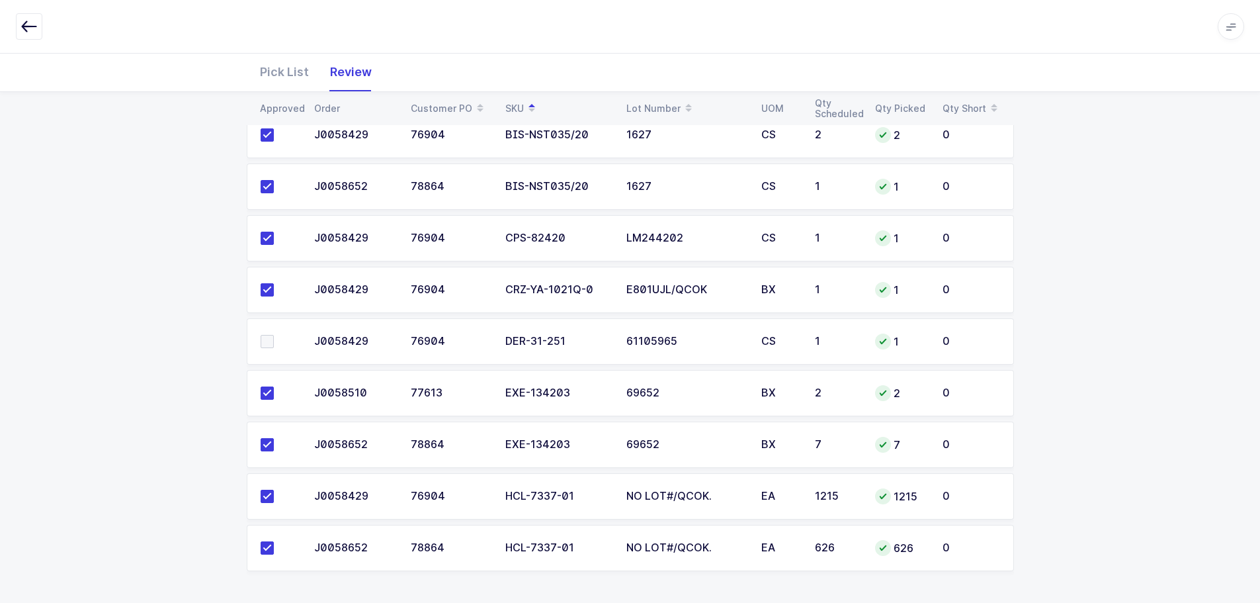
click at [263, 339] on span at bounding box center [267, 341] width 13 height 13
click at [274, 335] on input "checkbox" at bounding box center [274, 335] width 0 height 0
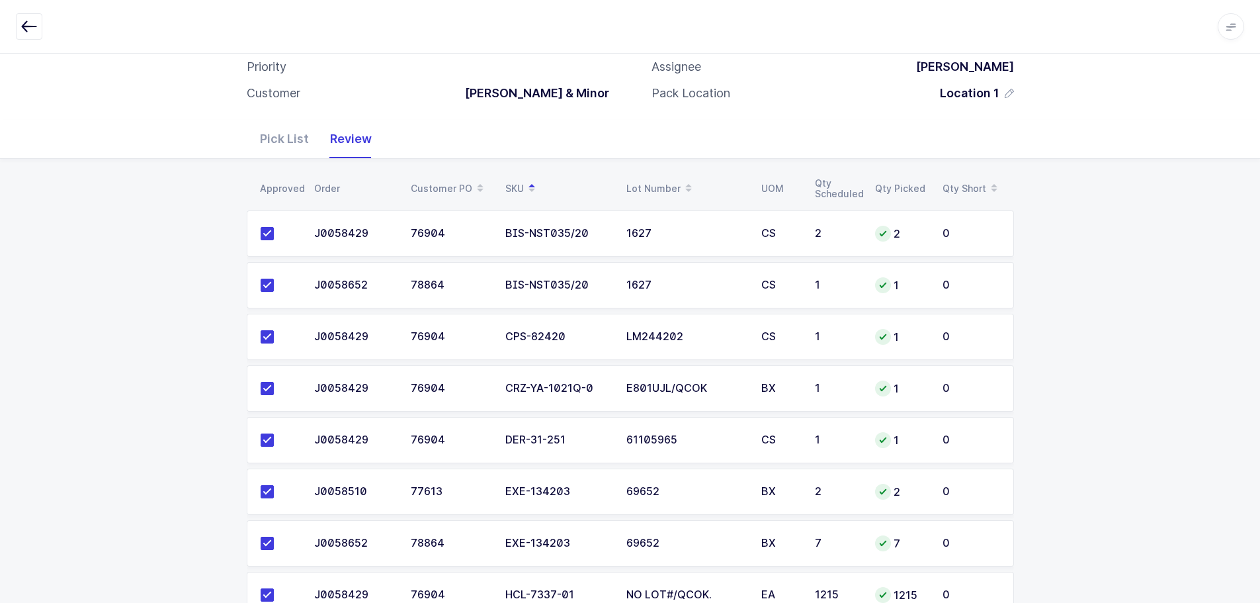
scroll to position [0, 0]
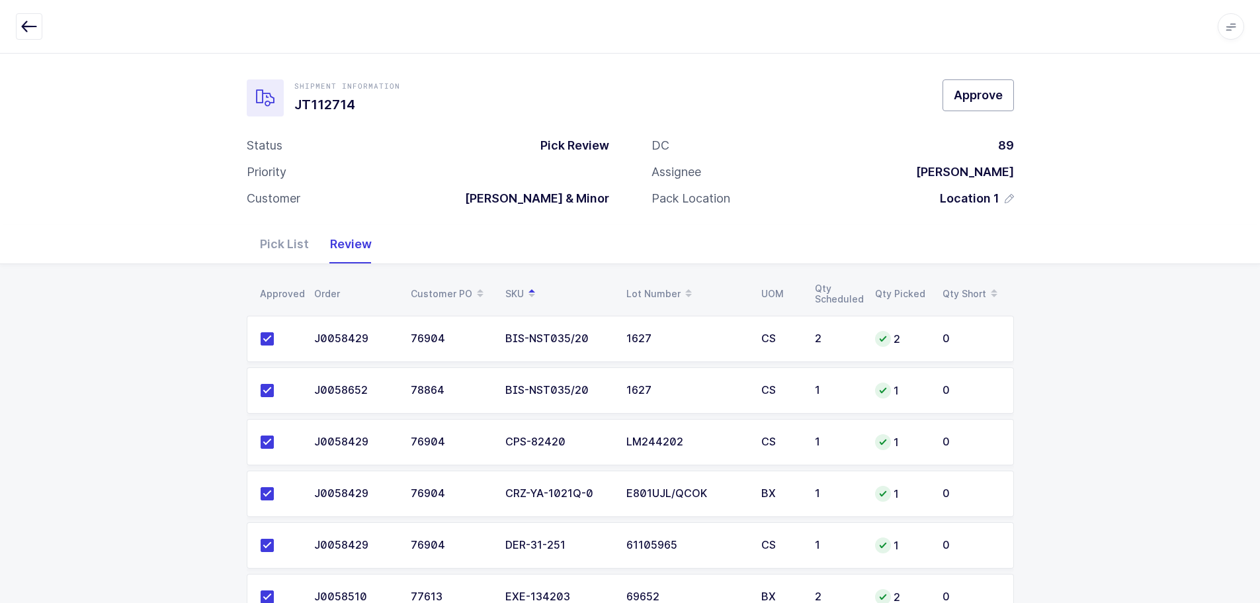
click at [969, 89] on span "Approve" at bounding box center [978, 95] width 49 height 17
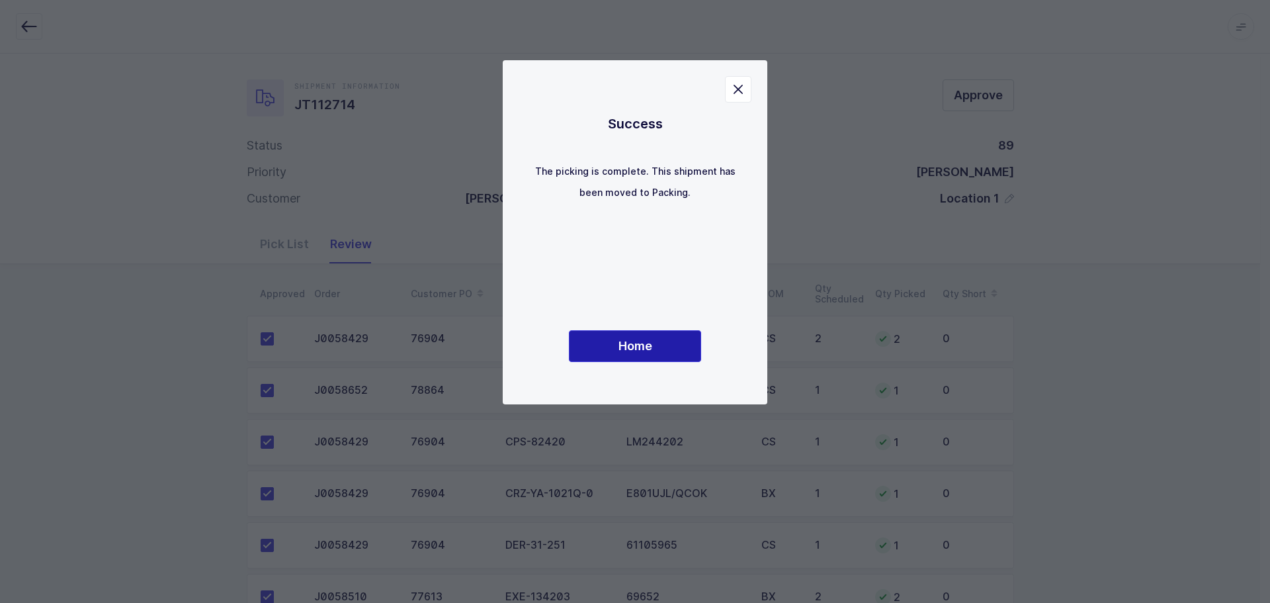
click at [629, 353] on span "Home" at bounding box center [636, 345] width 34 height 17
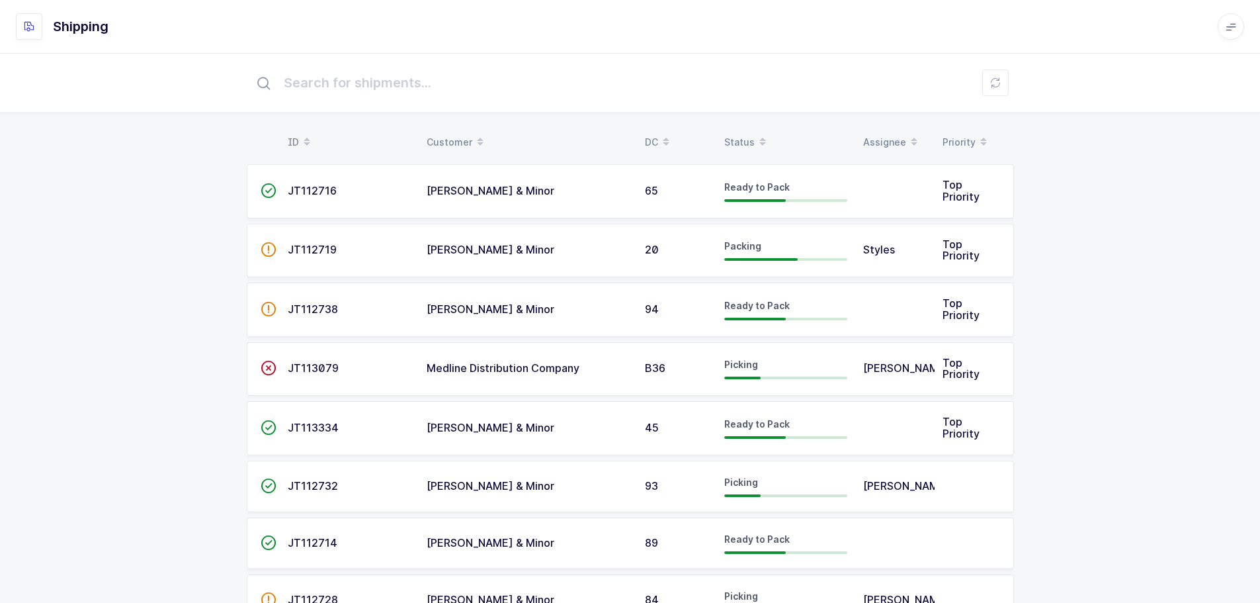
click at [744, 140] on div "Status" at bounding box center [786, 142] width 123 height 22
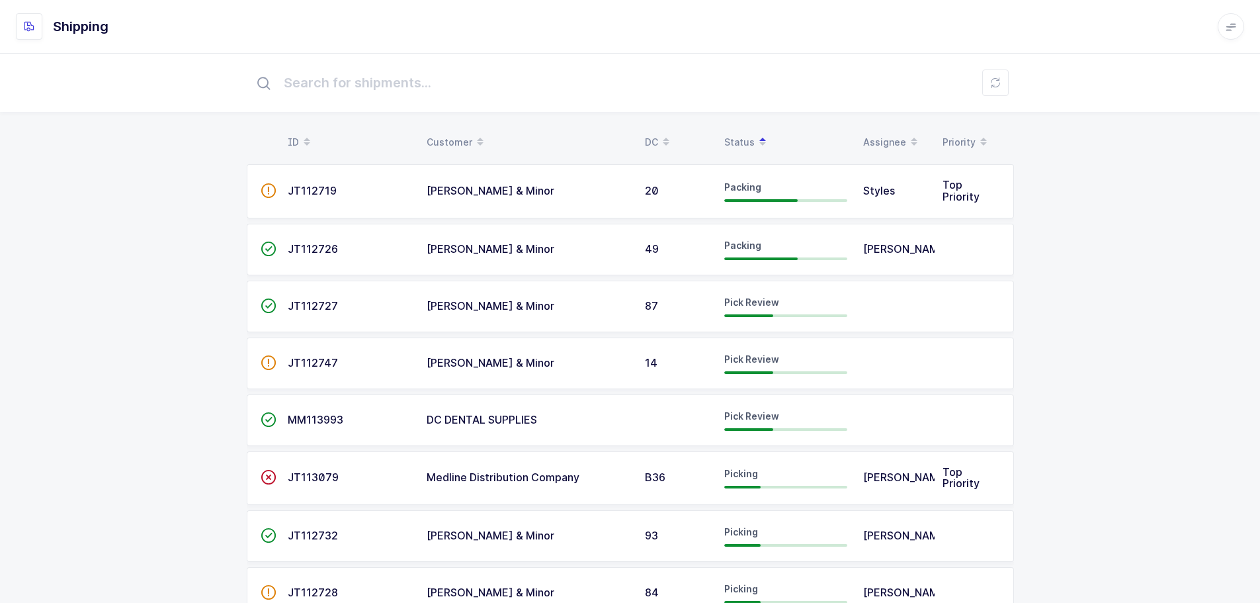
click at [319, 292] on td "JT112727" at bounding box center [349, 307] width 139 height 52
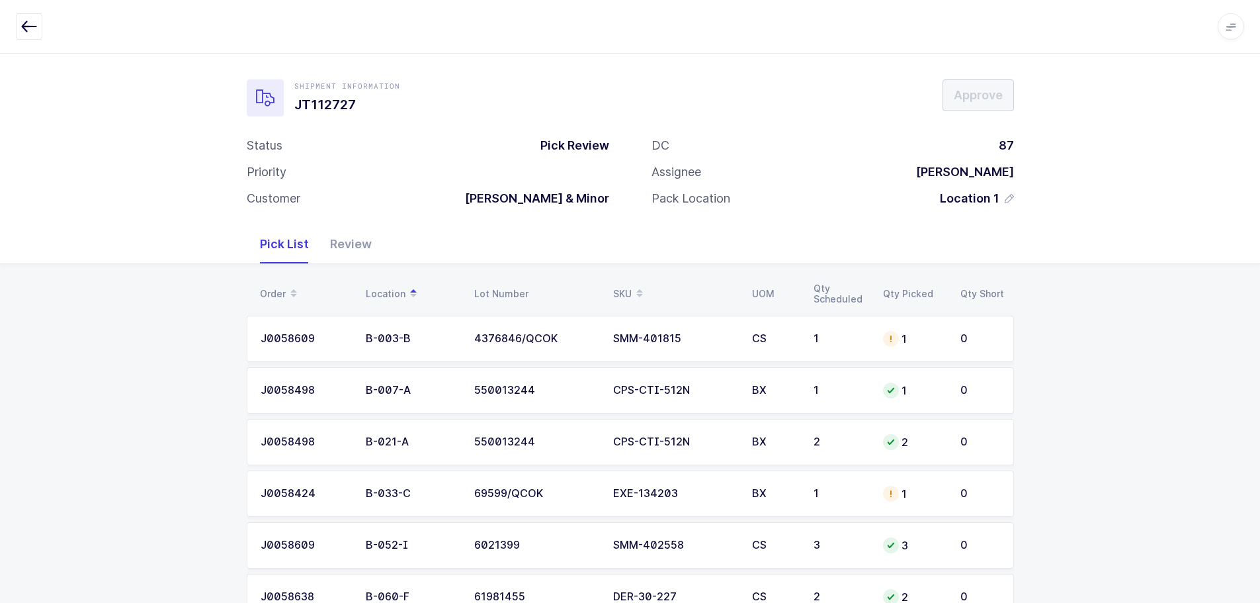
click at [617, 285] on div "SKU" at bounding box center [674, 294] width 123 height 22
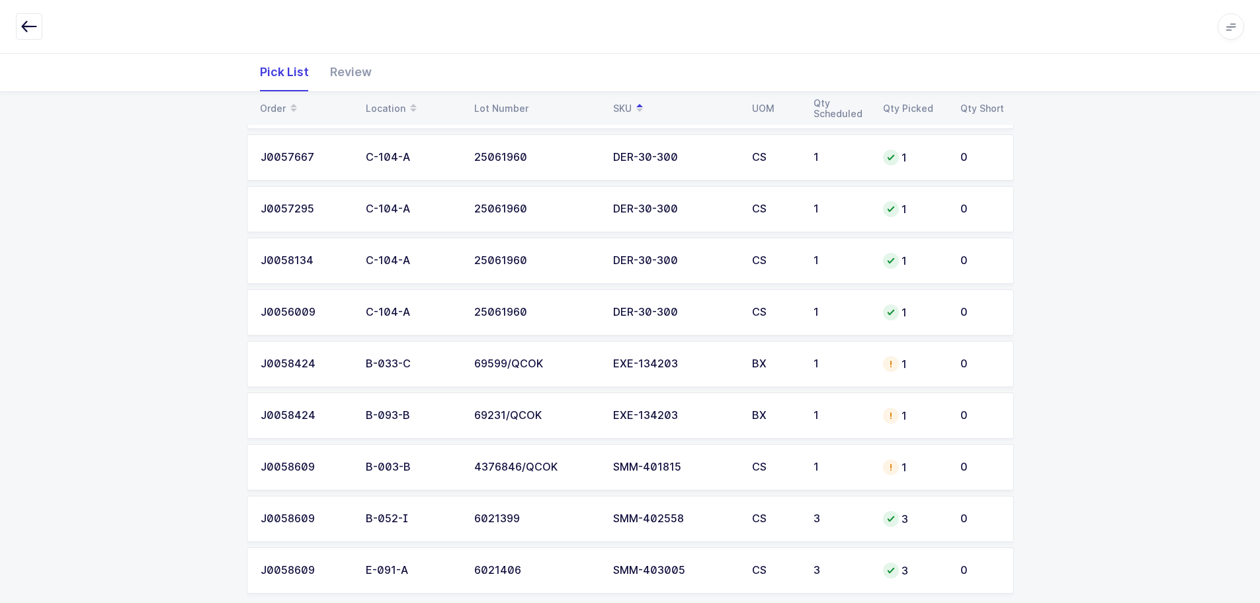
scroll to position [720, 0]
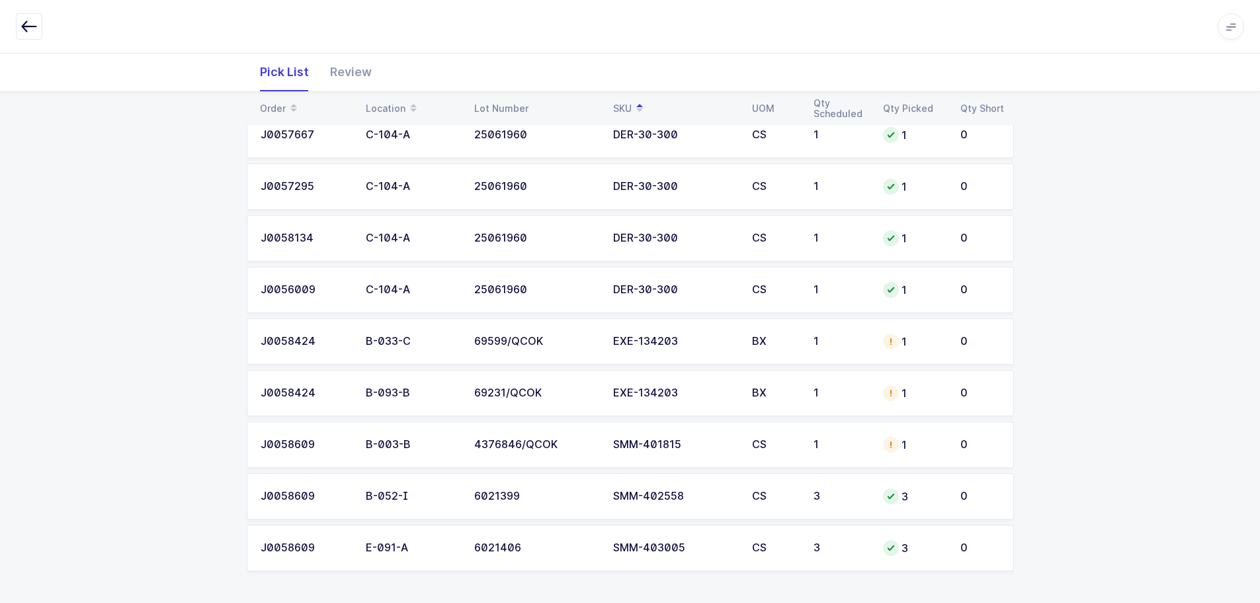
click at [502, 394] on div "69231/QCOK" at bounding box center [535, 393] width 123 height 12
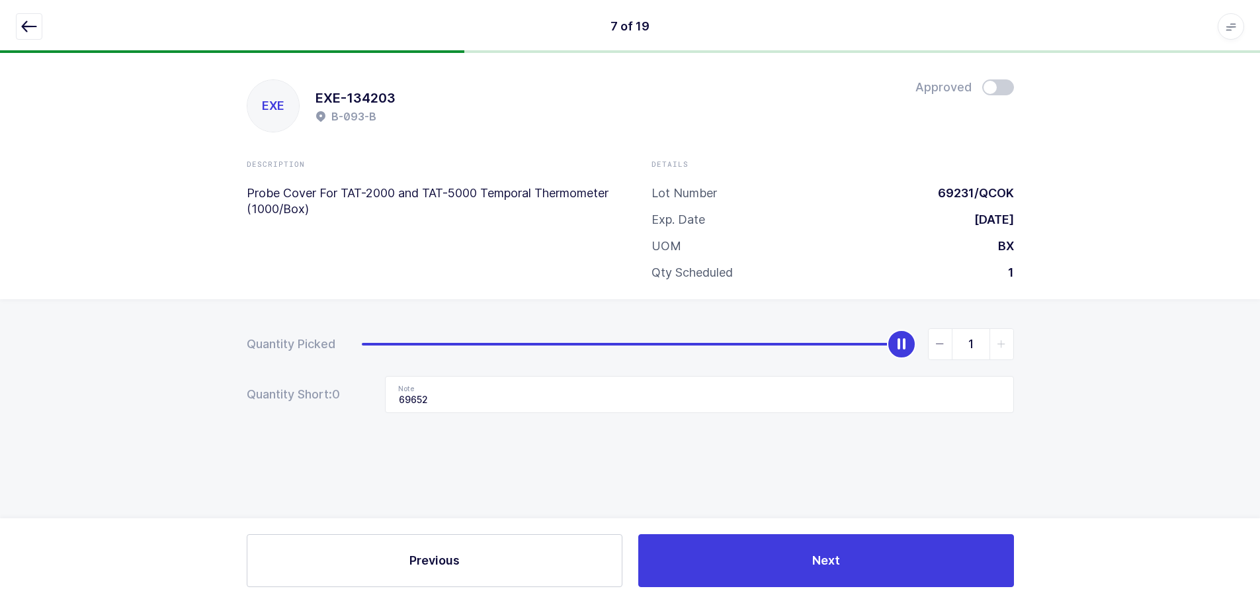
scroll to position [0, 0]
click at [948, 346] on icon "slider between 0 and 1" at bounding box center [945, 343] width 9 height 9
type input "0"
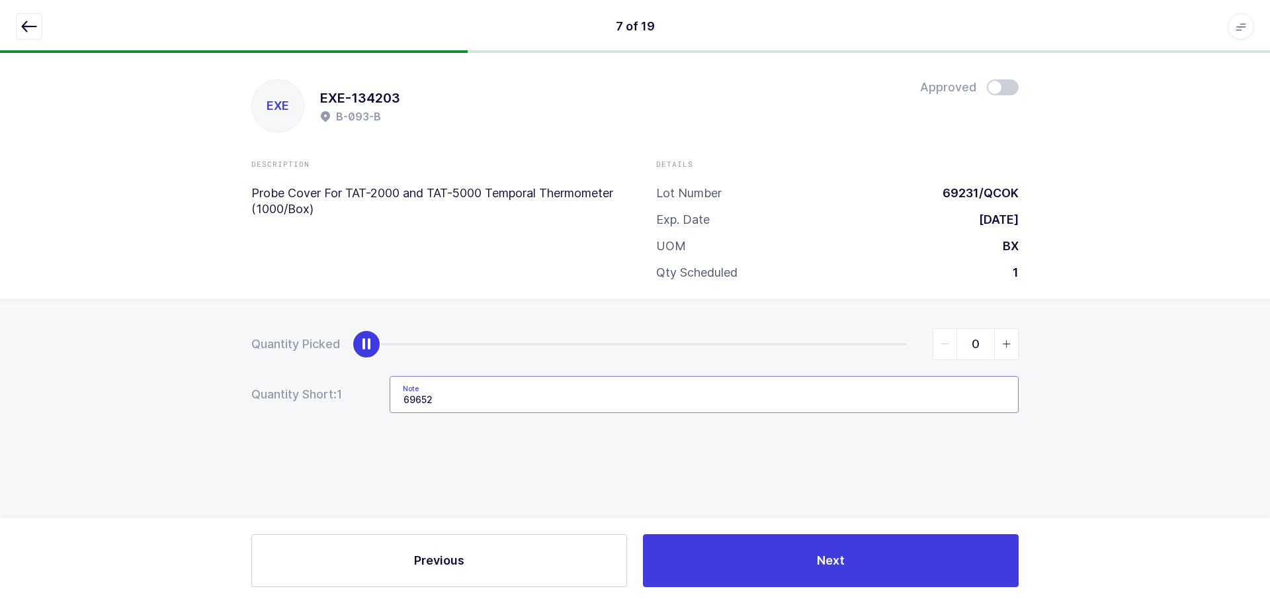
drag, startPoint x: 483, startPoint y: 410, endPoint x: 346, endPoint y: 402, distance: 137.2
click at [346, 402] on div "Quantity Short: 1 Note 69652" at bounding box center [635, 394] width 768 height 37
type input "\"
click at [21, 36] on button "button" at bounding box center [29, 26] width 26 height 26
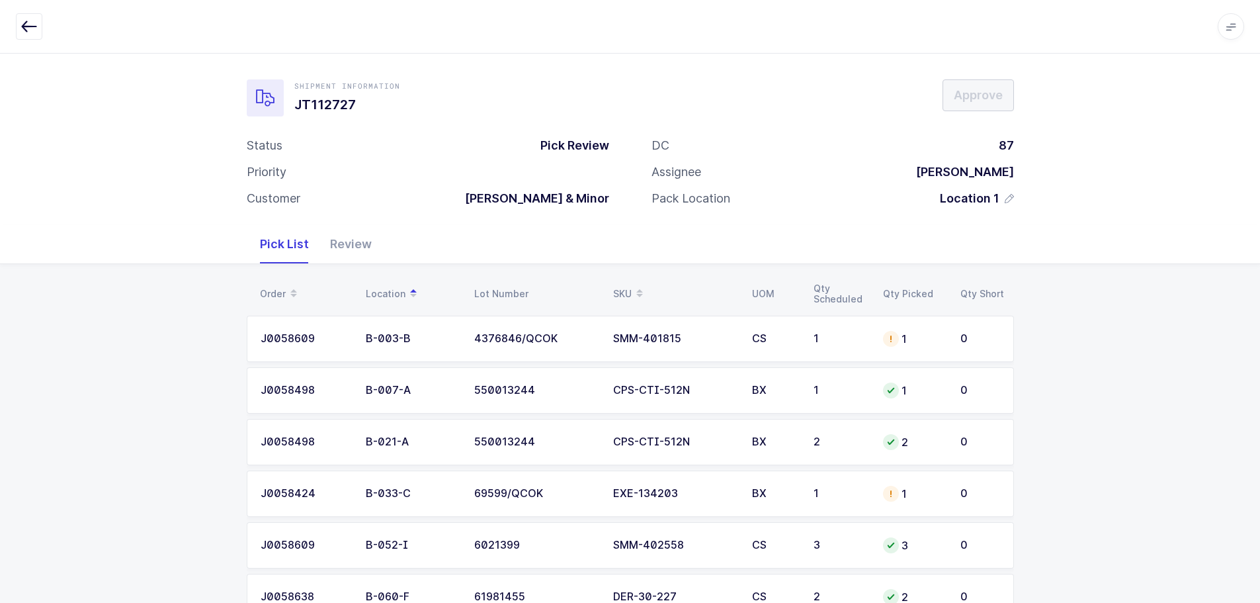
click at [628, 289] on div "SKU" at bounding box center [674, 294] width 123 height 22
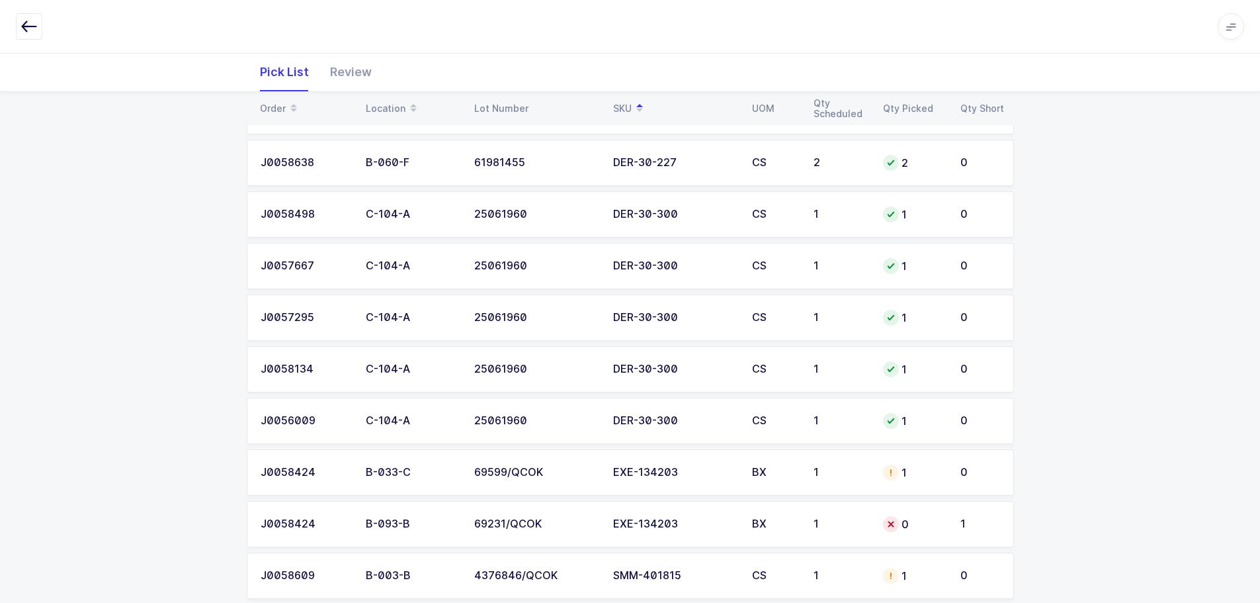
scroll to position [720, 0]
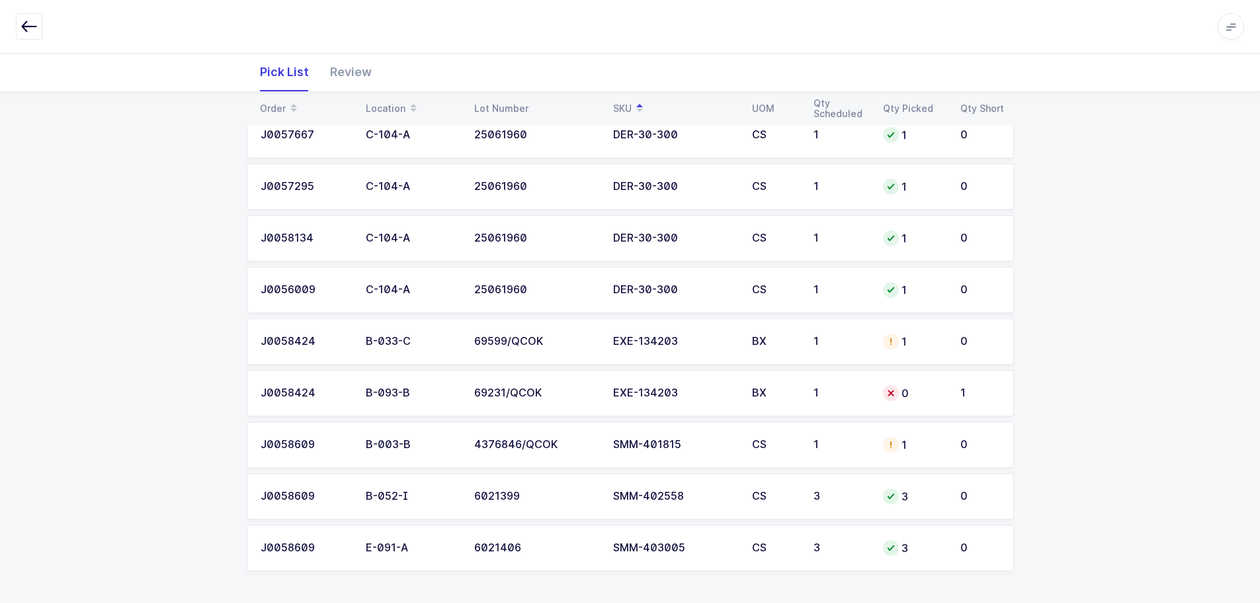
click at [477, 339] on div "69599/QCOK" at bounding box center [535, 341] width 123 height 12
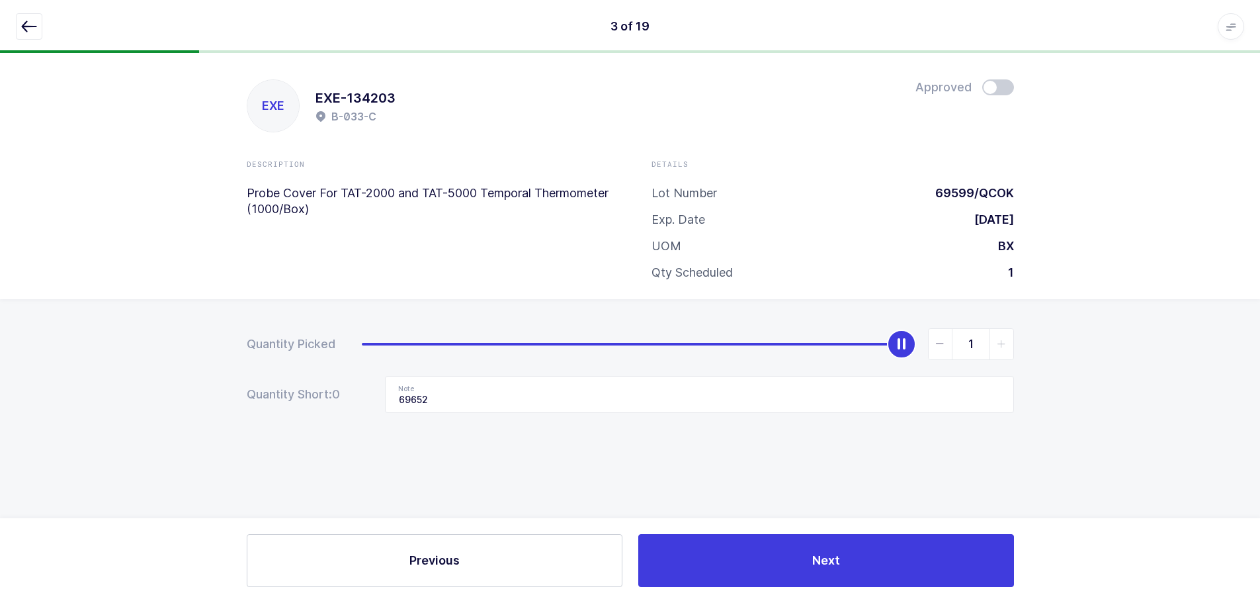
scroll to position [0, 0]
type input "0"
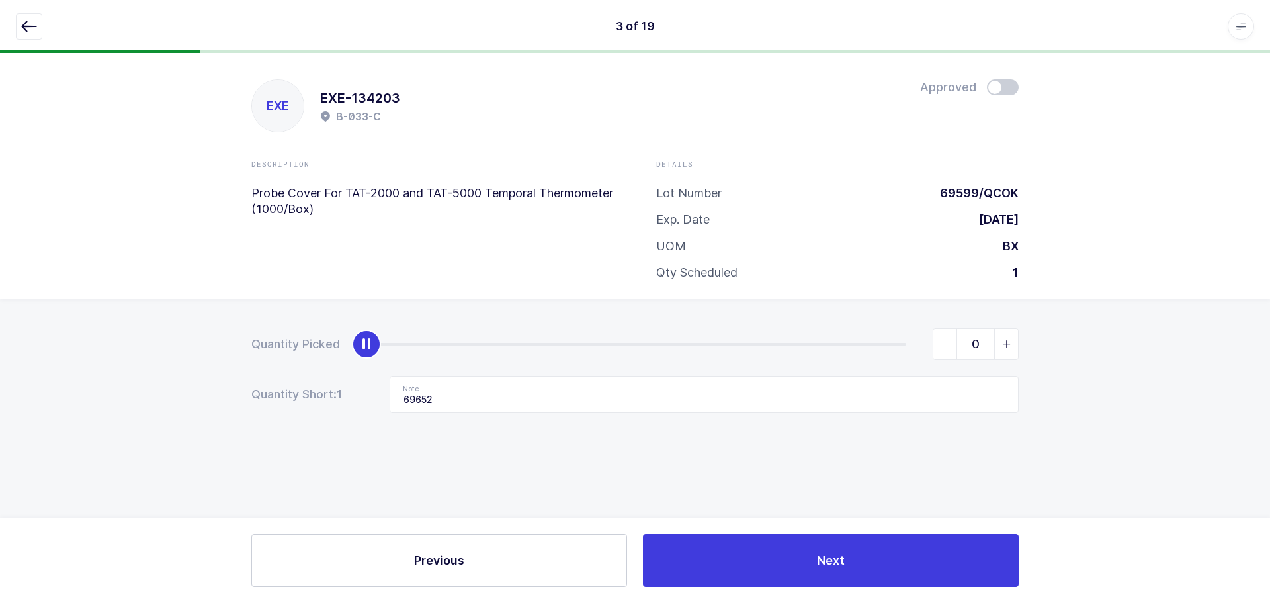
drag, startPoint x: 910, startPoint y: 340, endPoint x: 209, endPoint y: 365, distance: 701.8
click at [212, 365] on div "Quantity Picked 0 Quantity Short: 1 Note 69652" at bounding box center [635, 417] width 1270 height 236
drag, startPoint x: 472, startPoint y: 396, endPoint x: 273, endPoint y: 396, distance: 199.2
click at [273, 396] on div "Quantity Short: 1 Note 69652" at bounding box center [635, 394] width 768 height 37
click at [26, 29] on icon "button" at bounding box center [29, 27] width 16 height 16
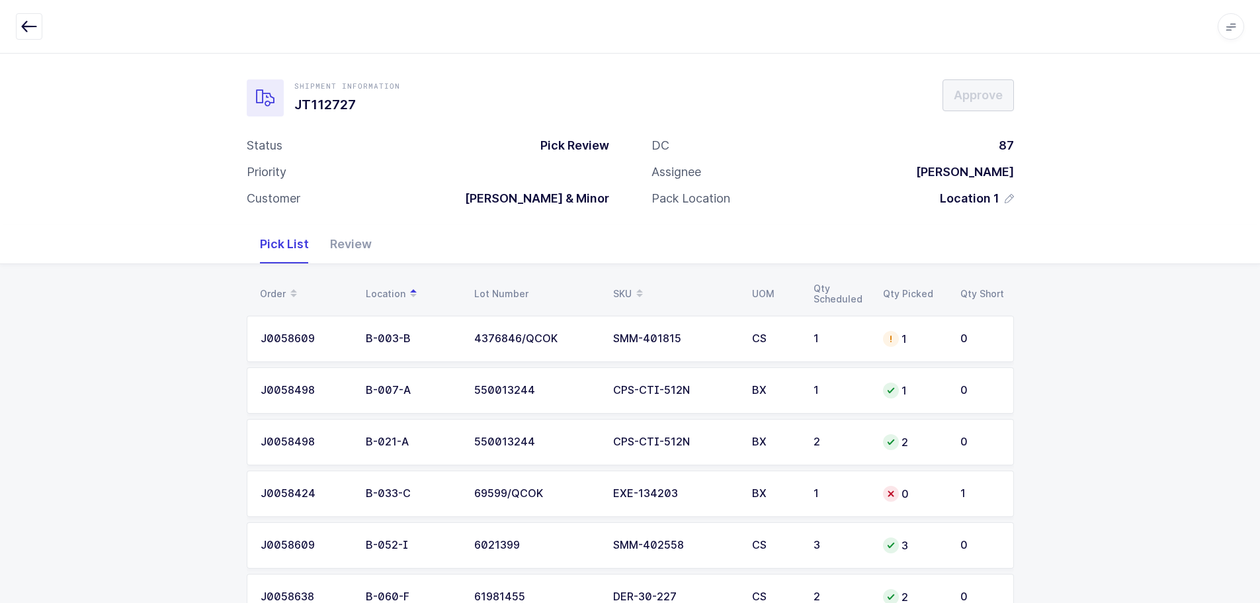
click at [615, 288] on div "SKU" at bounding box center [674, 294] width 123 height 22
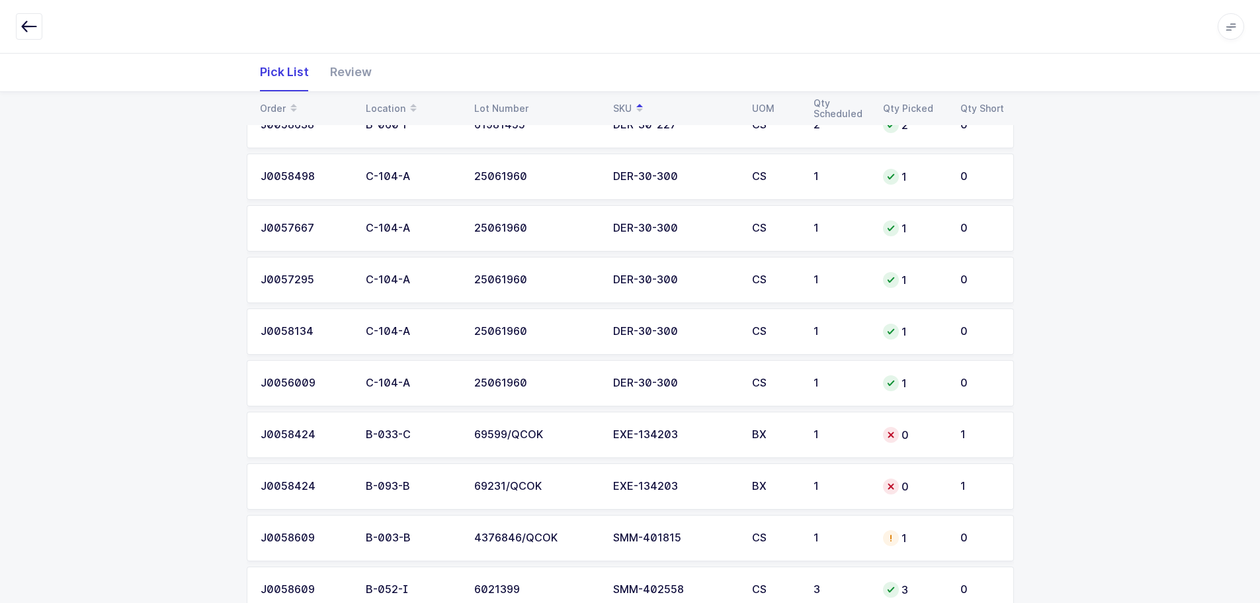
scroll to position [720, 0]
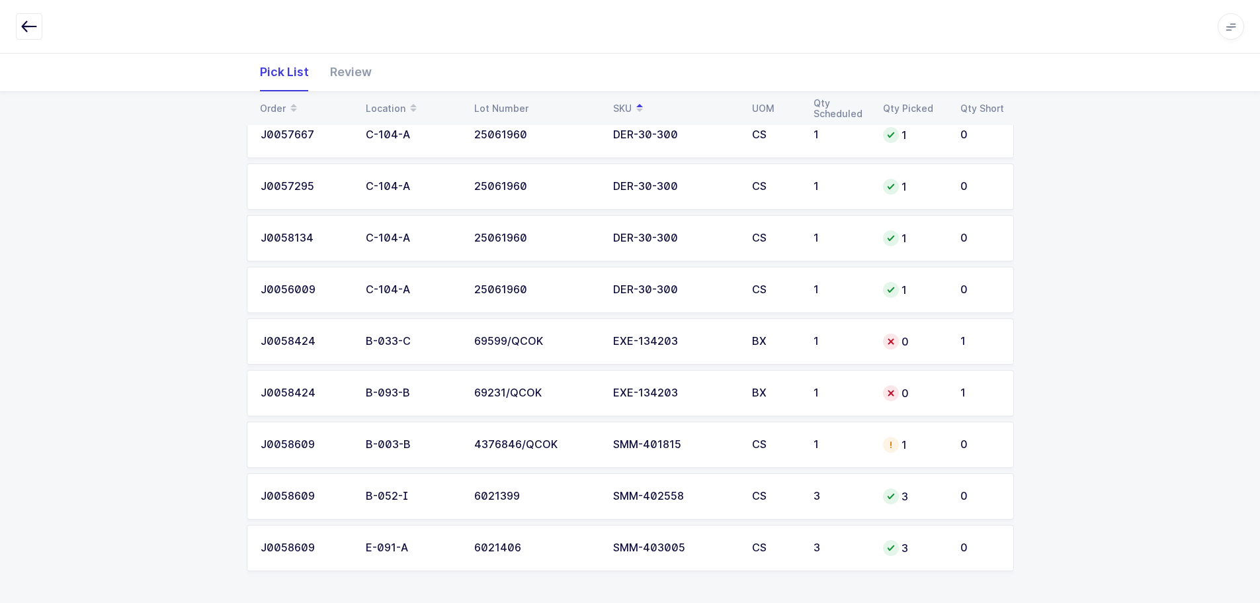
click at [718, 432] on td "SMM-401815" at bounding box center [674, 444] width 139 height 46
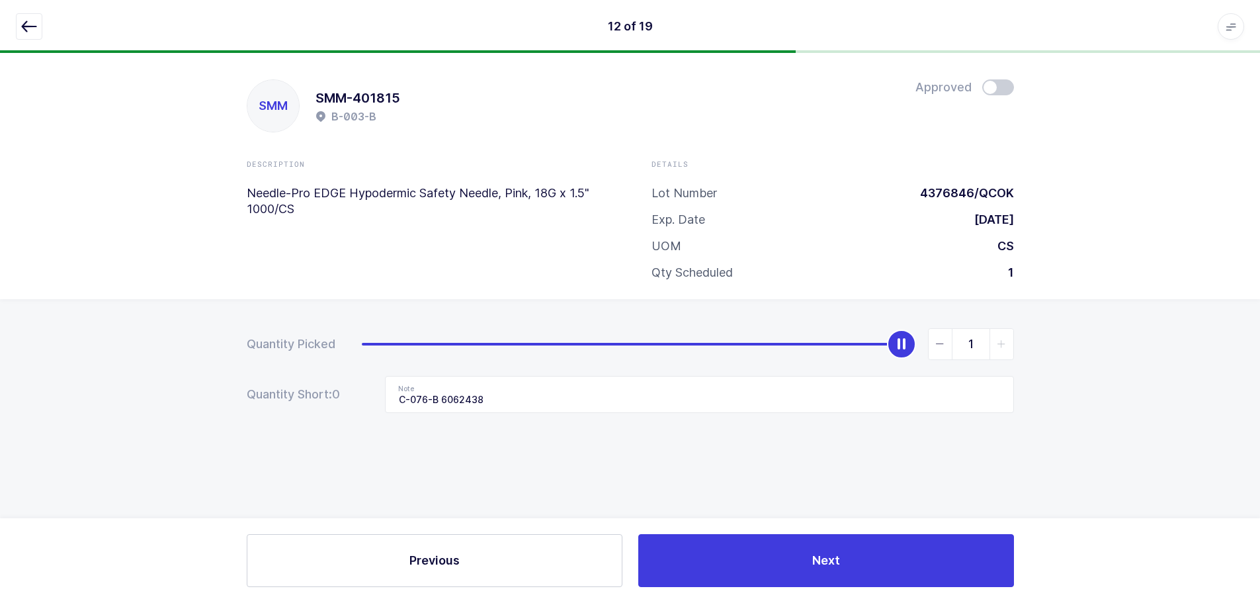
scroll to position [0, 0]
type input "0"
drag, startPoint x: 903, startPoint y: 339, endPoint x: 183, endPoint y: 362, distance: 719.6
click at [183, 362] on div "Quantity Picked 0 Quantity Short: 0 Note C-076-B 6062438" at bounding box center [635, 417] width 1270 height 236
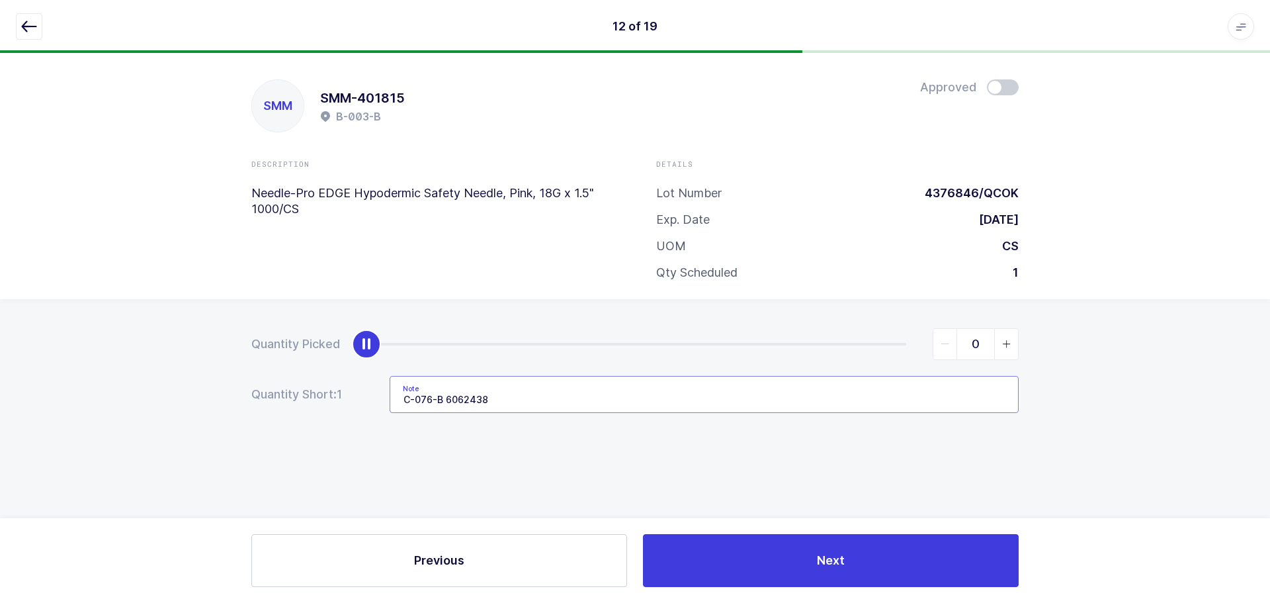
drag, startPoint x: 512, startPoint y: 398, endPoint x: 264, endPoint y: 402, distance: 248.2
click at [264, 402] on div "Quantity Short: 1 Note C-076-B 6062438" at bounding box center [635, 394] width 768 height 37
click at [28, 38] on button "button" at bounding box center [29, 26] width 26 height 26
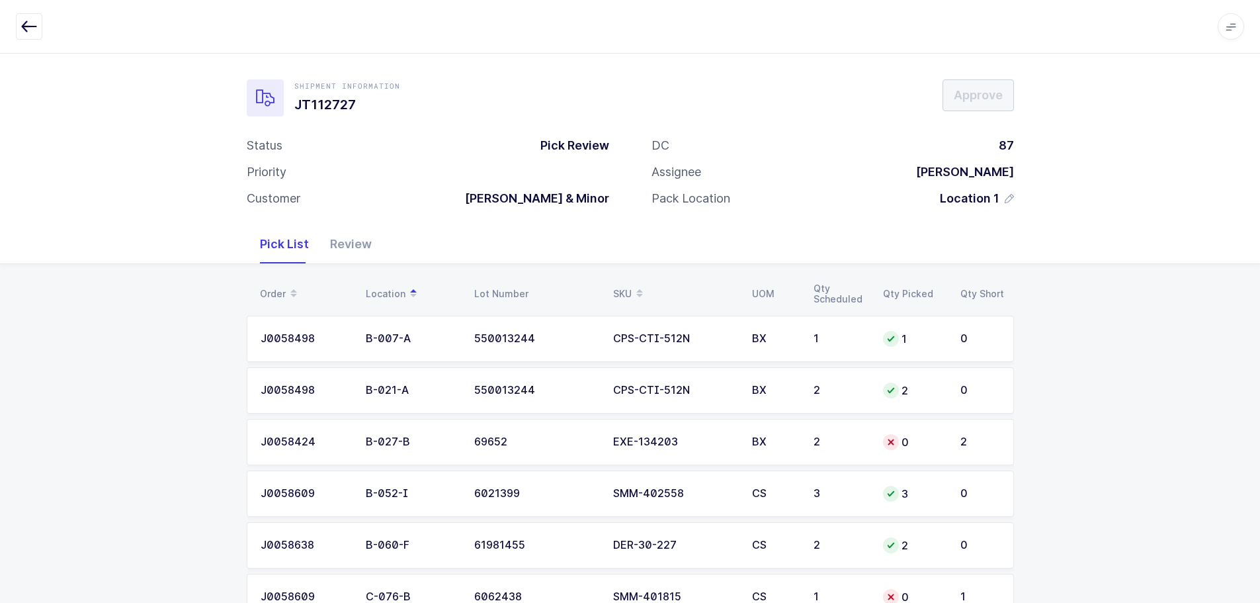
click at [826, 435] on td "2" at bounding box center [840, 442] width 69 height 46
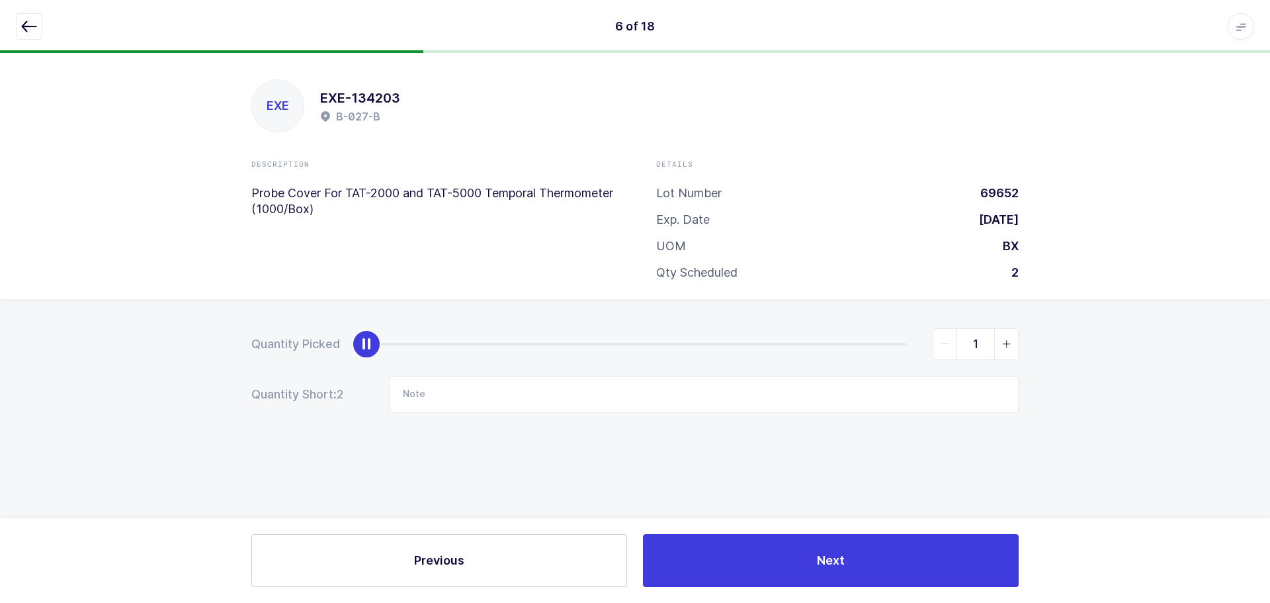
type input "2"
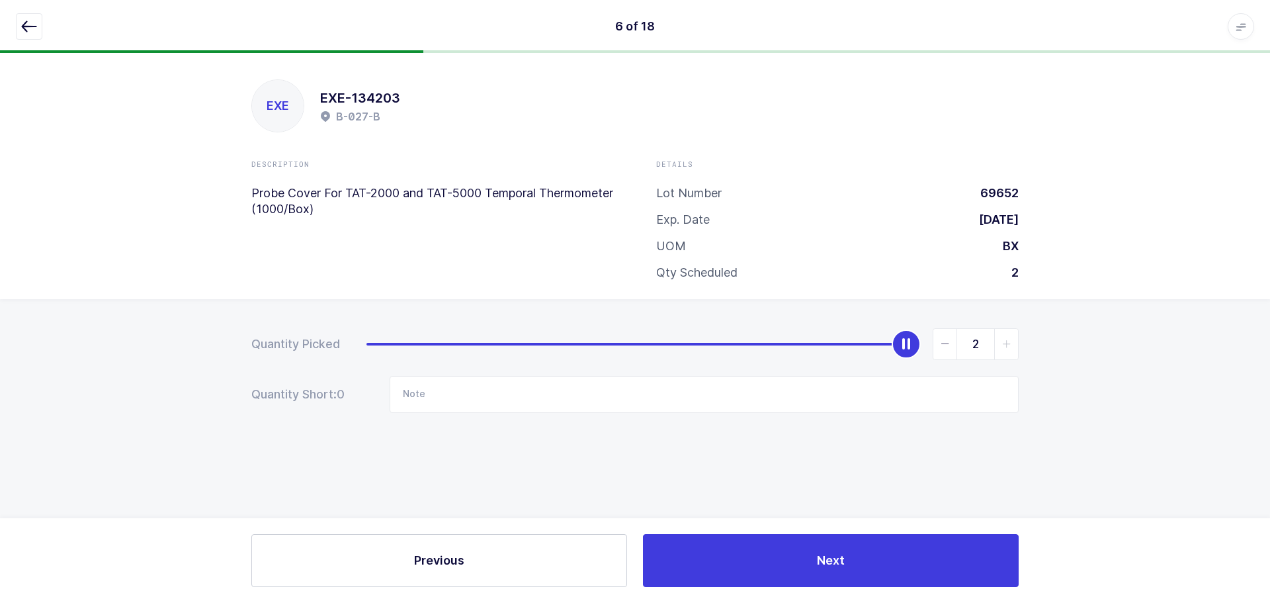
drag, startPoint x: 363, startPoint y: 335, endPoint x: 1002, endPoint y: 287, distance: 641.0
click at [1071, 345] on div "Quantity Picked 2 Quantity Short: 0 Note" at bounding box center [635, 417] width 1270 height 236
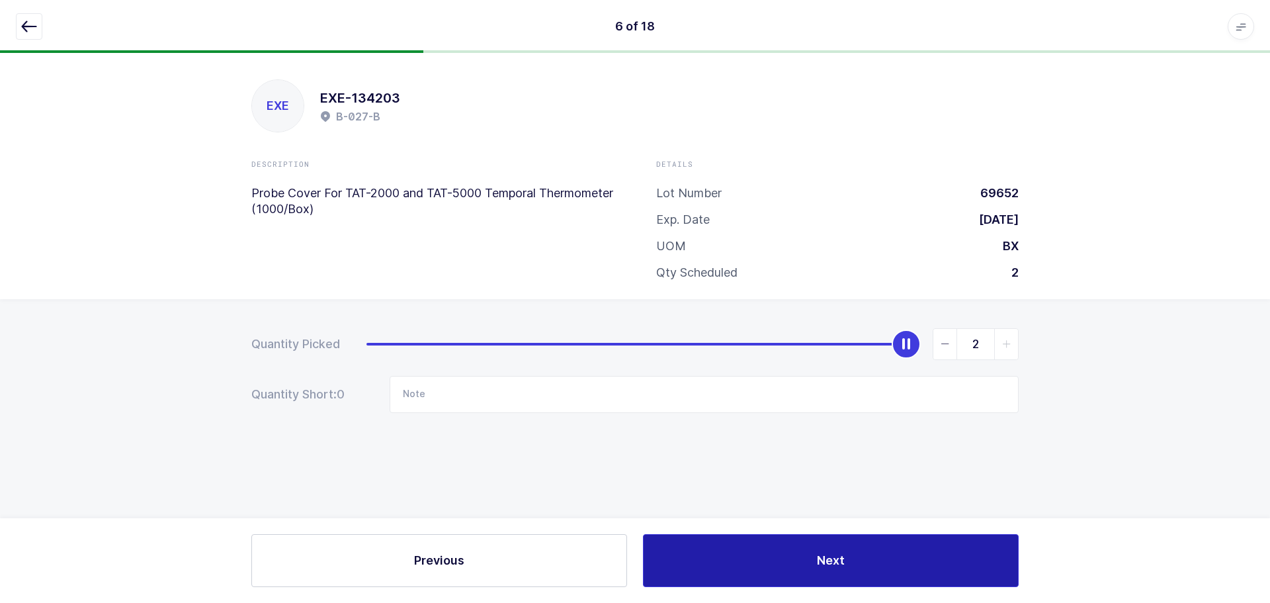
click at [818, 551] on button "Next" at bounding box center [831, 560] width 376 height 53
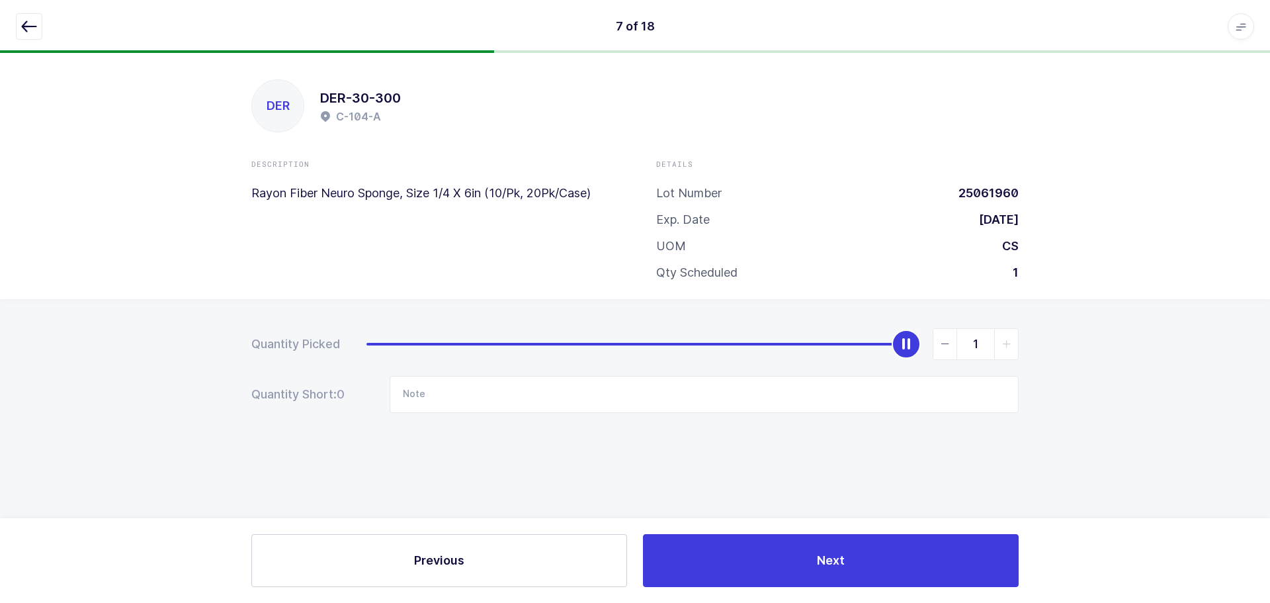
click at [22, 26] on icon "button" at bounding box center [29, 27] width 16 height 16
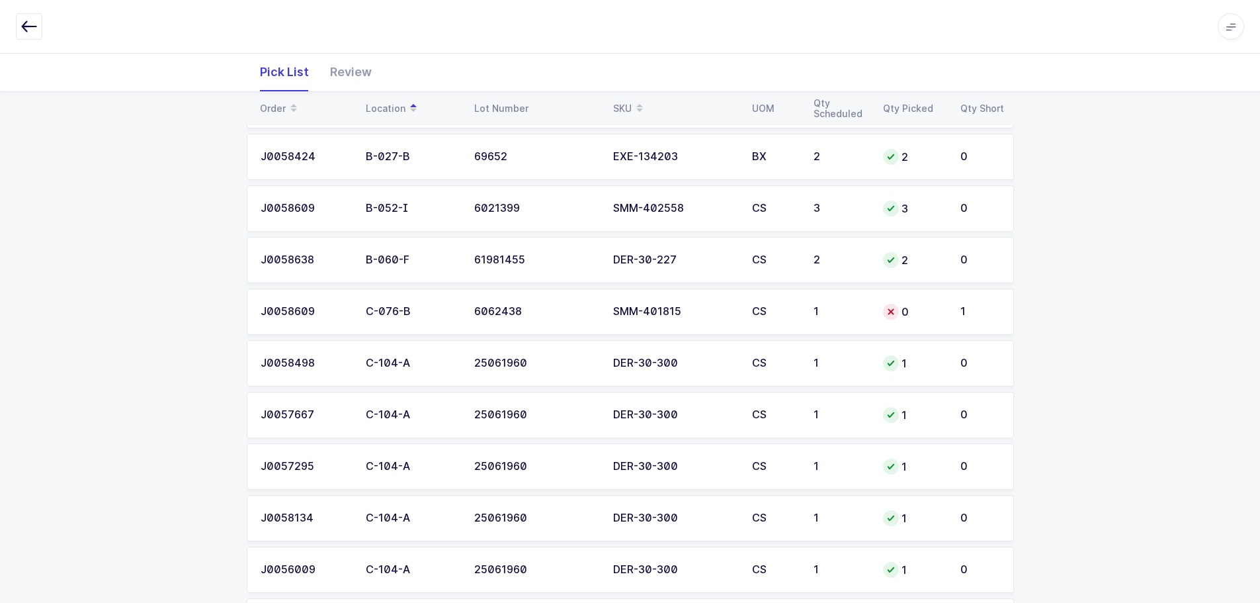
scroll to position [205, 0]
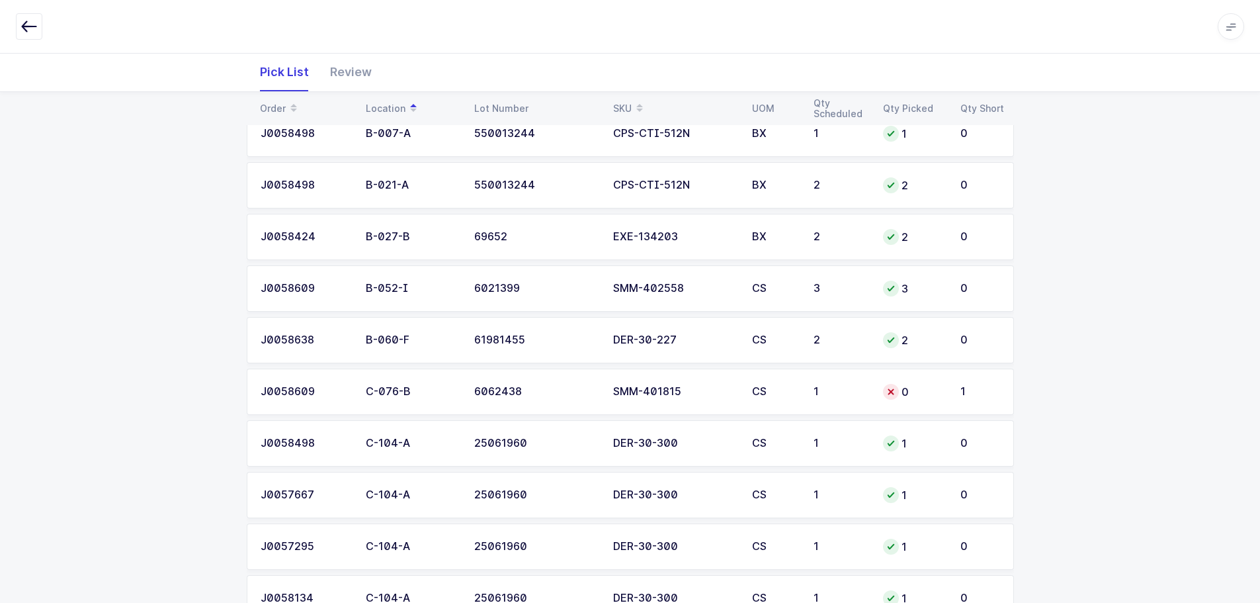
click at [781, 396] on div "CS" at bounding box center [775, 392] width 46 height 12
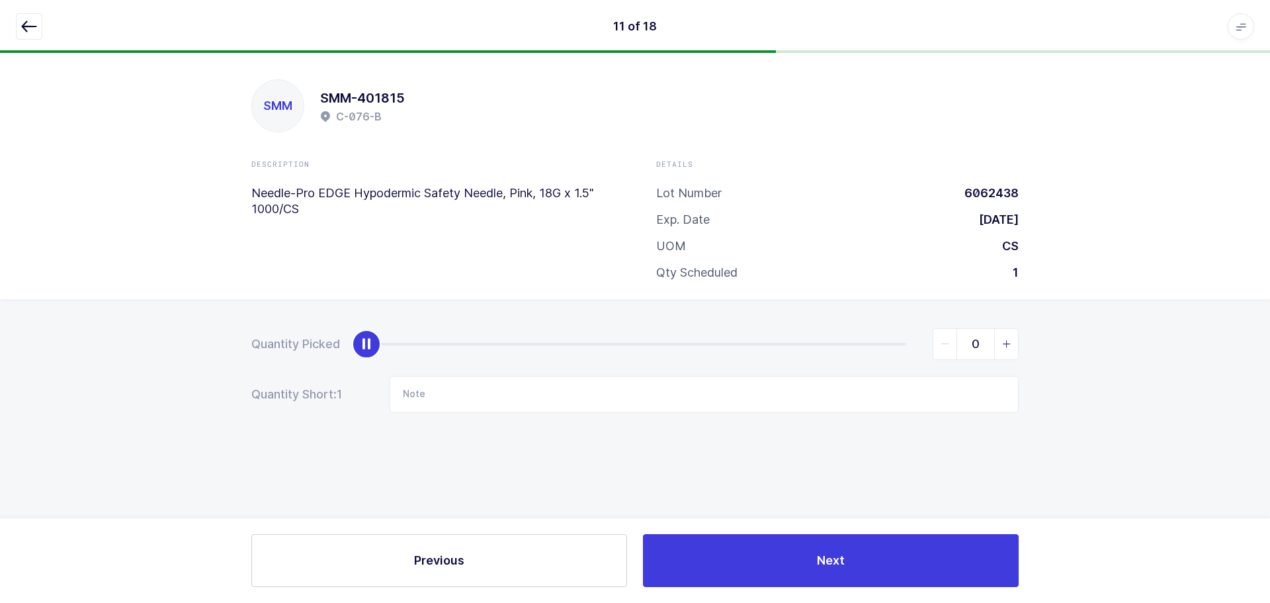
click at [1006, 353] on span "slider between 0 and 1" at bounding box center [1006, 344] width 24 height 30
type input "1"
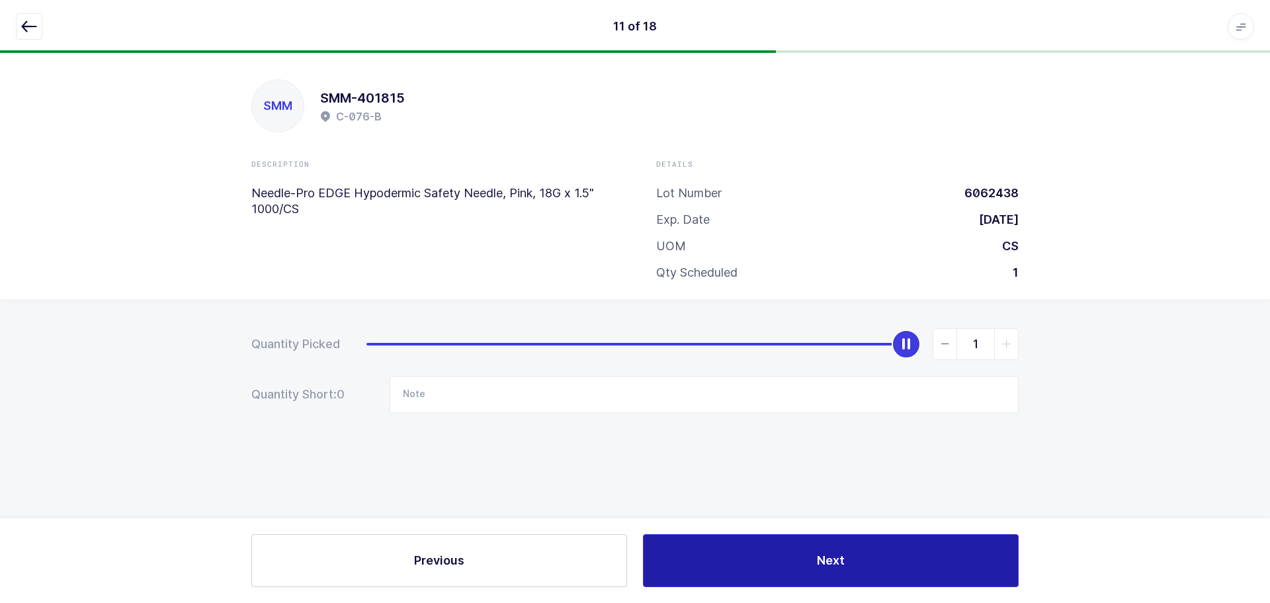
click at [870, 562] on button "Next" at bounding box center [831, 560] width 376 height 53
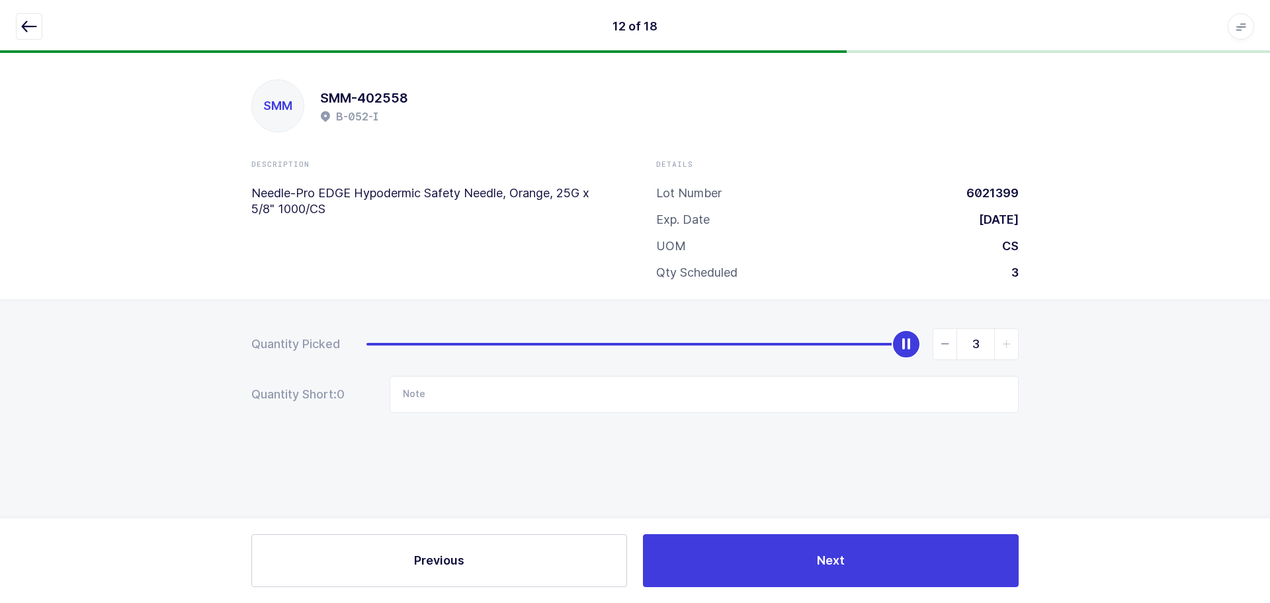
click at [25, 28] on icon "button" at bounding box center [29, 27] width 16 height 16
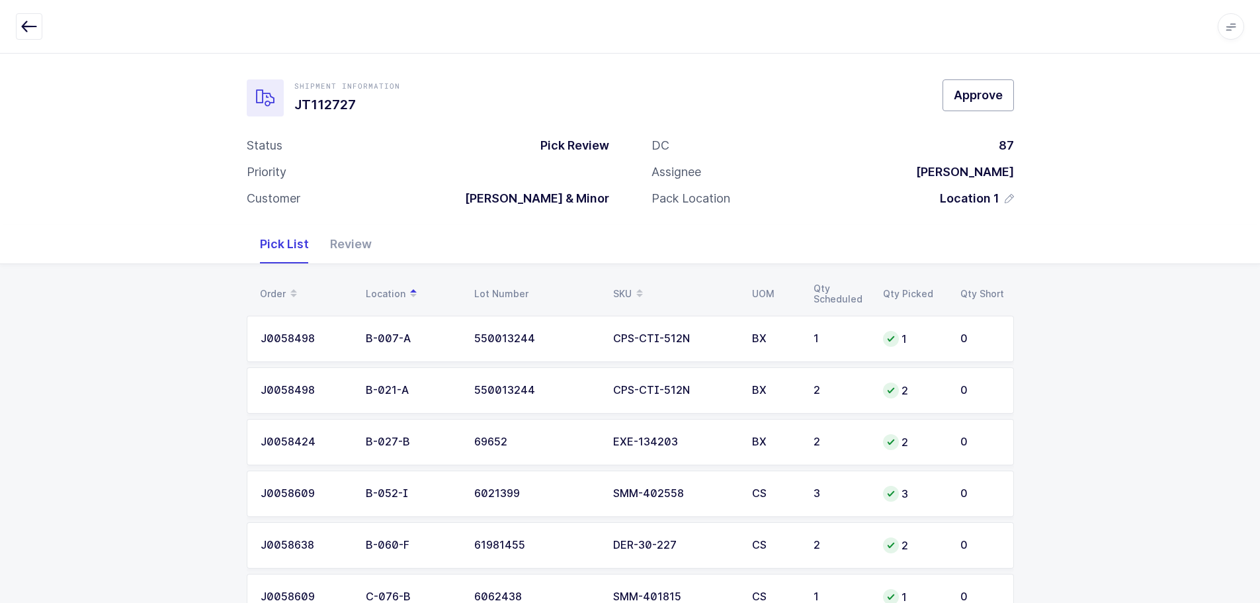
click at [992, 102] on span "Approve" at bounding box center [978, 95] width 49 height 17
drag, startPoint x: 361, startPoint y: 240, endPoint x: 423, endPoint y: 273, distance: 70.7
click at [360, 241] on div "Review" at bounding box center [351, 244] width 63 height 38
